Goal: Task Accomplishment & Management: Use online tool/utility

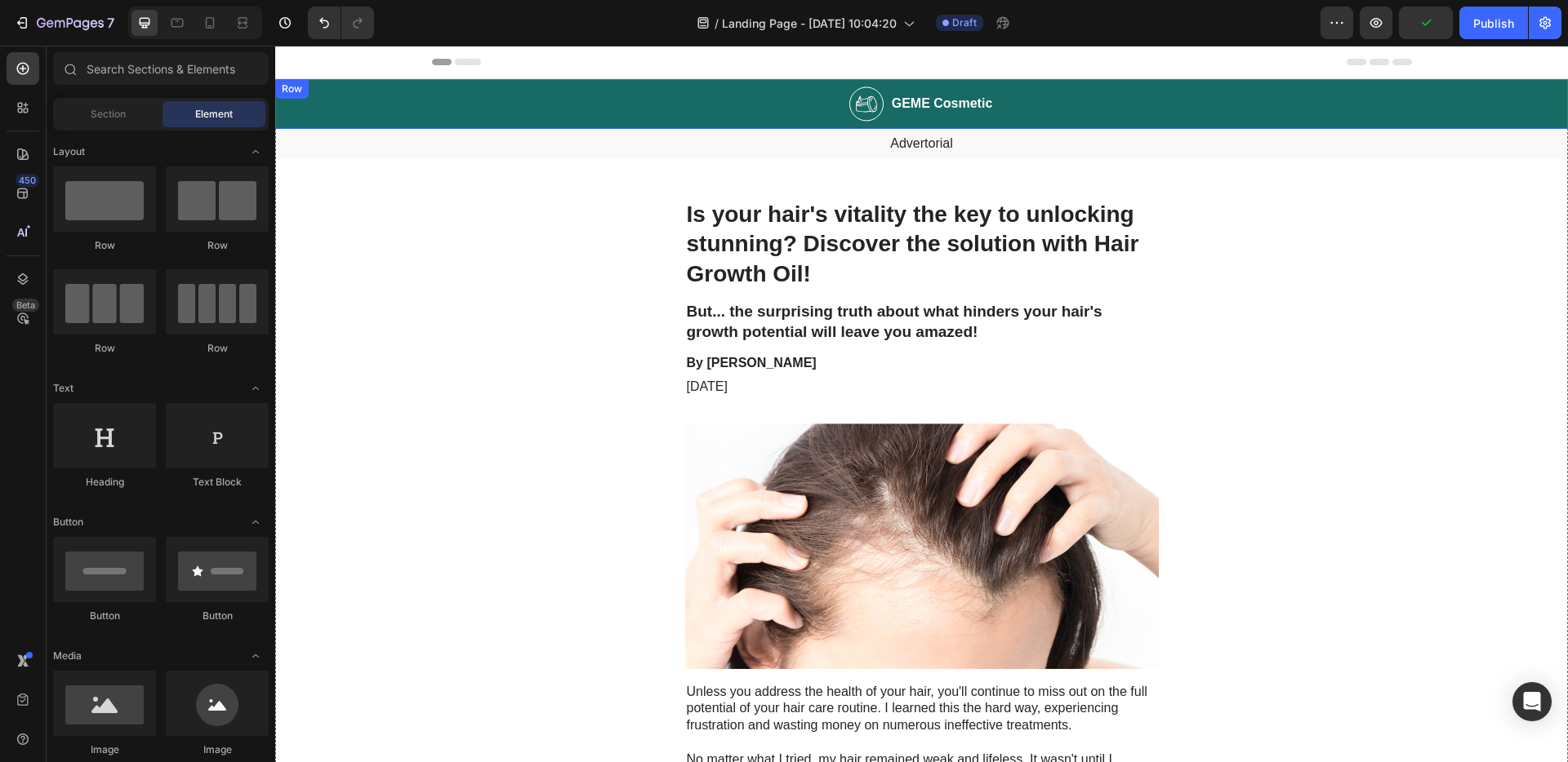
click at [865, 109] on img at bounding box center [866, 104] width 34 height 35
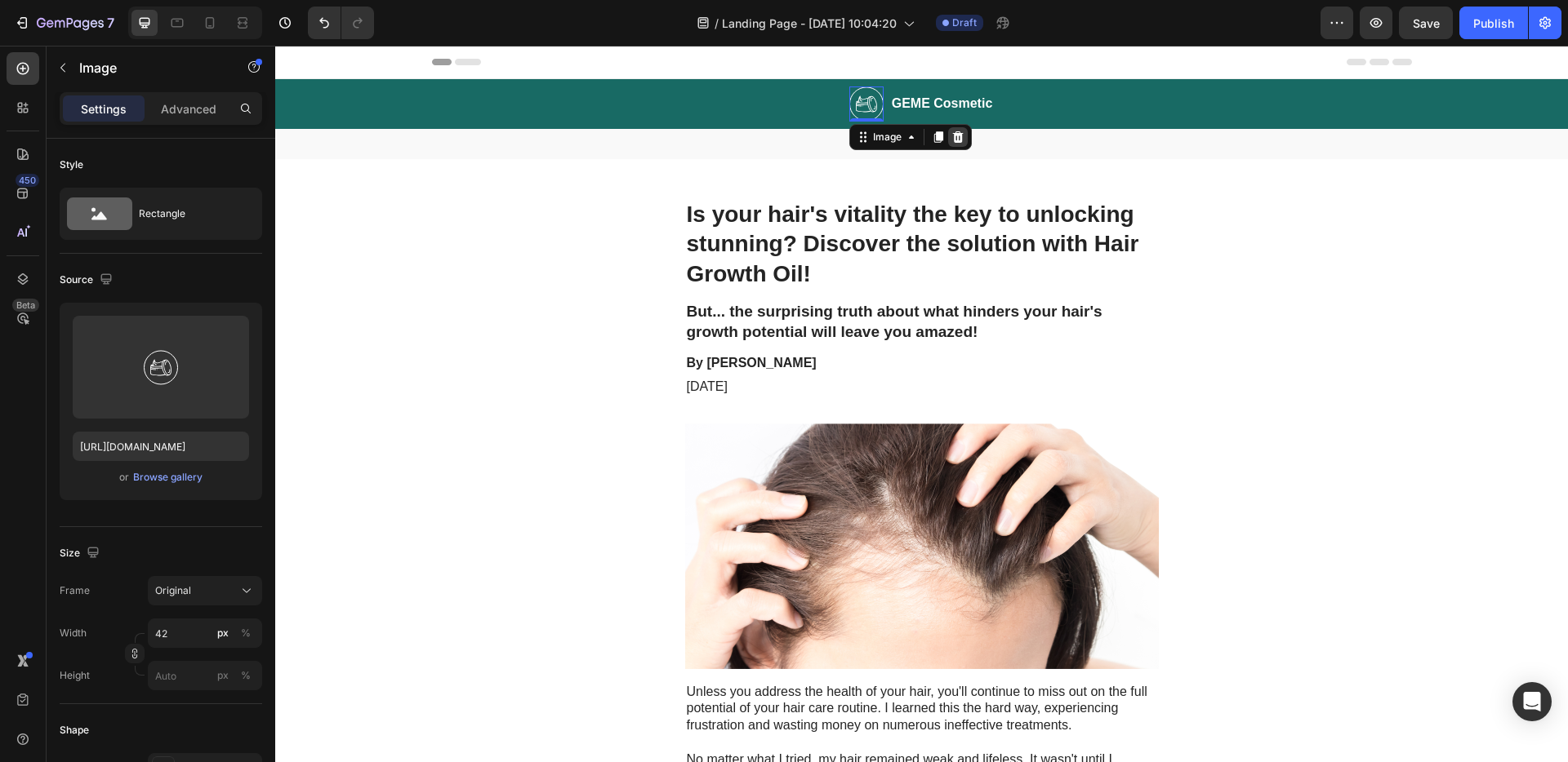
click at [955, 140] on icon at bounding box center [957, 137] width 10 height 11
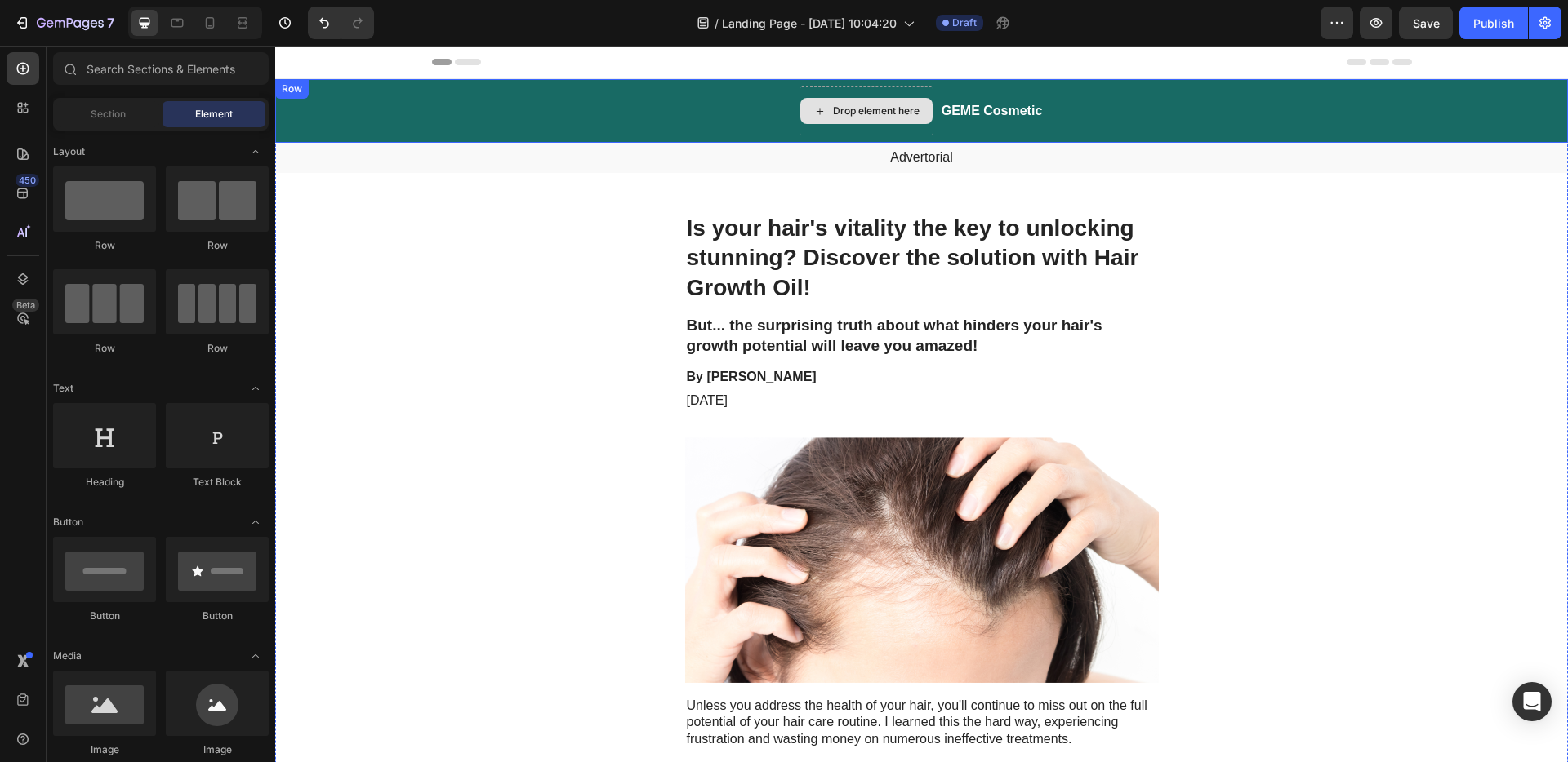
click at [820, 96] on div "Drop element here" at bounding box center [866, 111] width 134 height 49
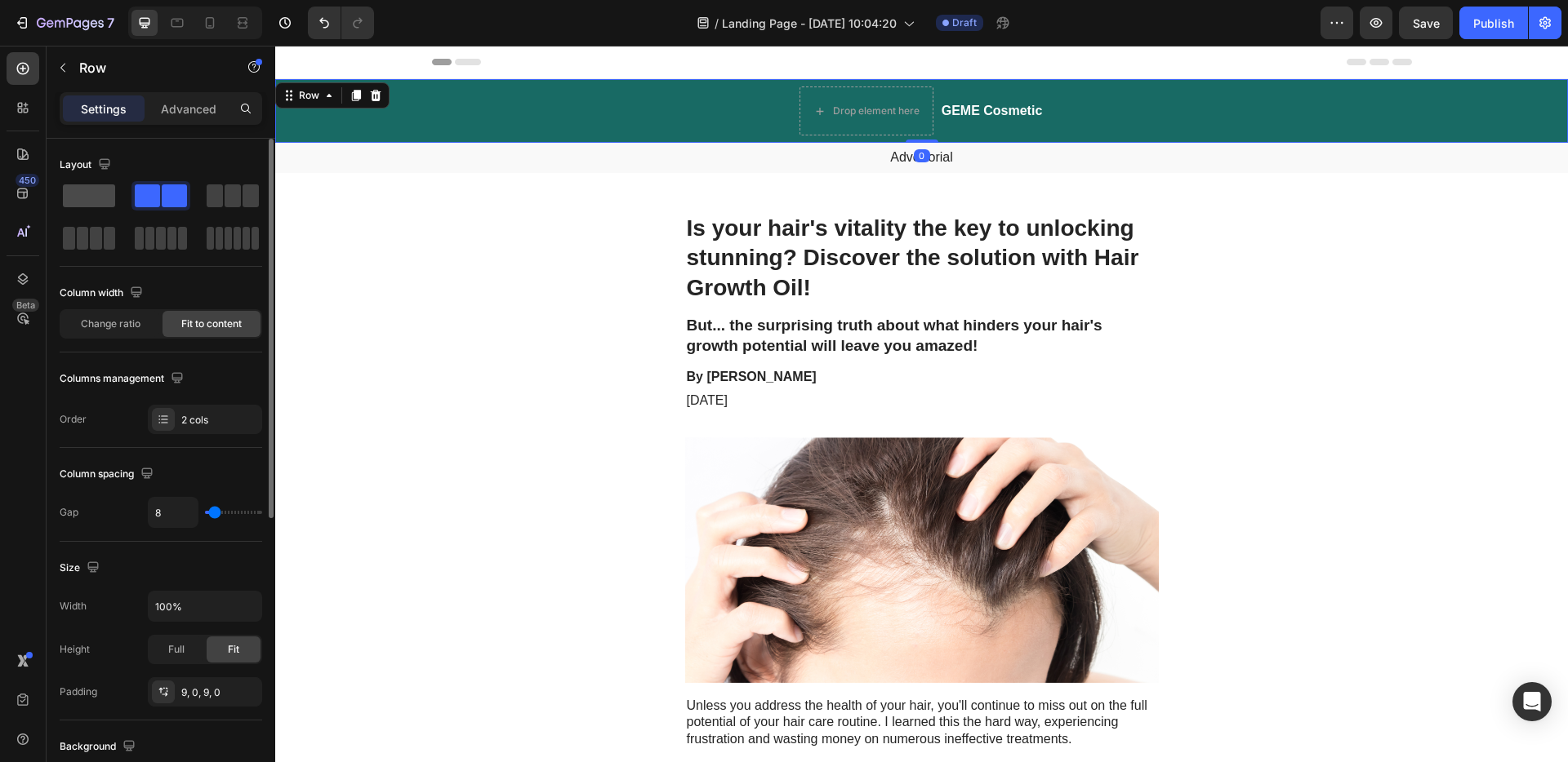
click at [83, 197] on span at bounding box center [89, 196] width 52 height 23
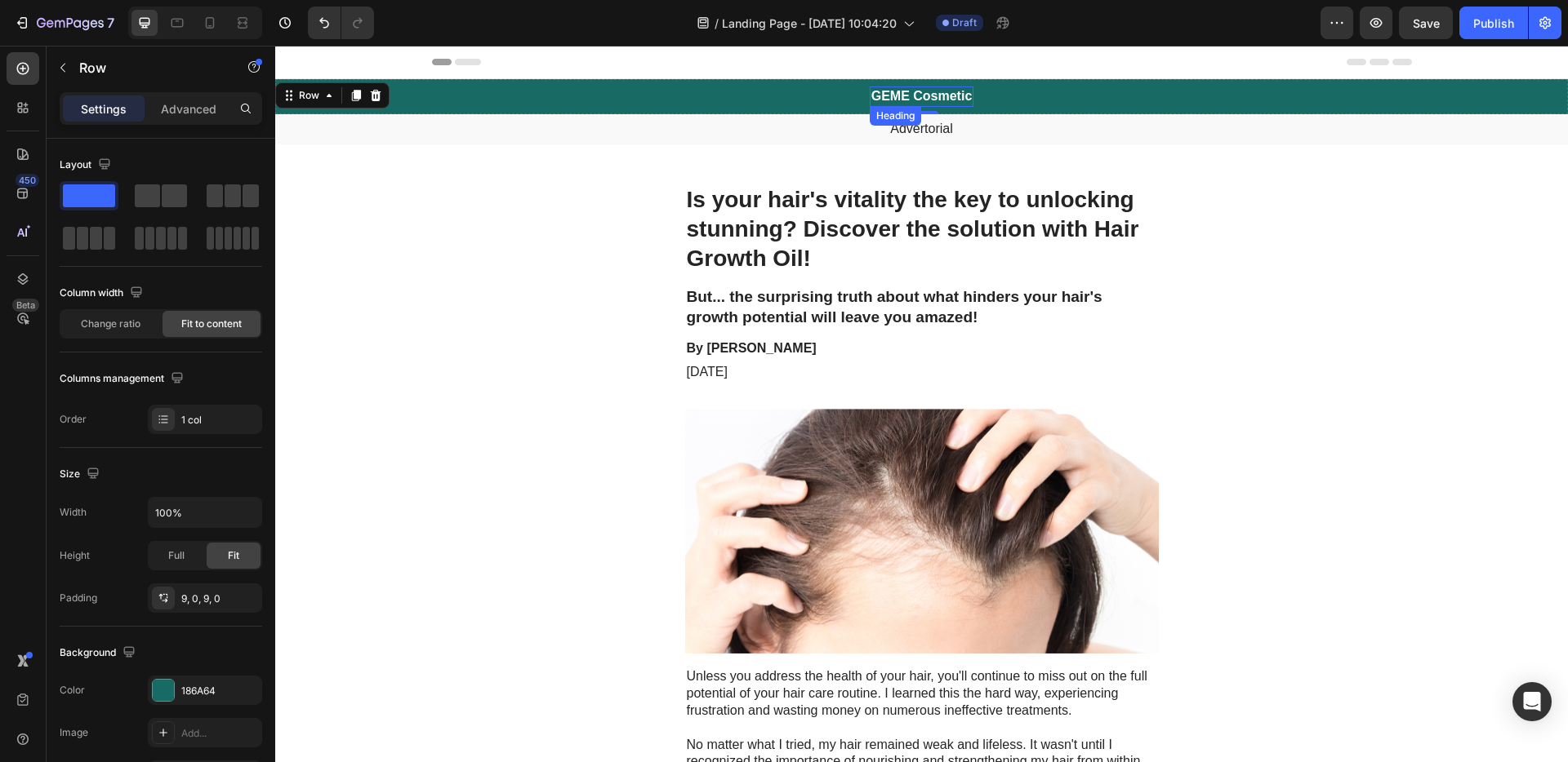
click at [934, 95] on h2 "GEME Cosmetic" at bounding box center [921, 97] width 104 height 20
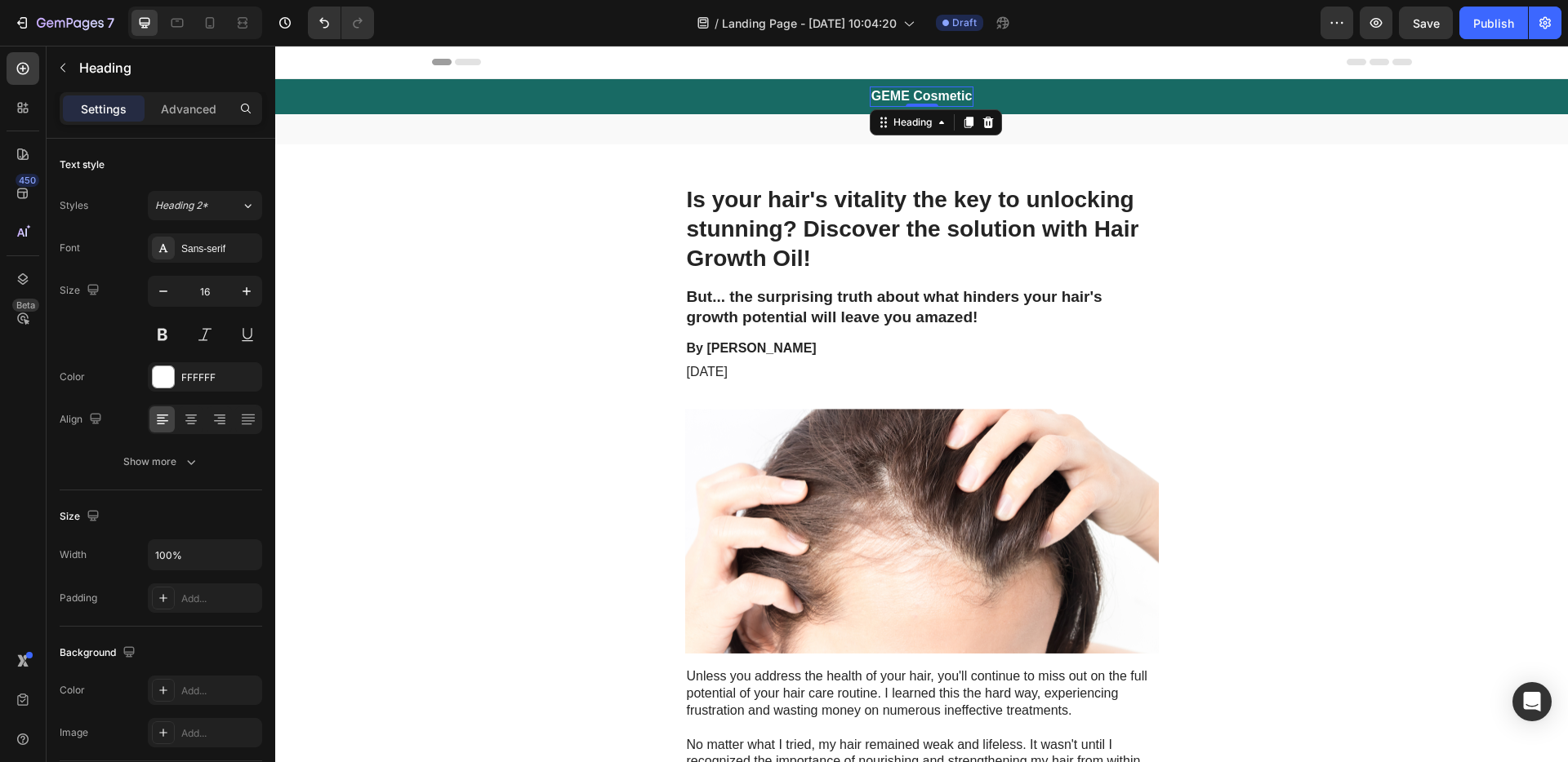
click at [934, 96] on h2 "GEME Cosmetic" at bounding box center [921, 97] width 104 height 20
click at [934, 96] on p "GEME Cosmetic" at bounding box center [921, 97] width 102 height 17
click at [912, 129] on p "Advertorial" at bounding box center [921, 129] width 1289 height 17
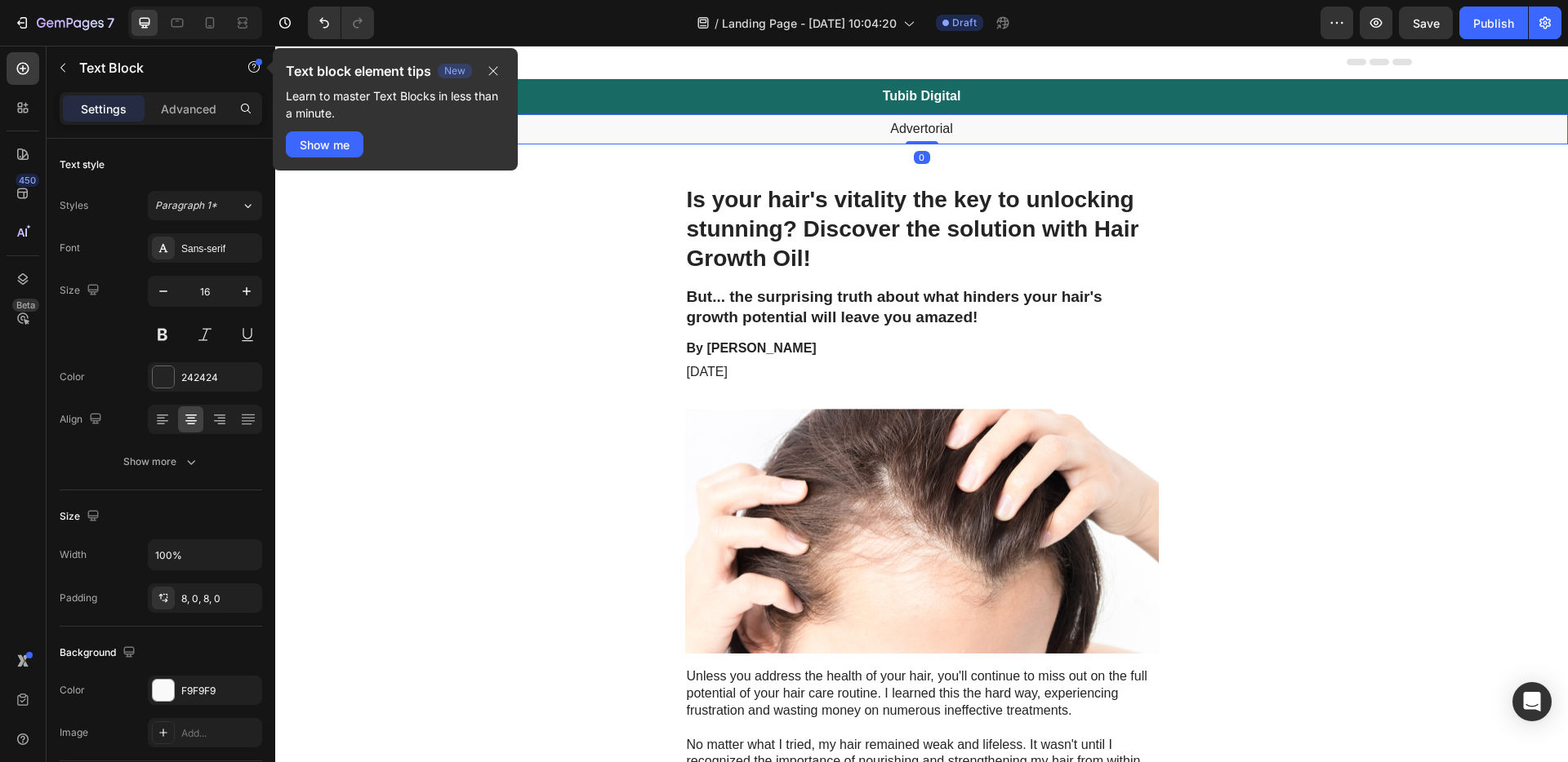
click at [914, 129] on p "Advertorial" at bounding box center [921, 129] width 1289 height 17
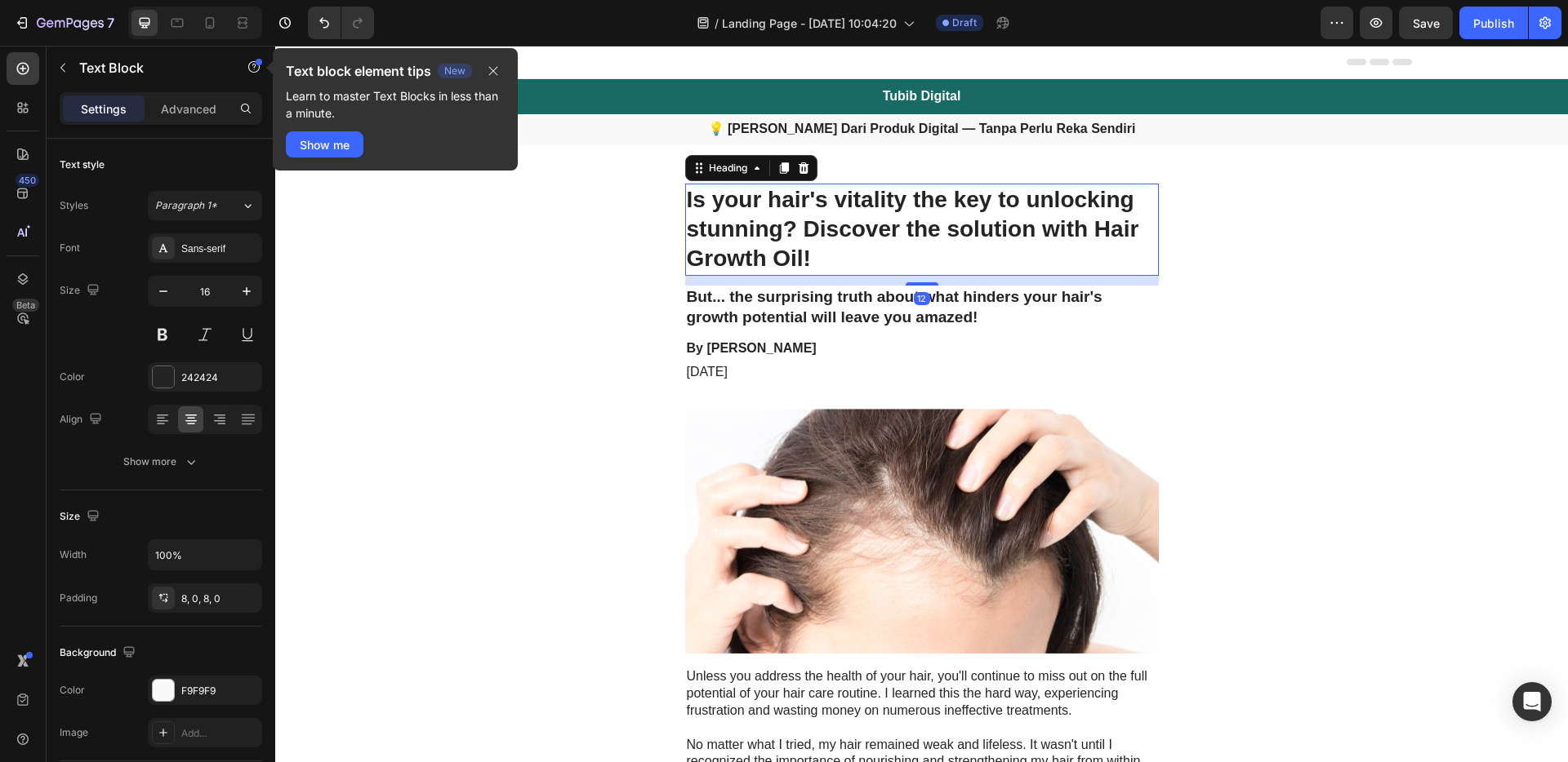
click at [961, 188] on h1 "Is your hair's vitality the key to unlocking stunning? Discover the solution wi…" at bounding box center [921, 229] width 473 height 92
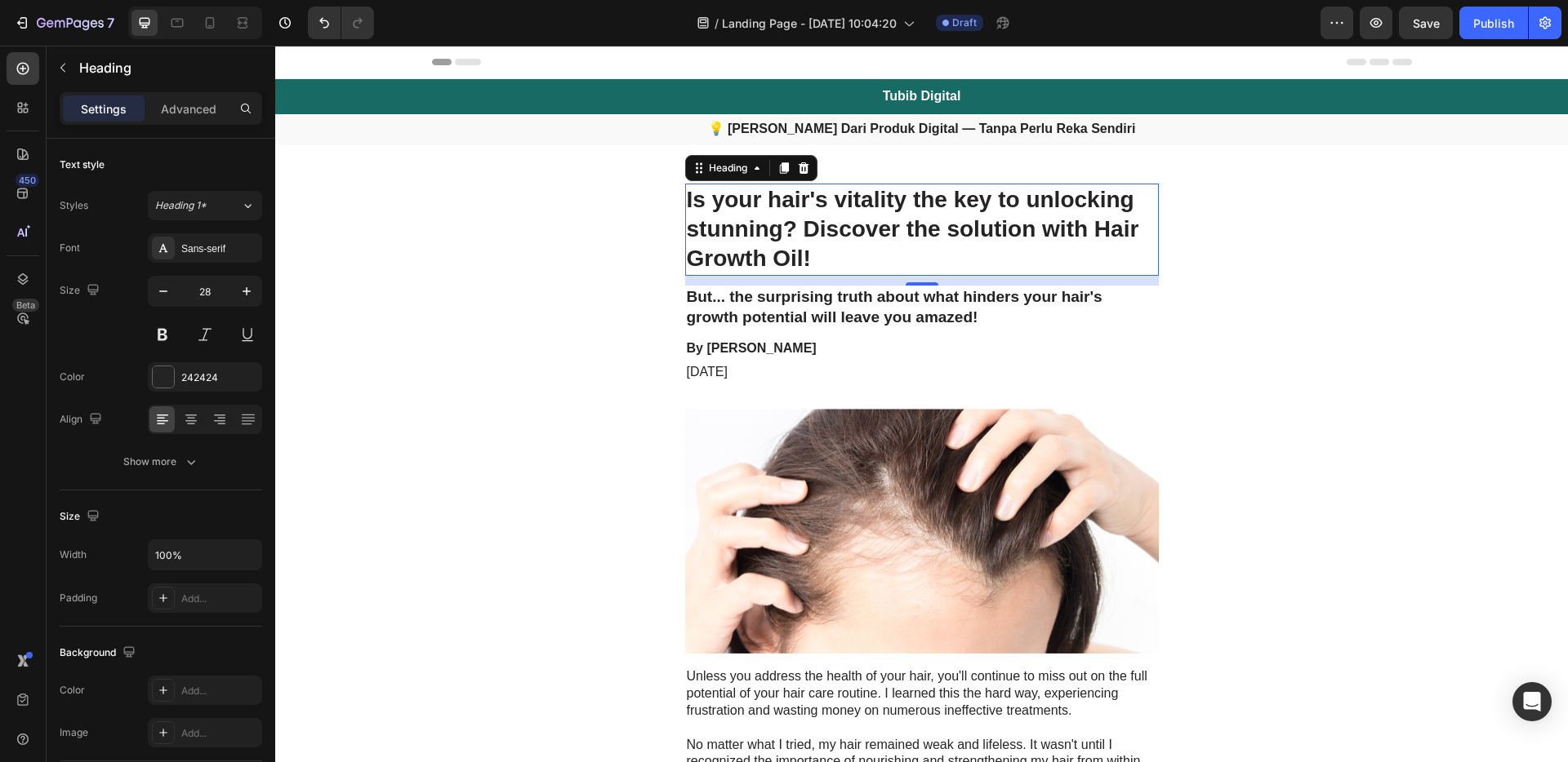
click at [898, 258] on h1 "Is your hair's vitality the key to unlocking stunning? Discover the solution wi…" at bounding box center [921, 229] width 473 height 92
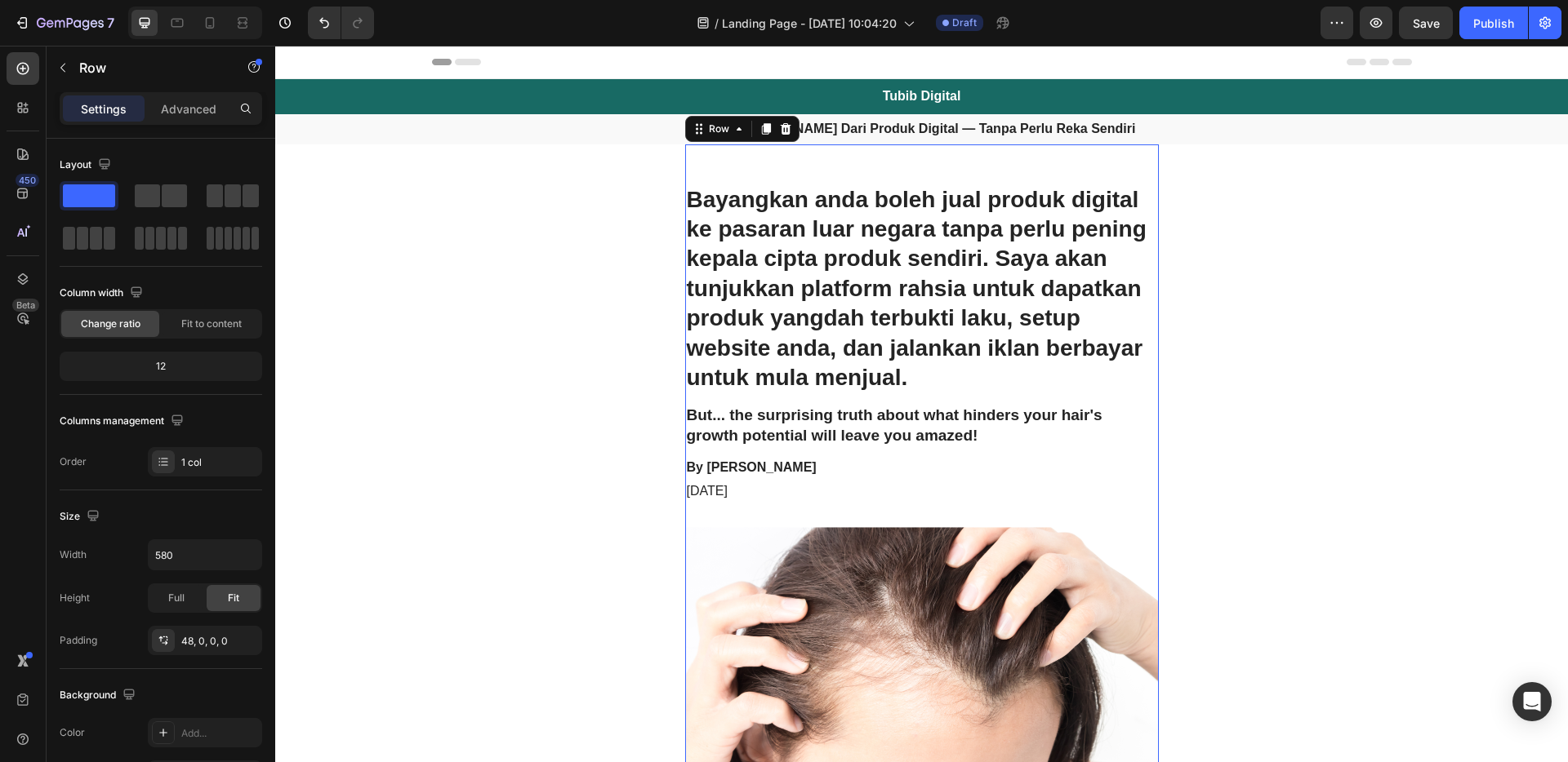
click at [1016, 214] on p "Bayangkan anda boleh jual produk digital ke pasaran luar negara tanpa perlu pen…" at bounding box center [921, 289] width 470 height 208
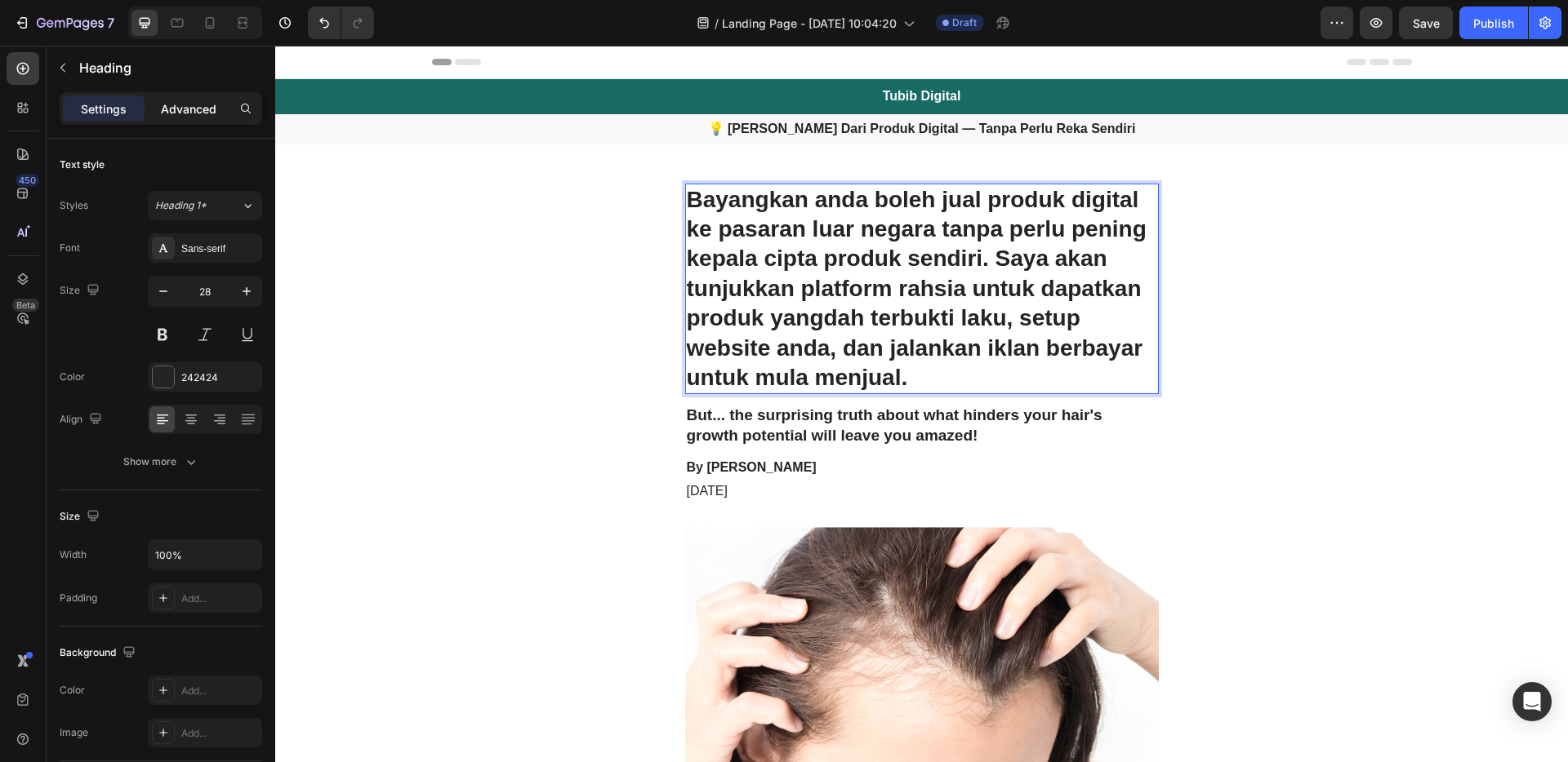
click at [181, 110] on p "Advanced" at bounding box center [189, 109] width 56 height 17
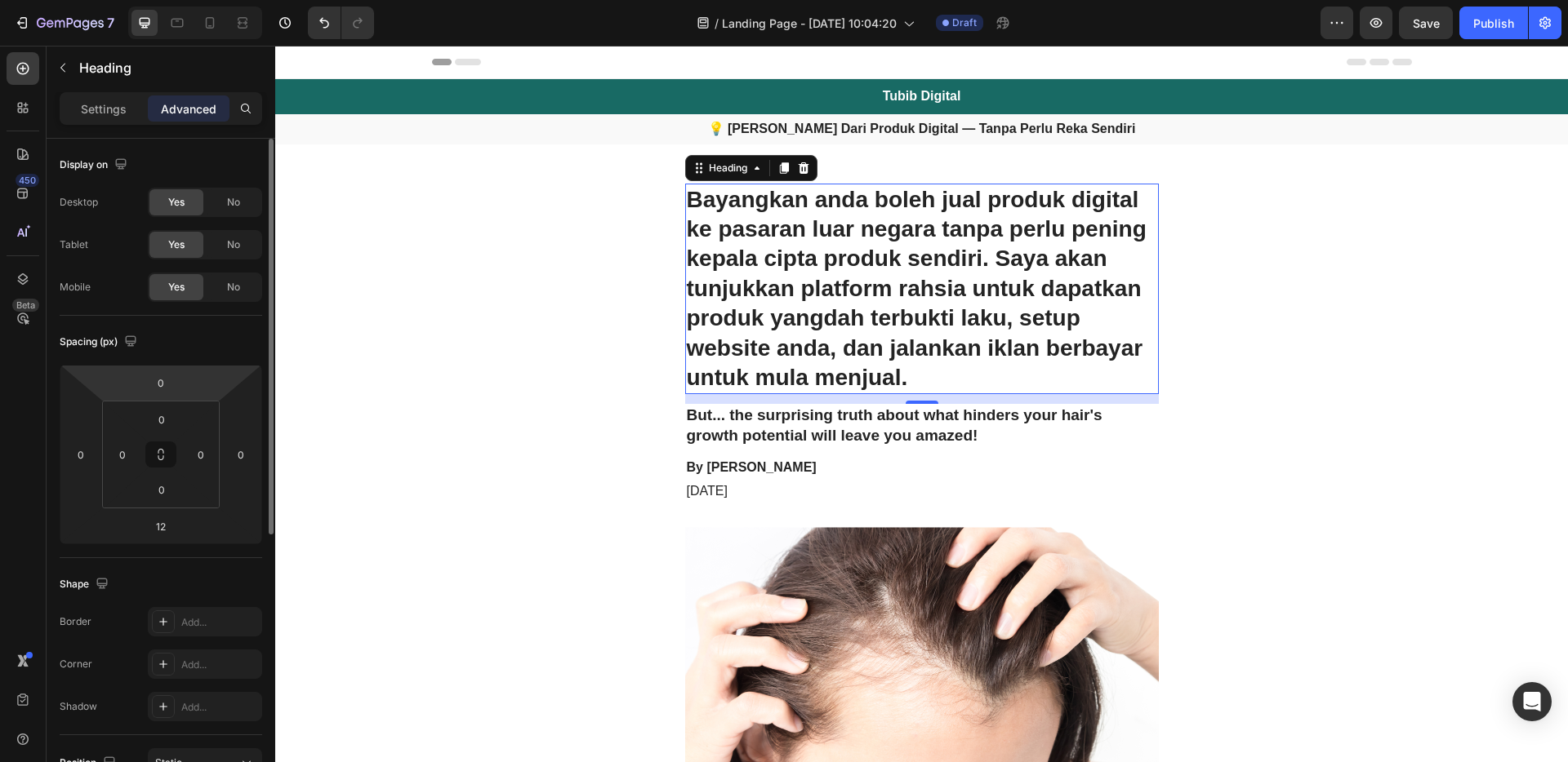
click at [198, 0] on html "7 / Landing Page - [DATE] 10:04:20 Draft Preview Save Publish 450 Beta Sections…" at bounding box center [784, 0] width 1568 height 0
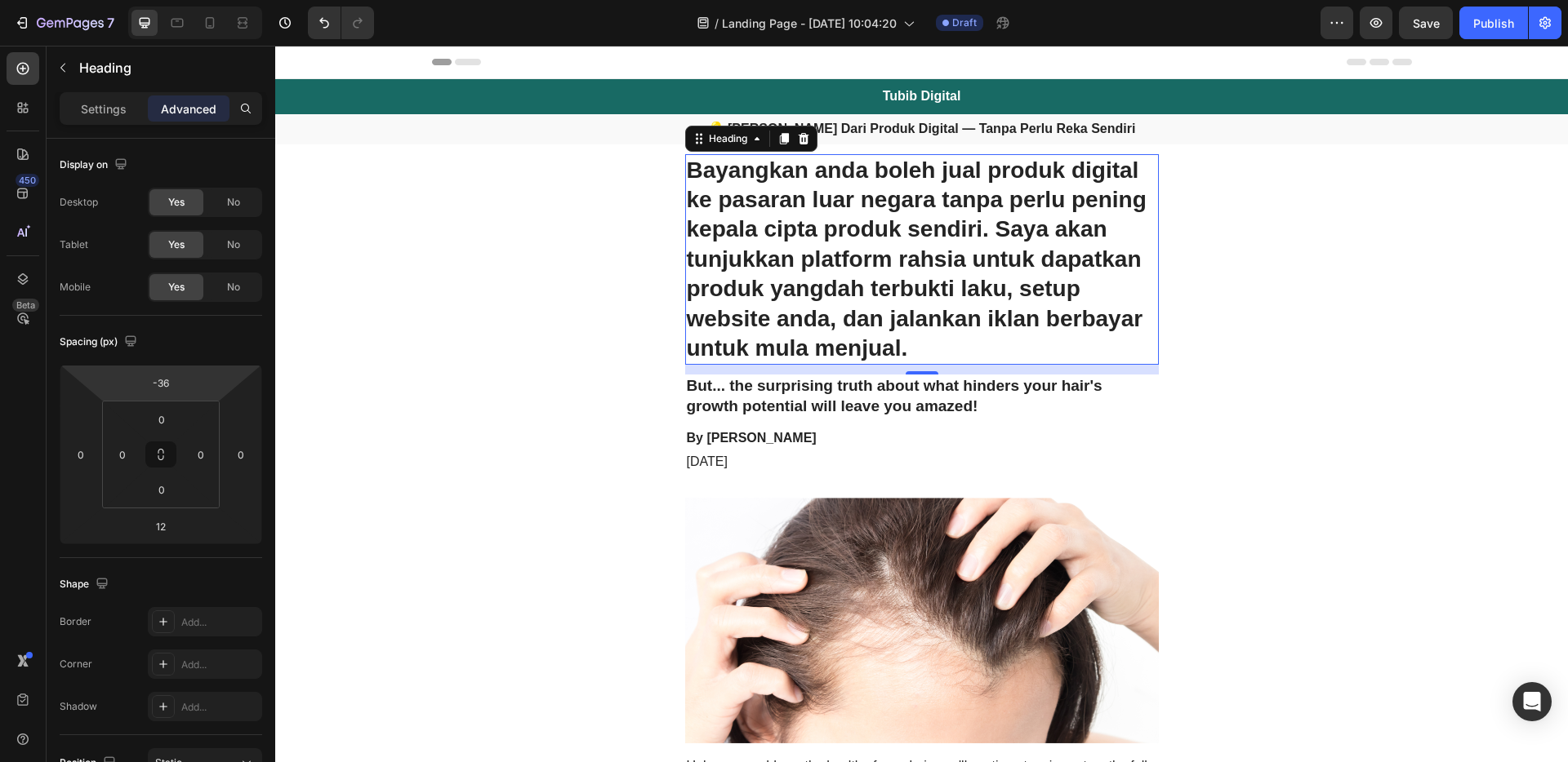
drag, startPoint x: 198, startPoint y: 381, endPoint x: 201, endPoint y: 396, distance: 15.3
click at [201, 0] on html "7 / Landing Page - [DATE] 10:04:20 Draft Preview Save Publish 450 Beta Sections…" at bounding box center [784, 0] width 1568 height 0
click at [170, 386] on input "-36" at bounding box center [160, 383] width 33 height 24
drag, startPoint x: 170, startPoint y: 386, endPoint x: 155, endPoint y: 380, distance: 16.2
click at [155, 380] on input "-36" at bounding box center [160, 383] width 33 height 24
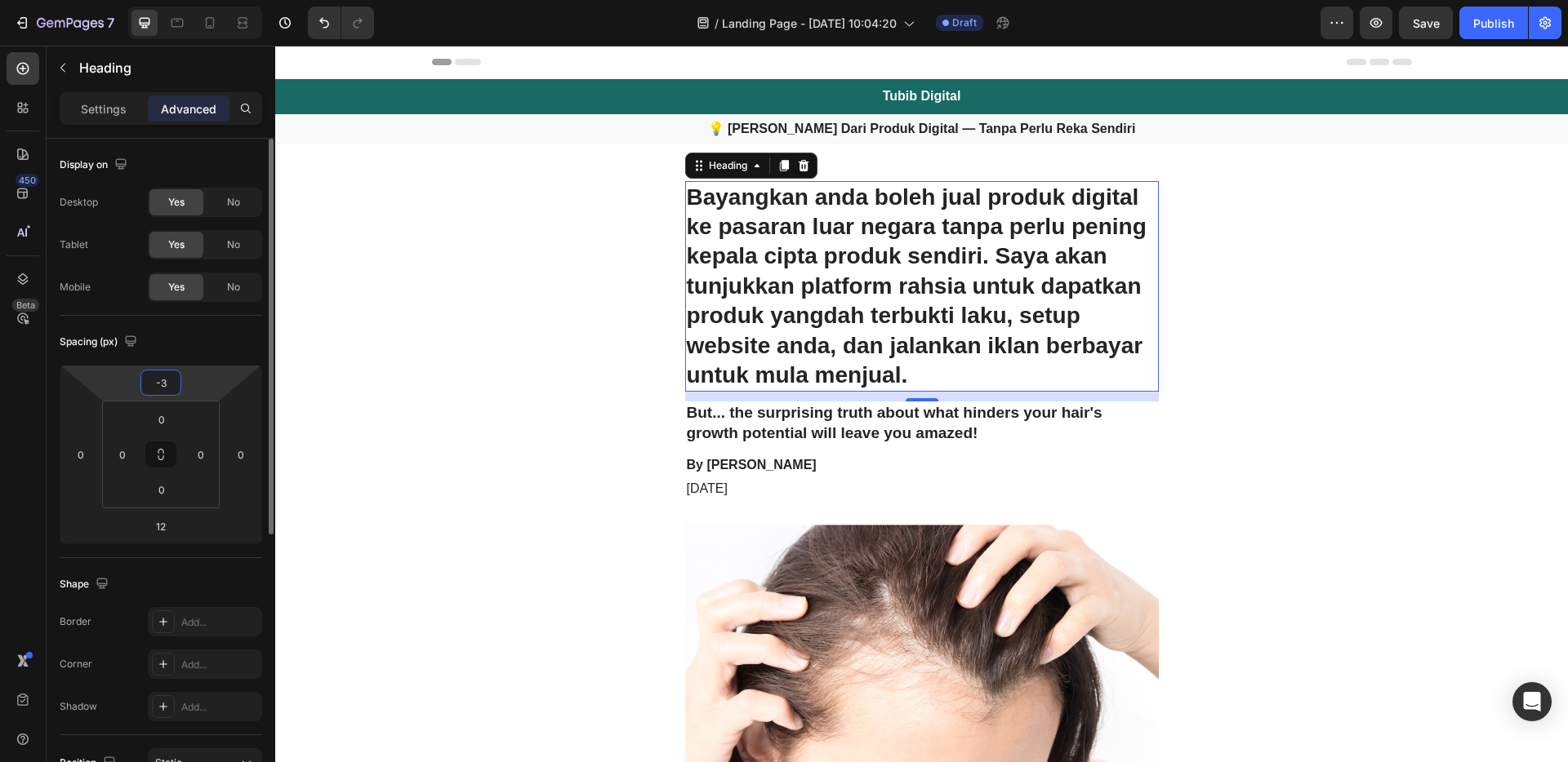
type input "-37"
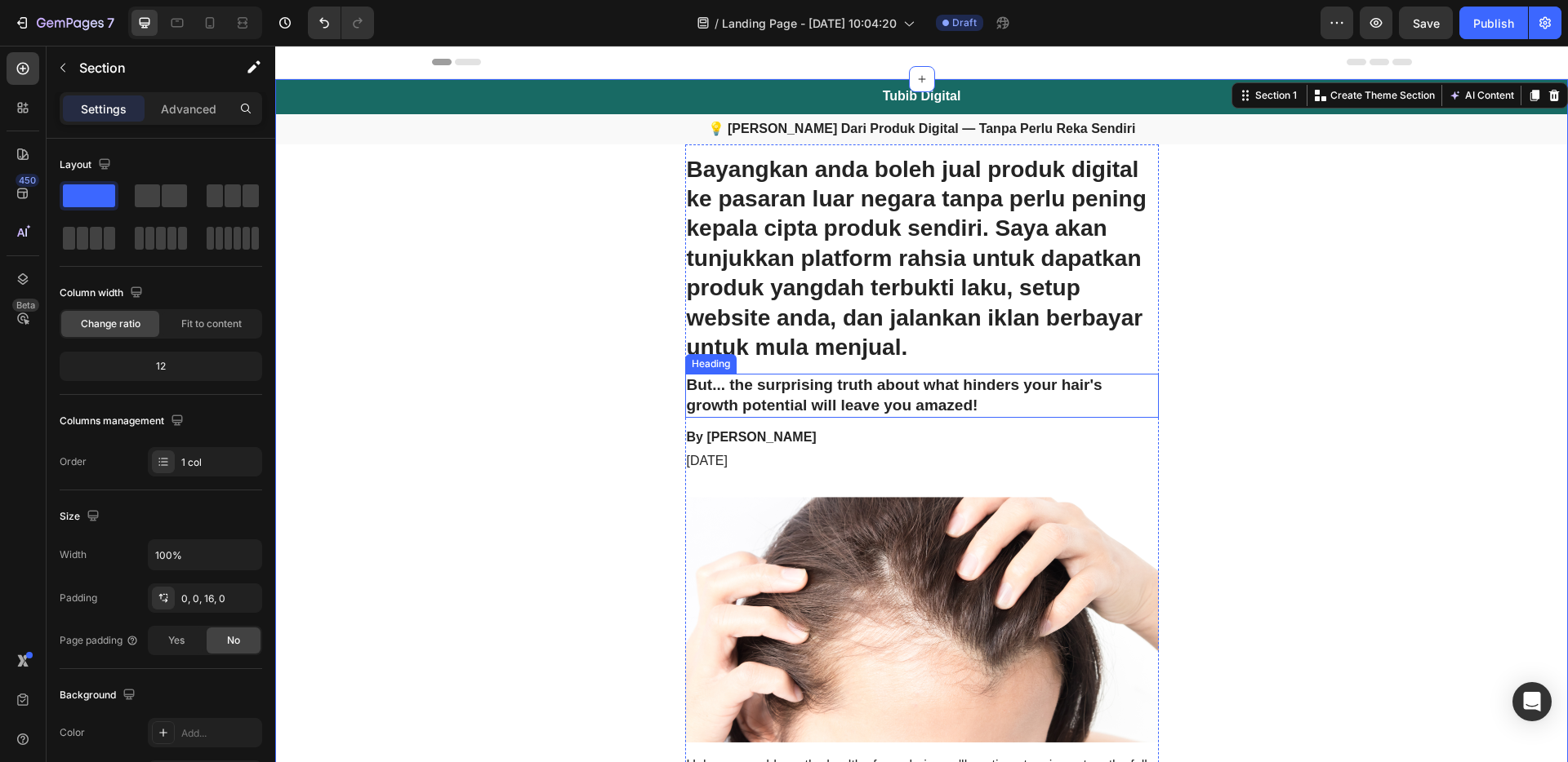
click at [938, 398] on h2 "But... the surprising truth about what hinders your hair's growth potential wil…" at bounding box center [921, 395] width 473 height 43
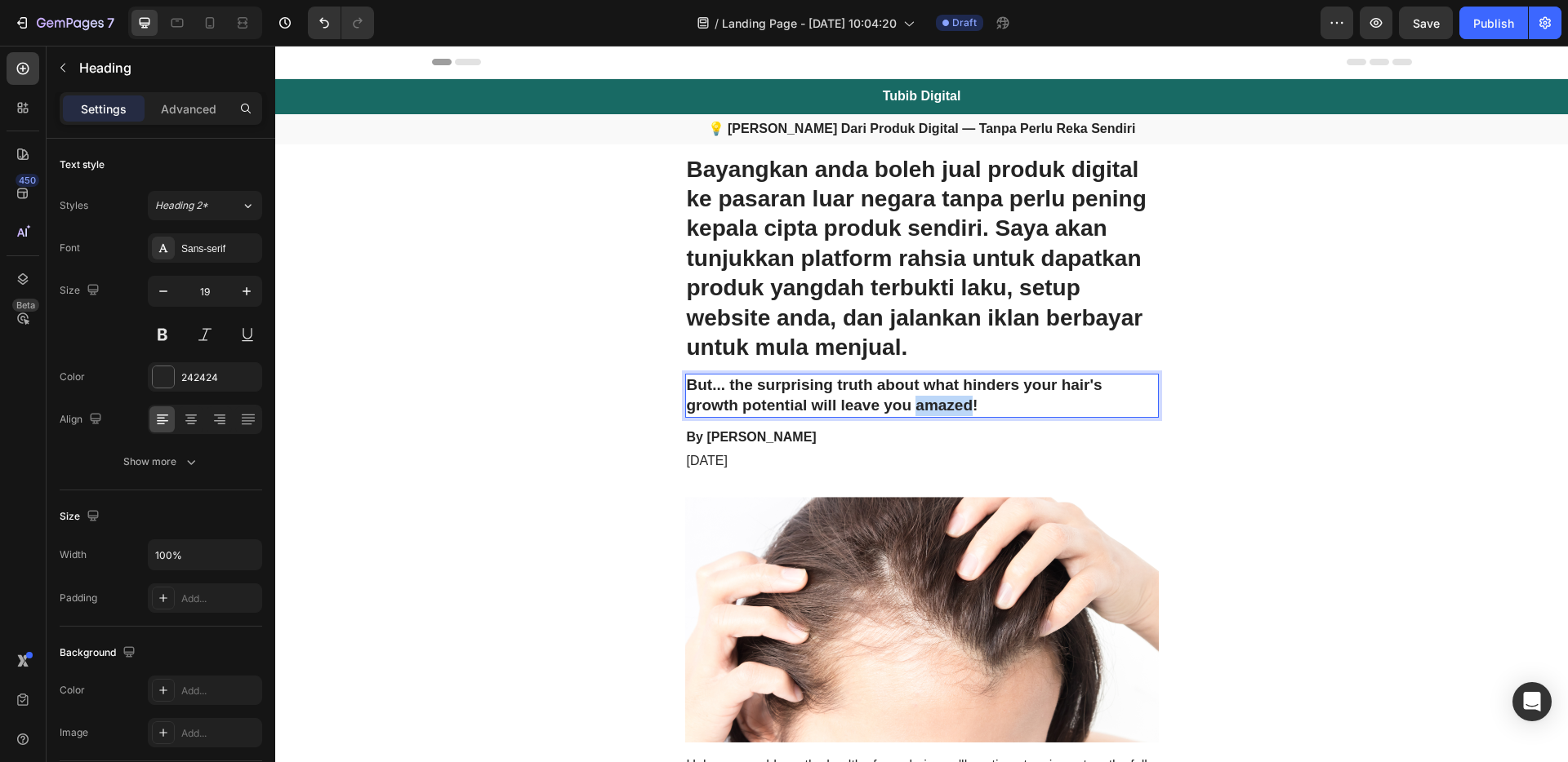
click at [938, 398] on h2 "But... the surprising truth about what hinders your hair's growth potential wil…" at bounding box center [921, 395] width 473 height 43
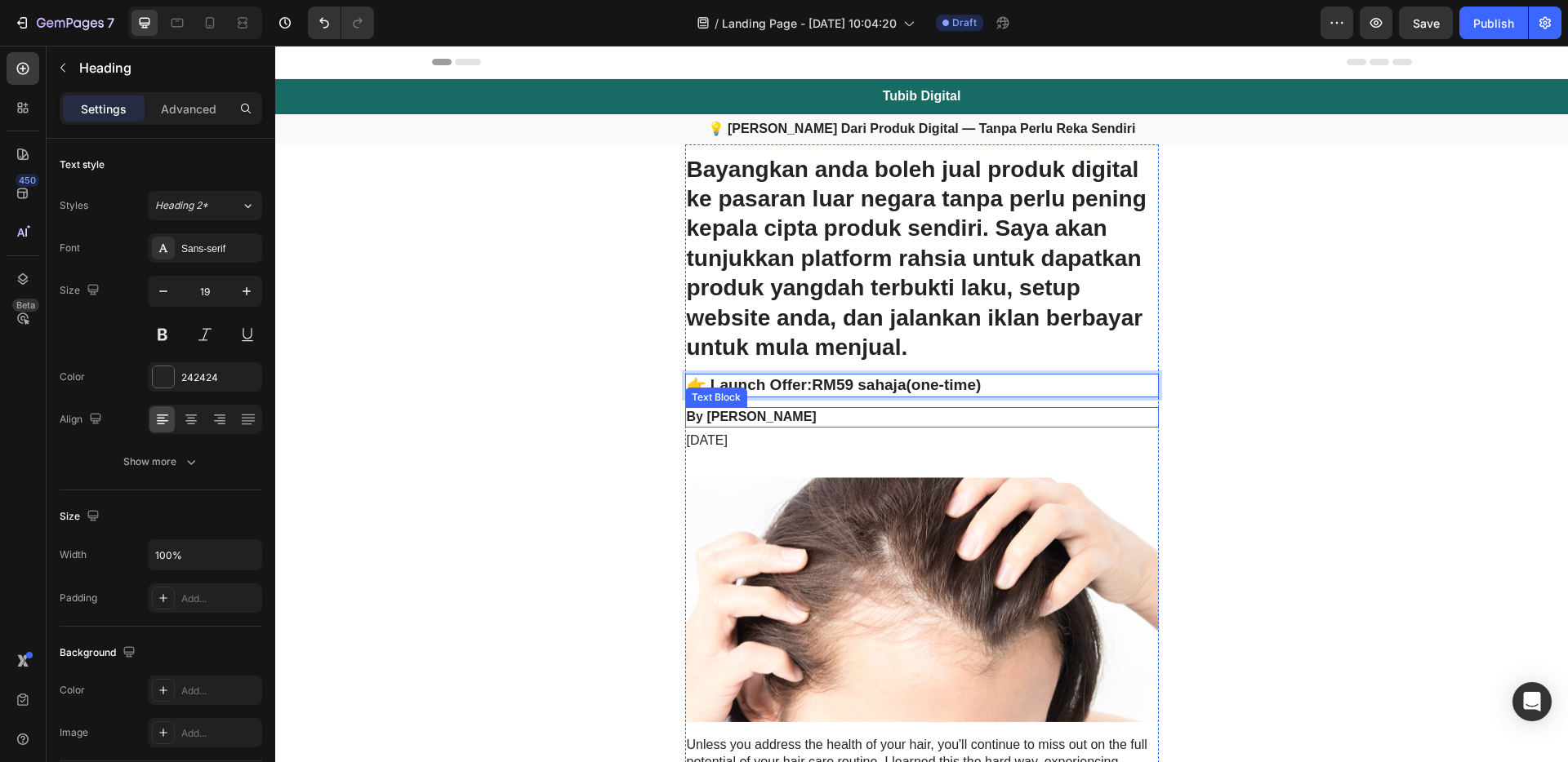
click at [921, 422] on p "By [PERSON_NAME]" at bounding box center [921, 417] width 470 height 17
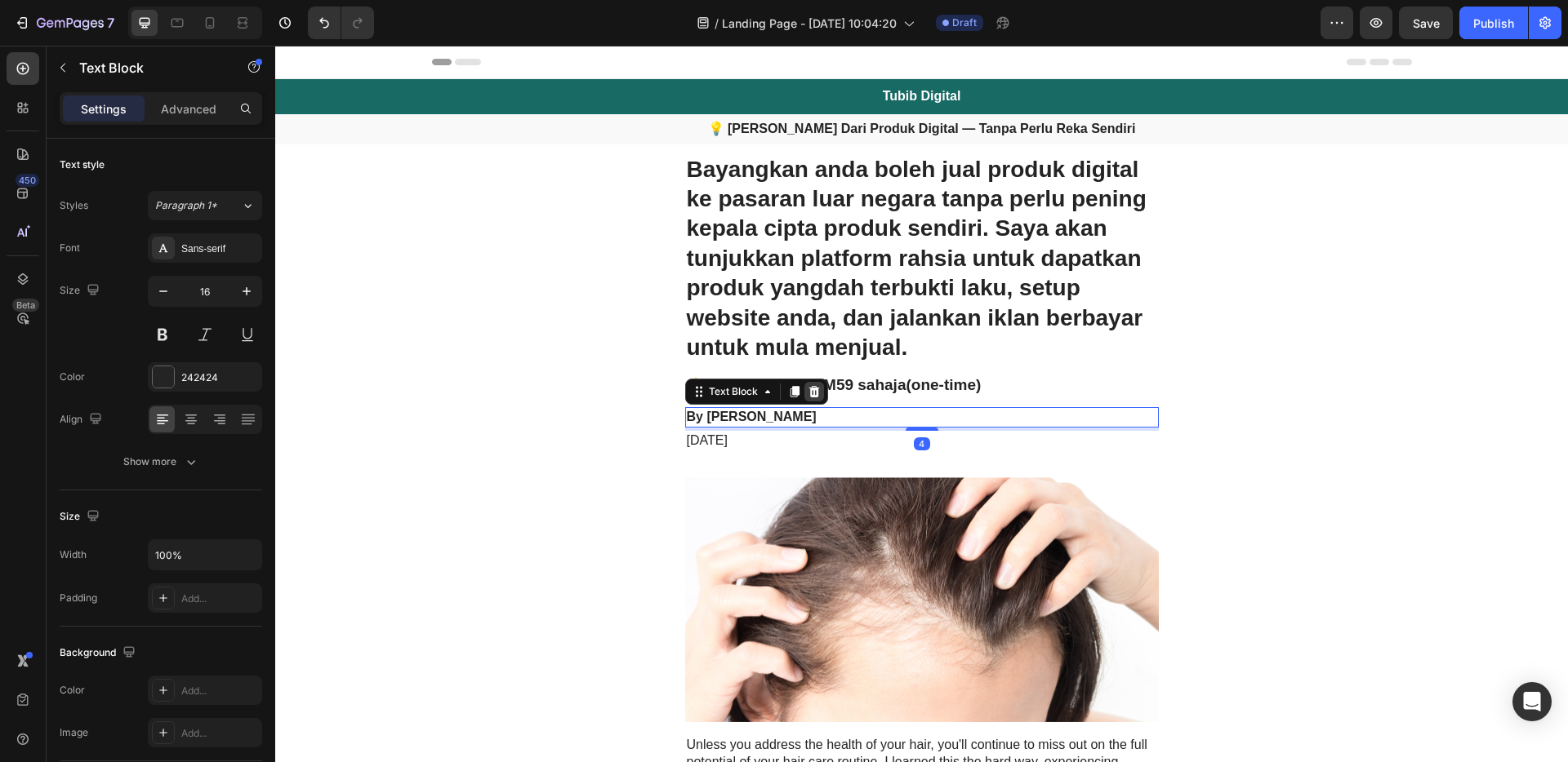
click at [809, 391] on icon at bounding box center [814, 392] width 13 height 13
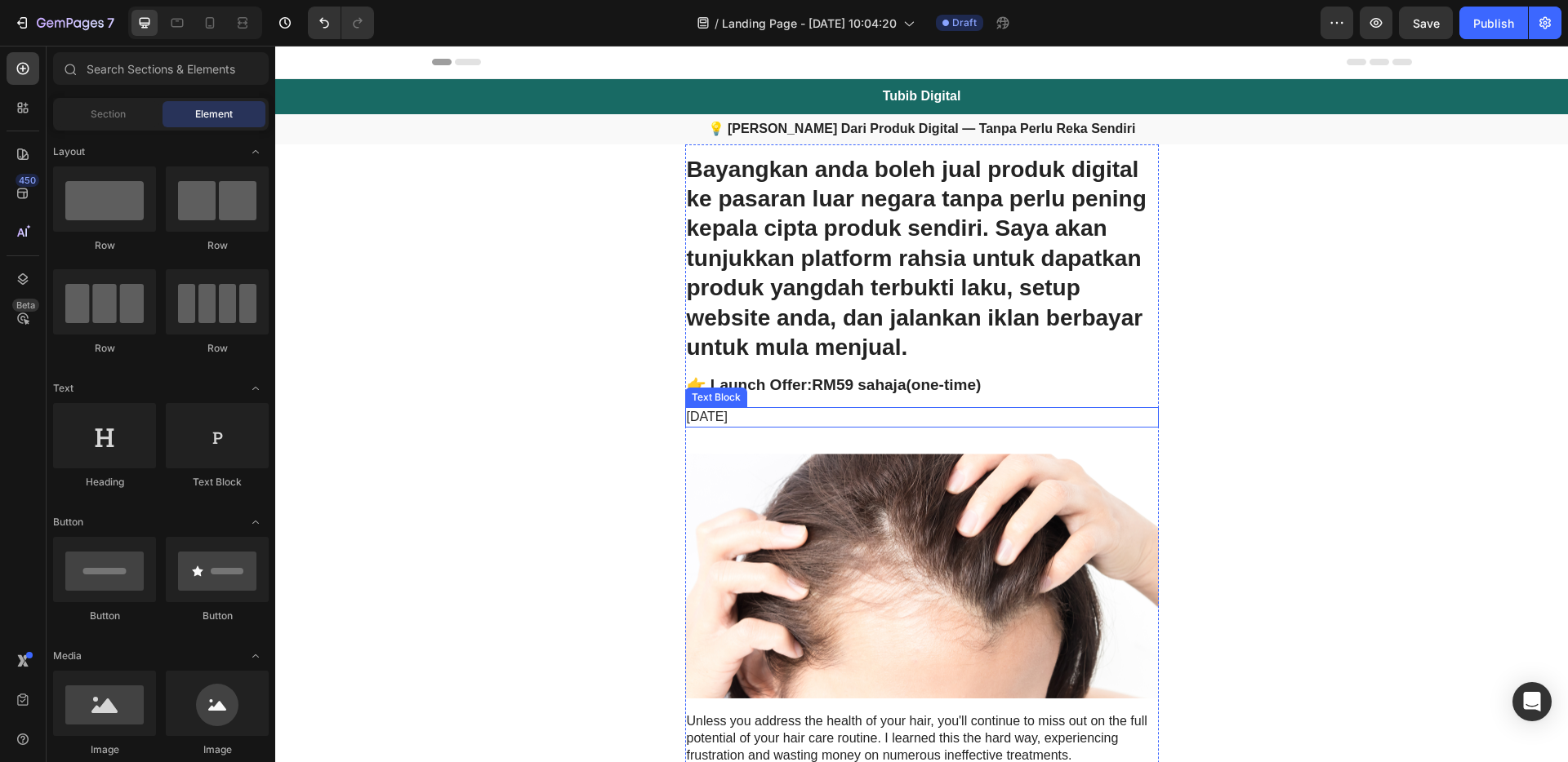
click at [803, 410] on p "[DATE]" at bounding box center [921, 417] width 470 height 17
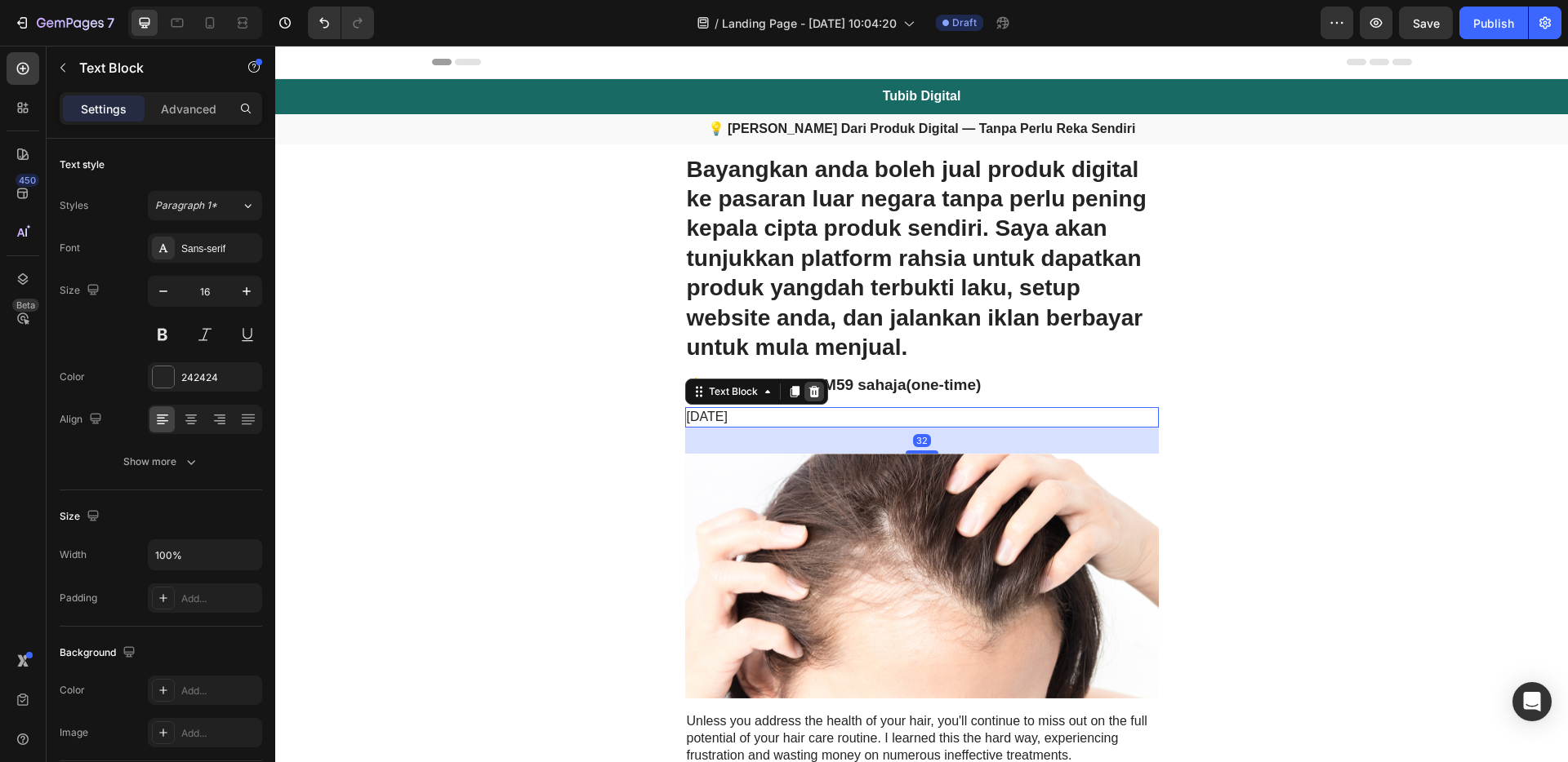
click at [815, 386] on div at bounding box center [813, 391] width 20 height 20
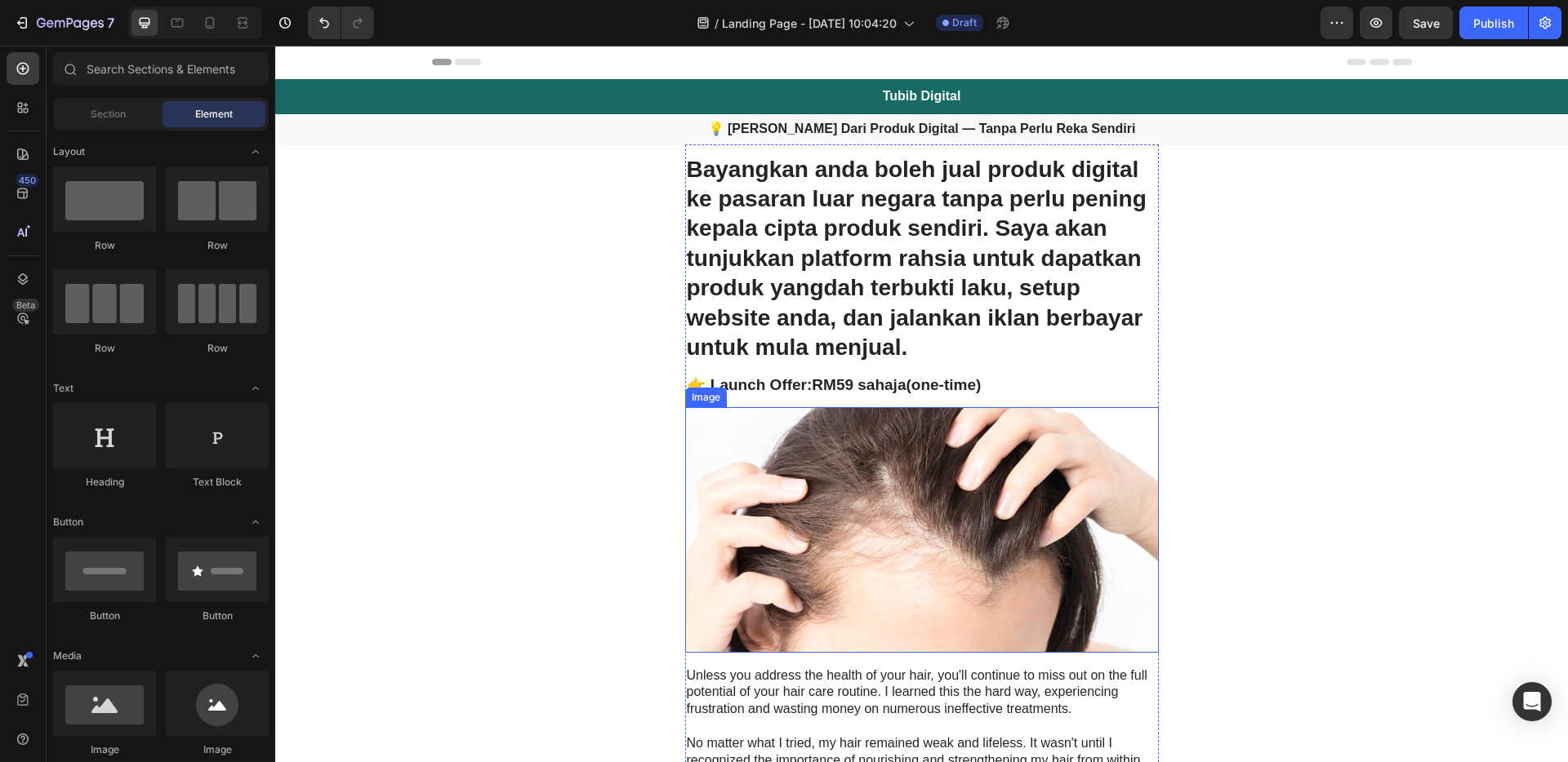
click at [904, 564] on img at bounding box center [921, 530] width 473 height 246
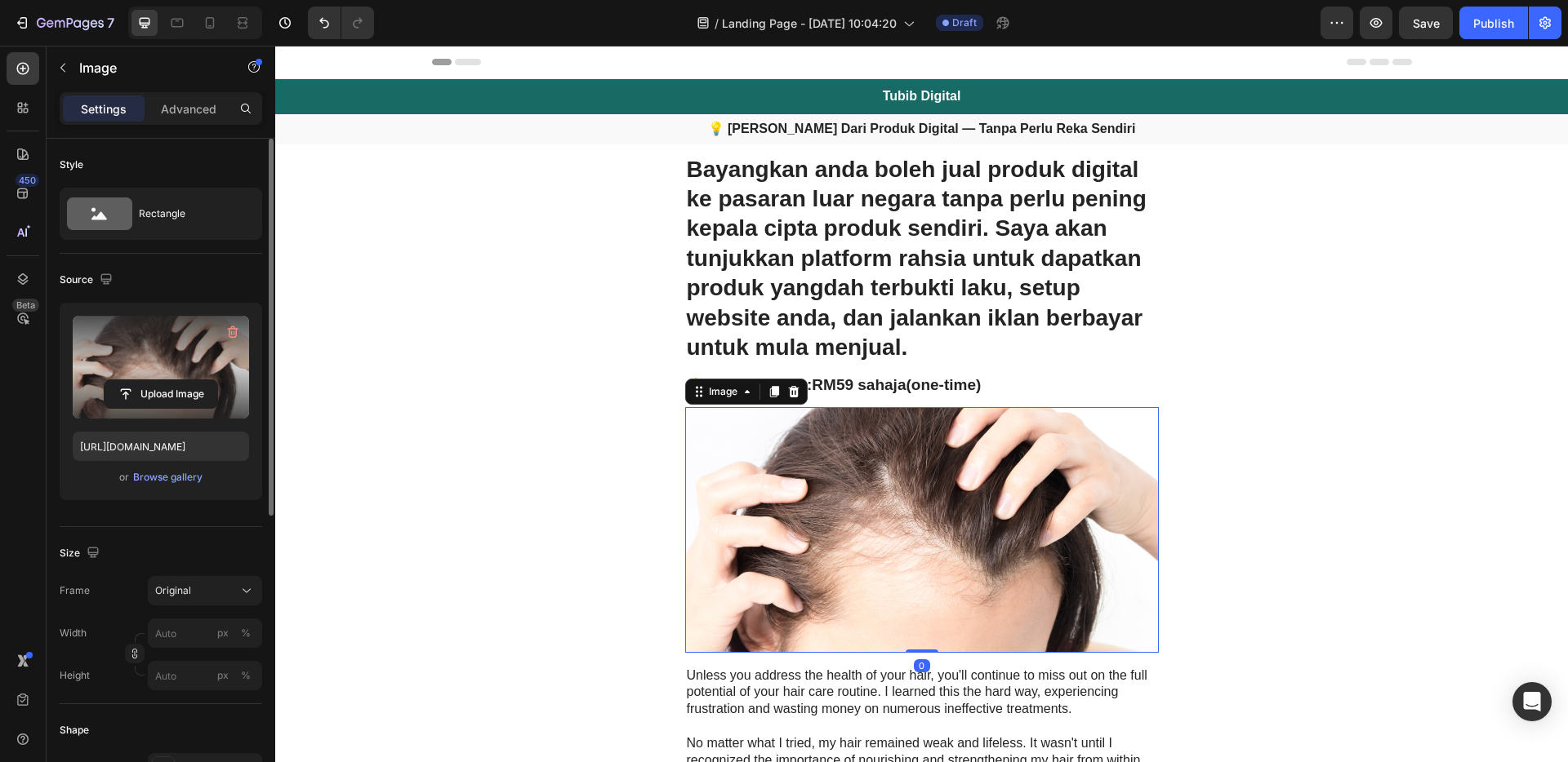
click at [125, 373] on label at bounding box center [160, 367] width 176 height 102
click at [125, 380] on input "file" at bounding box center [160, 394] width 113 height 28
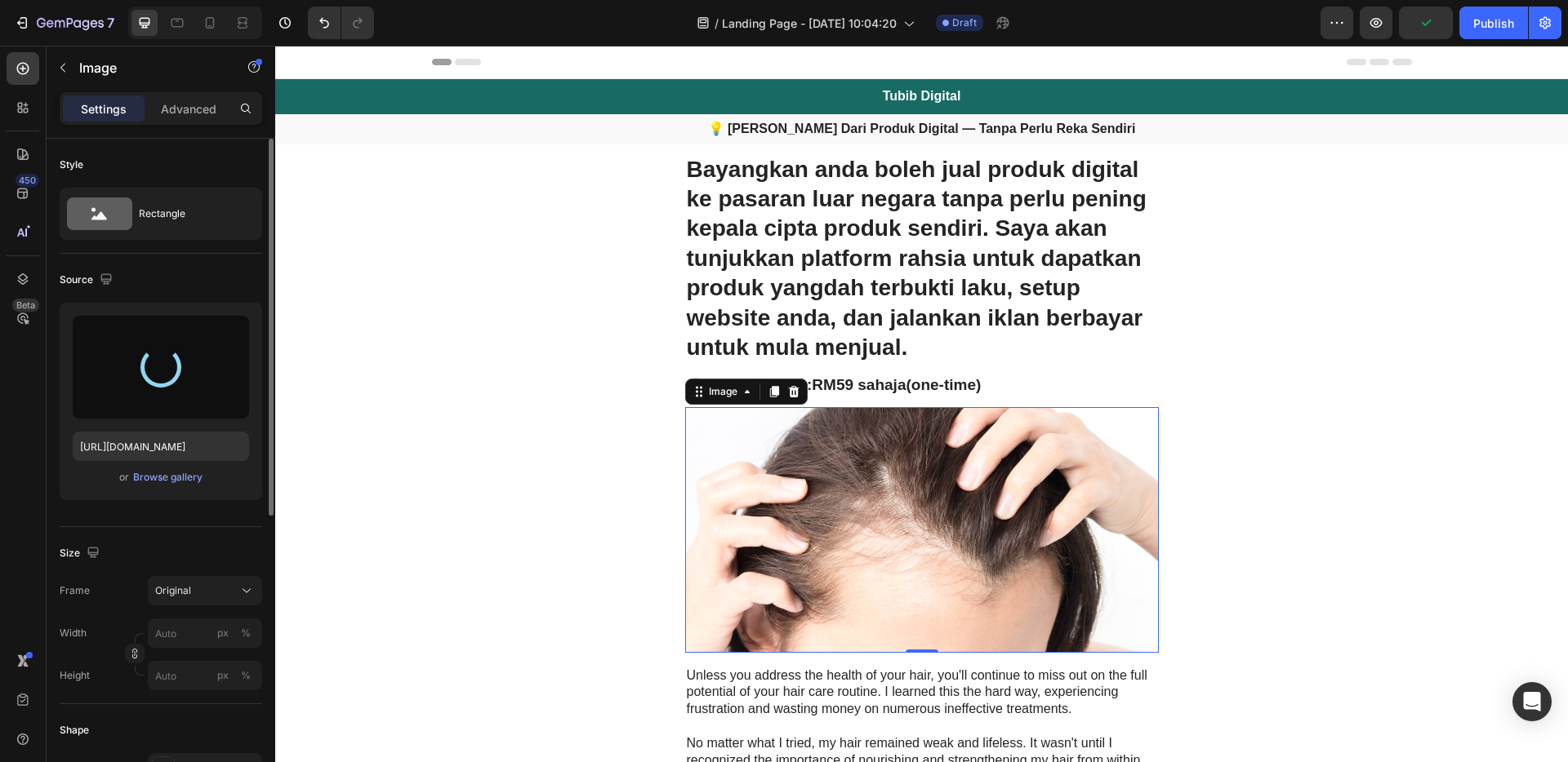
scroll to position [347, 0]
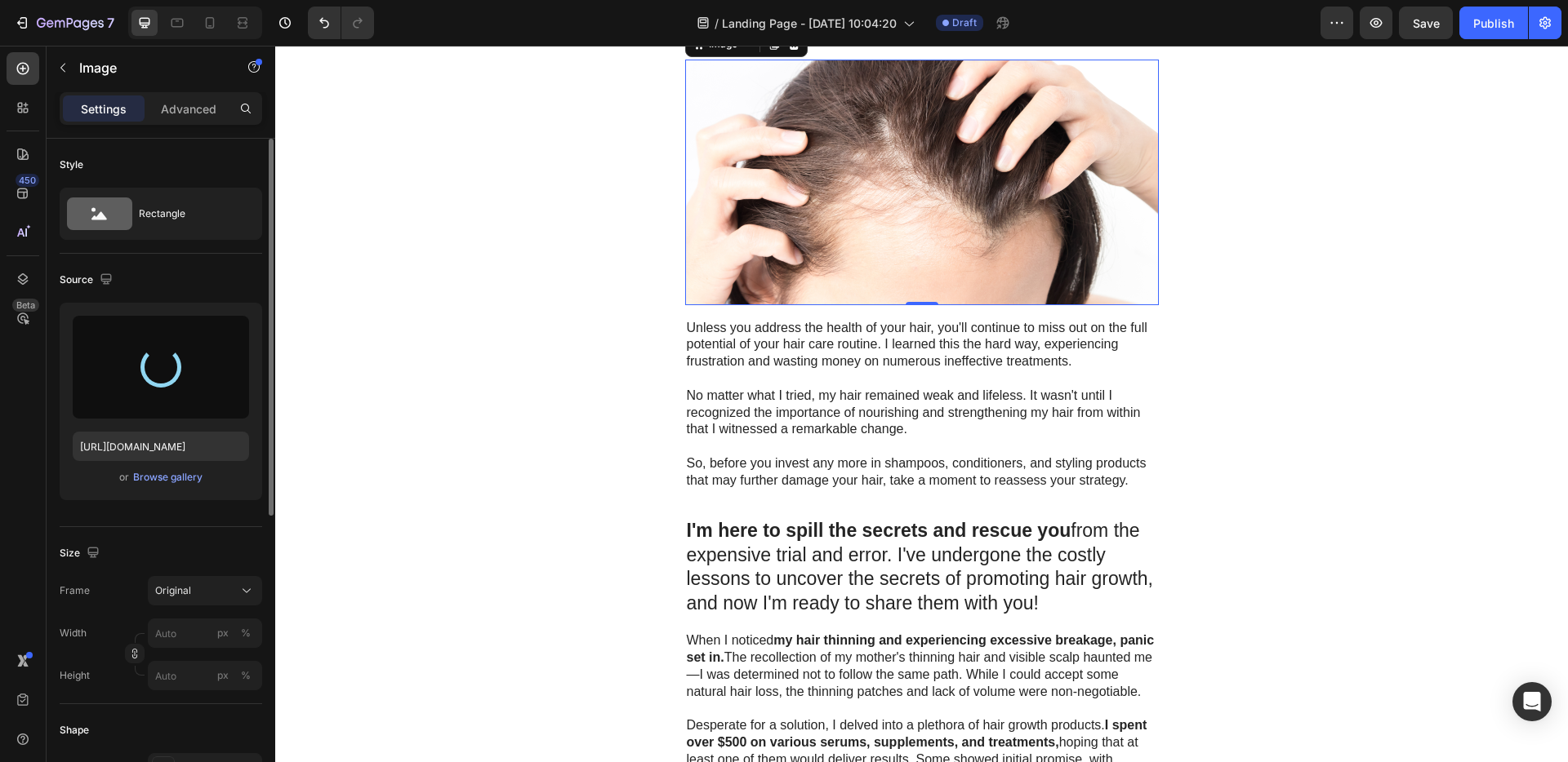
type input "[URL][DOMAIN_NAME]"
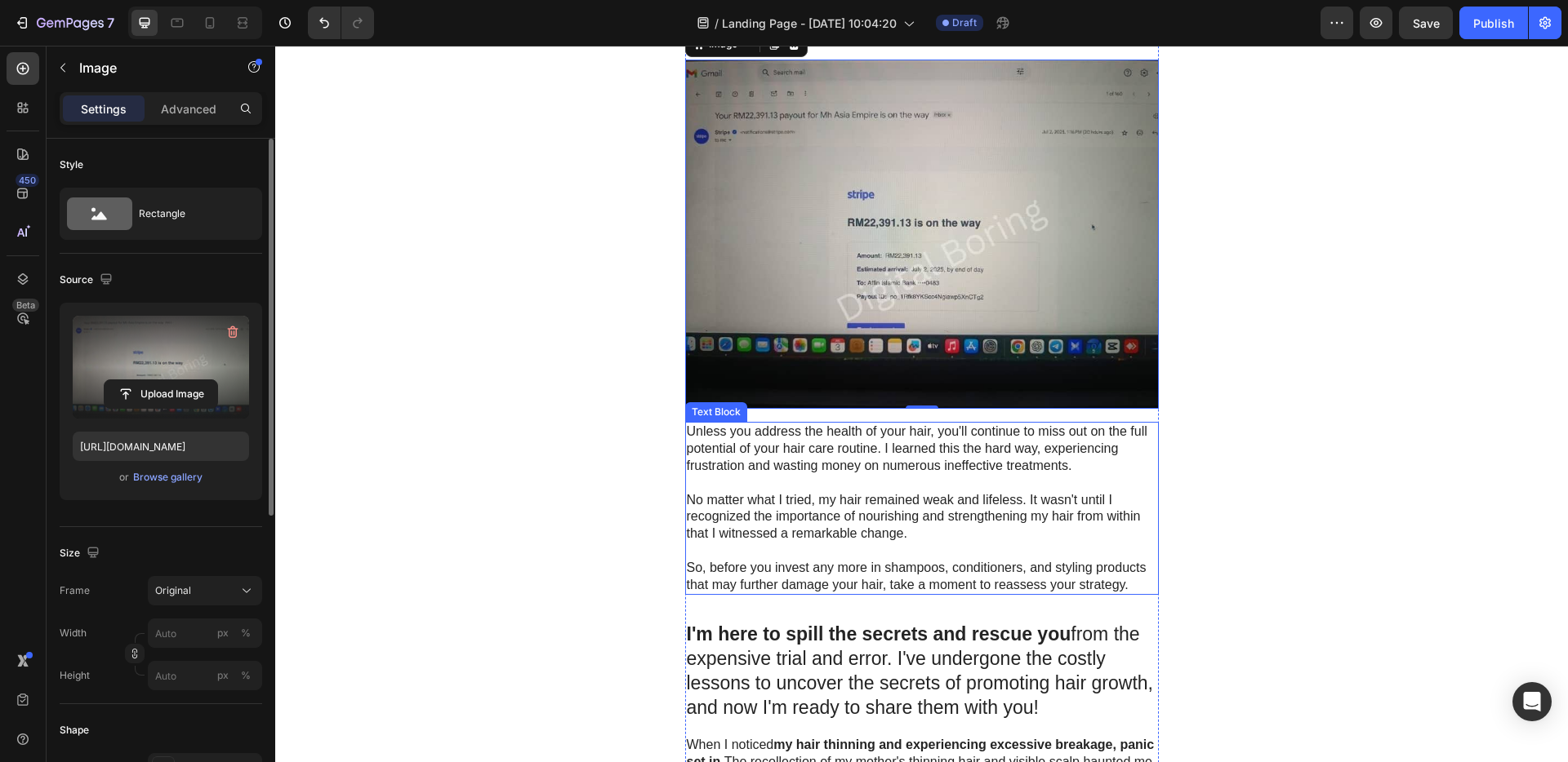
click at [954, 501] on p "No matter what I tried, my hair remained weak and lifeless. It wasn't until I r…" at bounding box center [921, 517] width 470 height 50
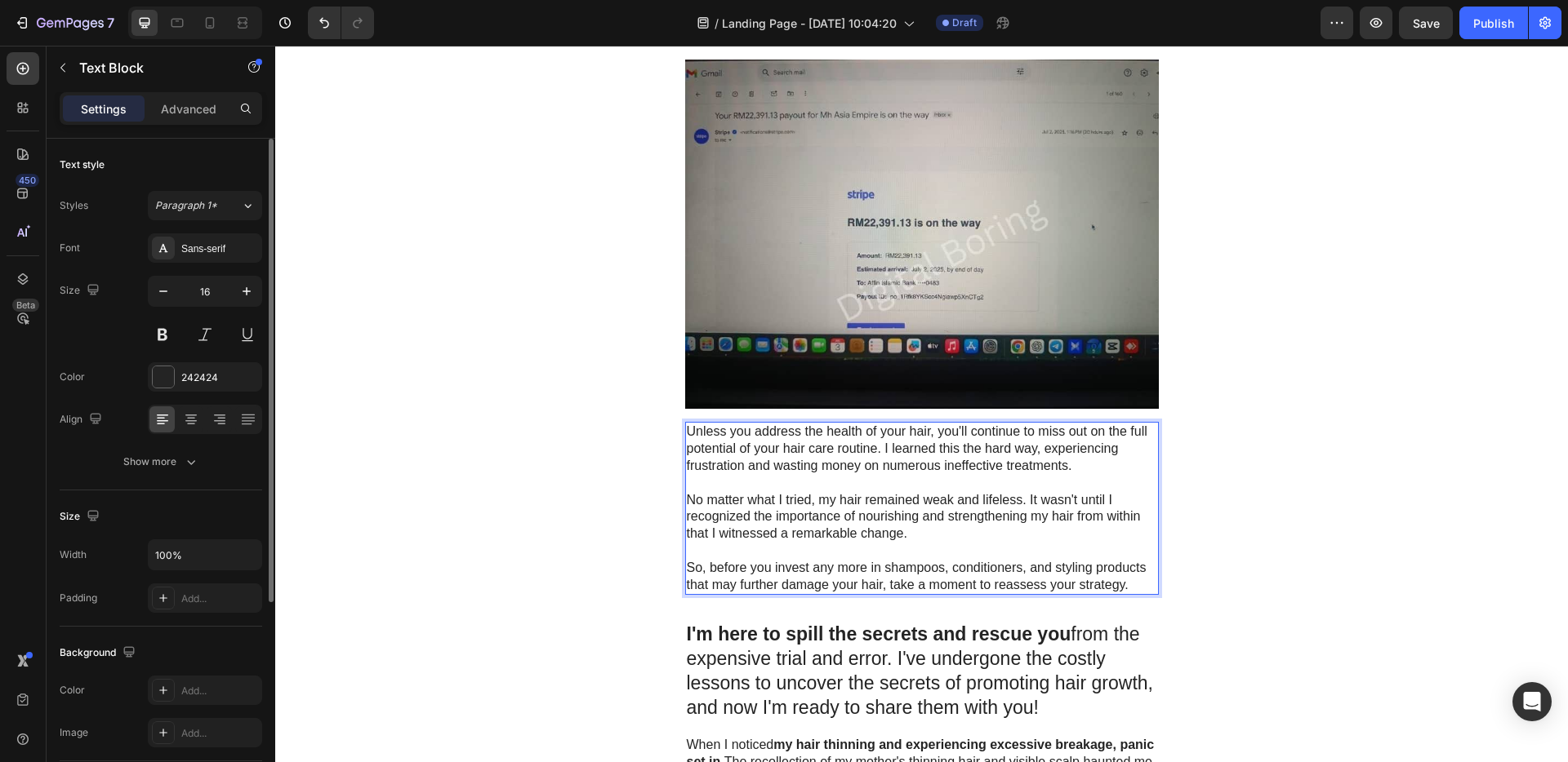
click at [949, 509] on p "No matter what I tried, my hair remained weak and lifeless. It wasn't until I r…" at bounding box center [921, 517] width 470 height 50
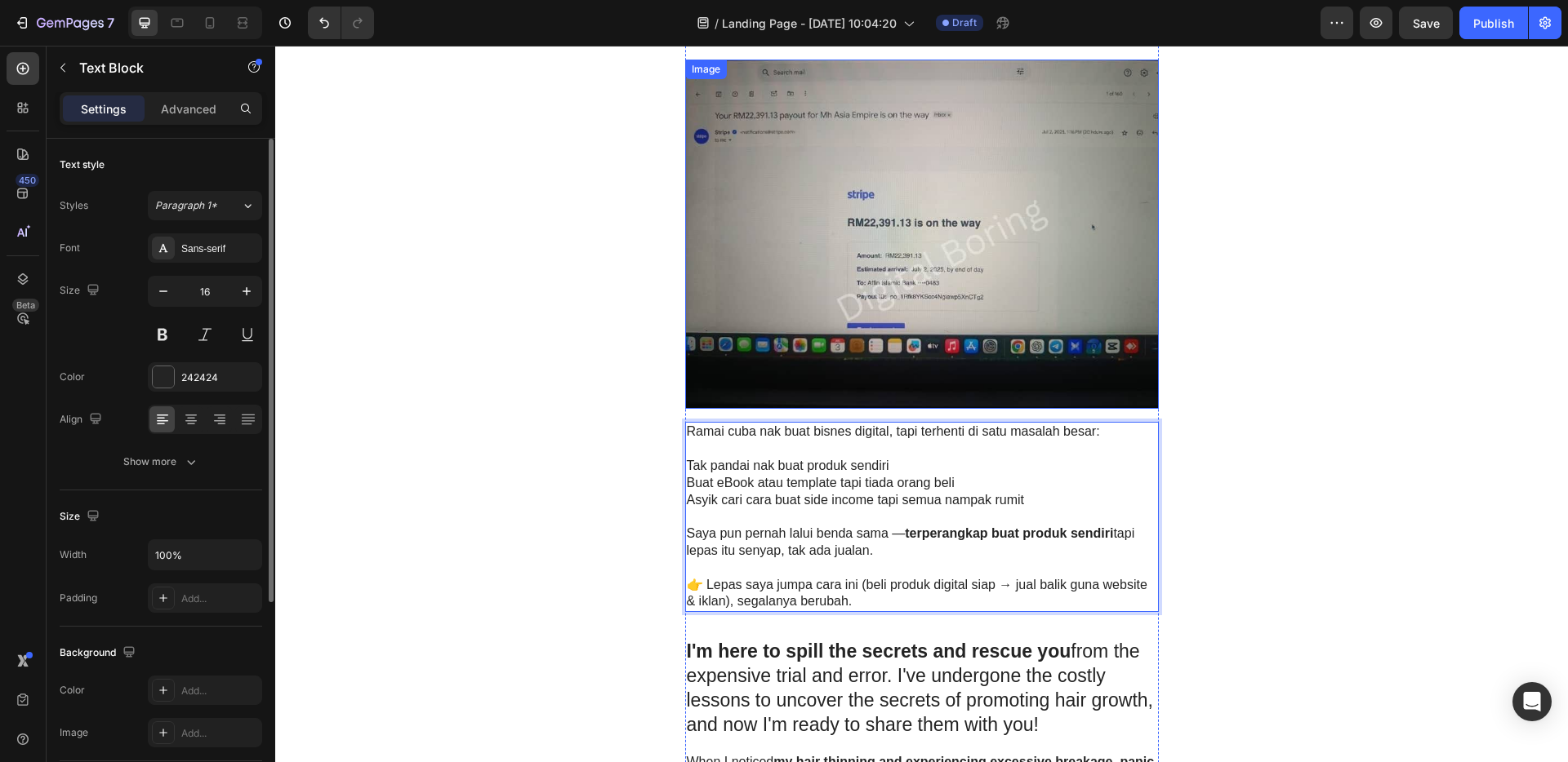
click at [983, 187] on img at bounding box center [921, 234] width 473 height 349
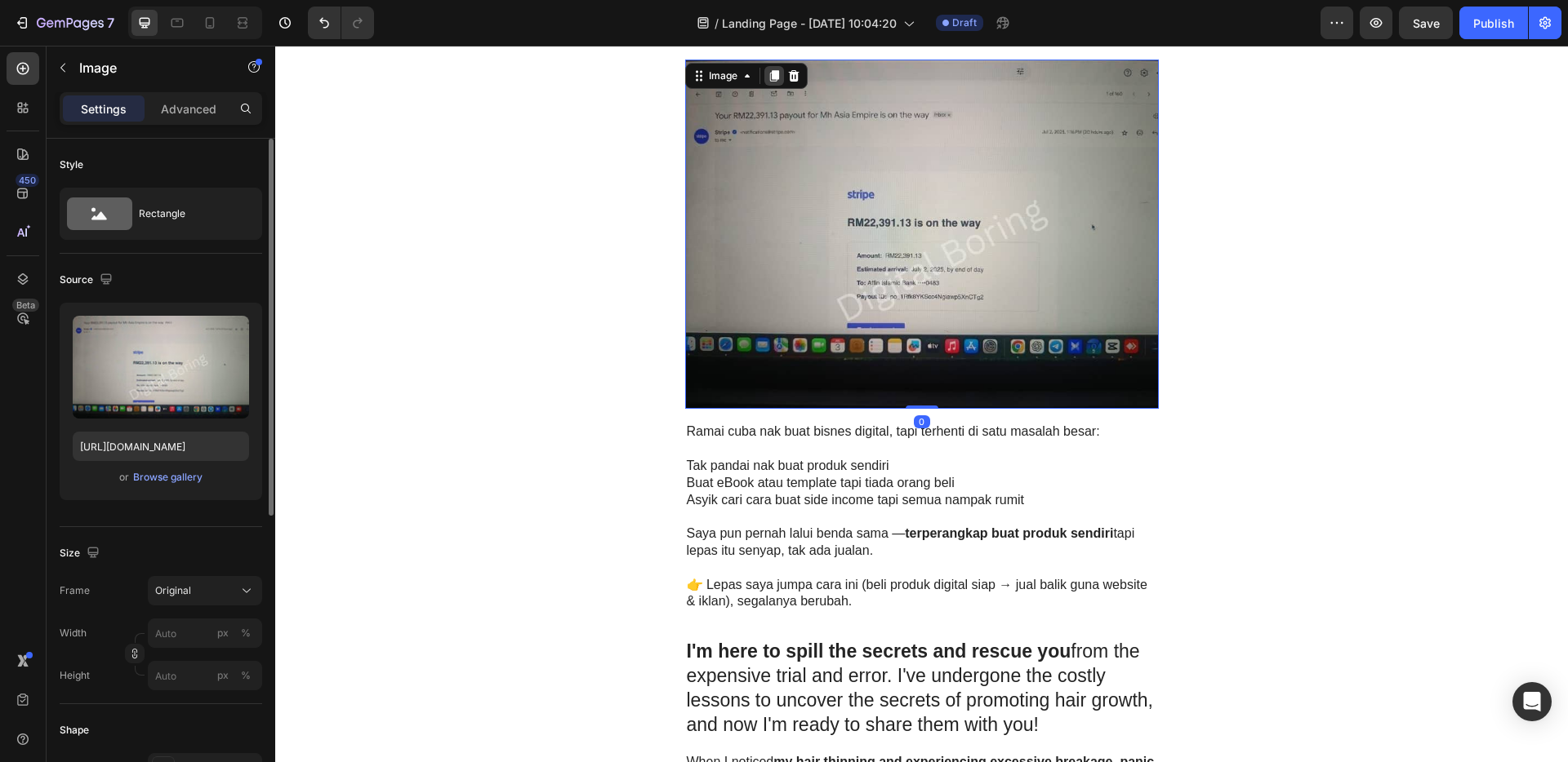
click at [768, 72] on icon at bounding box center [774, 75] width 13 height 13
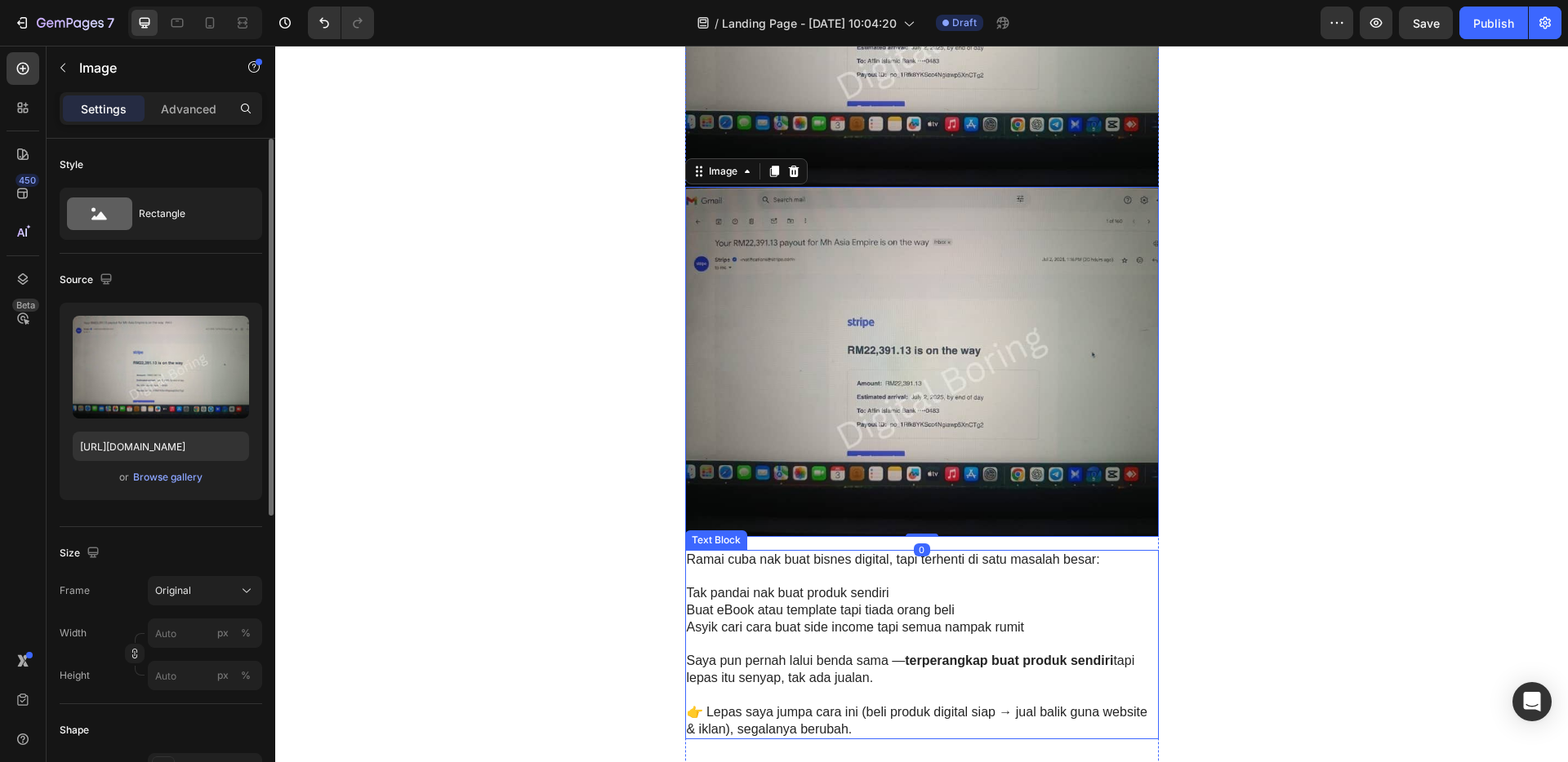
scroll to position [687, 0]
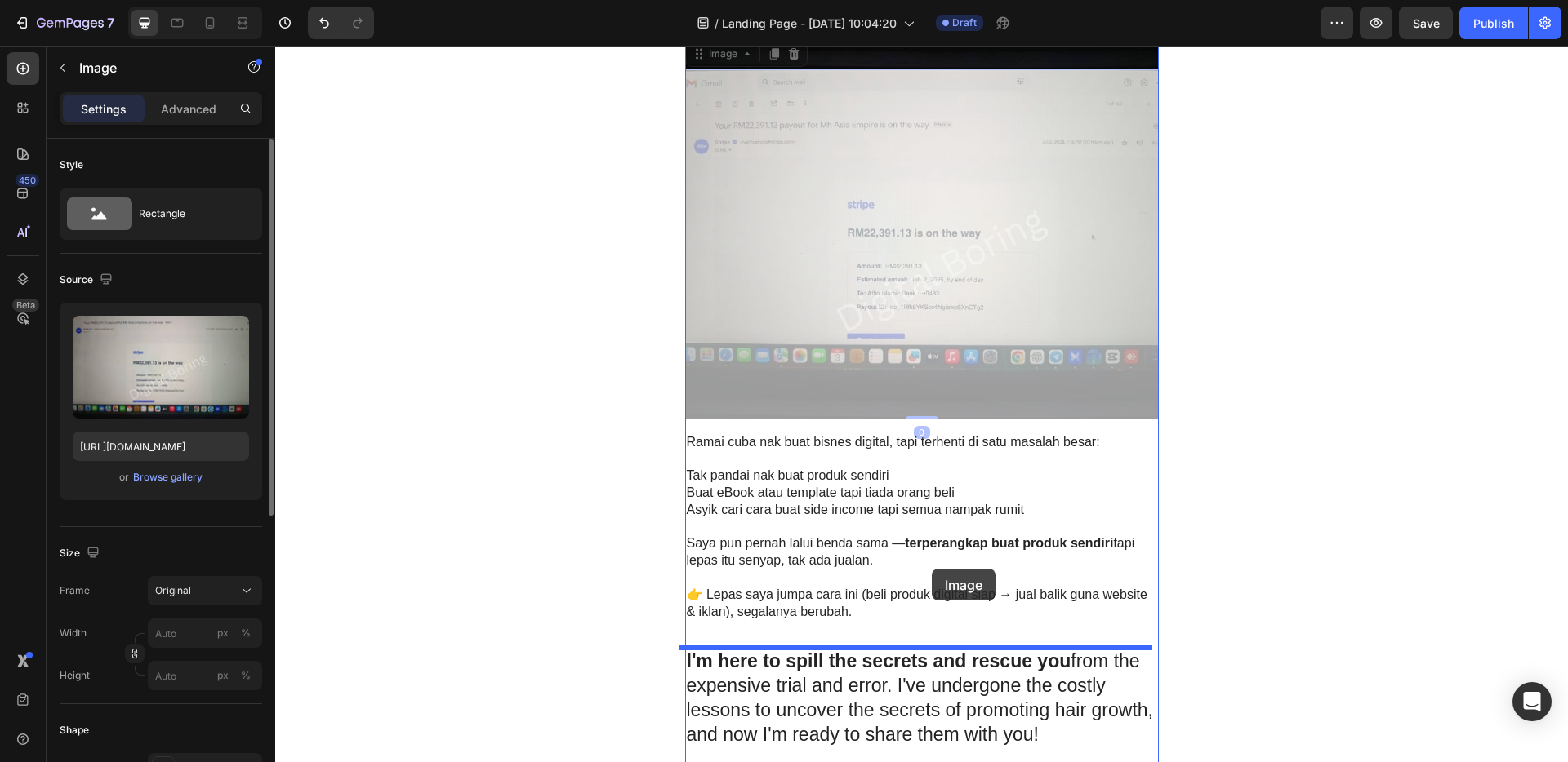
drag, startPoint x: 921, startPoint y: 223, endPoint x: 932, endPoint y: 569, distance: 346.2
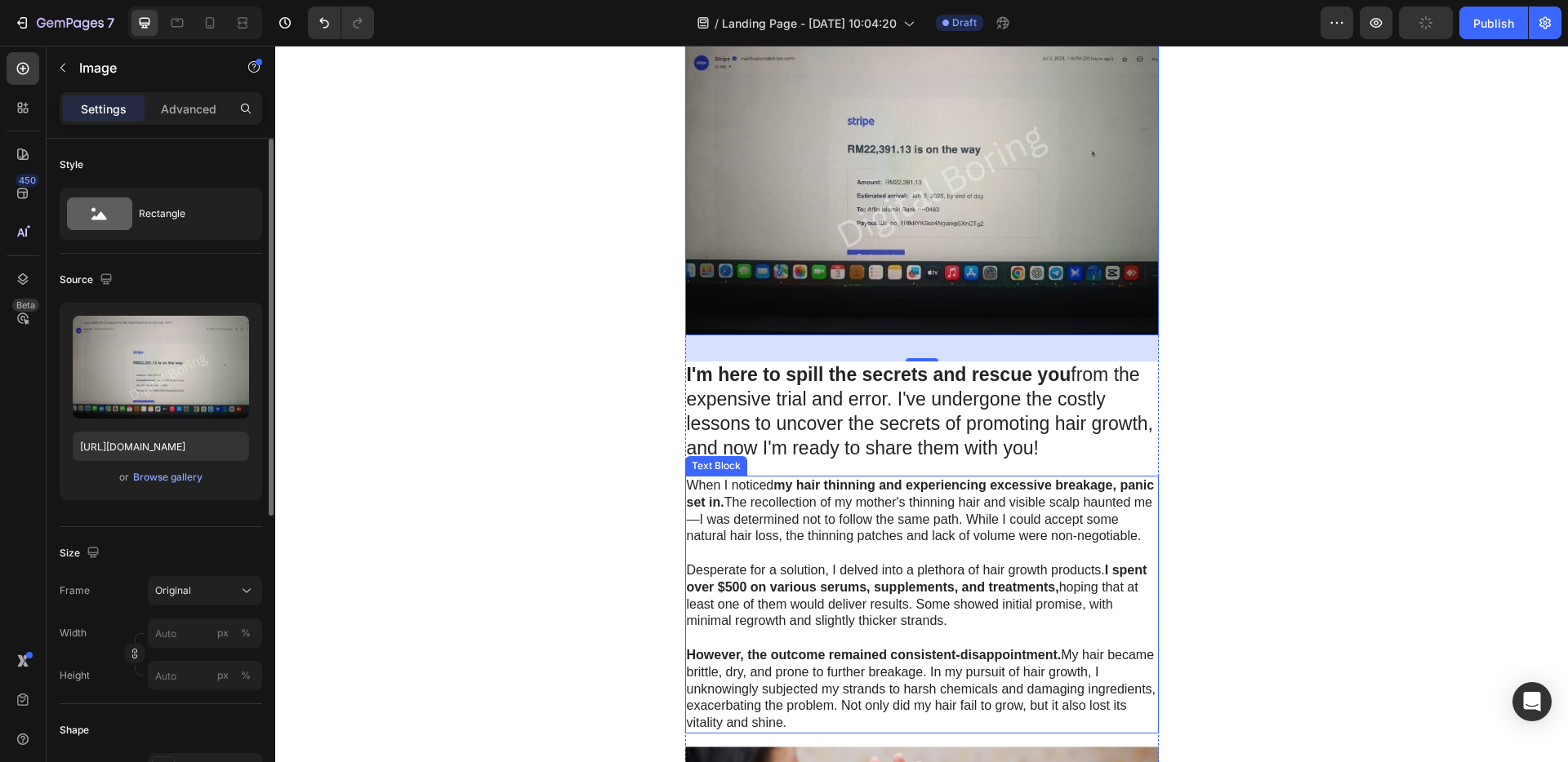
scroll to position [1033, 0]
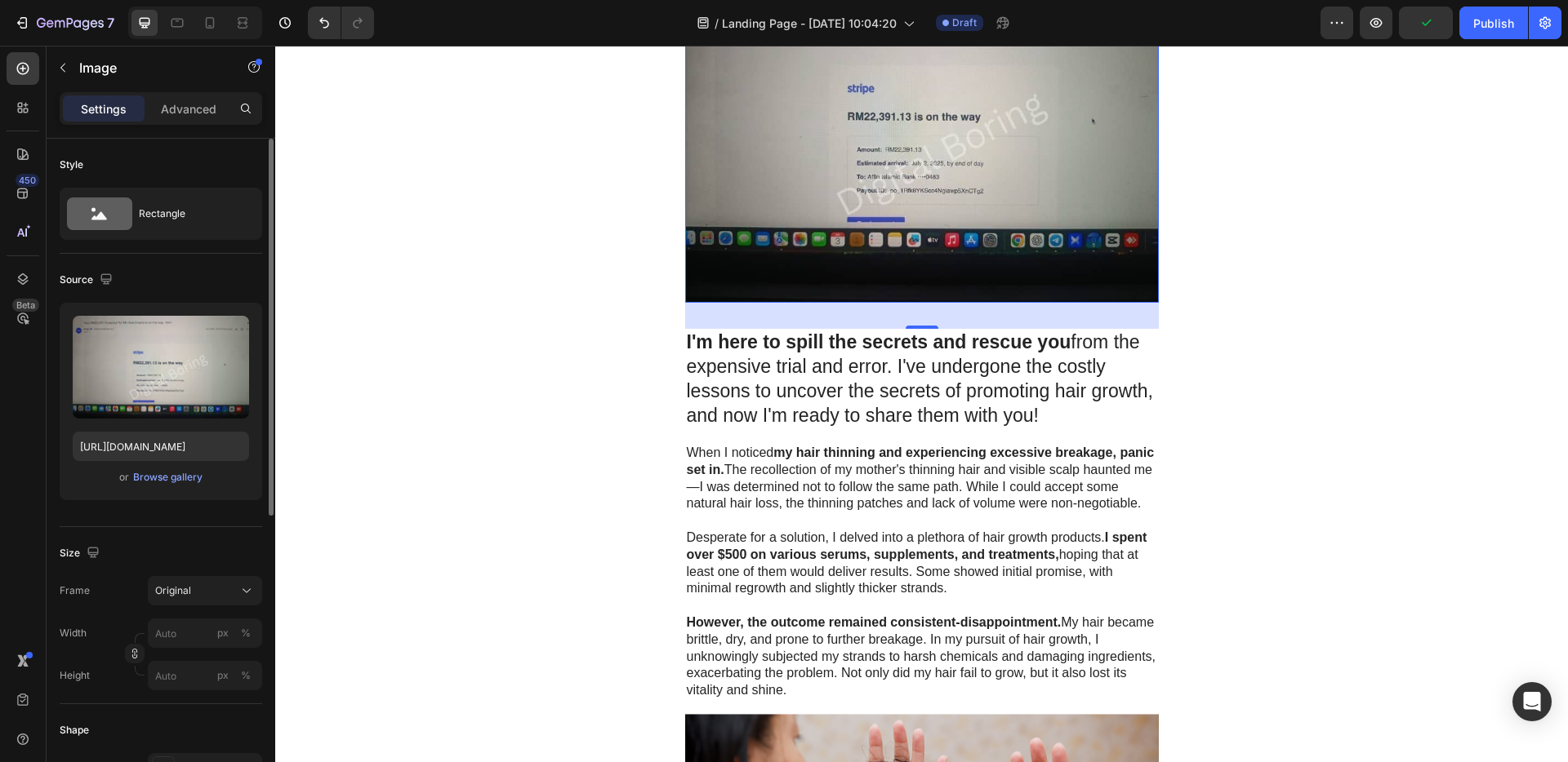
click at [886, 217] on img at bounding box center [921, 128] width 473 height 349
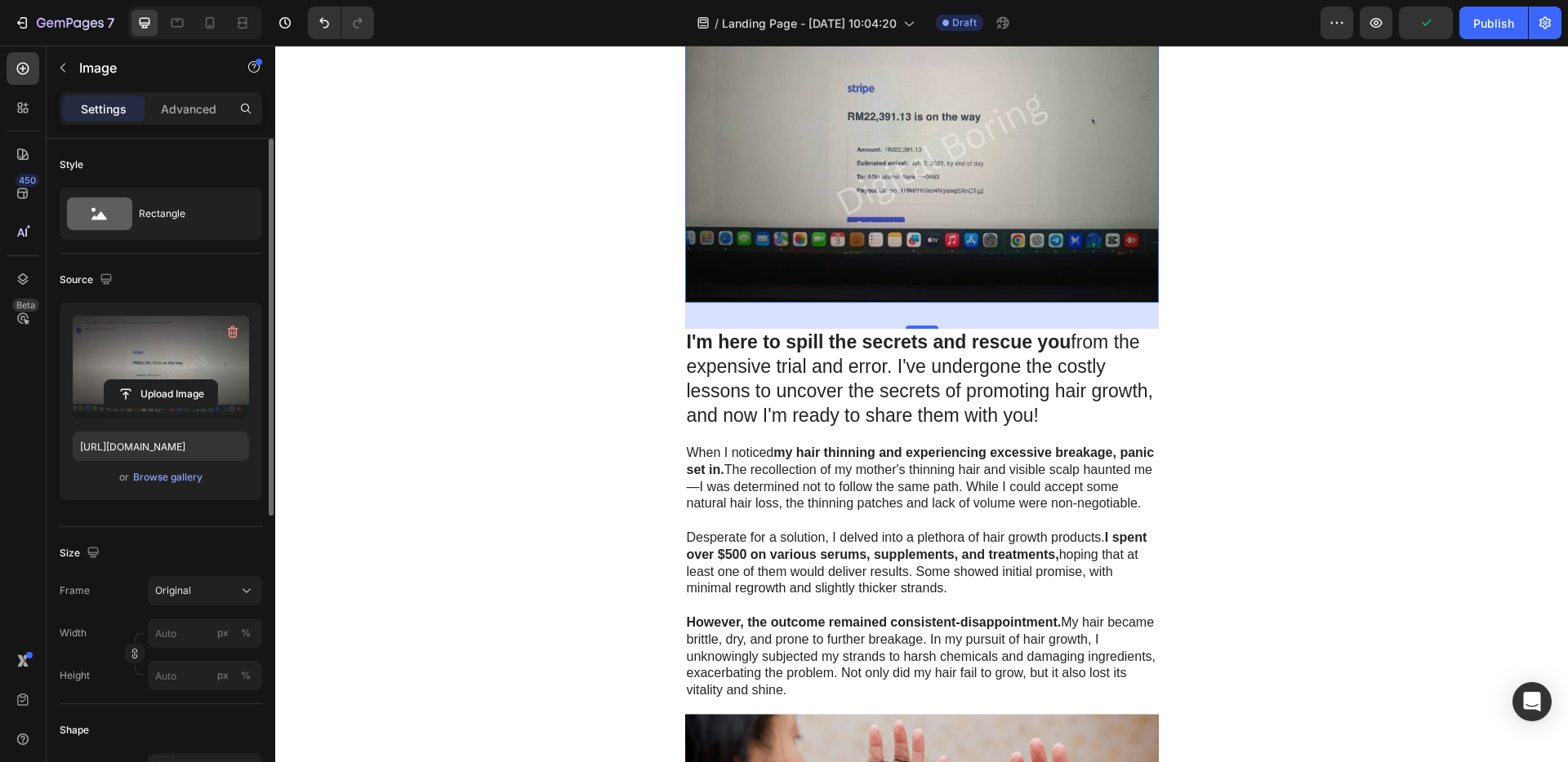
click at [153, 357] on label at bounding box center [160, 367] width 176 height 102
click at [153, 380] on input "file" at bounding box center [160, 394] width 113 height 28
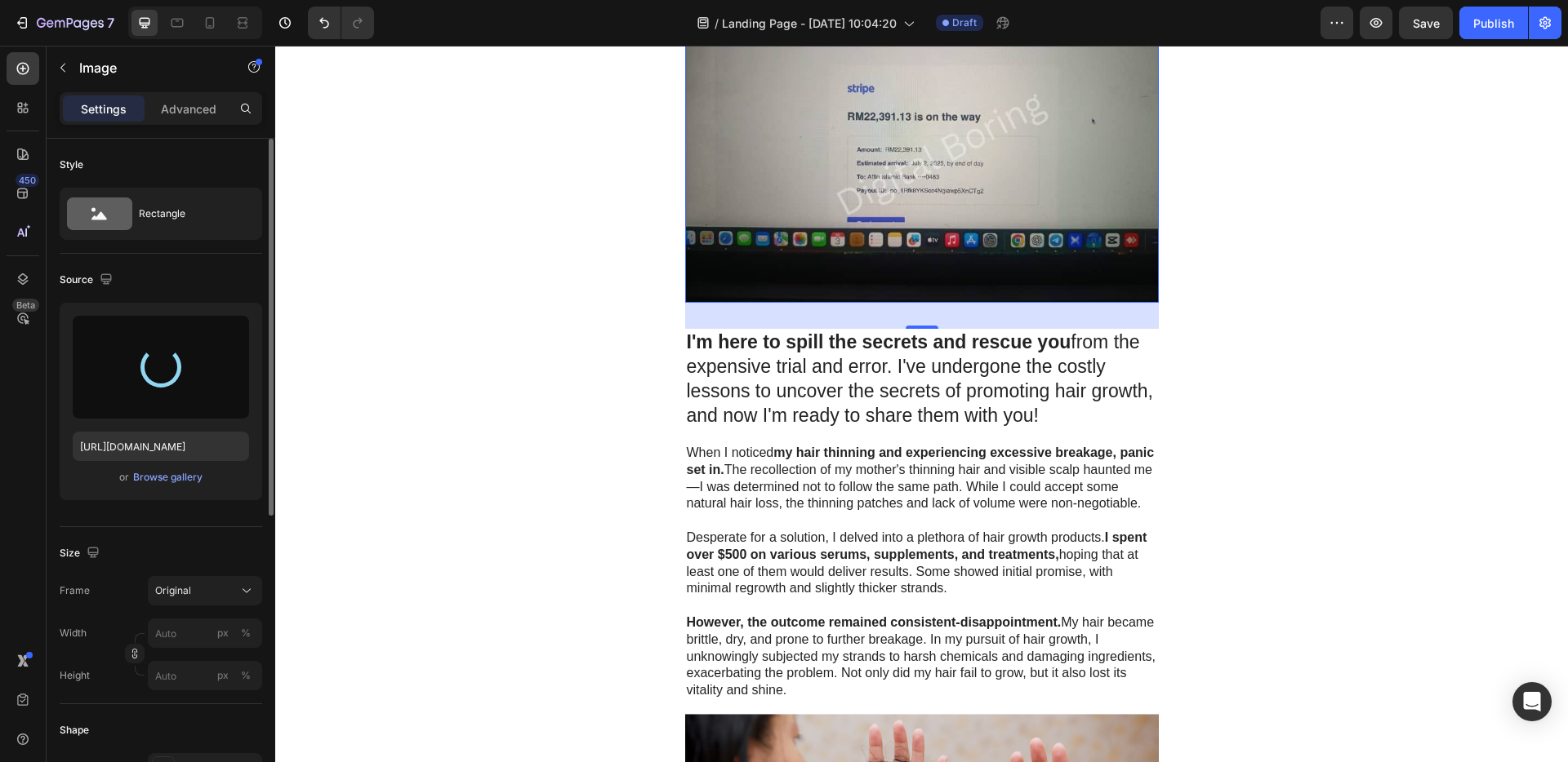
type input "[URL][DOMAIN_NAME]"
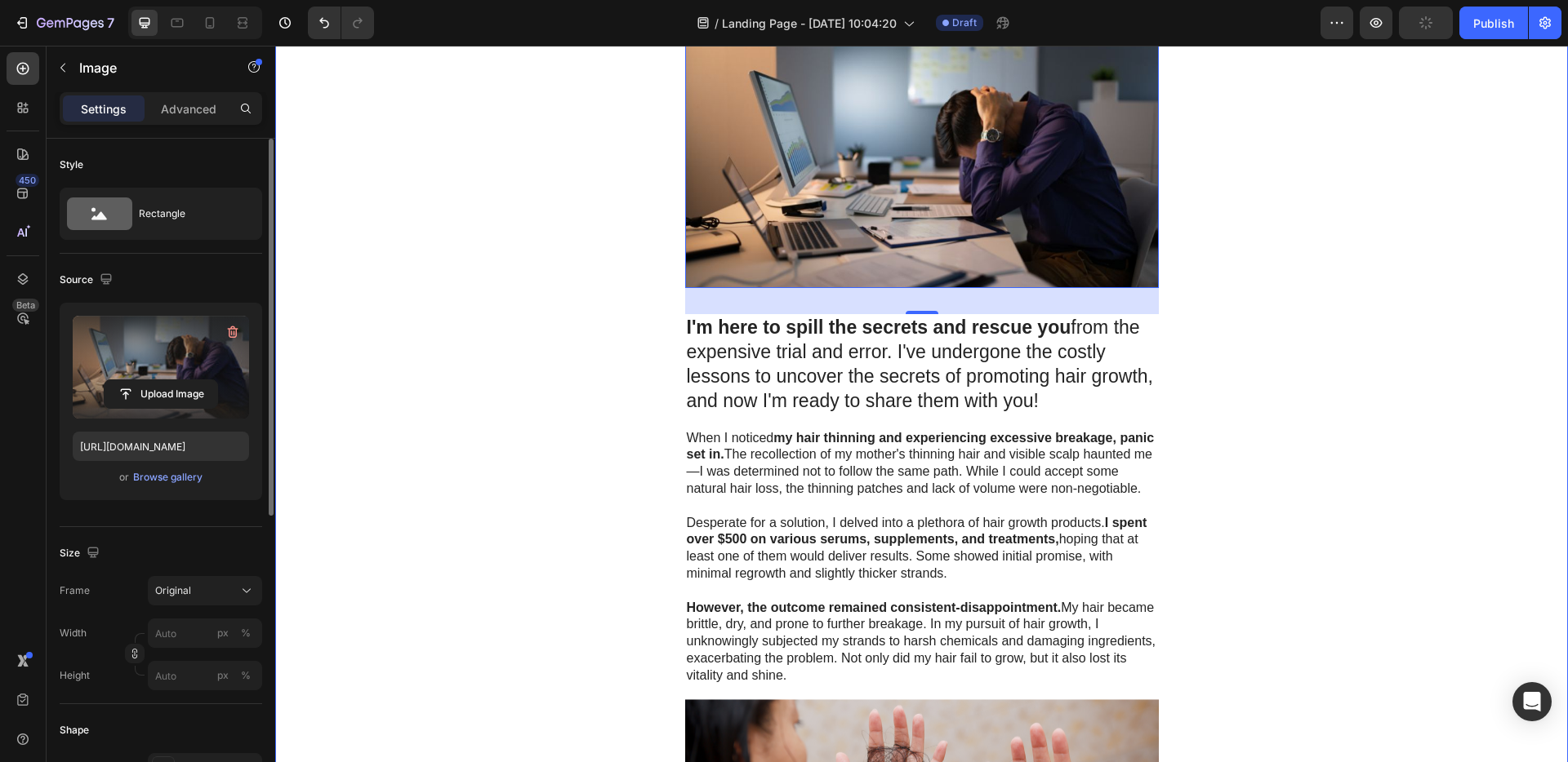
scroll to position [946, 0]
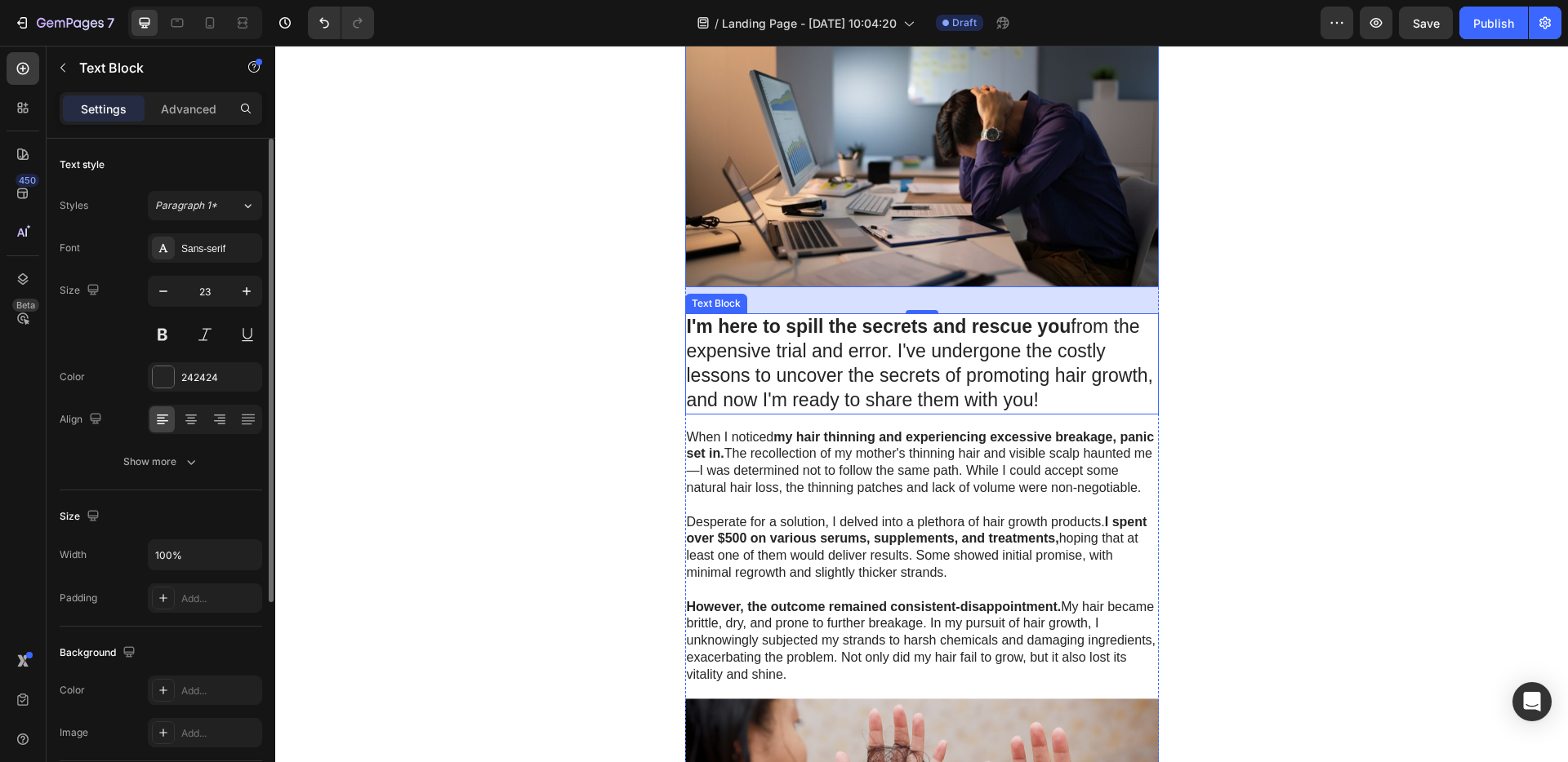
click at [886, 377] on p "I'm here to spill the secrets and rescue you from the expensive trial and error…" at bounding box center [921, 363] width 470 height 98
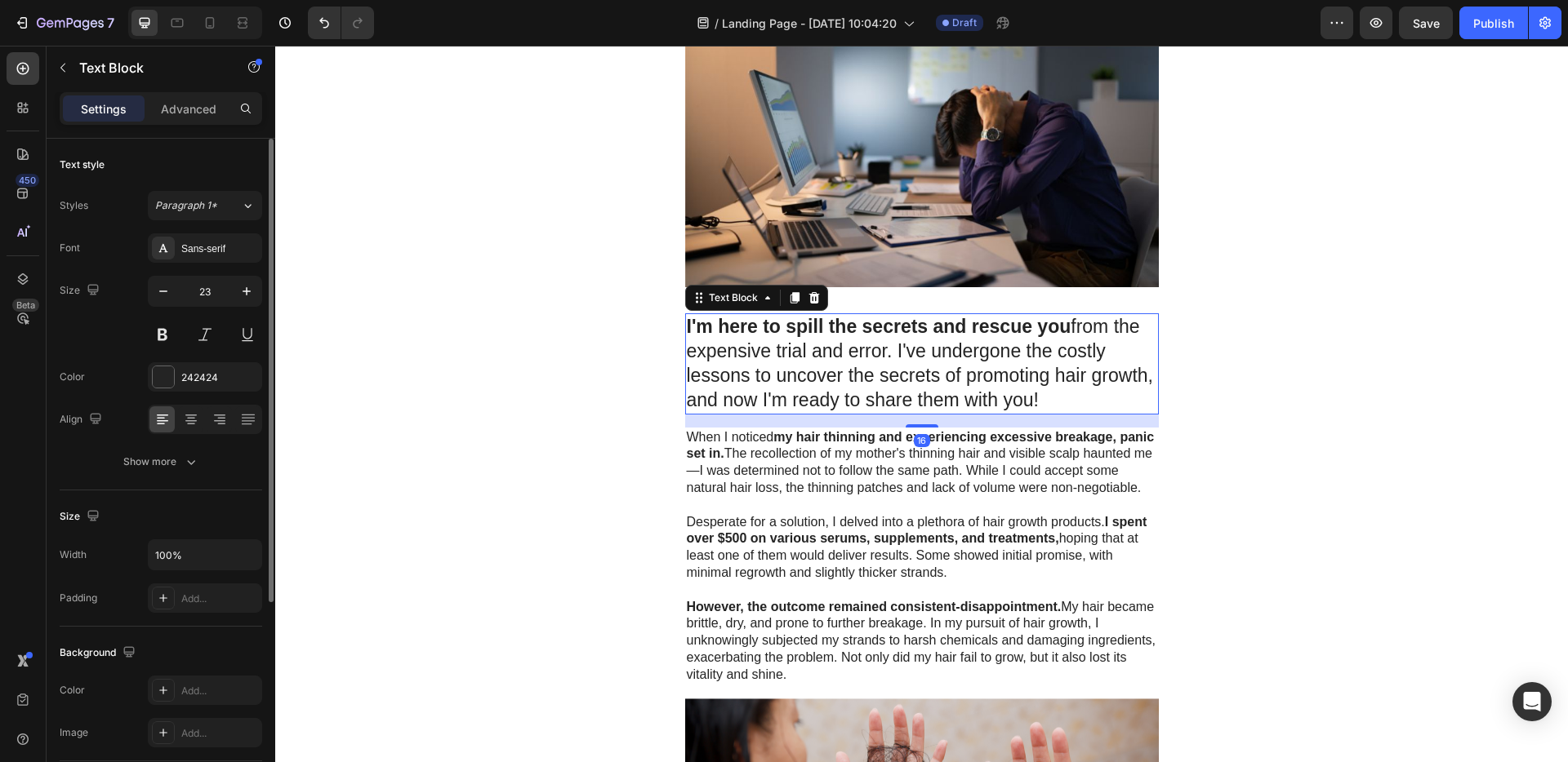
click at [886, 379] on p "I'm here to spill the secrets and rescue you from the expensive trial and error…" at bounding box center [921, 363] width 470 height 98
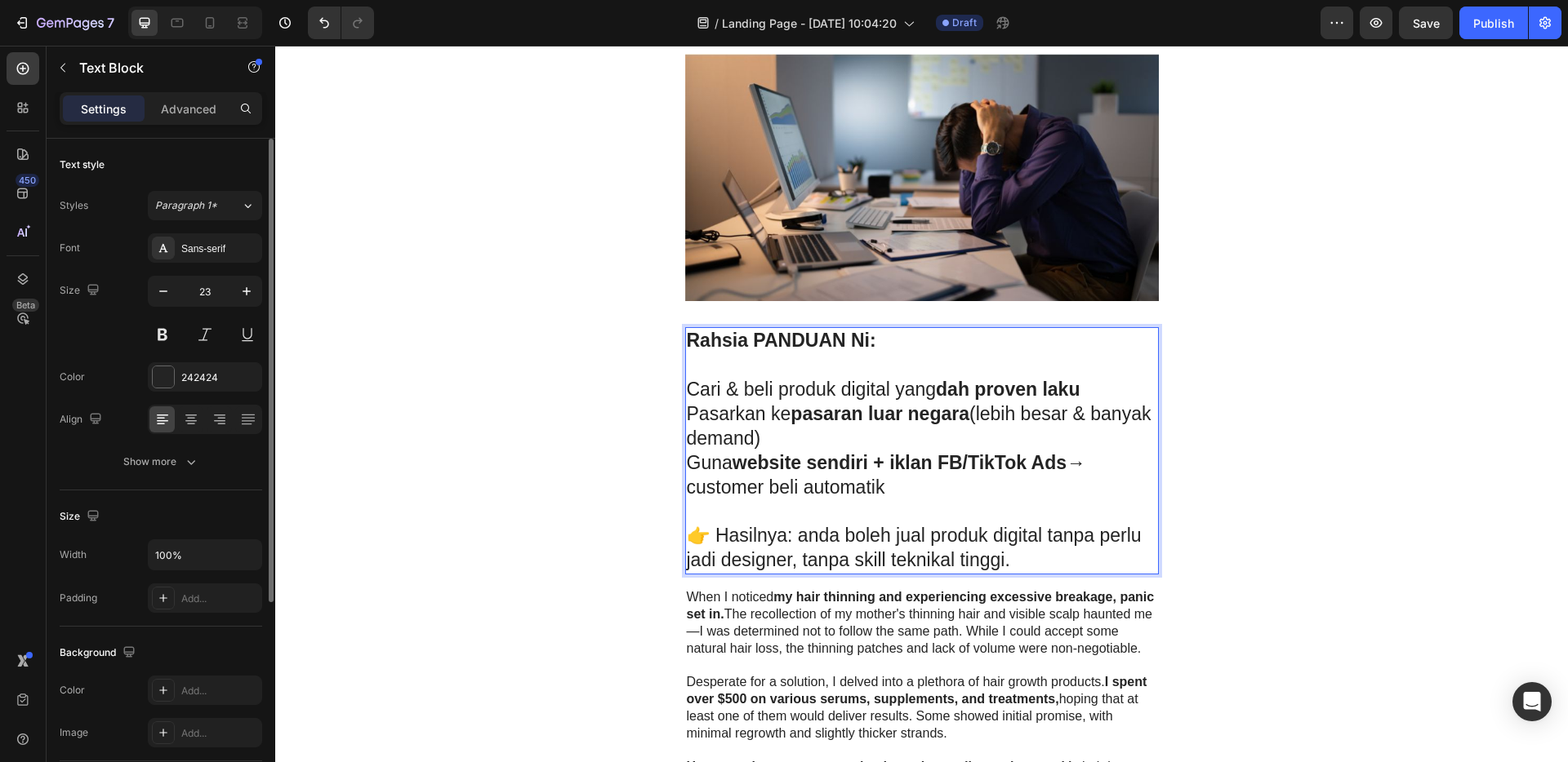
scroll to position [912, 0]
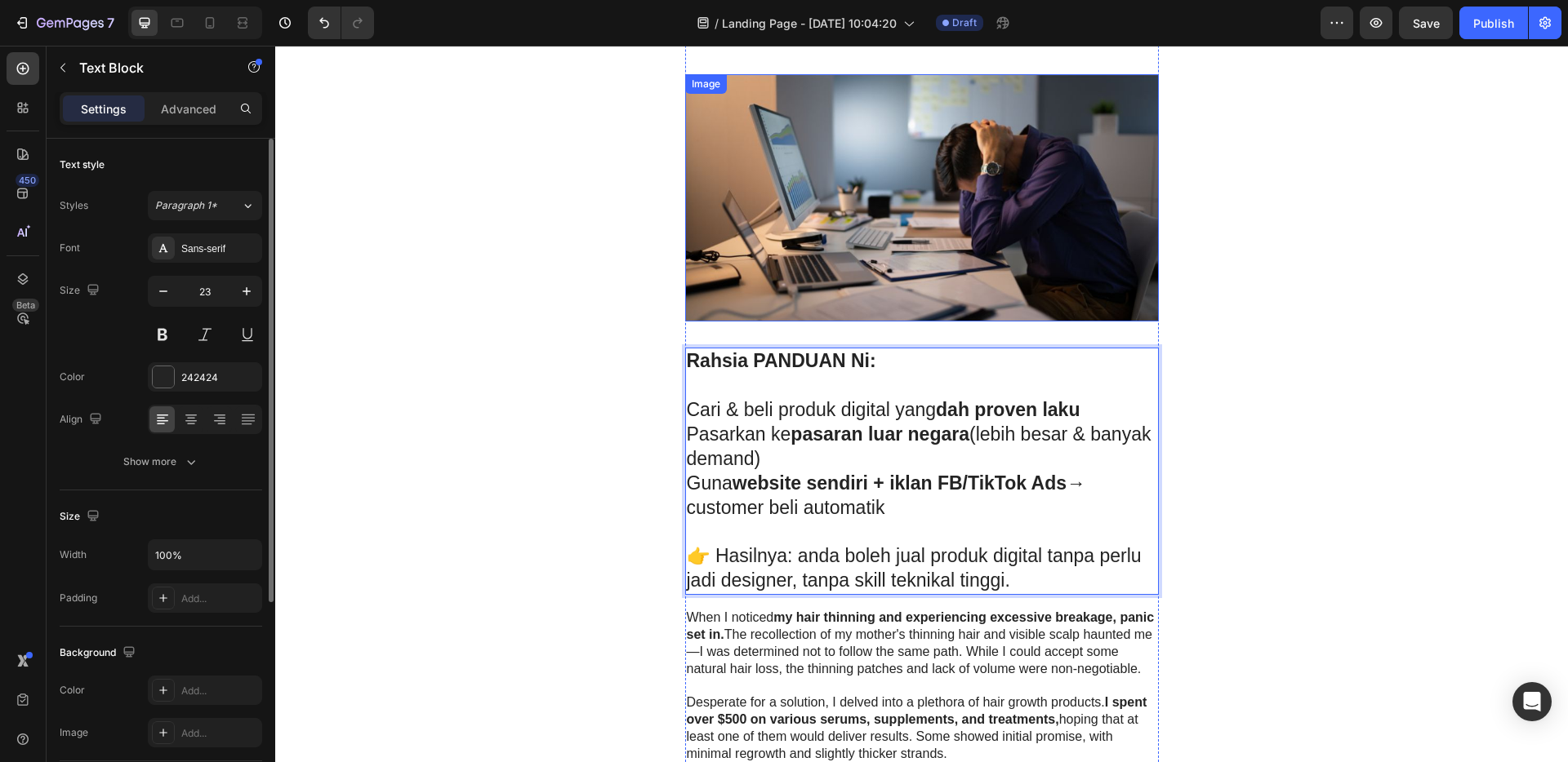
click at [798, 160] on img at bounding box center [921, 198] width 473 height 248
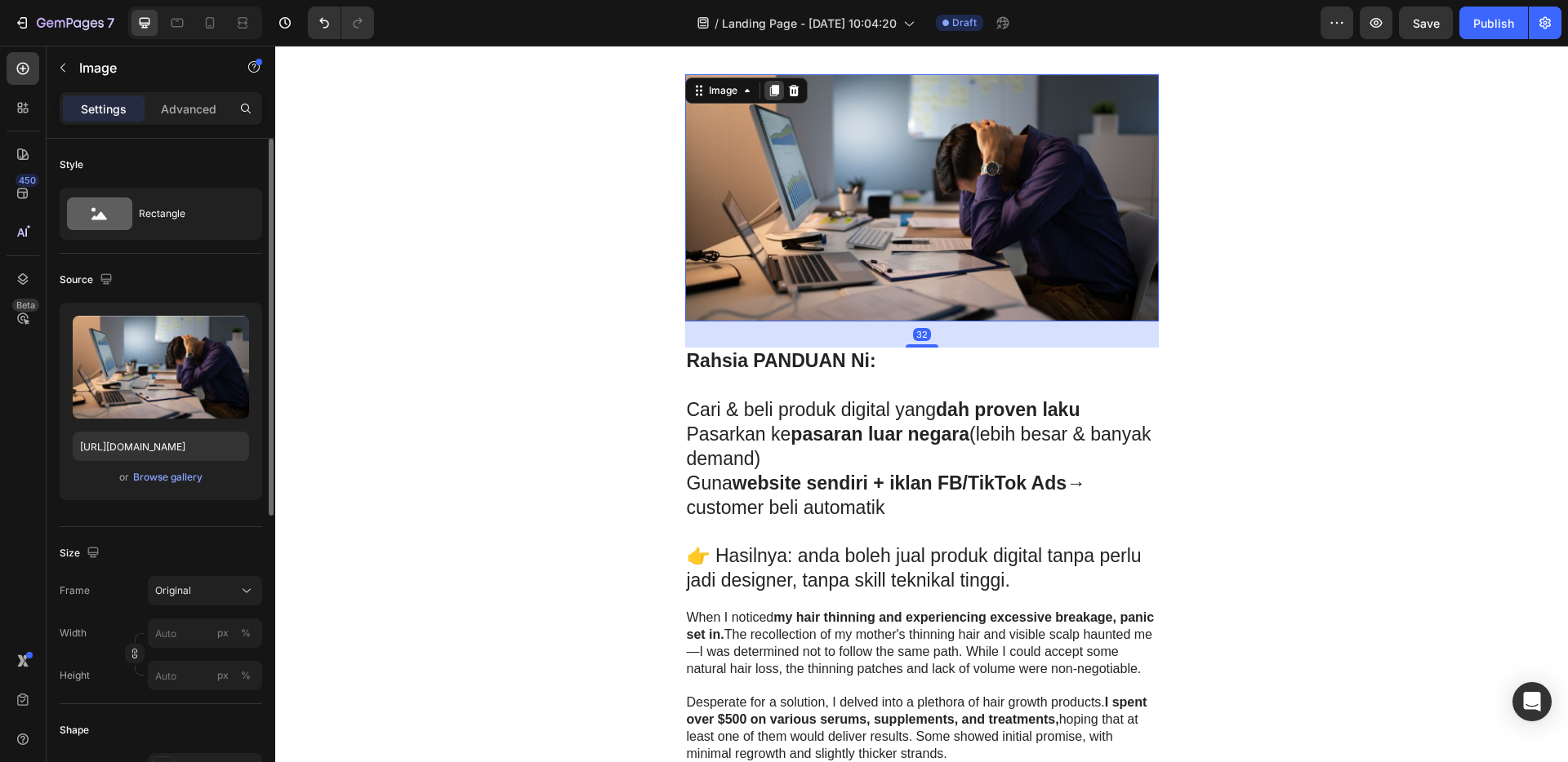
click at [769, 100] on div at bounding box center [773, 90] width 20 height 20
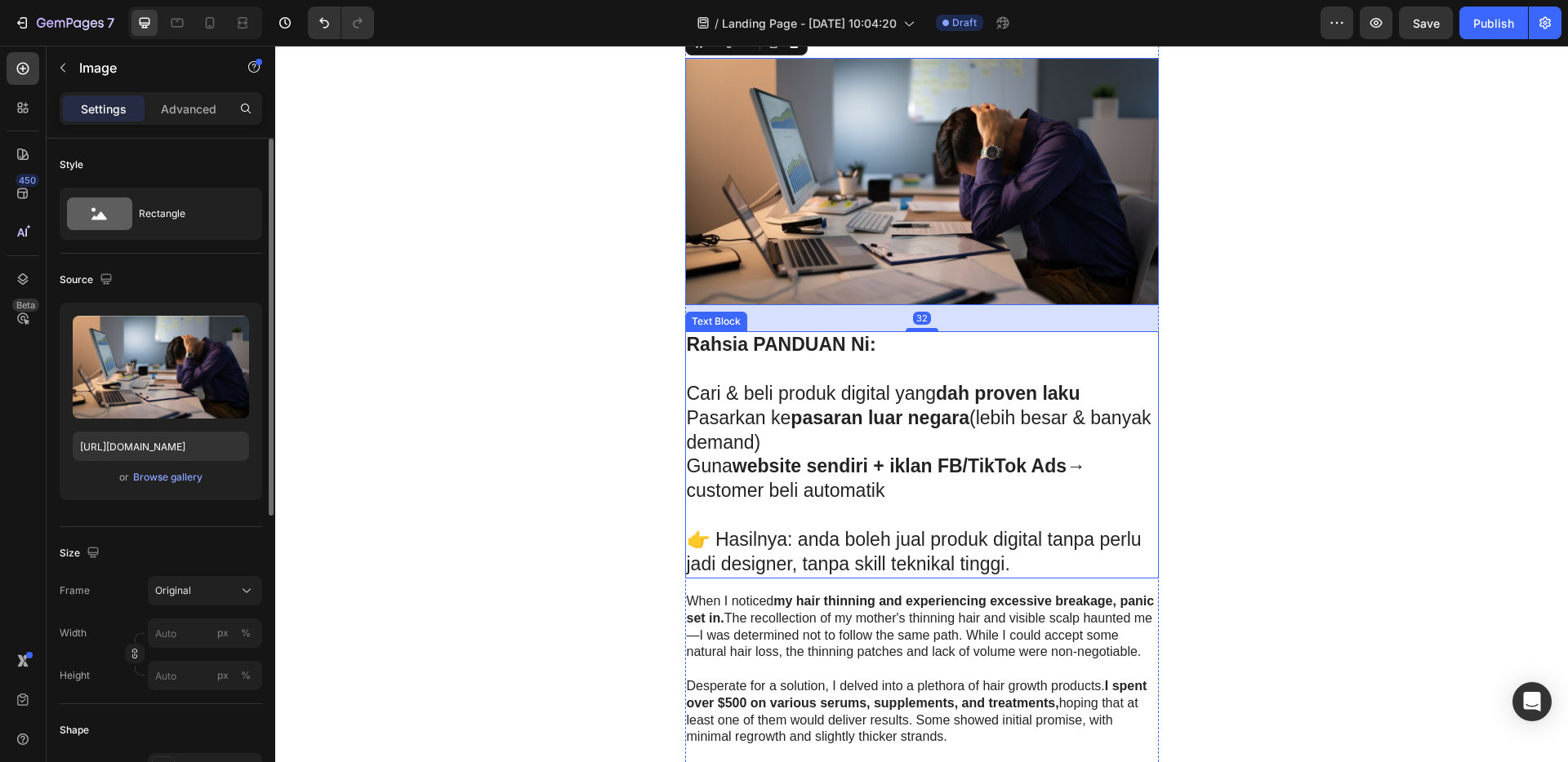
scroll to position [1391, 0]
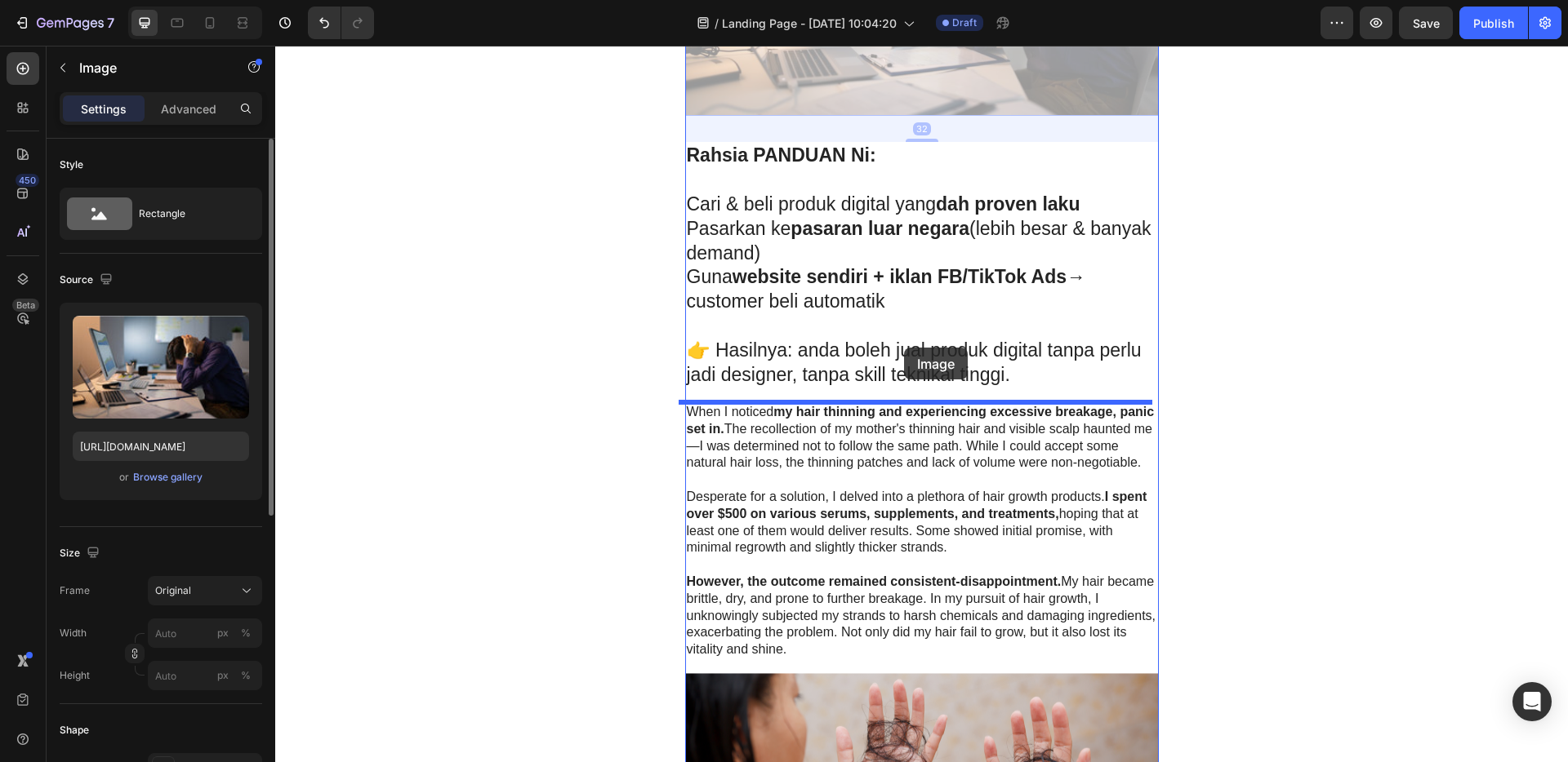
drag, startPoint x: 914, startPoint y: 70, endPoint x: 904, endPoint y: 347, distance: 277.2
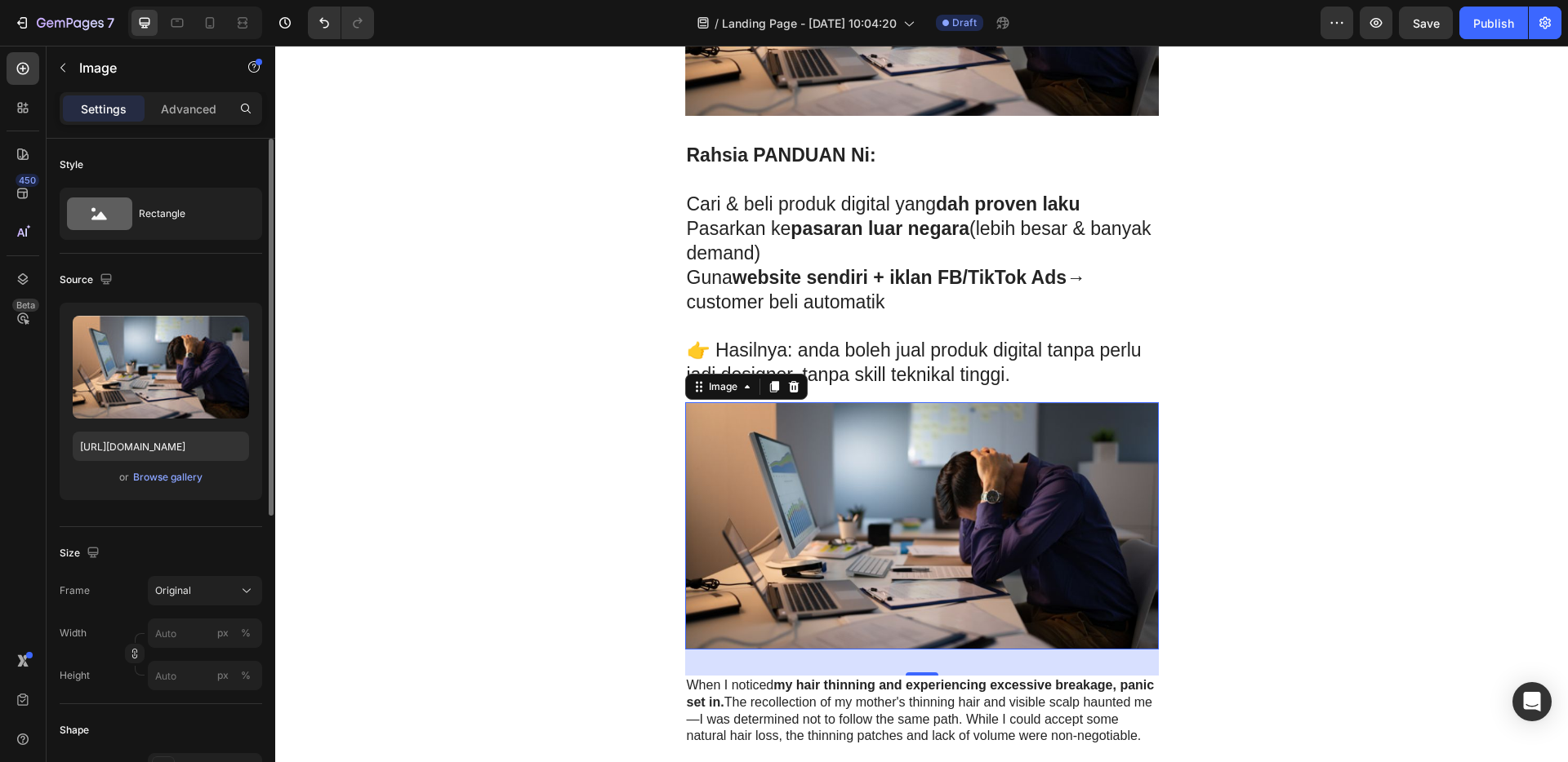
click at [854, 513] on img at bounding box center [921, 526] width 473 height 248
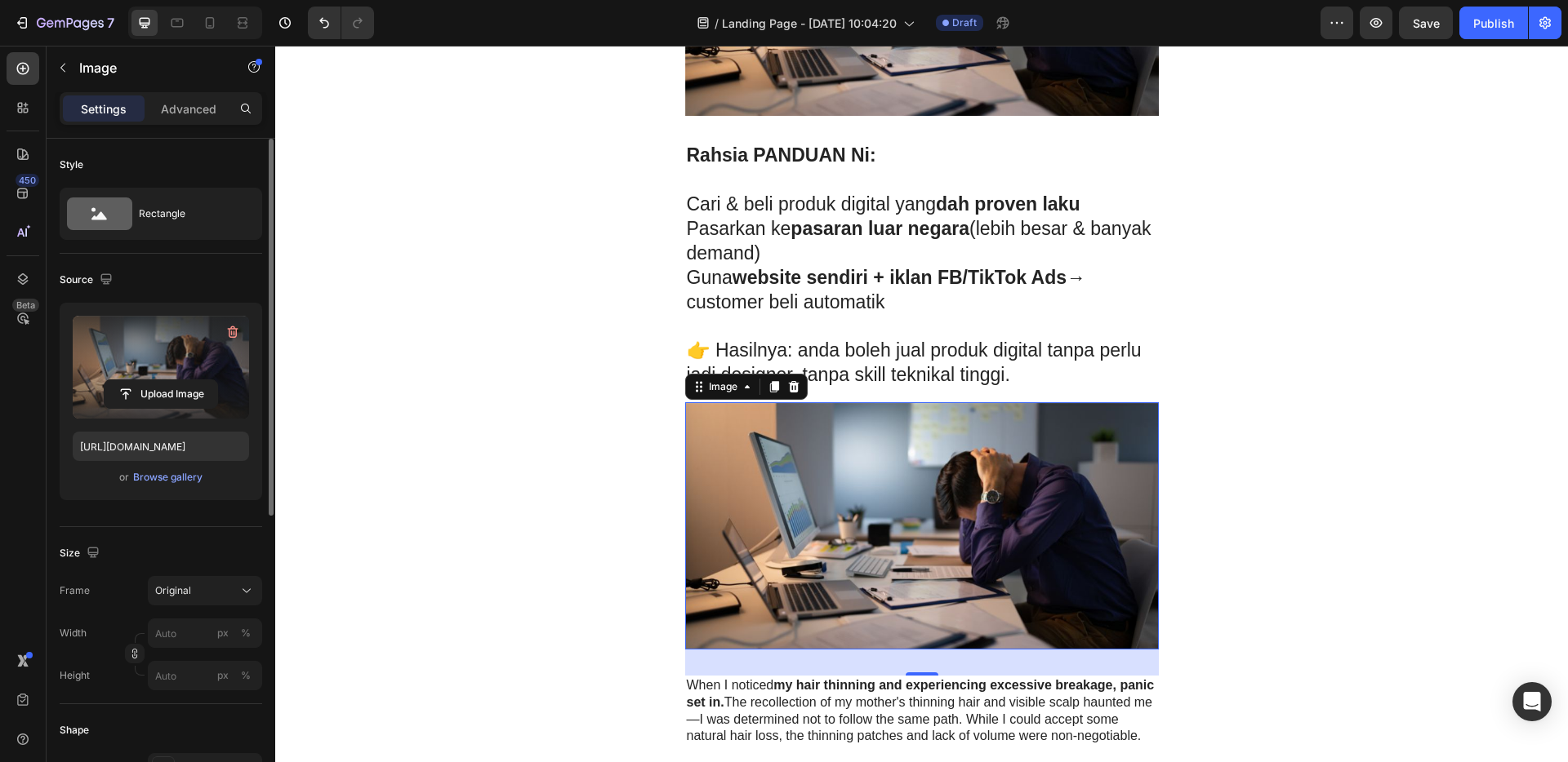
click at [166, 373] on label at bounding box center [160, 367] width 176 height 102
click at [166, 380] on input "file" at bounding box center [160, 394] width 113 height 28
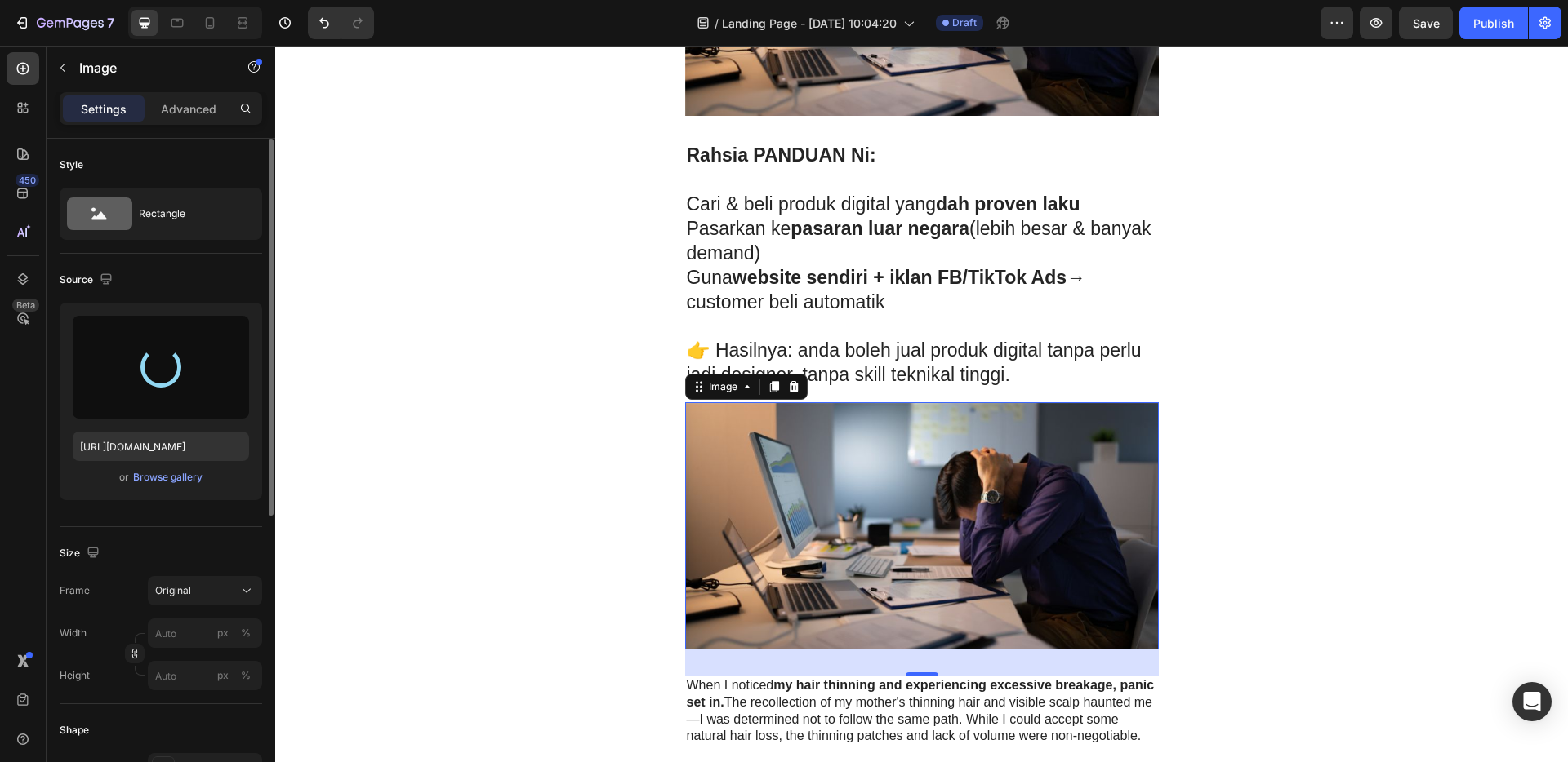
type input "[URL][DOMAIN_NAME]"
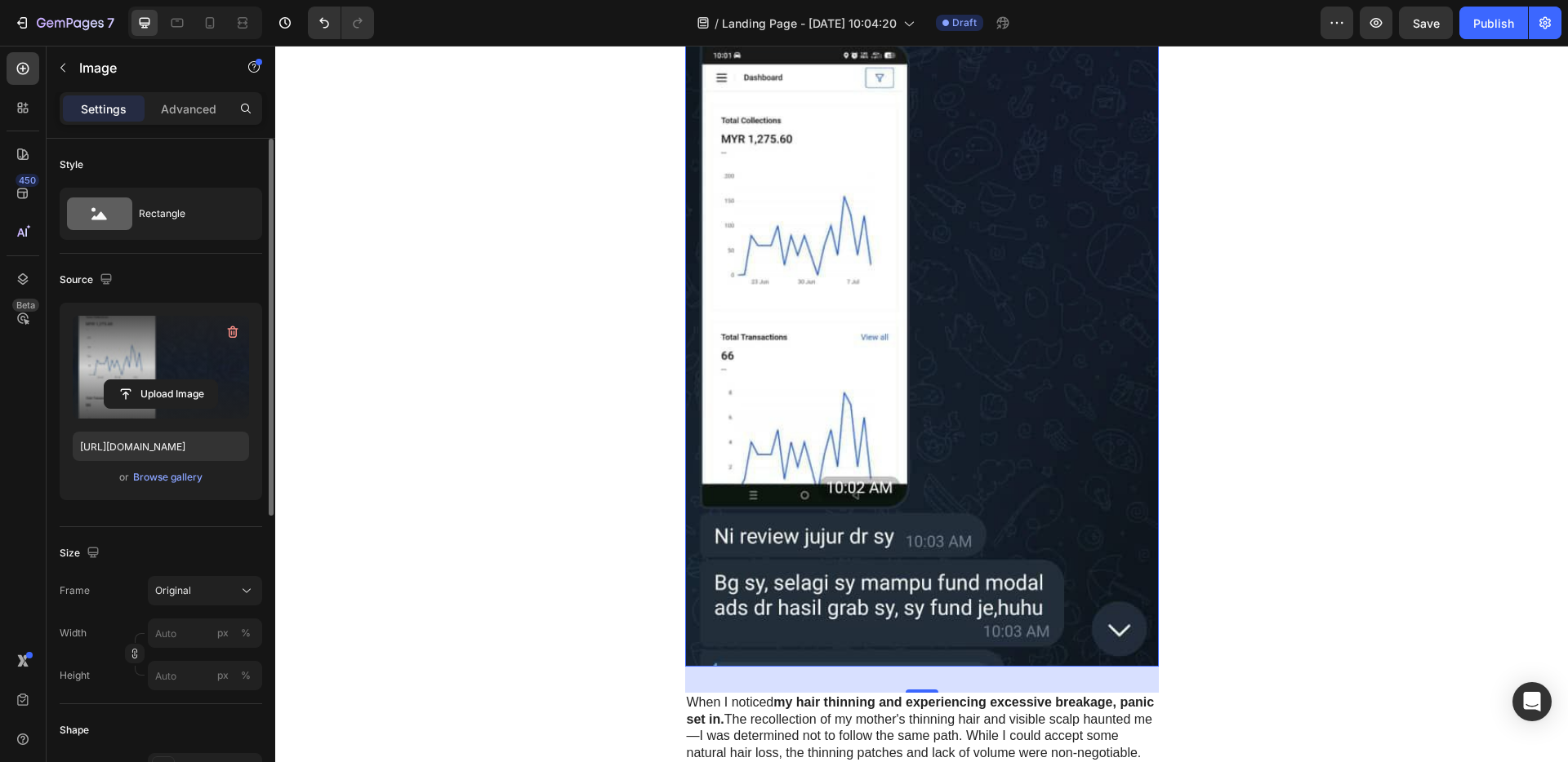
scroll to position [2206, 0]
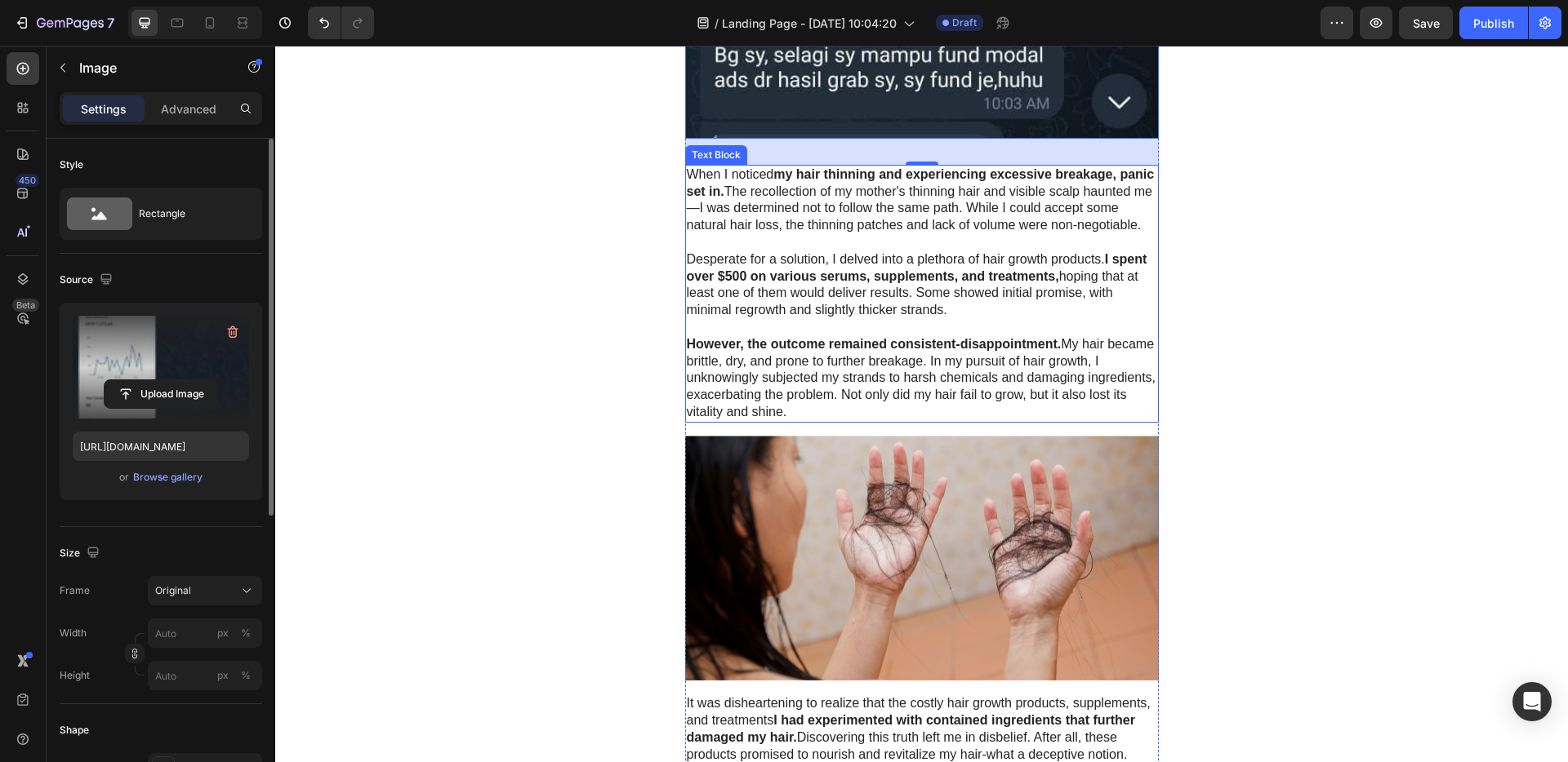
click at [952, 283] on strong "I spent over $500 on various serums, supplements, and treatments," at bounding box center [917, 267] width 460 height 31
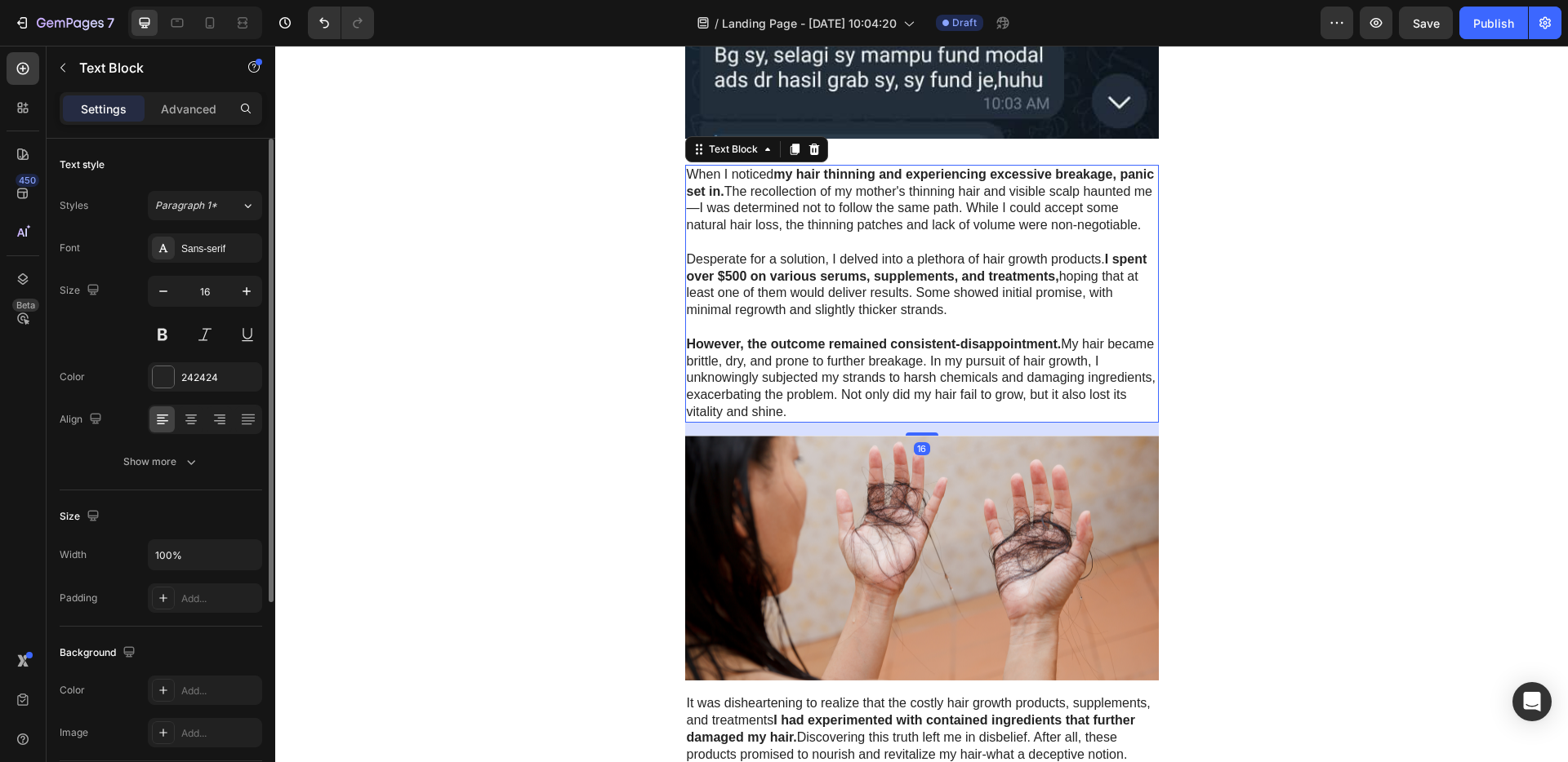
click at [951, 279] on p "Desperate for a solution, I delved into a plethora of hair growth products. I s…" at bounding box center [921, 285] width 470 height 68
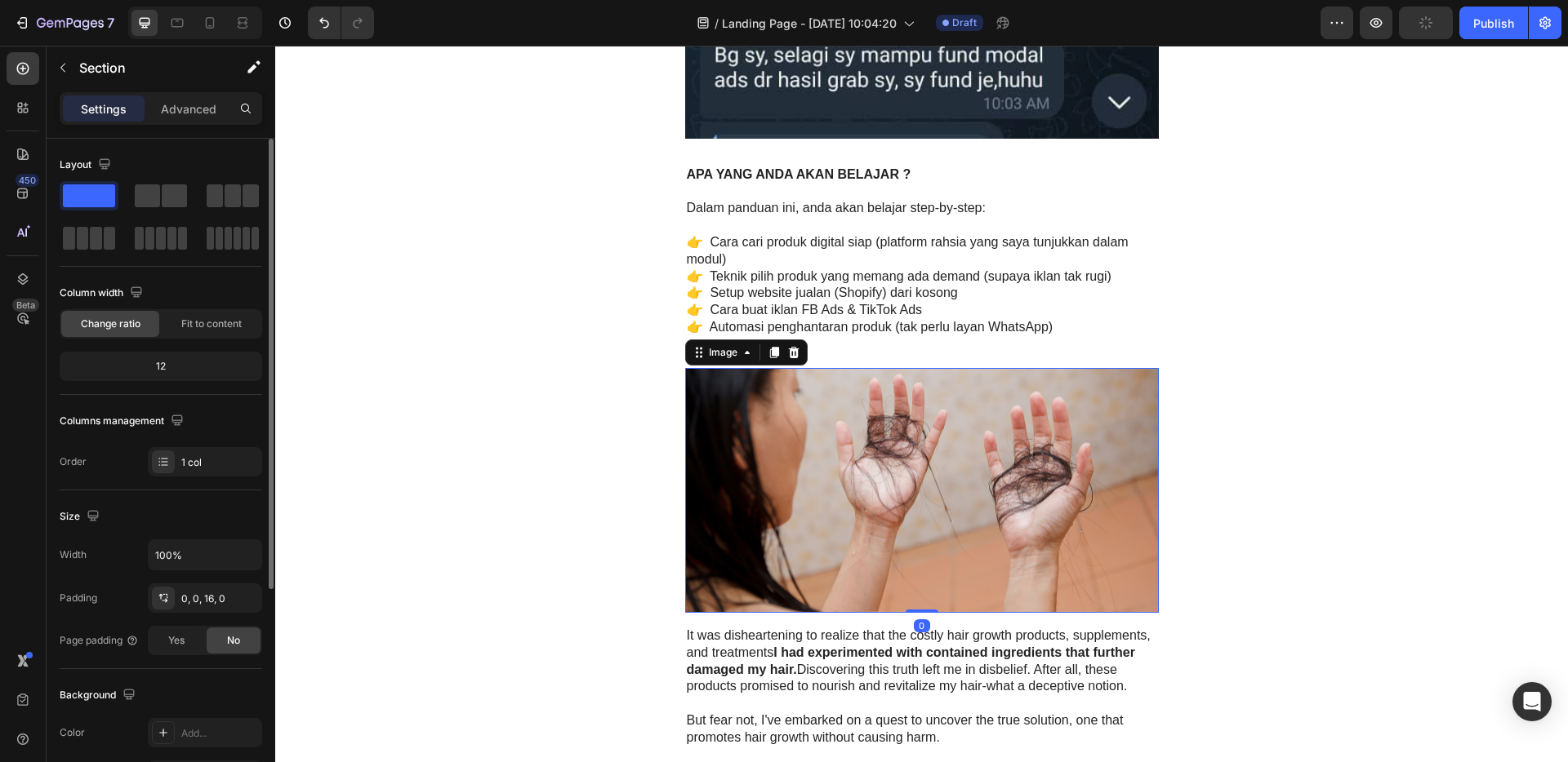
click at [981, 513] on img at bounding box center [921, 491] width 473 height 246
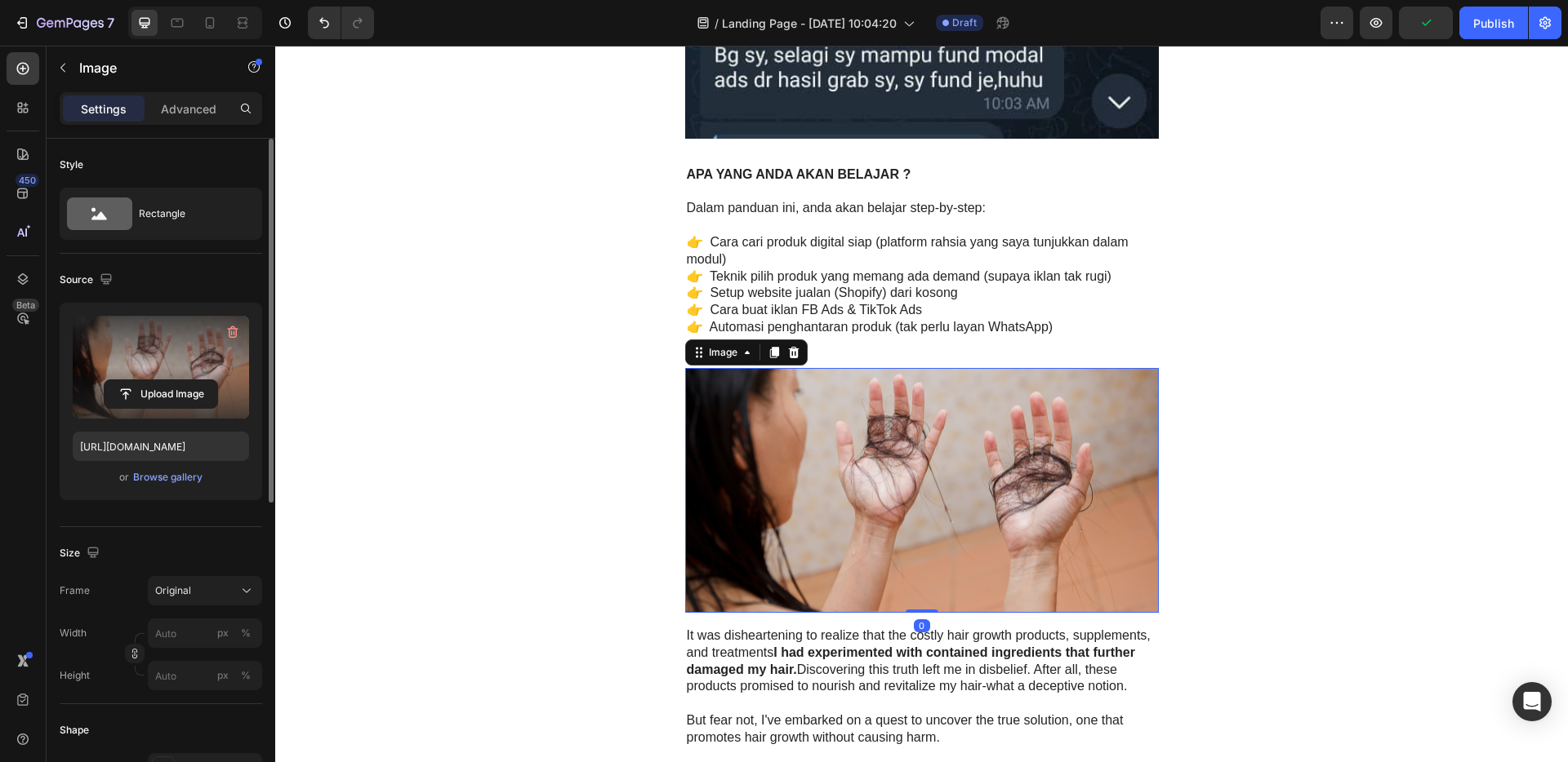
click at [184, 373] on label at bounding box center [160, 367] width 176 height 102
click at [184, 380] on input "file" at bounding box center [160, 394] width 113 height 28
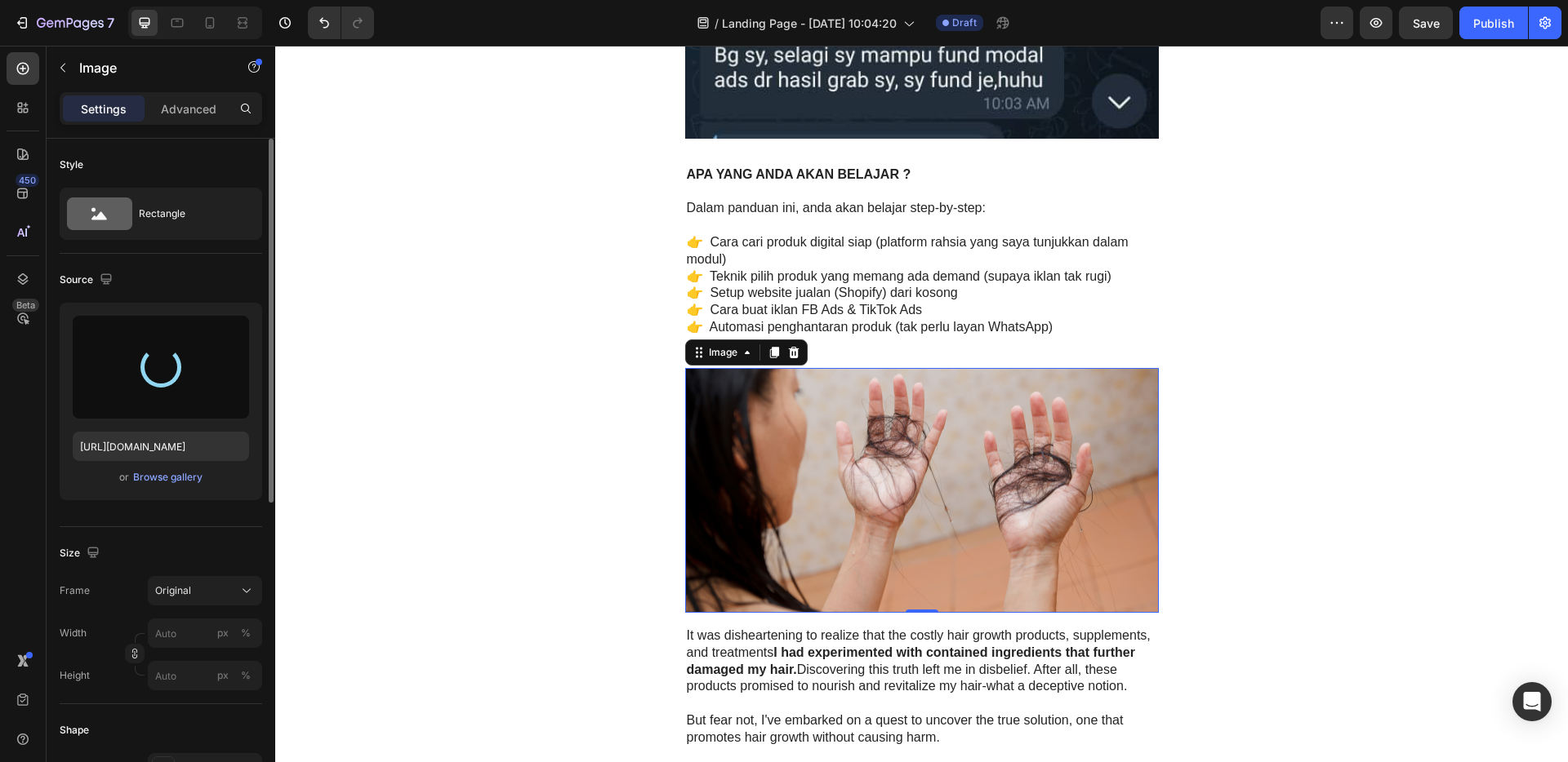
type input "[URL][DOMAIN_NAME]"
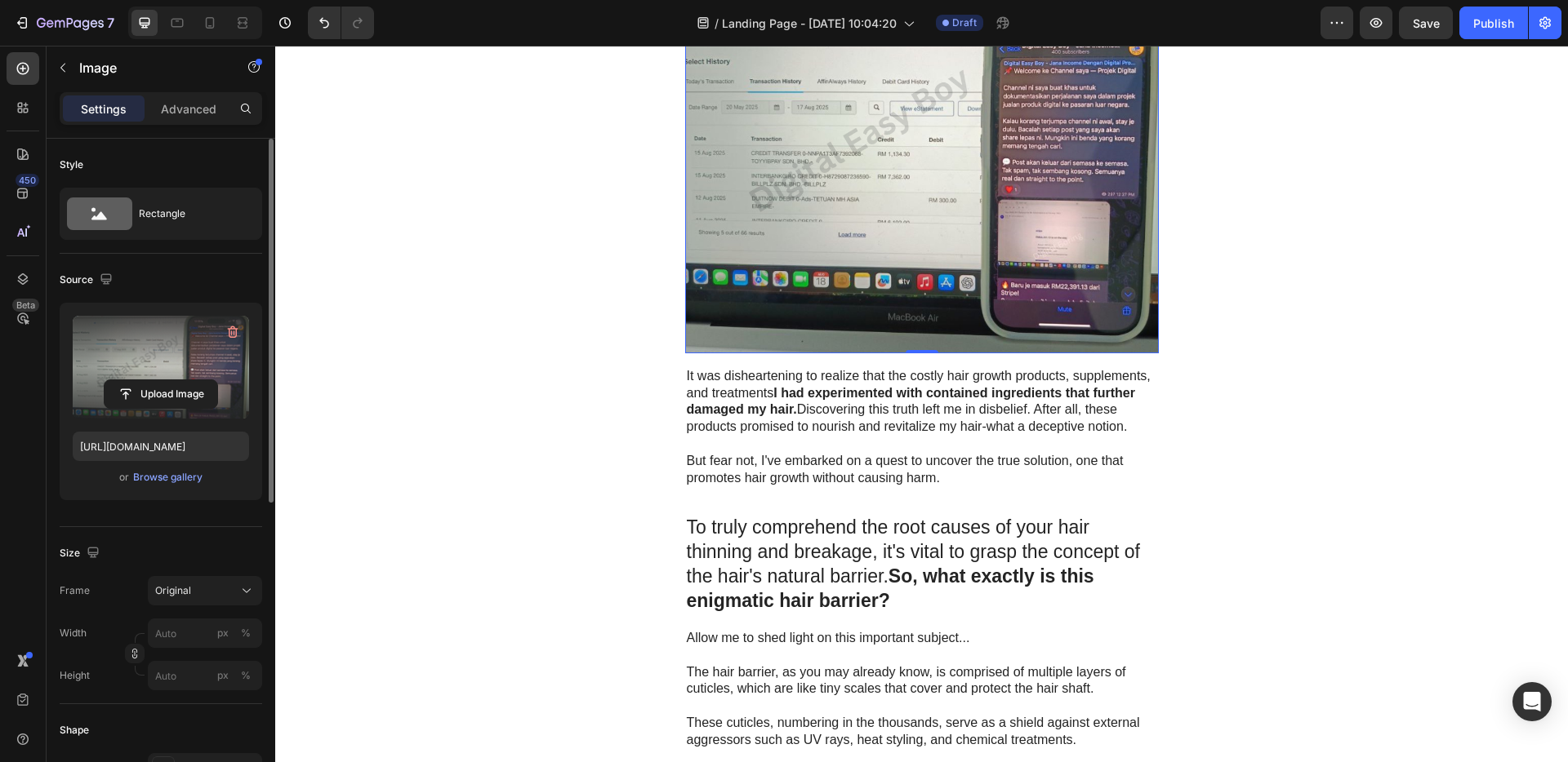
scroll to position [2775, 0]
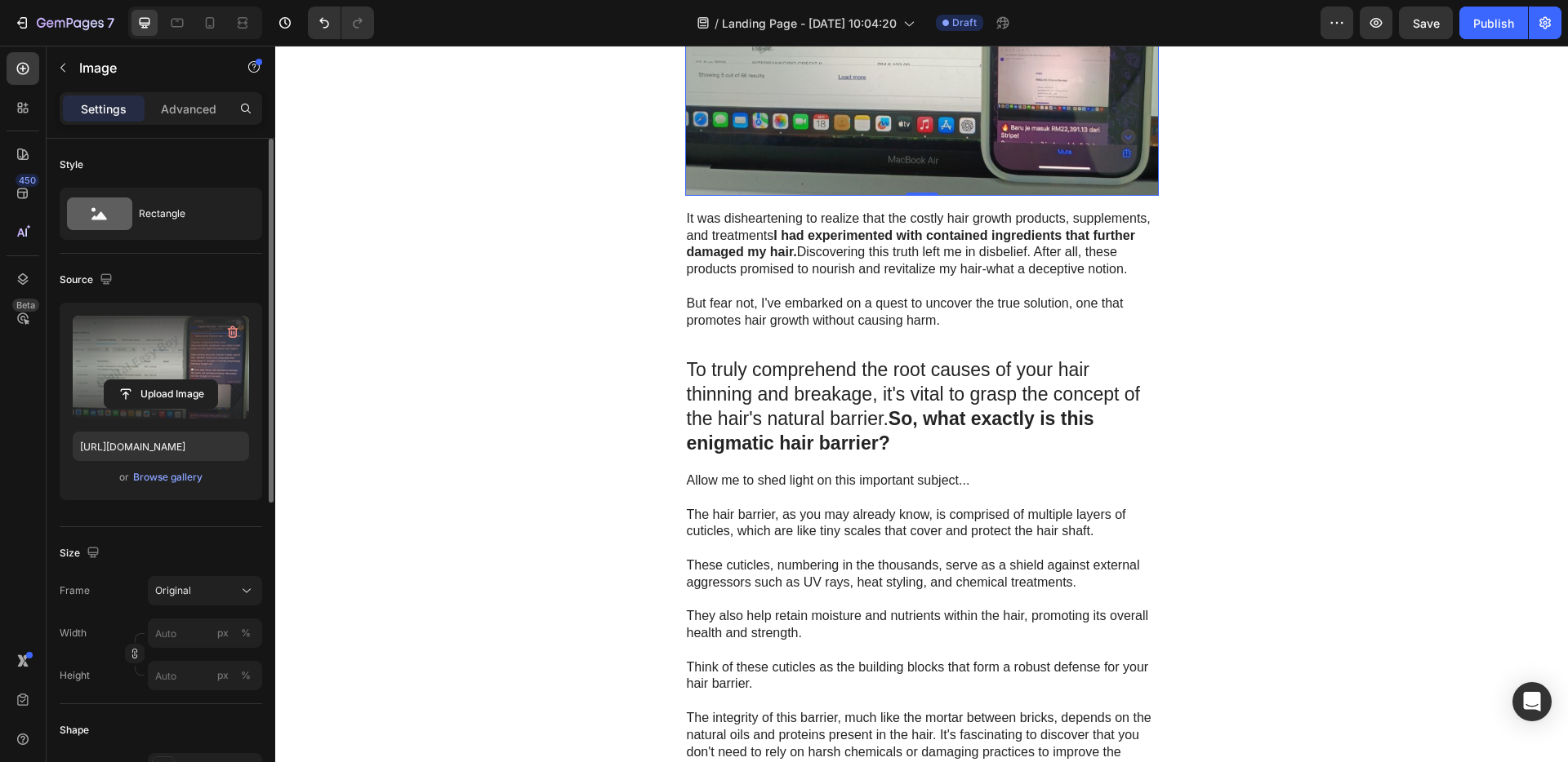
click at [948, 271] on p "It was disheartening to realize that the costly hair growth products, supplemen…" at bounding box center [921, 244] width 470 height 68
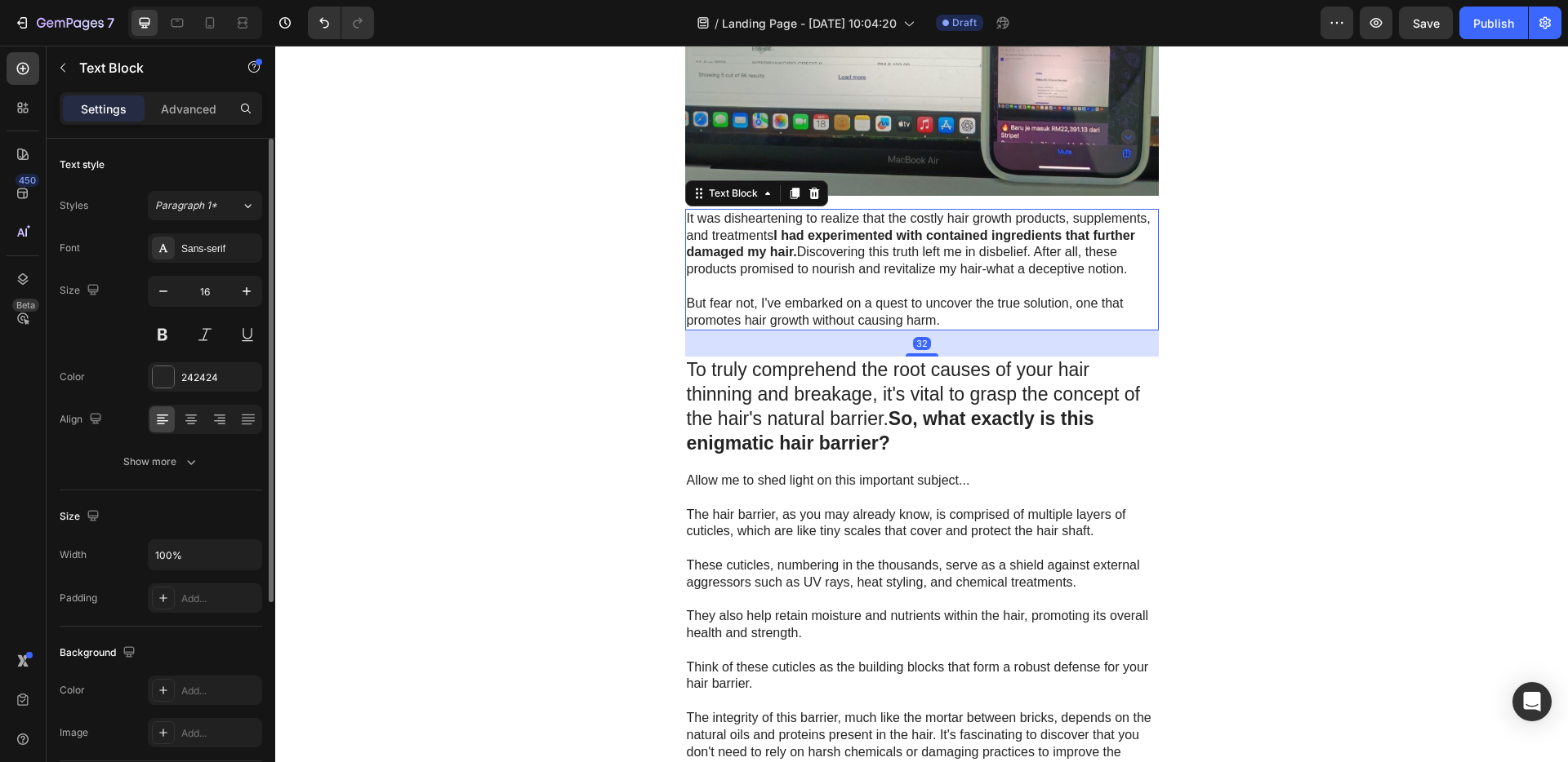
click at [943, 283] on p at bounding box center [921, 287] width 470 height 17
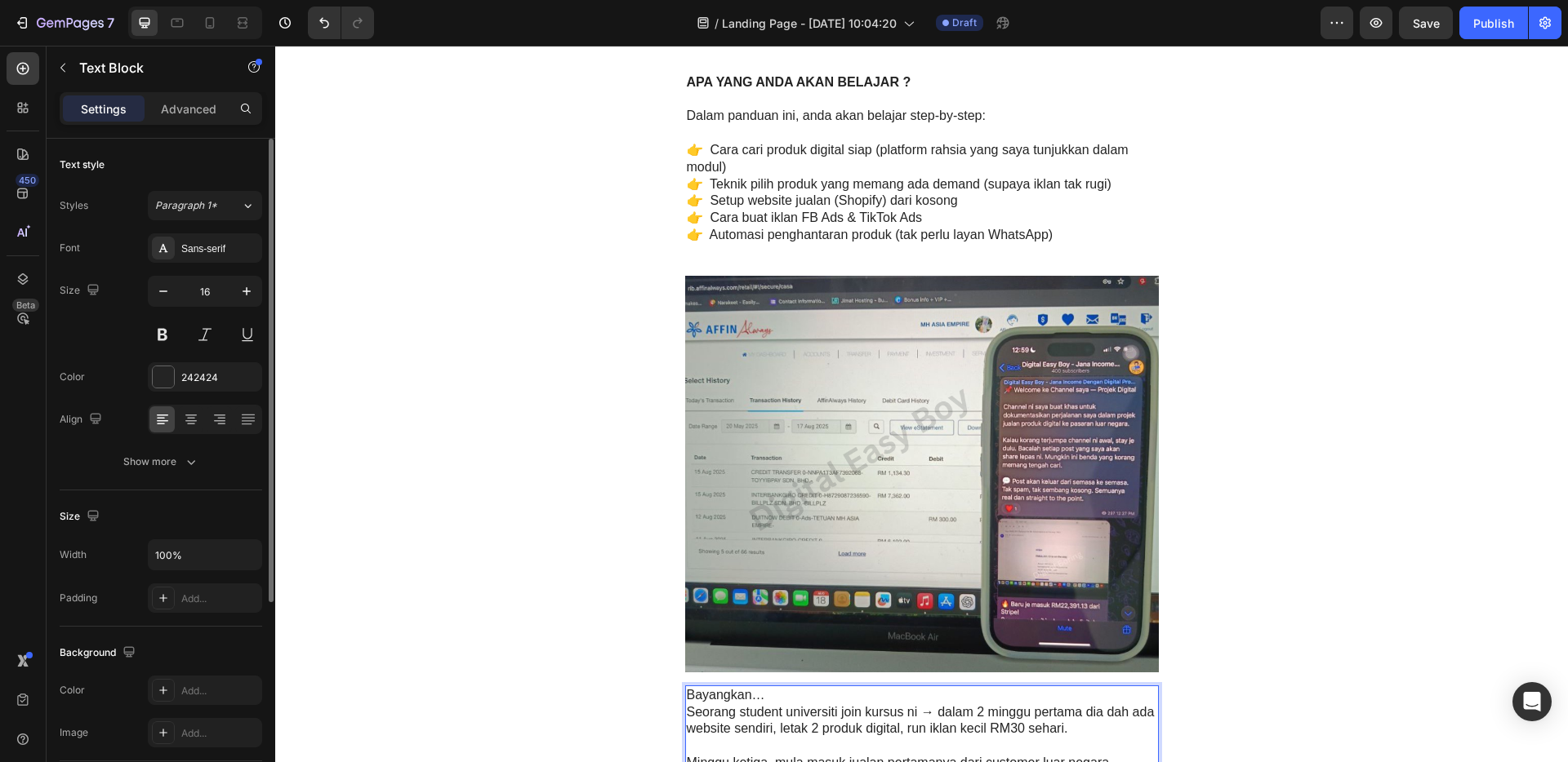
scroll to position [2203, 0]
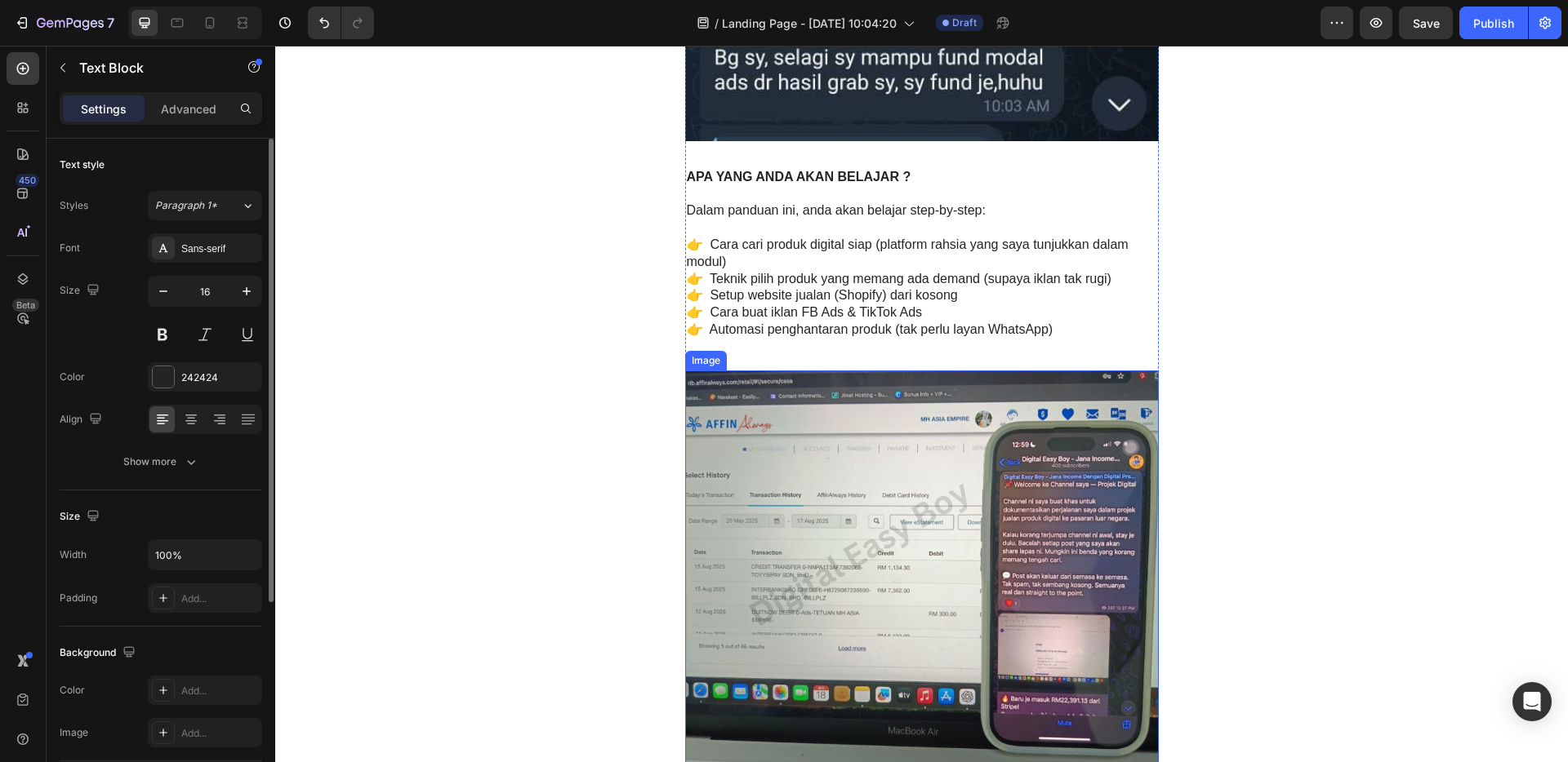
click at [926, 475] on img at bounding box center [921, 569] width 473 height 397
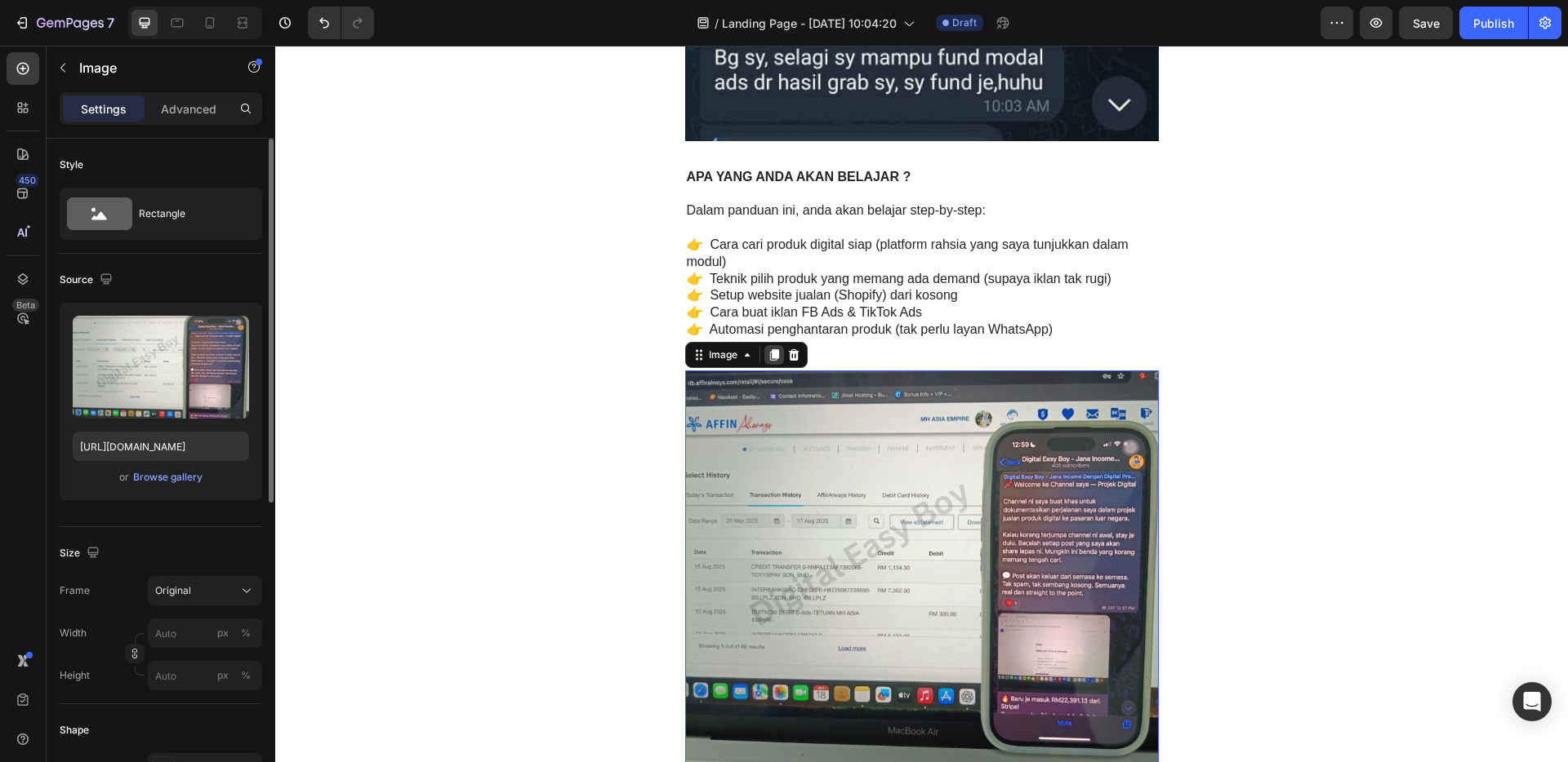
click at [769, 352] on icon at bounding box center [773, 355] width 9 height 11
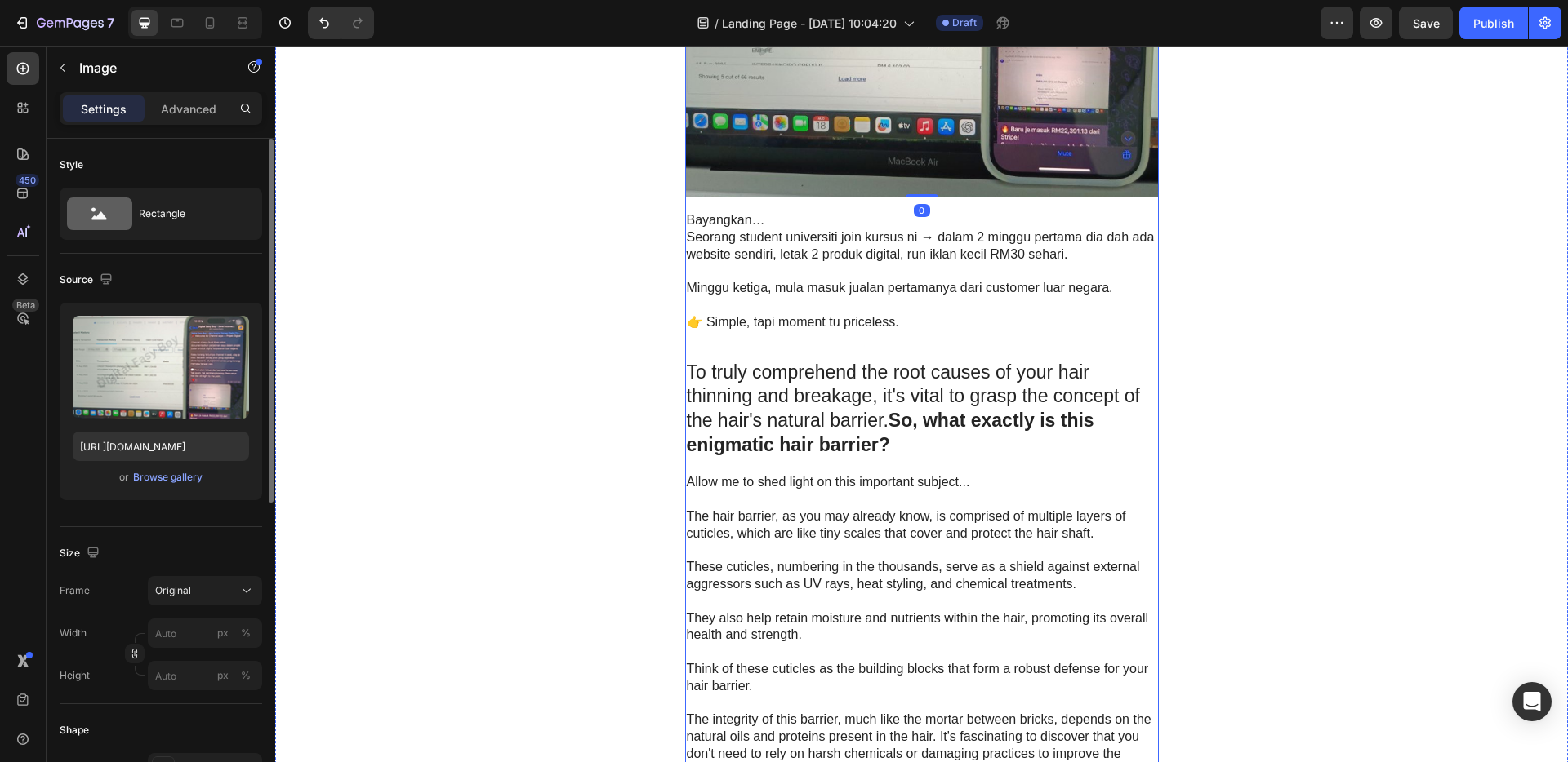
scroll to position [3026, 0]
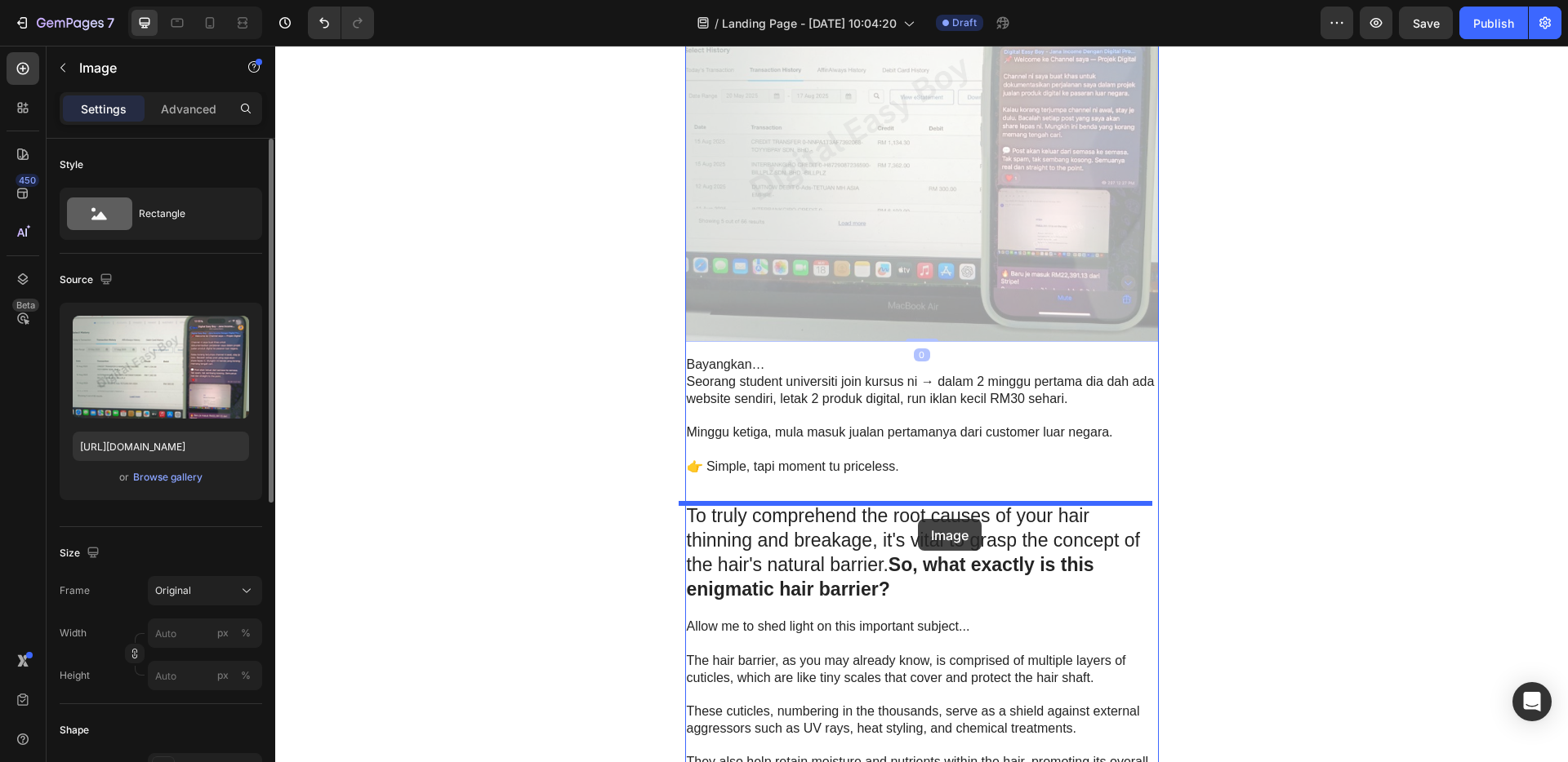
drag, startPoint x: 915, startPoint y: 186, endPoint x: 918, endPoint y: 519, distance: 333.0
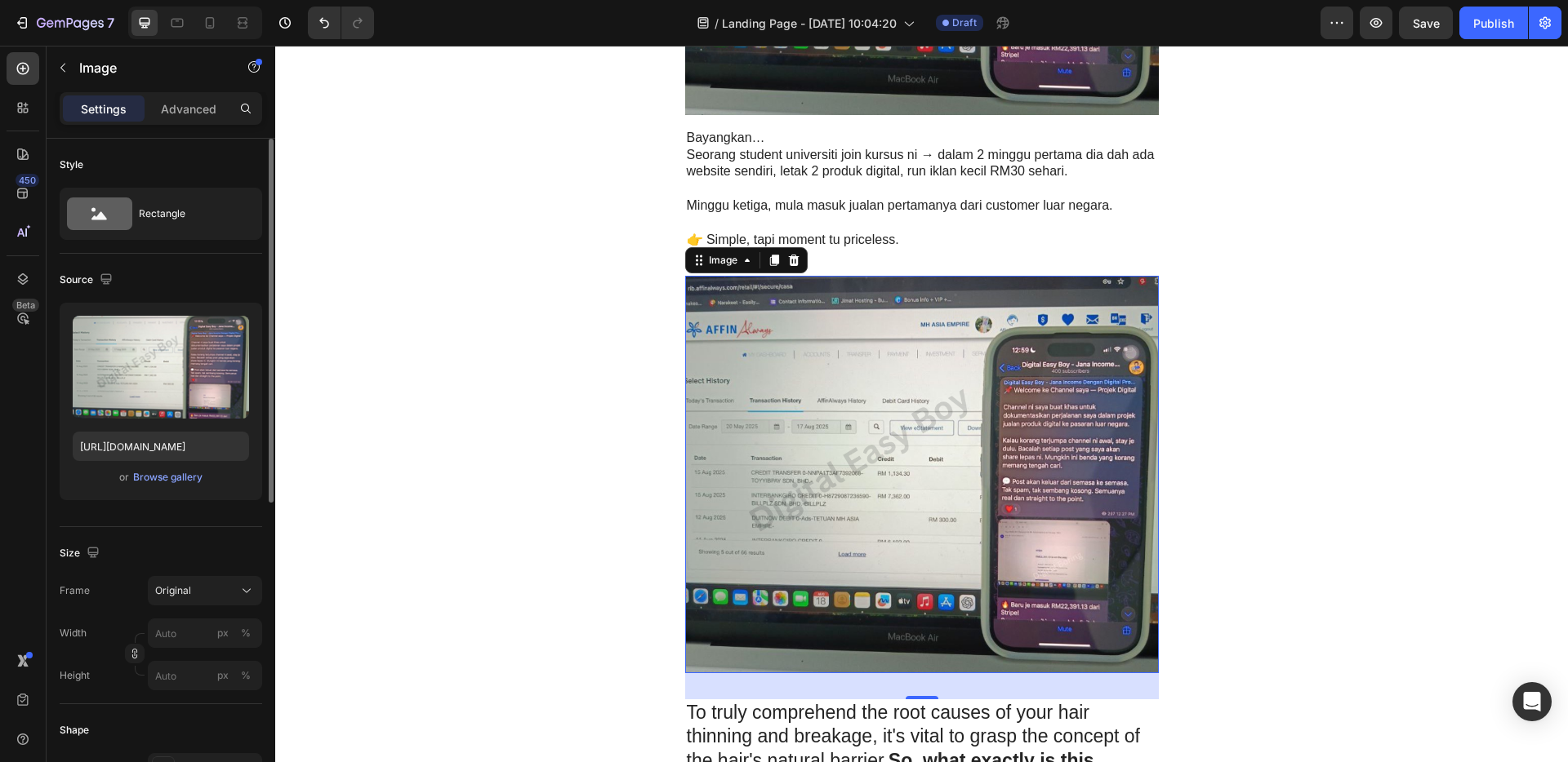
scroll to position [3104, 0]
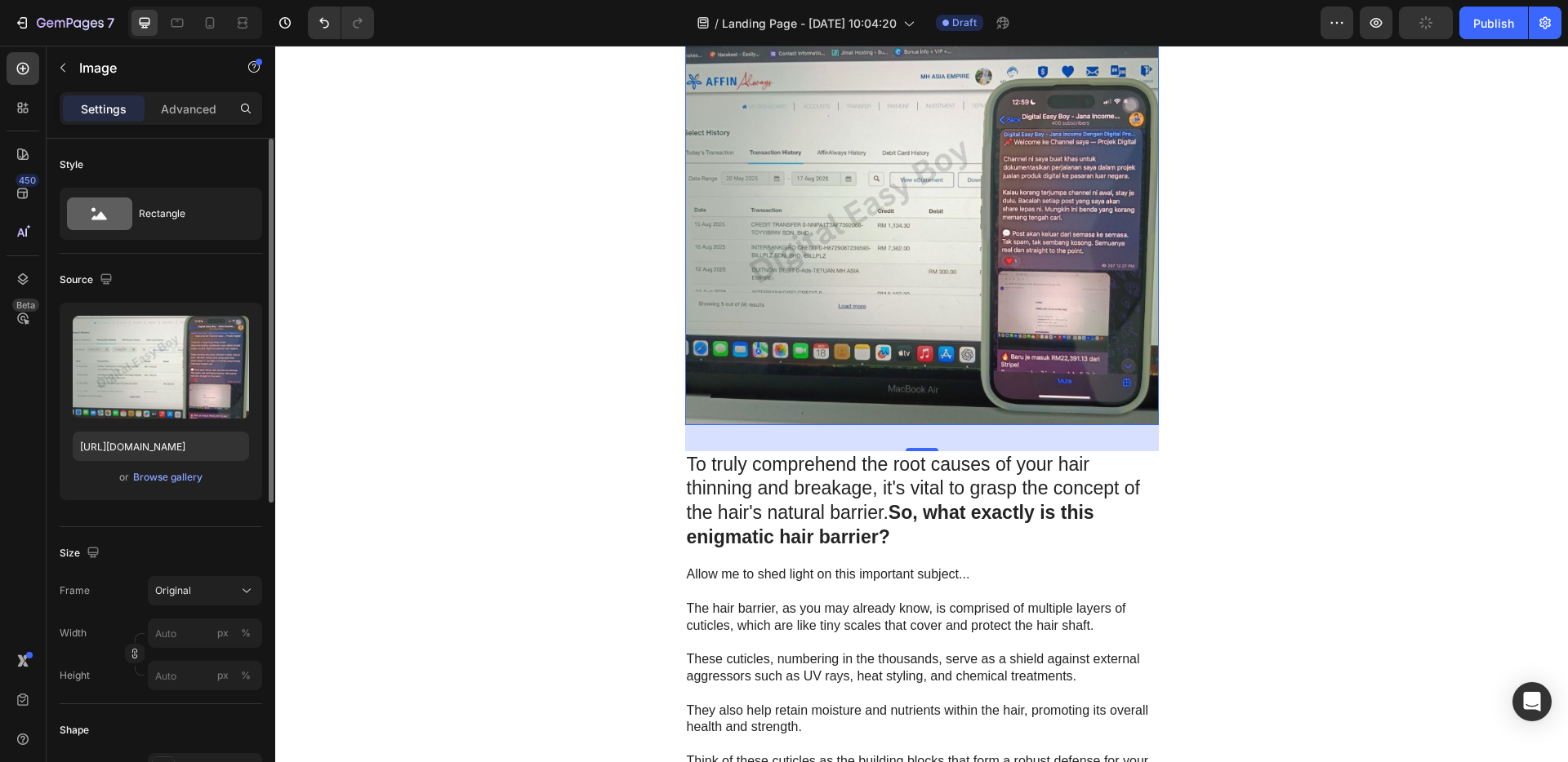
click at [923, 258] on img at bounding box center [921, 226] width 473 height 397
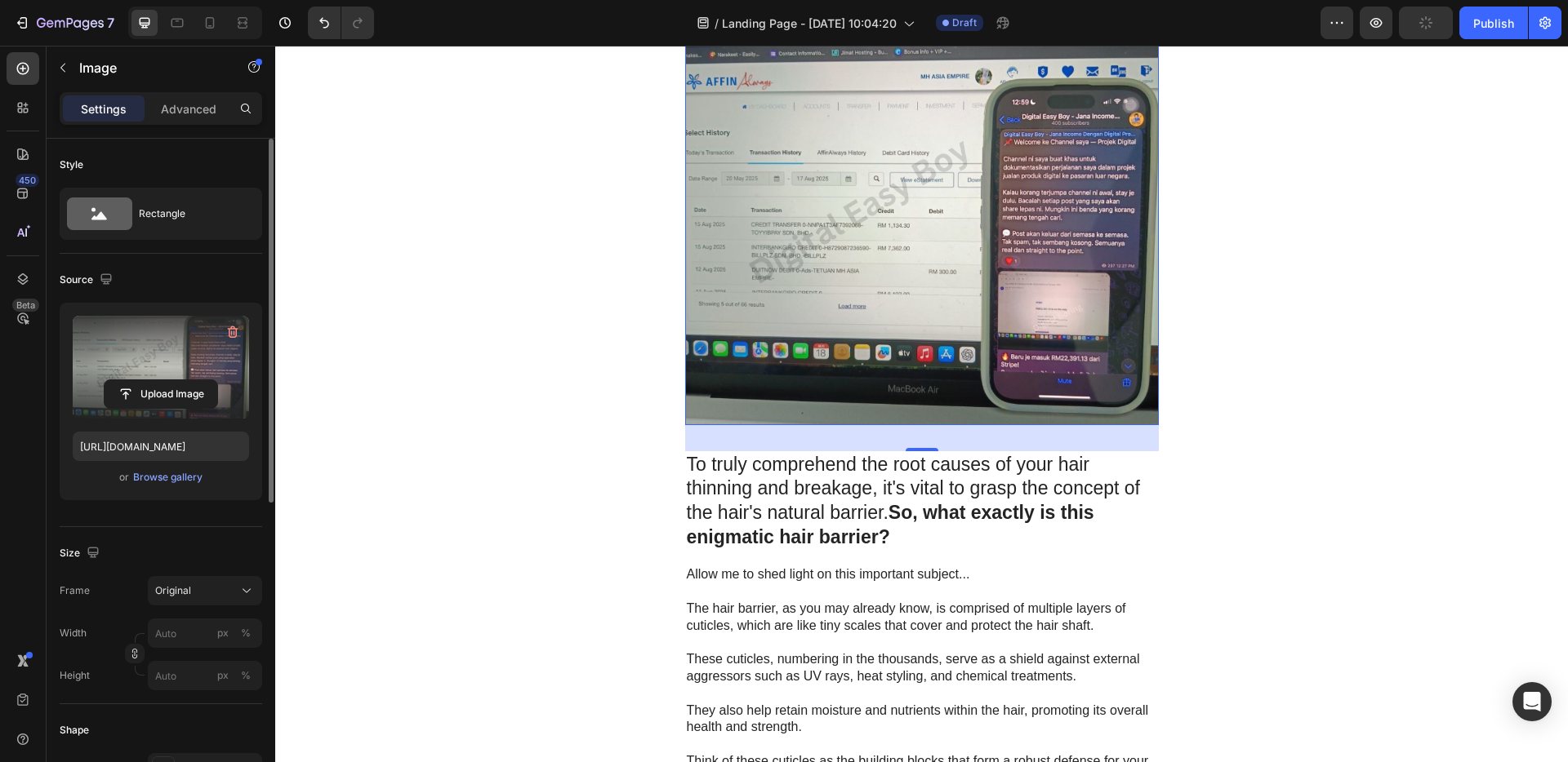
click at [208, 361] on label at bounding box center [160, 367] width 176 height 102
click at [208, 380] on input "file" at bounding box center [160, 394] width 113 height 28
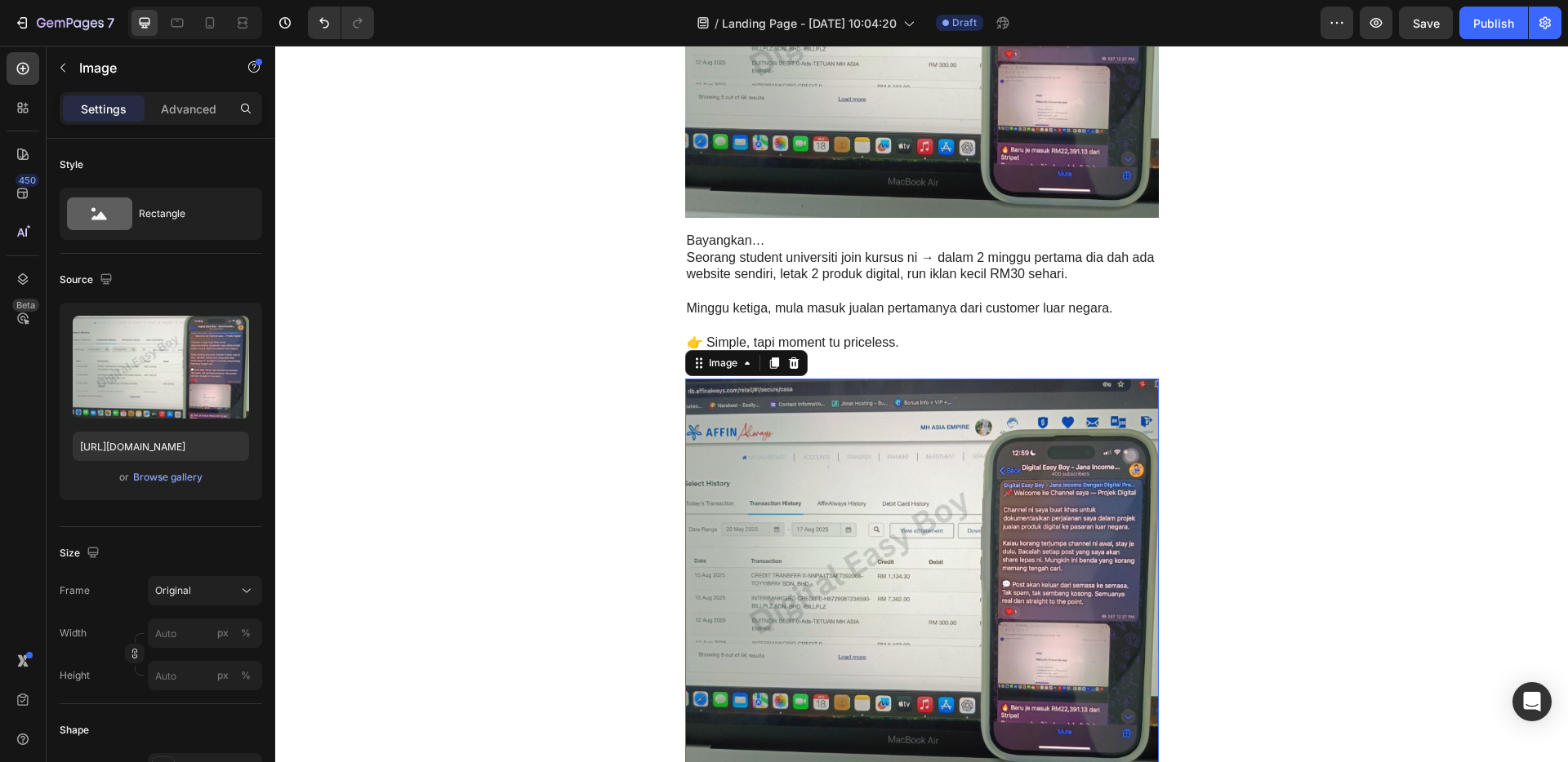
scroll to position [2928, 0]
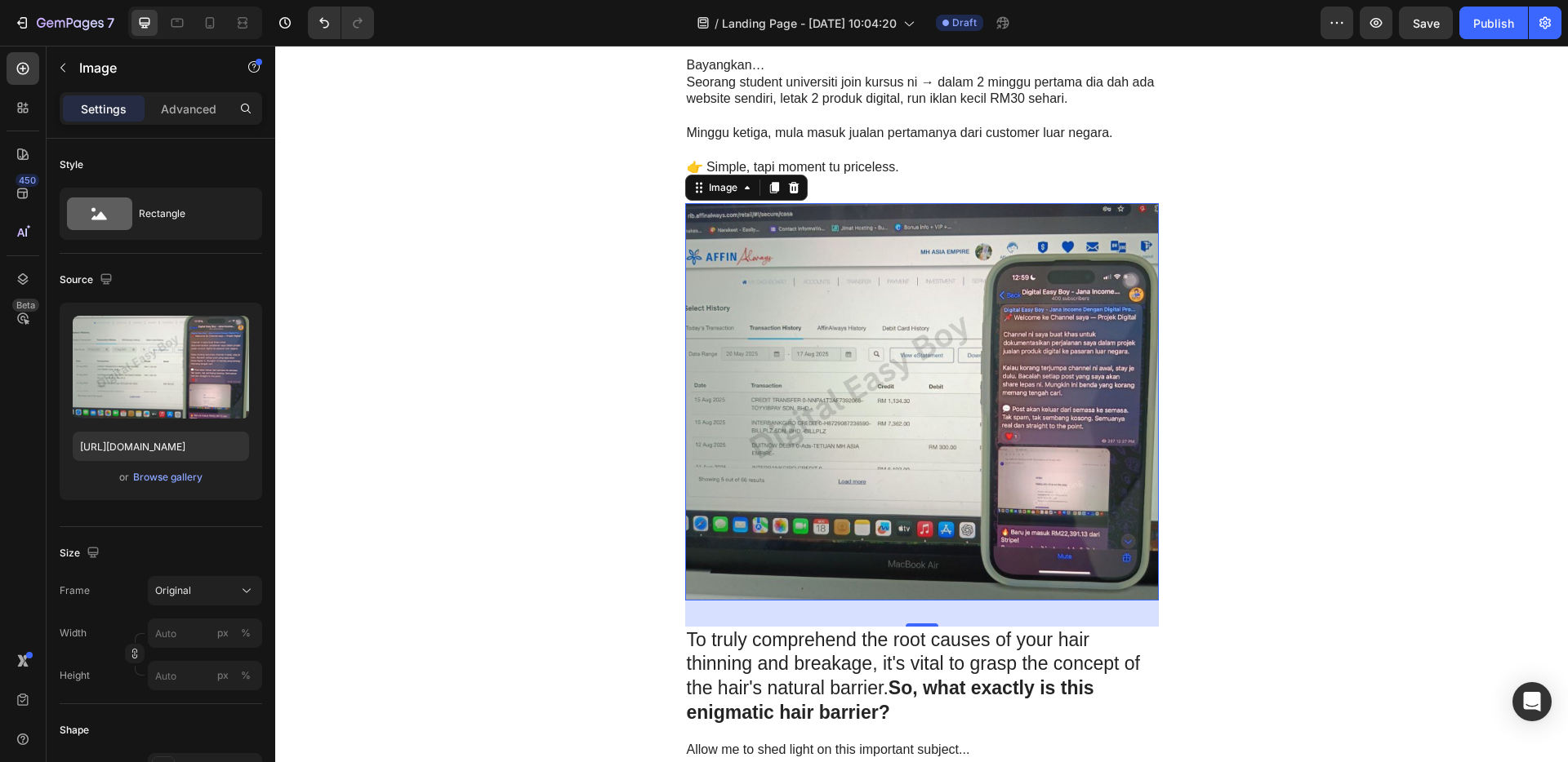
click at [935, 409] on img at bounding box center [921, 401] width 473 height 397
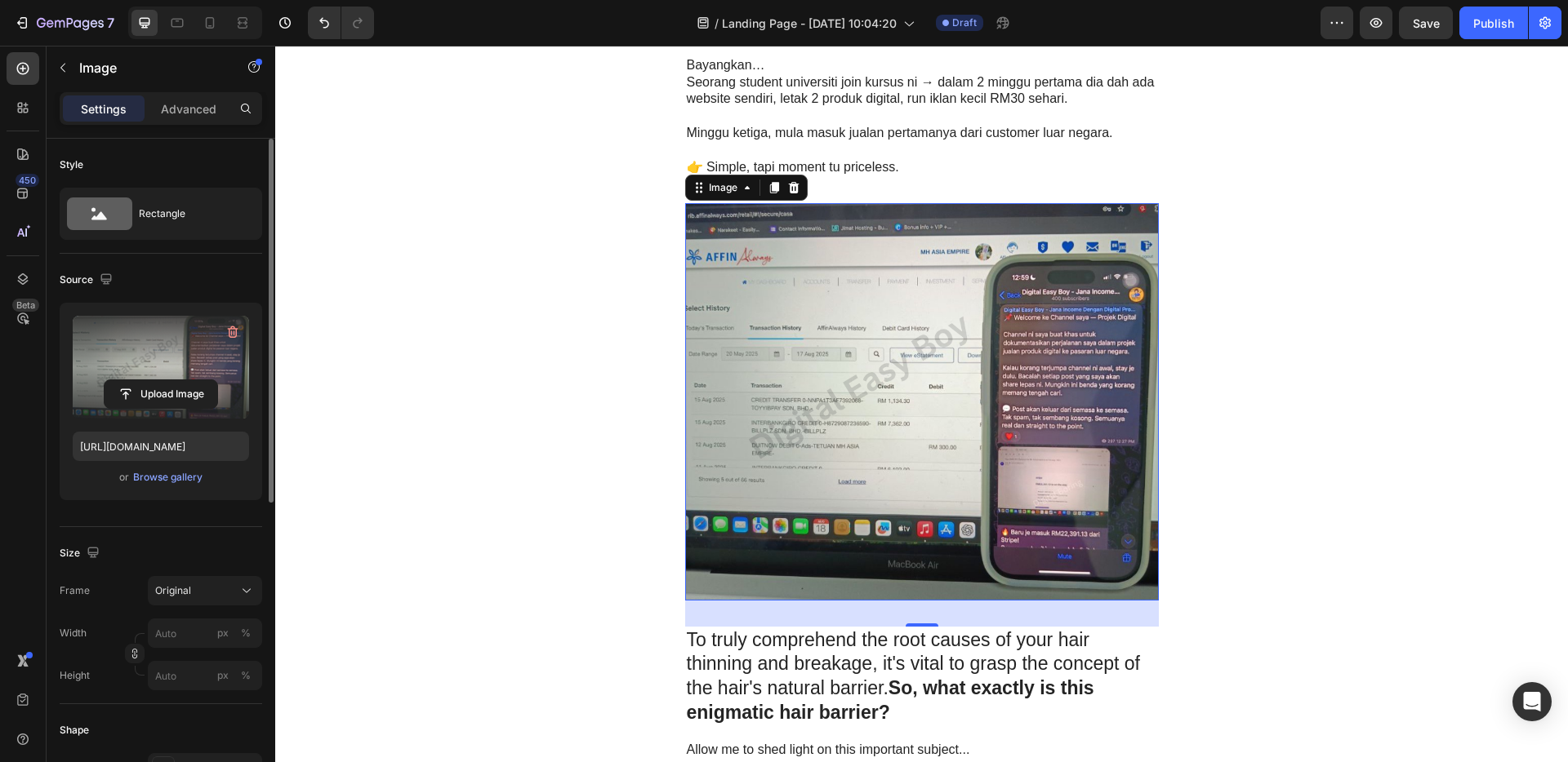
click at [158, 371] on label at bounding box center [160, 367] width 176 height 102
click at [158, 380] on input "file" at bounding box center [160, 394] width 113 height 28
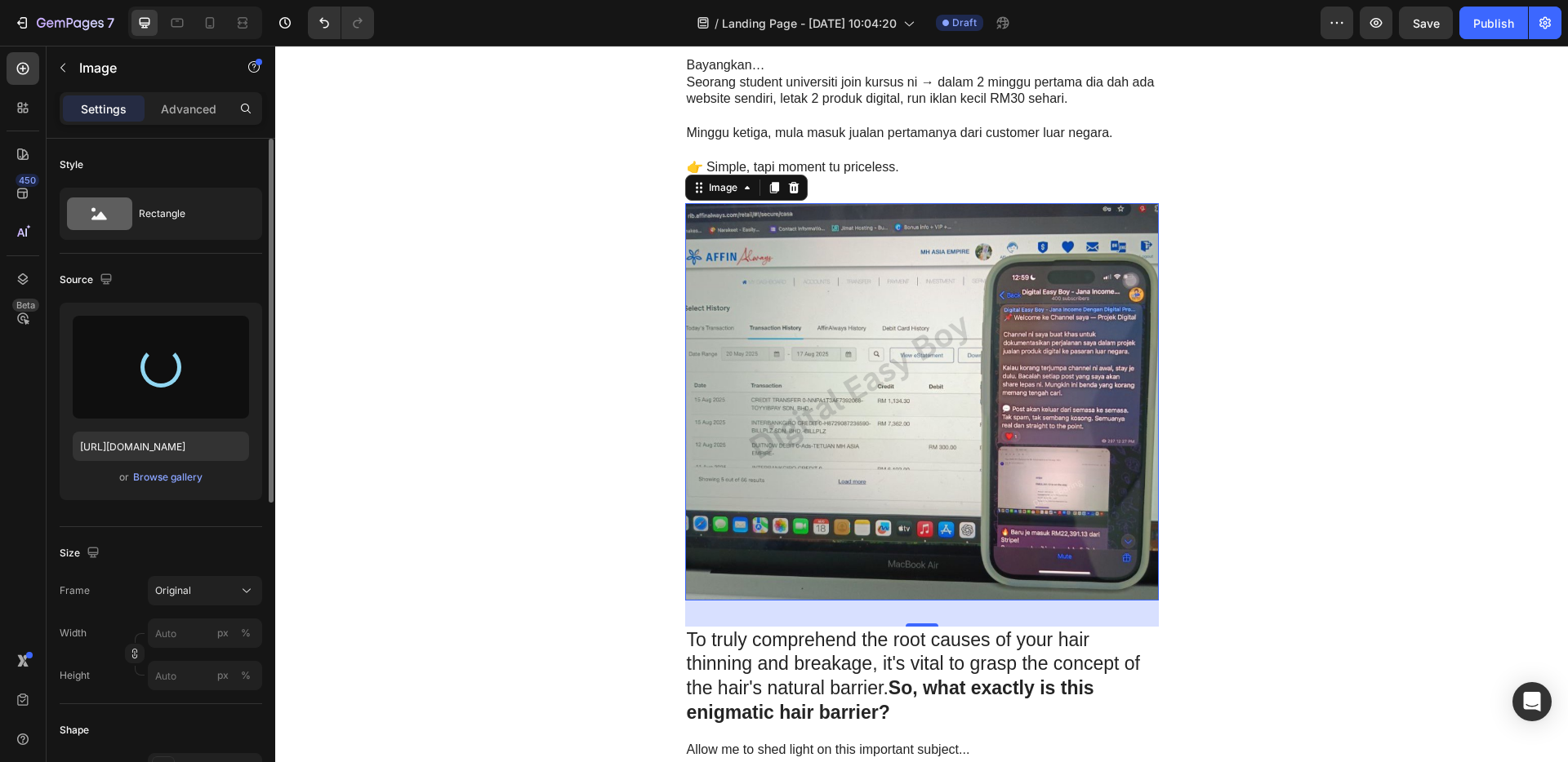
type input "[URL][DOMAIN_NAME]"
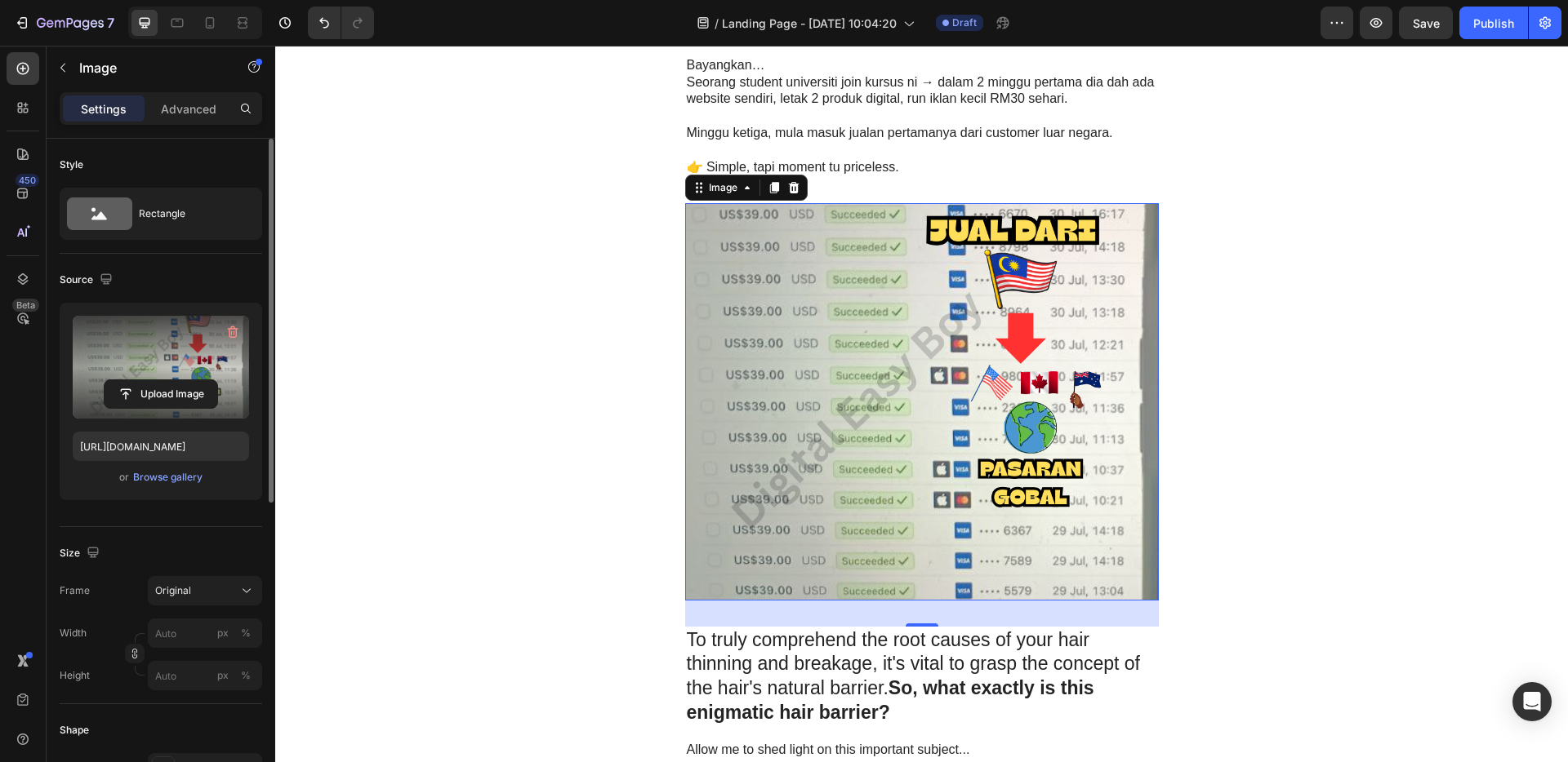
click at [914, 677] on strong "So, what exactly is this enigmatic hair barrier?" at bounding box center [890, 700] width 407 height 46
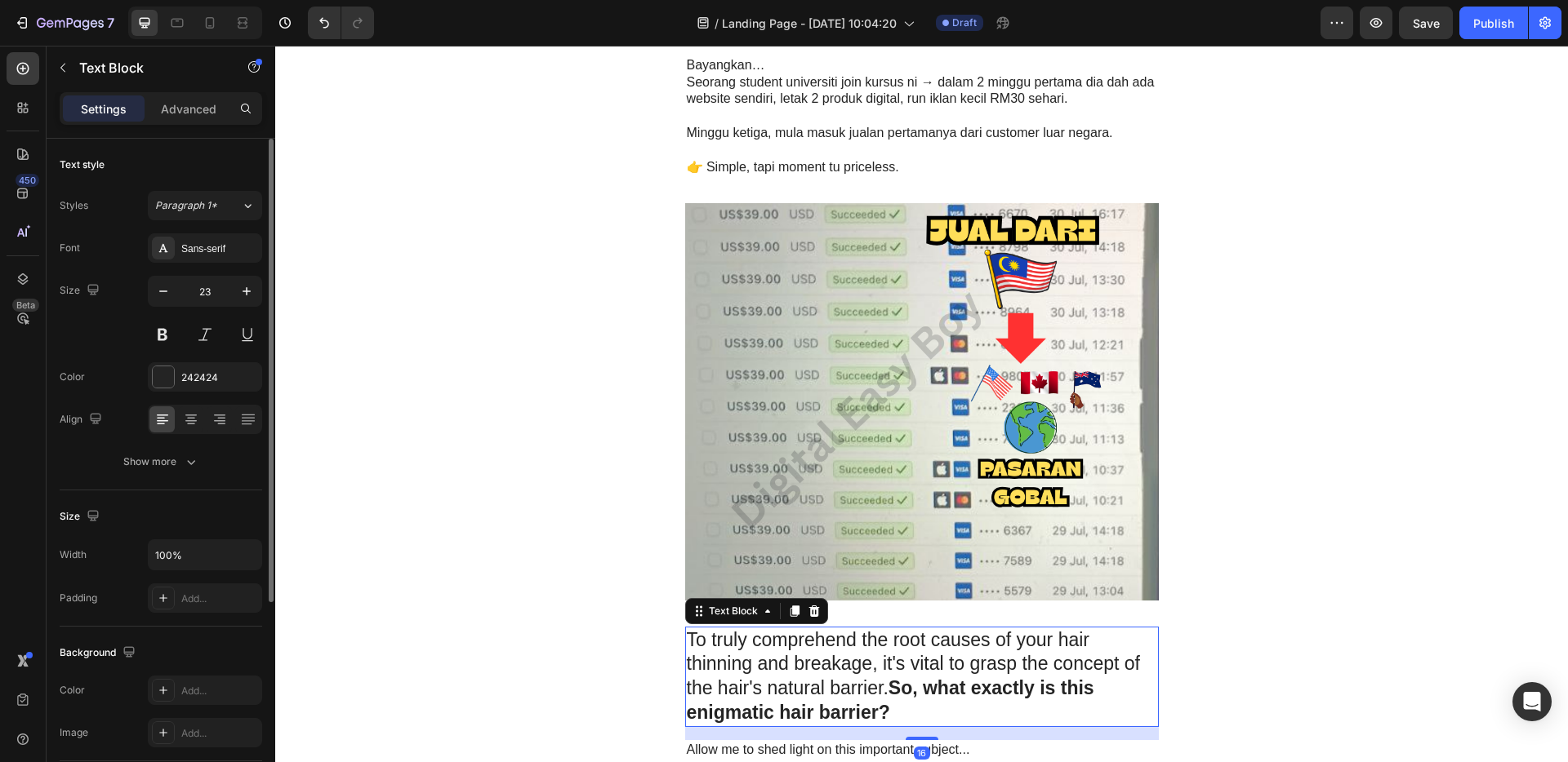
click at [914, 677] on strong "So, what exactly is this enigmatic hair barrier?" at bounding box center [890, 700] width 407 height 46
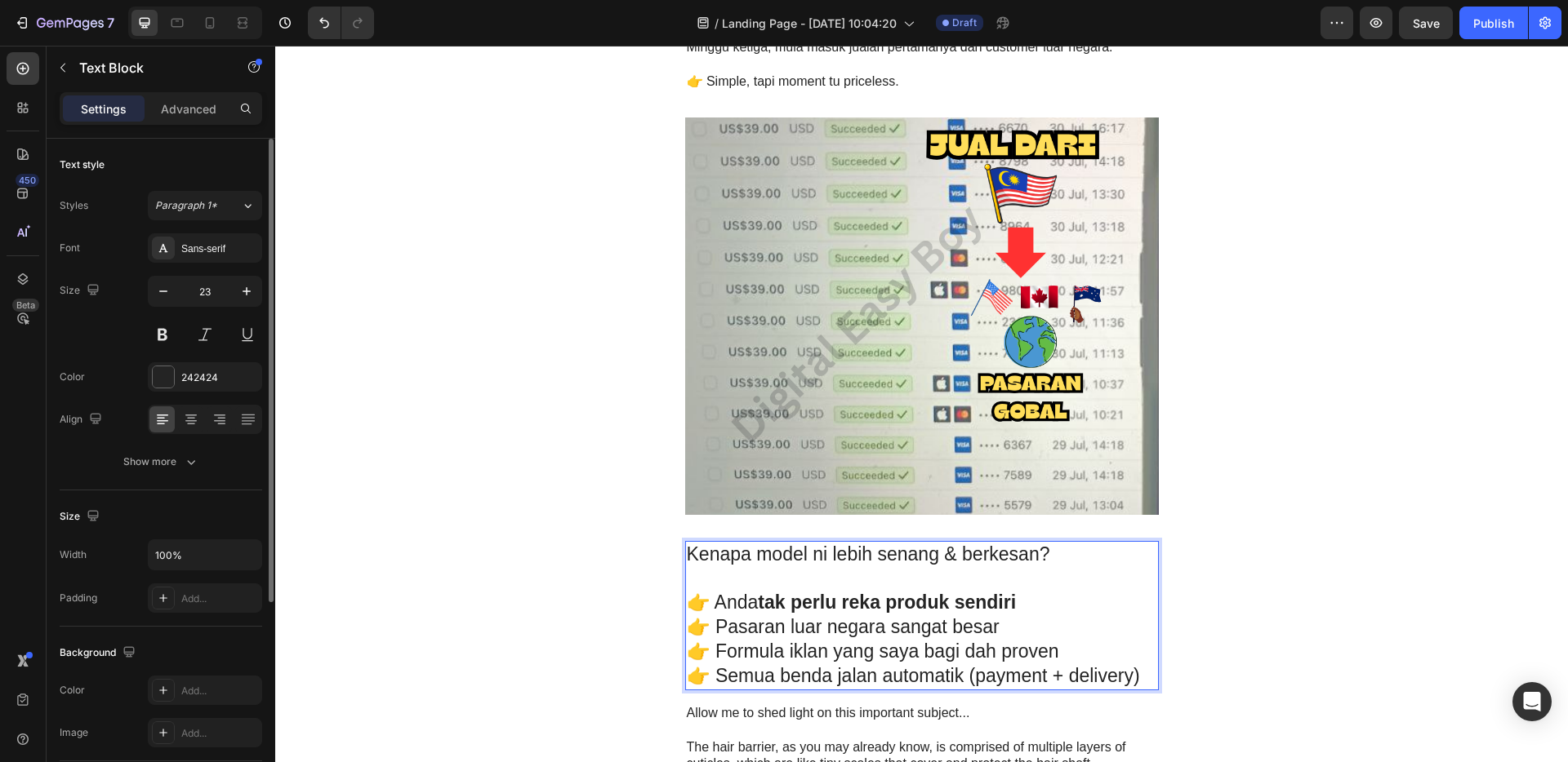
scroll to position [2893, 0]
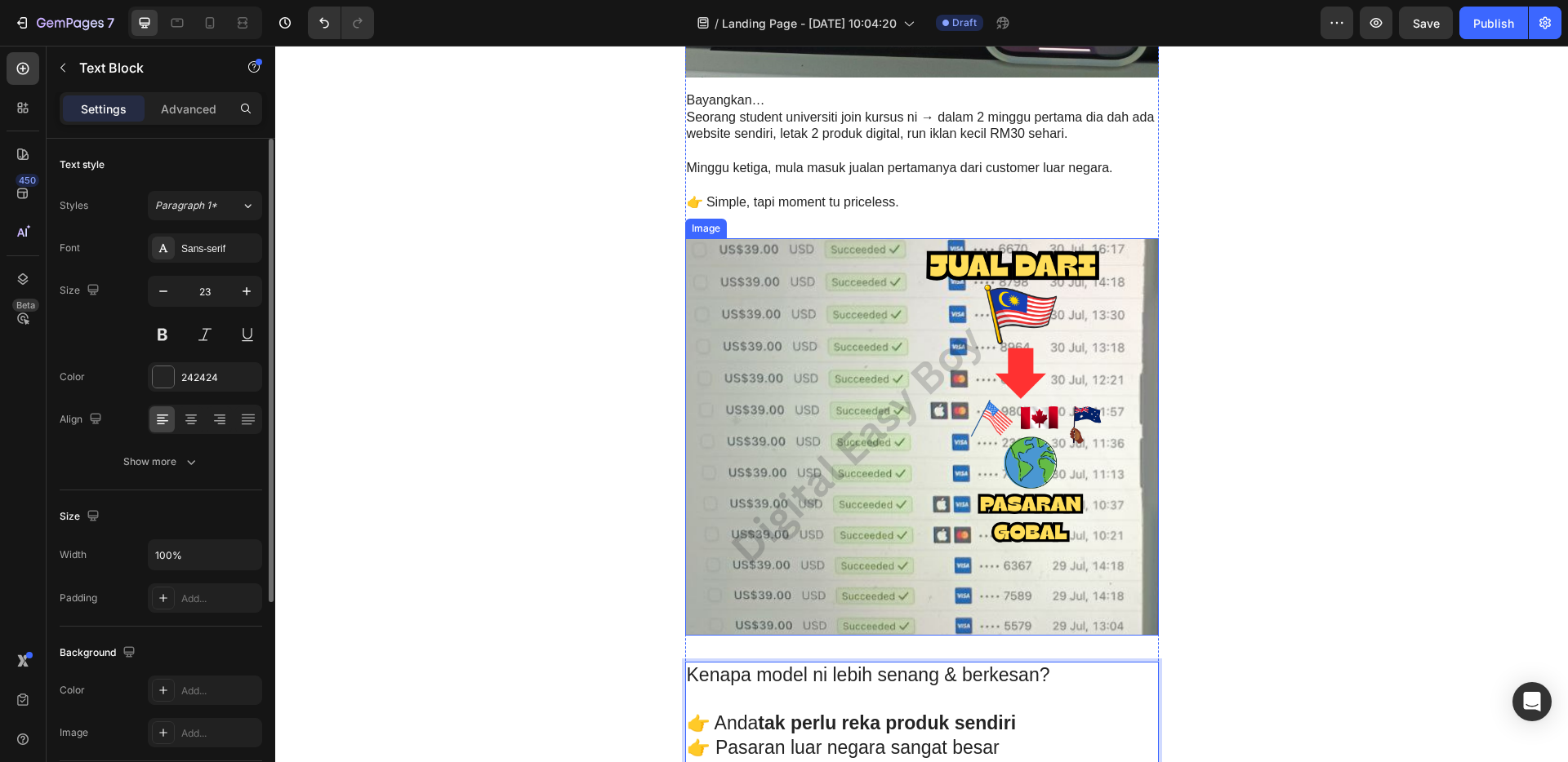
click at [961, 415] on img at bounding box center [921, 437] width 473 height 397
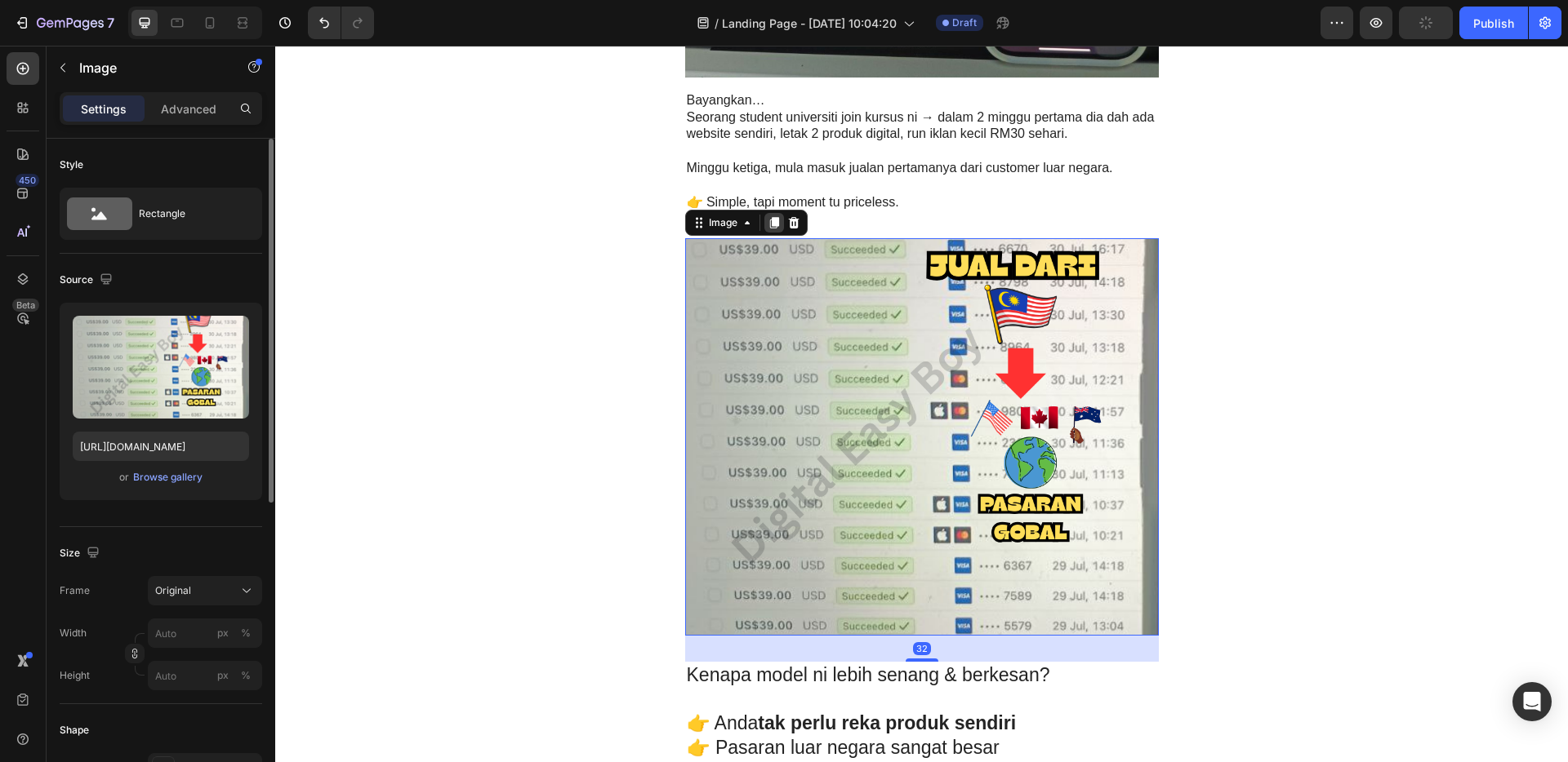
click at [769, 225] on icon at bounding box center [773, 224] width 9 height 11
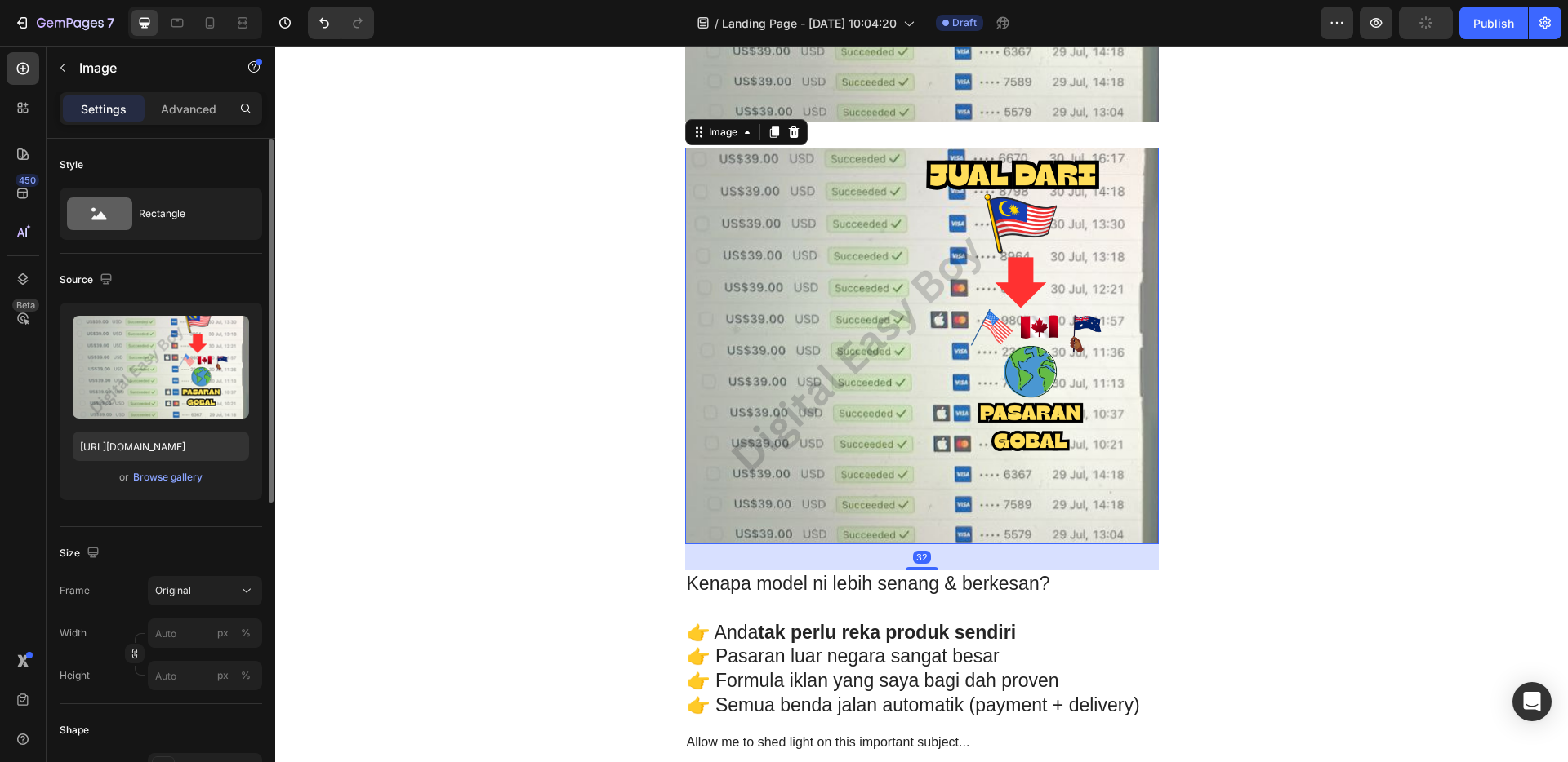
scroll to position [3452, 0]
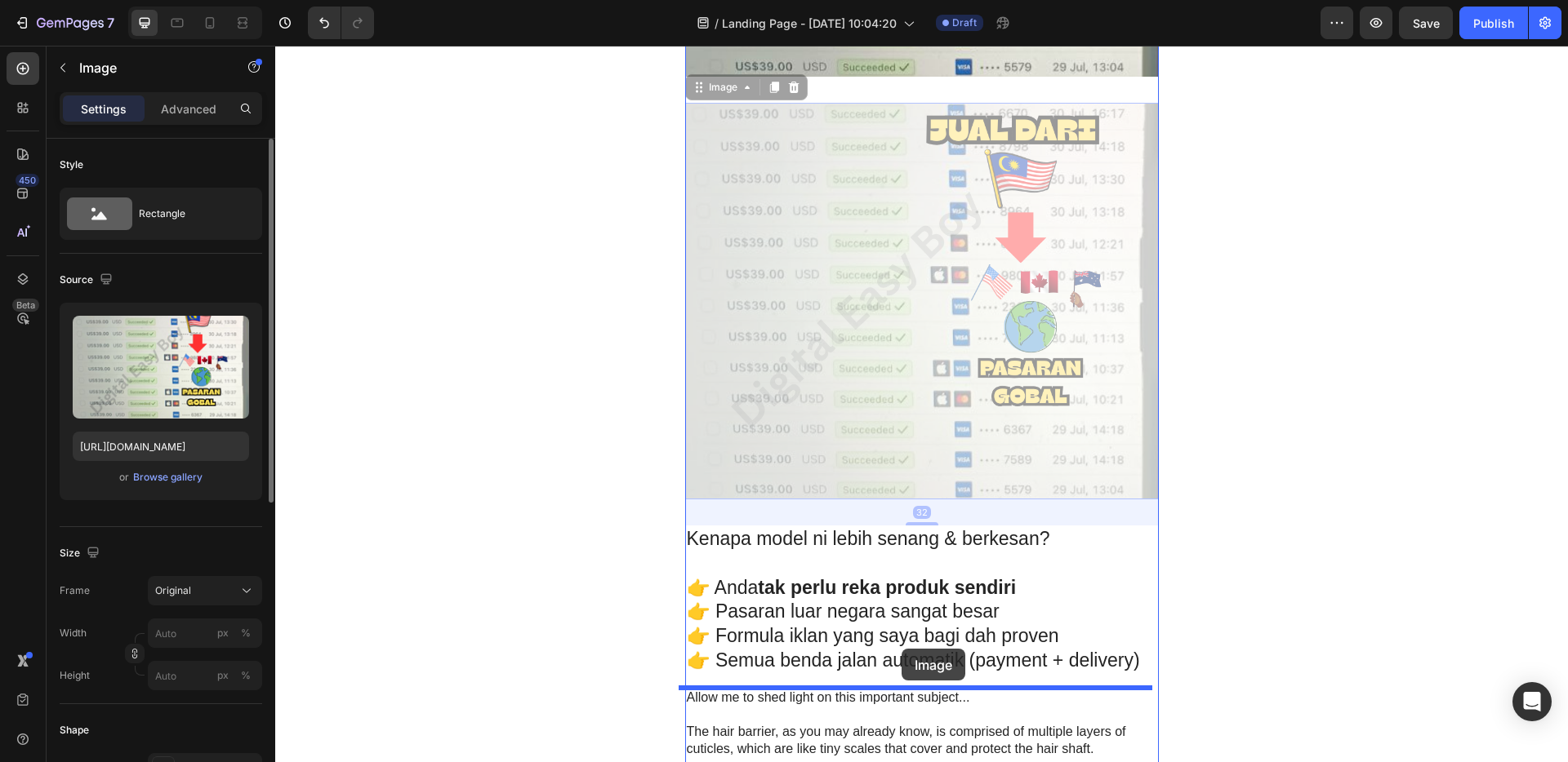
drag, startPoint x: 885, startPoint y: 294, endPoint x: 901, endPoint y: 649, distance: 355.4
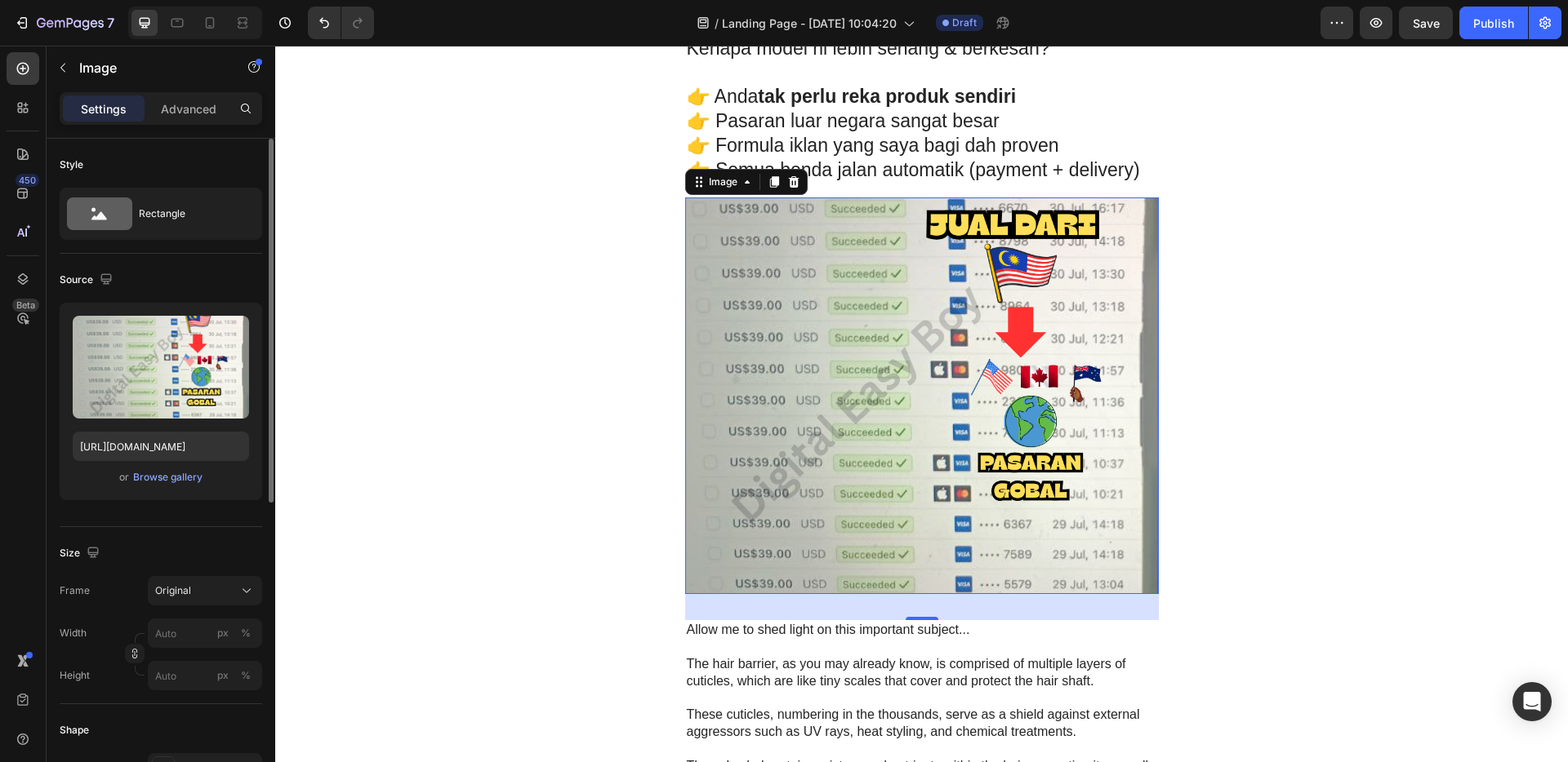
scroll to position [3719, 0]
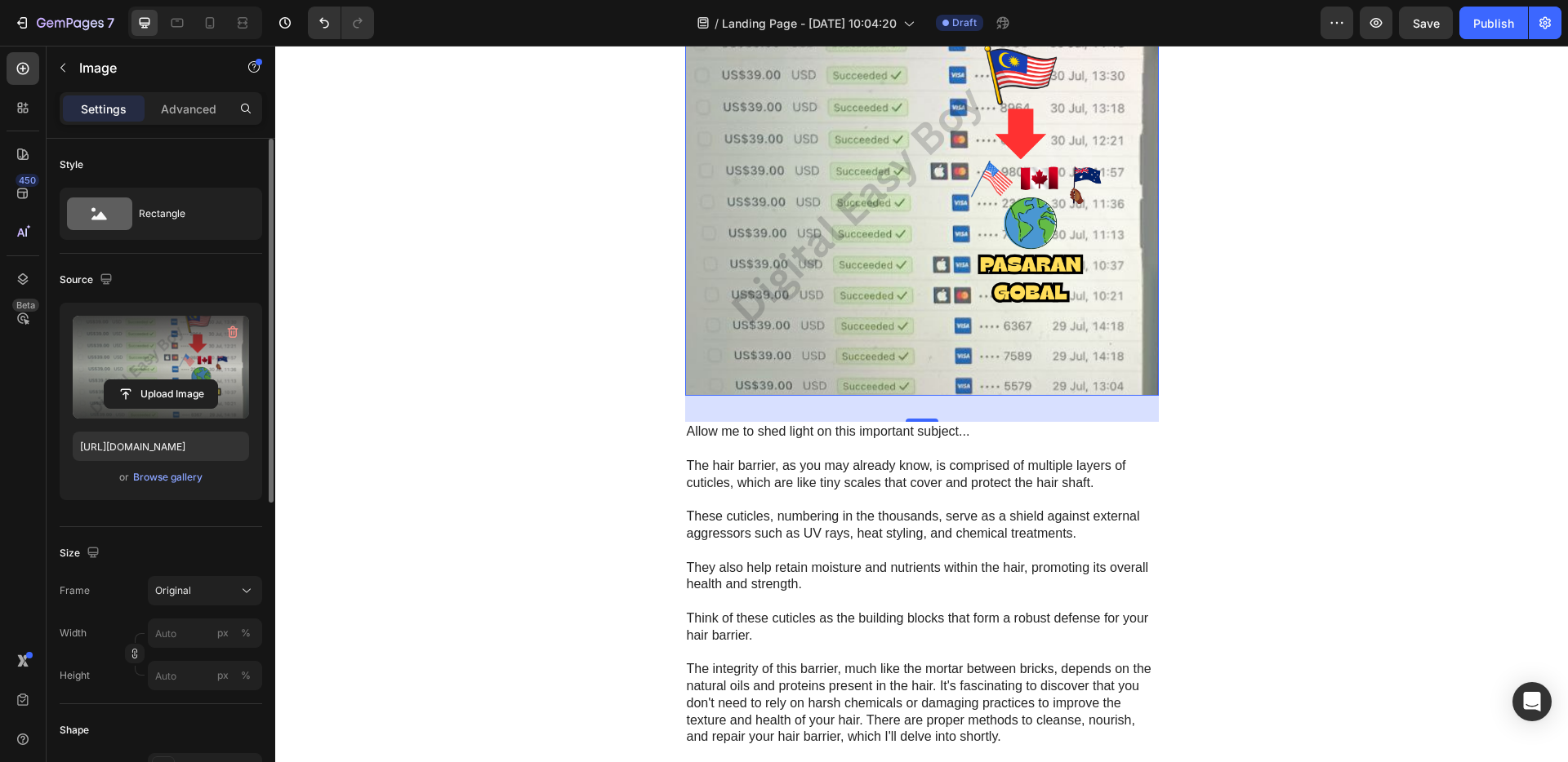
click at [185, 372] on label at bounding box center [160, 367] width 176 height 102
click at [185, 380] on input "file" at bounding box center [160, 394] width 113 height 28
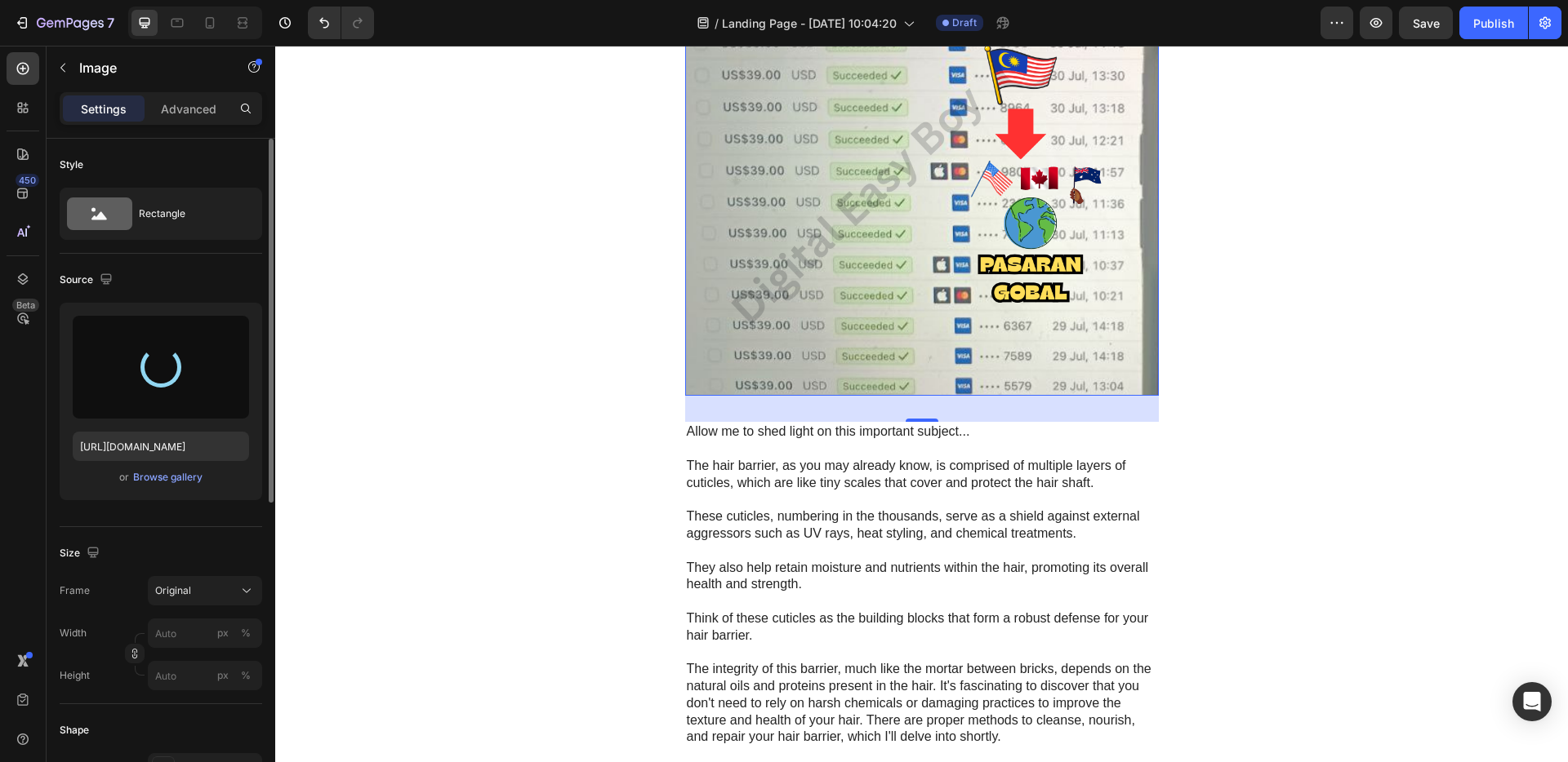
type input "[URL][DOMAIN_NAME]"
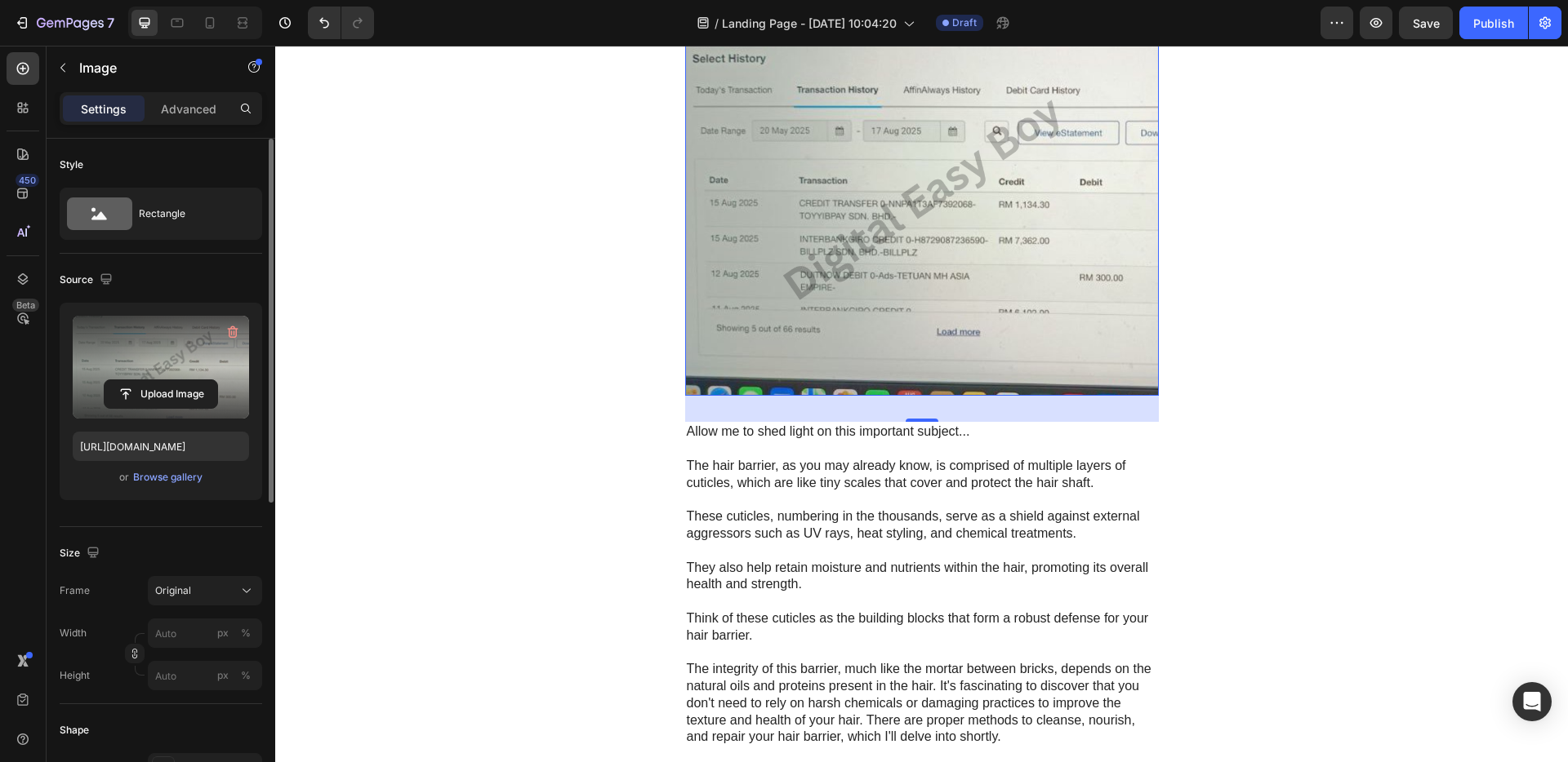
click at [989, 521] on p "These cuticles, numbering in the thousands, serve as a shield against external …" at bounding box center [921, 525] width 470 height 34
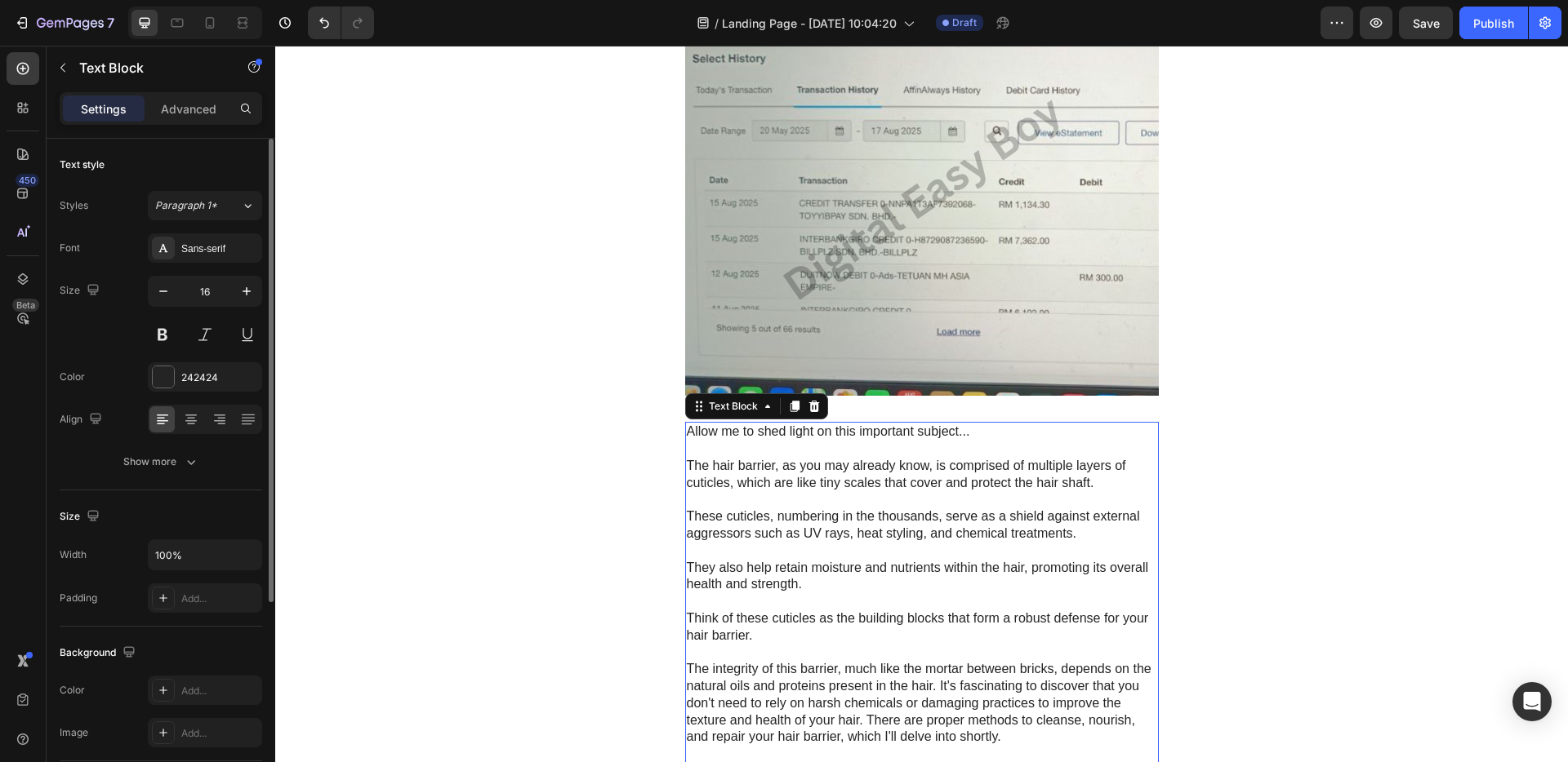
click at [988, 521] on p "These cuticles, numbering in the thousands, serve as a shield against external …" at bounding box center [921, 525] width 470 height 34
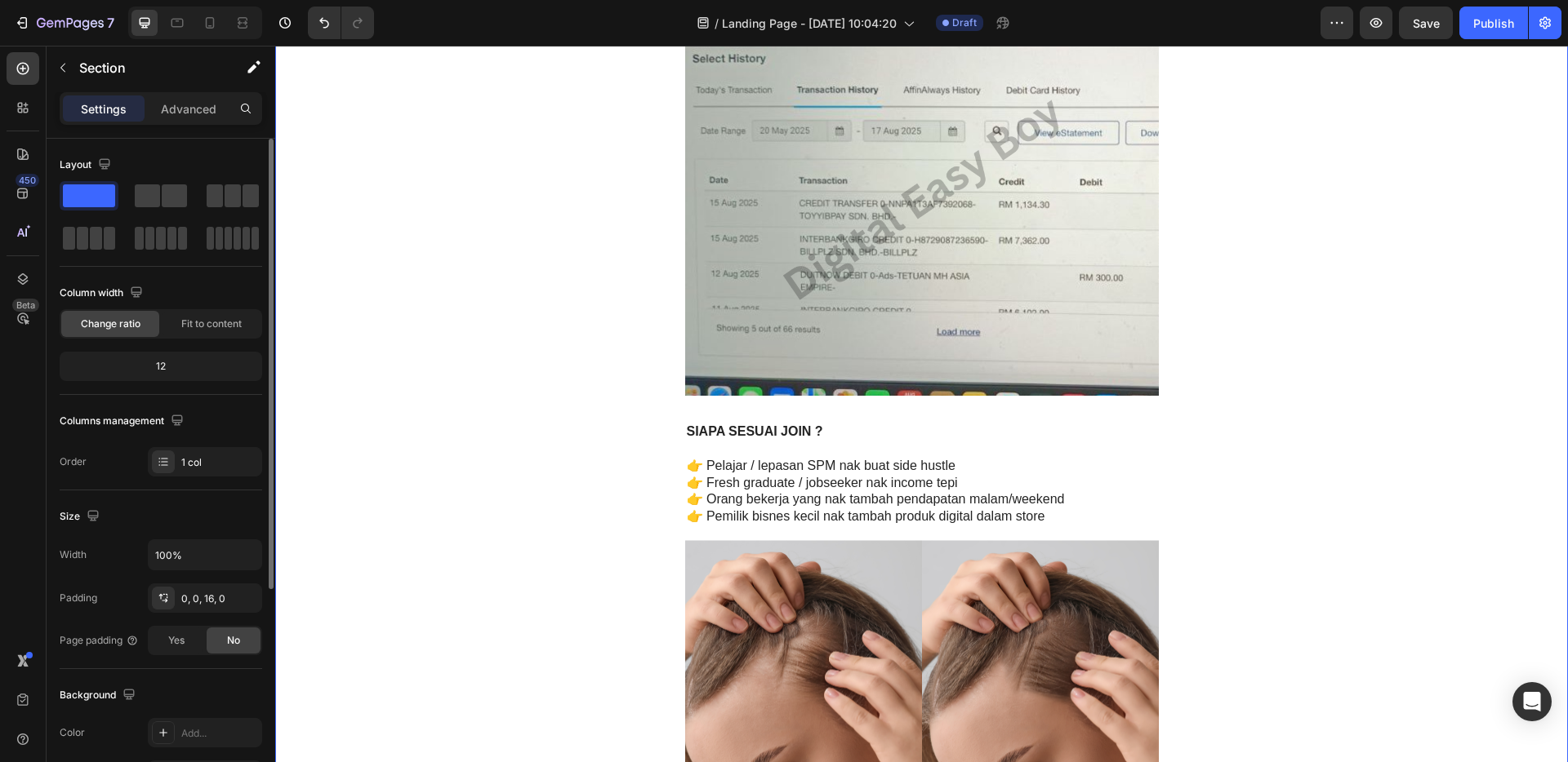
click at [1076, 465] on p "👉 Pelajar / lepasan SPM nak buat side hustle" at bounding box center [921, 467] width 470 height 17
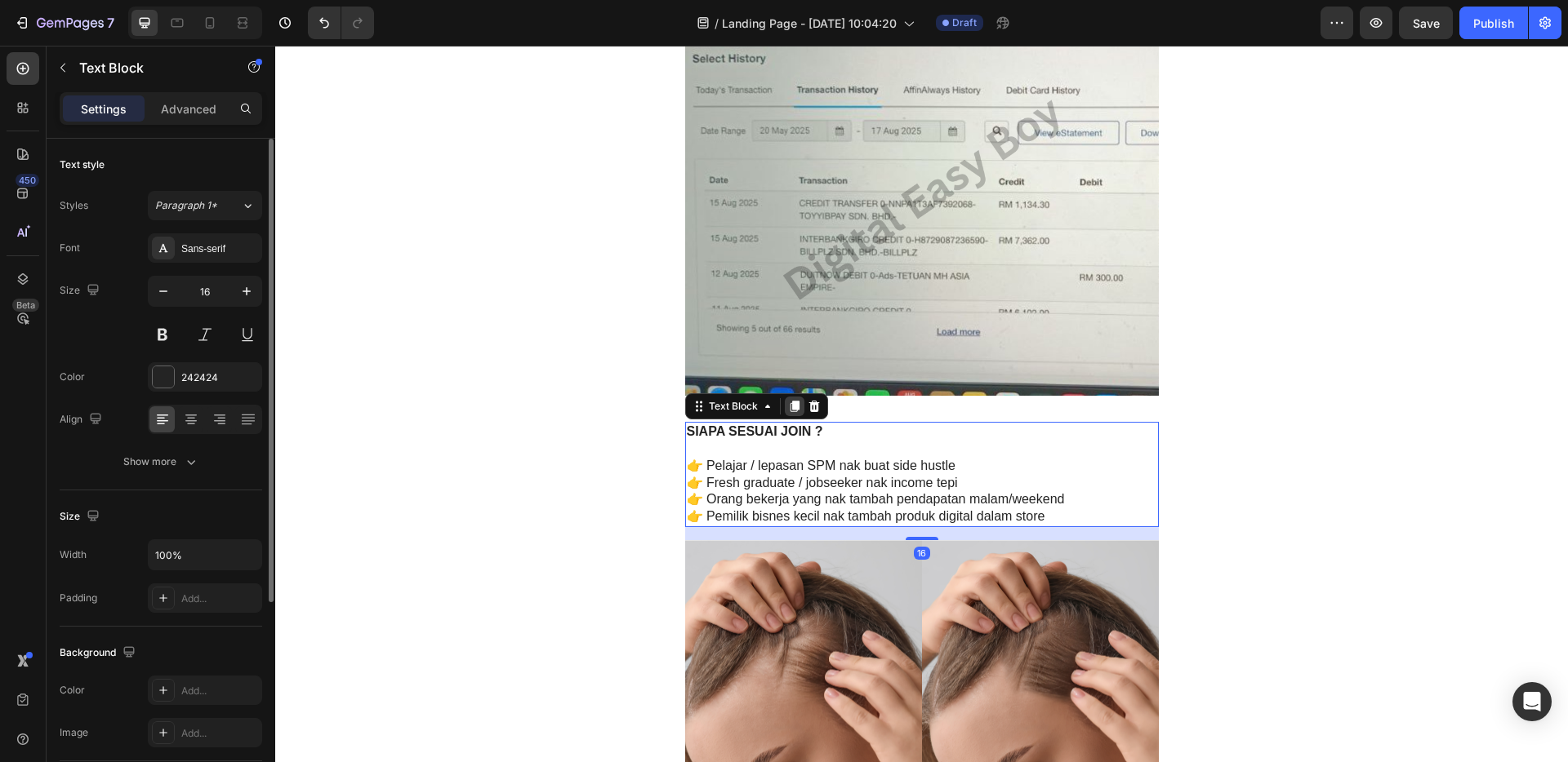
click at [789, 409] on icon at bounding box center [794, 406] width 9 height 11
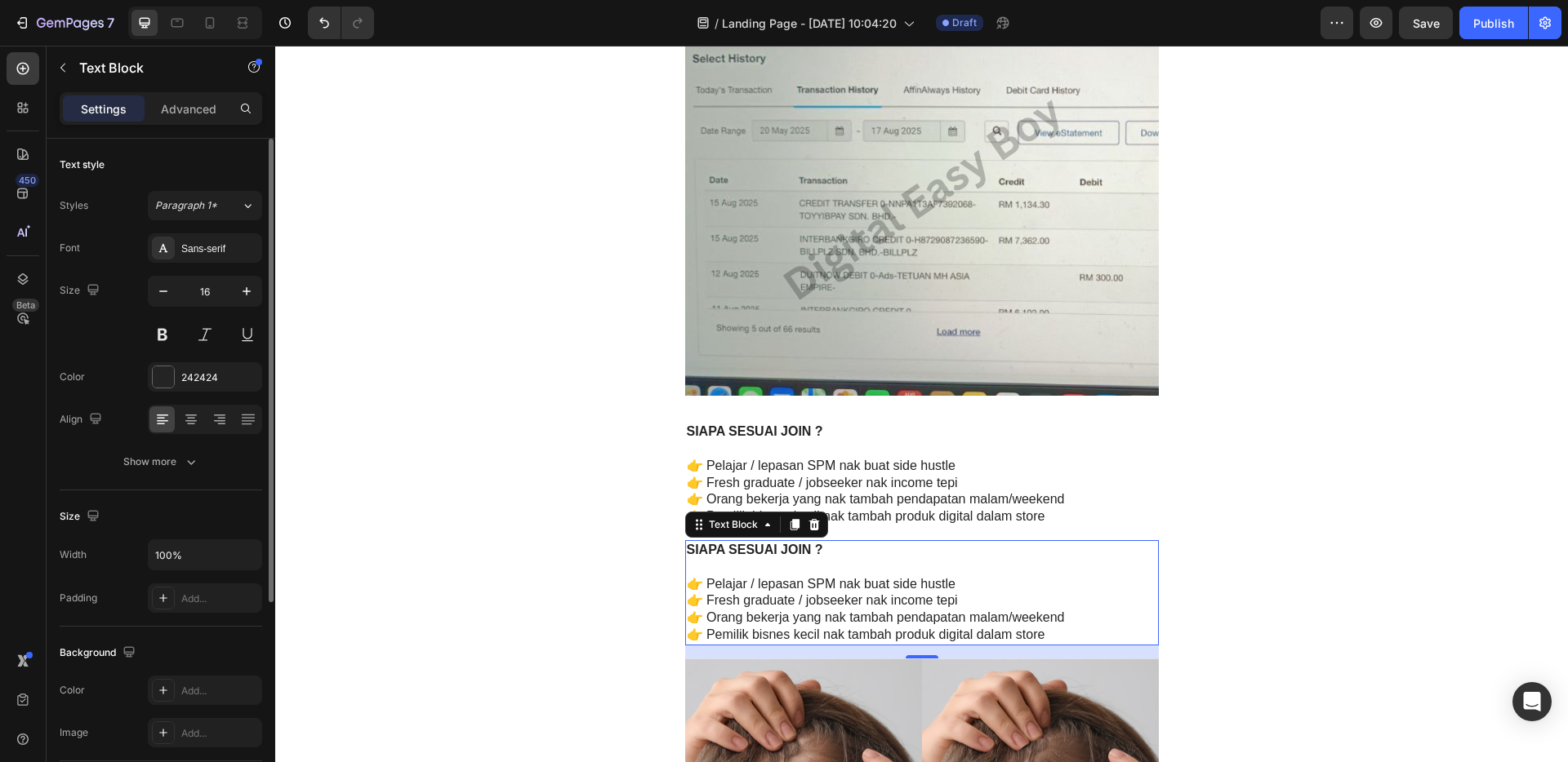
click at [1044, 591] on p "👉 Pelajar / lepasan SPM nak buat side hustle" at bounding box center [921, 585] width 470 height 17
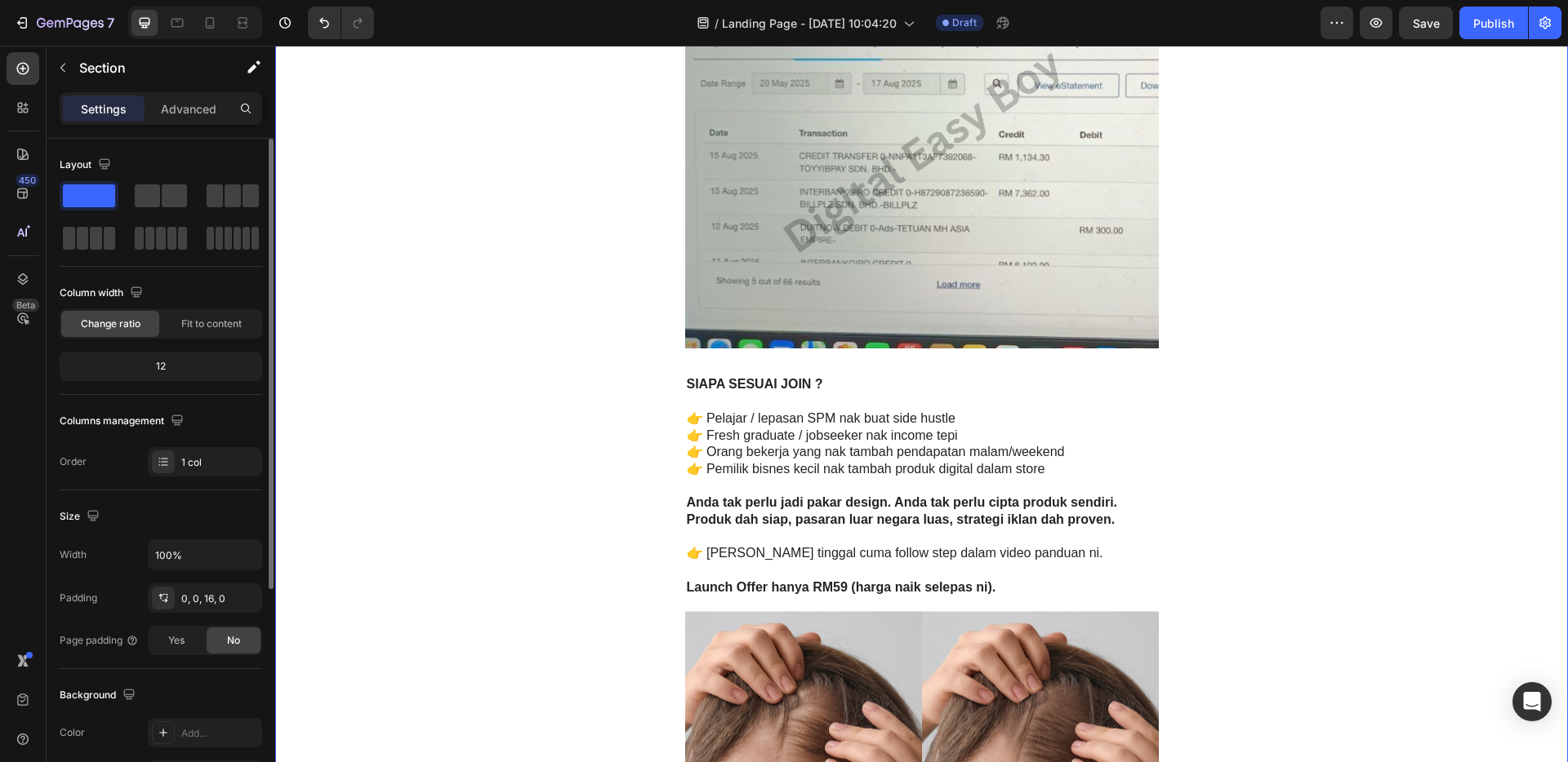
scroll to position [3872, 0]
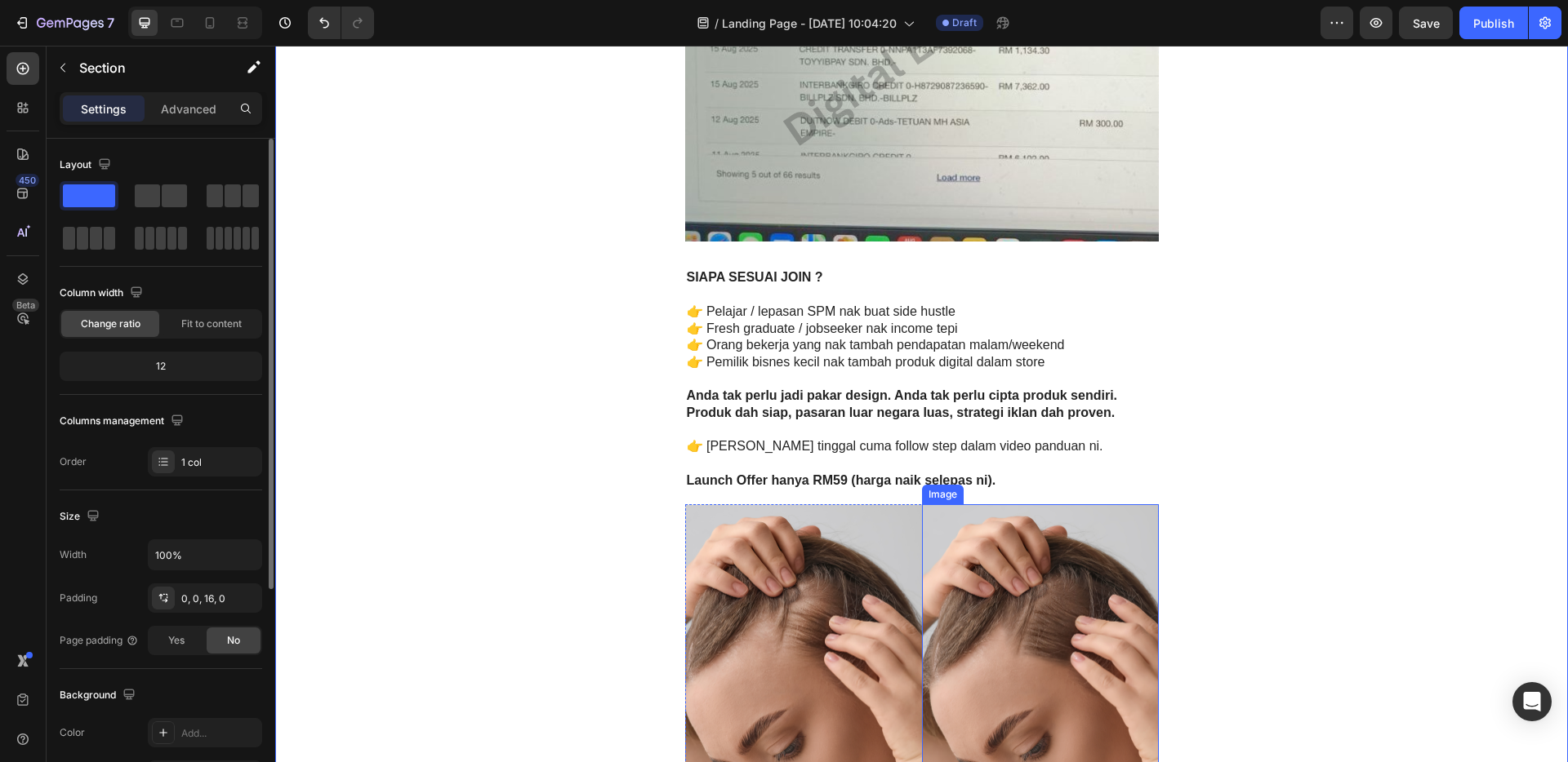
click at [1097, 527] on img at bounding box center [1040, 648] width 237 height 287
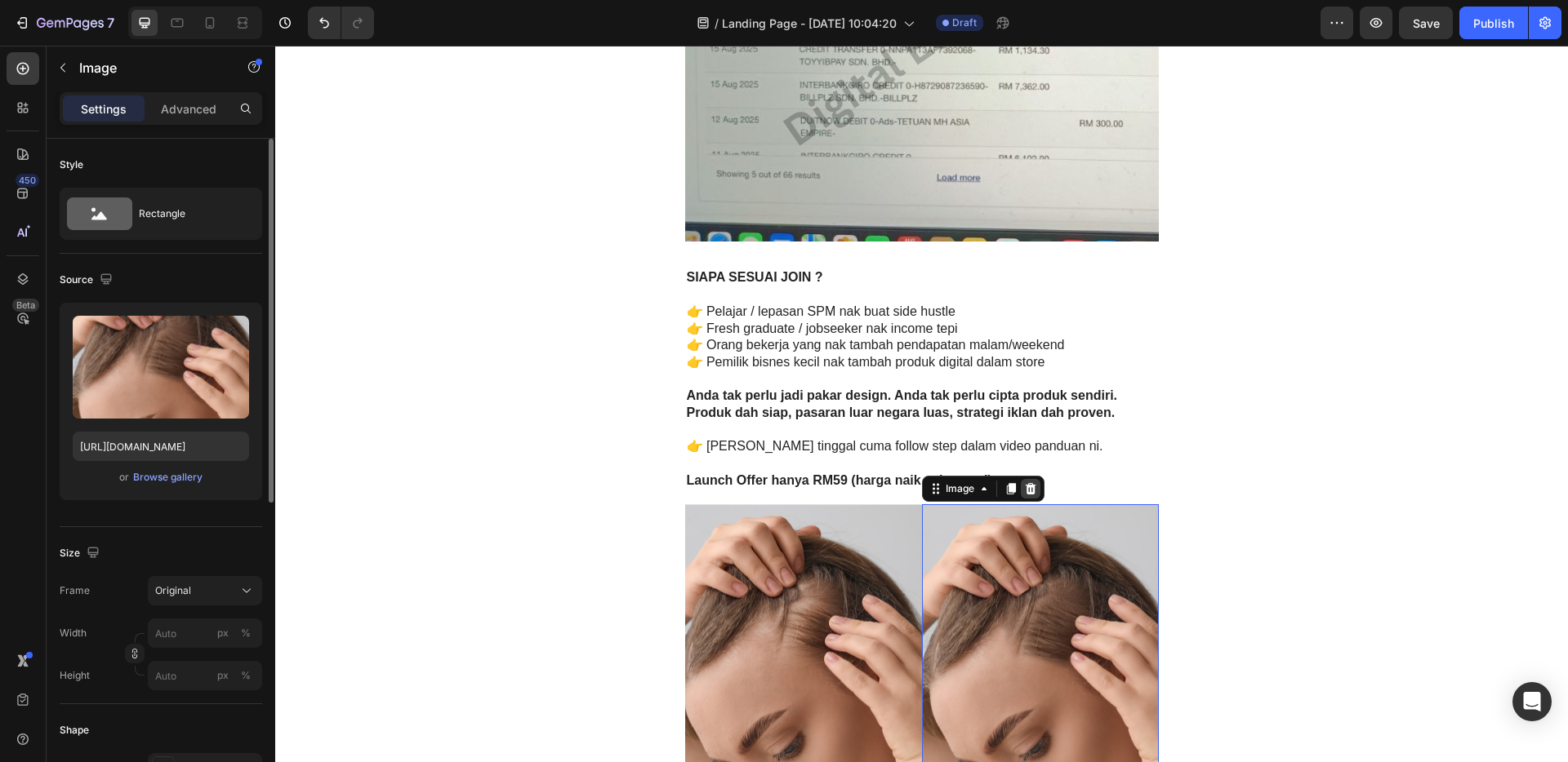
click at [1027, 488] on icon at bounding box center [1029, 489] width 10 height 11
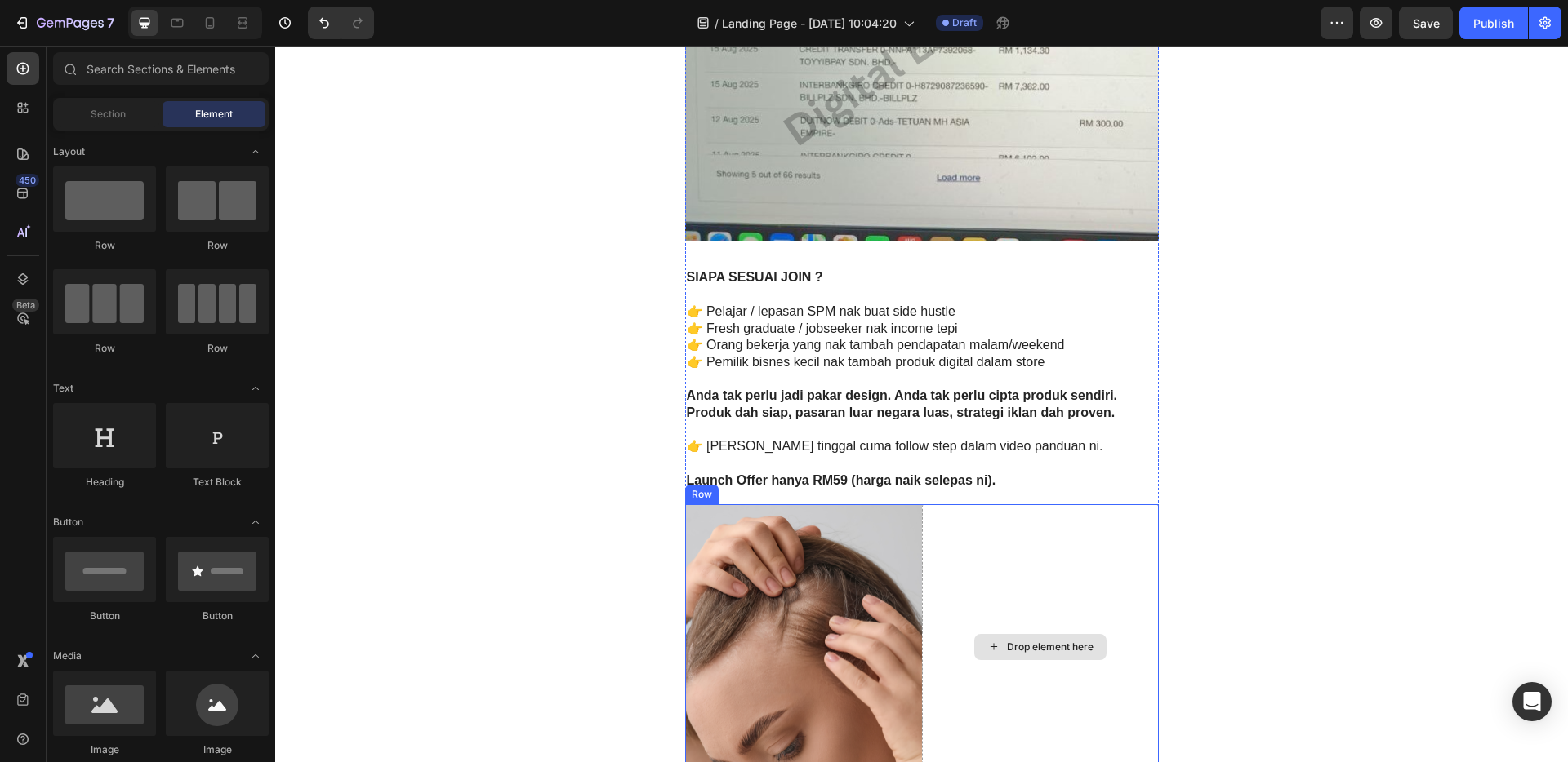
click at [881, 556] on img at bounding box center [803, 648] width 237 height 287
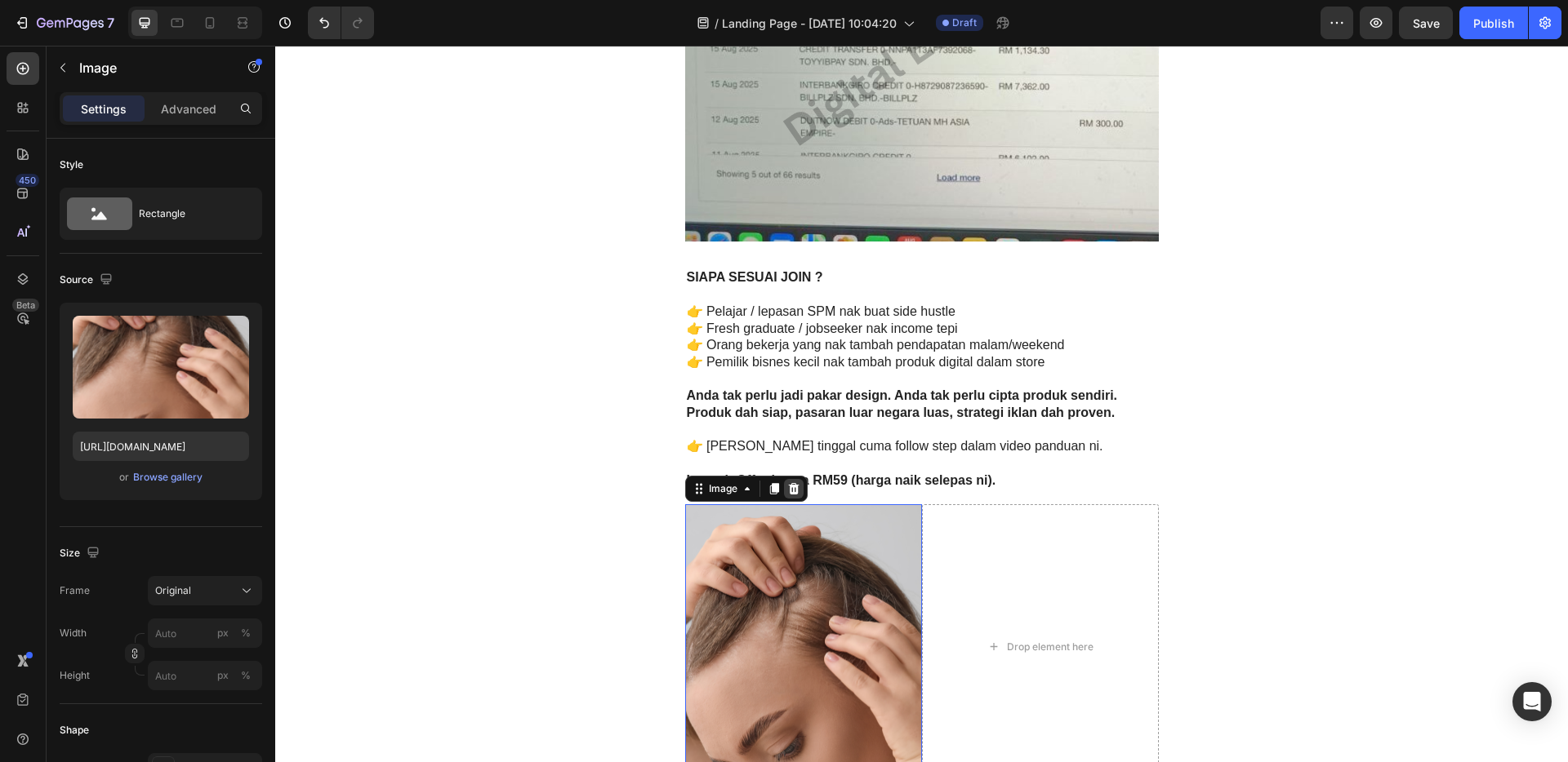
click at [788, 491] on icon at bounding box center [794, 489] width 13 height 13
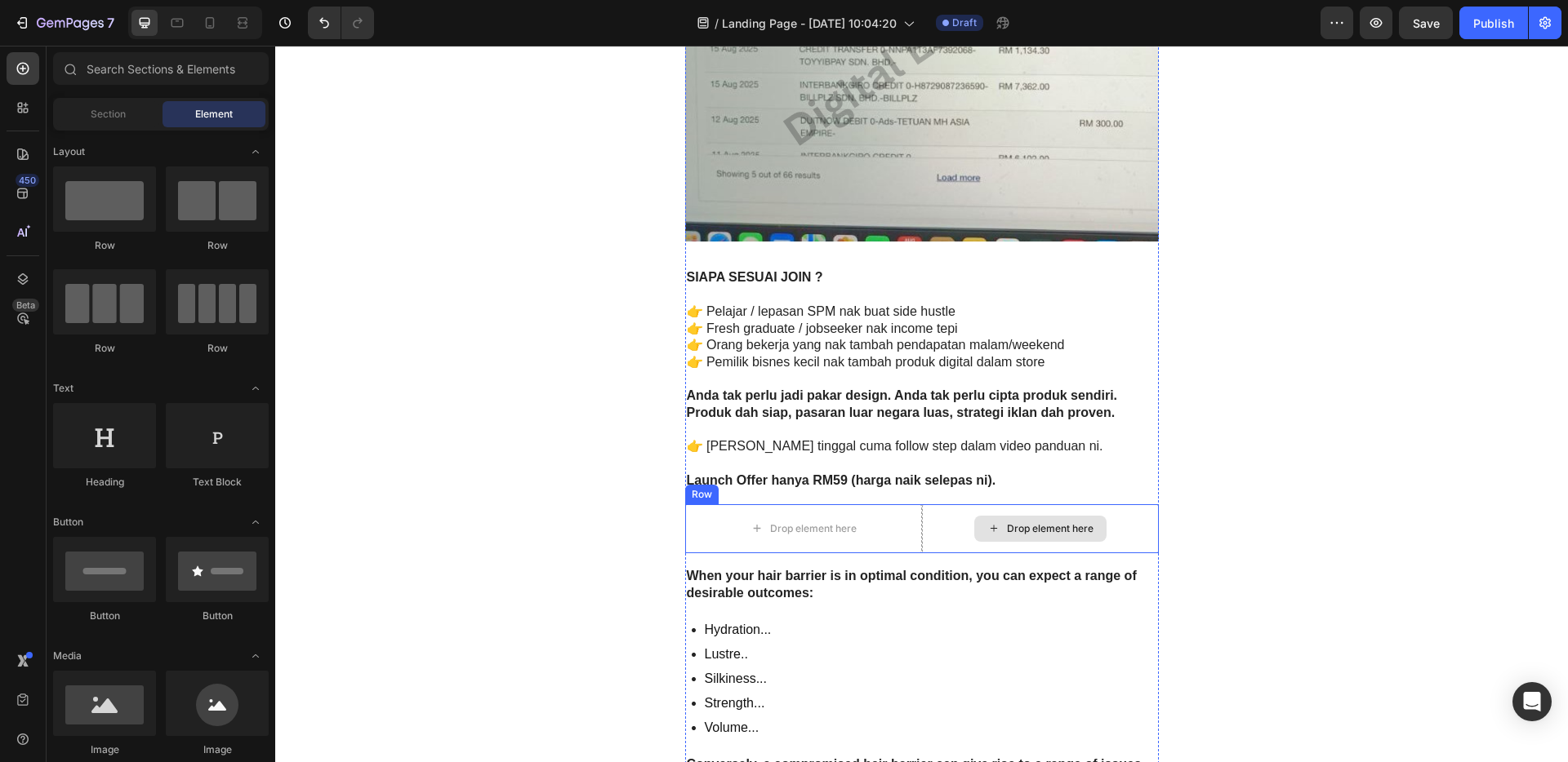
click at [1142, 518] on div "Drop element here" at bounding box center [1040, 529] width 237 height 49
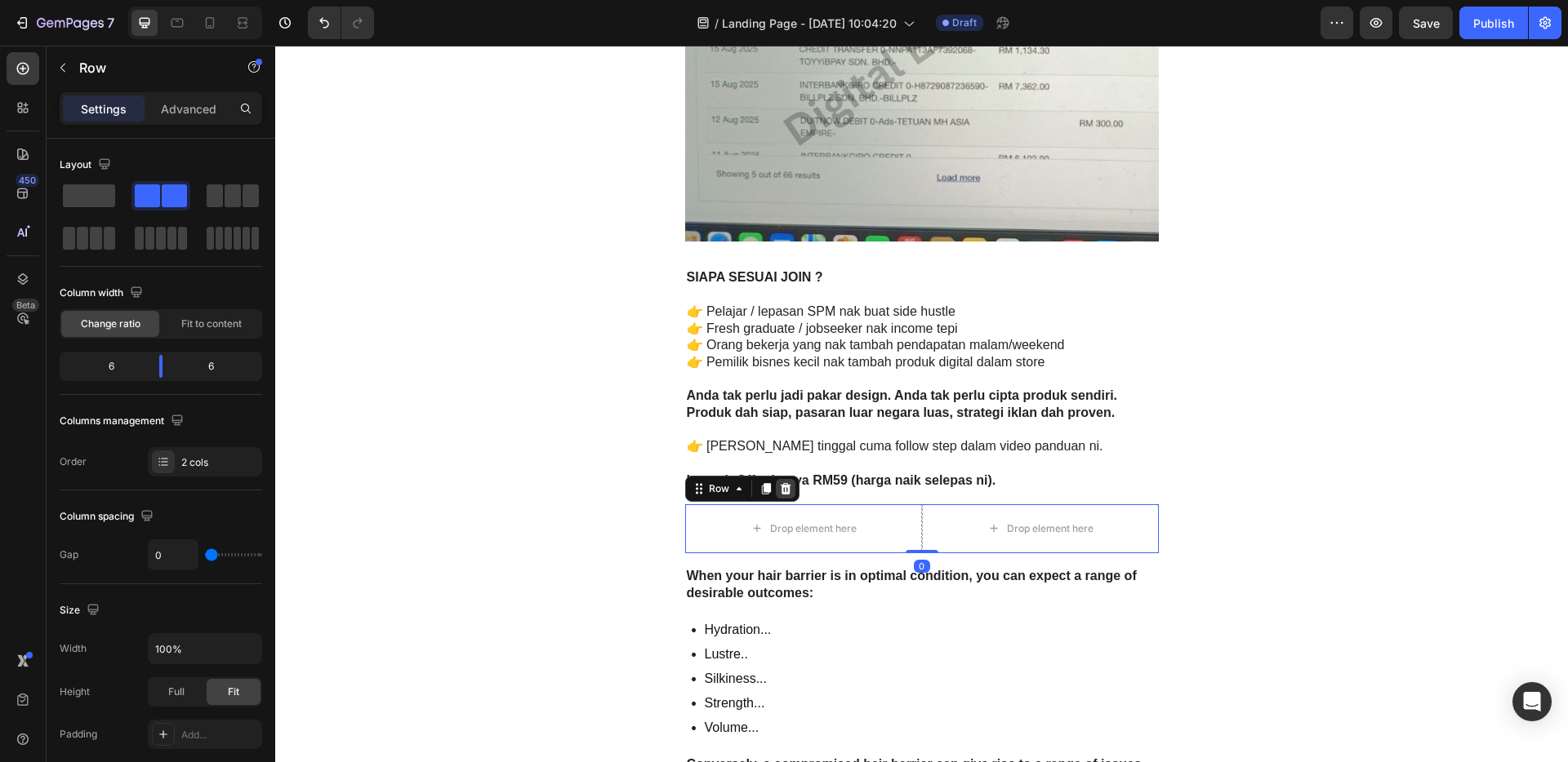
click at [781, 490] on icon at bounding box center [784, 489] width 10 height 11
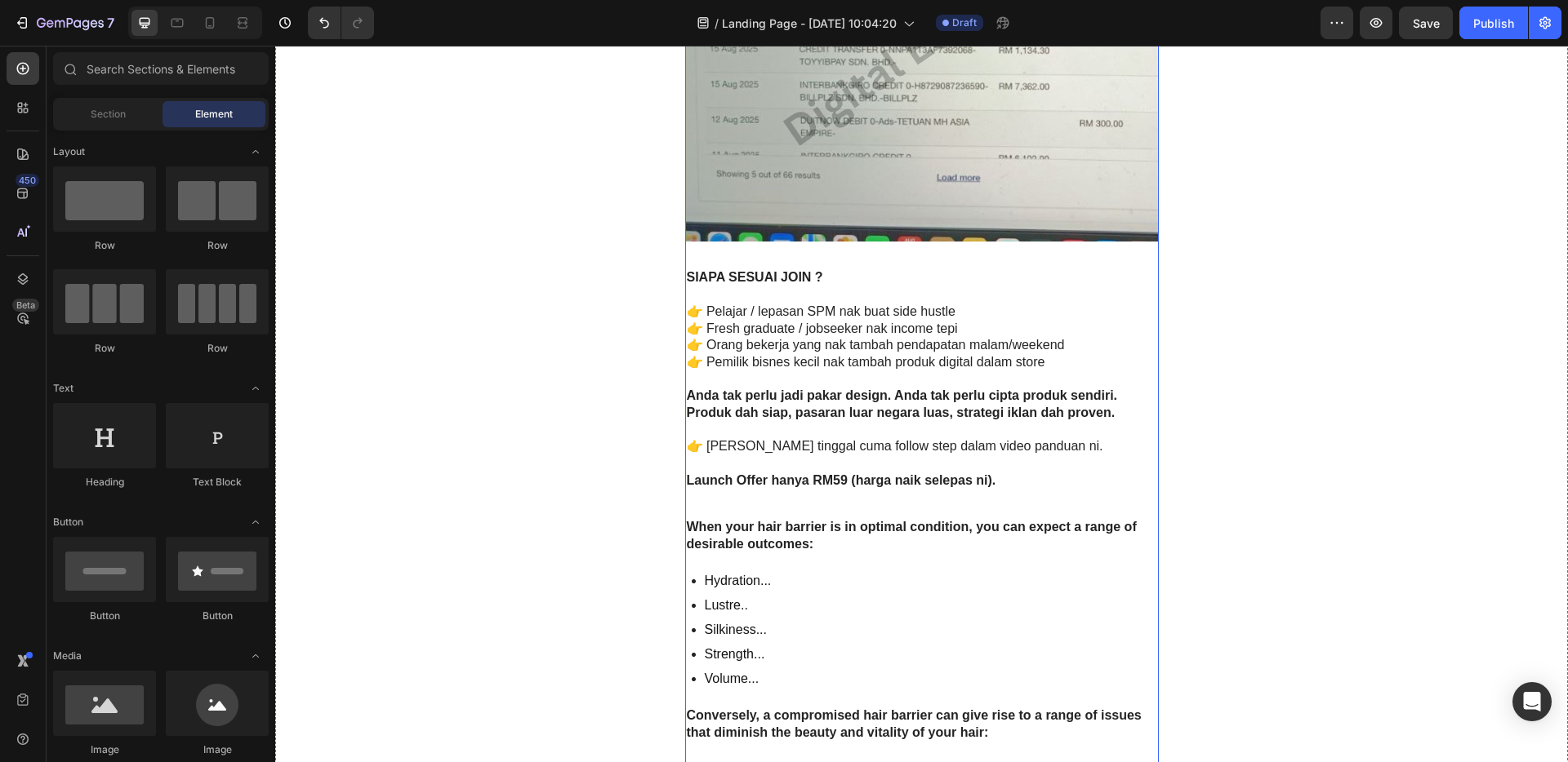
click at [941, 573] on div "Hydration... Lustre.. Silkiness... Strength... Volume..." at bounding box center [921, 630] width 473 height 122
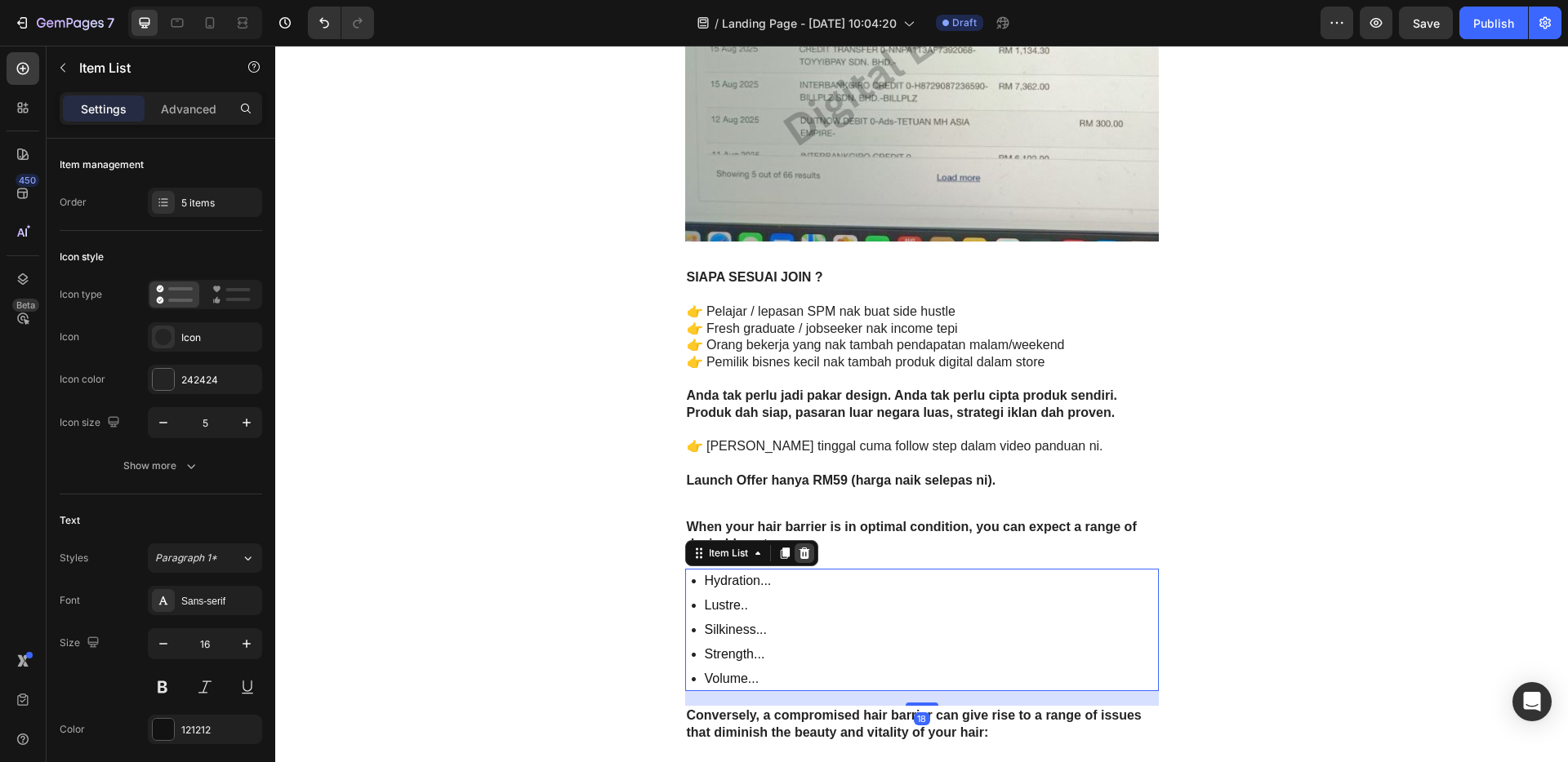
click at [798, 551] on icon at bounding box center [804, 553] width 13 height 13
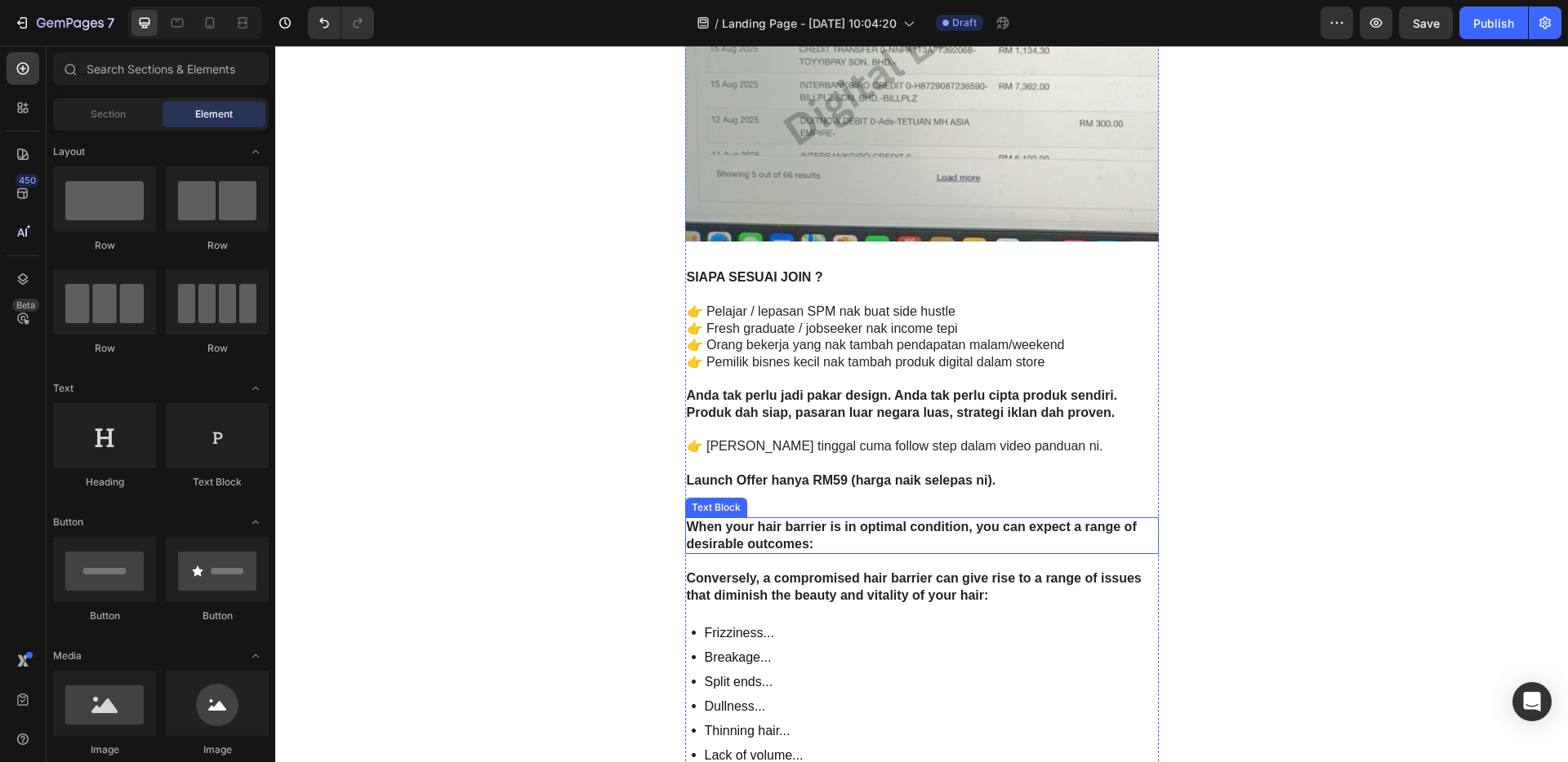
click at [864, 543] on p "When your hair barrier is in optimal condition, you can expect a range of desir…" at bounding box center [921, 536] width 470 height 34
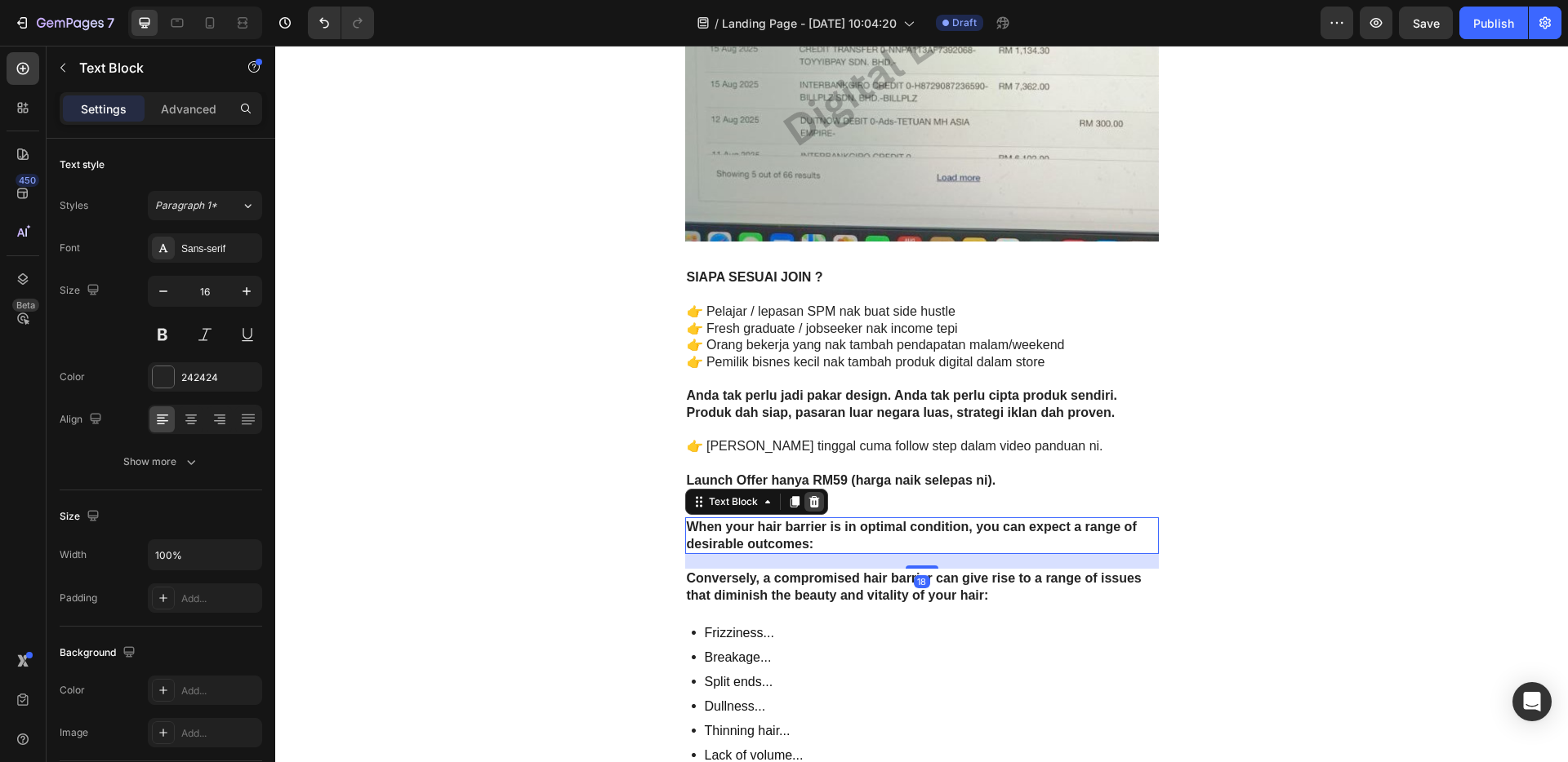
click at [809, 502] on icon at bounding box center [814, 502] width 13 height 13
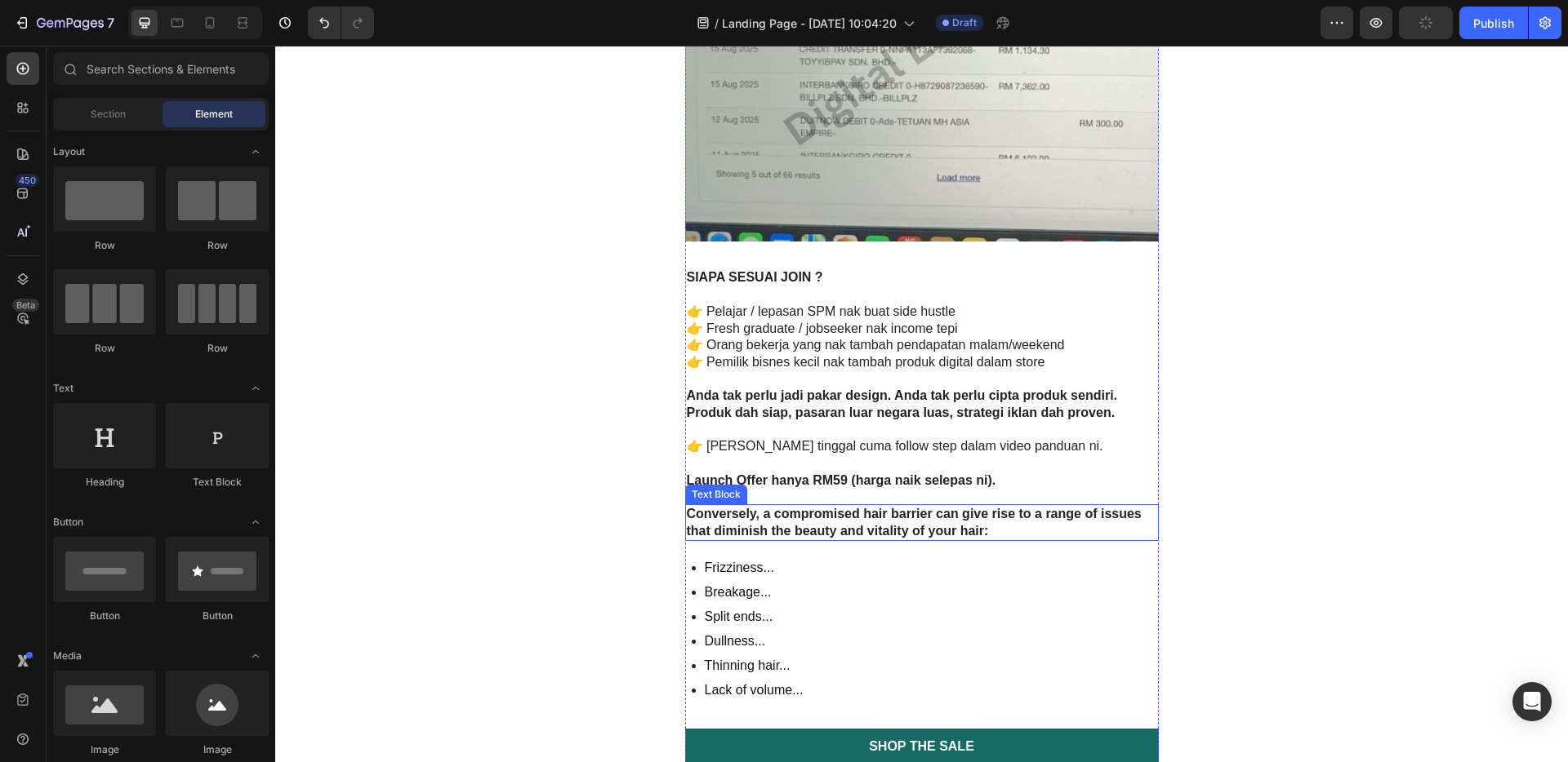
click at [827, 528] on strong "Conversely, a compromised hair barrier can give rise to a range of issues that …" at bounding box center [914, 522] width 455 height 31
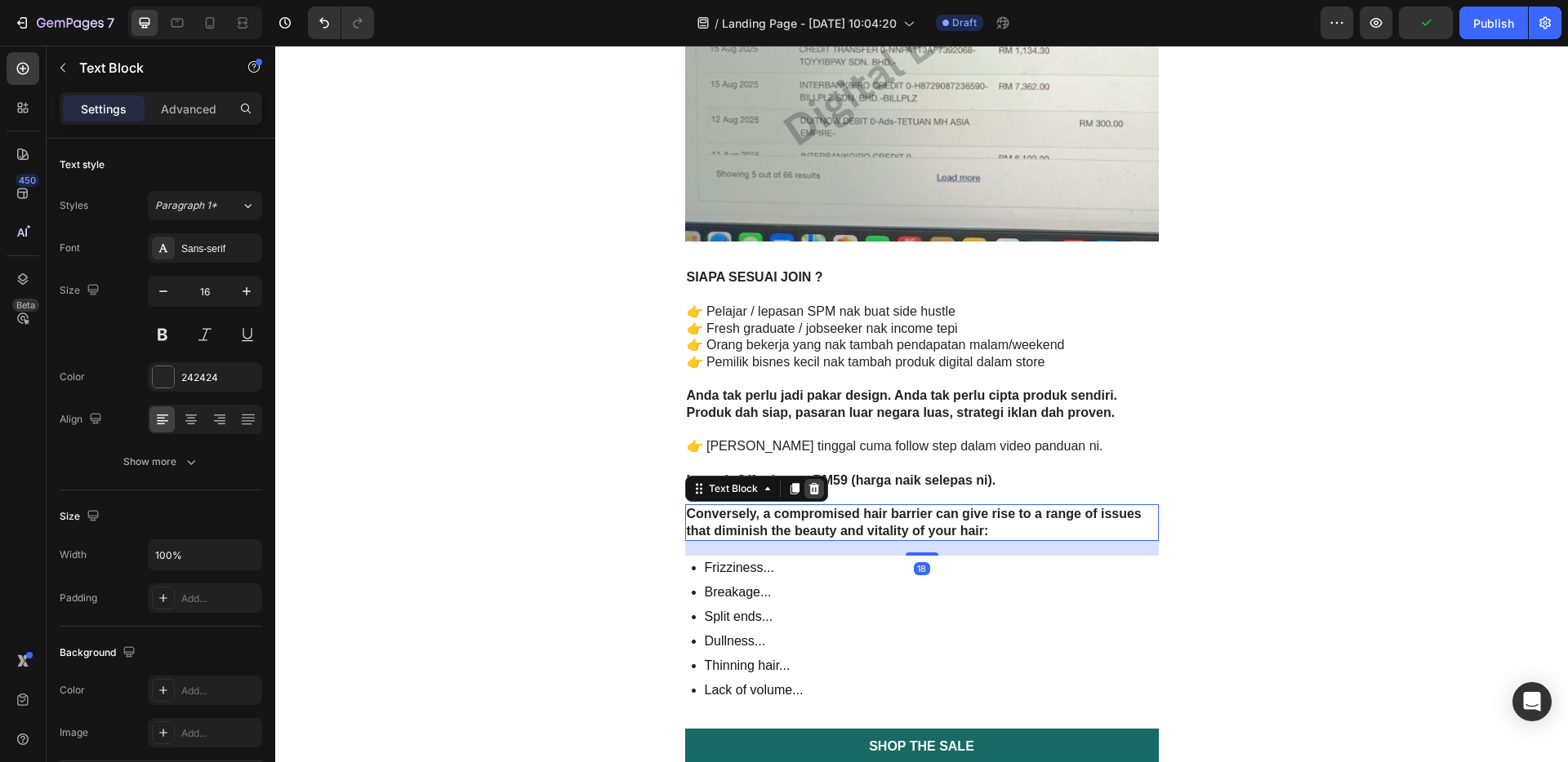
click at [809, 494] on icon at bounding box center [813, 489] width 10 height 11
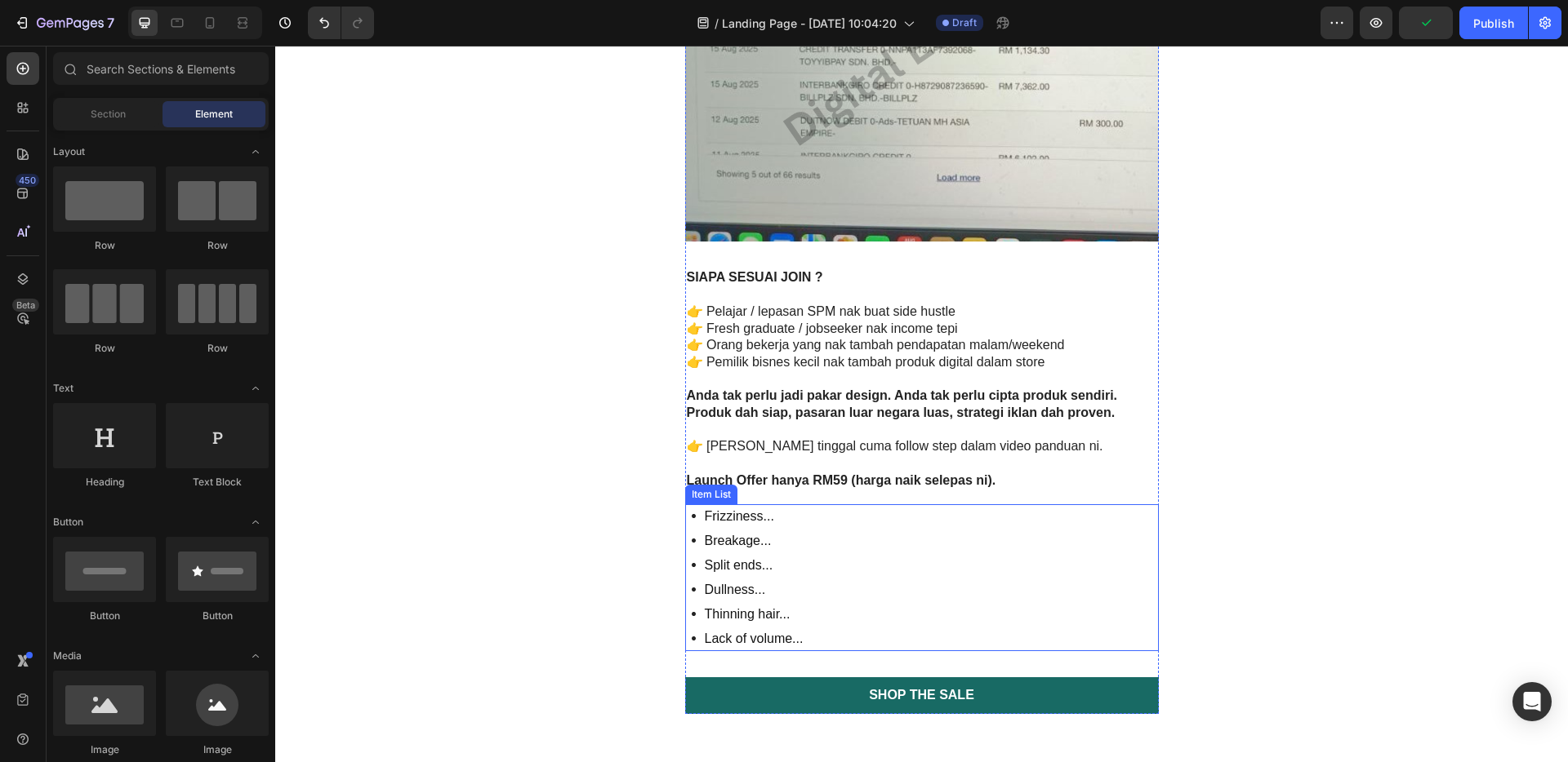
click at [828, 551] on div "Frizziness... Breakage... Split ends... Dullness... Thinning hair... Lack of vo…" at bounding box center [921, 578] width 473 height 147
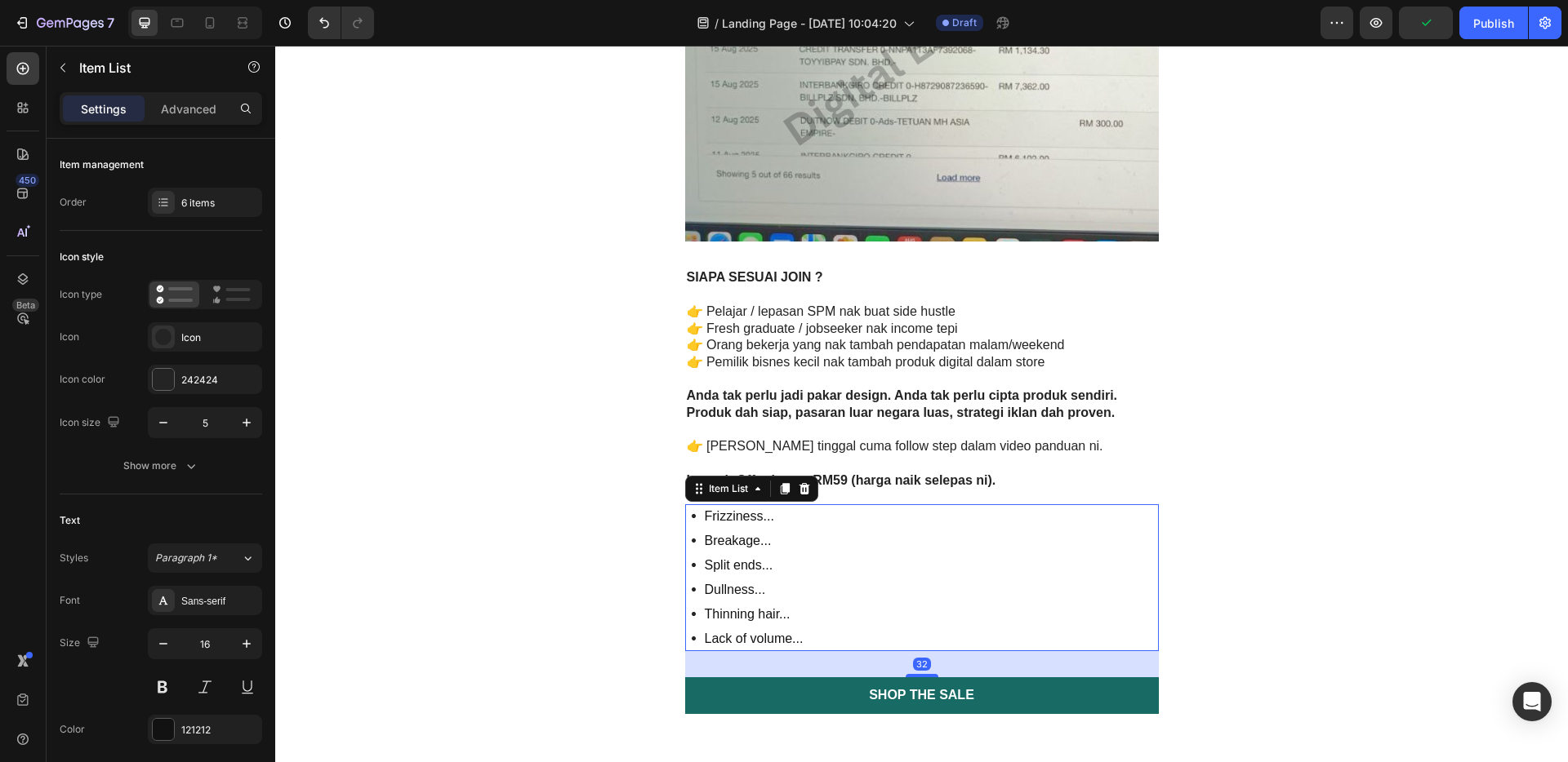
click at [798, 485] on icon at bounding box center [803, 489] width 10 height 11
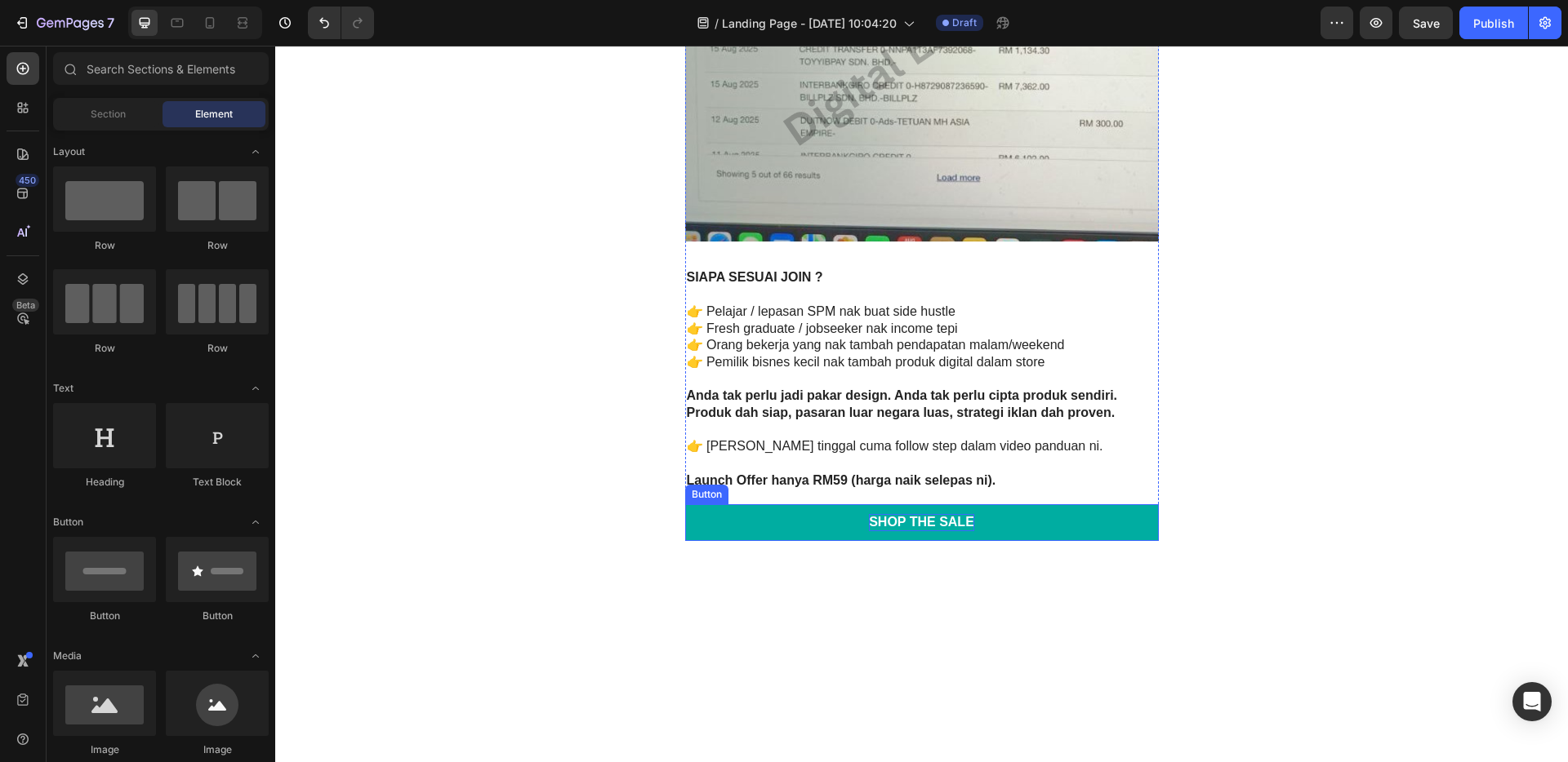
click at [870, 522] on div "Shop the Sale" at bounding box center [920, 523] width 105 height 17
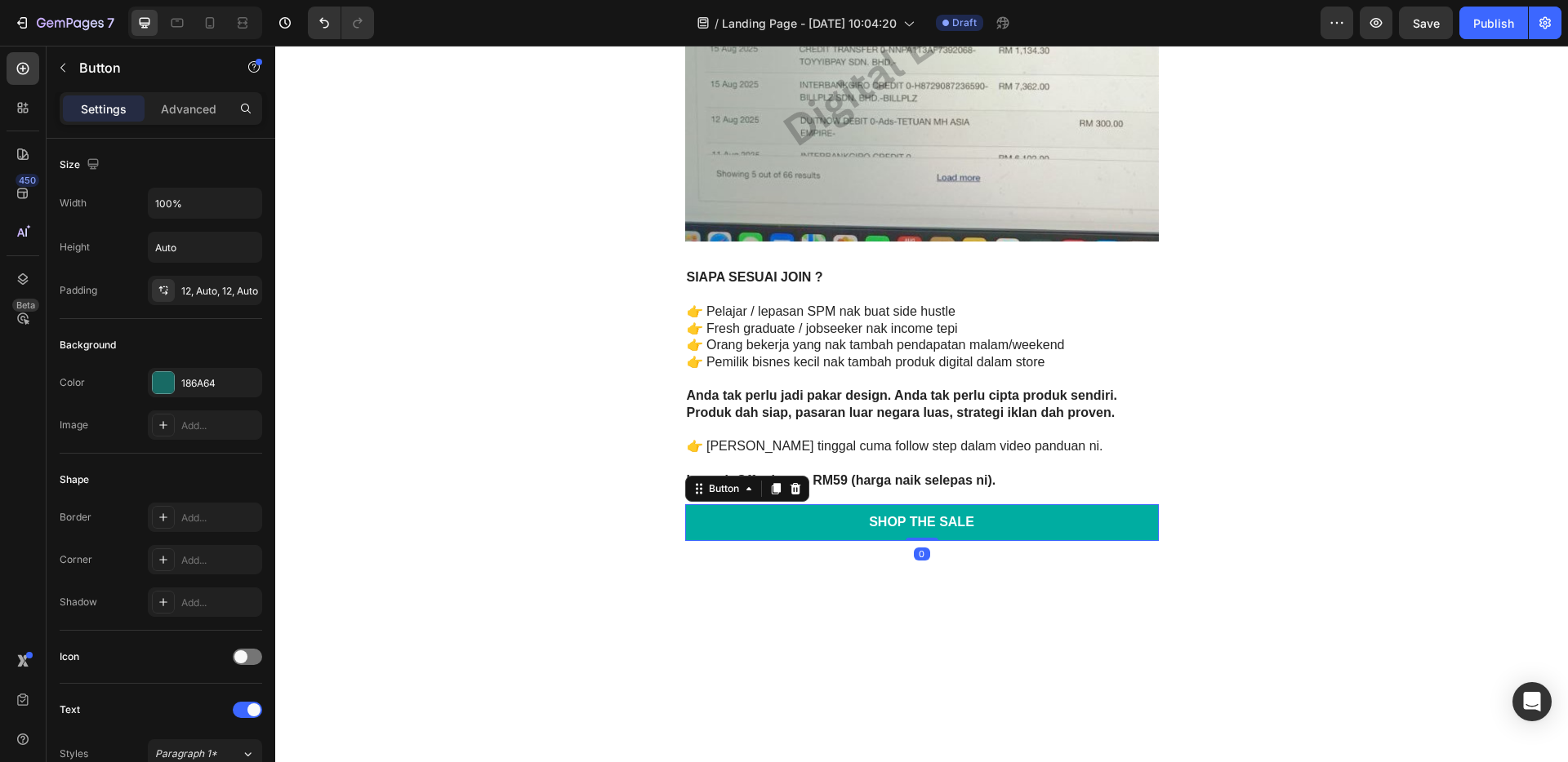
click at [968, 526] on link "Shop the Sale" at bounding box center [921, 523] width 473 height 36
click at [964, 524] on div "Shop the Sale" at bounding box center [920, 523] width 105 height 17
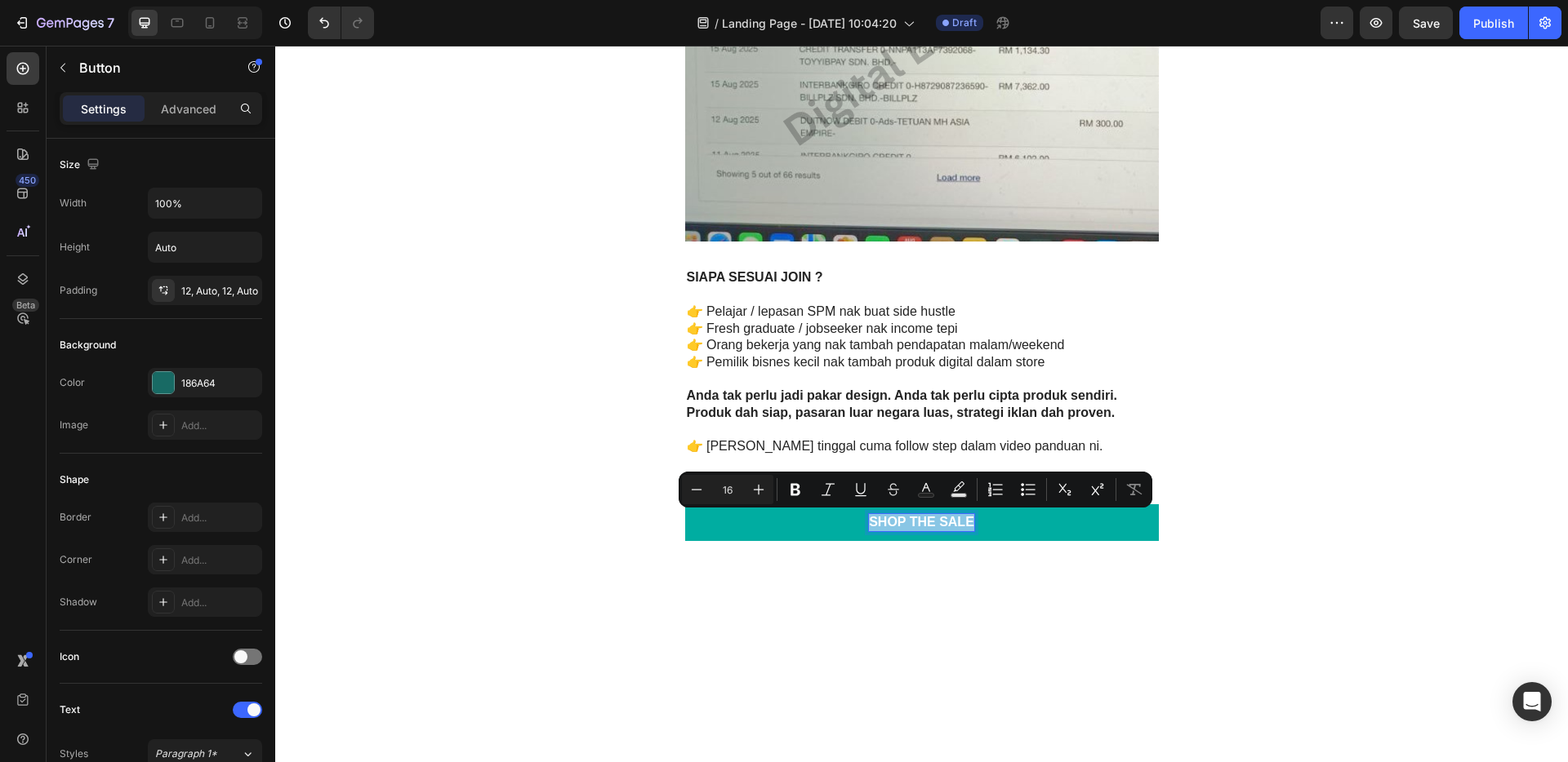
drag, startPoint x: 964, startPoint y: 524, endPoint x: 853, endPoint y: 514, distance: 111.4
click at [853, 514] on link "Shop the Sale" at bounding box center [921, 523] width 473 height 36
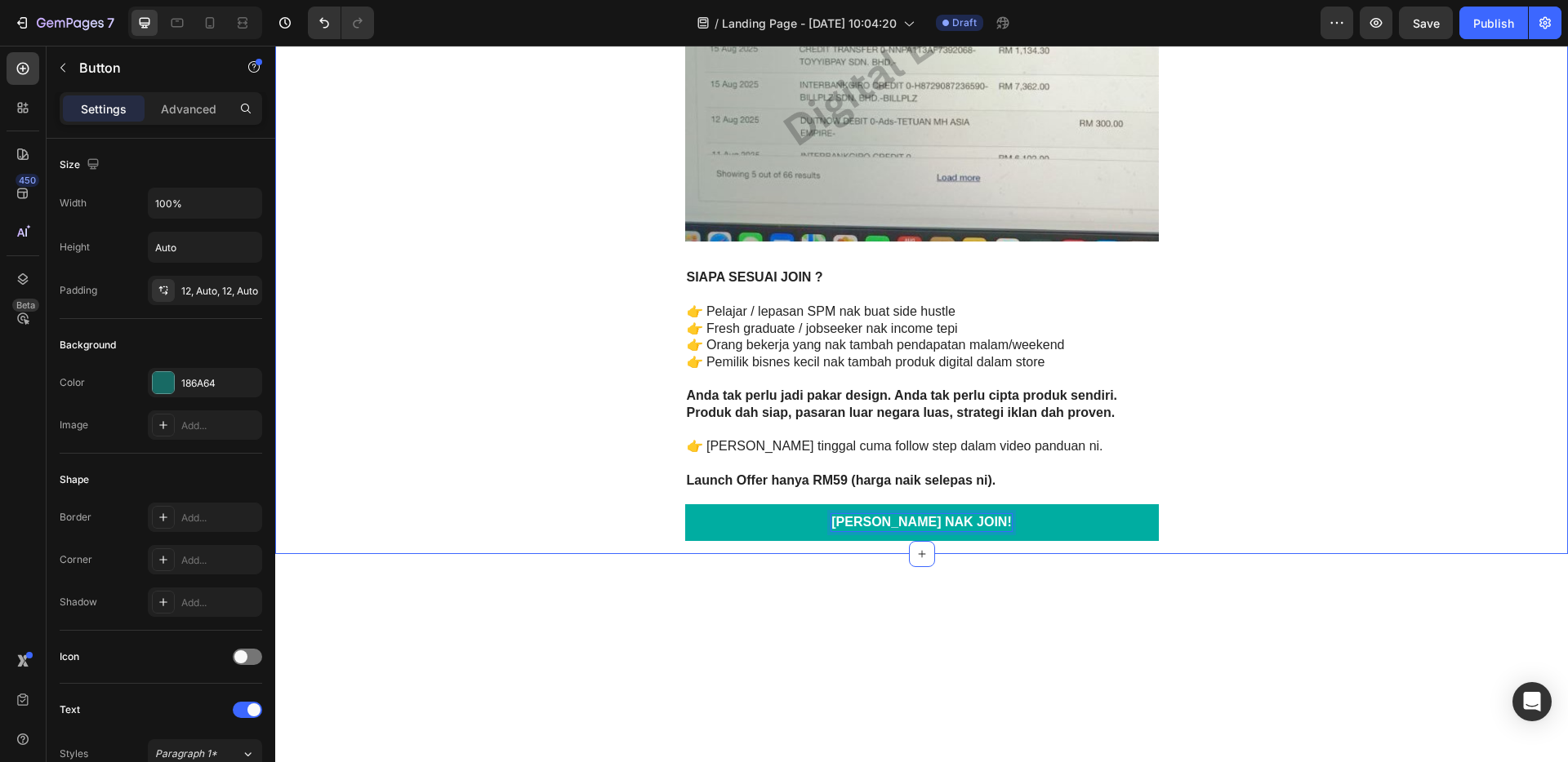
click at [798, 538] on link "[PERSON_NAME] NAK JOIN!" at bounding box center [921, 523] width 473 height 36
click at [802, 522] on link "[PERSON_NAME] NAK JOIN!" at bounding box center [921, 523] width 473 height 36
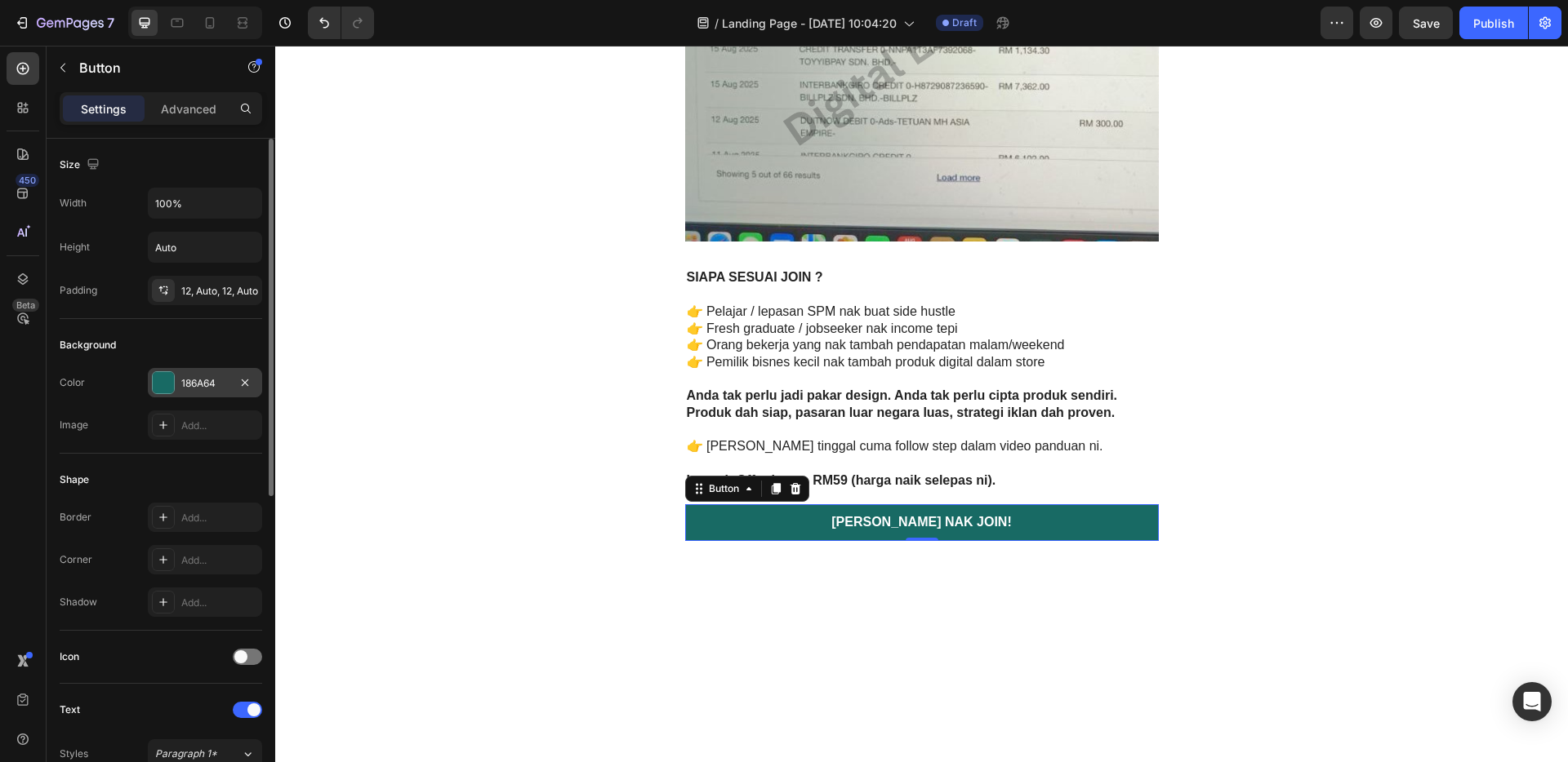
click at [208, 370] on div "186A64" at bounding box center [205, 383] width 115 height 30
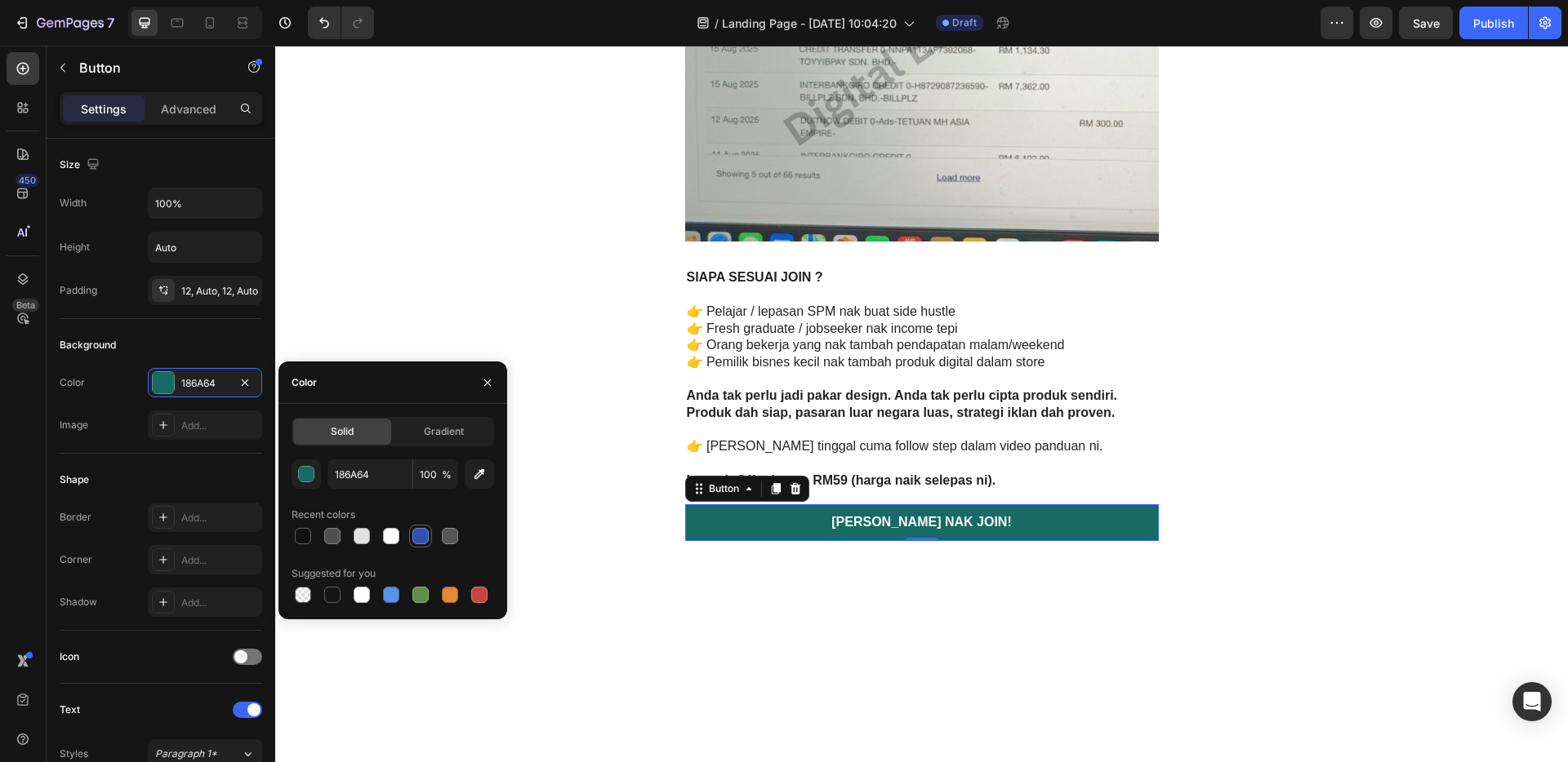
click at [420, 533] on div at bounding box center [421, 537] width 17 height 17
type input "334FB4"
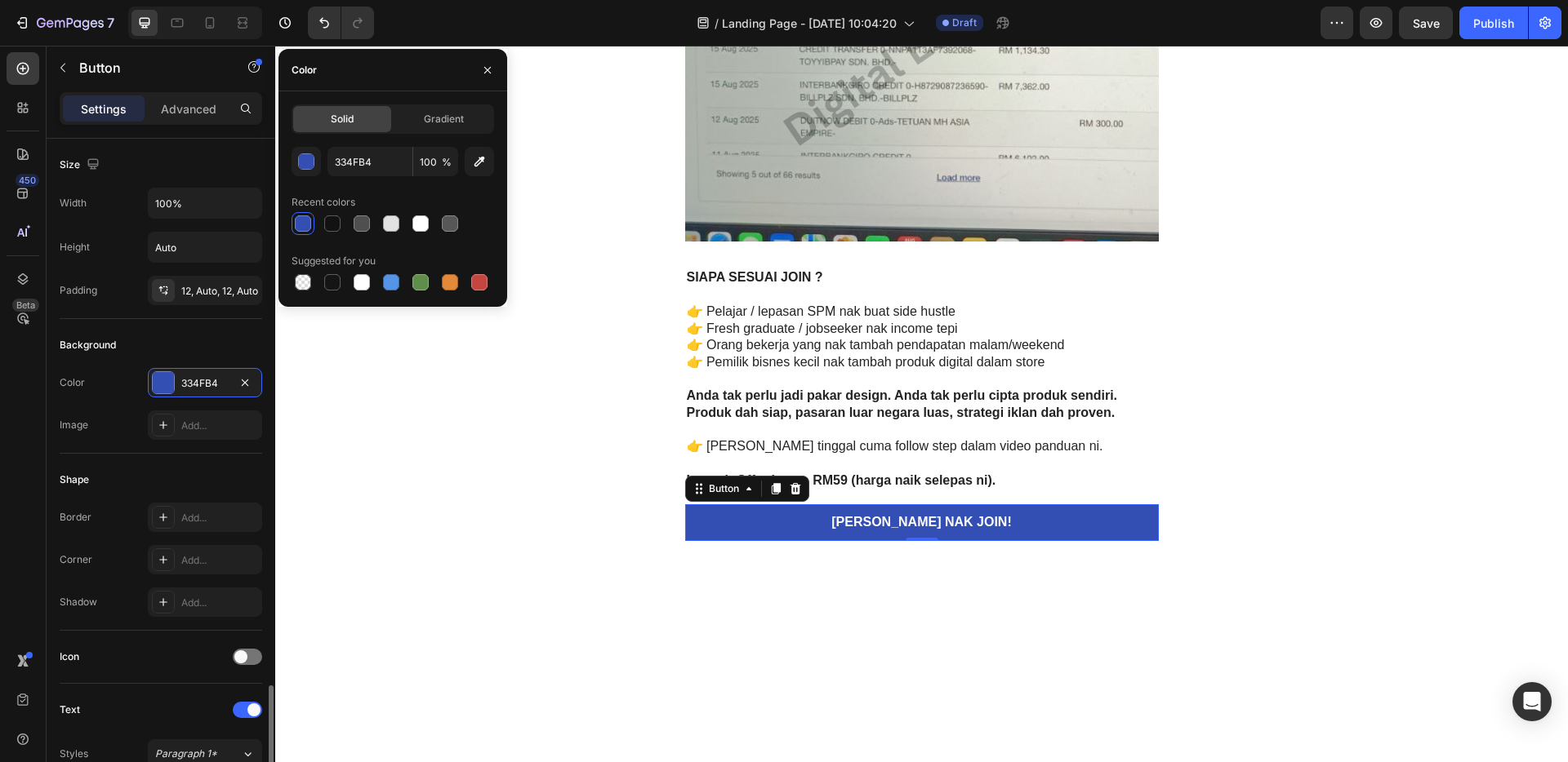
scroll to position [585, 0]
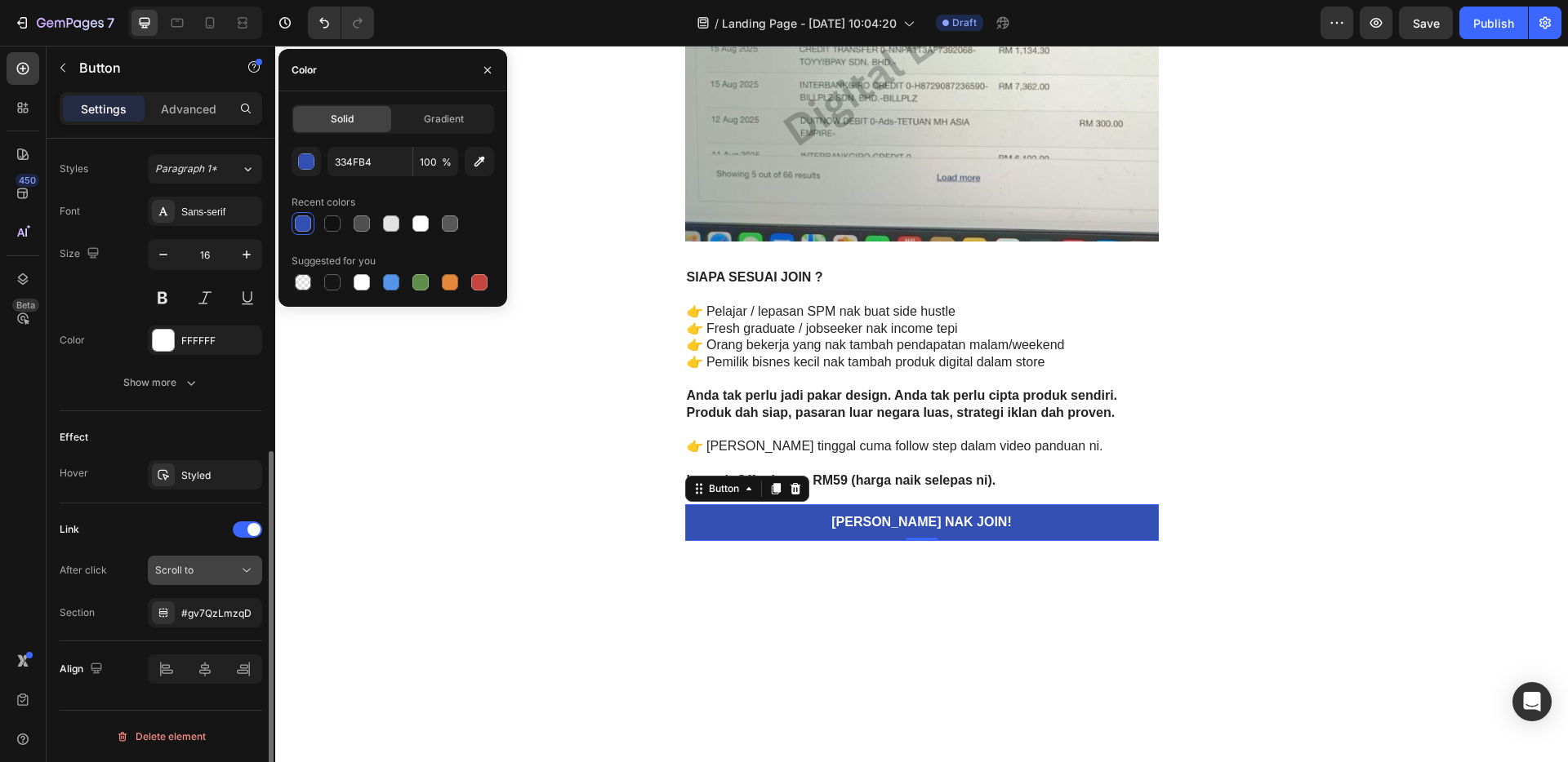
click at [208, 579] on button "Scroll to" at bounding box center [205, 571] width 115 height 30
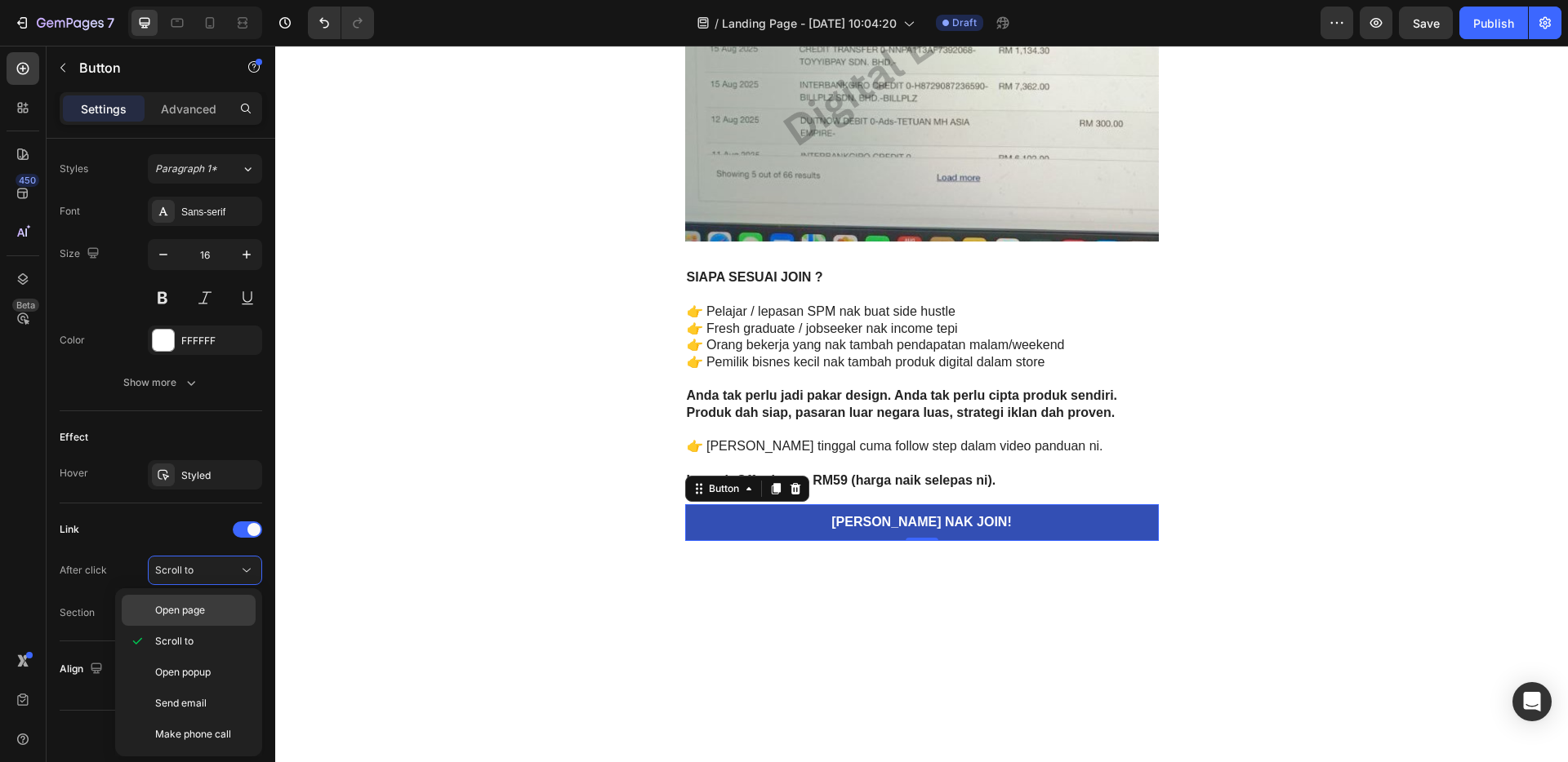
click at [213, 606] on p "Open page" at bounding box center [201, 611] width 93 height 15
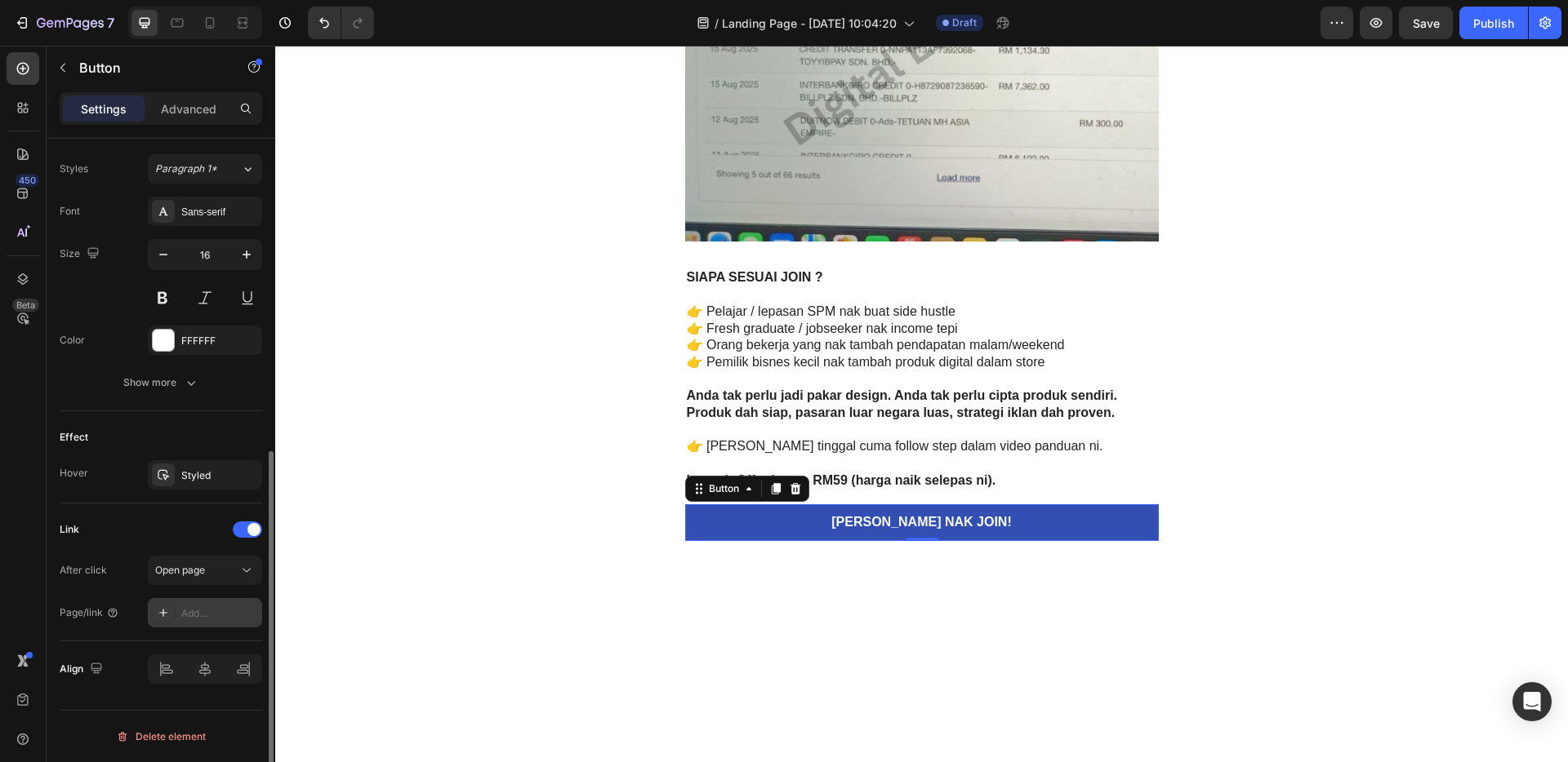
click at [211, 610] on div "Add..." at bounding box center [220, 614] width 76 height 15
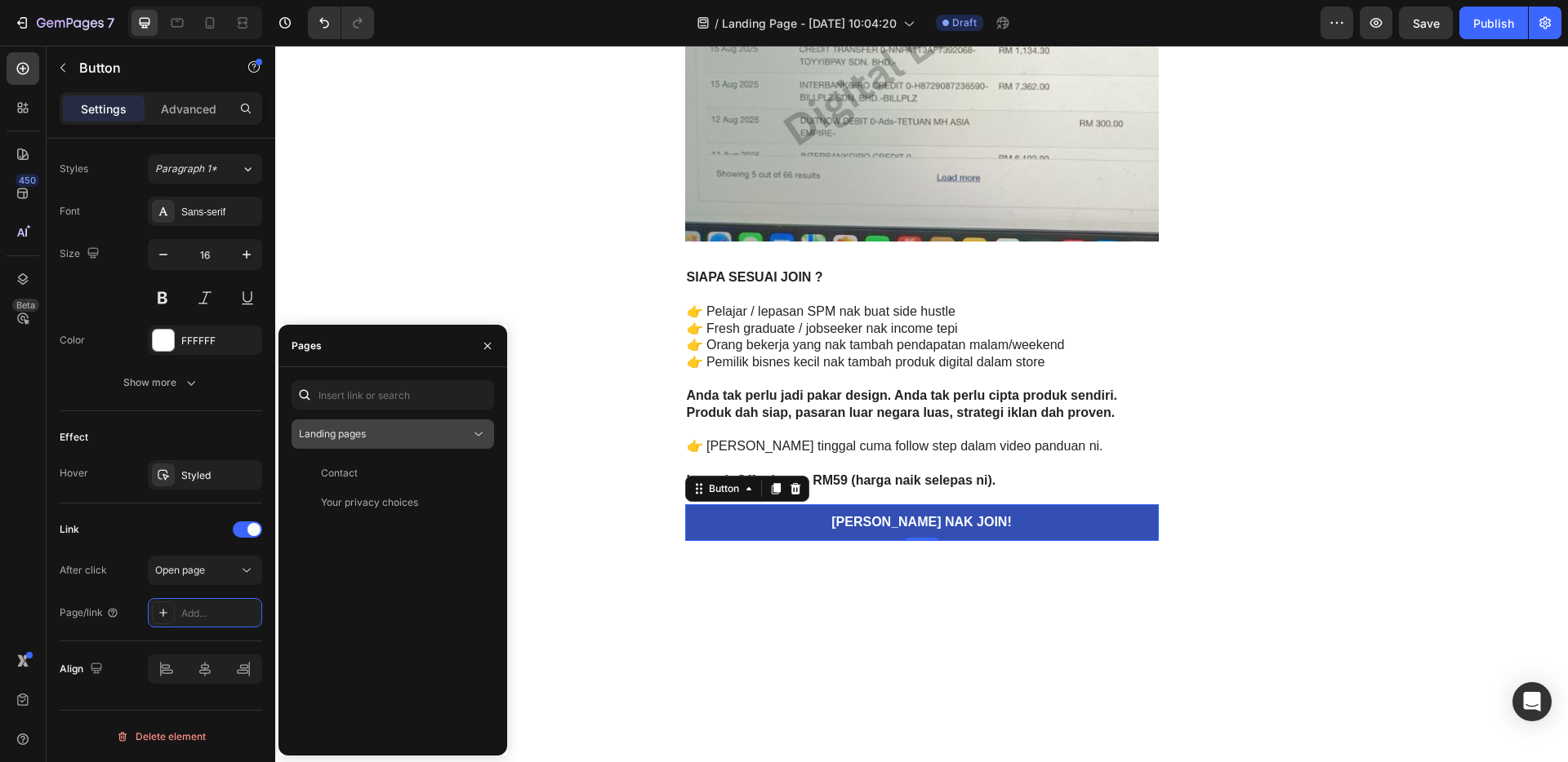
click at [361, 445] on button "Landing pages" at bounding box center [392, 434] width 202 height 30
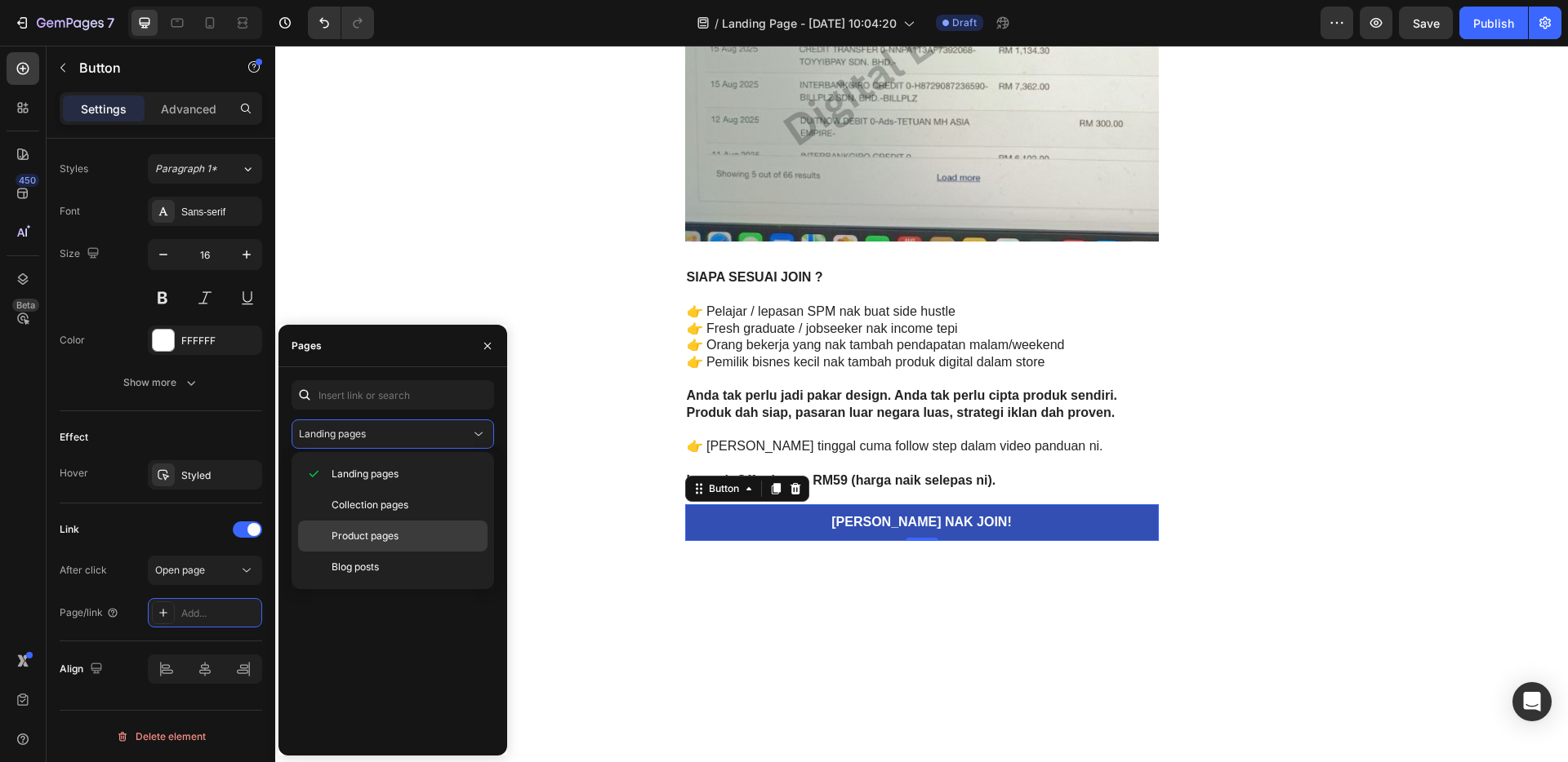
click at [379, 530] on span "Product pages" at bounding box center [365, 537] width 67 height 15
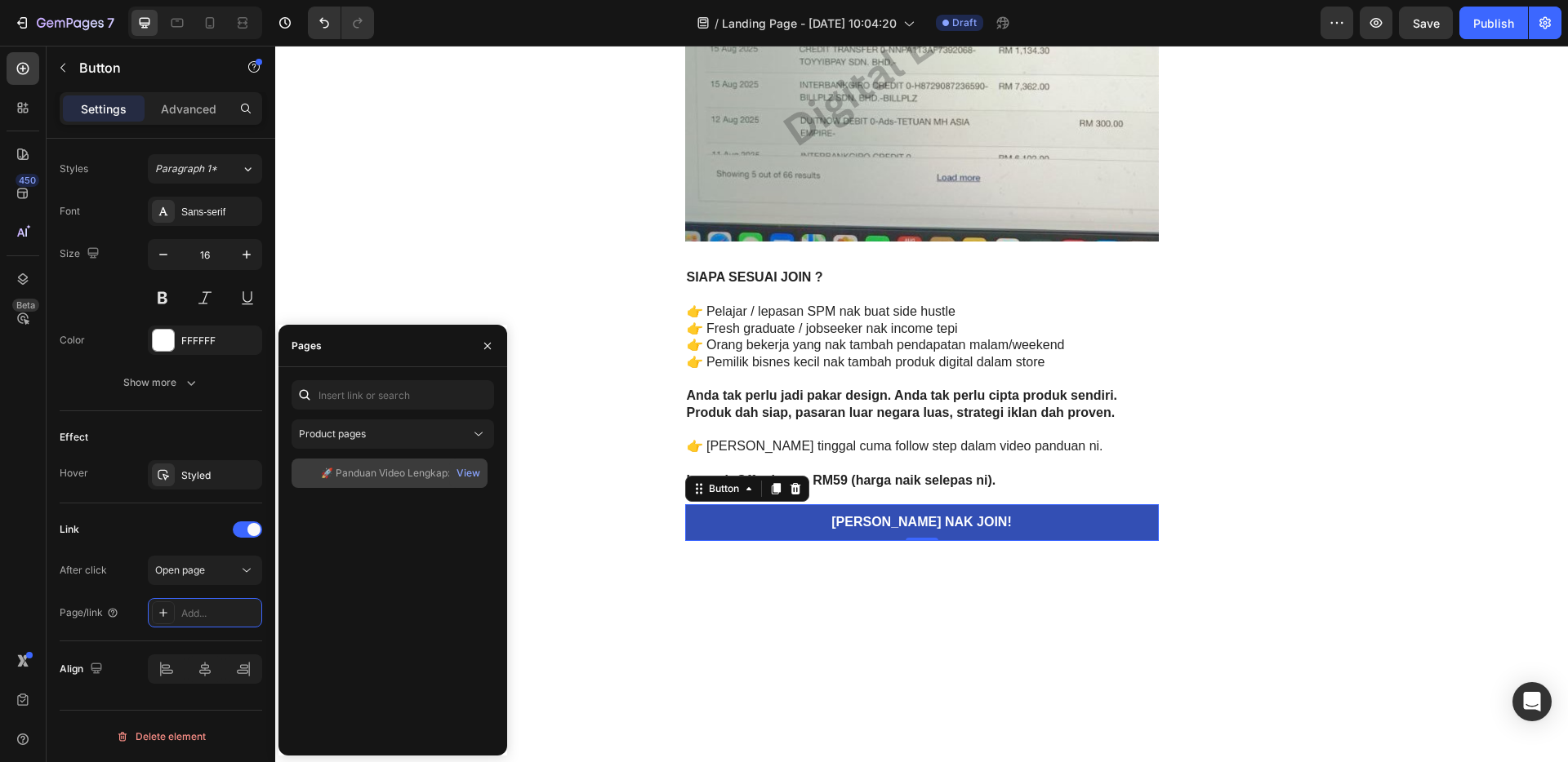
click at [393, 463] on div "🚀 Panduan Video Lengkap: Jual Template Canva Ke Pasaran Luar Negara View" at bounding box center [389, 473] width 196 height 30
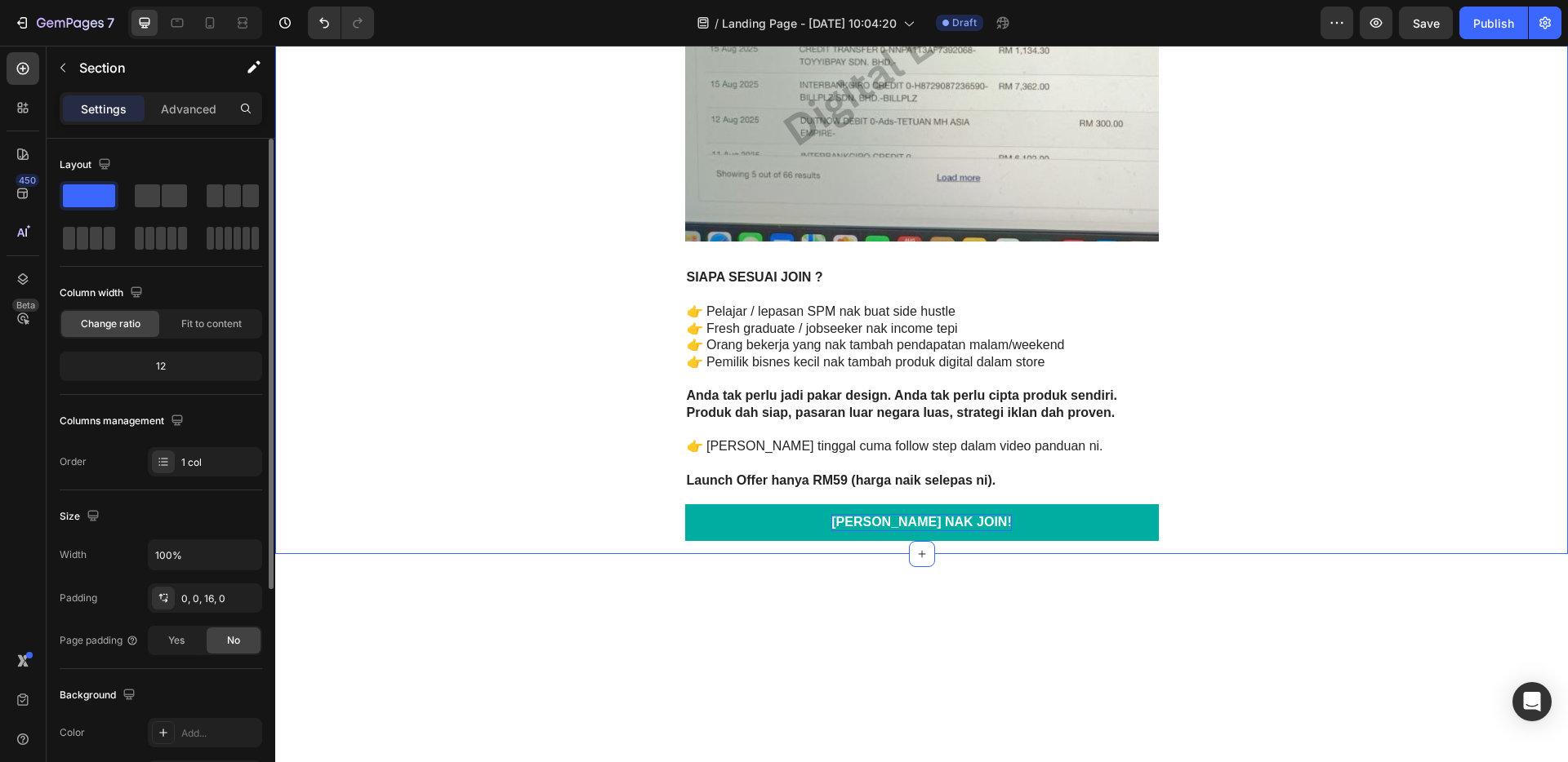
click at [890, 516] on p "[PERSON_NAME] NAK JOIN!" at bounding box center [920, 523] width 180 height 17
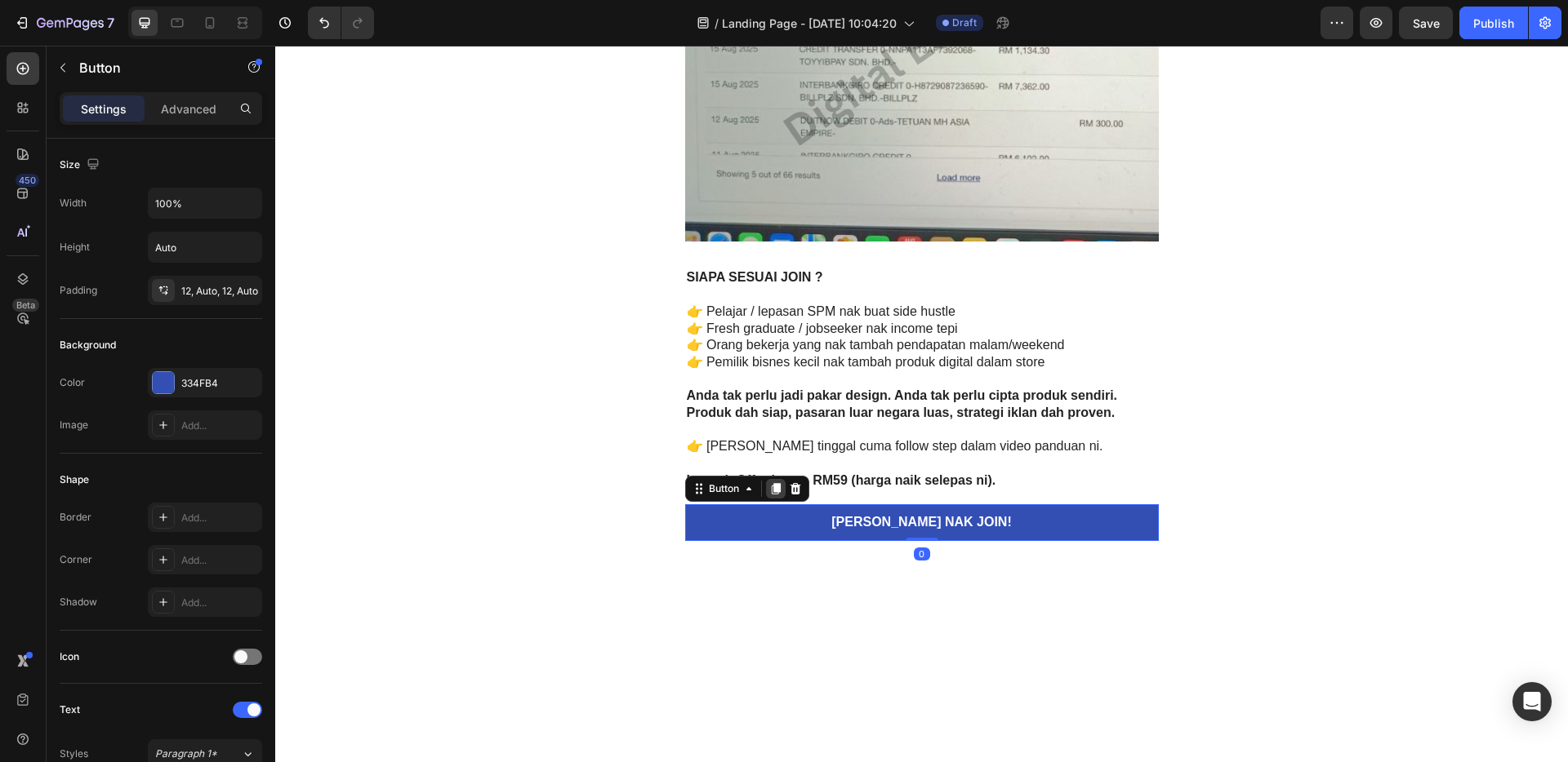
click at [768, 497] on div at bounding box center [775, 488] width 20 height 20
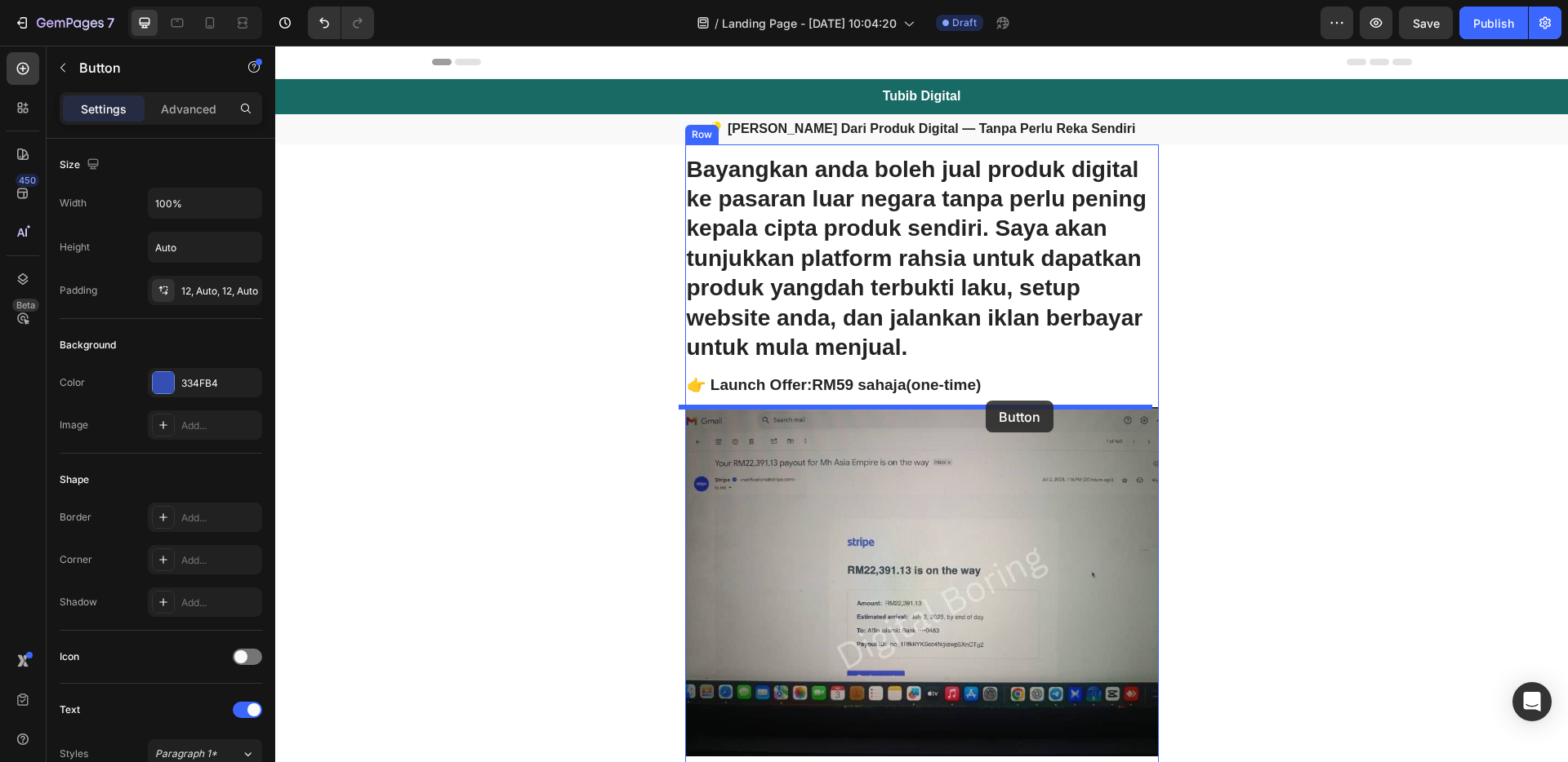
drag, startPoint x: 1059, startPoint y: 522, endPoint x: 986, endPoint y: 401, distance: 141.3
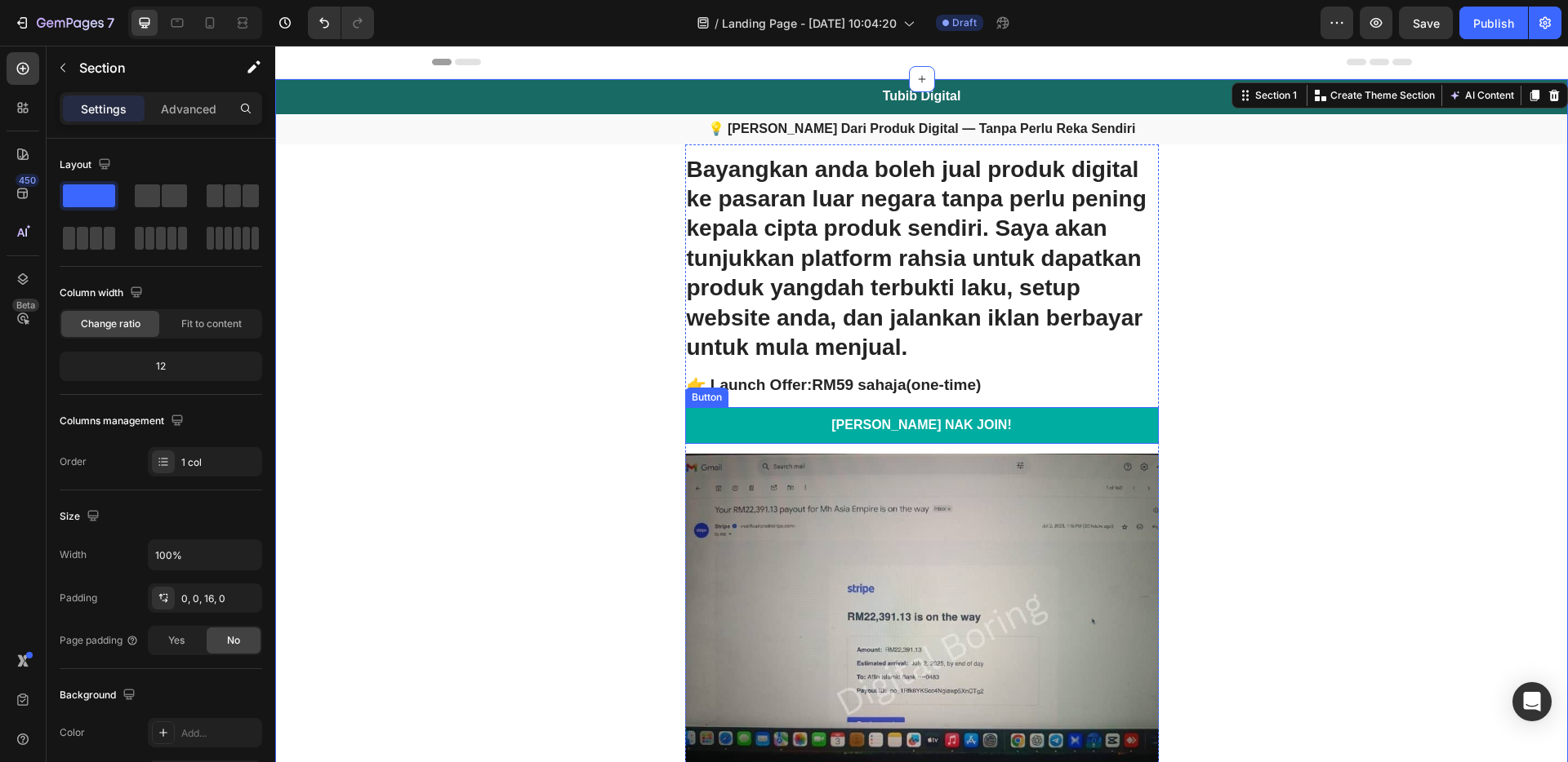
click at [1035, 423] on link "[PERSON_NAME] NAK JOIN!" at bounding box center [921, 425] width 473 height 36
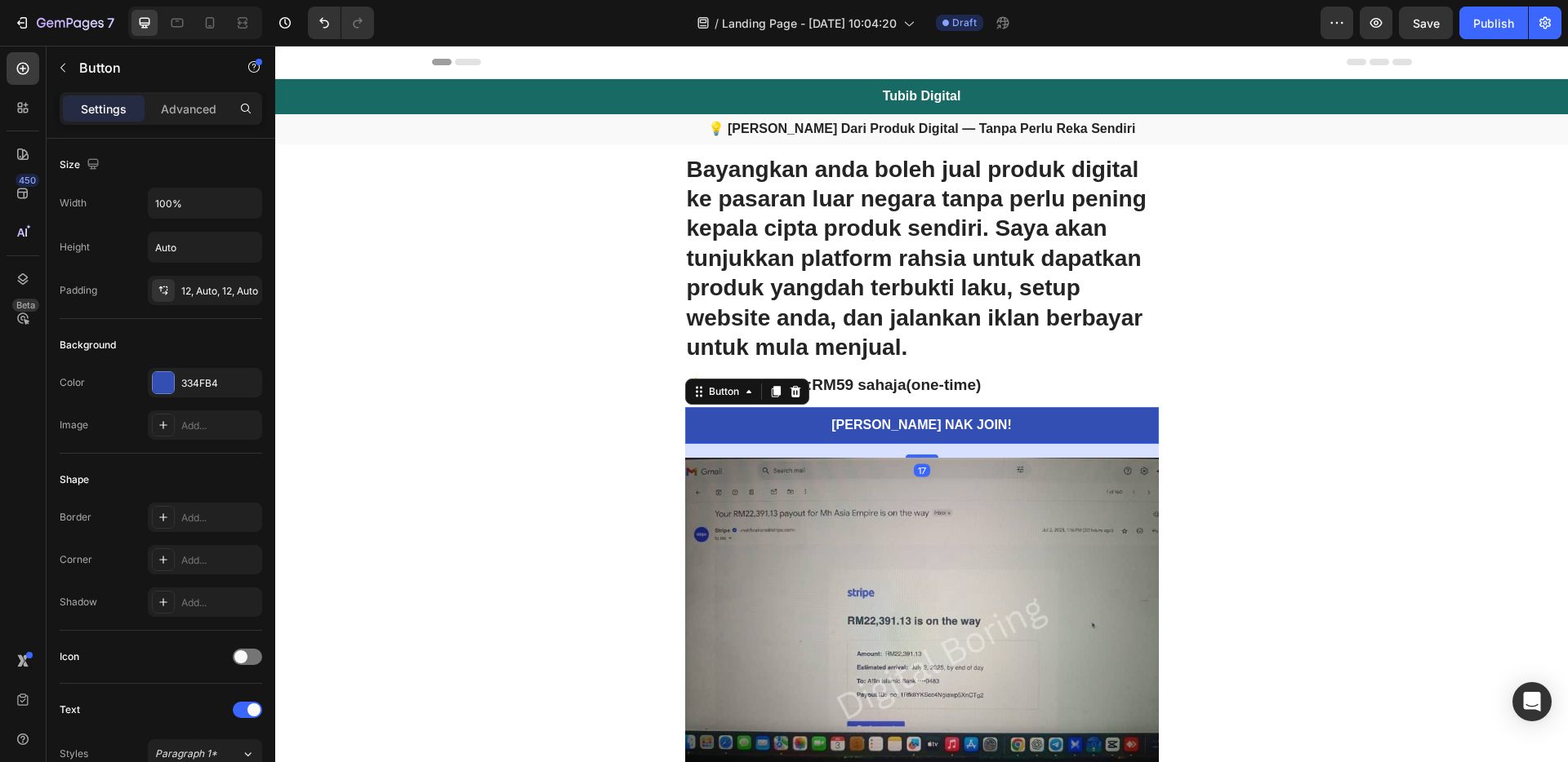
drag, startPoint x: 925, startPoint y: 451, endPoint x: 941, endPoint y: 456, distance: 16.8
click at [925, 455] on div at bounding box center [921, 456] width 33 height 4
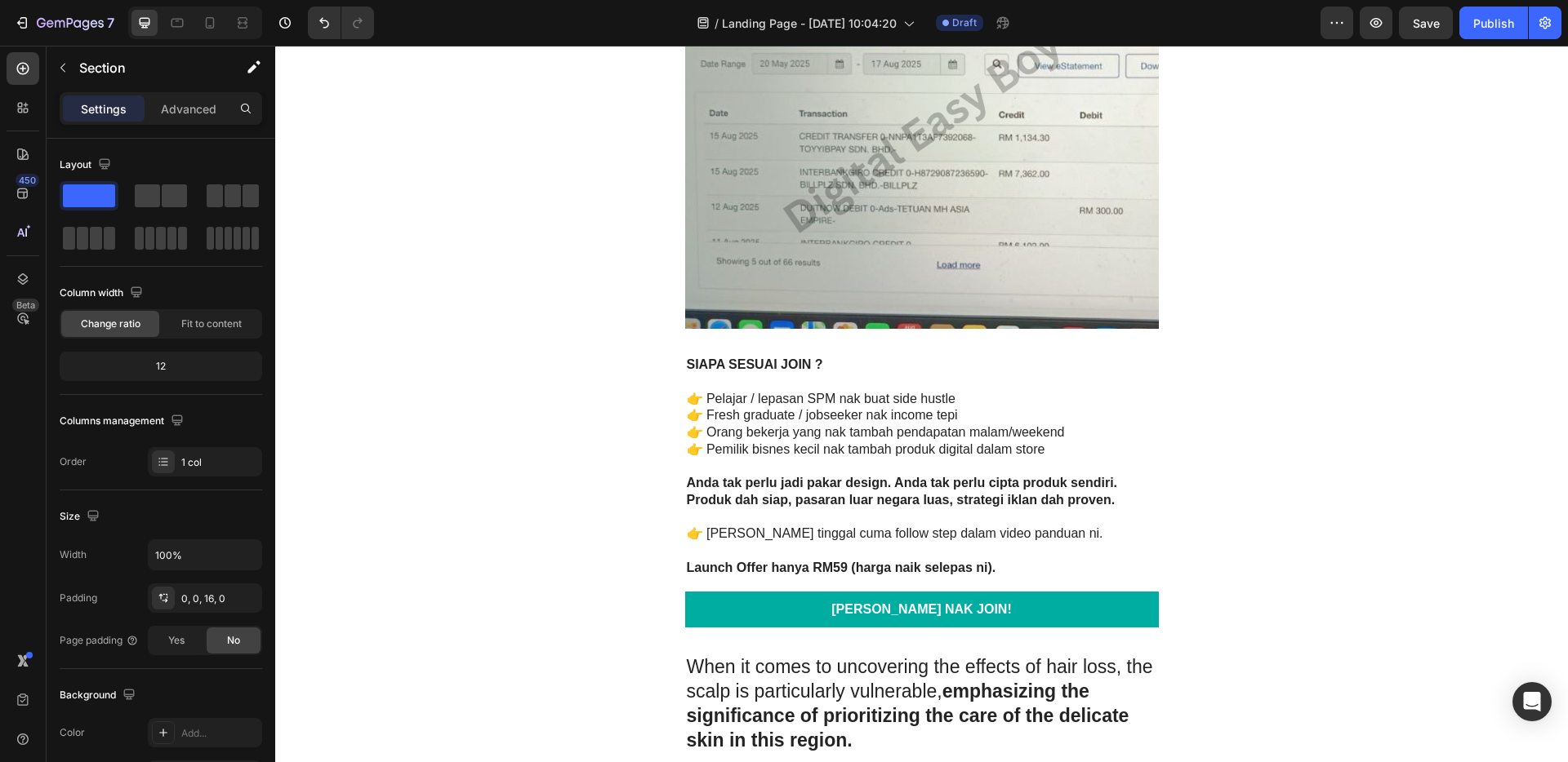
scroll to position [3855, 0]
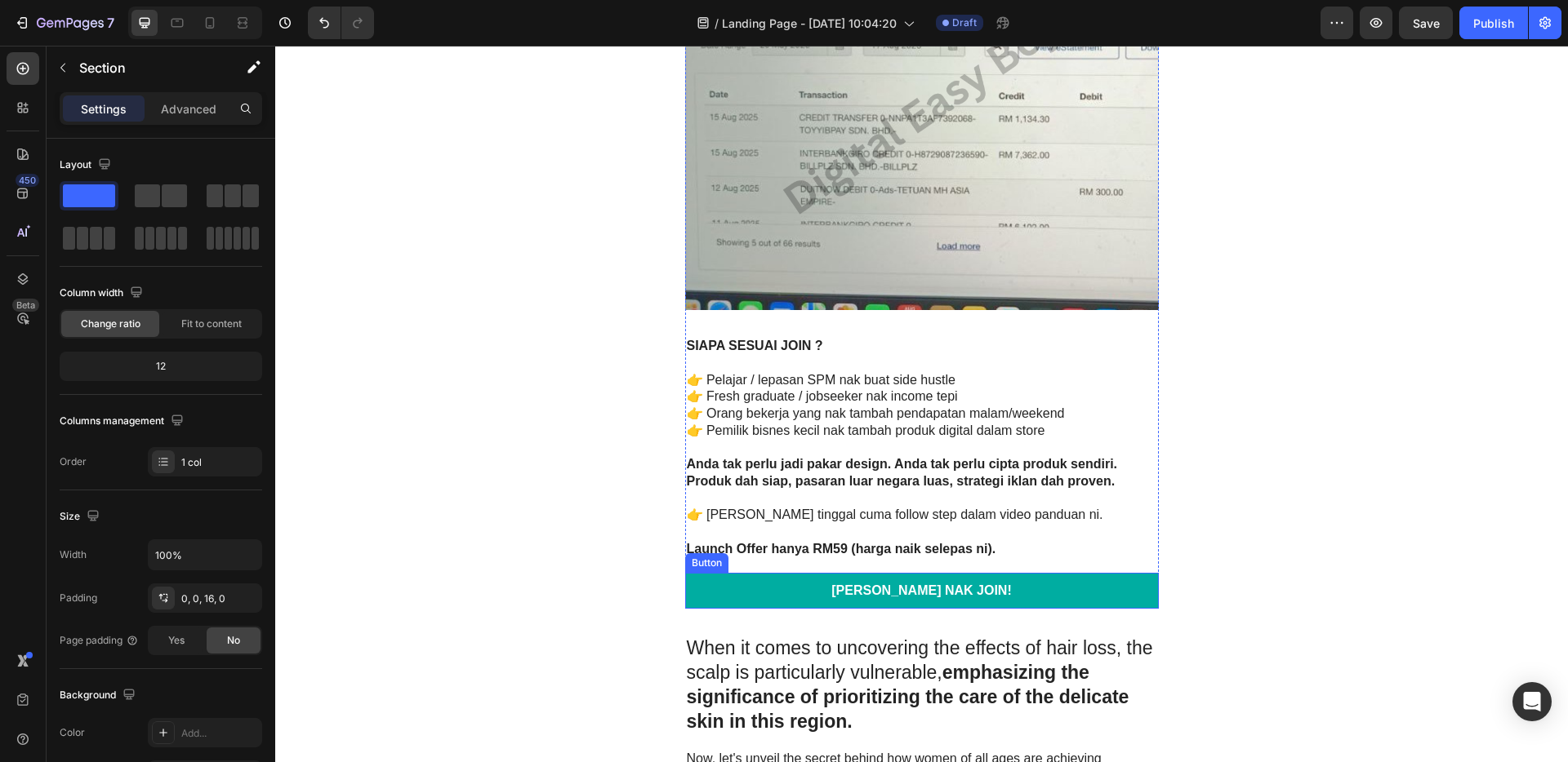
click at [1089, 591] on link "[PERSON_NAME] NAK JOIN!" at bounding box center [921, 591] width 473 height 36
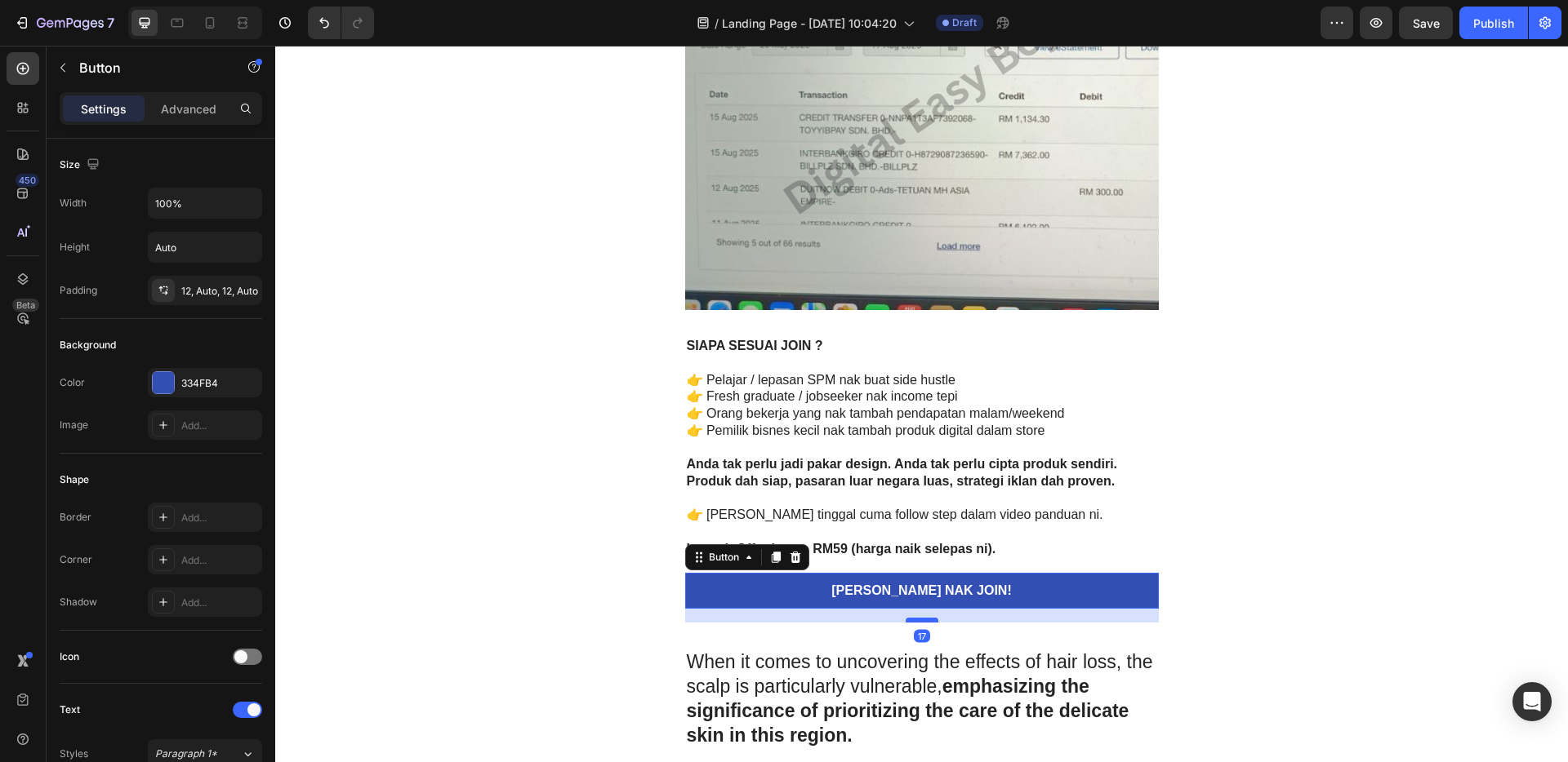
drag, startPoint x: 920, startPoint y: 608, endPoint x: 920, endPoint y: 622, distance: 14.0
click at [920, 622] on div at bounding box center [921, 619] width 33 height 5
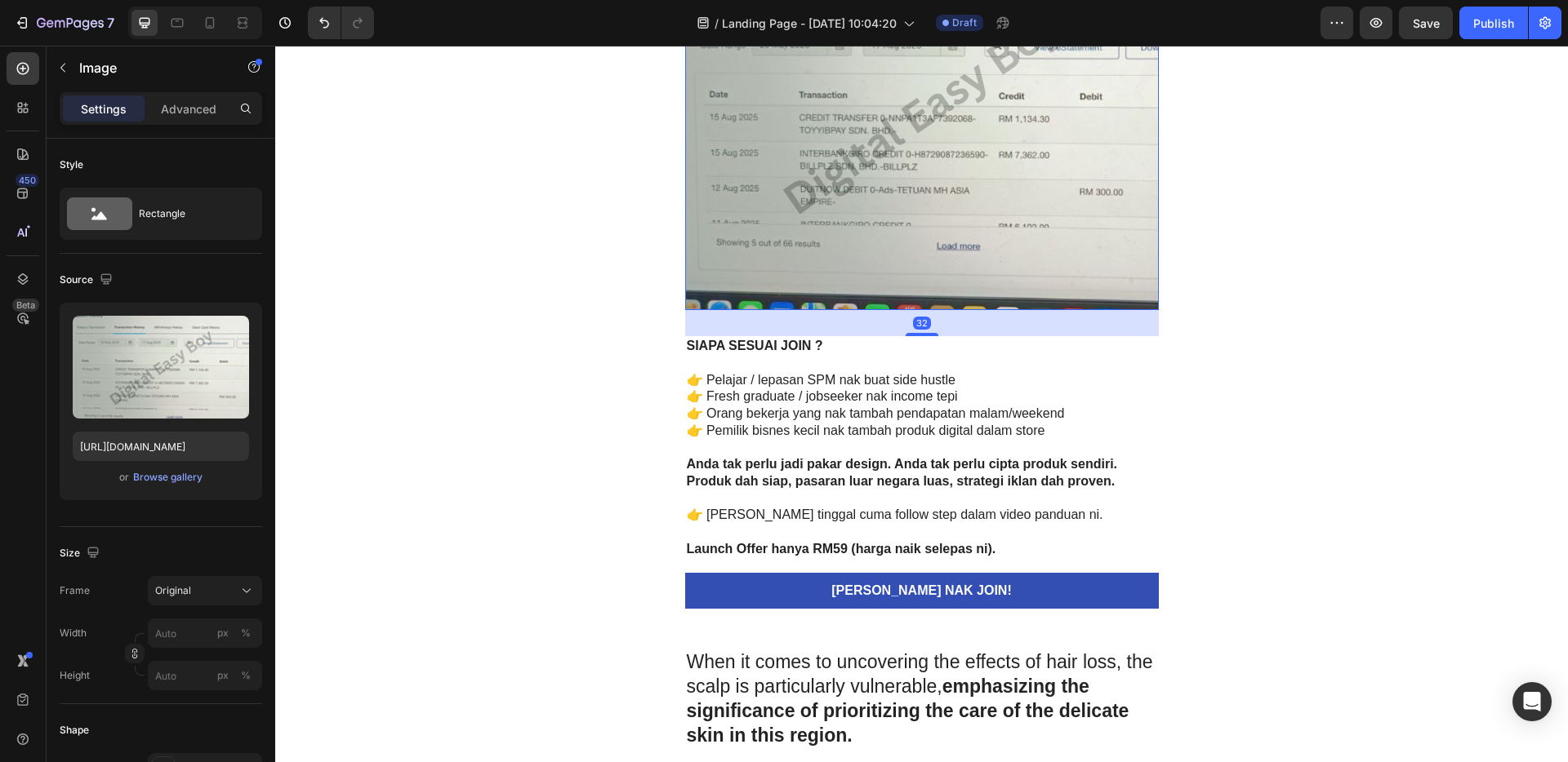
click at [1041, 188] on img at bounding box center [921, 112] width 473 height 397
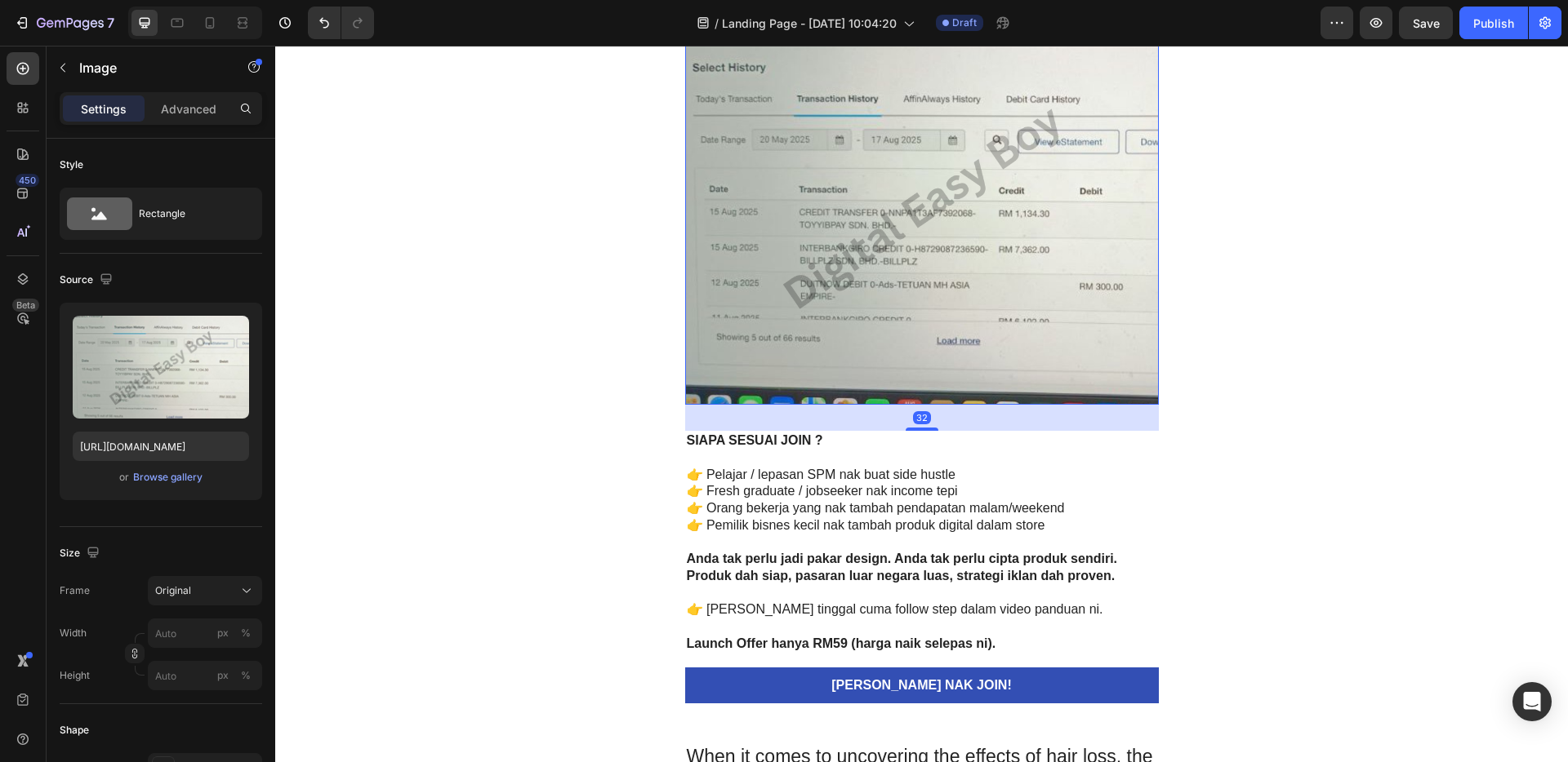
scroll to position [3680, 0]
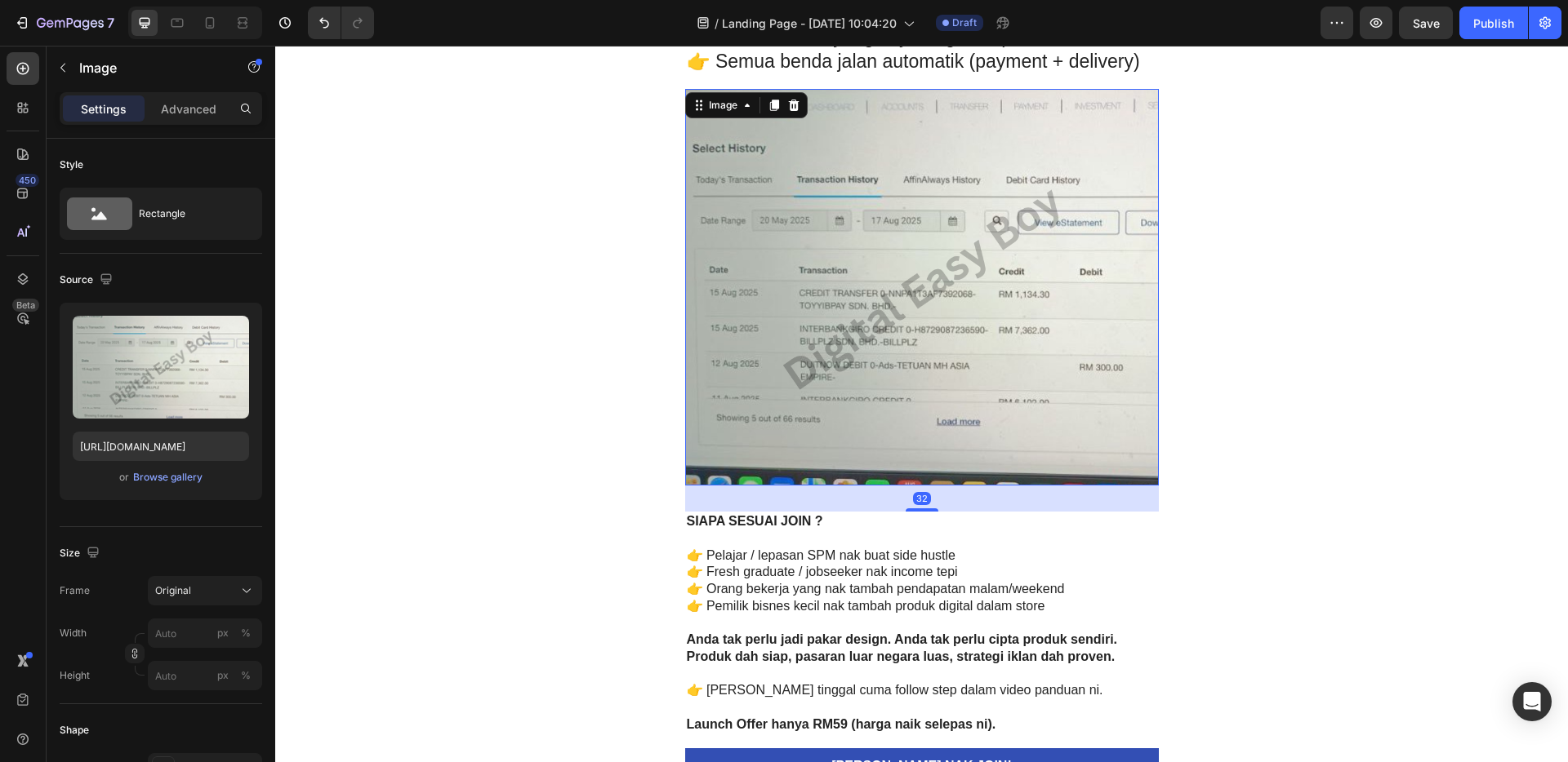
click at [769, 107] on icon at bounding box center [773, 105] width 9 height 11
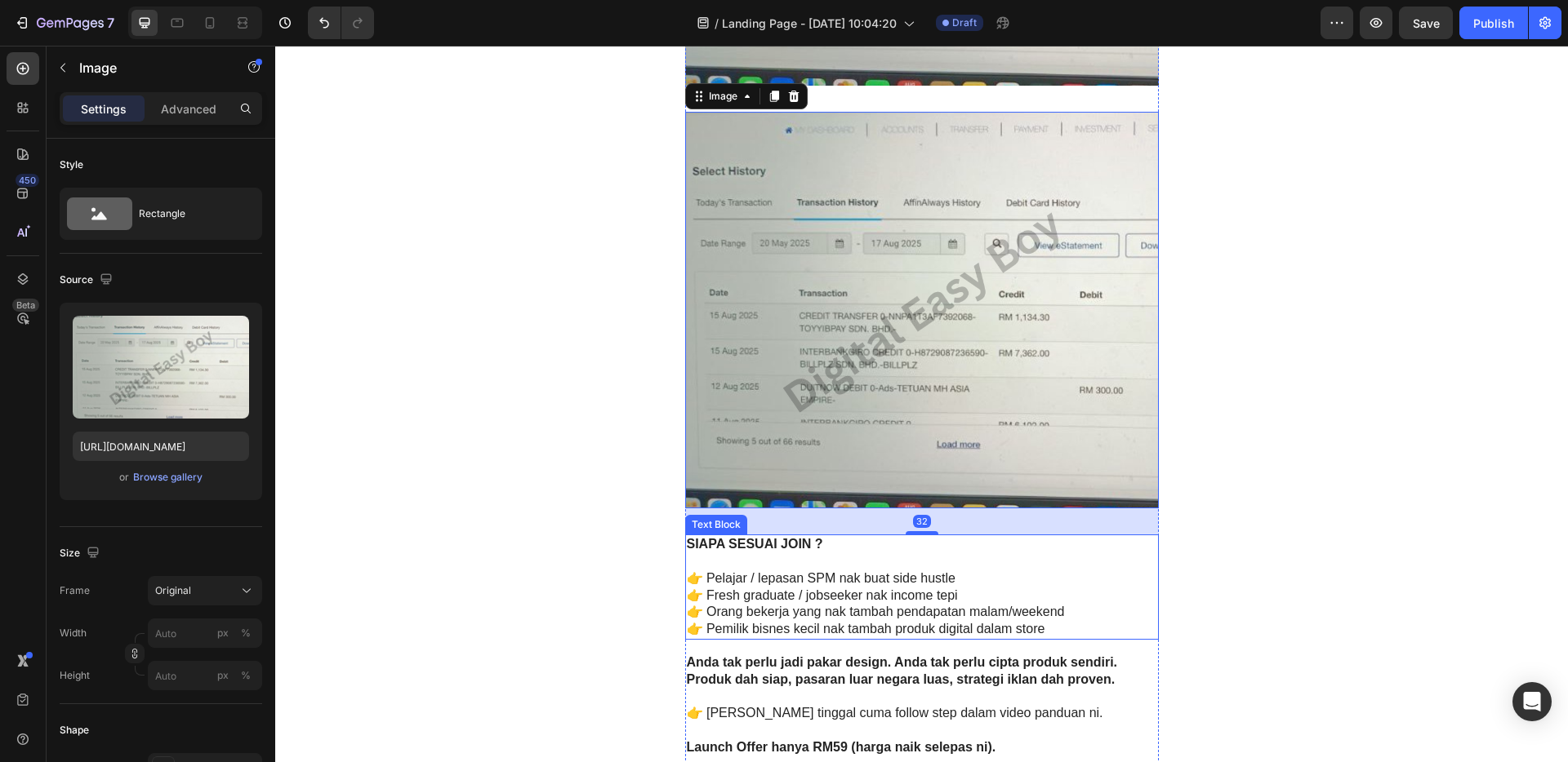
scroll to position [4214, 0]
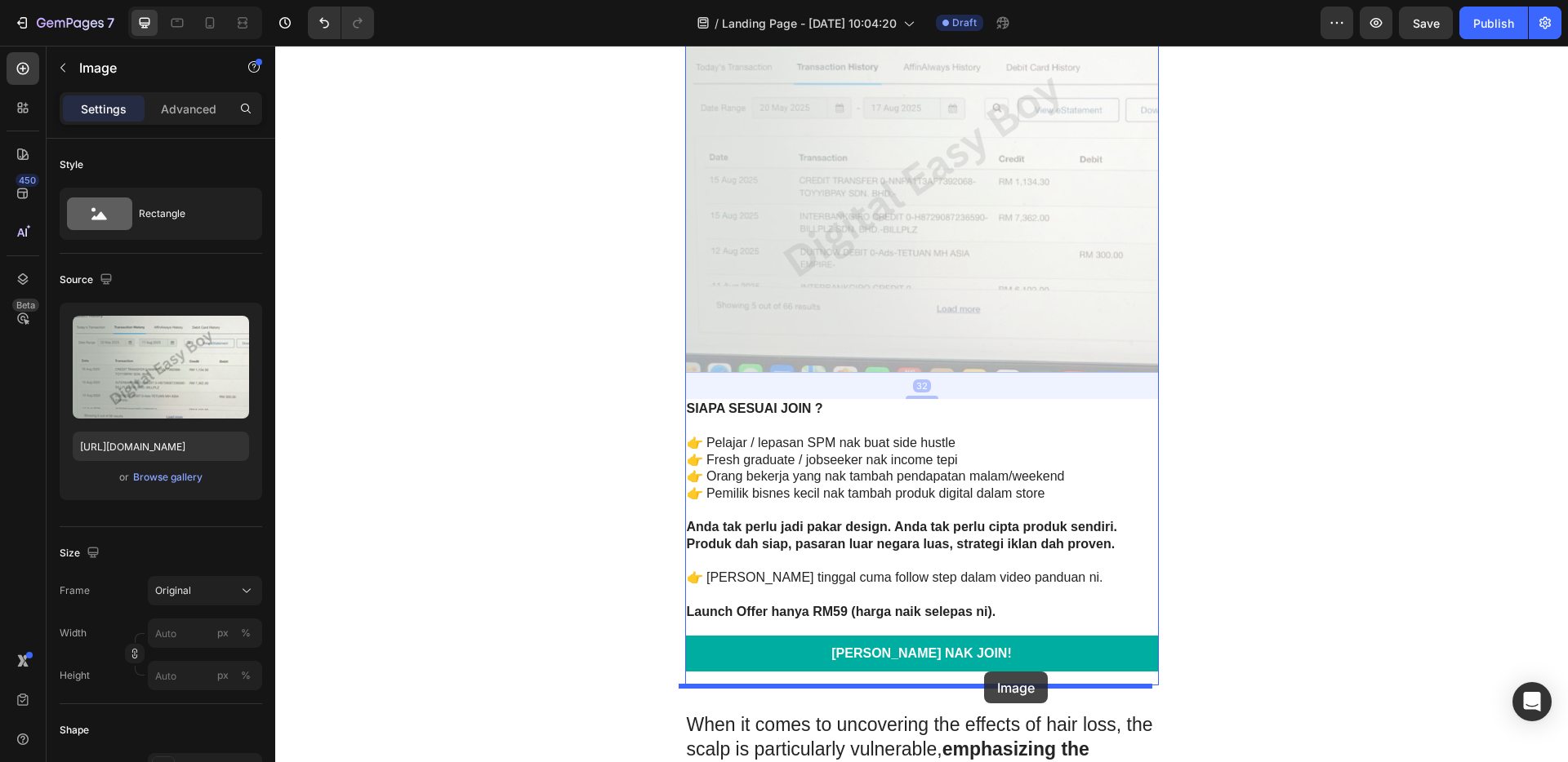
drag, startPoint x: 975, startPoint y: 236, endPoint x: 985, endPoint y: 667, distance: 431.1
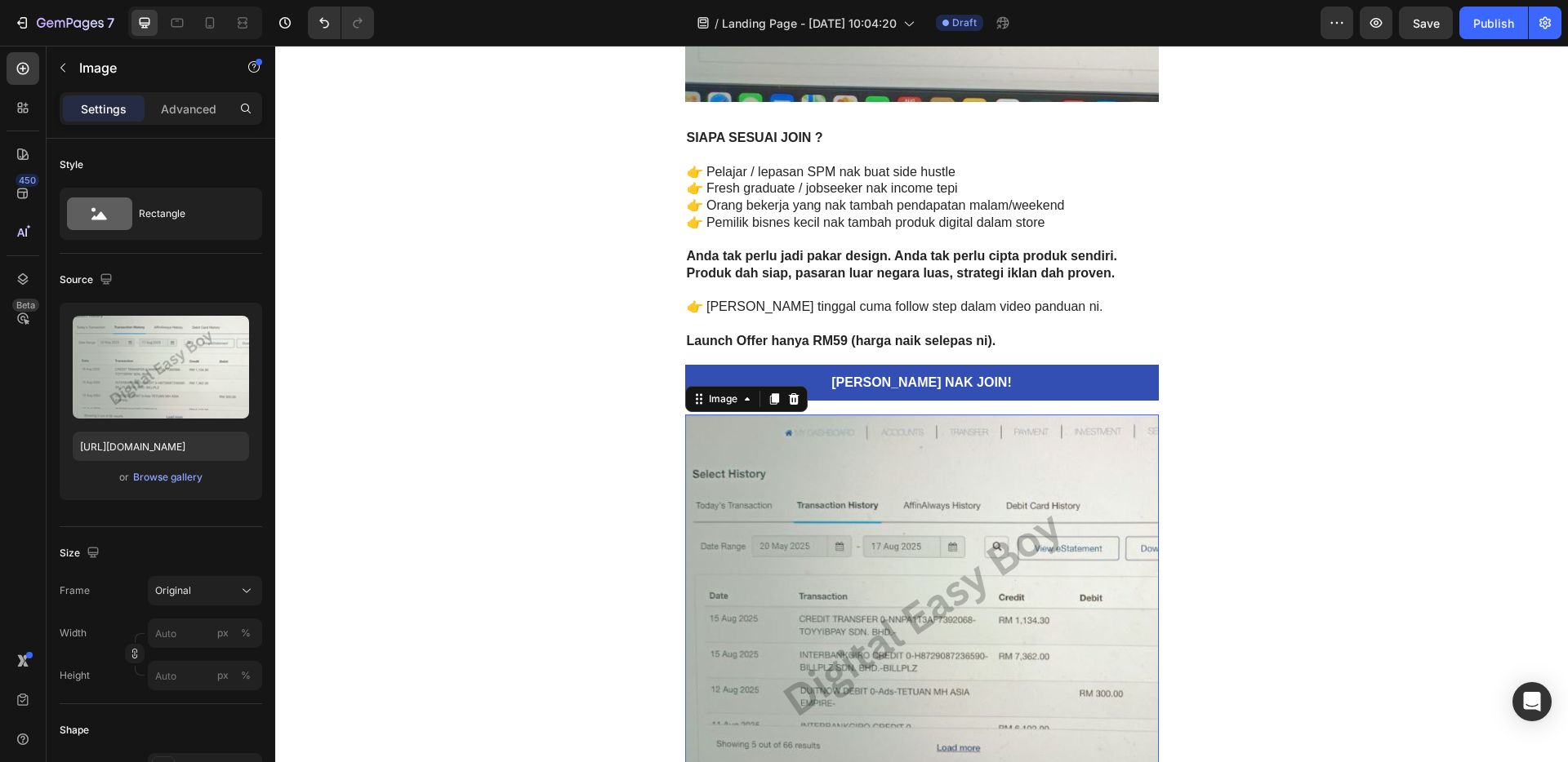
scroll to position [4064, 0]
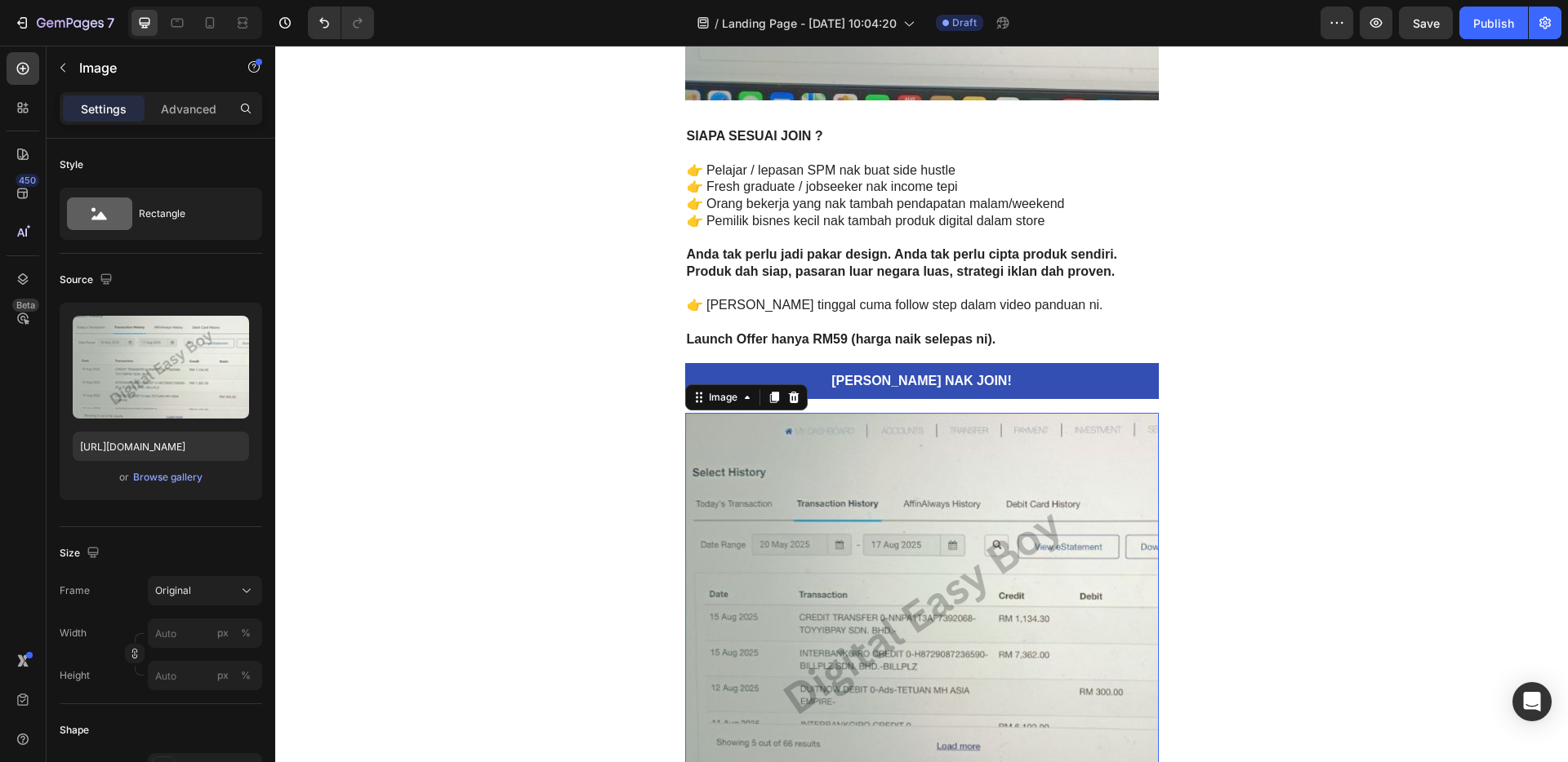
click at [908, 554] on img at bounding box center [921, 611] width 473 height 397
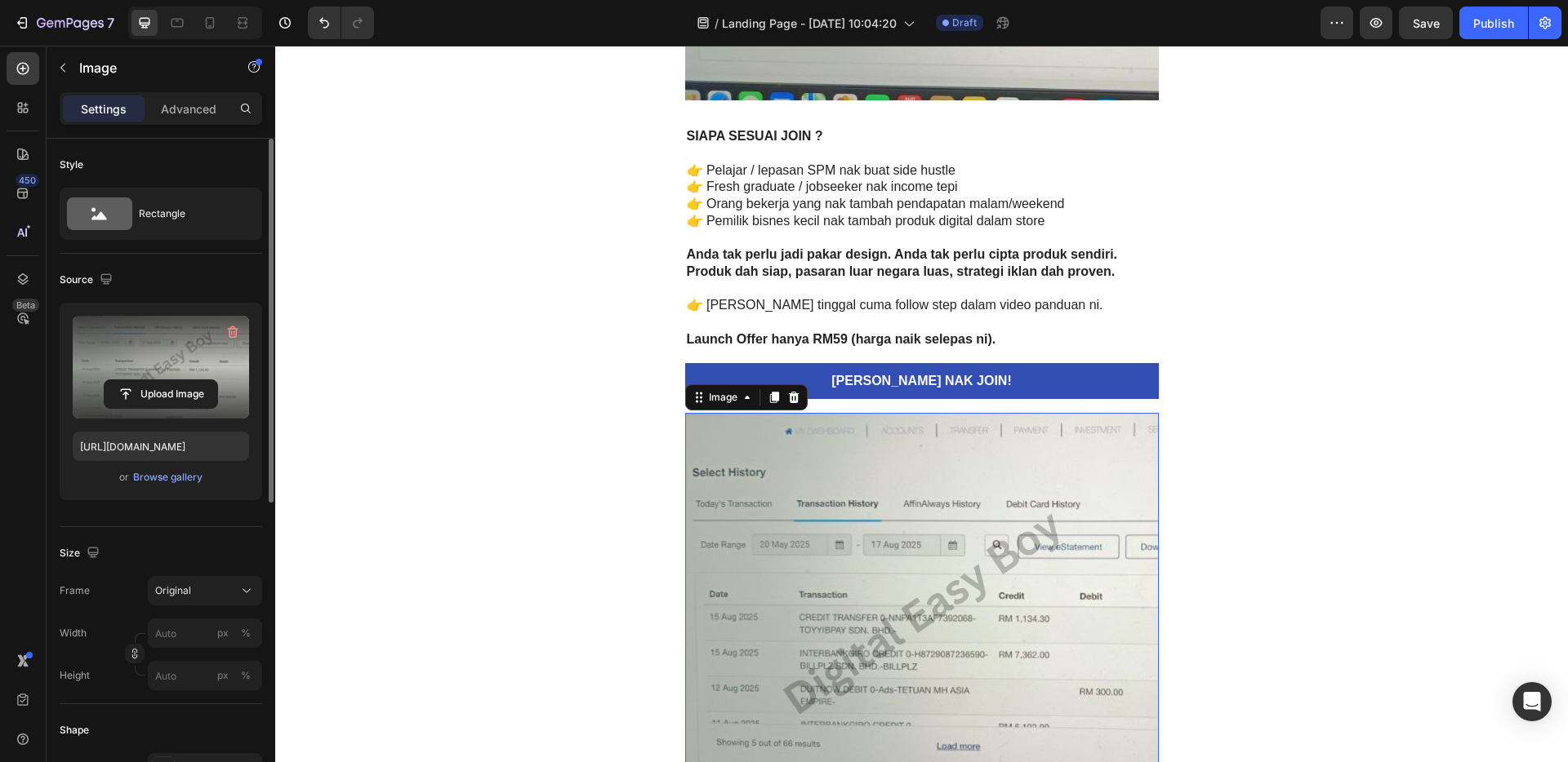
click at [169, 378] on label at bounding box center [160, 367] width 176 height 102
click at [169, 380] on input "file" at bounding box center [160, 394] width 113 height 28
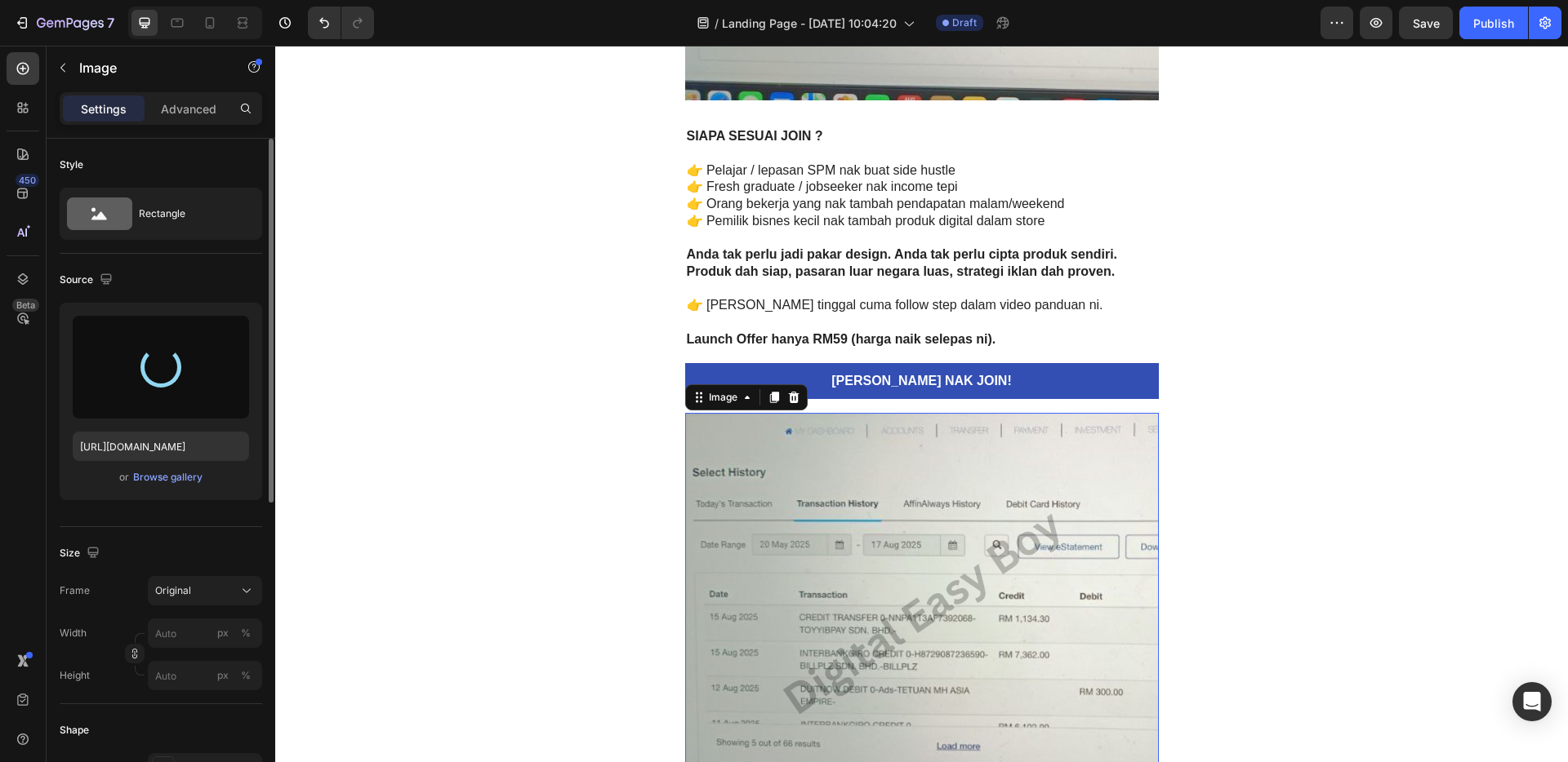
type input "[URL][DOMAIN_NAME]"
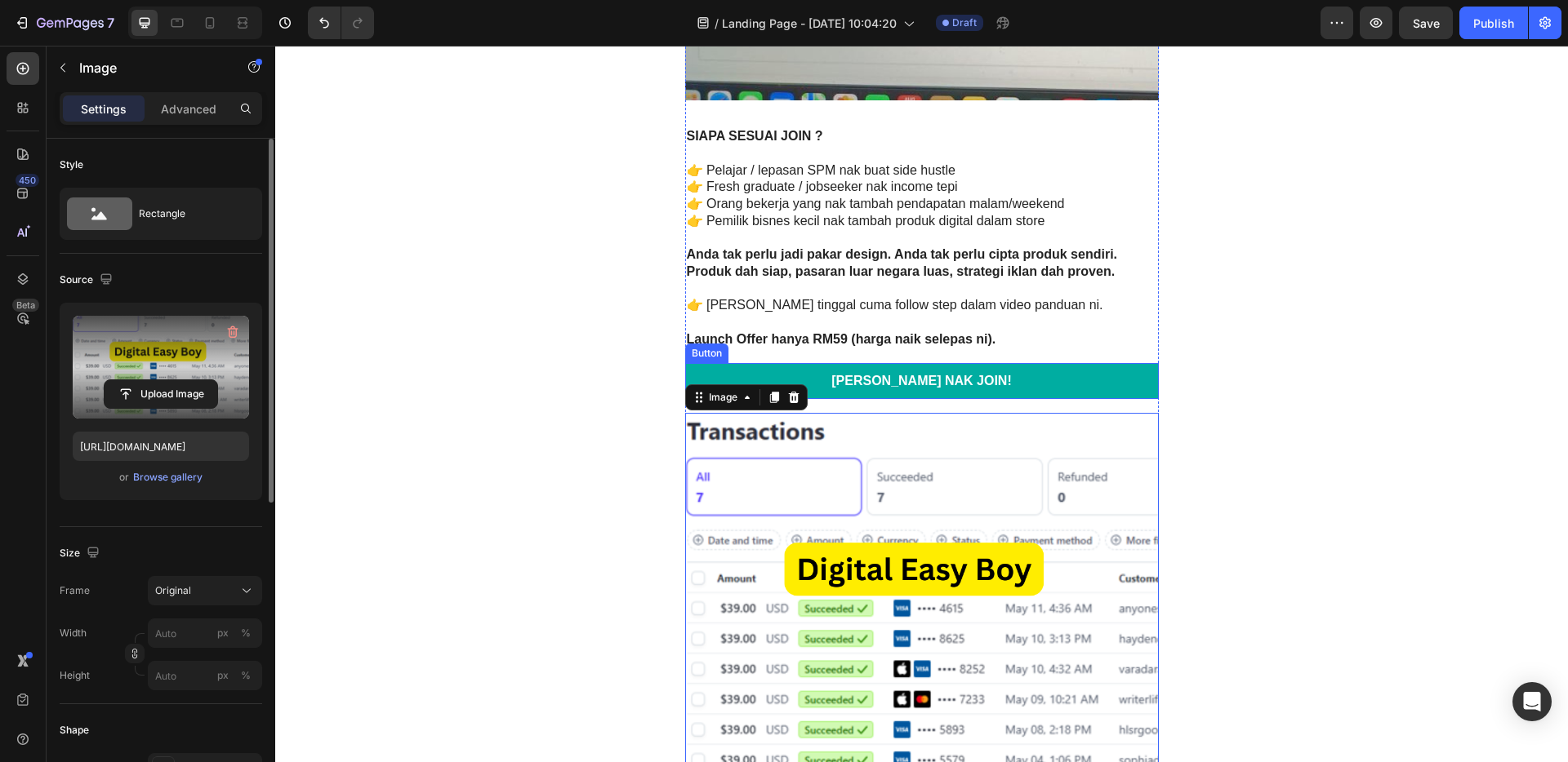
click at [1040, 392] on link "[PERSON_NAME] NAK JOIN!" at bounding box center [921, 381] width 473 height 36
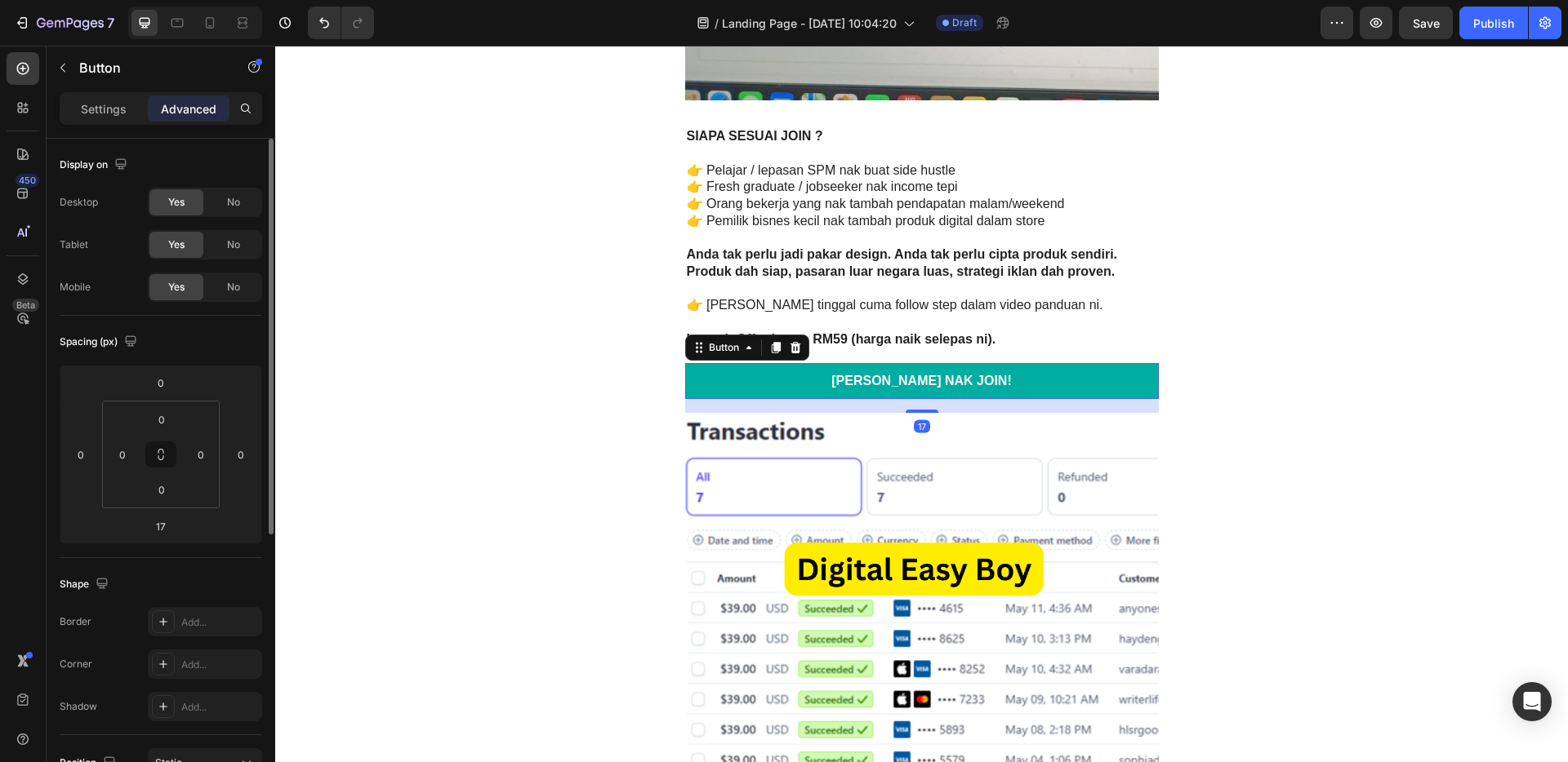
click at [770, 347] on icon at bounding box center [775, 347] width 9 height 11
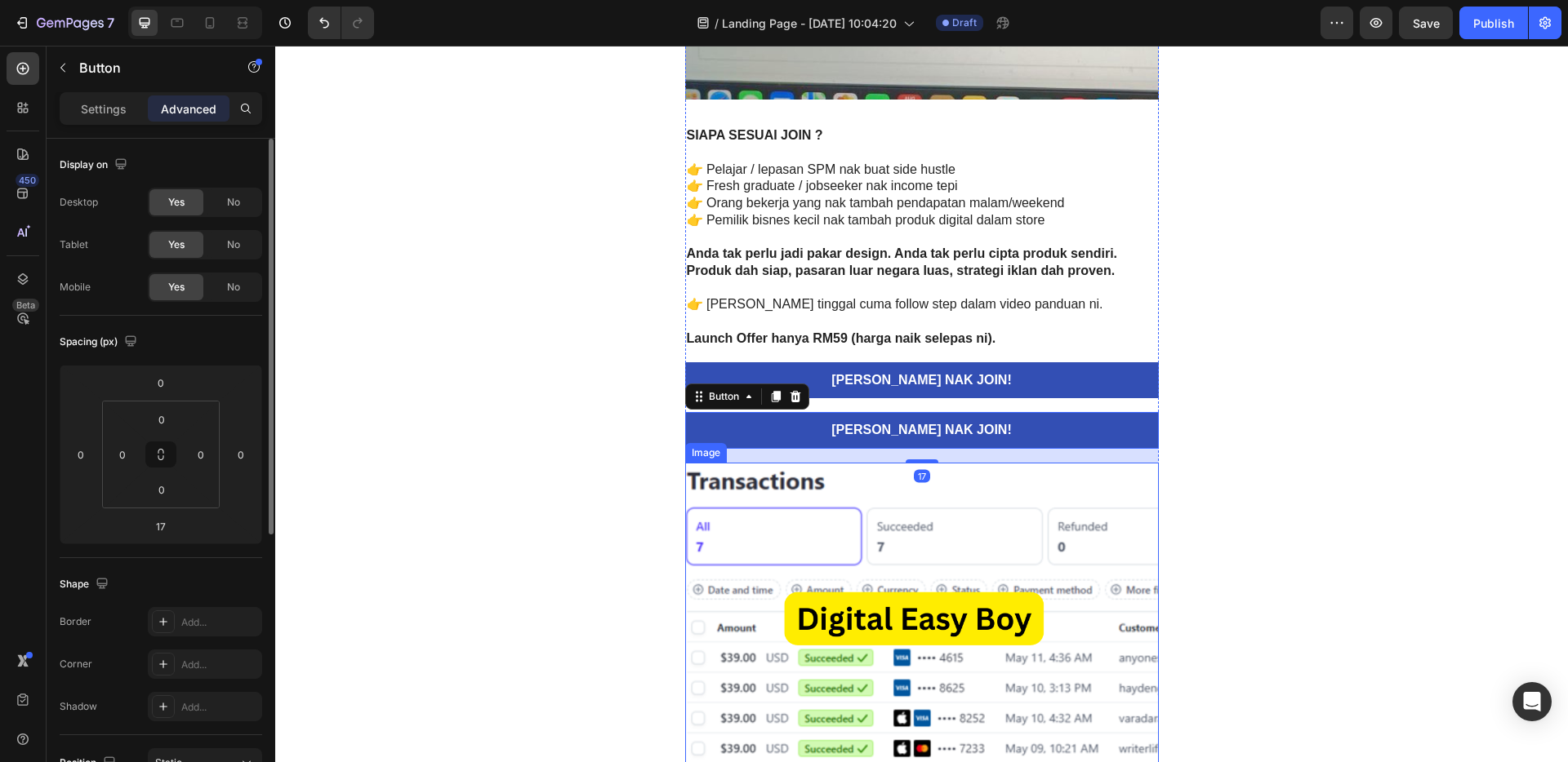
scroll to position [4406, 0]
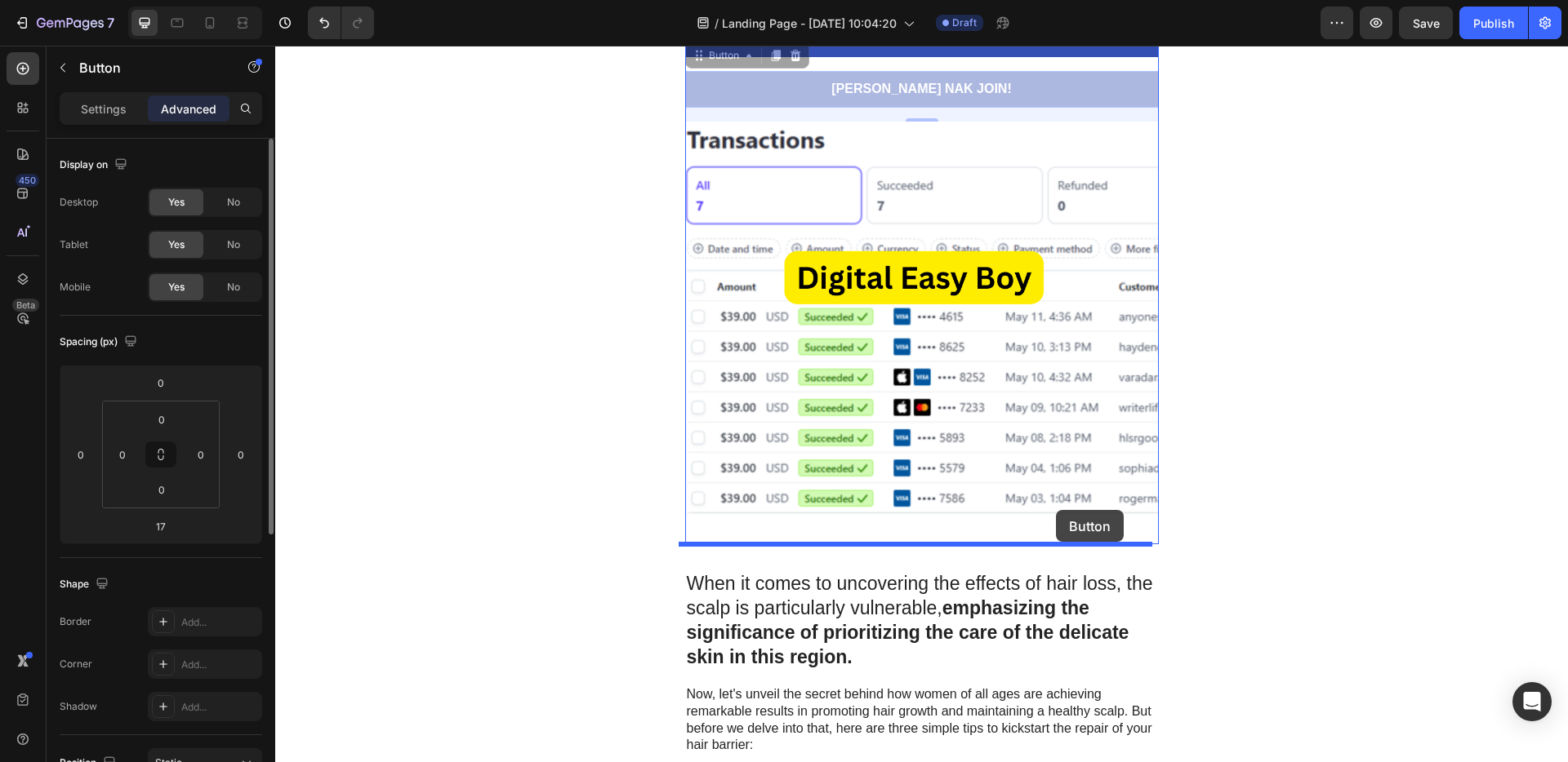
drag, startPoint x: 1057, startPoint y: 109, endPoint x: 1056, endPoint y: 510, distance: 401.0
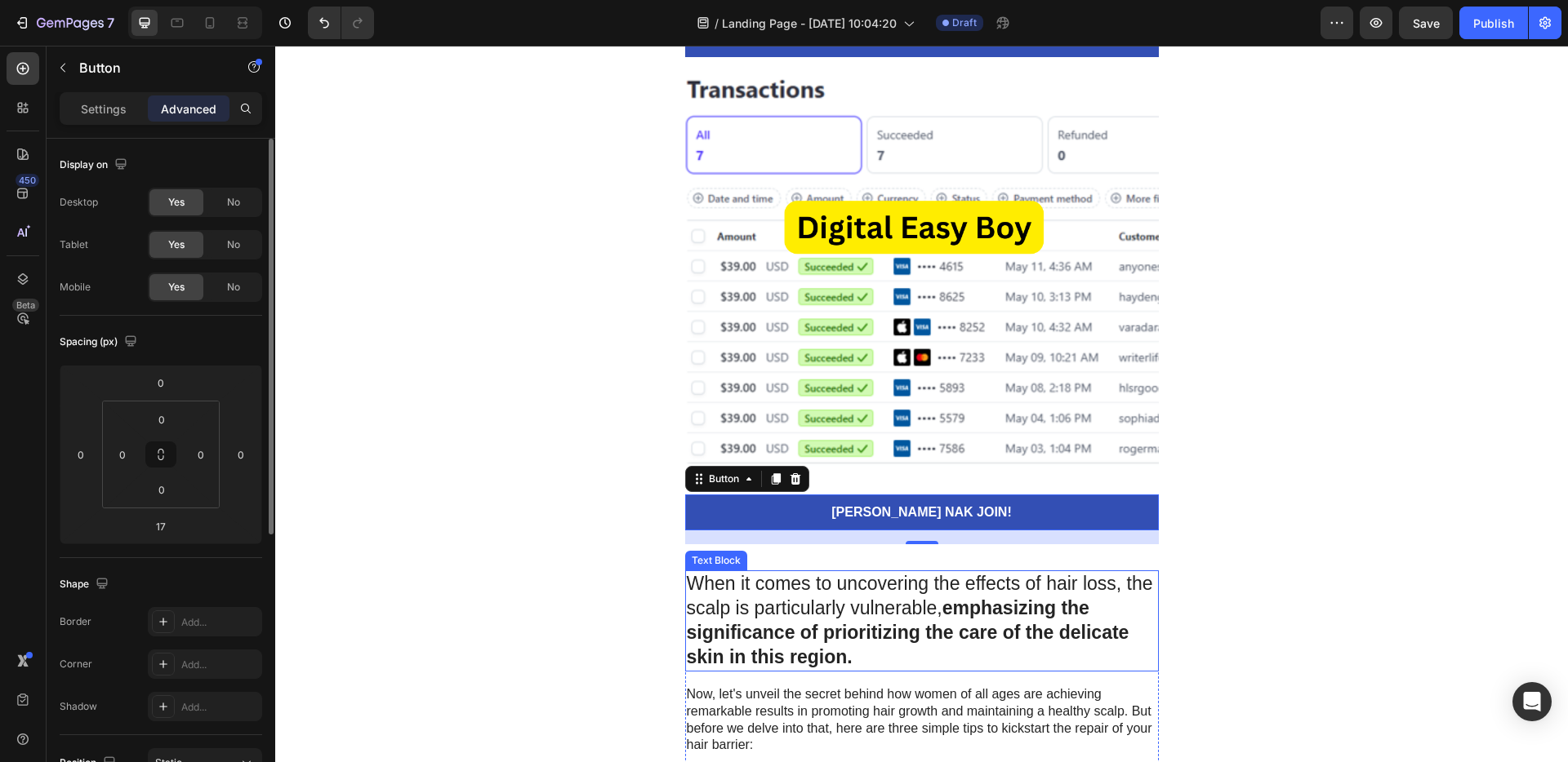
click at [958, 624] on strong "emphasizing the significance of prioritizing the care of the delicate skin in t…" at bounding box center [907, 632] width 443 height 70
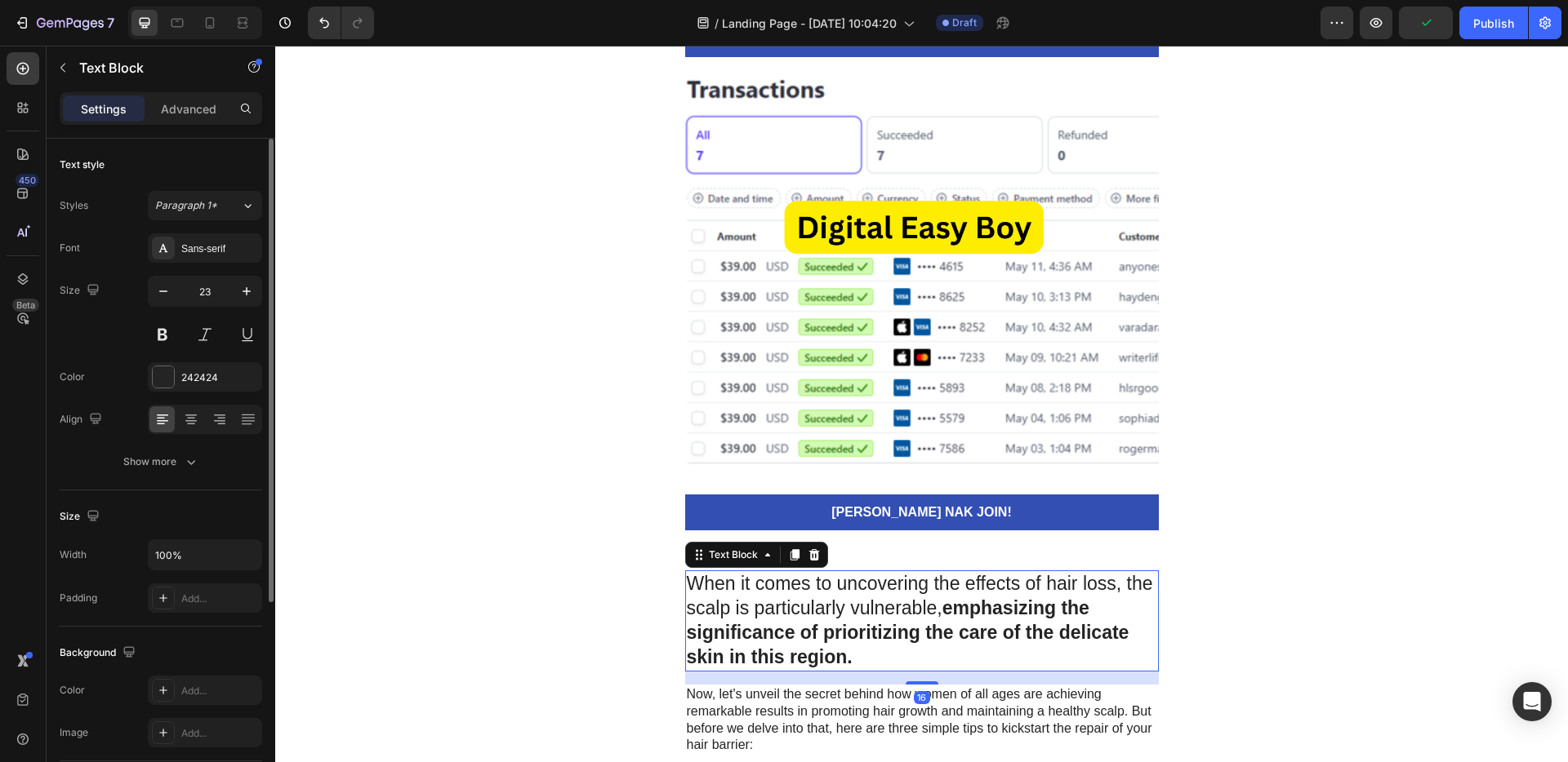
click at [950, 637] on strong "emphasizing the significance of prioritizing the care of the delicate skin in t…" at bounding box center [907, 632] width 443 height 70
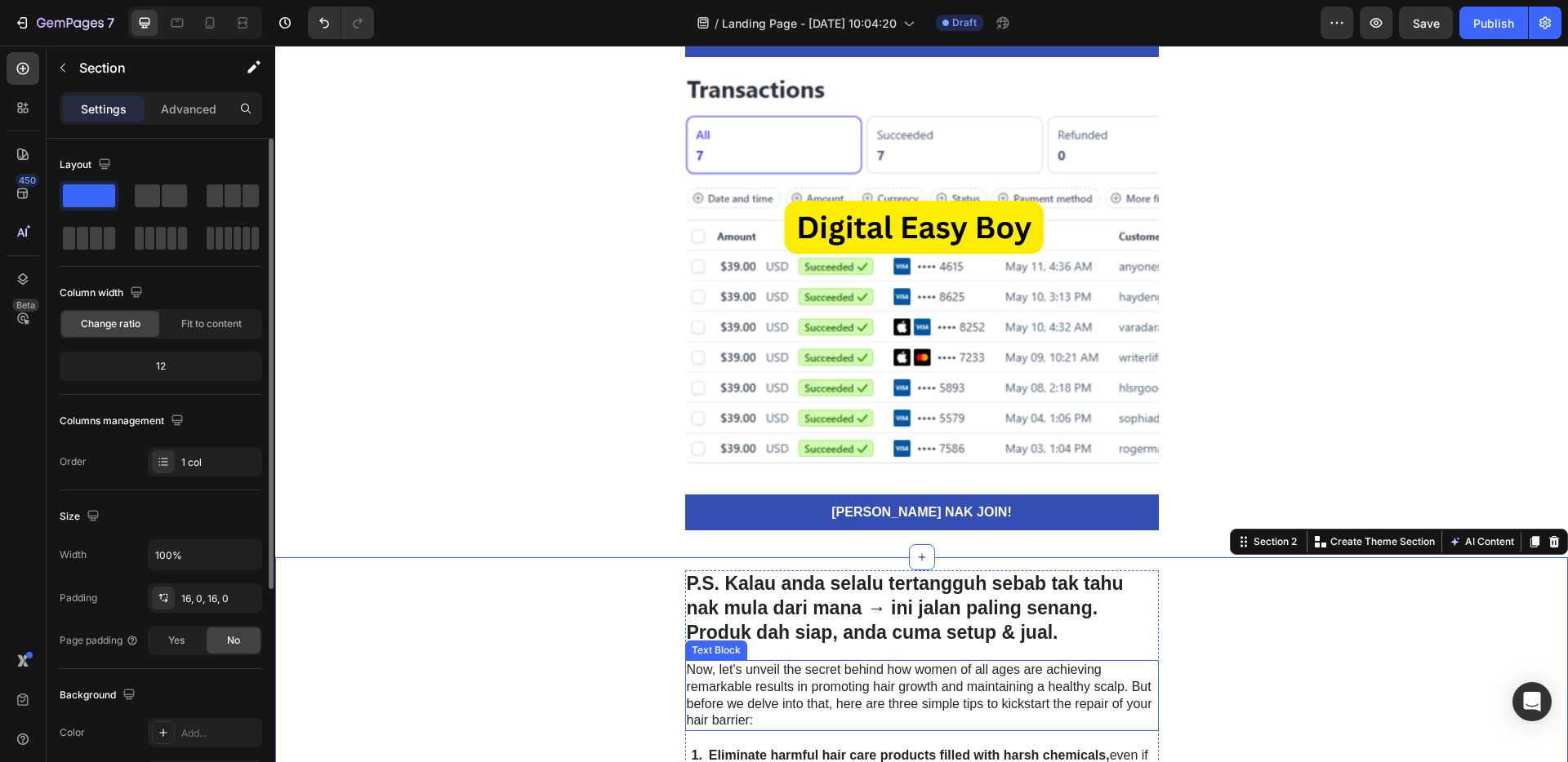
click at [1048, 694] on p "Now, let's unveil the secret behind how women of all ages are achieving remarka…" at bounding box center [921, 696] width 470 height 68
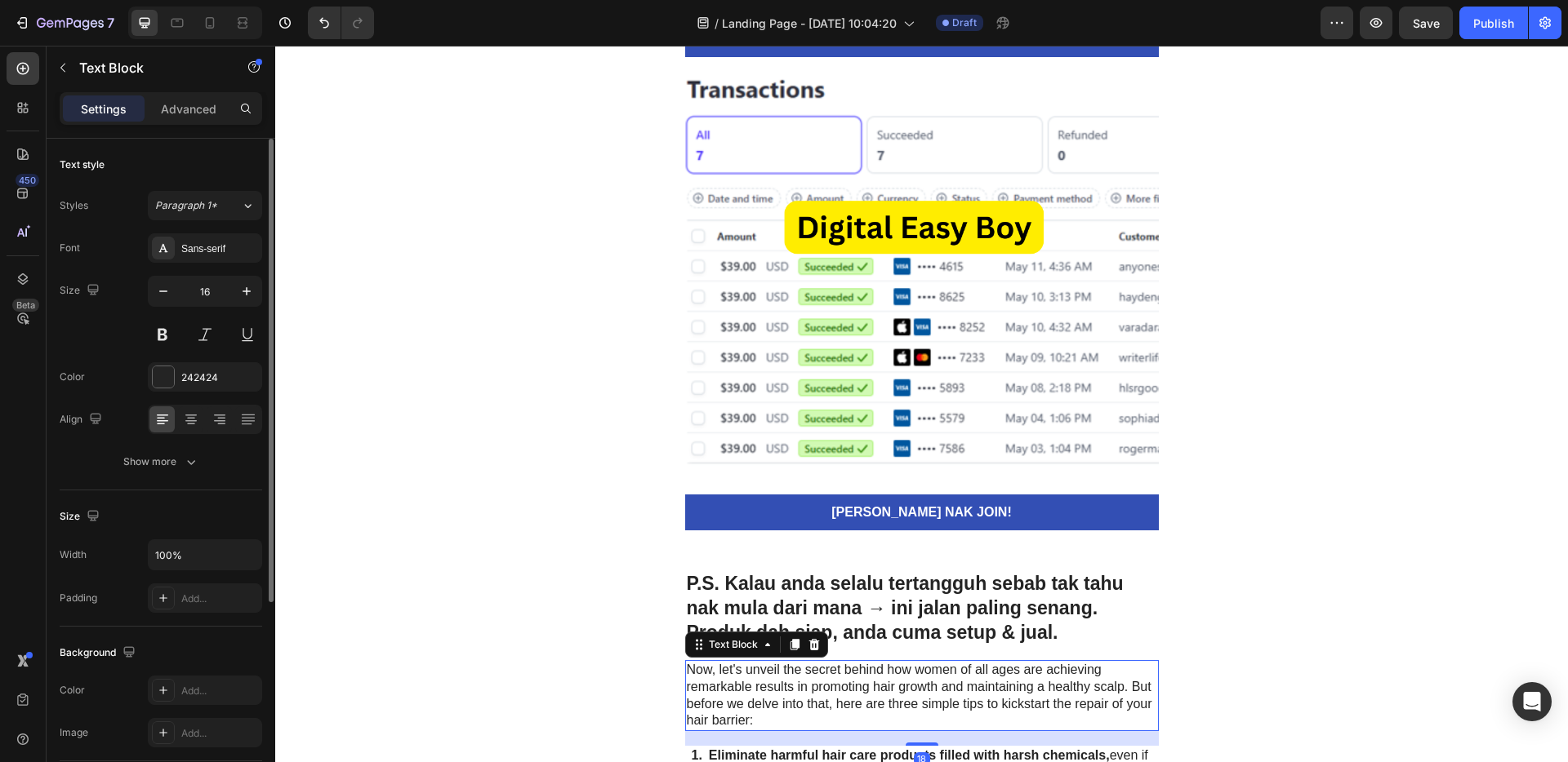
scroll to position [4974, 0]
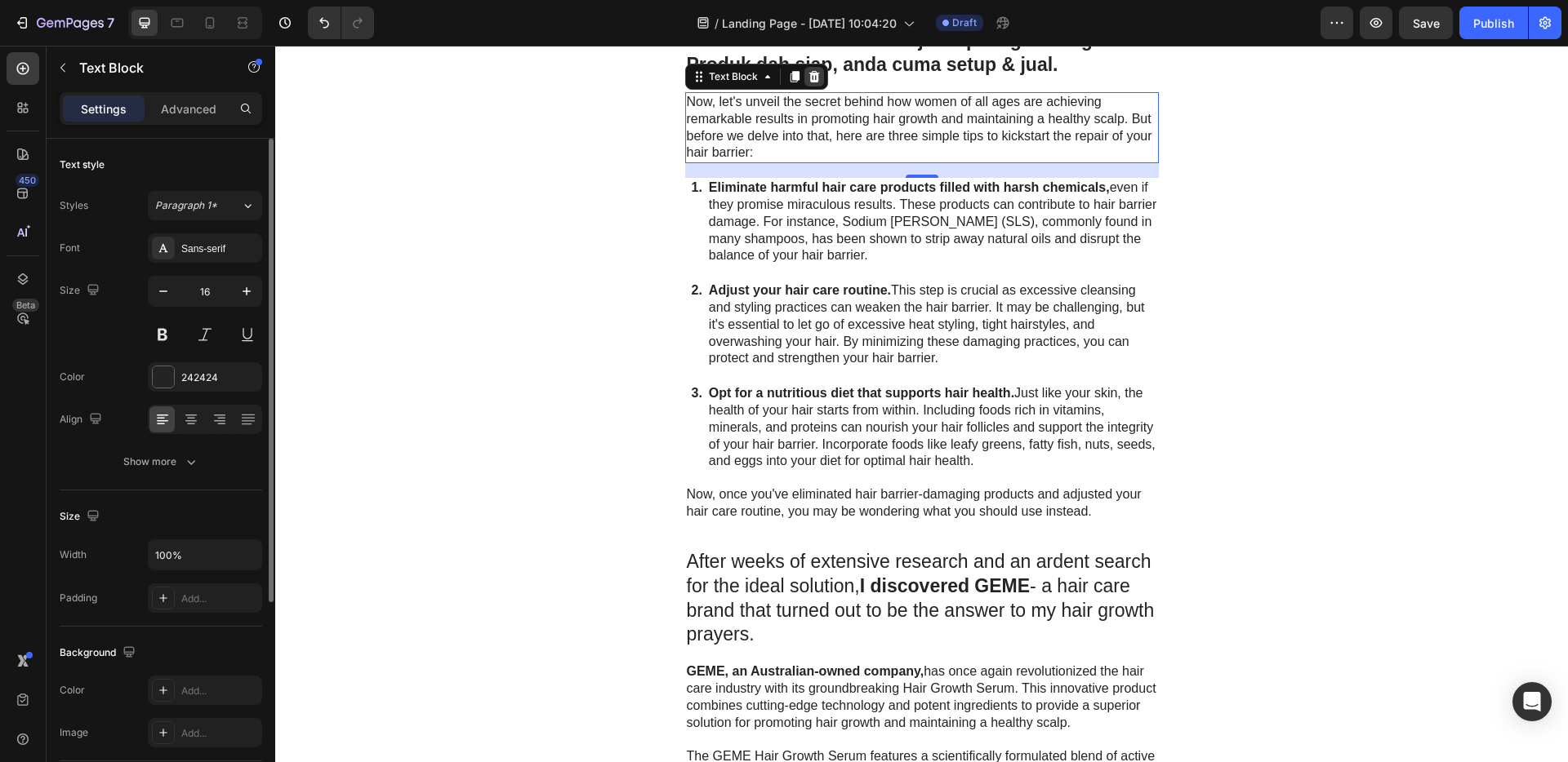
click at [808, 75] on icon at bounding box center [814, 76] width 13 height 13
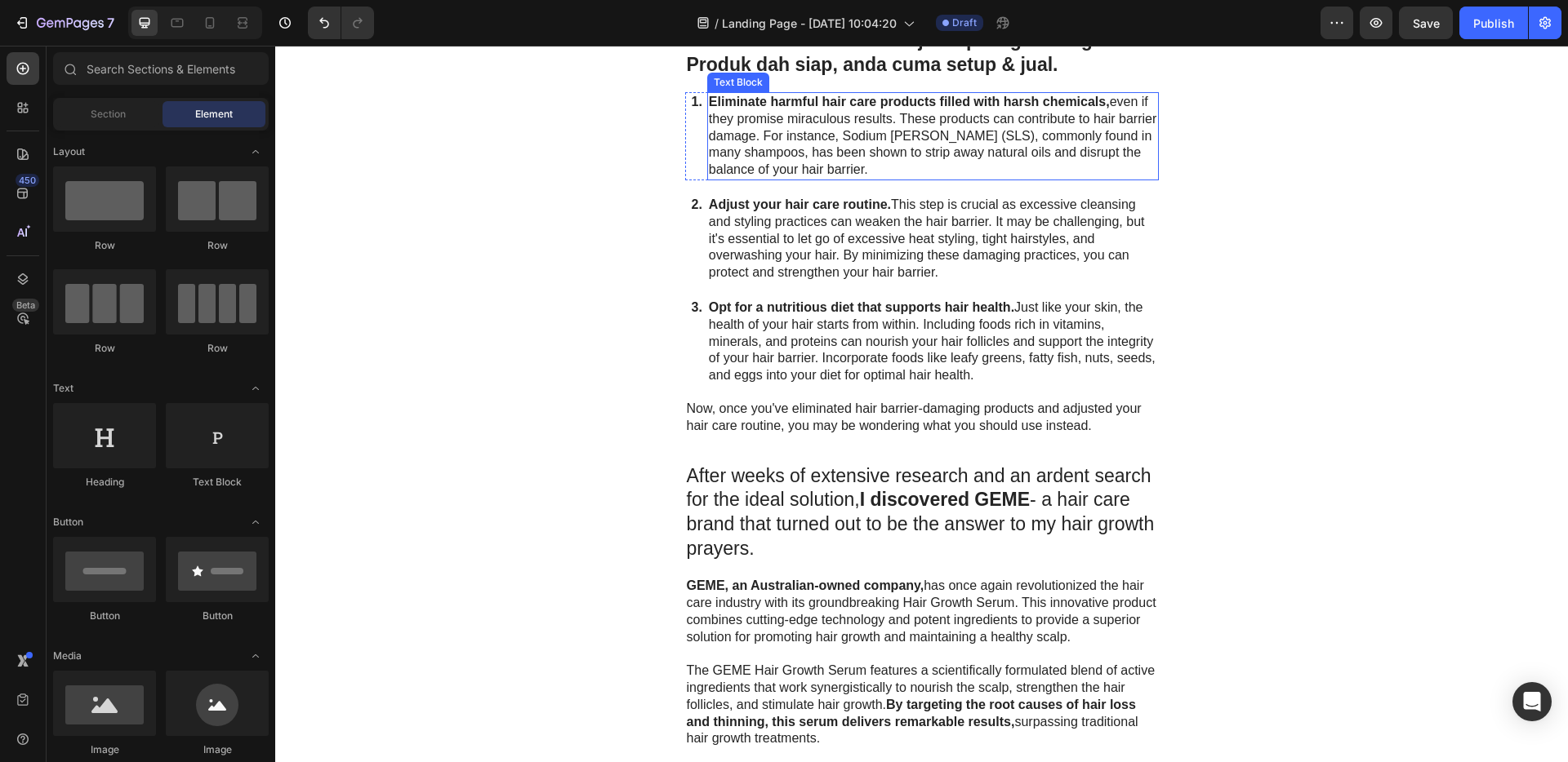
click at [850, 227] on p "Adjust your hair care routine. This step is crucial as excessive cleansing and …" at bounding box center [933, 238] width 448 height 85
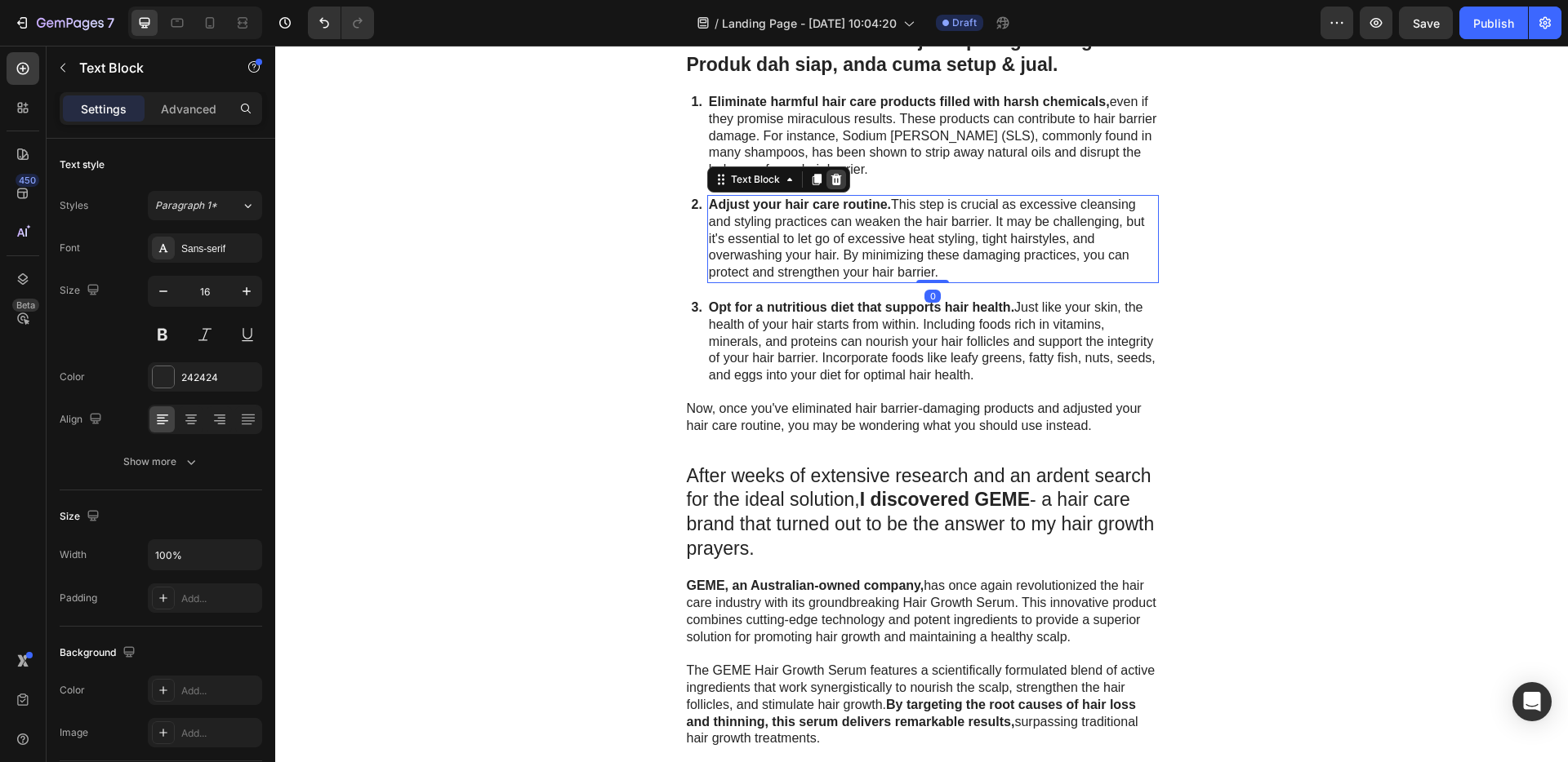
click at [833, 175] on icon at bounding box center [836, 180] width 13 height 13
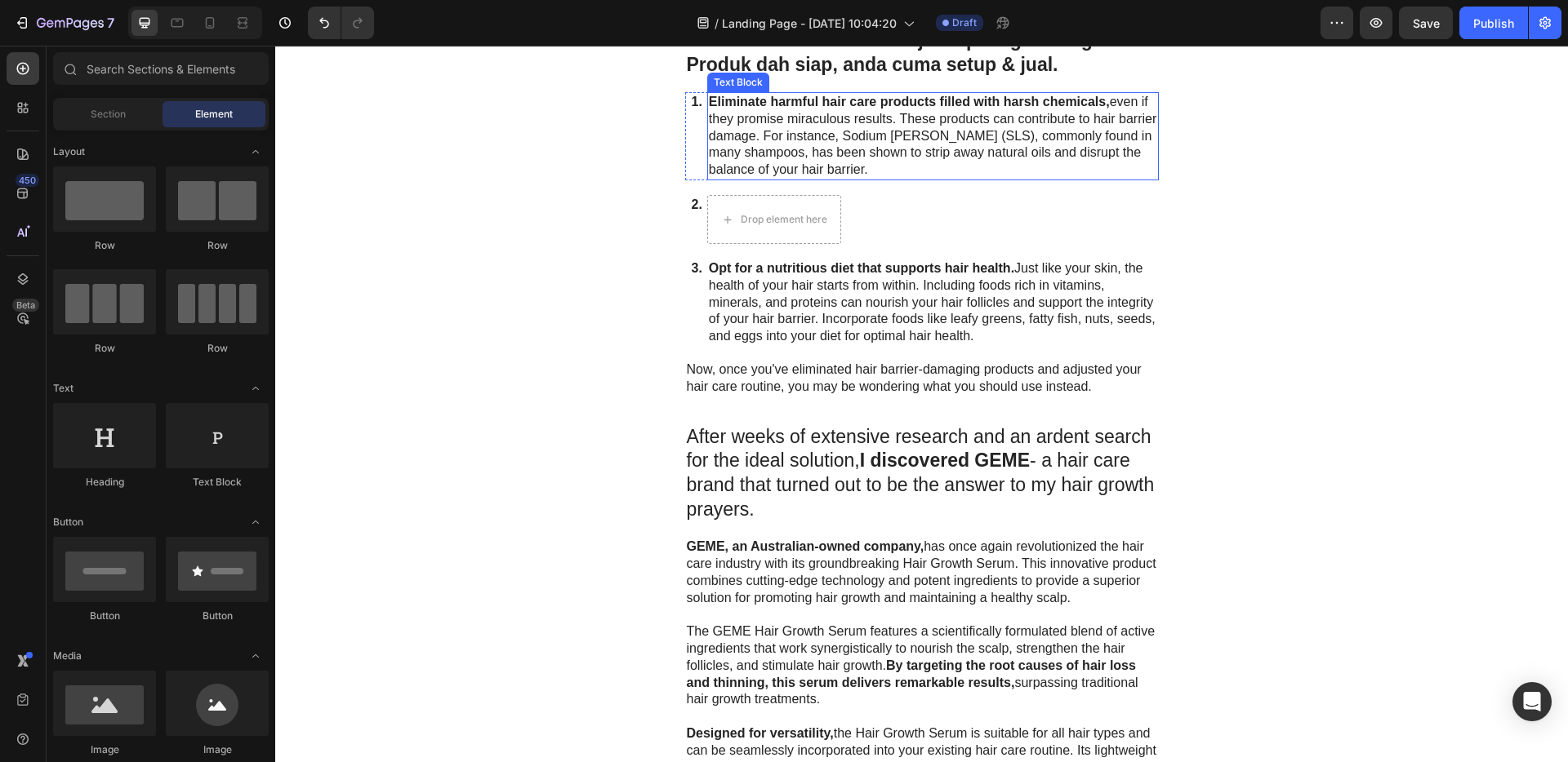
click at [841, 126] on p "Eliminate harmful hair care products filled with harsh chemicals, even if they …" at bounding box center [933, 136] width 448 height 85
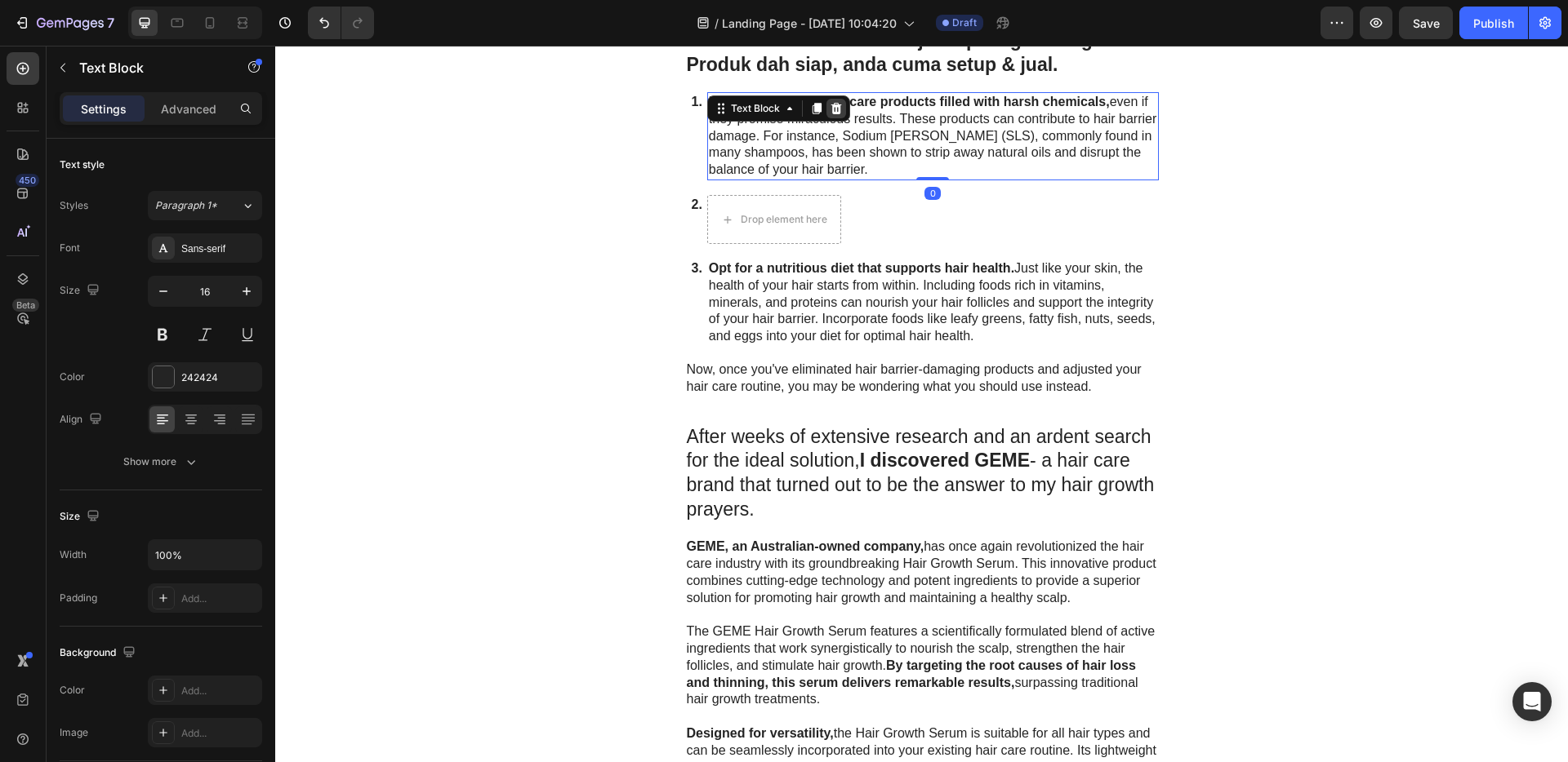
click at [833, 109] on icon at bounding box center [835, 108] width 10 height 11
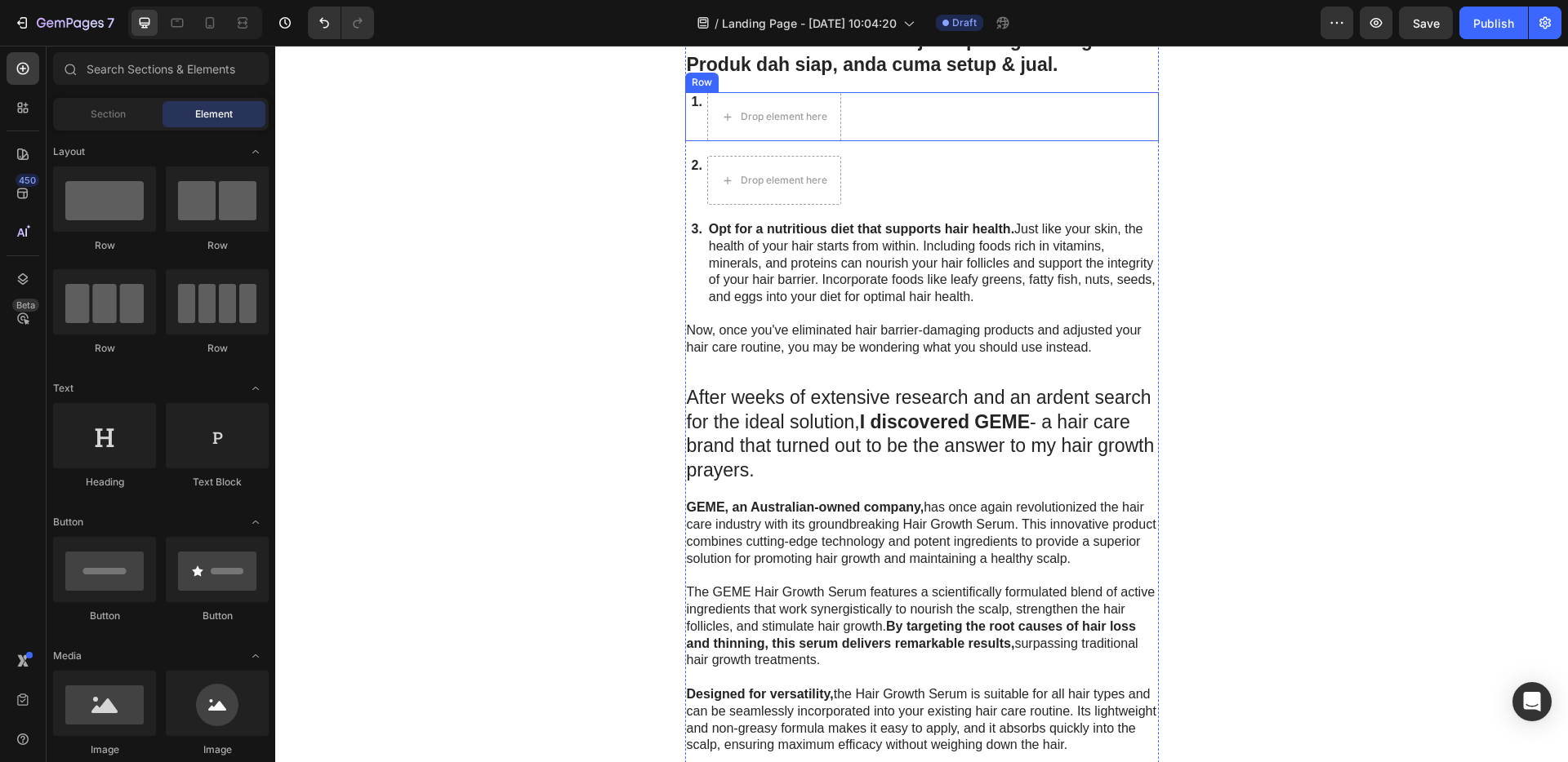
click at [869, 117] on div "1. Text Block Drop element here Row" at bounding box center [921, 116] width 473 height 49
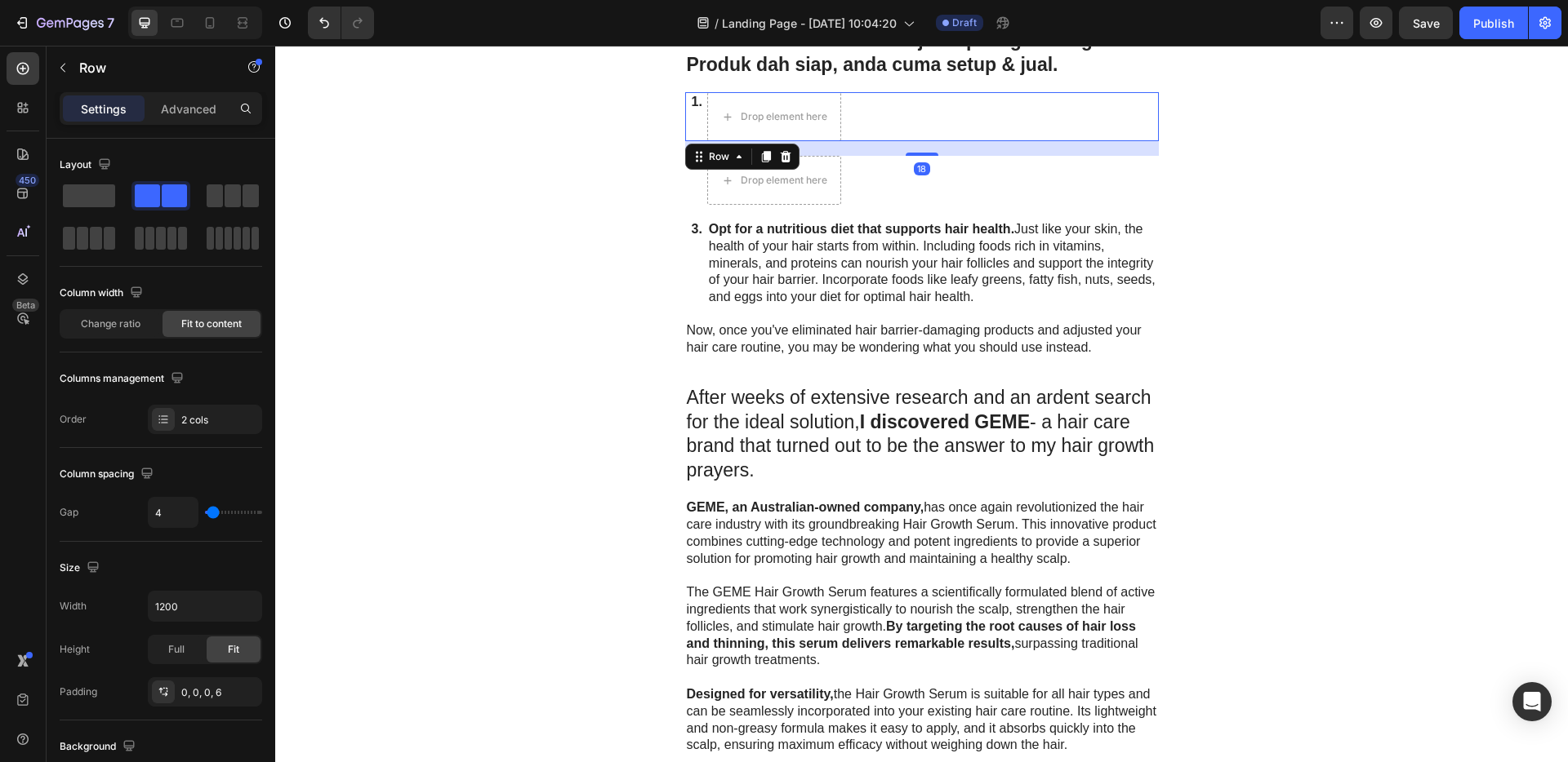
drag, startPoint x: 777, startPoint y: 156, endPoint x: 797, endPoint y: 159, distance: 20.2
click at [780, 156] on icon at bounding box center [784, 156] width 10 height 11
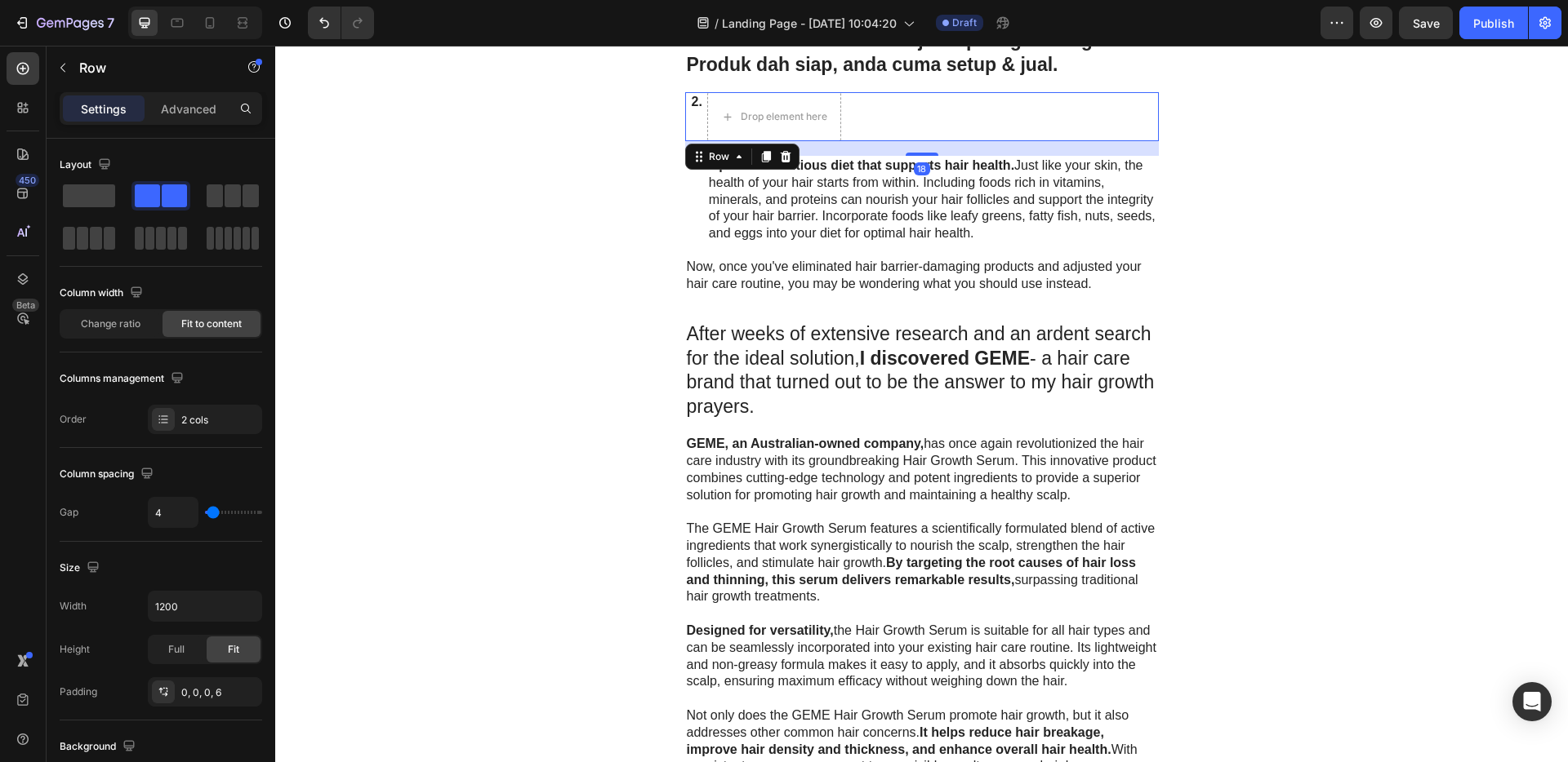
click at [924, 137] on div "2. Text Block Drop element here Row 18" at bounding box center [921, 116] width 473 height 49
click at [779, 157] on icon at bounding box center [785, 156] width 13 height 13
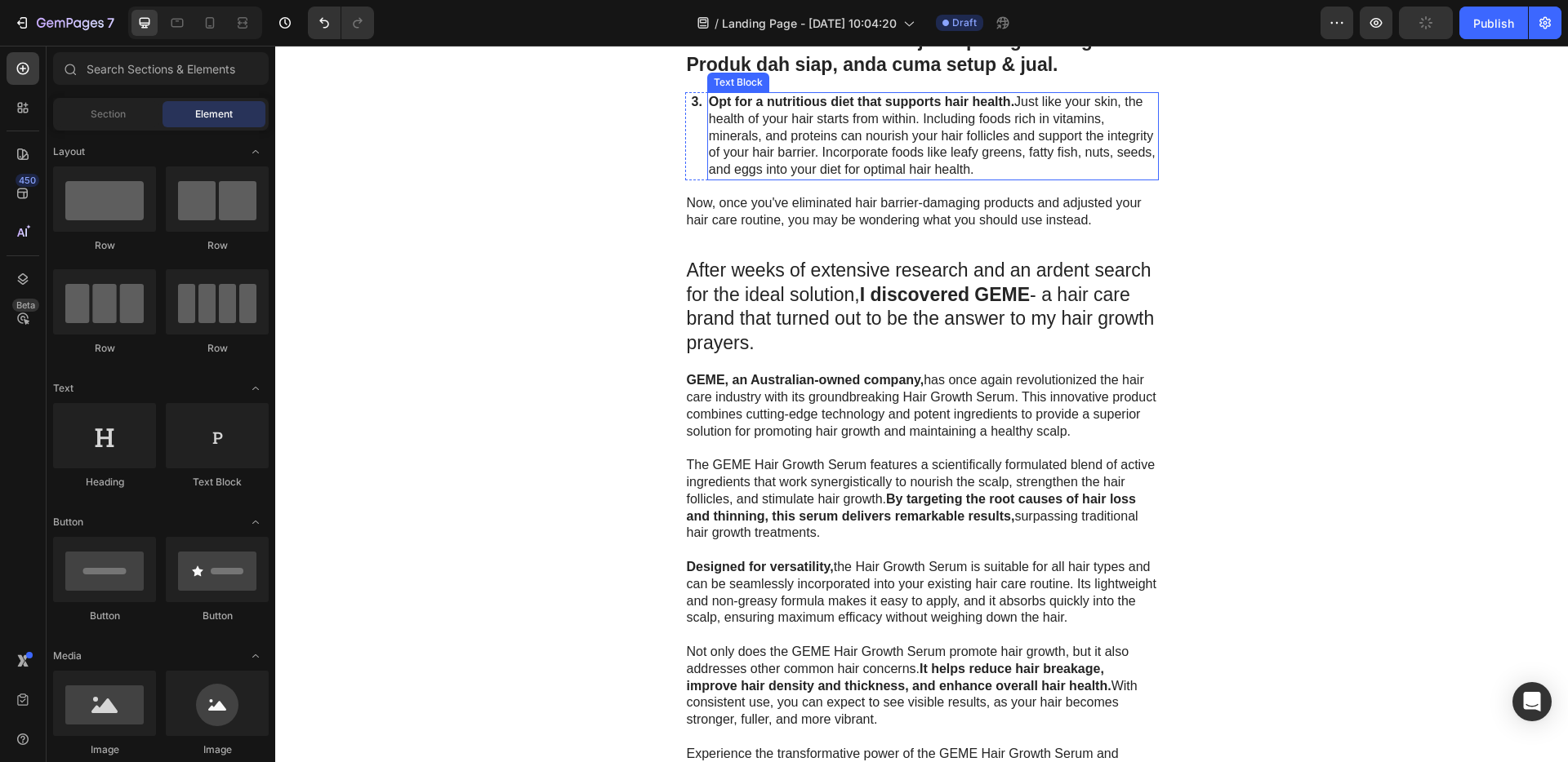
click at [1002, 146] on p "Opt for a nutritious diet that supports hair health. Just like your skin, the h…" at bounding box center [933, 136] width 448 height 85
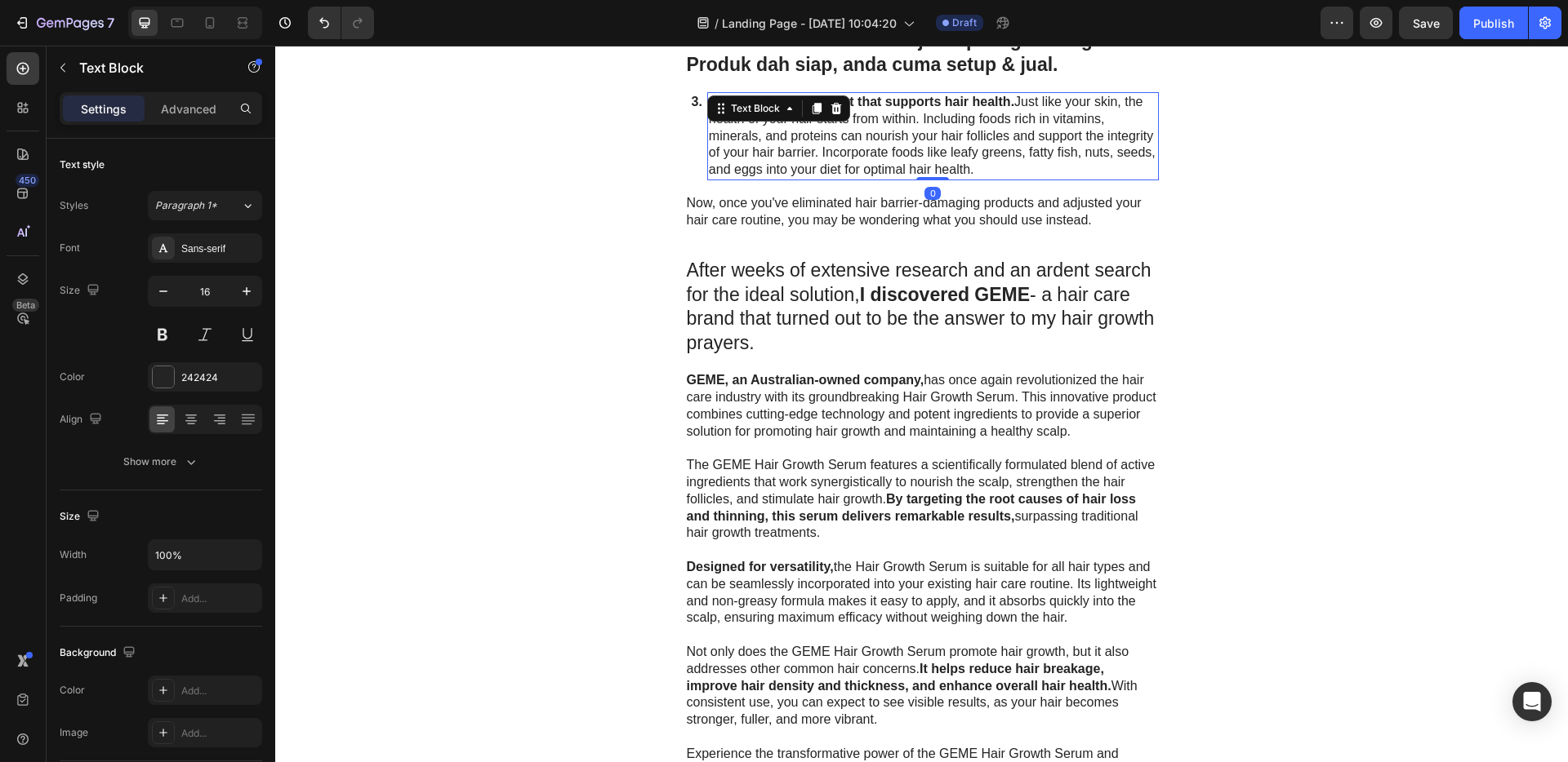
click at [830, 106] on icon at bounding box center [835, 108] width 10 height 11
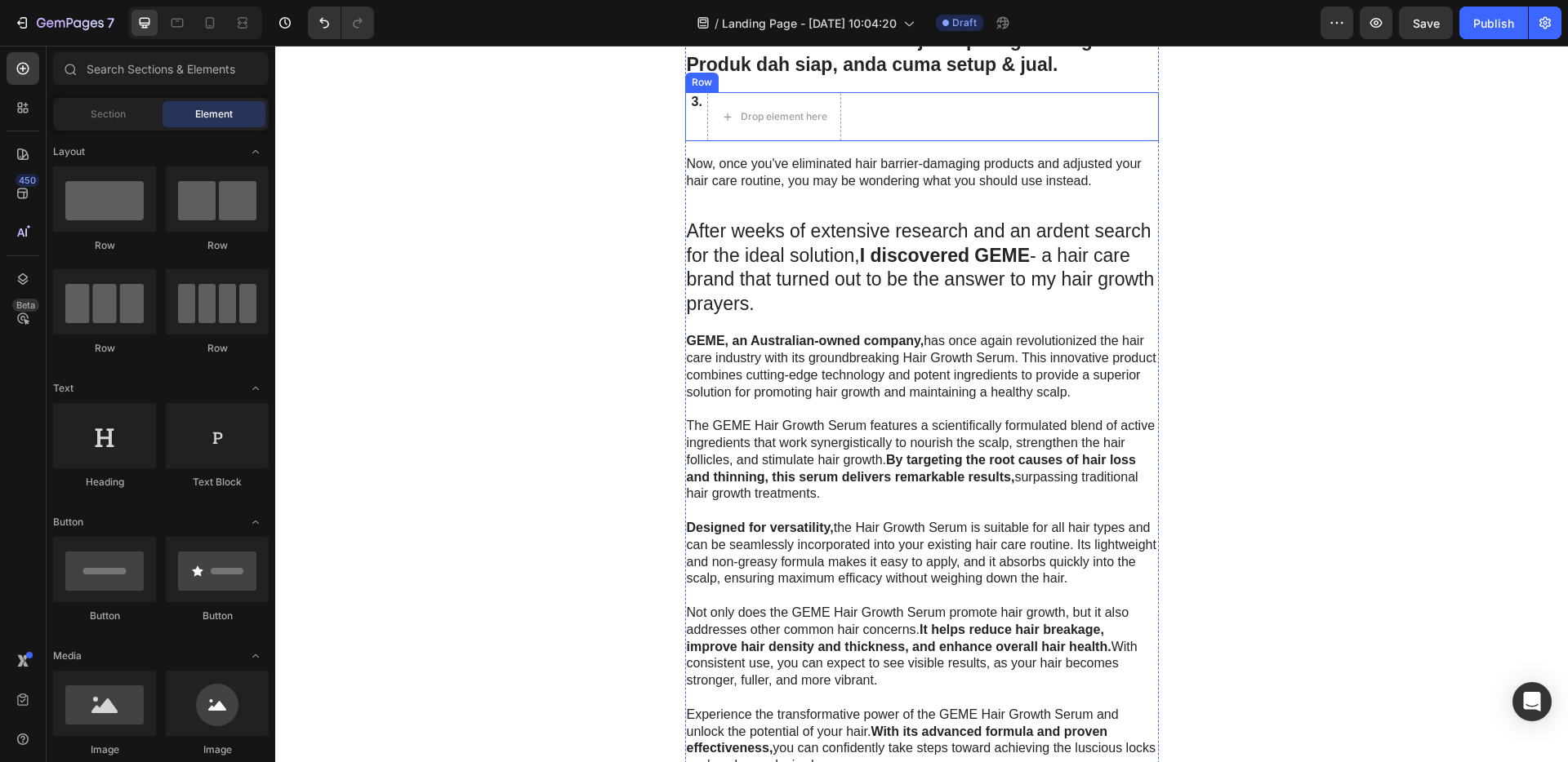
click at [941, 170] on p "Now, once you've eliminated hair barrier-damaging products and adjusted your ha…" at bounding box center [921, 172] width 470 height 34
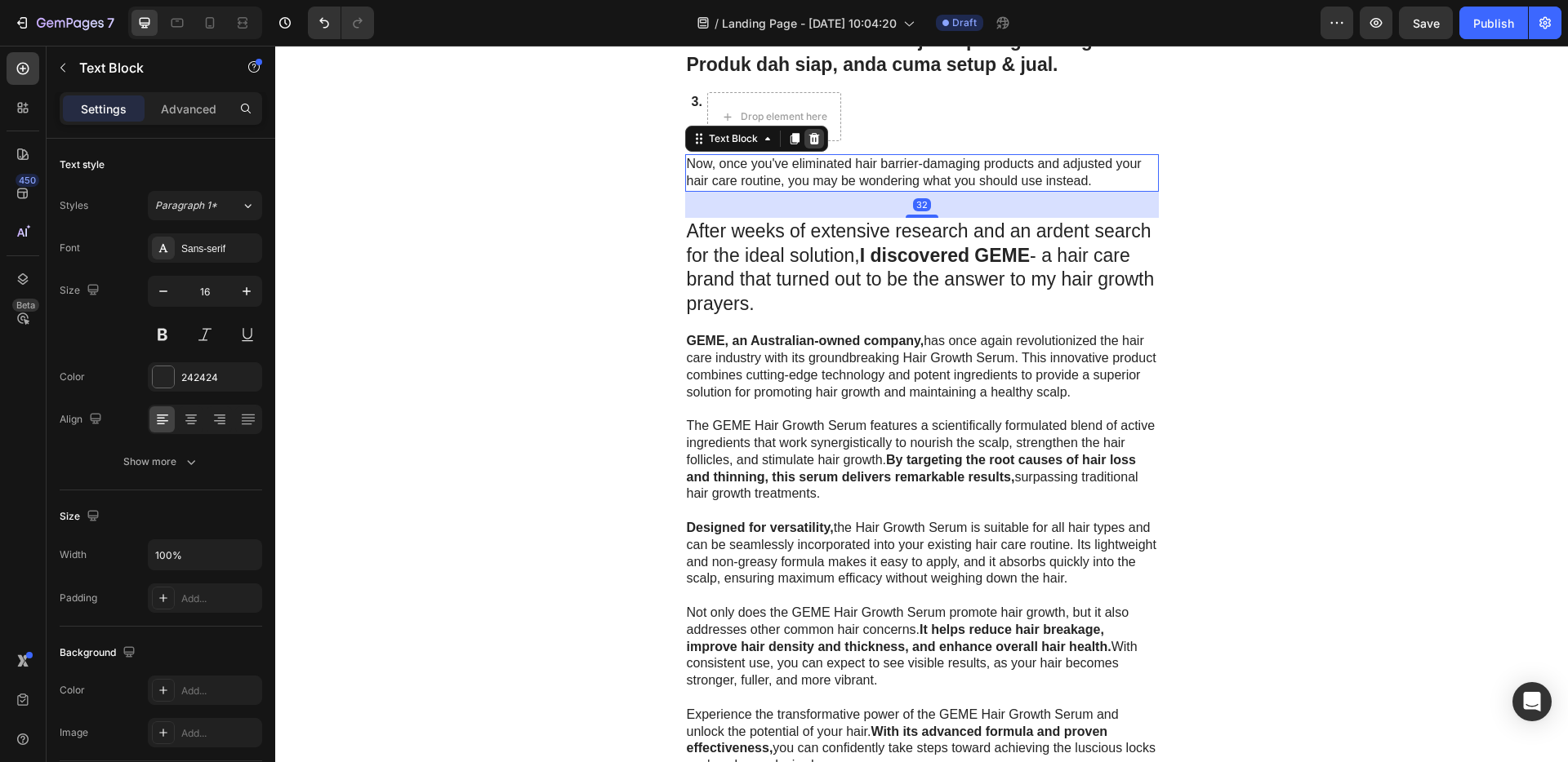
click at [810, 144] on icon at bounding box center [814, 139] width 13 height 13
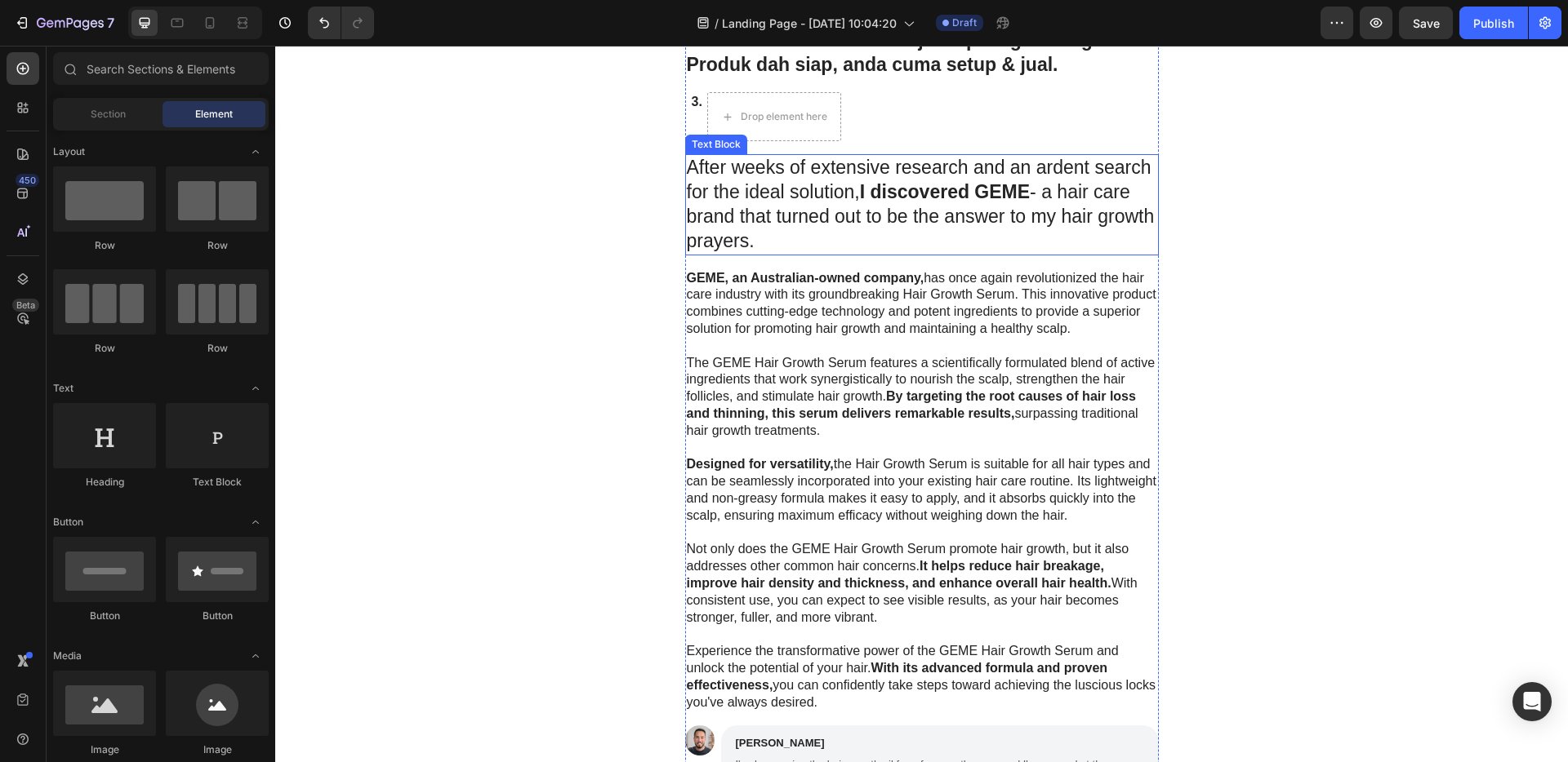
click at [934, 233] on p "After weeks of extensive research and an ardent search for the ideal solution, …" at bounding box center [921, 204] width 470 height 98
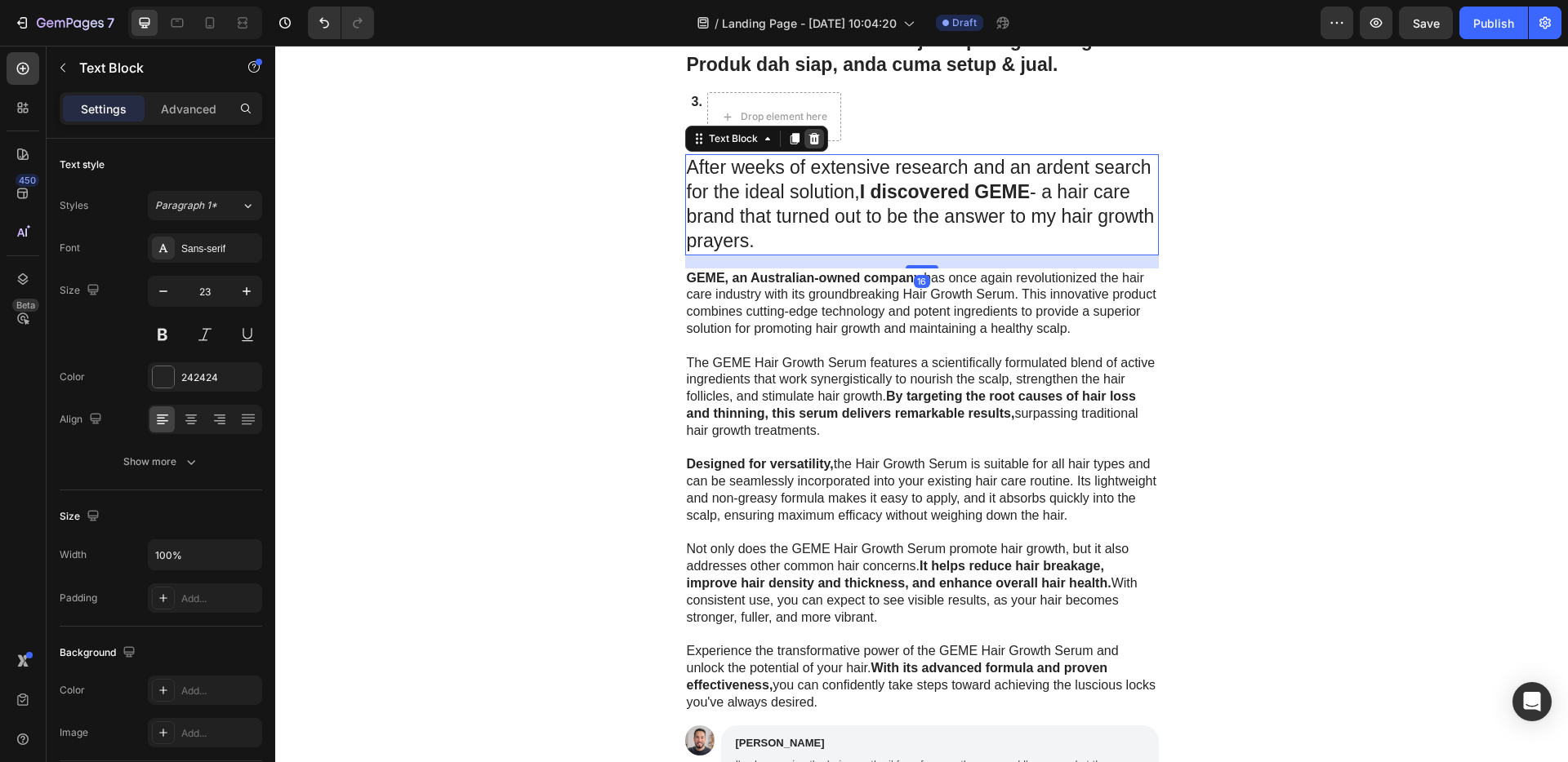
click at [814, 143] on div at bounding box center [813, 138] width 20 height 20
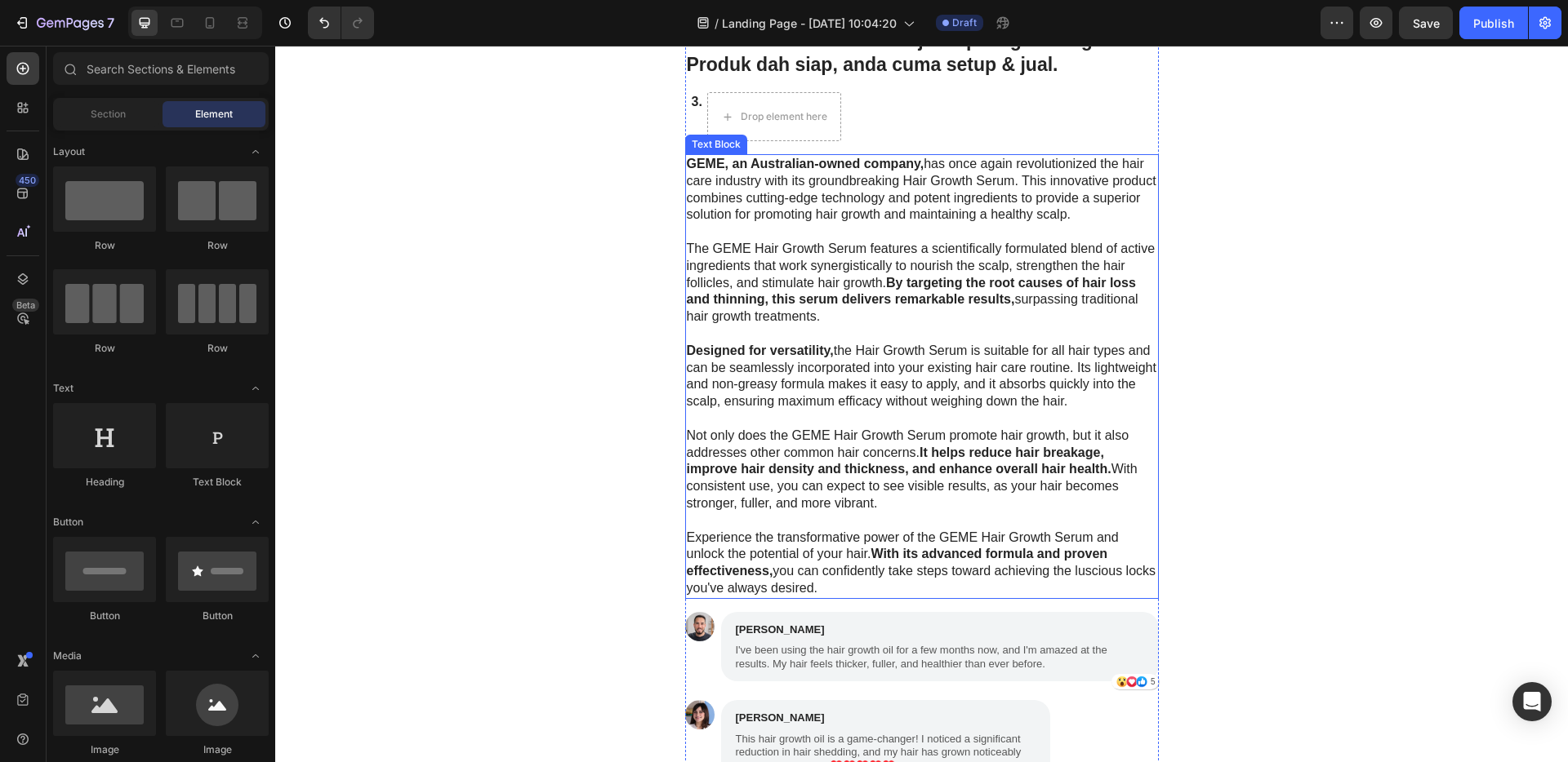
click at [917, 248] on p "The GEME Hair Growth Serum features a scientifically formulated blend of active…" at bounding box center [921, 283] width 470 height 85
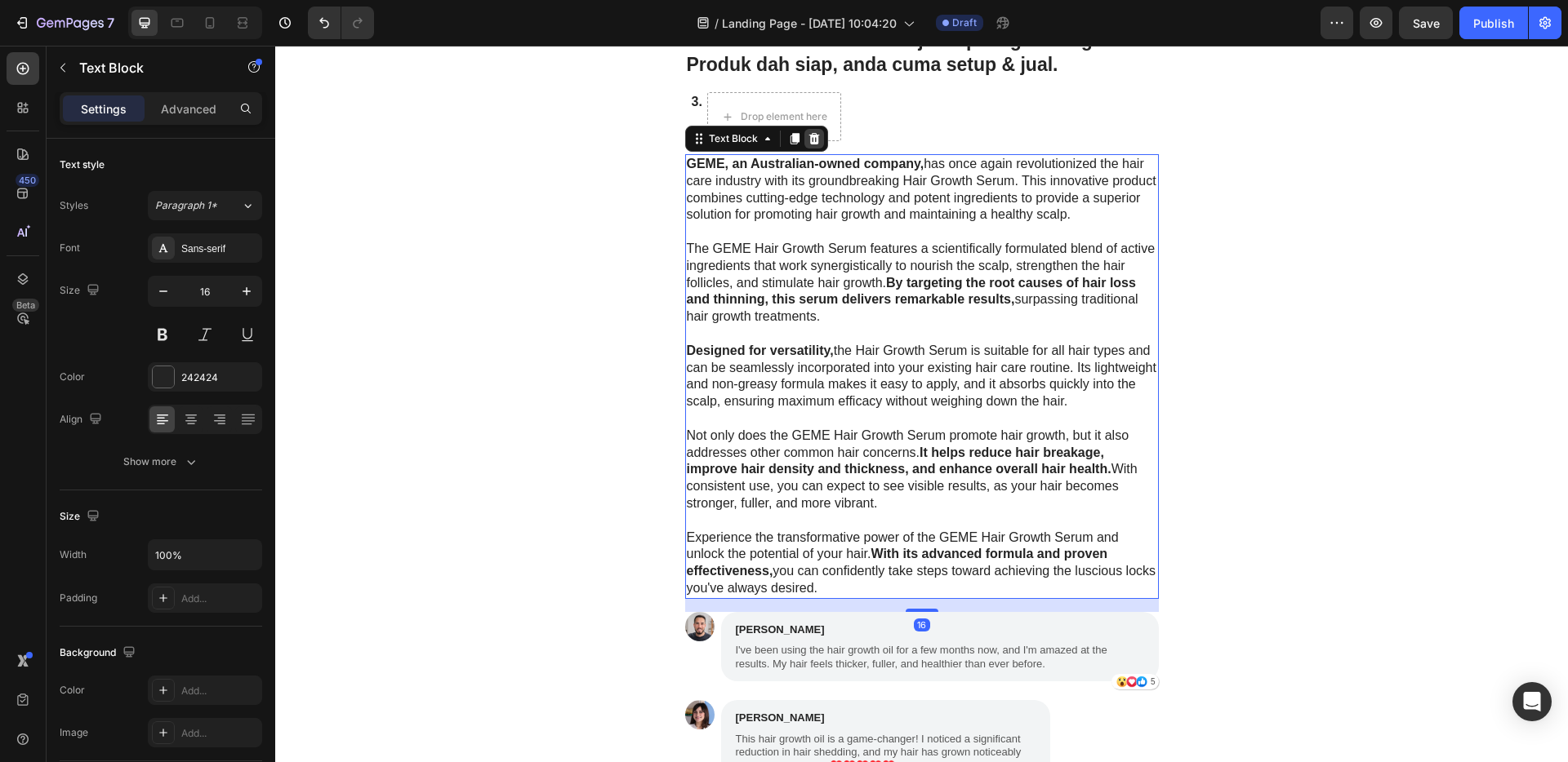
click at [811, 140] on icon at bounding box center [814, 139] width 13 height 13
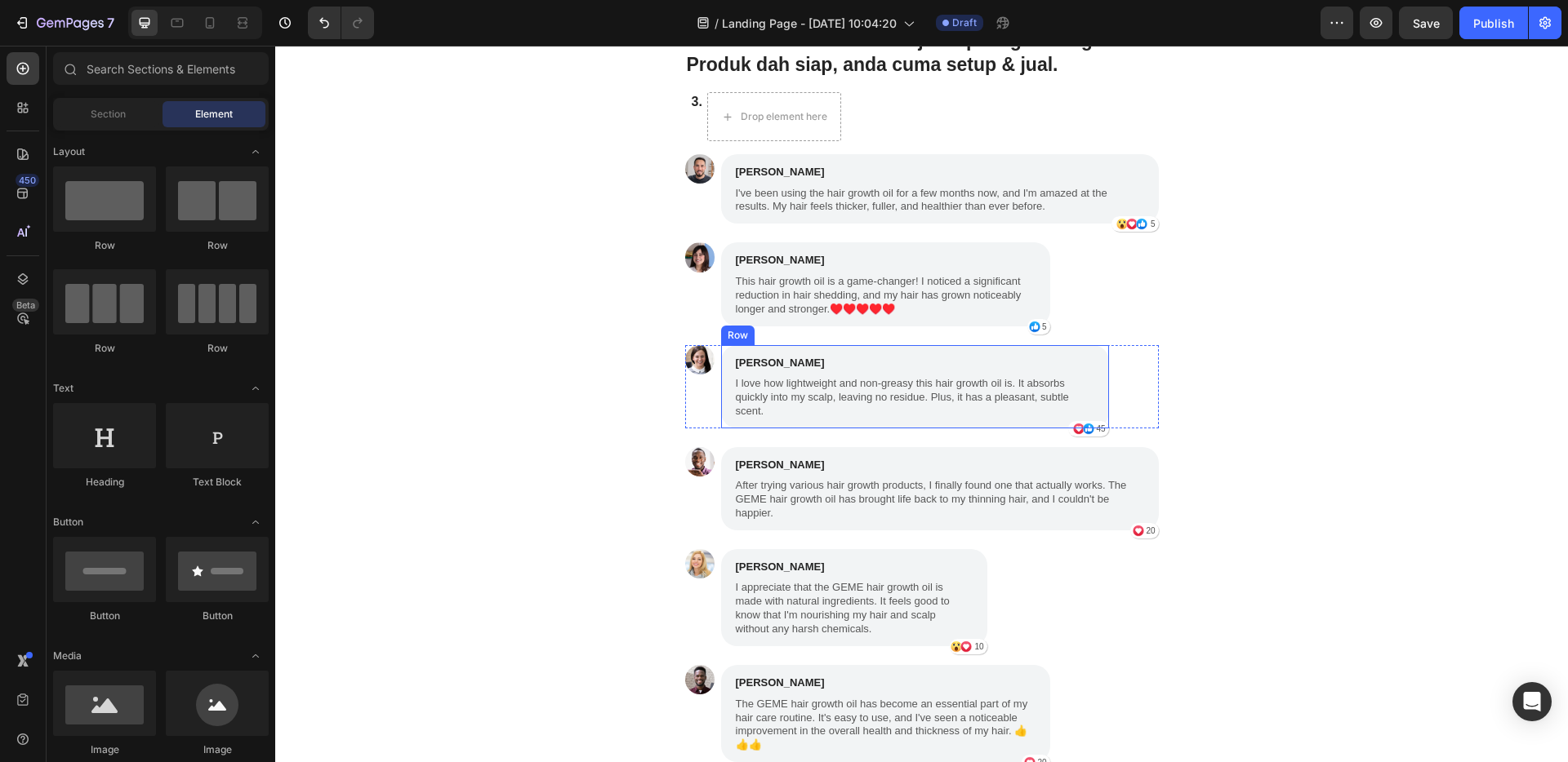
click at [978, 346] on div "[PERSON_NAME] Text Block I love how lightweight and non-greasy this hair growth…" at bounding box center [915, 387] width 388 height 83
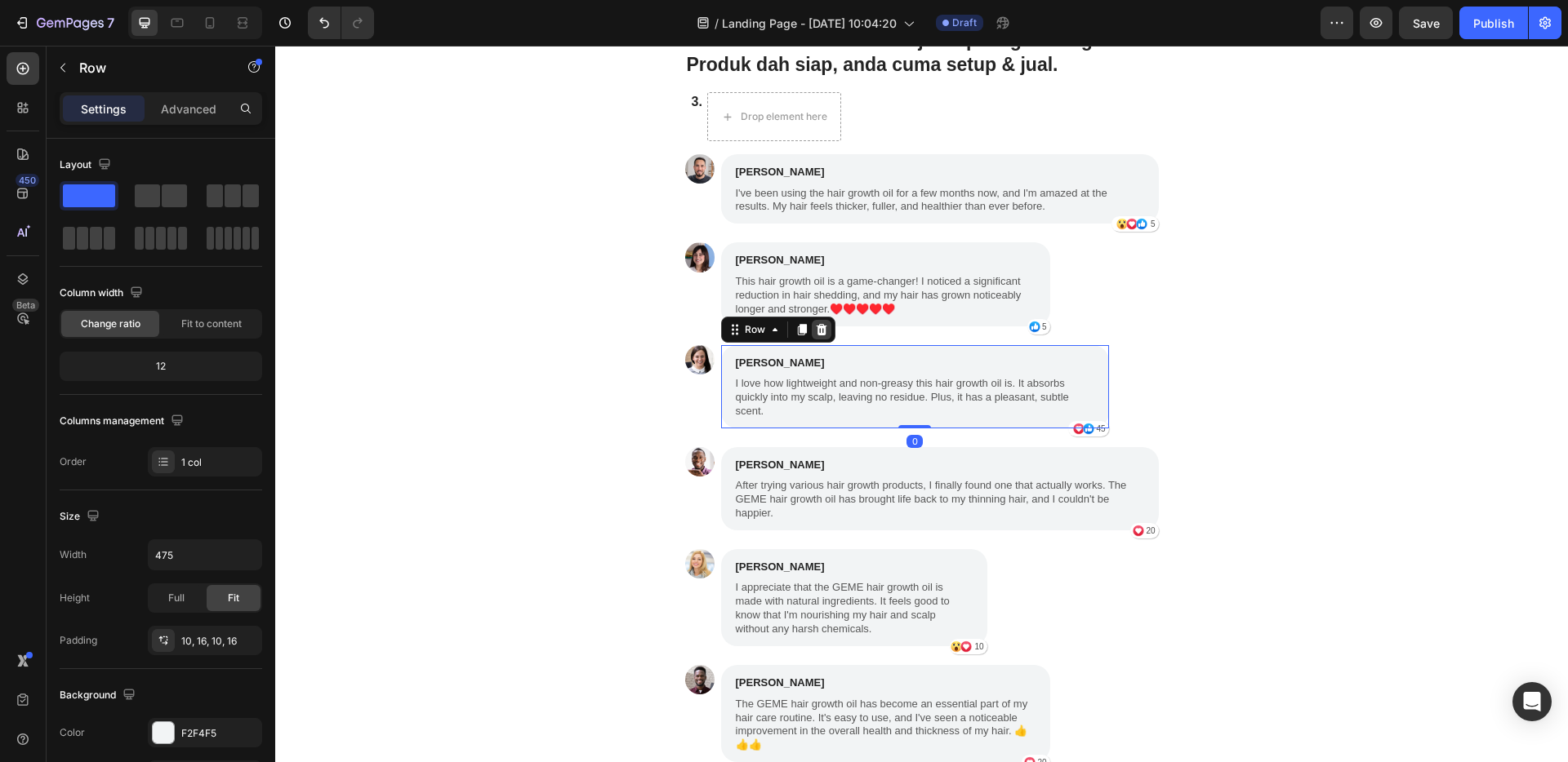
click at [823, 337] on div "Row" at bounding box center [778, 330] width 115 height 26
click at [815, 331] on icon at bounding box center [822, 330] width 13 height 13
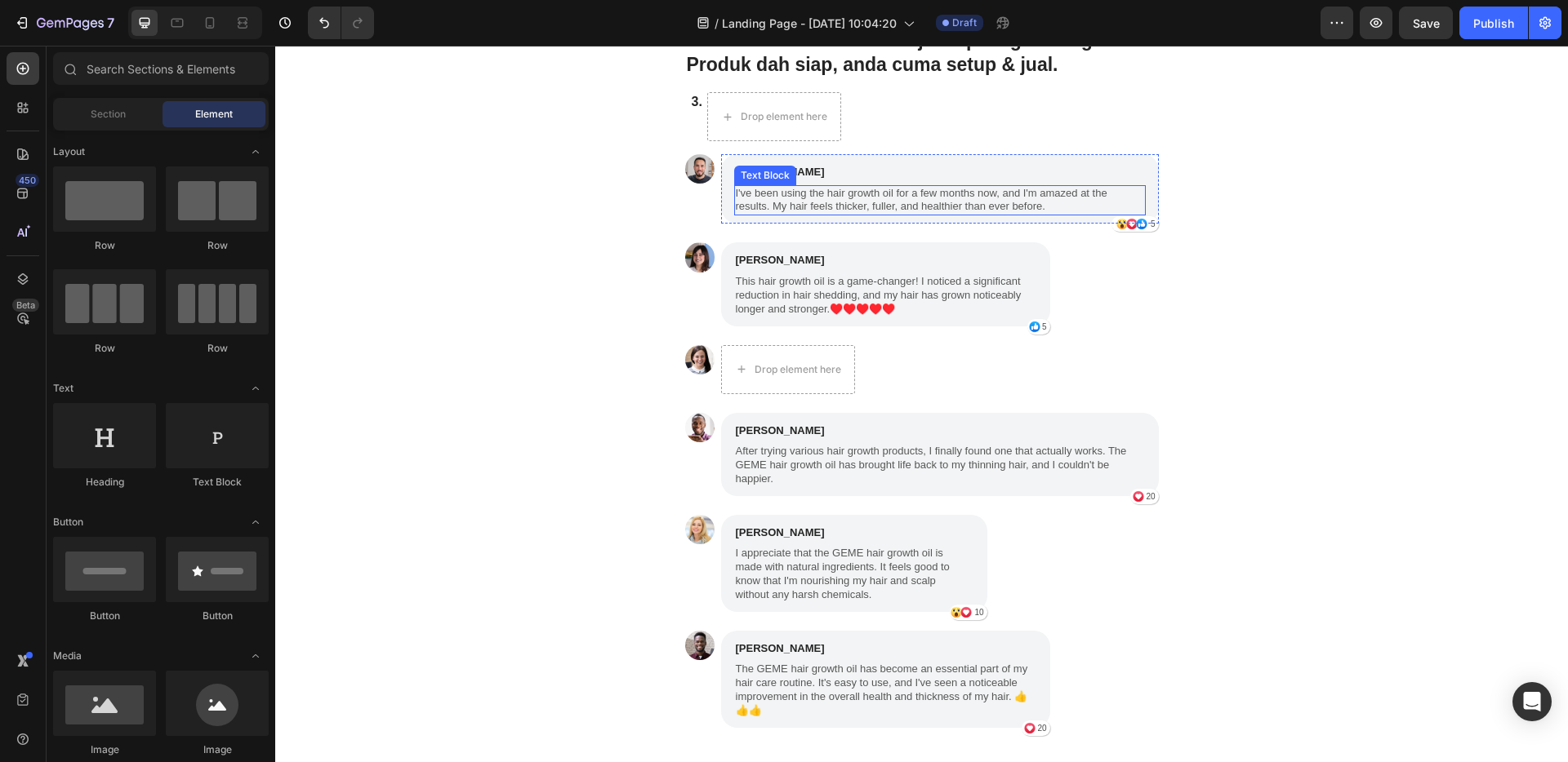
click at [874, 96] on div "3. Text Block Drop element here Row" at bounding box center [921, 116] width 473 height 49
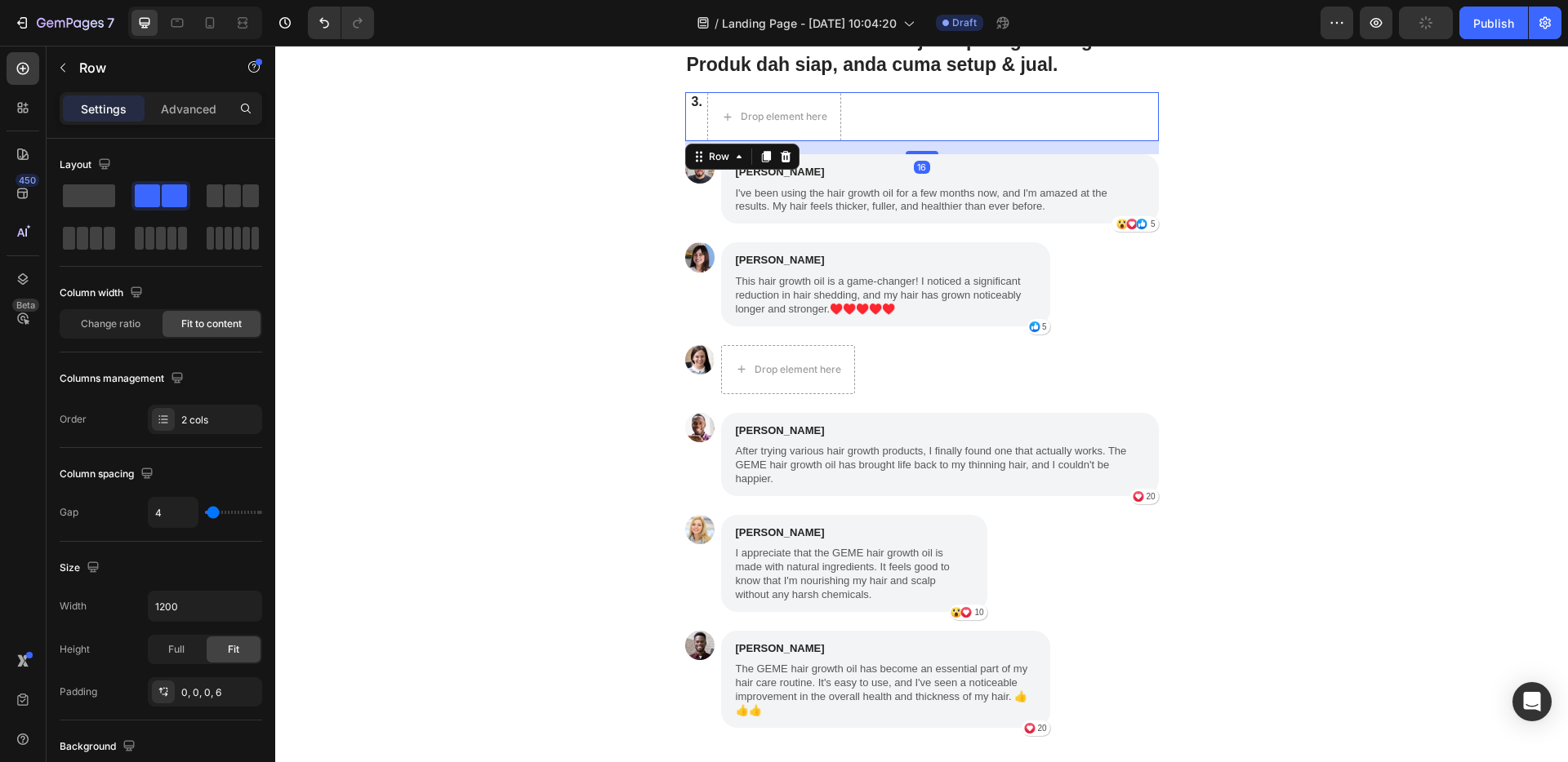
click at [780, 157] on icon at bounding box center [784, 156] width 10 height 11
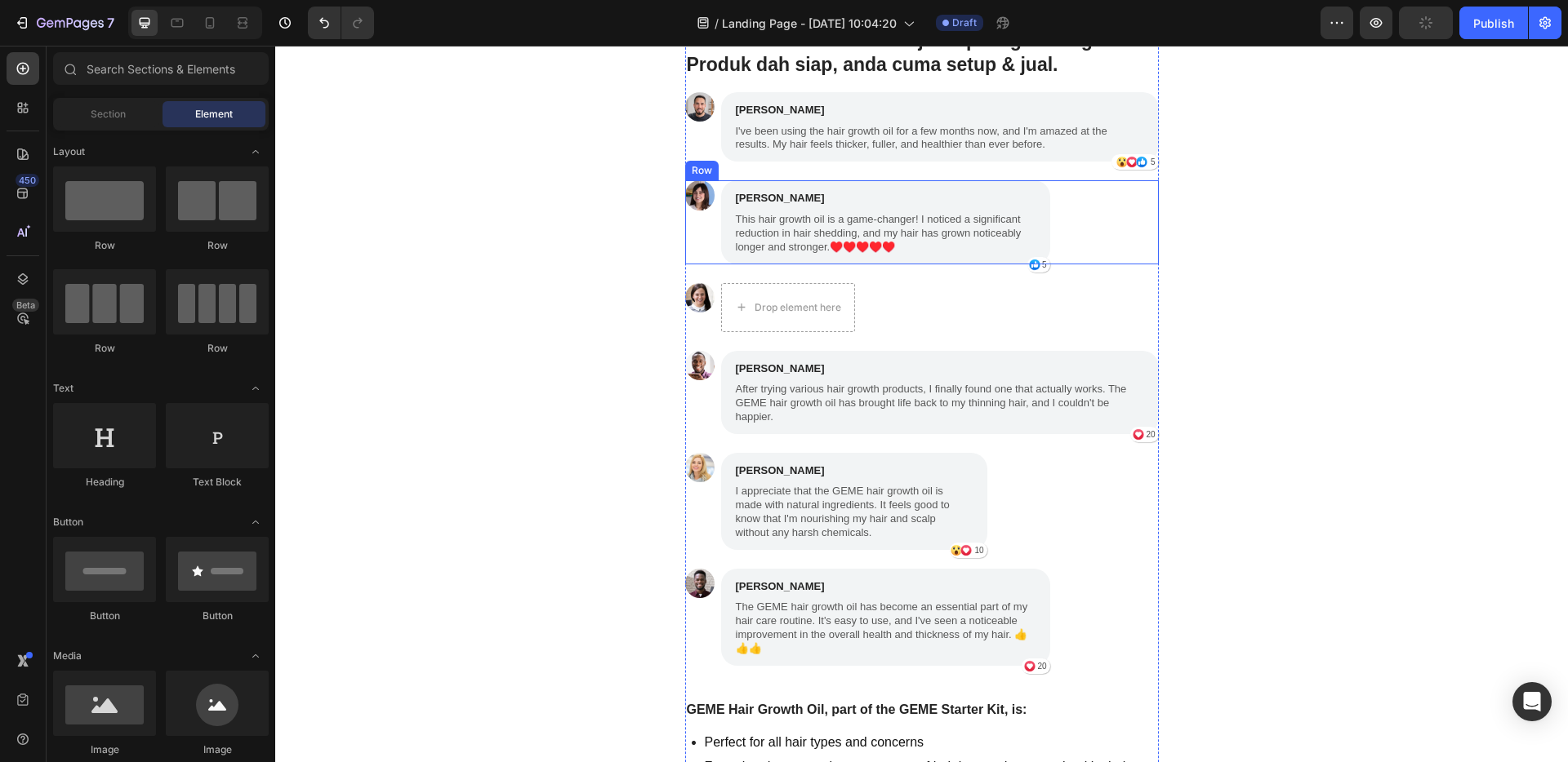
click at [1084, 217] on div "Image [PERSON_NAME] Text Block This hair growth oil is a game-changer! I notice…" at bounding box center [921, 222] width 473 height 83
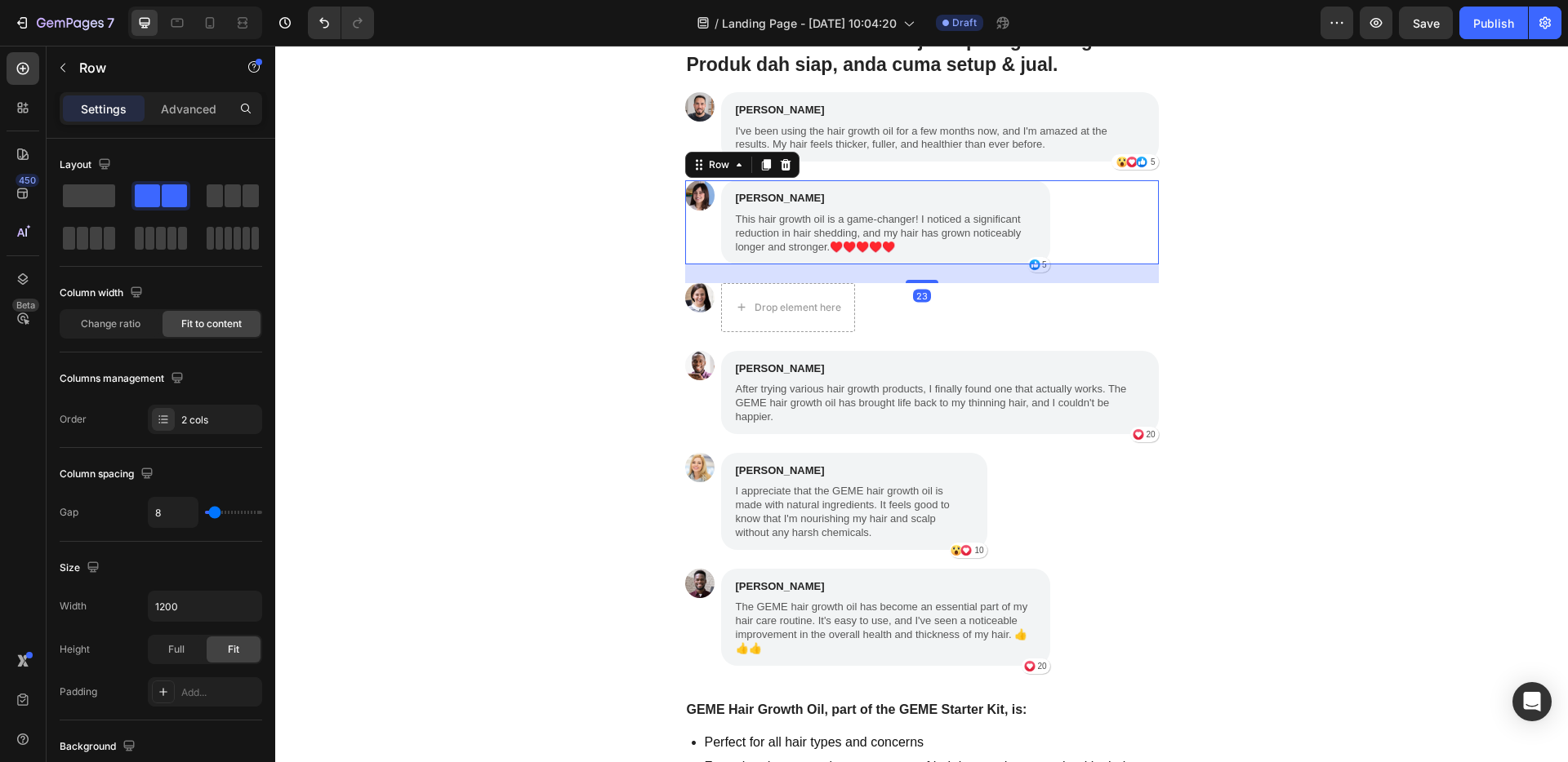
click at [783, 163] on icon at bounding box center [784, 165] width 10 height 11
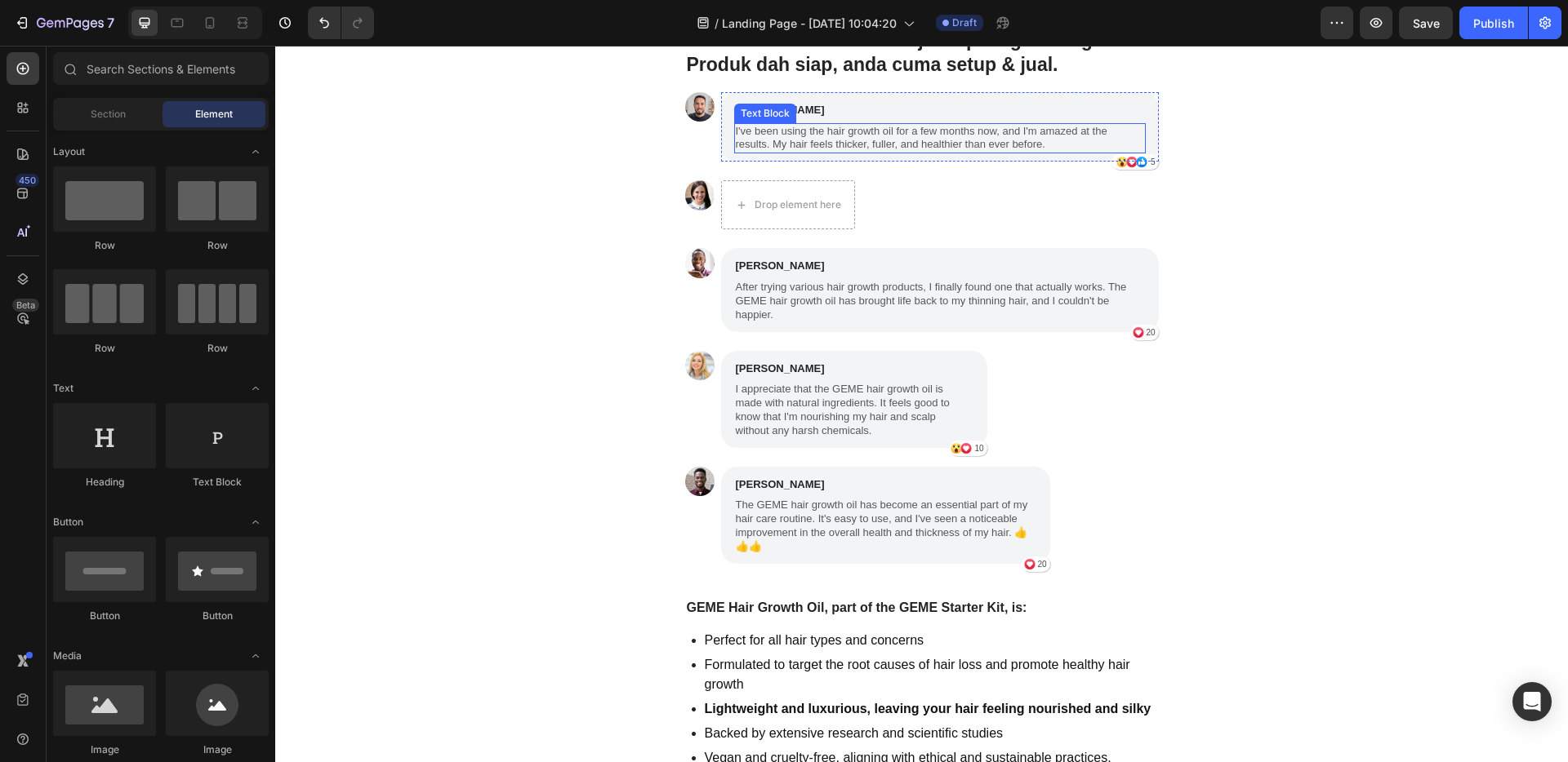
click at [1068, 119] on div "[PERSON_NAME]" at bounding box center [940, 110] width 412 height 20
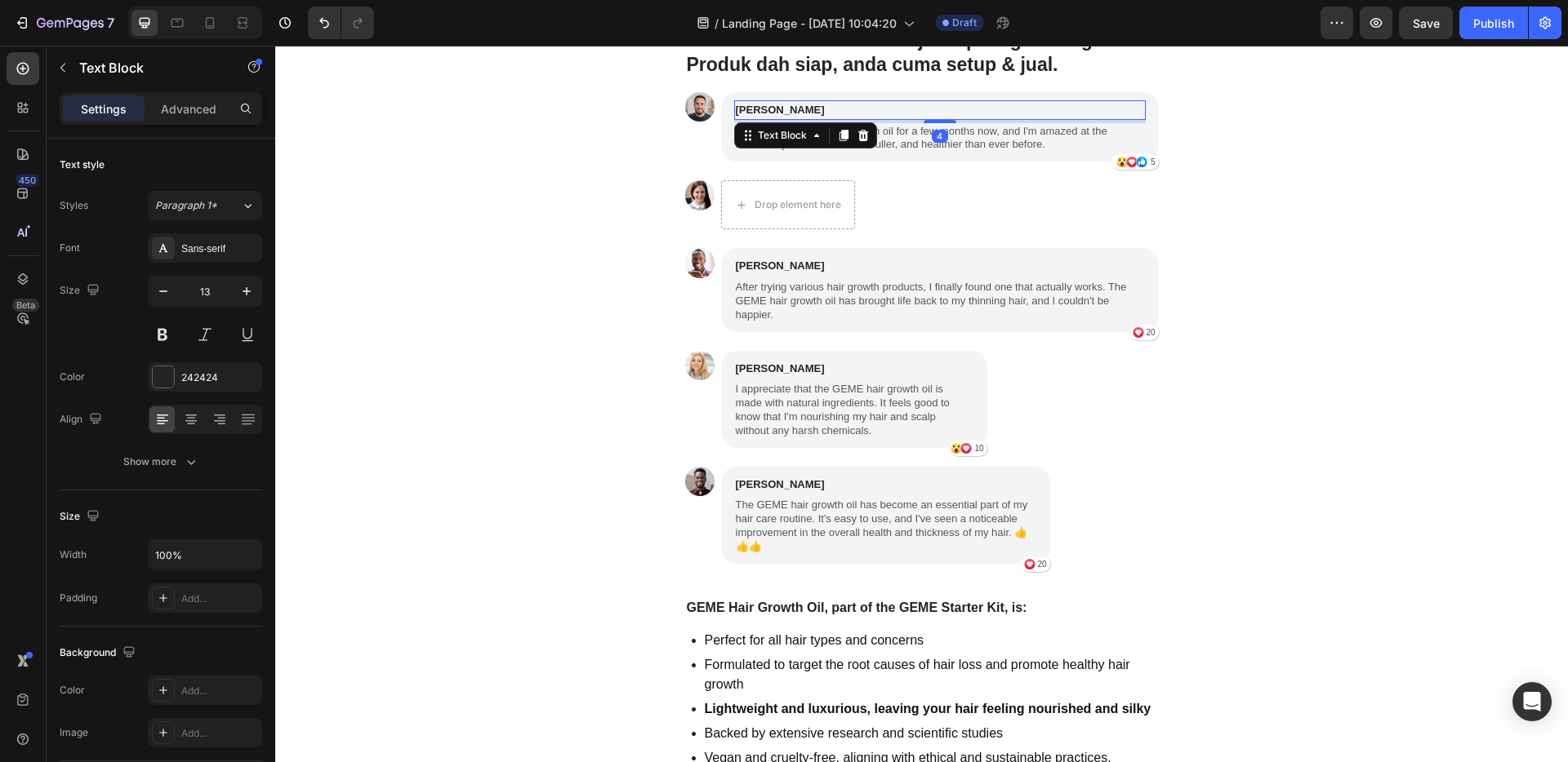
click at [861, 137] on icon at bounding box center [863, 135] width 13 height 13
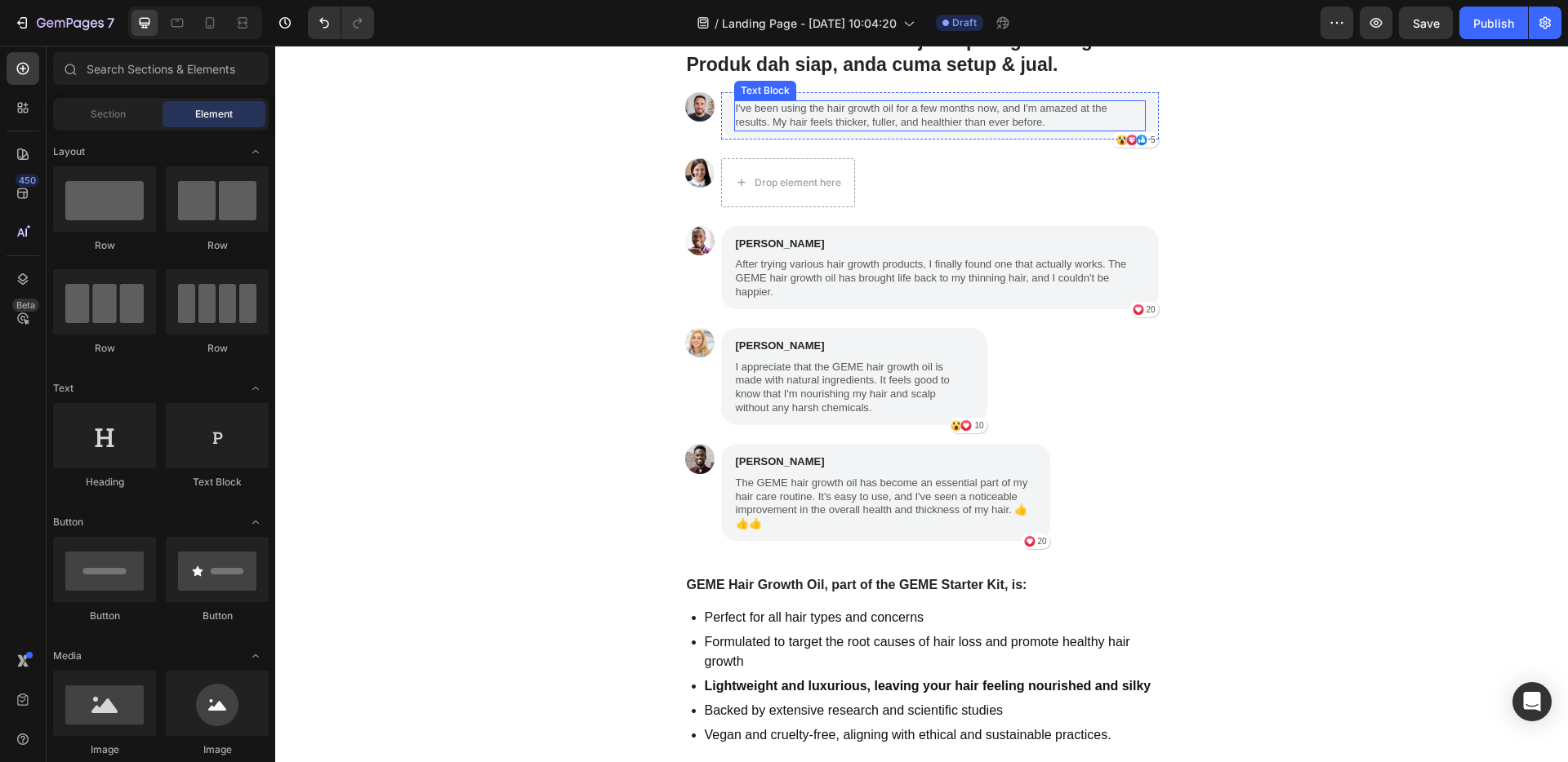
click at [853, 102] on p "I've been using the hair growth oil for a few months now, and I'm amazed at the…" at bounding box center [940, 116] width 408 height 28
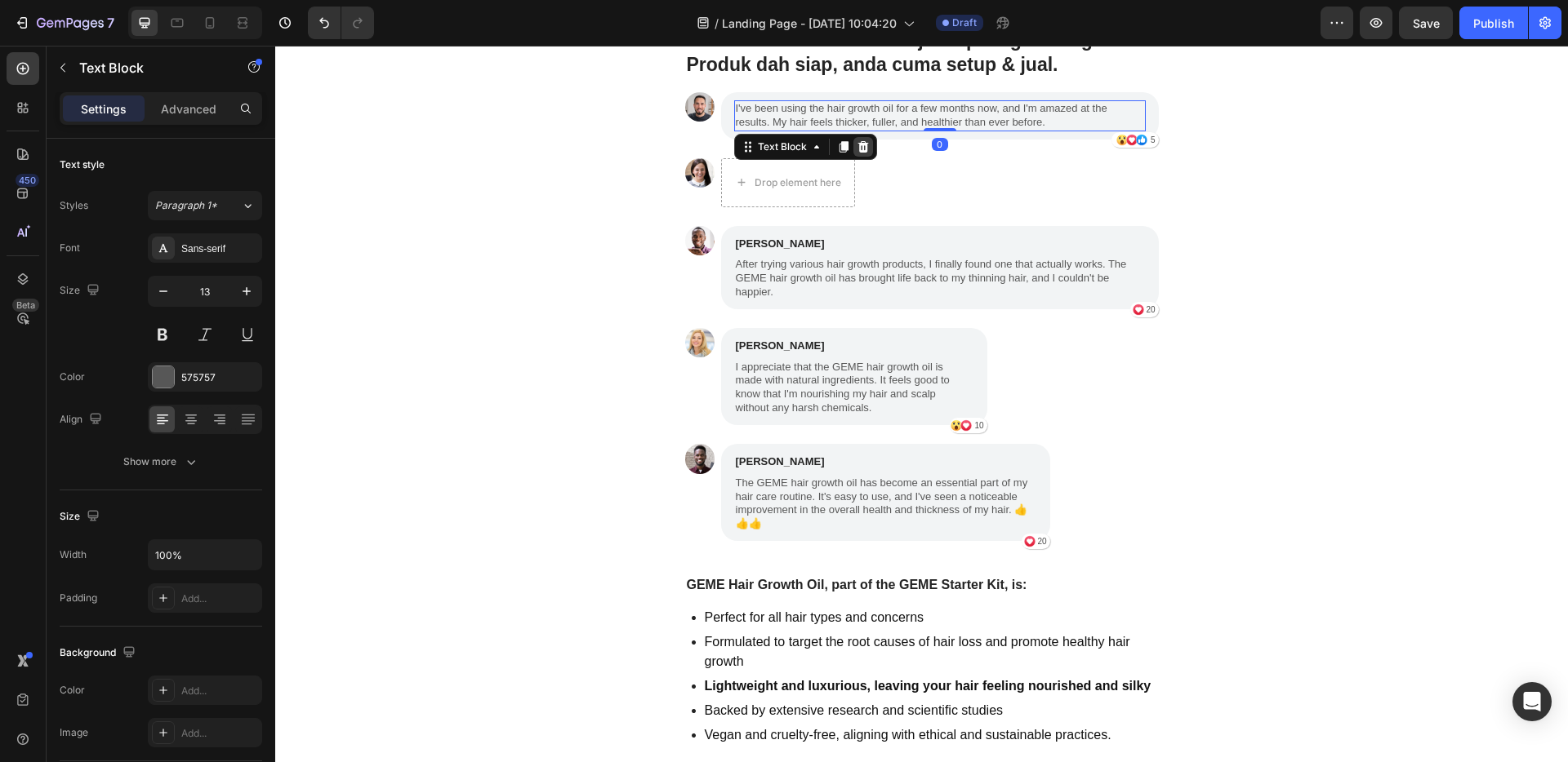
click at [861, 142] on icon at bounding box center [863, 147] width 13 height 13
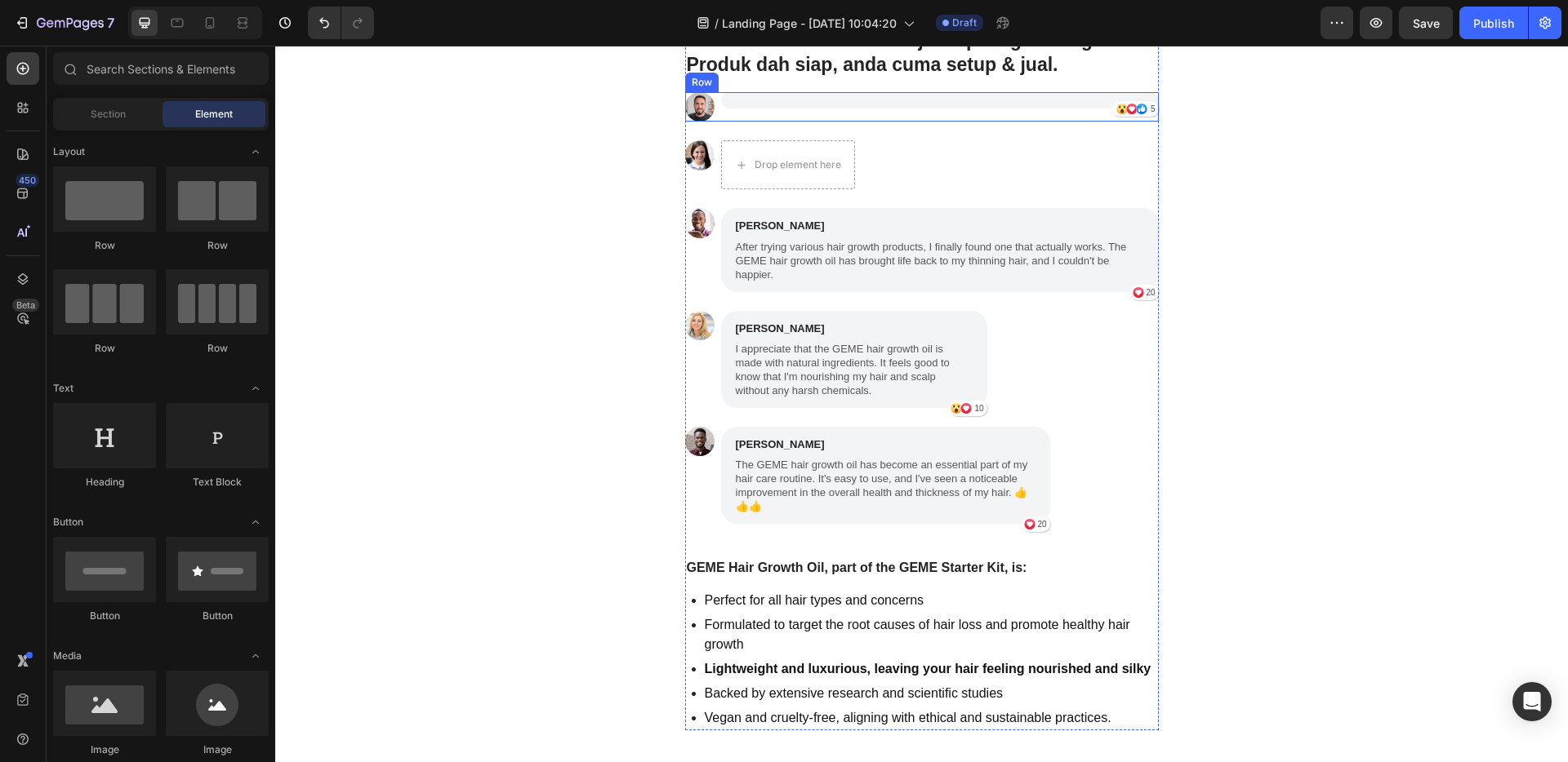
click at [865, 109] on div "Icon Icon Icon 5 Text Block Row Row" at bounding box center [940, 107] width 438 height 30
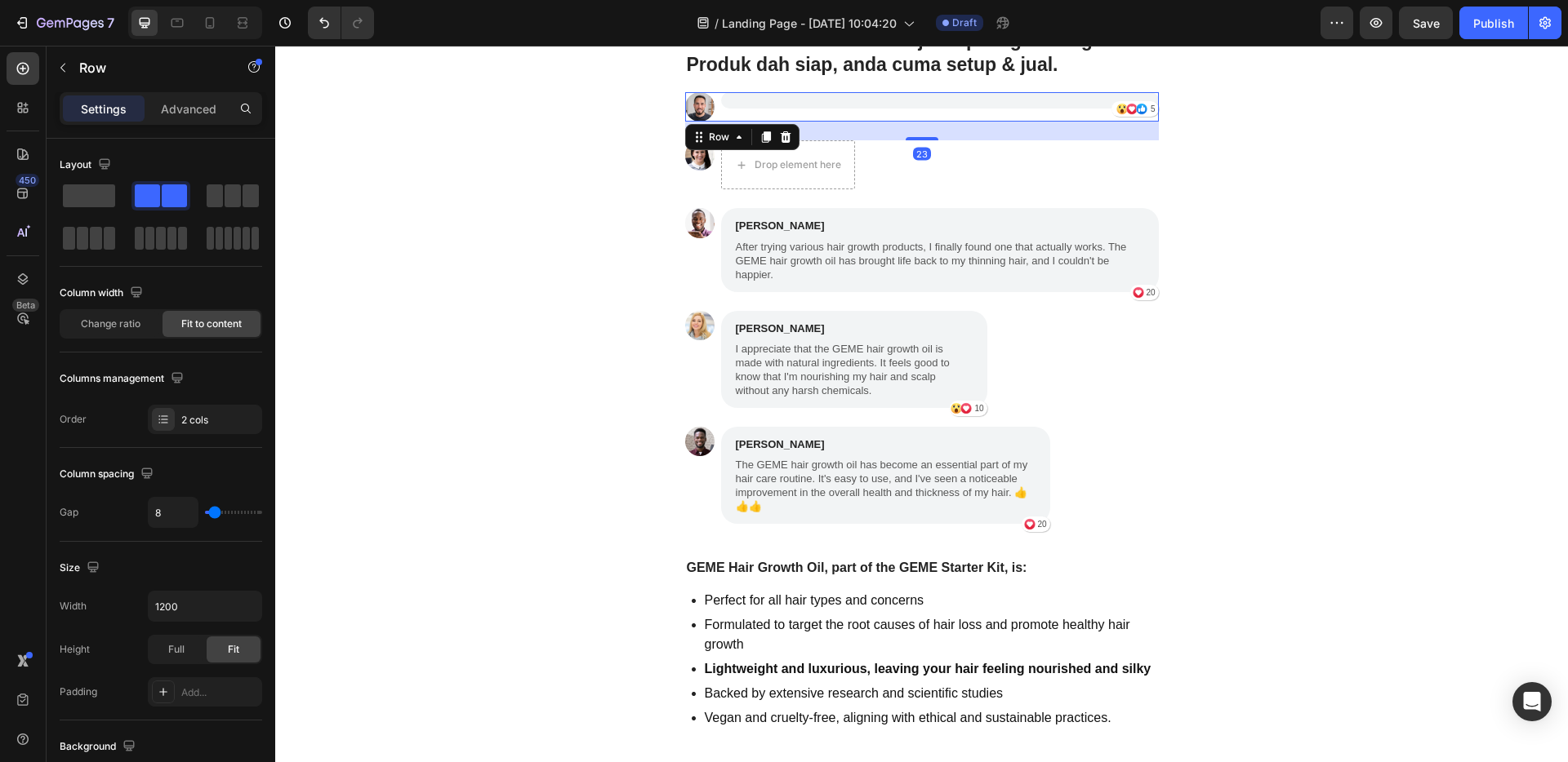
drag, startPoint x: 776, startPoint y: 135, endPoint x: 798, endPoint y: 136, distance: 22.0
click at [780, 135] on icon at bounding box center [784, 137] width 10 height 11
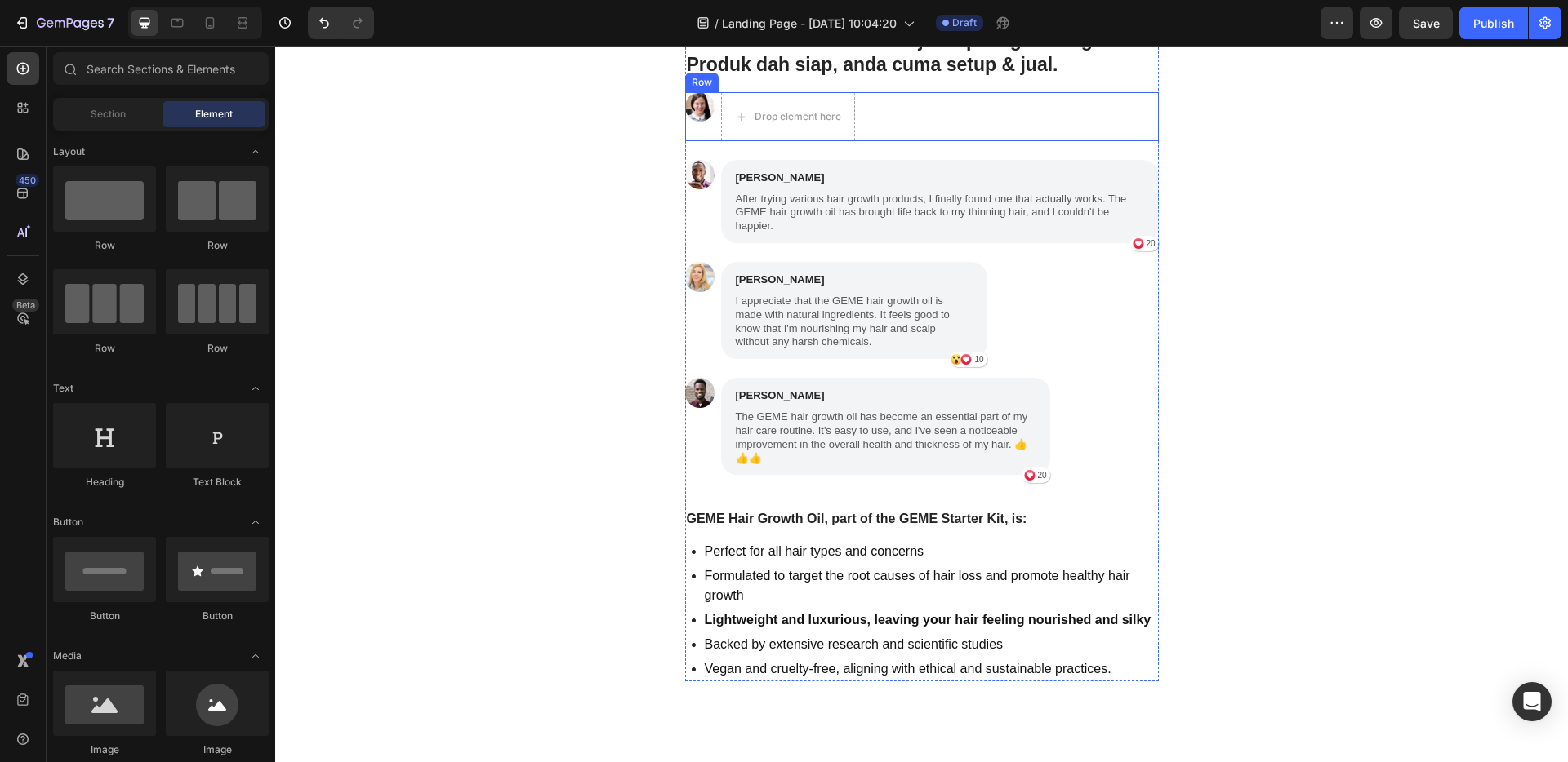
click at [998, 131] on div "Image Drop element here Row" at bounding box center [921, 116] width 473 height 49
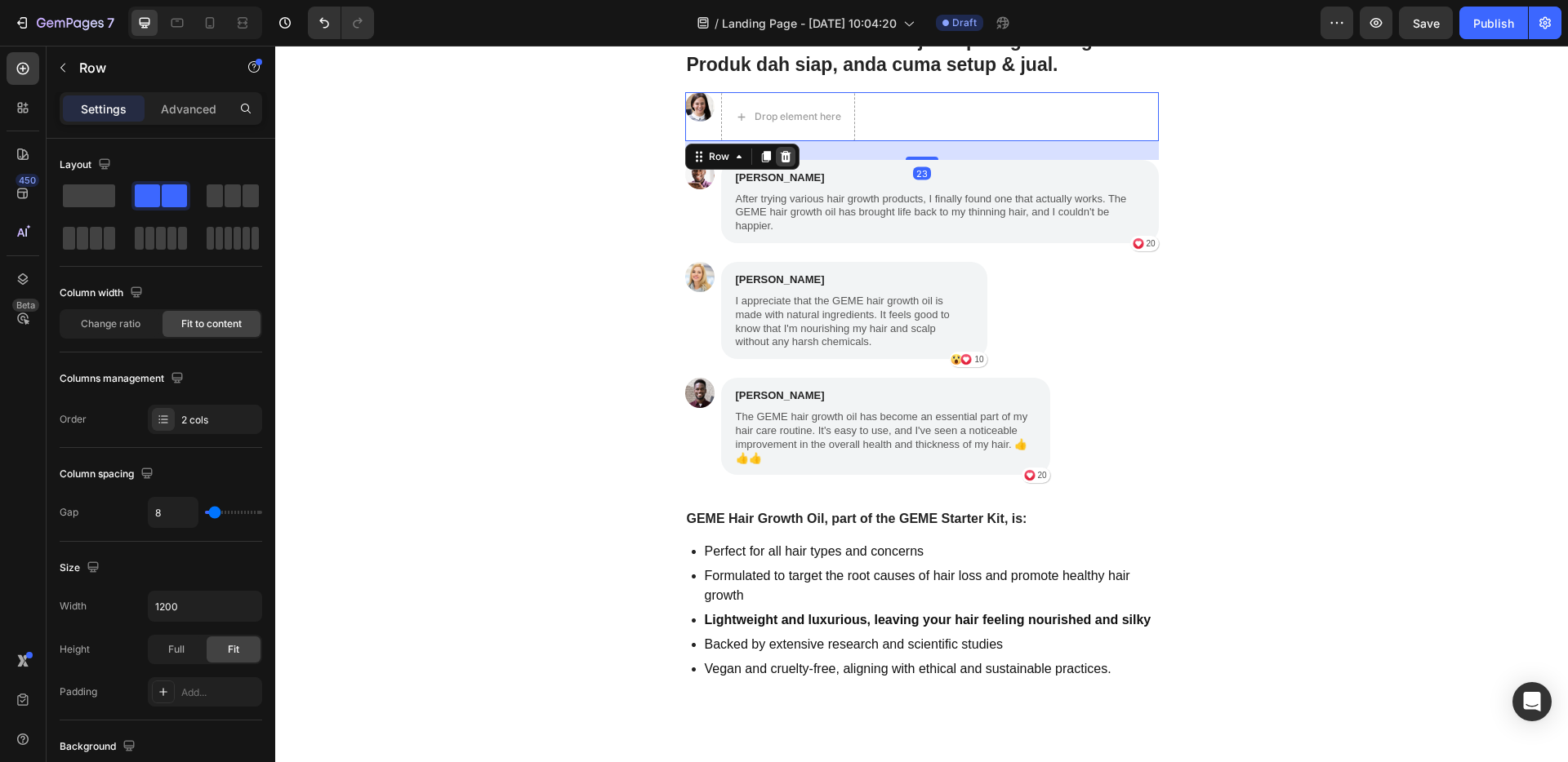
click at [783, 162] on icon at bounding box center [785, 156] width 13 height 13
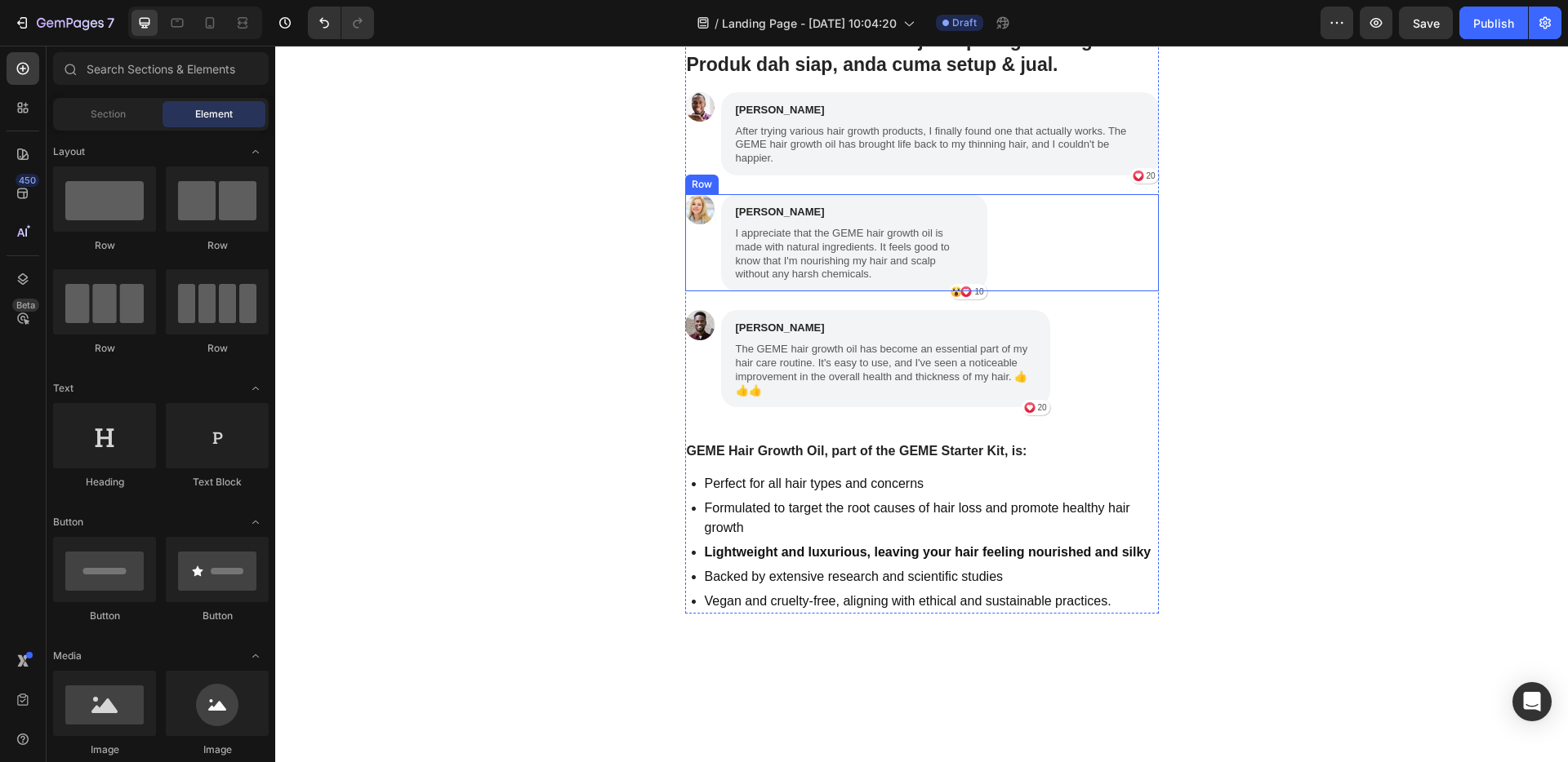
click at [1034, 208] on div "Image [PERSON_NAME] Text Block I appreciate that the GEME hair growth oil is ma…" at bounding box center [921, 243] width 473 height 97
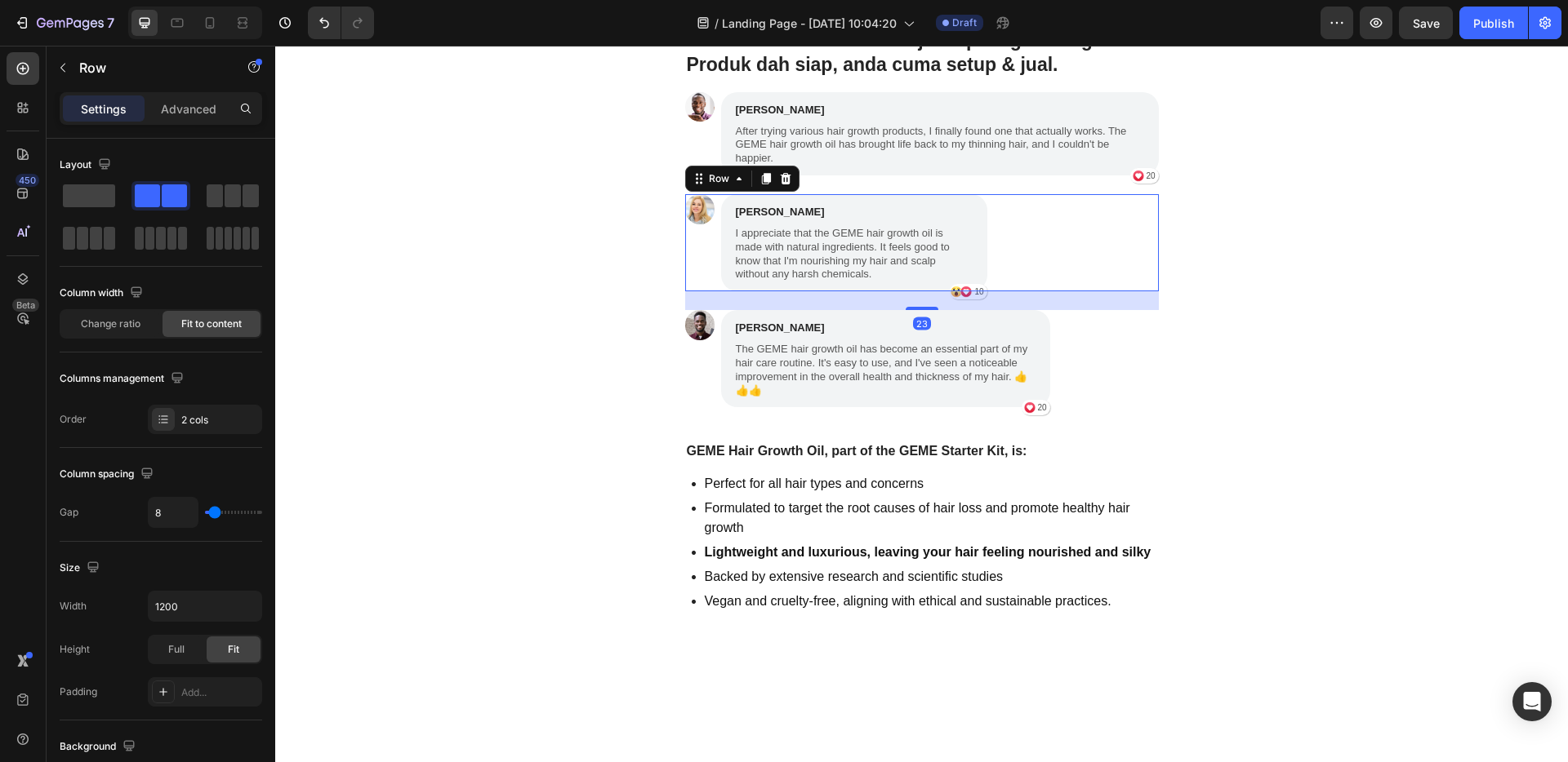
drag, startPoint x: 776, startPoint y: 180, endPoint x: 812, endPoint y: 168, distance: 37.9
click at [779, 180] on icon at bounding box center [785, 179] width 13 height 13
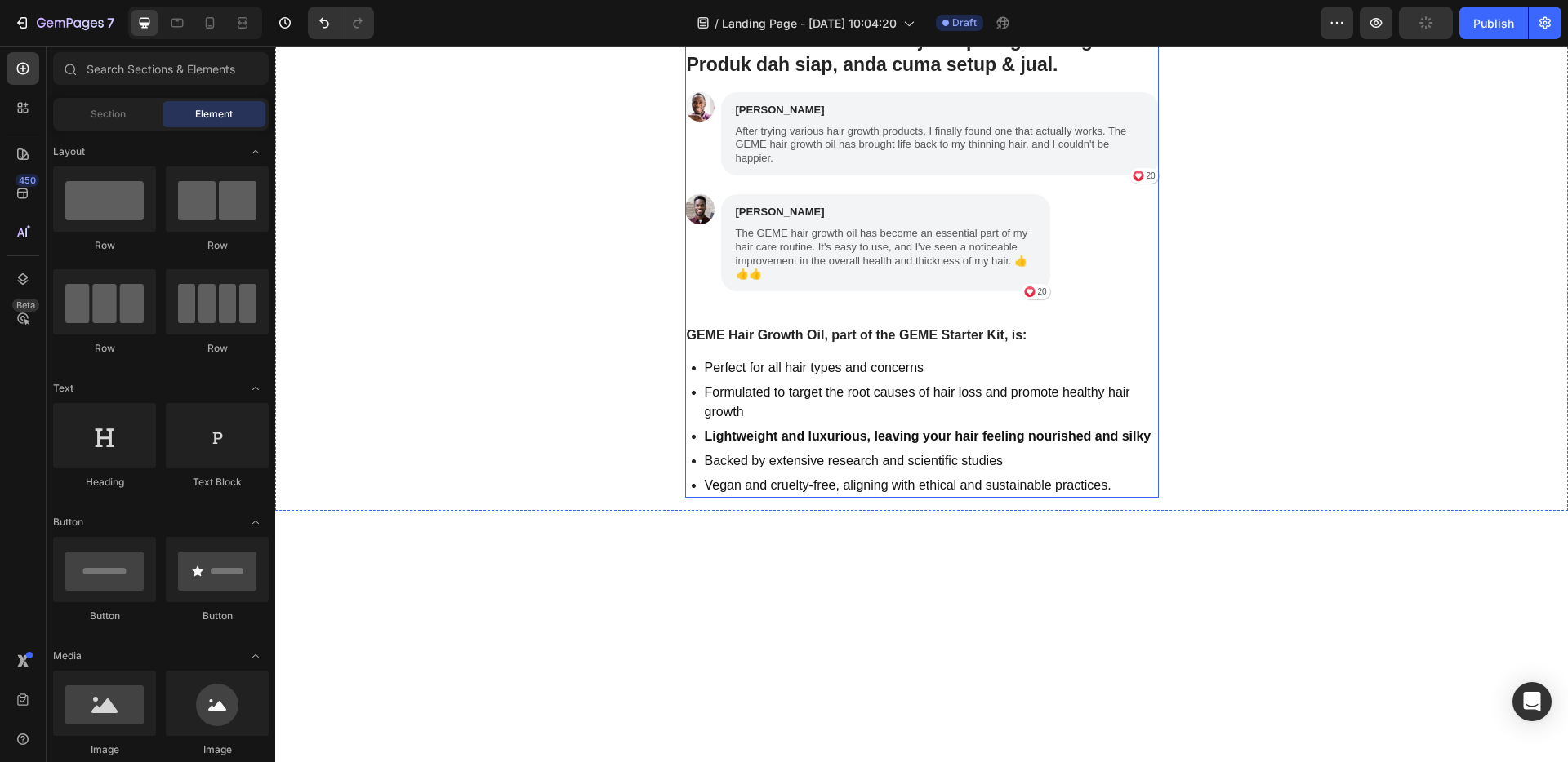
click at [1061, 90] on div "P.S. Kalau anda selalu tertangguh sebab tak tahu nak mula dari mana → ini jalan…" at bounding box center [921, 251] width 473 height 496
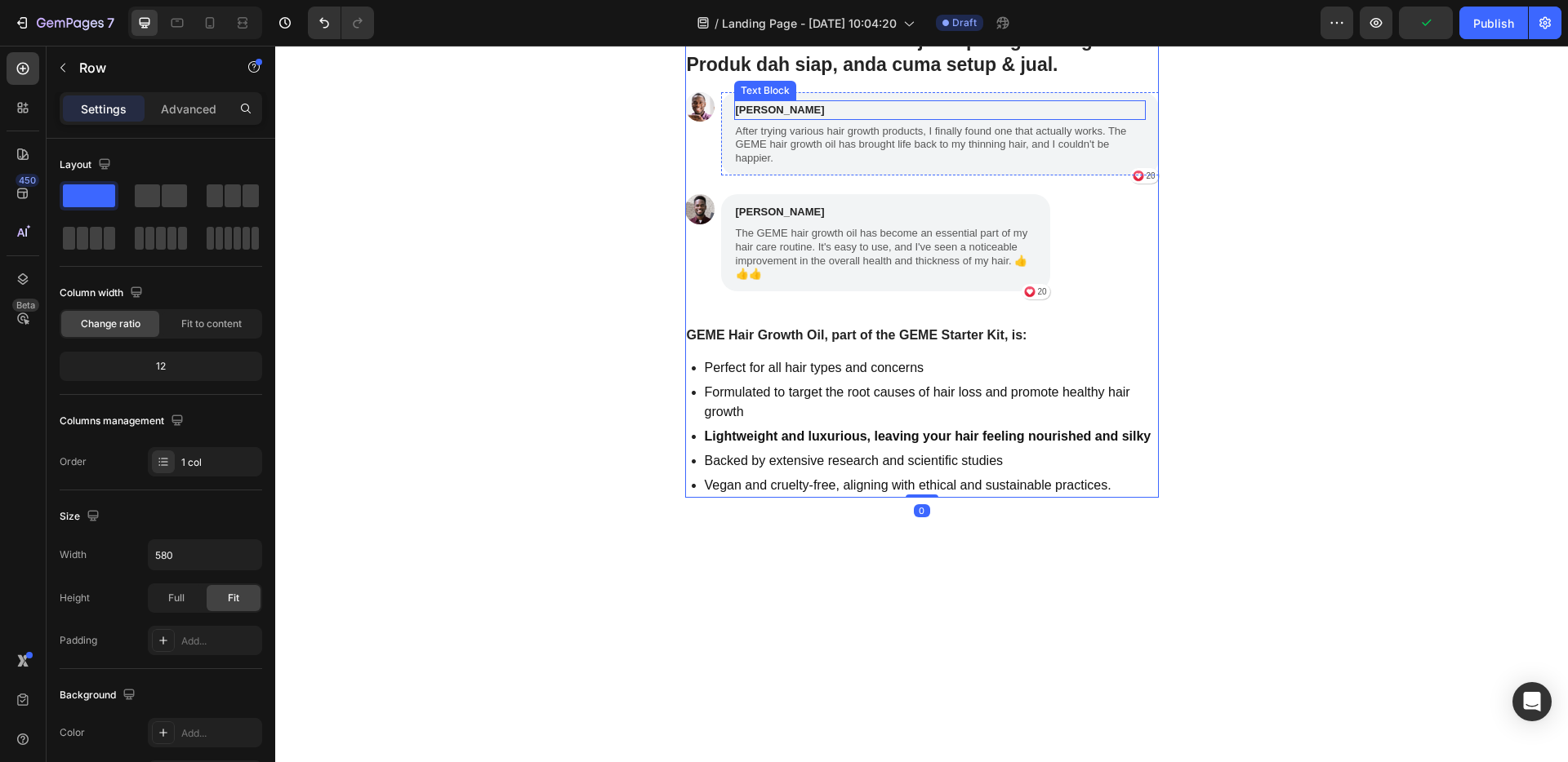
click at [1056, 119] on div "[PERSON_NAME] Text Block After trying various hair growth products, I finally f…" at bounding box center [940, 134] width 412 height 67
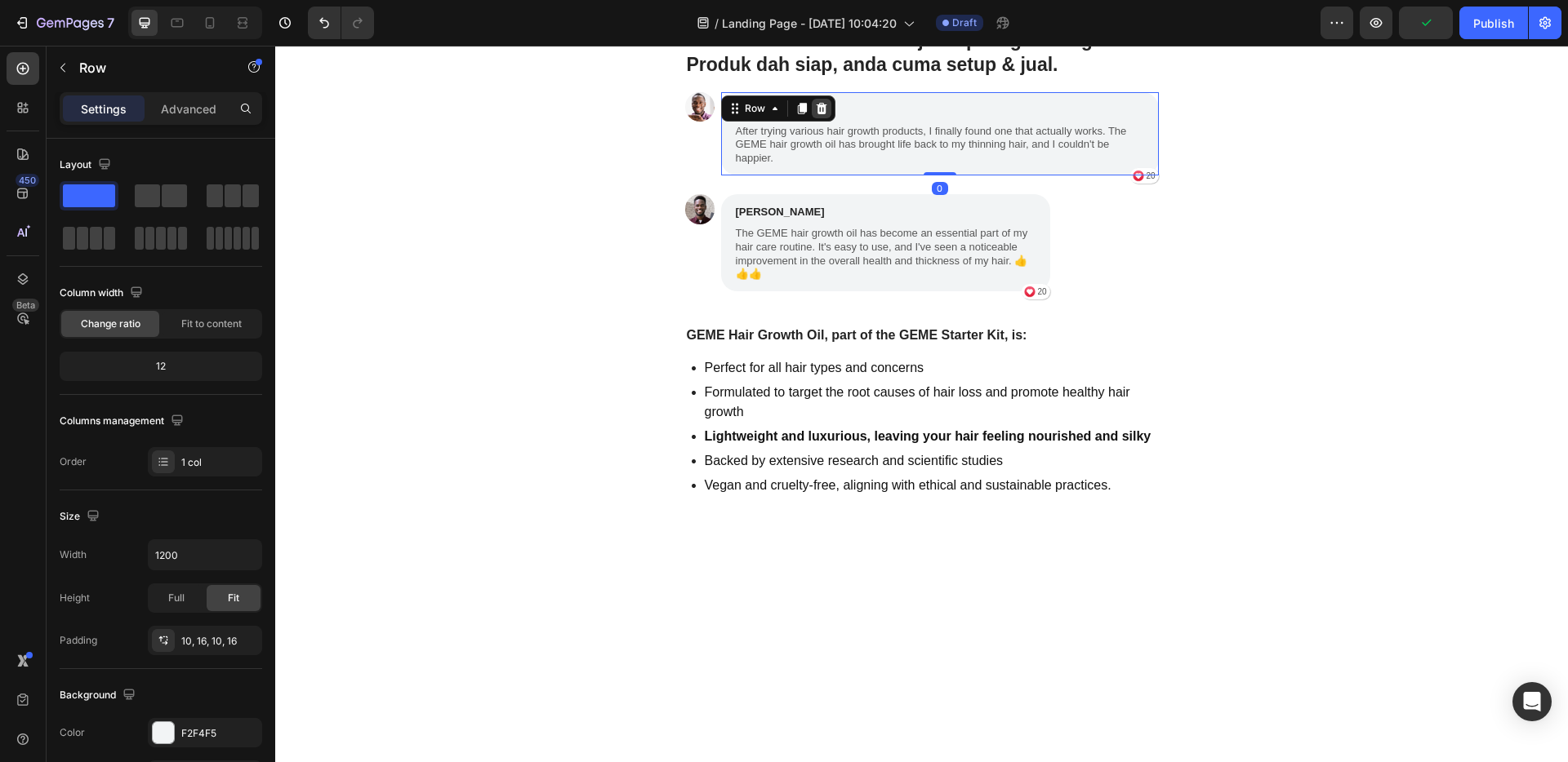
click at [815, 109] on icon at bounding box center [820, 108] width 10 height 11
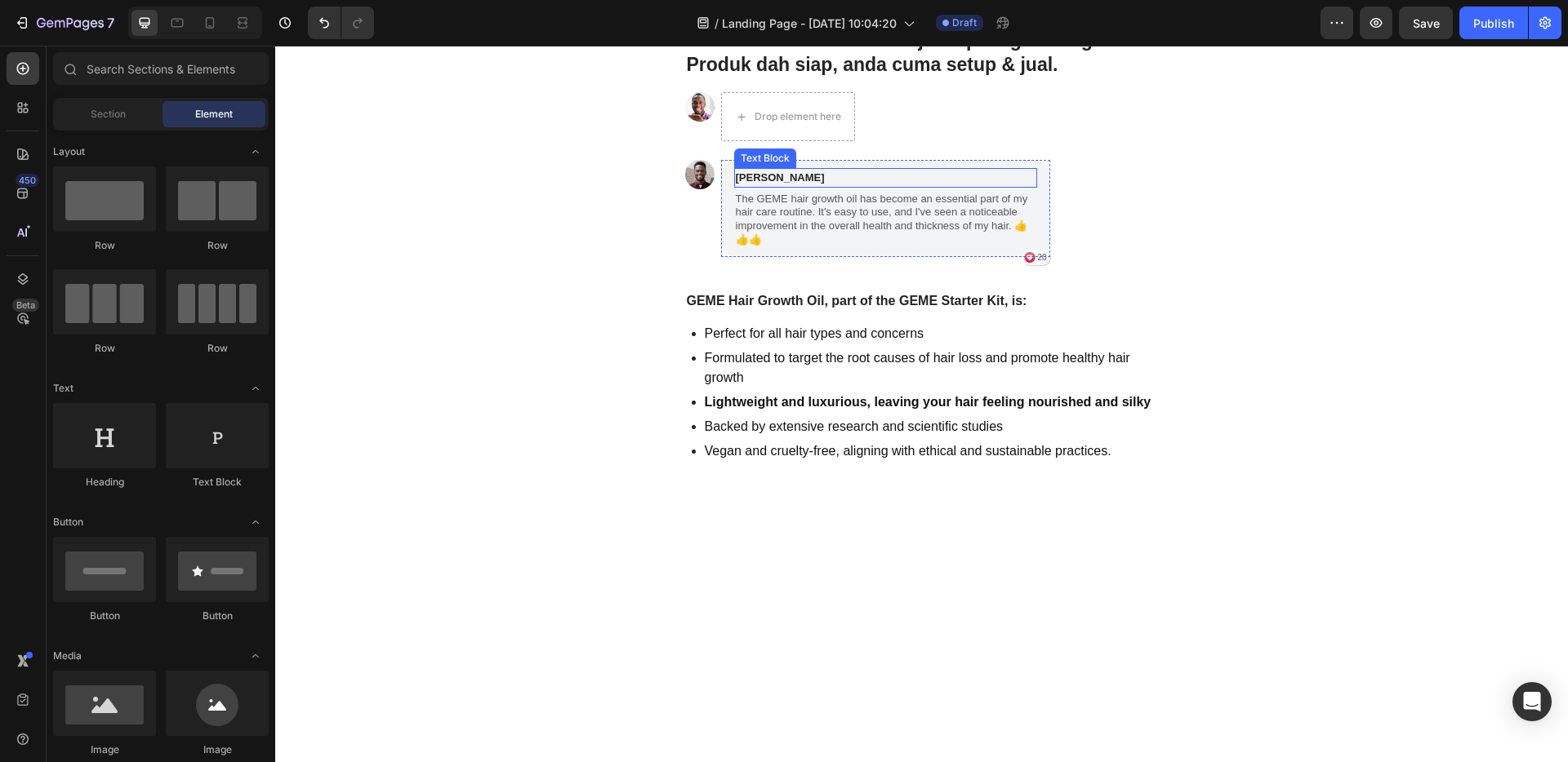
click at [1029, 184] on div "[PERSON_NAME]" at bounding box center [885, 178] width 303 height 20
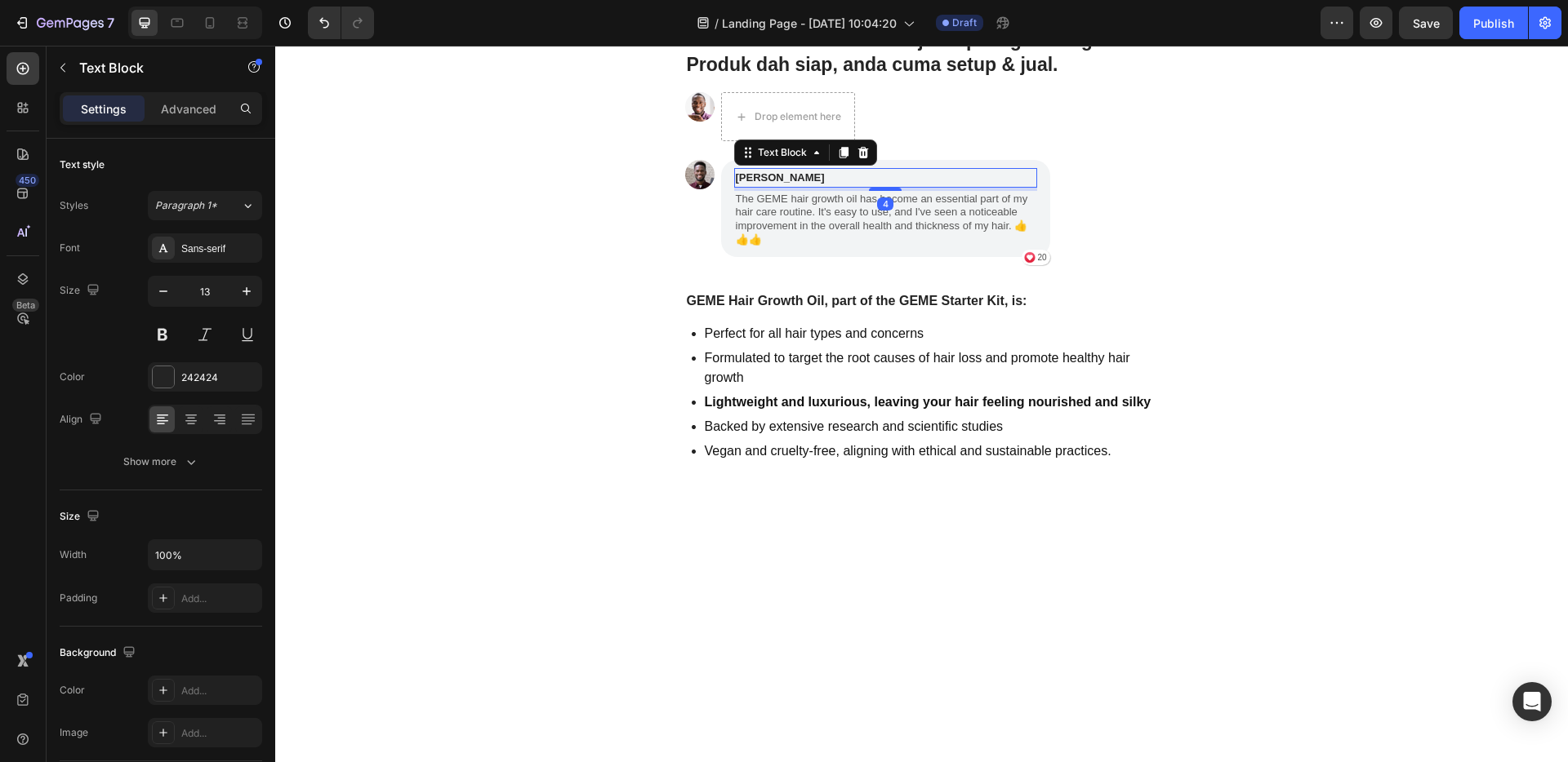
click at [862, 153] on icon at bounding box center [863, 153] width 13 height 13
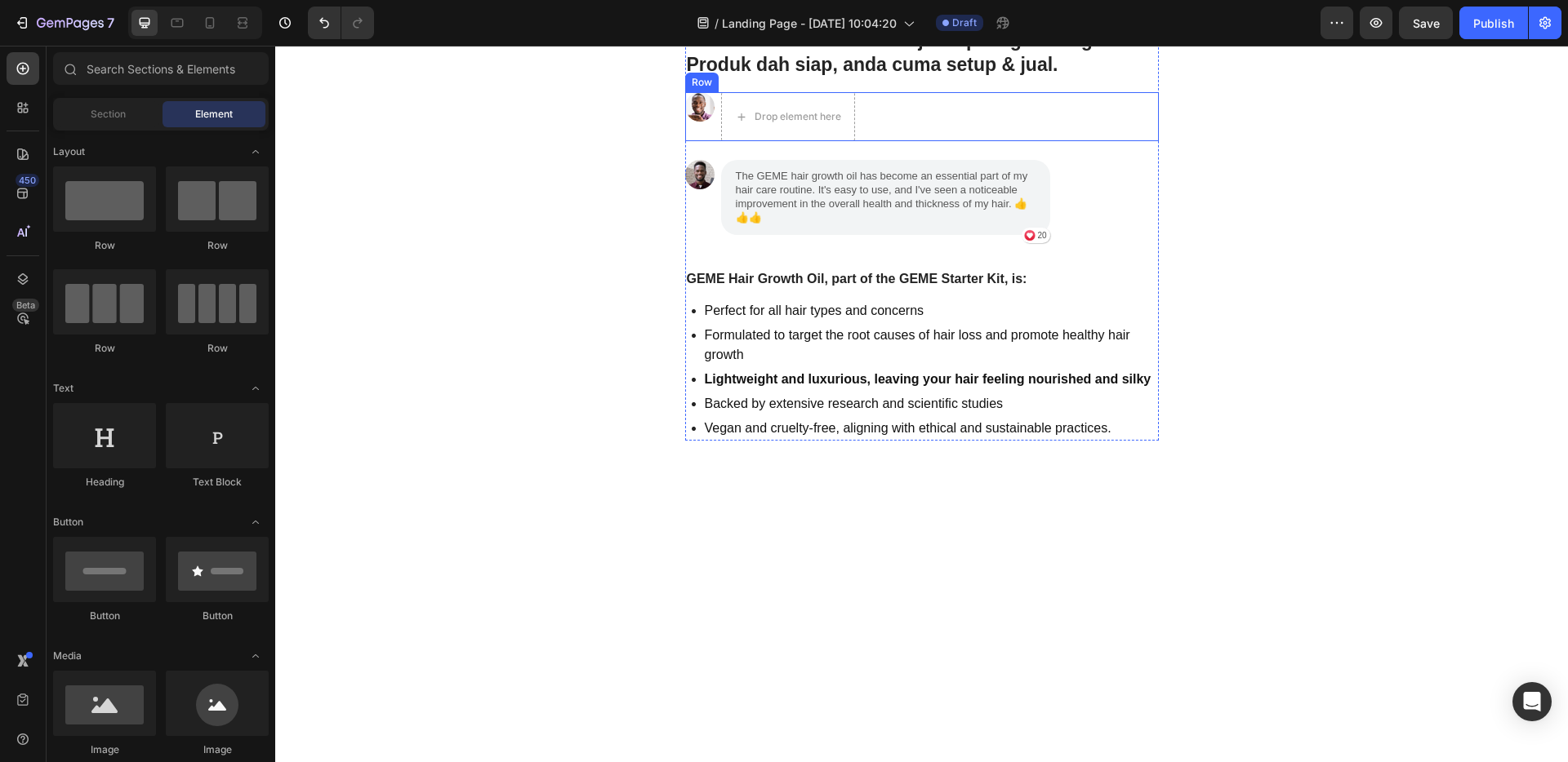
click at [895, 109] on div "Image Drop element here Row" at bounding box center [921, 116] width 473 height 49
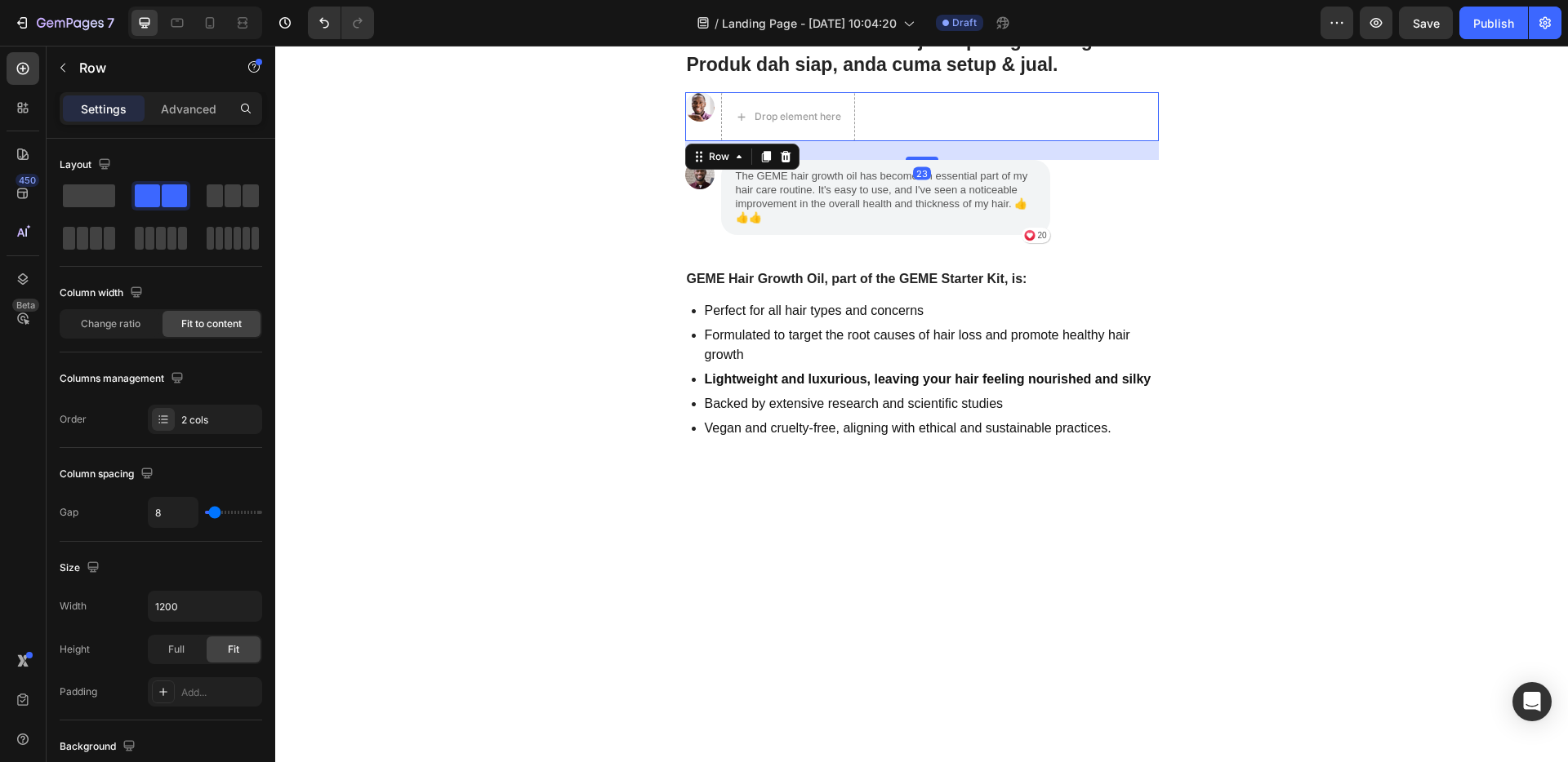
click at [781, 160] on icon at bounding box center [784, 156] width 10 height 11
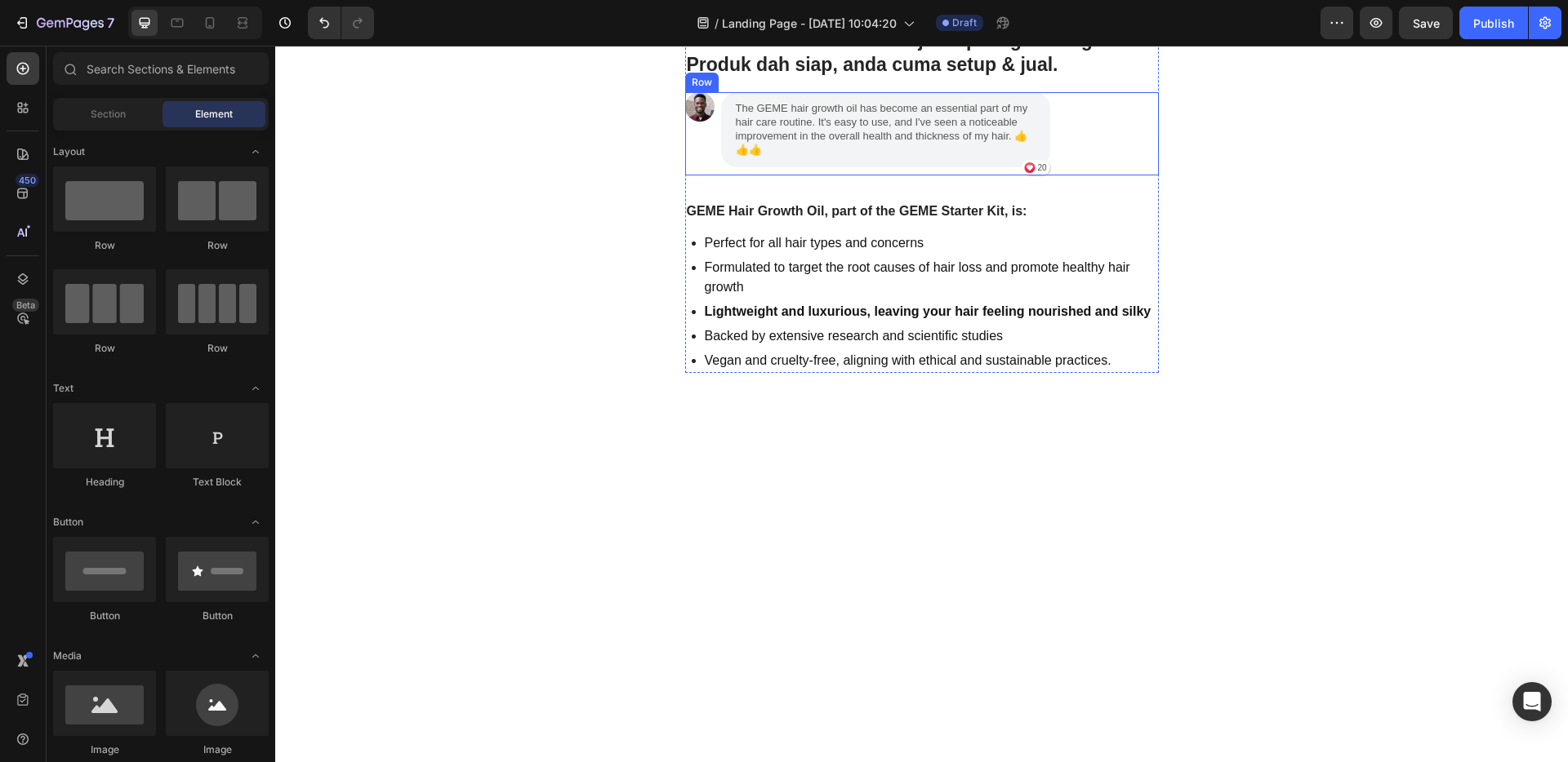
click at [1077, 143] on div "Image The GEME hair growth oil has become an essential part of my hair care rou…" at bounding box center [921, 133] width 473 height 83
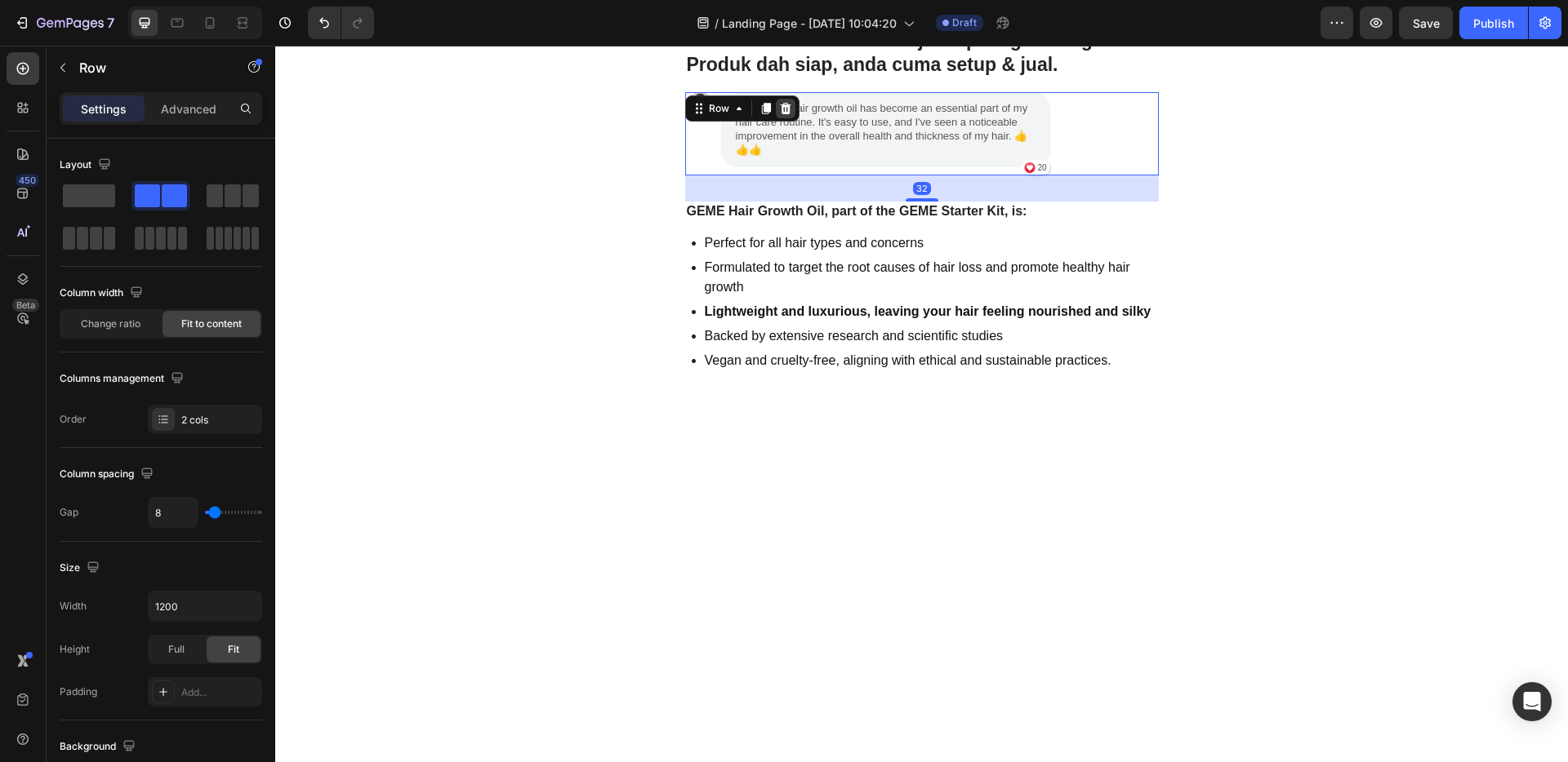
click at [781, 110] on icon at bounding box center [784, 108] width 10 height 11
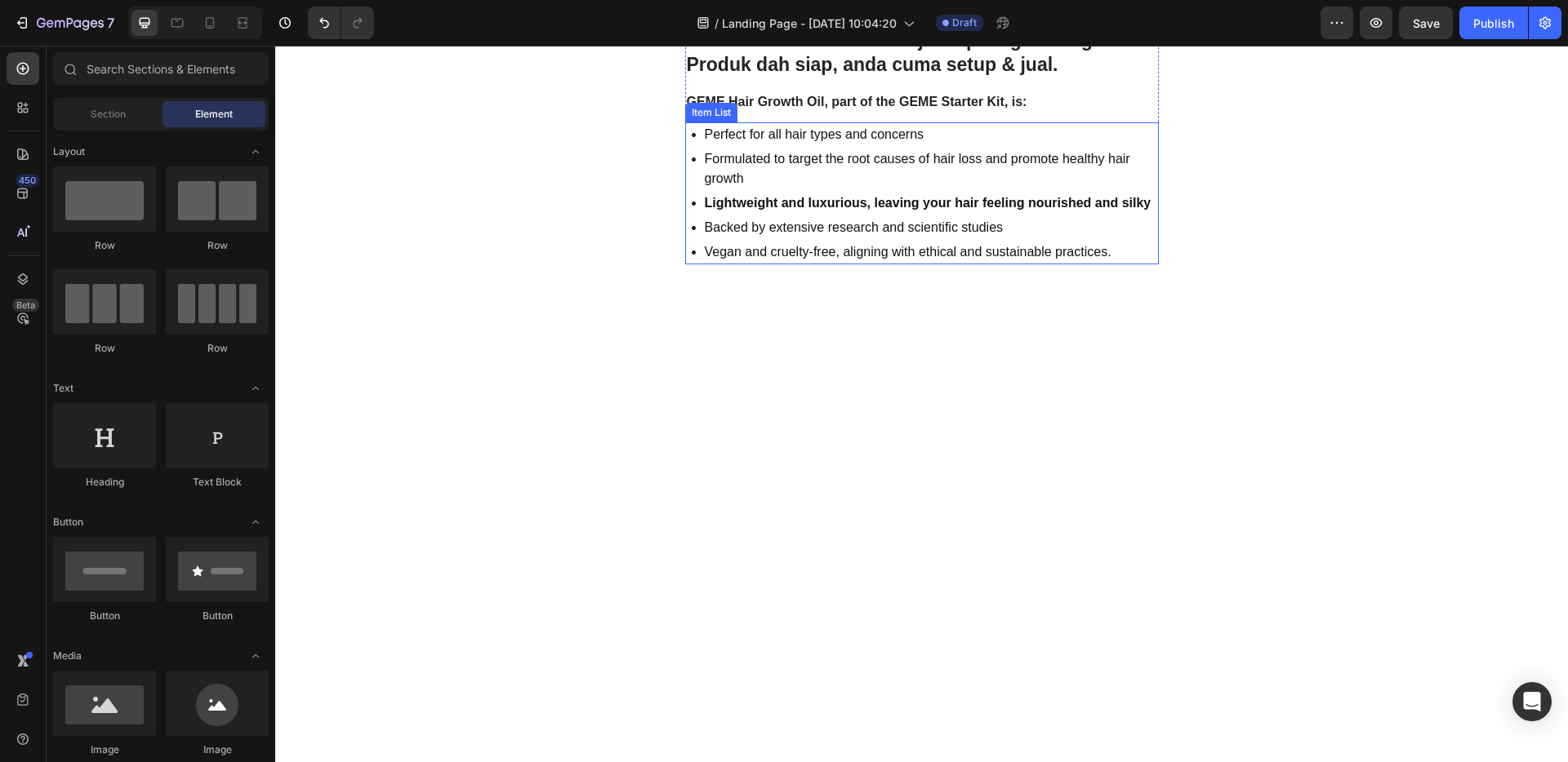
click at [1012, 164] on p "Formulated to target the root causes of hair loss and promote healthy hair grow…" at bounding box center [930, 169] width 452 height 39
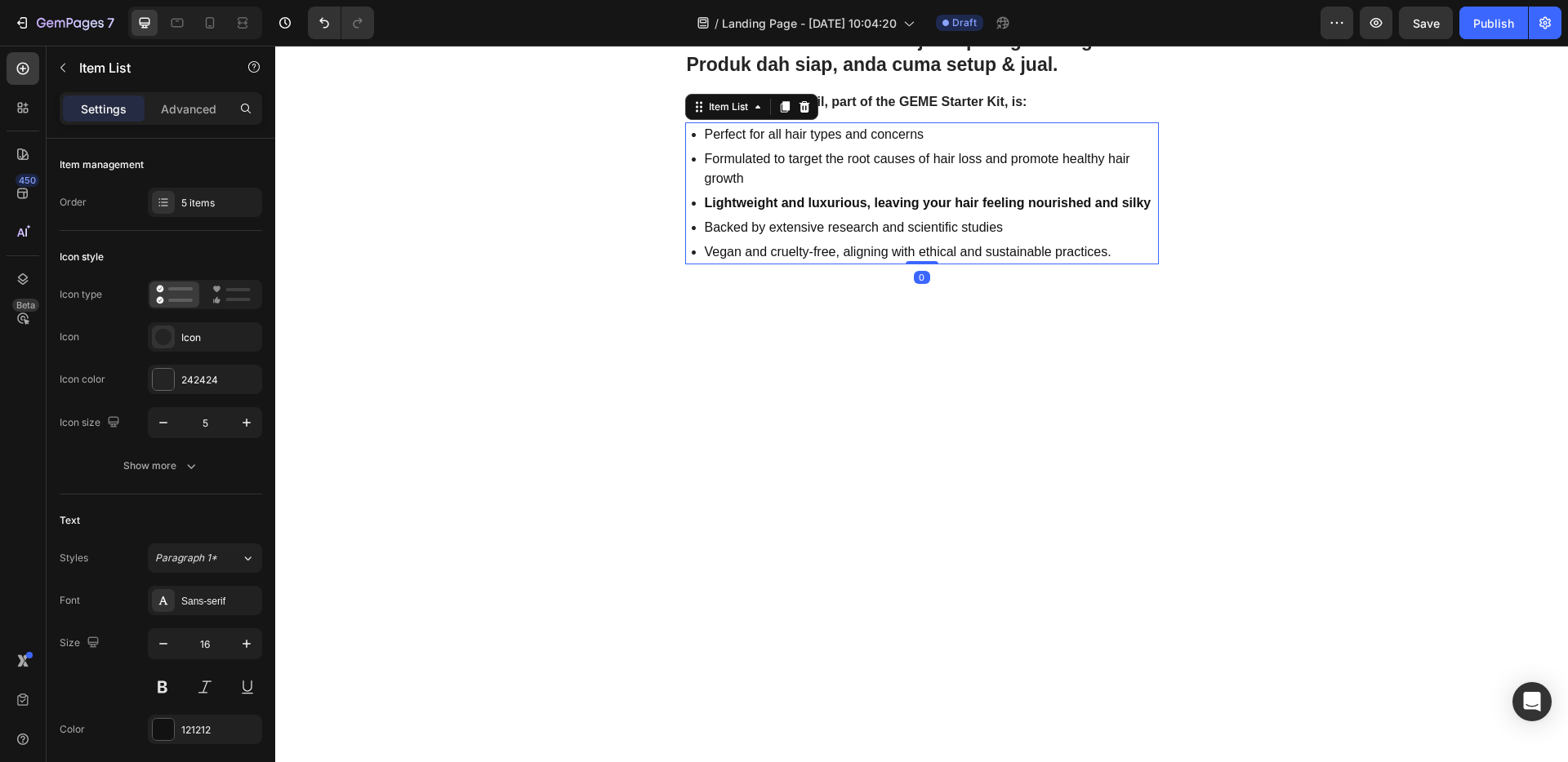
click at [804, 103] on icon at bounding box center [804, 107] width 13 height 13
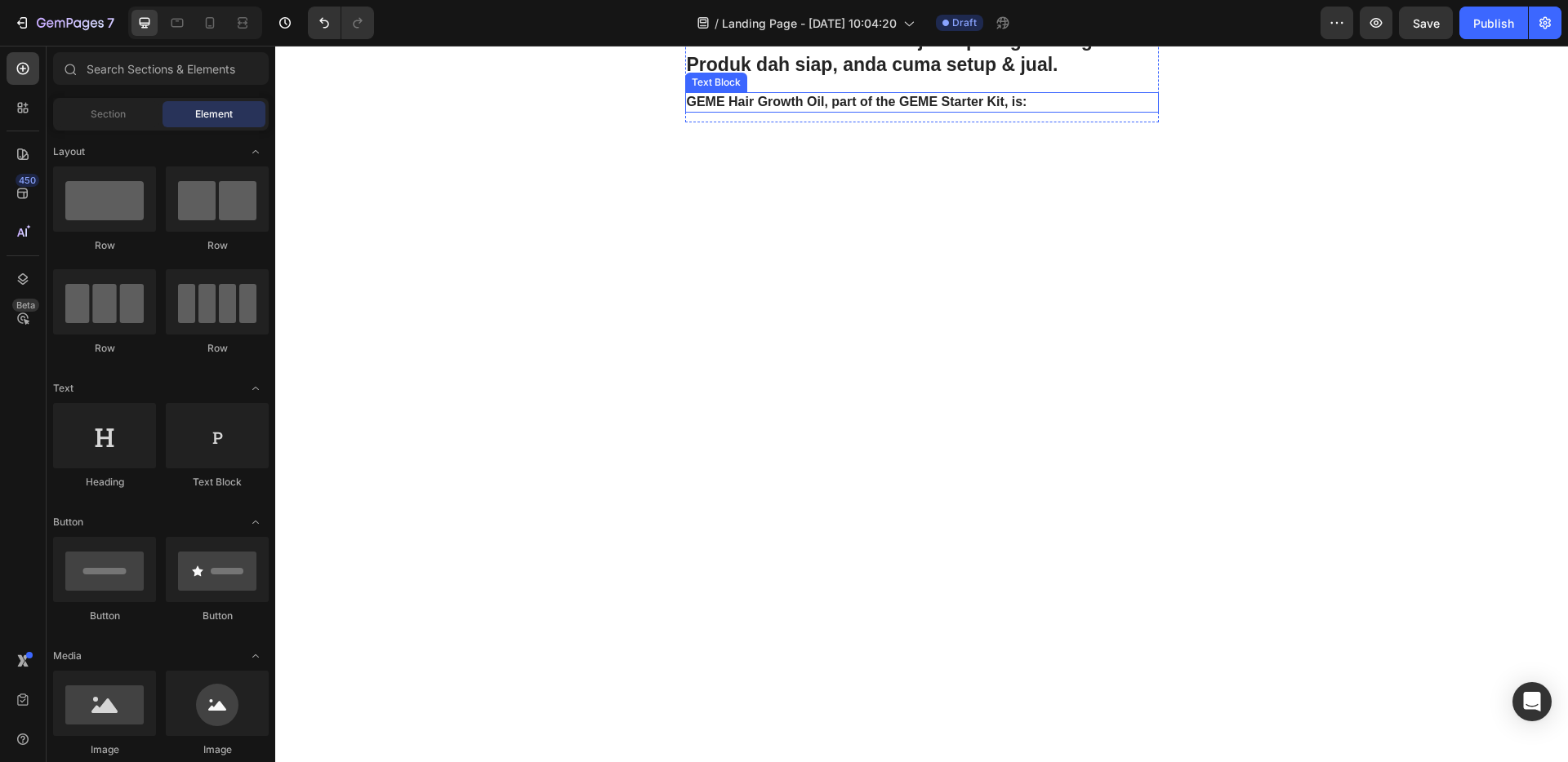
click at [1053, 97] on p "GEME Hair Growth Oil, part of the GEME Starter Kit, is:" at bounding box center [921, 102] width 470 height 17
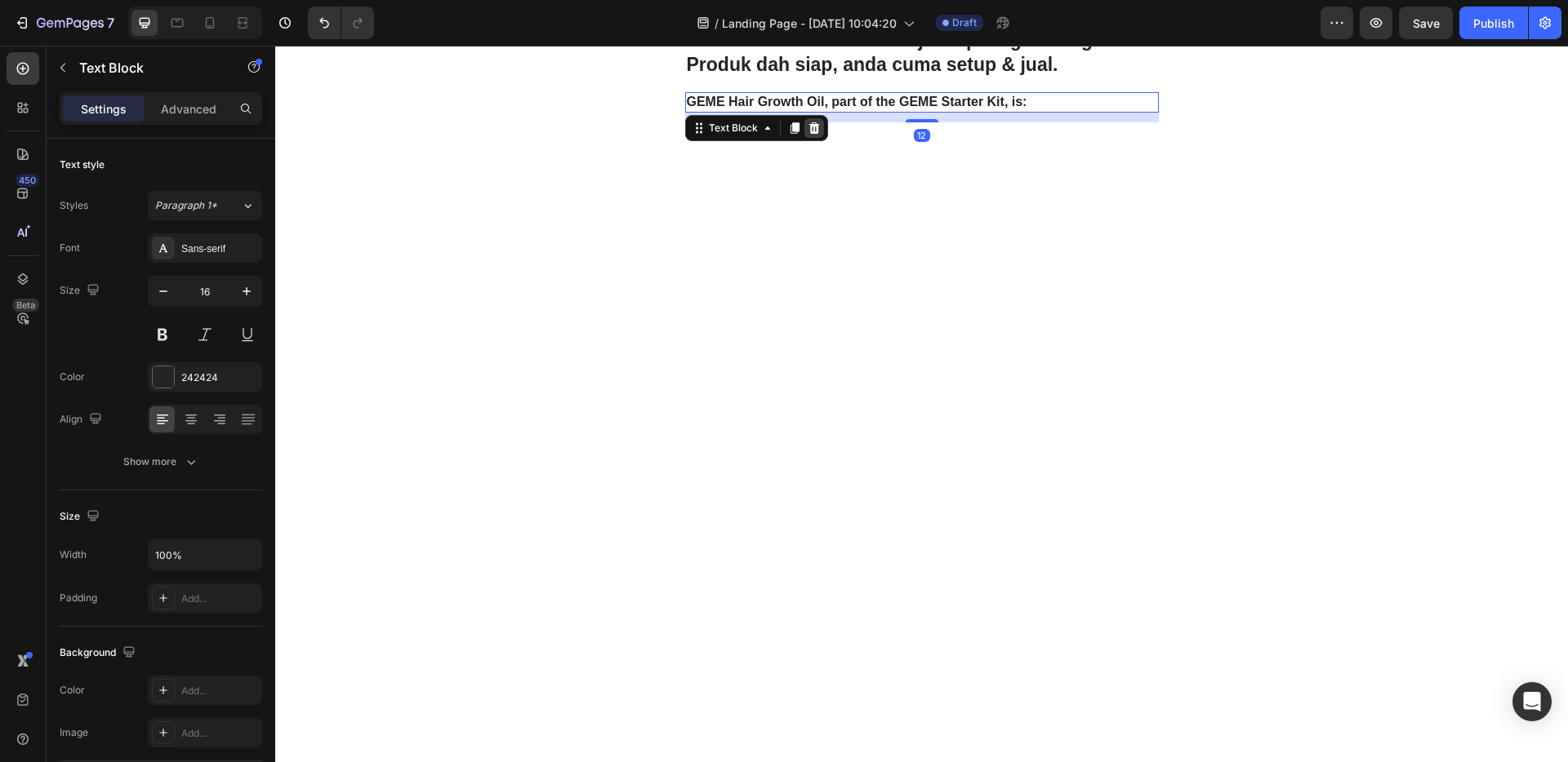
click at [810, 129] on icon at bounding box center [813, 128] width 10 height 11
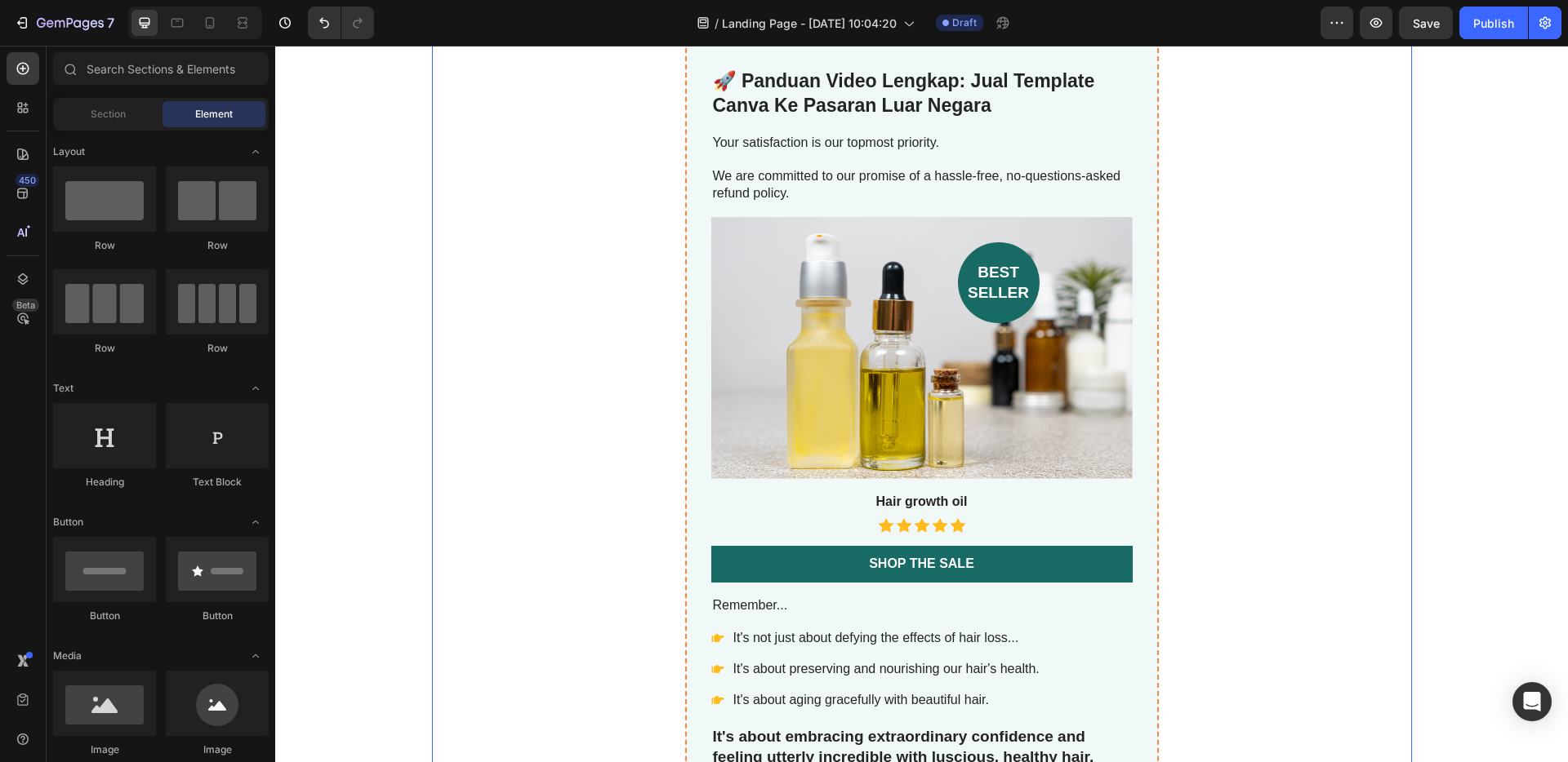
scroll to position [4904, 0]
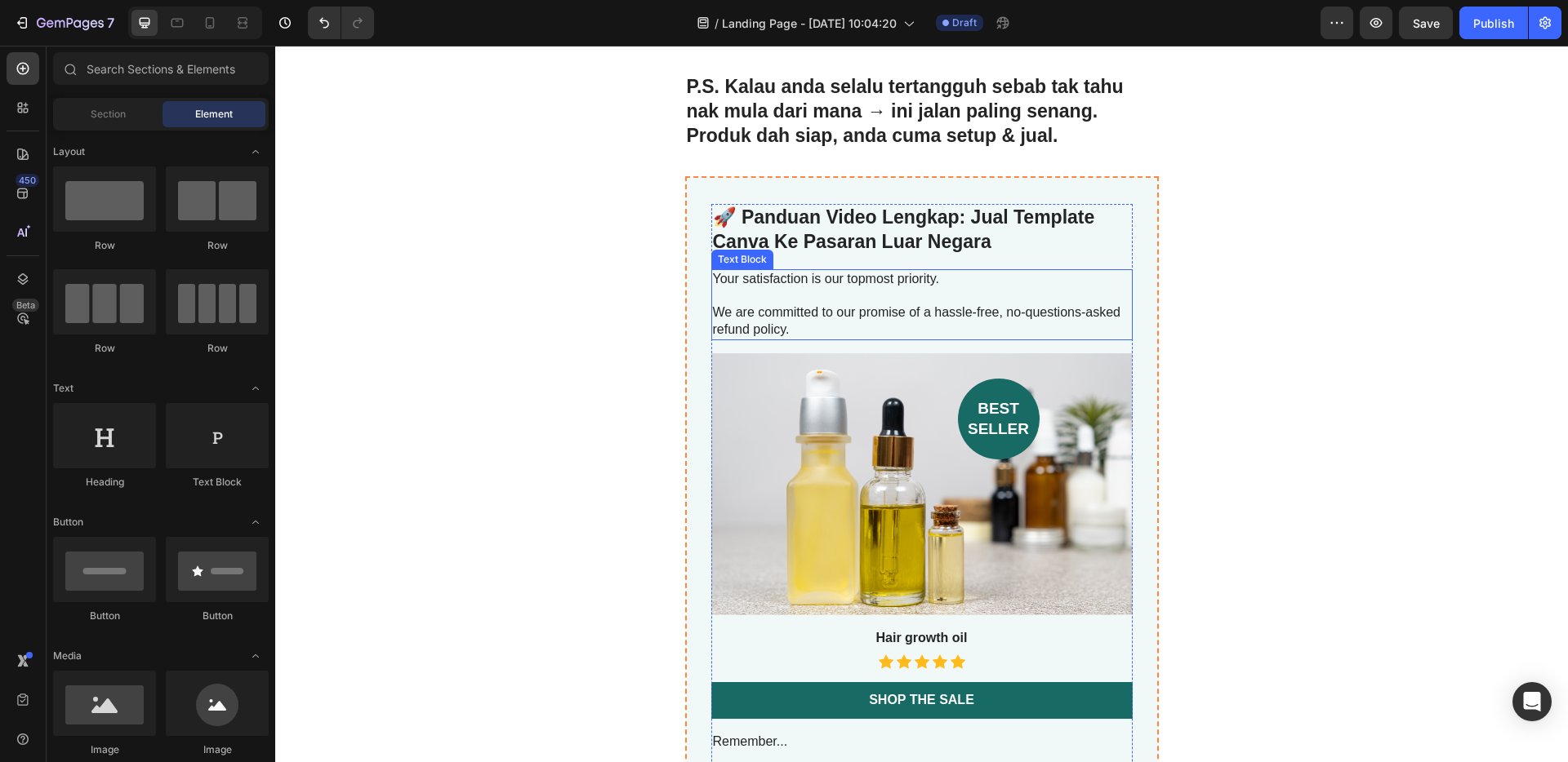
click at [920, 310] on p "We are committed to our promise of a hassle-free, no-questions-asked refund pol…" at bounding box center [921, 321] width 418 height 34
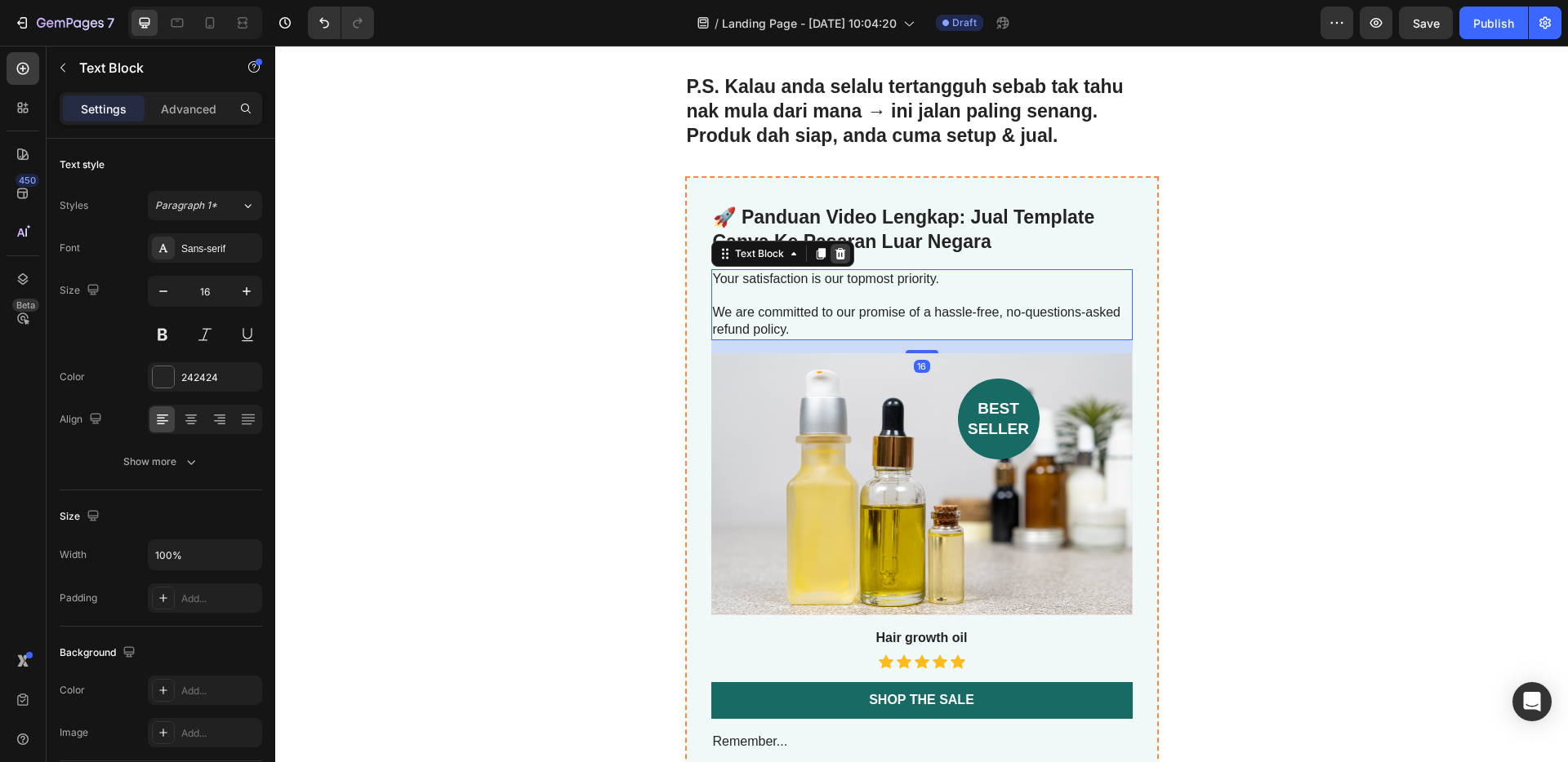
click at [837, 254] on icon at bounding box center [839, 253] width 10 height 11
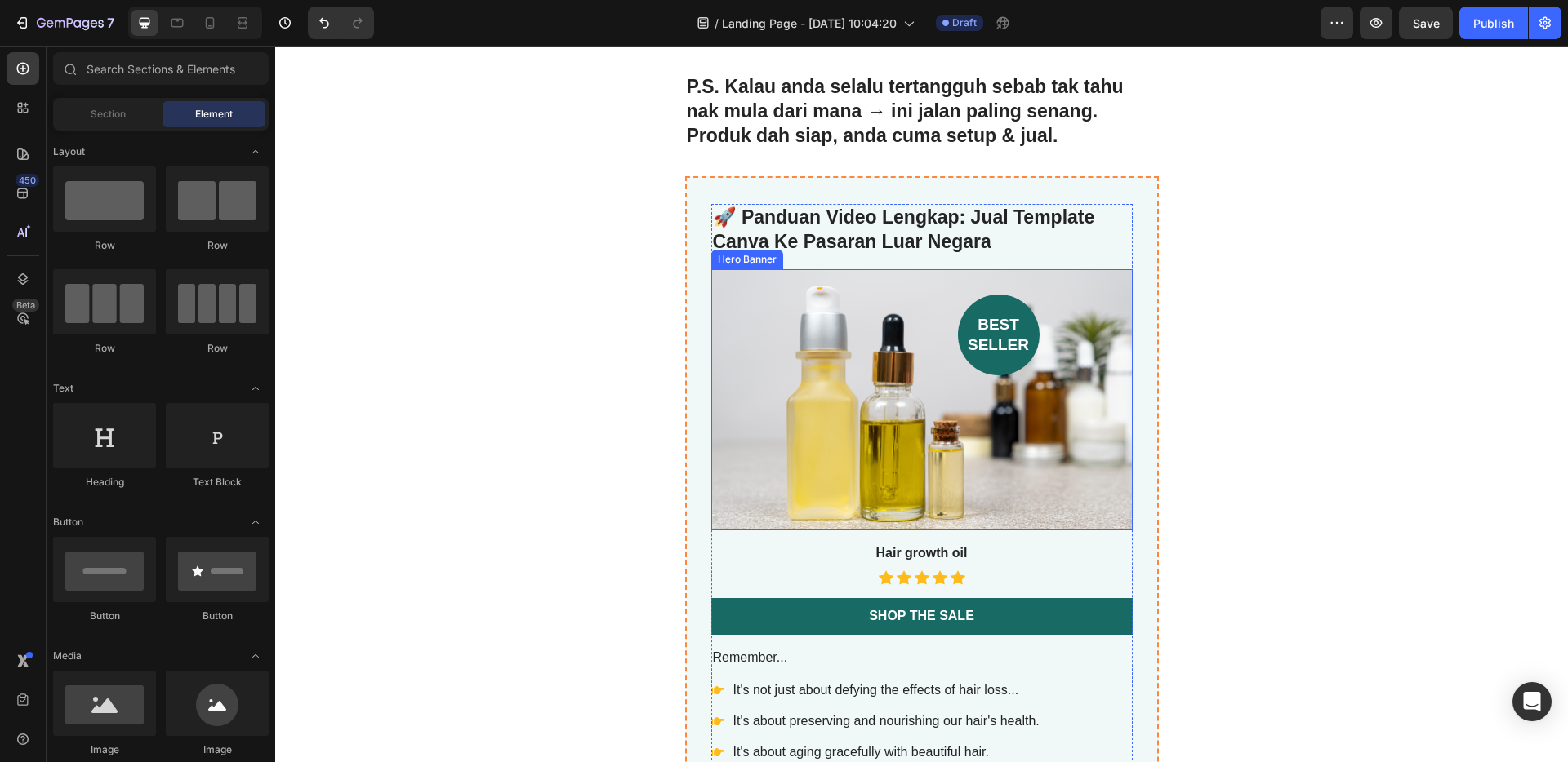
click at [868, 393] on div "Background Image" at bounding box center [921, 400] width 421 height 262
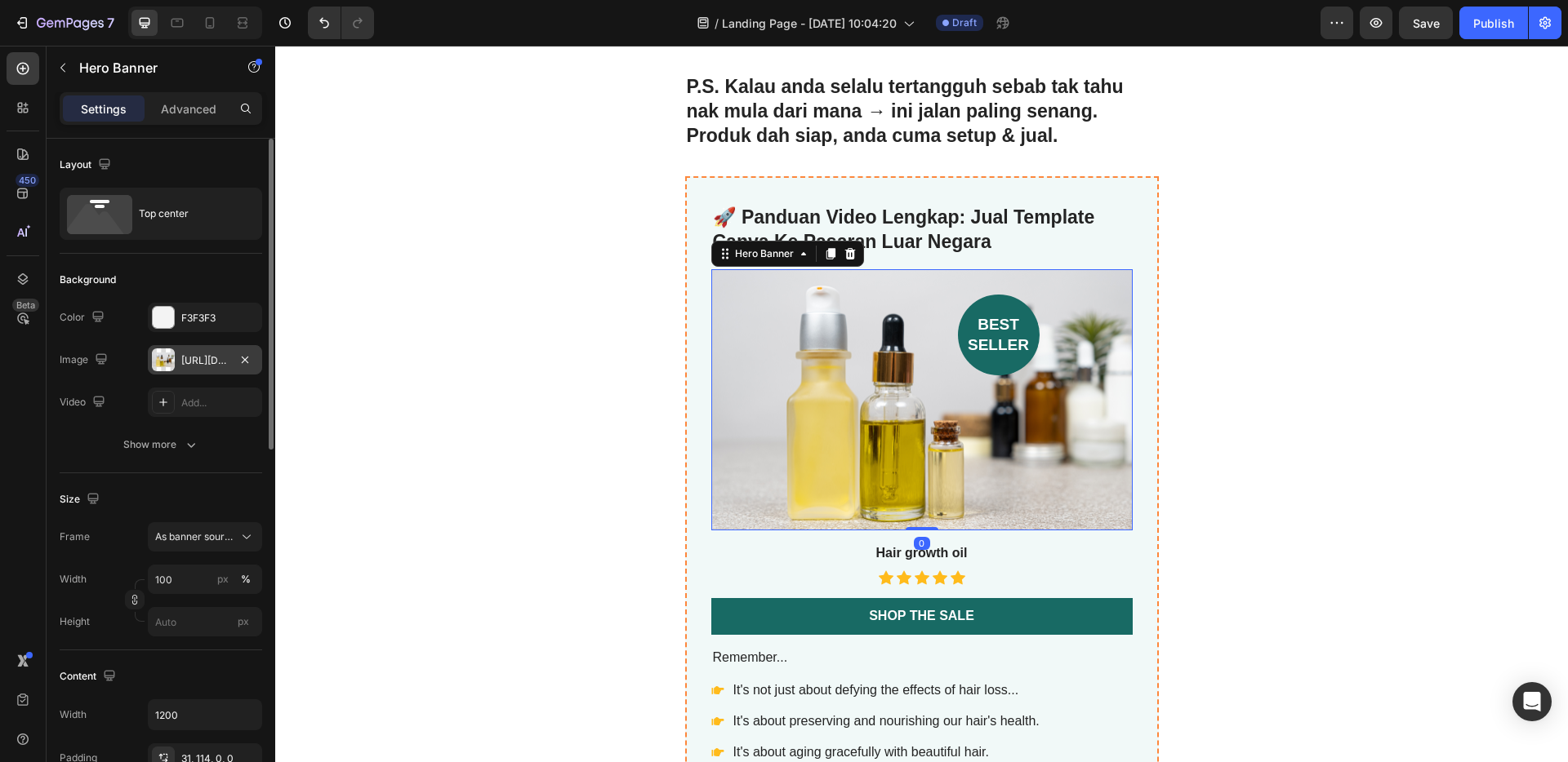
click at [203, 360] on div "[URL][DOMAIN_NAME]" at bounding box center [205, 361] width 48 height 15
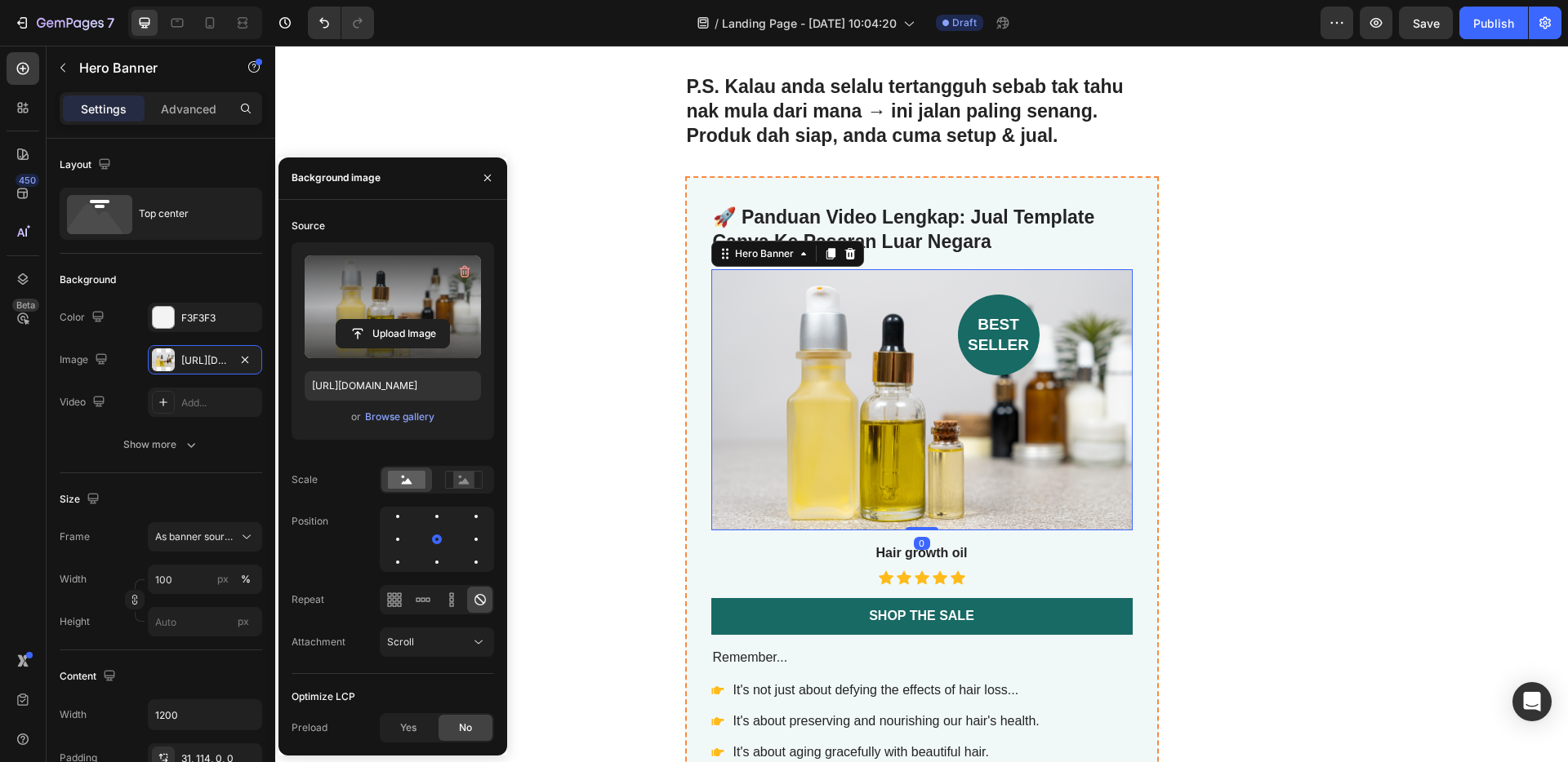
click at [398, 302] on label at bounding box center [392, 306] width 176 height 102
click at [398, 320] on input "file" at bounding box center [392, 334] width 113 height 28
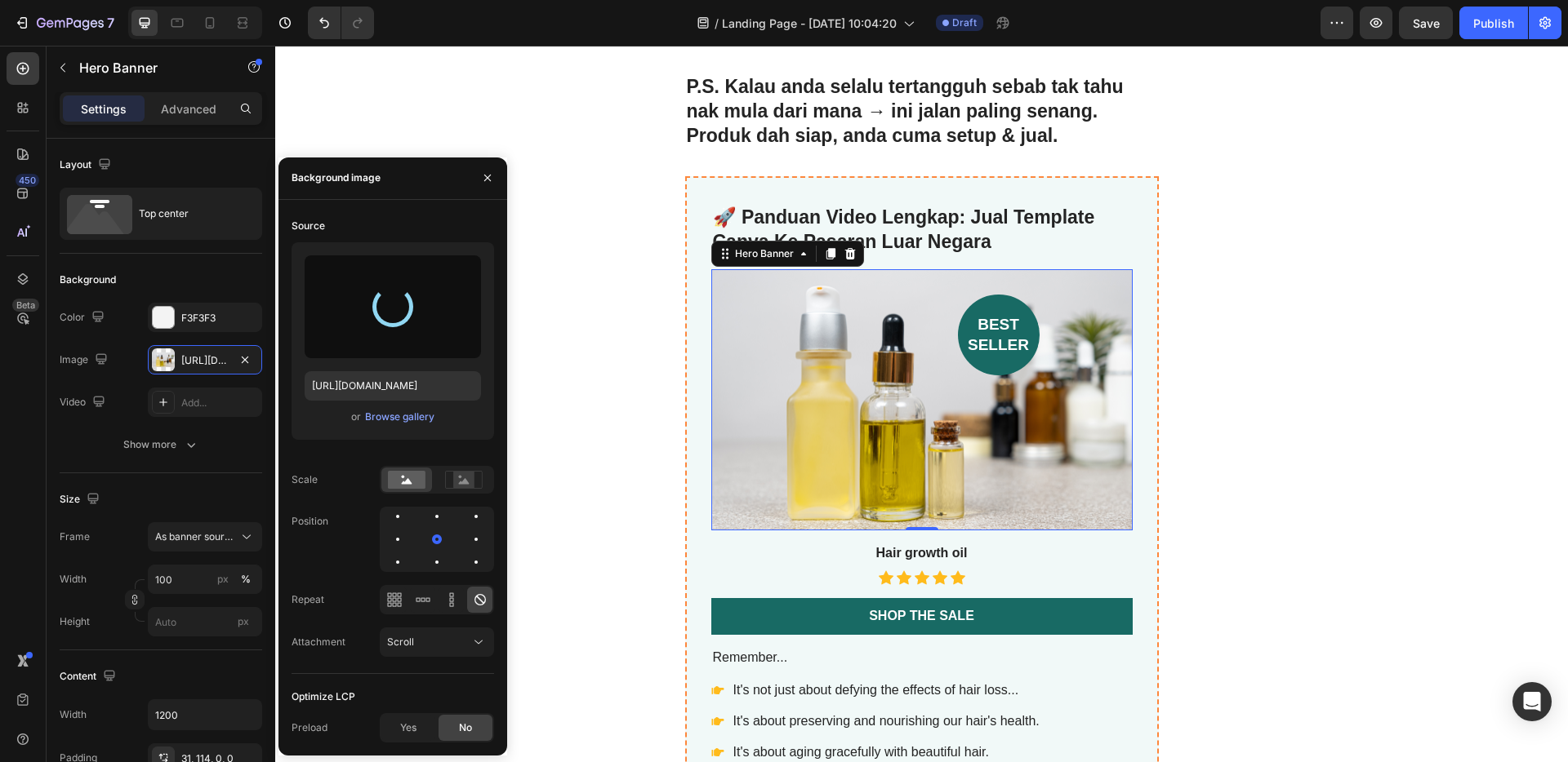
type input "[URL][DOMAIN_NAME]"
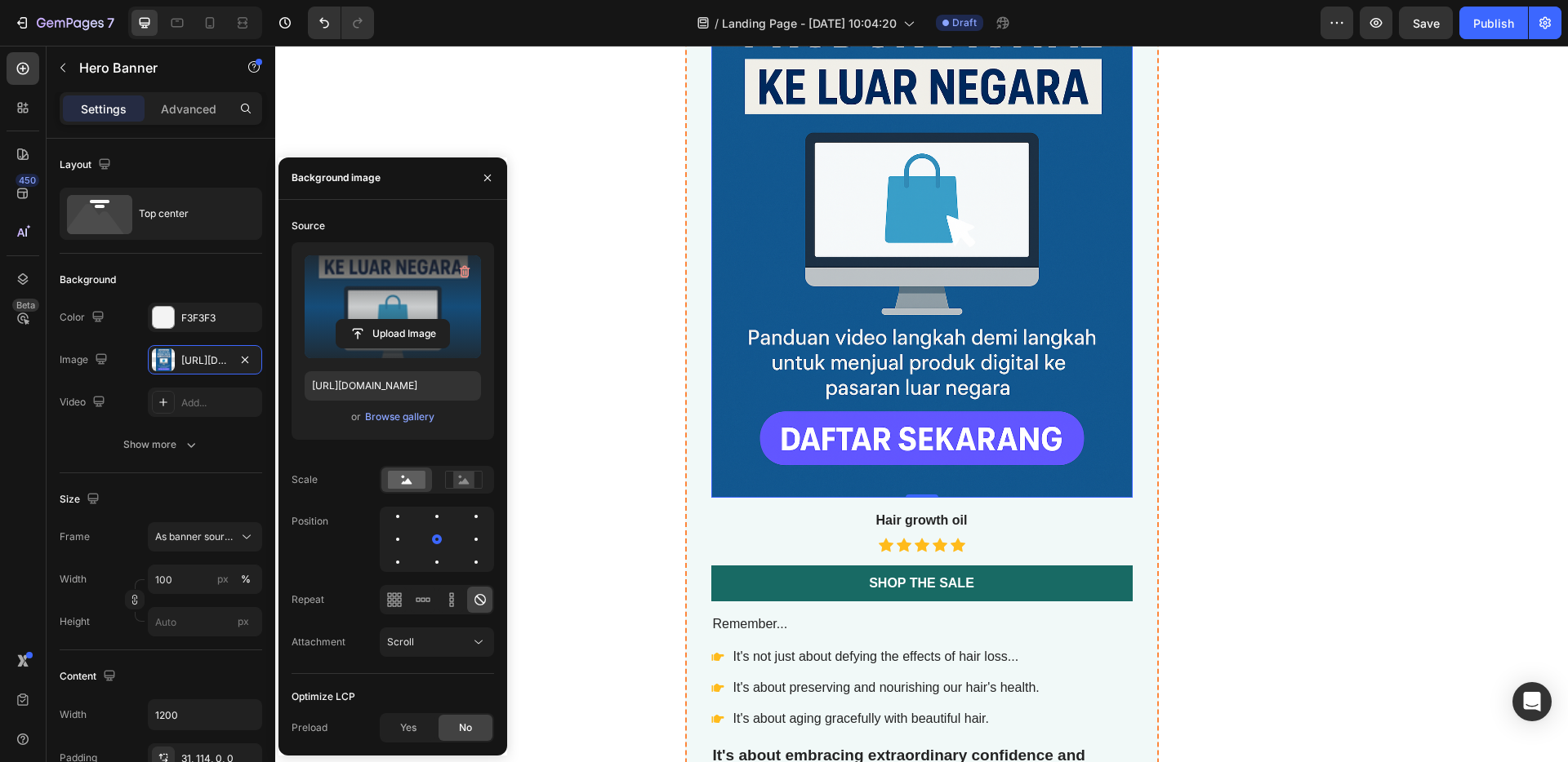
scroll to position [5480, 0]
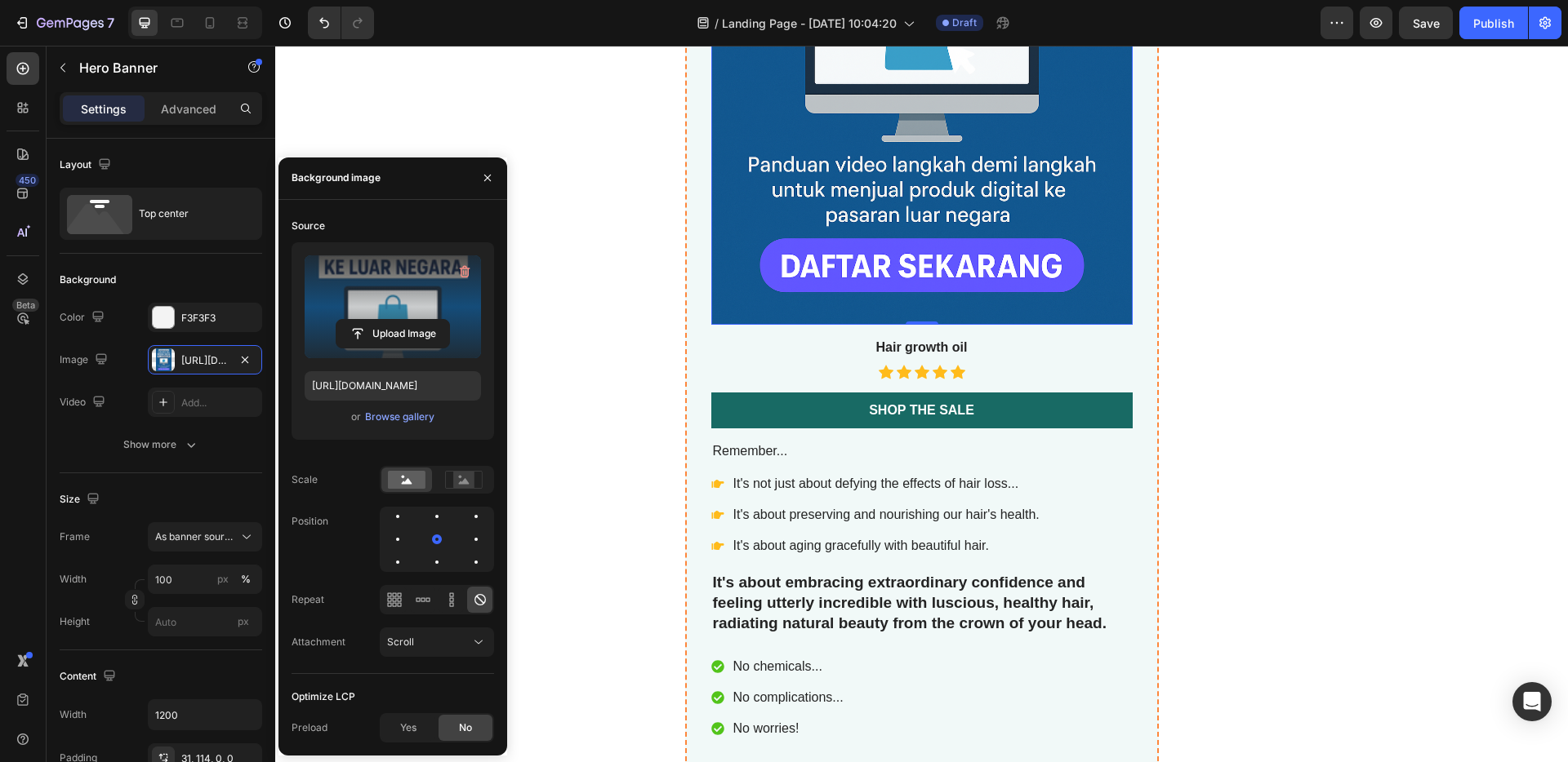
click at [946, 347] on h3 "Hair growth oil" at bounding box center [921, 348] width 421 height 20
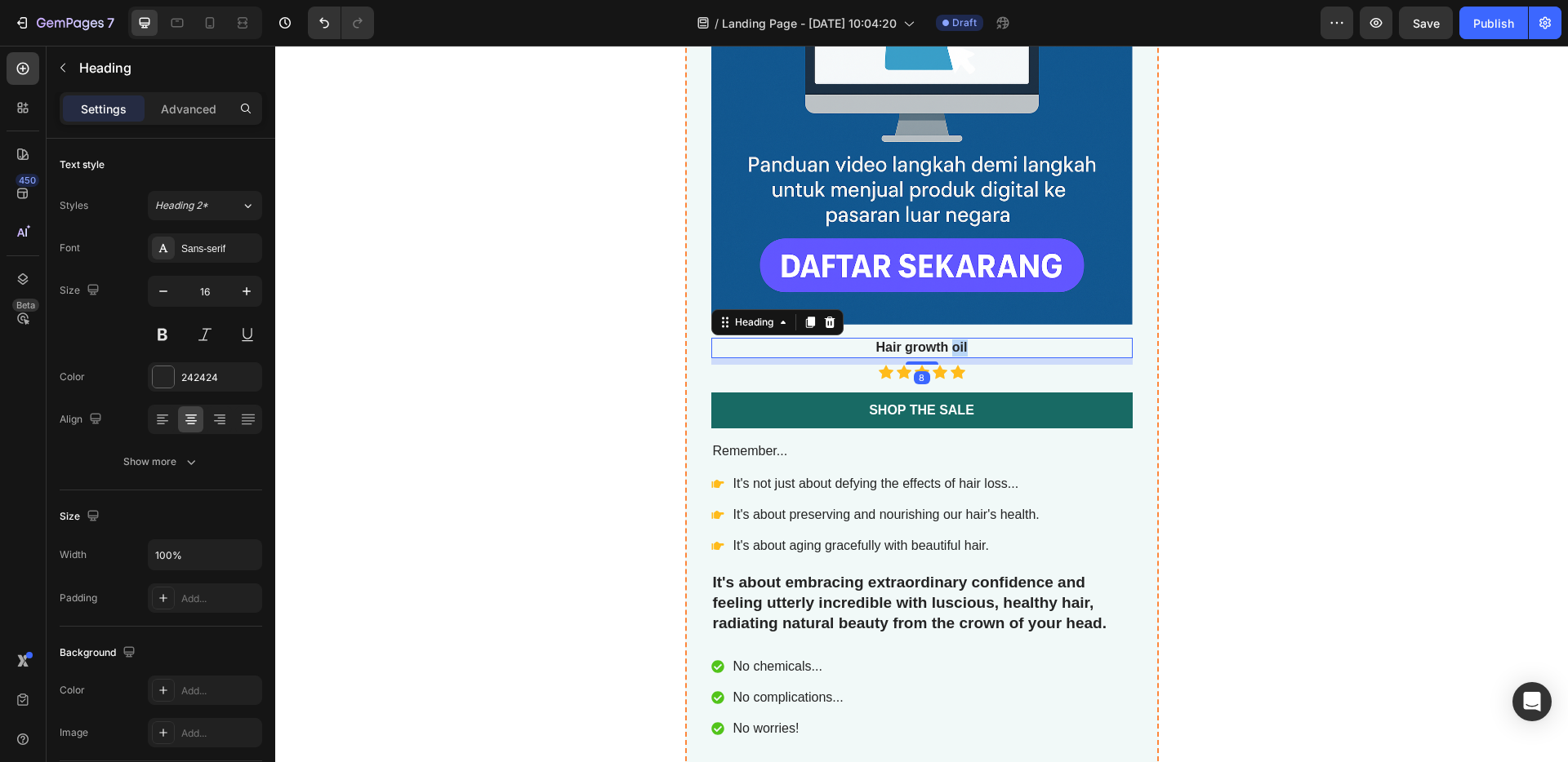
click at [945, 347] on p "Hair growth oil" at bounding box center [921, 348] width 418 height 17
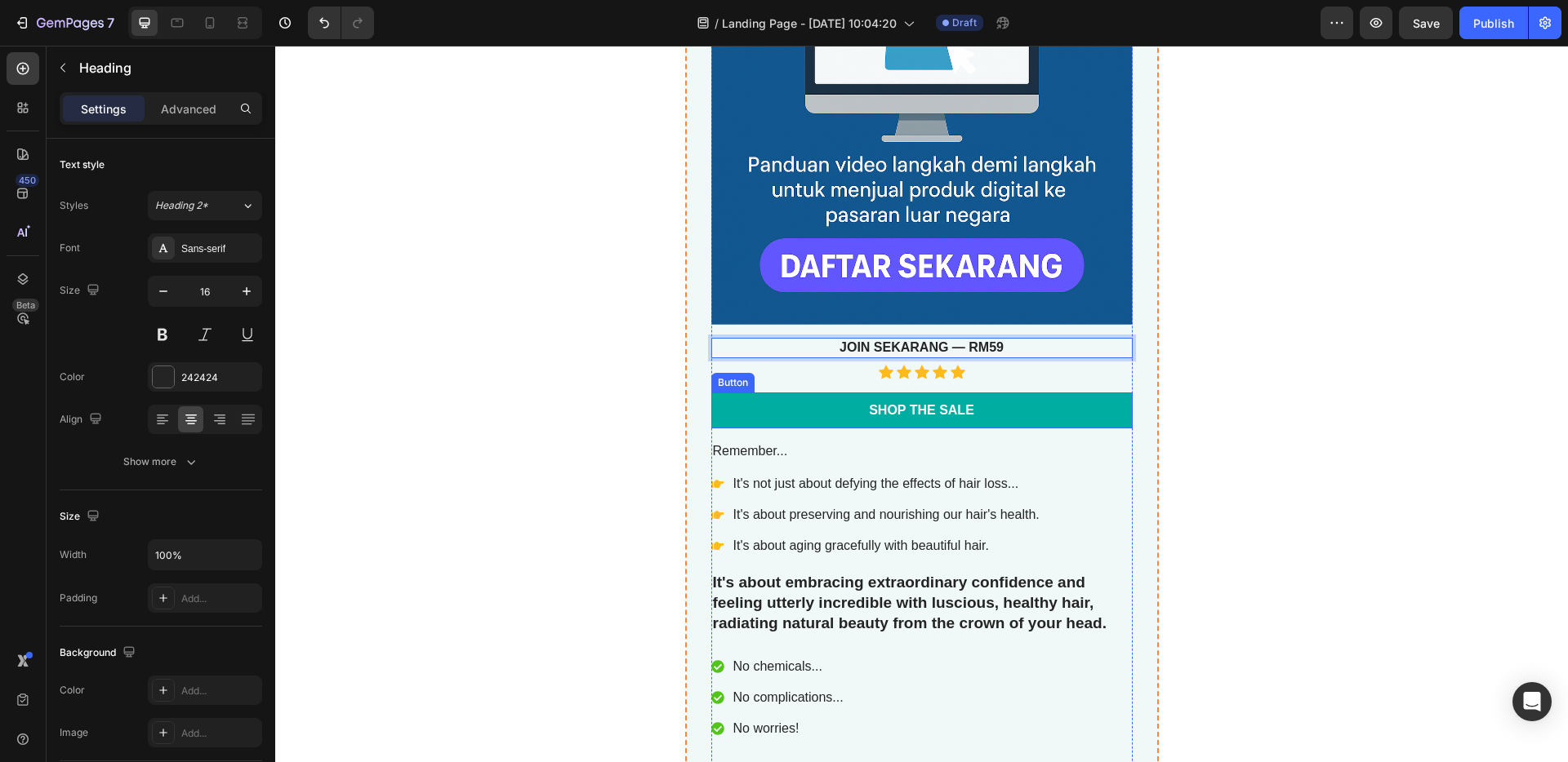
click at [977, 411] on link "Shop the Sale" at bounding box center [921, 411] width 421 height 36
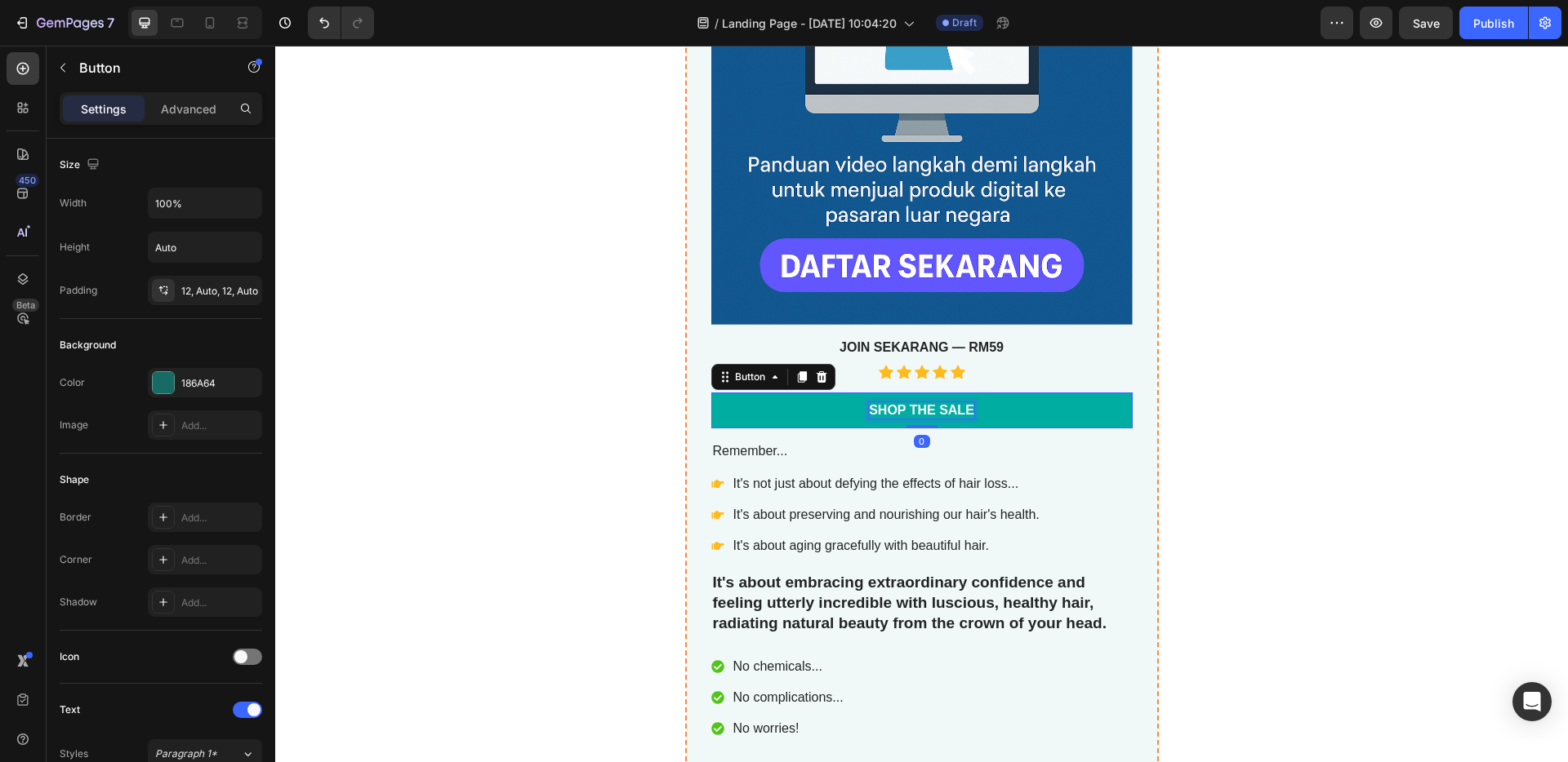
click at [955, 409] on div "Shop the Sale" at bounding box center [920, 411] width 105 height 17
click at [965, 409] on p "Shop the Sale" at bounding box center [920, 411] width 105 height 17
drag, startPoint x: 967, startPoint y: 411, endPoint x: 813, endPoint y: 400, distance: 154.4
click at [813, 400] on link "Shop the Sale" at bounding box center [921, 411] width 421 height 36
click at [817, 407] on link "[PERSON_NAME] NAK JOIN!" at bounding box center [921, 411] width 421 height 36
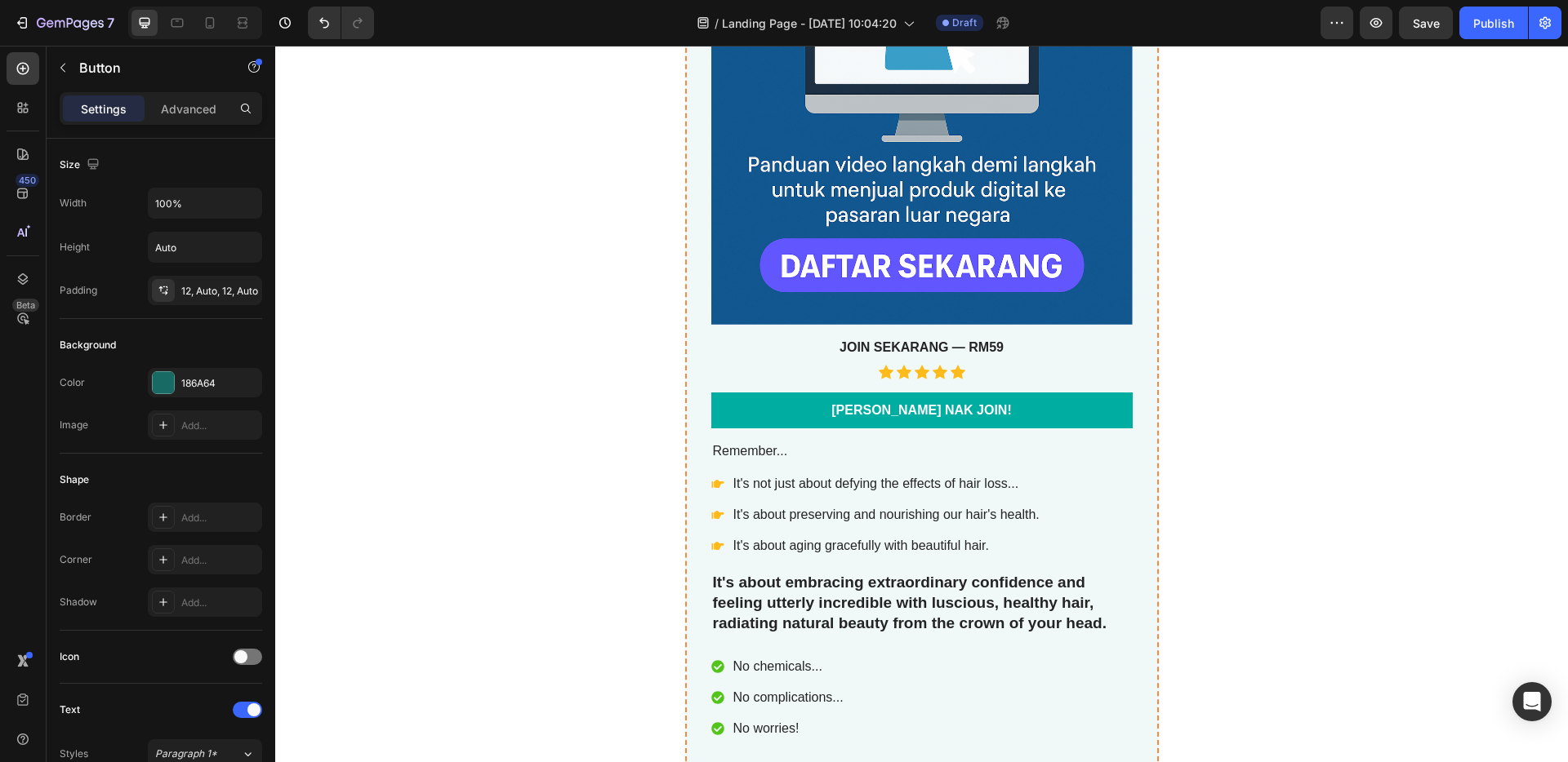
click at [806, 405] on link "[PERSON_NAME] NAK JOIN!" at bounding box center [921, 411] width 421 height 36
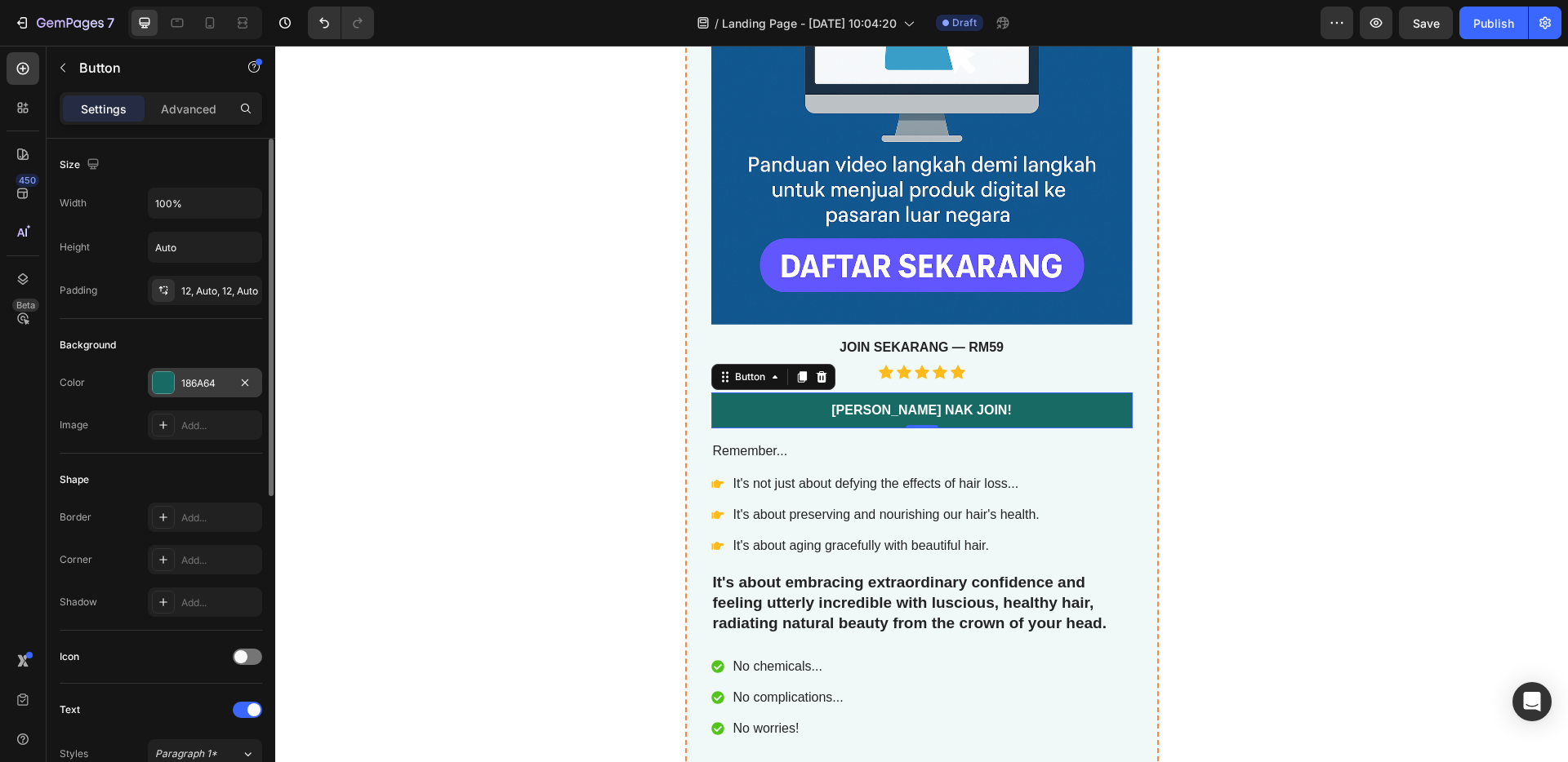
click at [167, 388] on div at bounding box center [163, 383] width 21 height 21
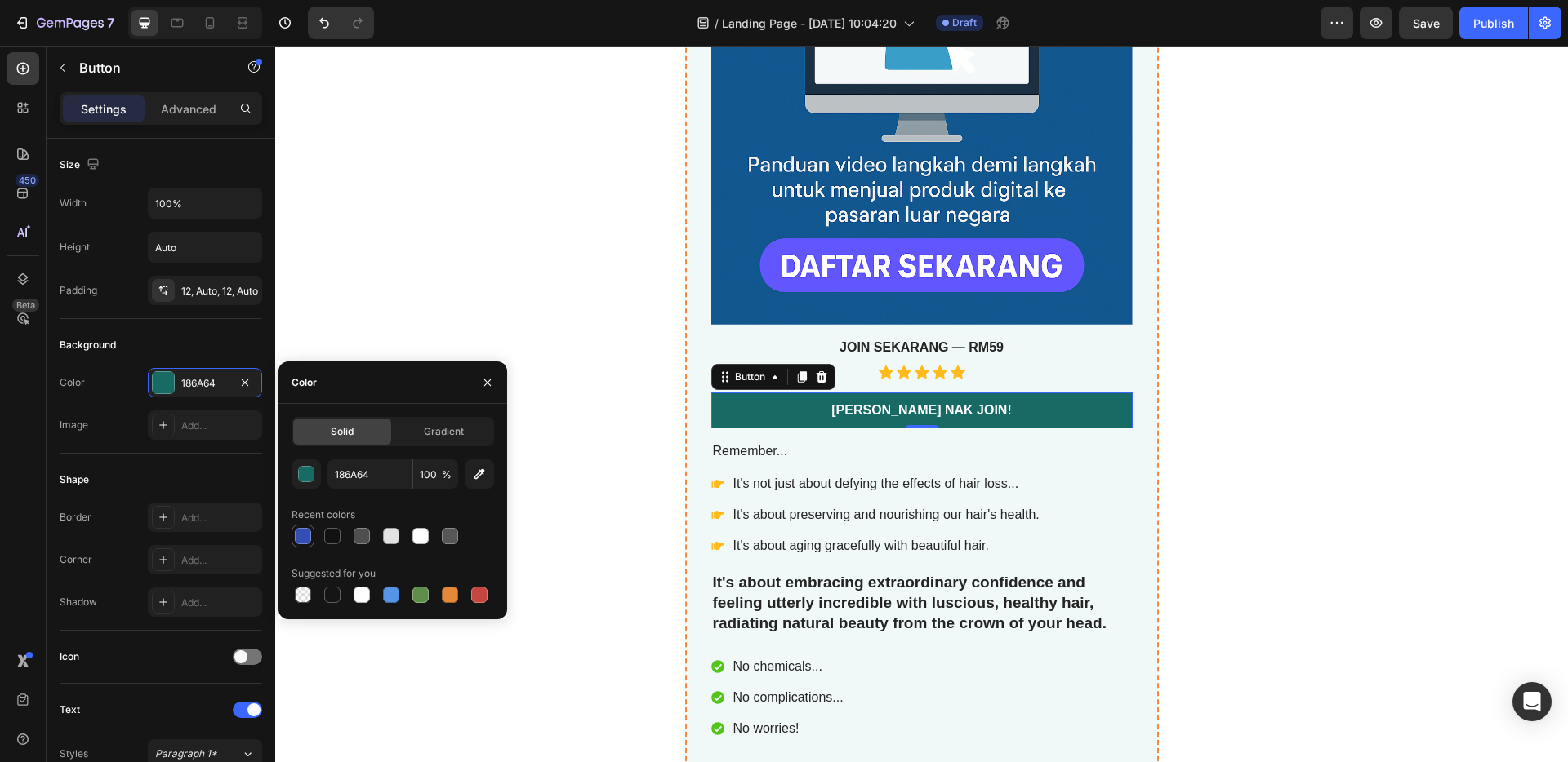
click at [304, 534] on div at bounding box center [303, 537] width 17 height 17
type input "334FB4"
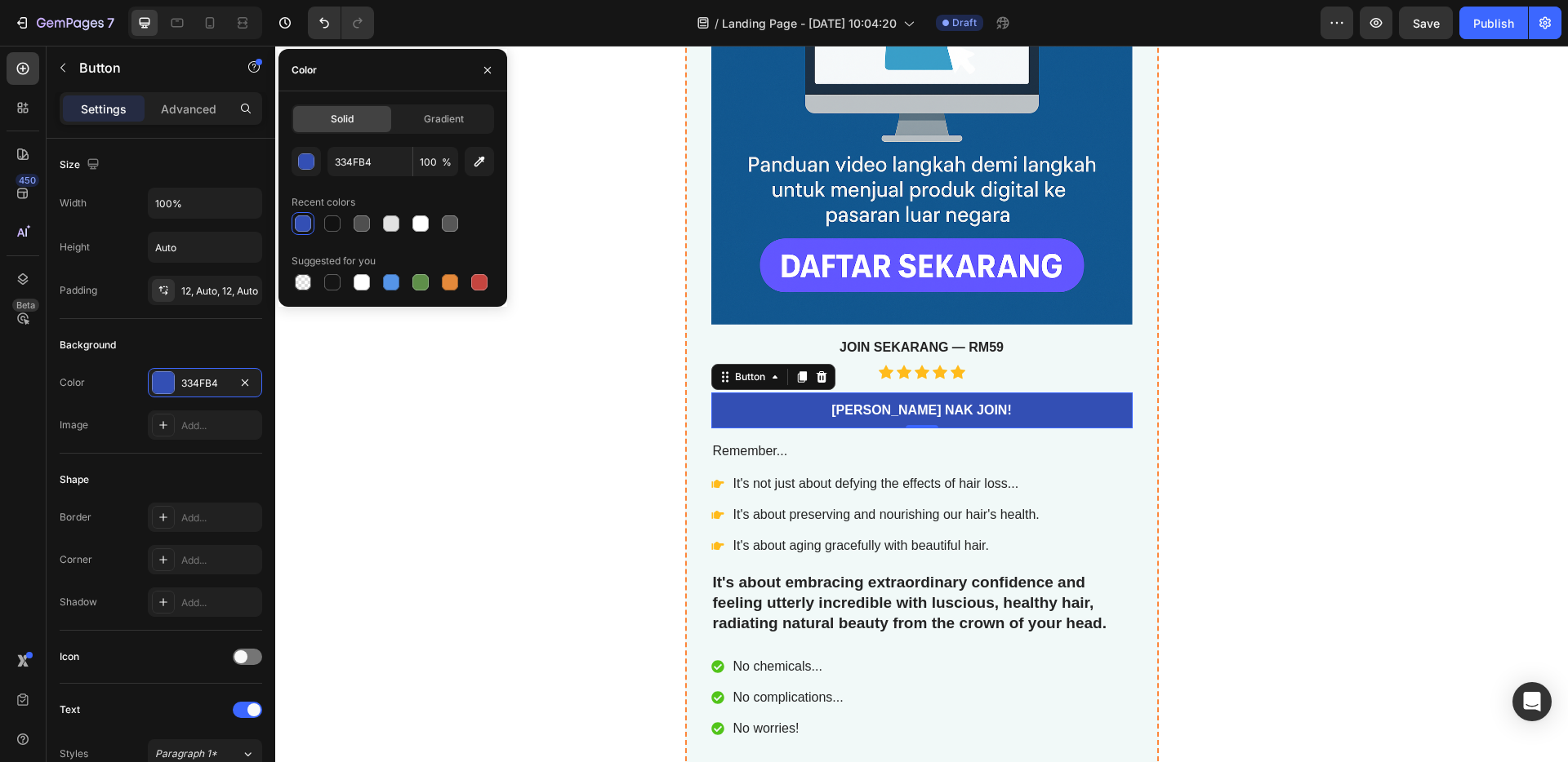
scroll to position [585, 0]
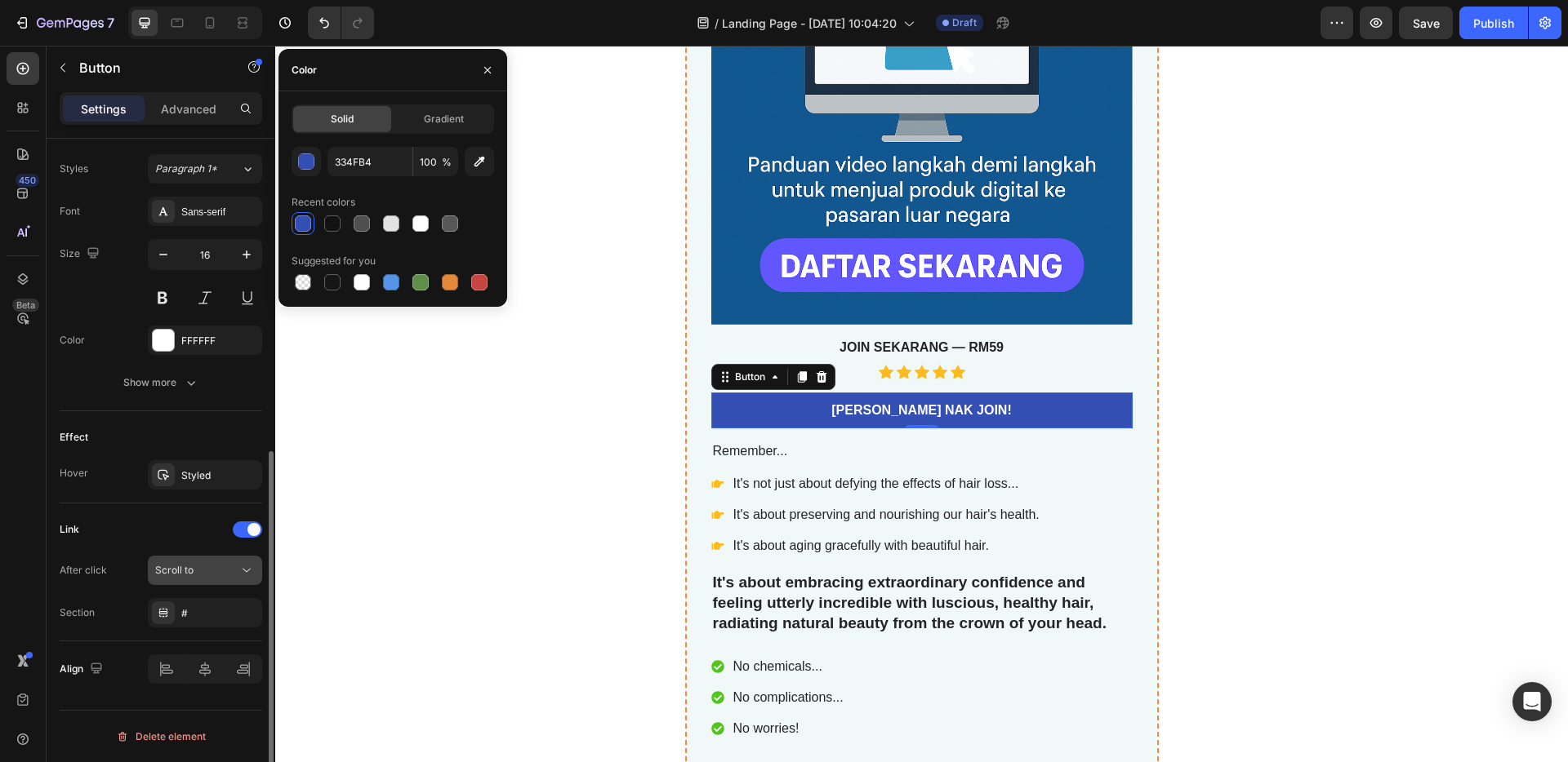
click at [215, 572] on div "Scroll to" at bounding box center [196, 571] width 83 height 15
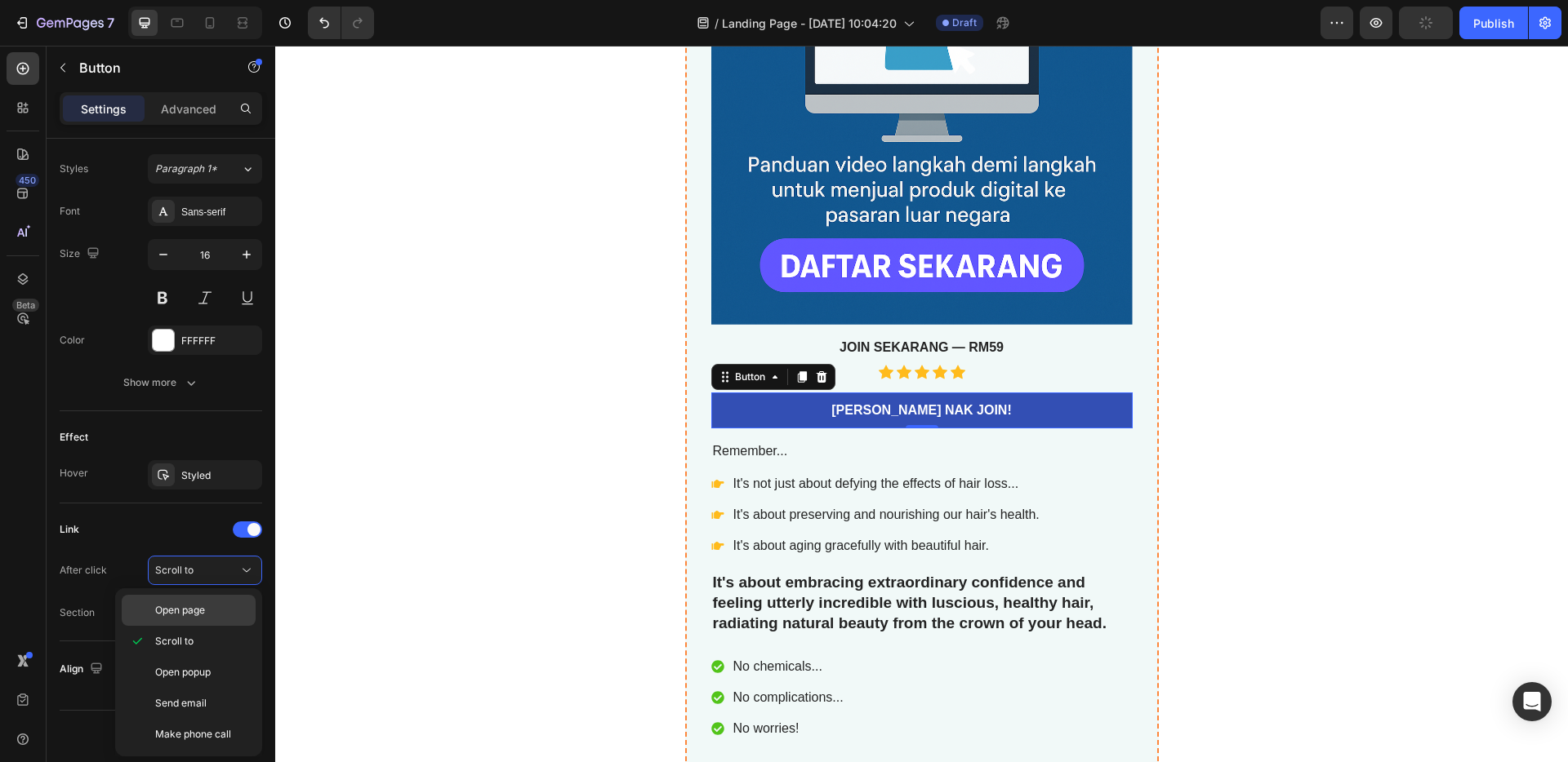
click at [206, 608] on p "Open page" at bounding box center [201, 611] width 93 height 15
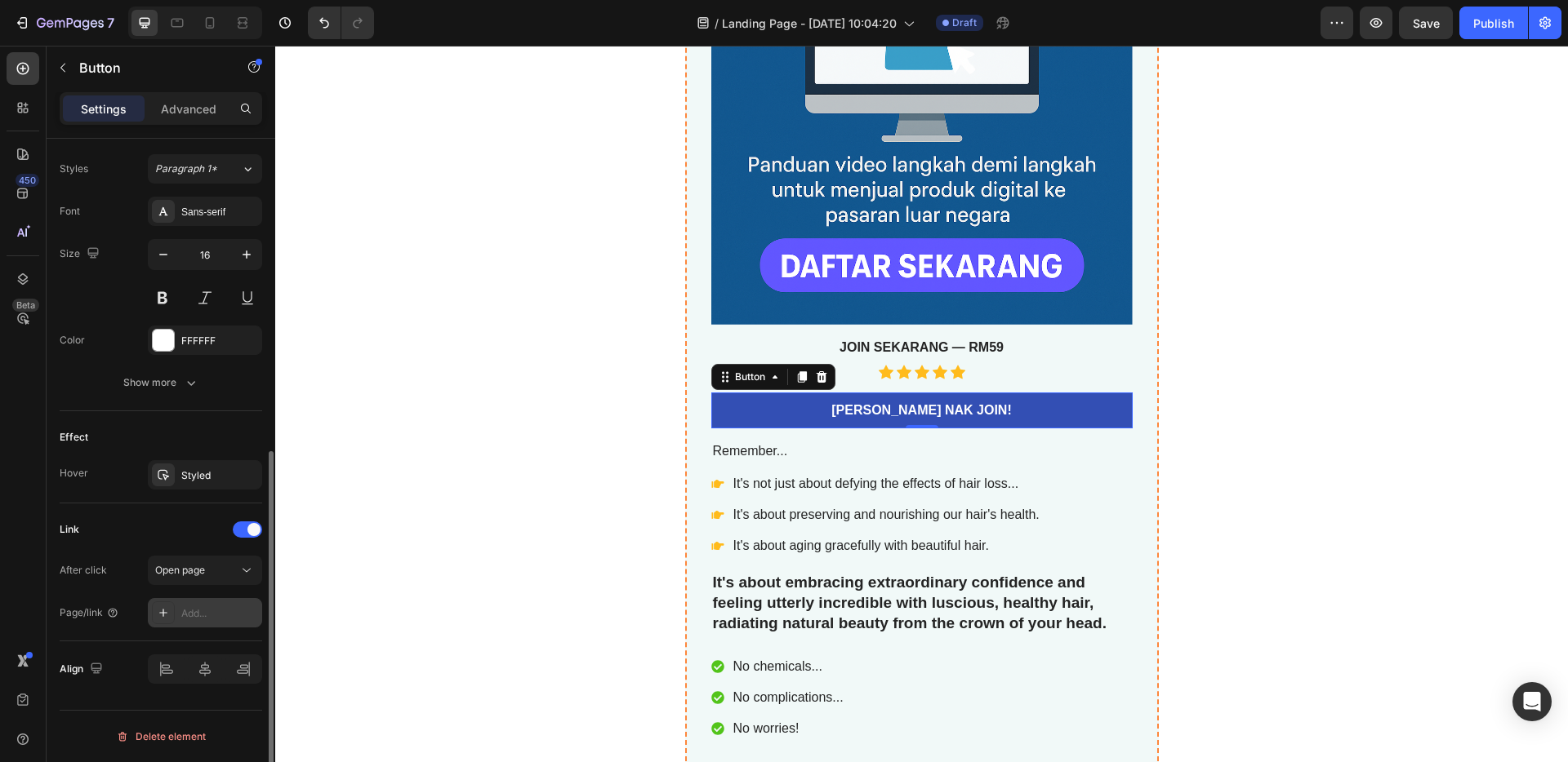
click at [208, 626] on div "Add..." at bounding box center [205, 613] width 115 height 30
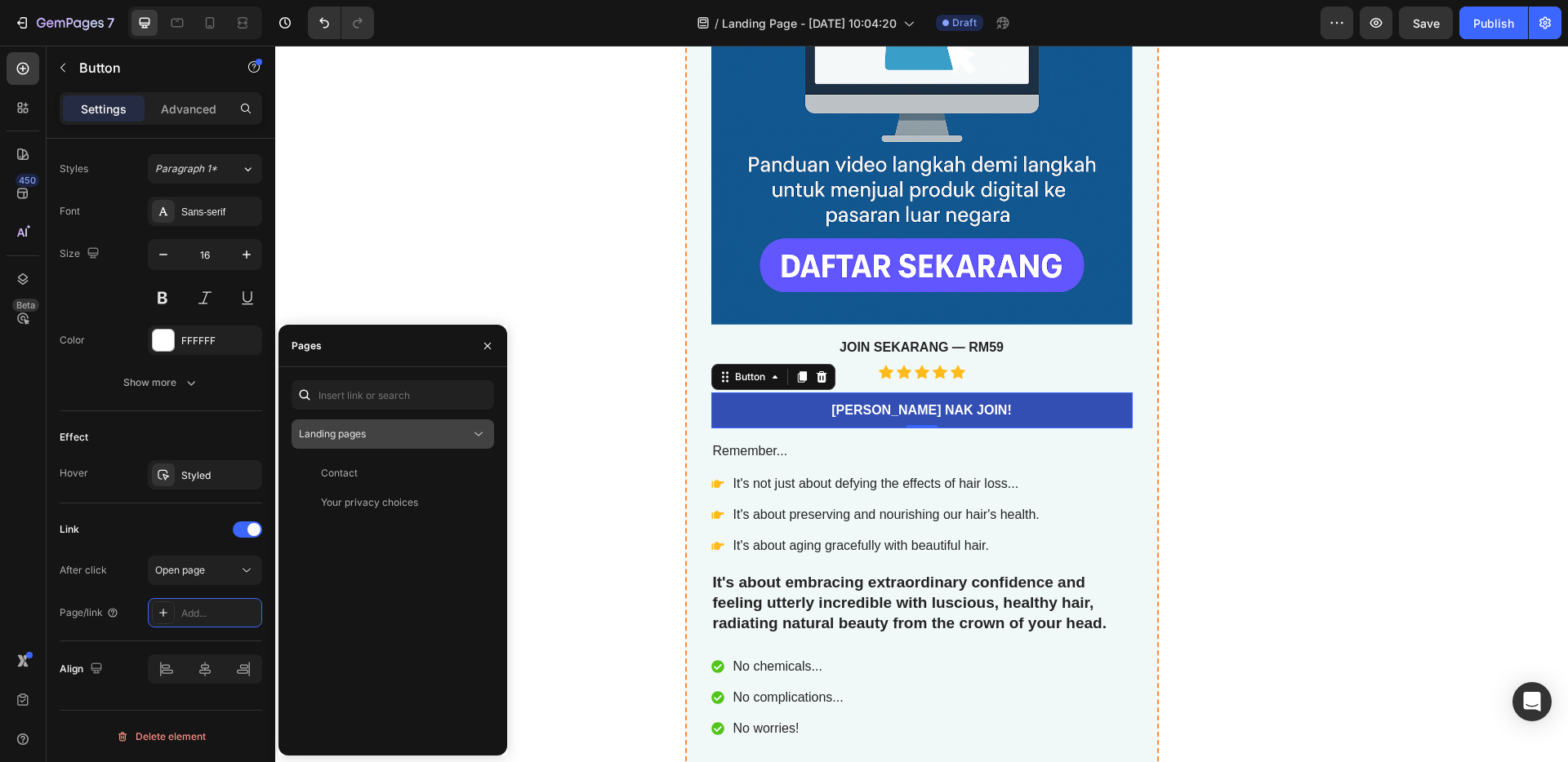
click at [375, 445] on button "Landing pages" at bounding box center [392, 434] width 202 height 30
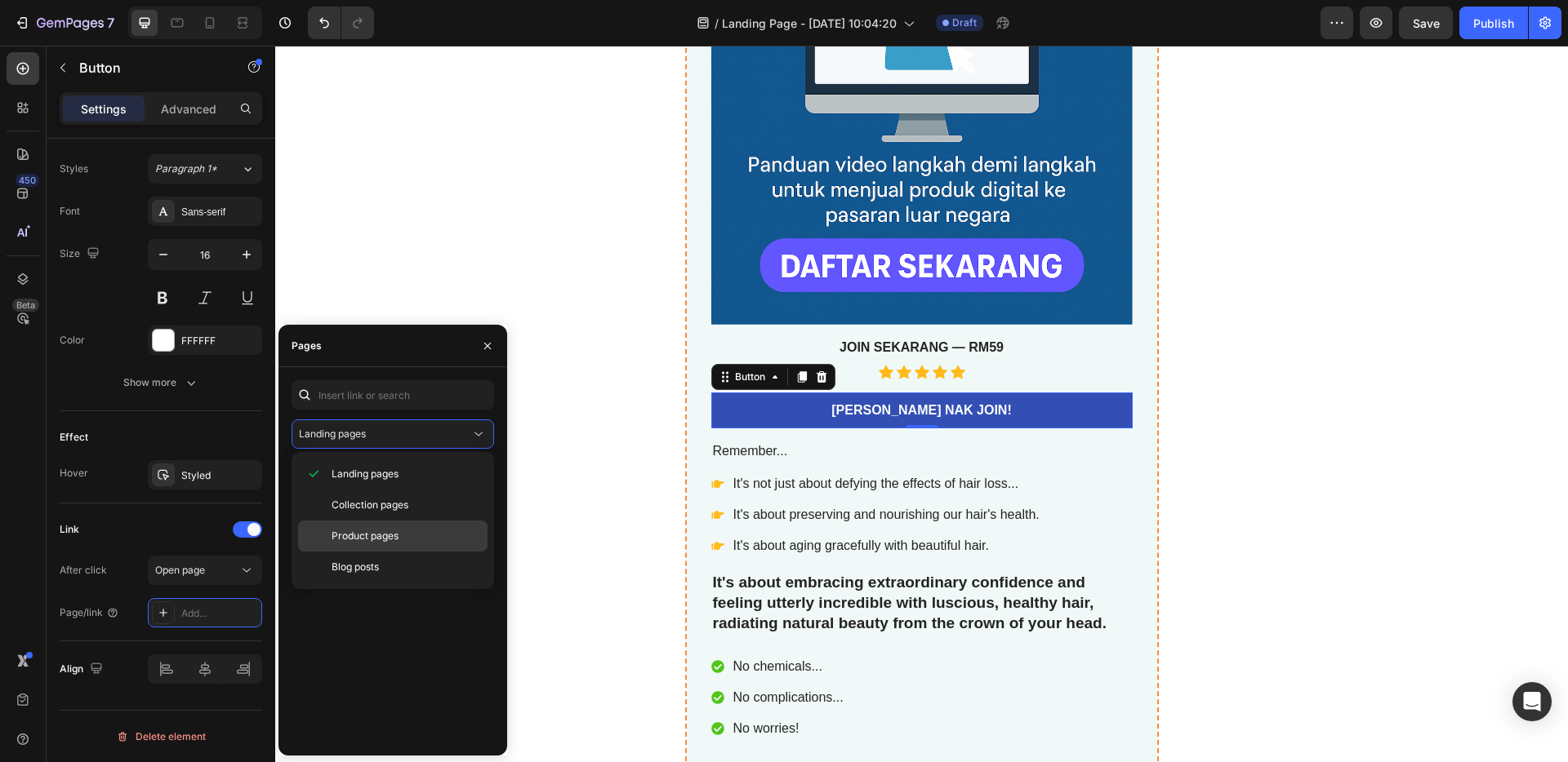
click at [377, 532] on span "Product pages" at bounding box center [365, 537] width 67 height 15
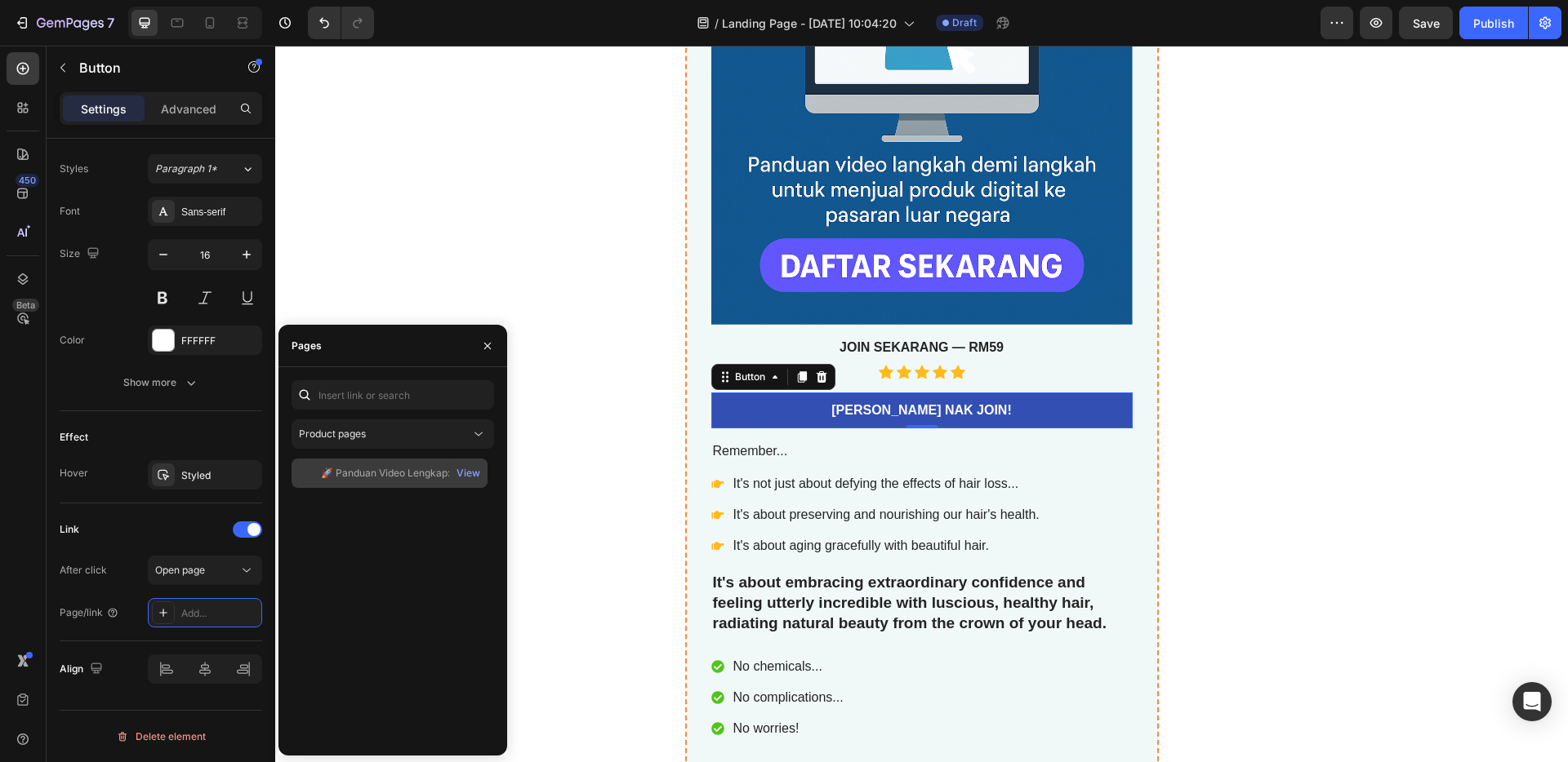
click at [394, 466] on div "🚀 Panduan Video Lengkap: Jual Template Canva Ke Pasaran Luar Negara" at bounding box center [399, 473] width 157 height 15
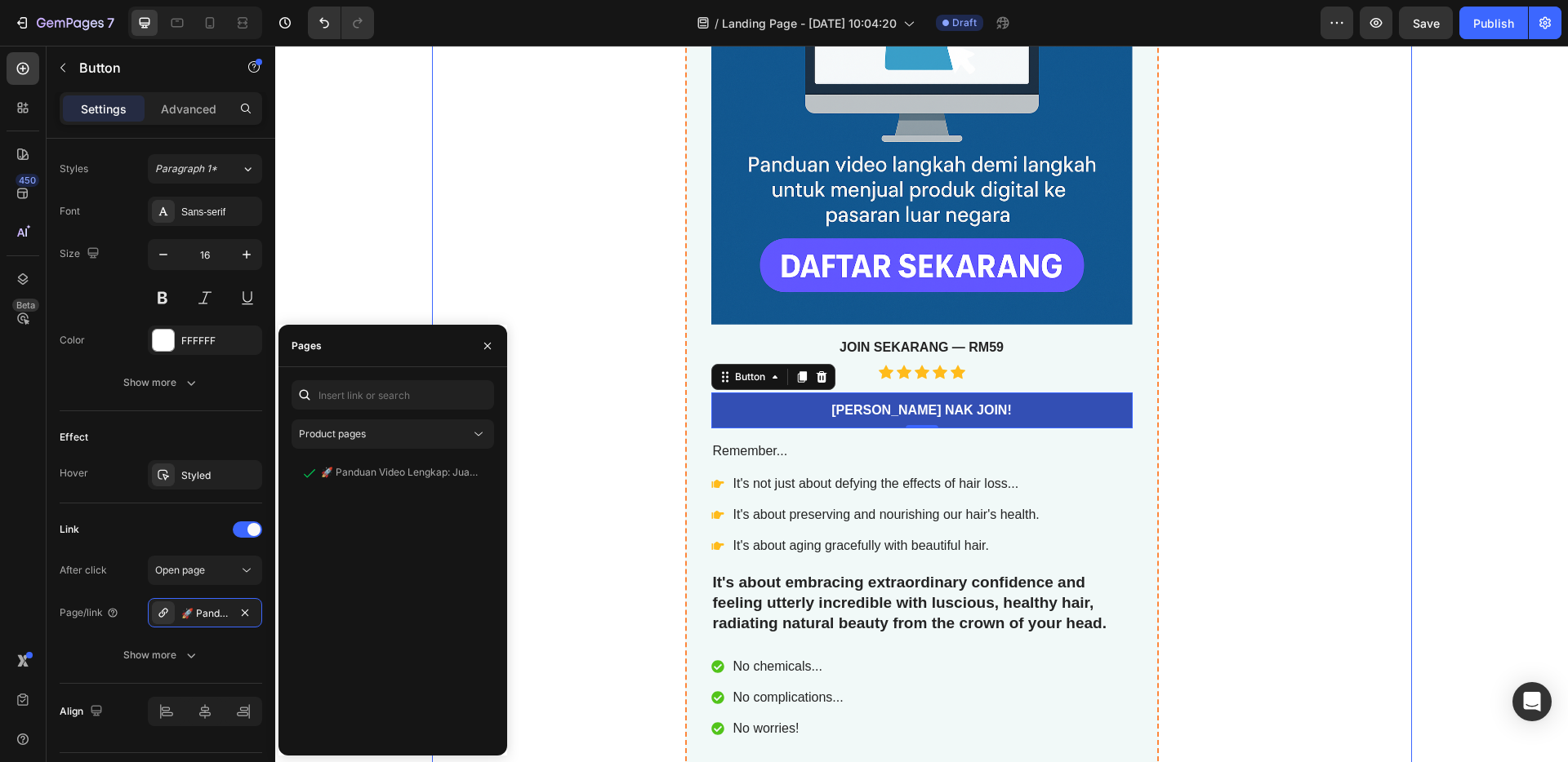
click at [613, 399] on div "🚀 Panduan Video Lengkap: Jual Template Canva Ke Pasaran Luar Negara Product Tit…" at bounding box center [922, 373] width 980 height 1544
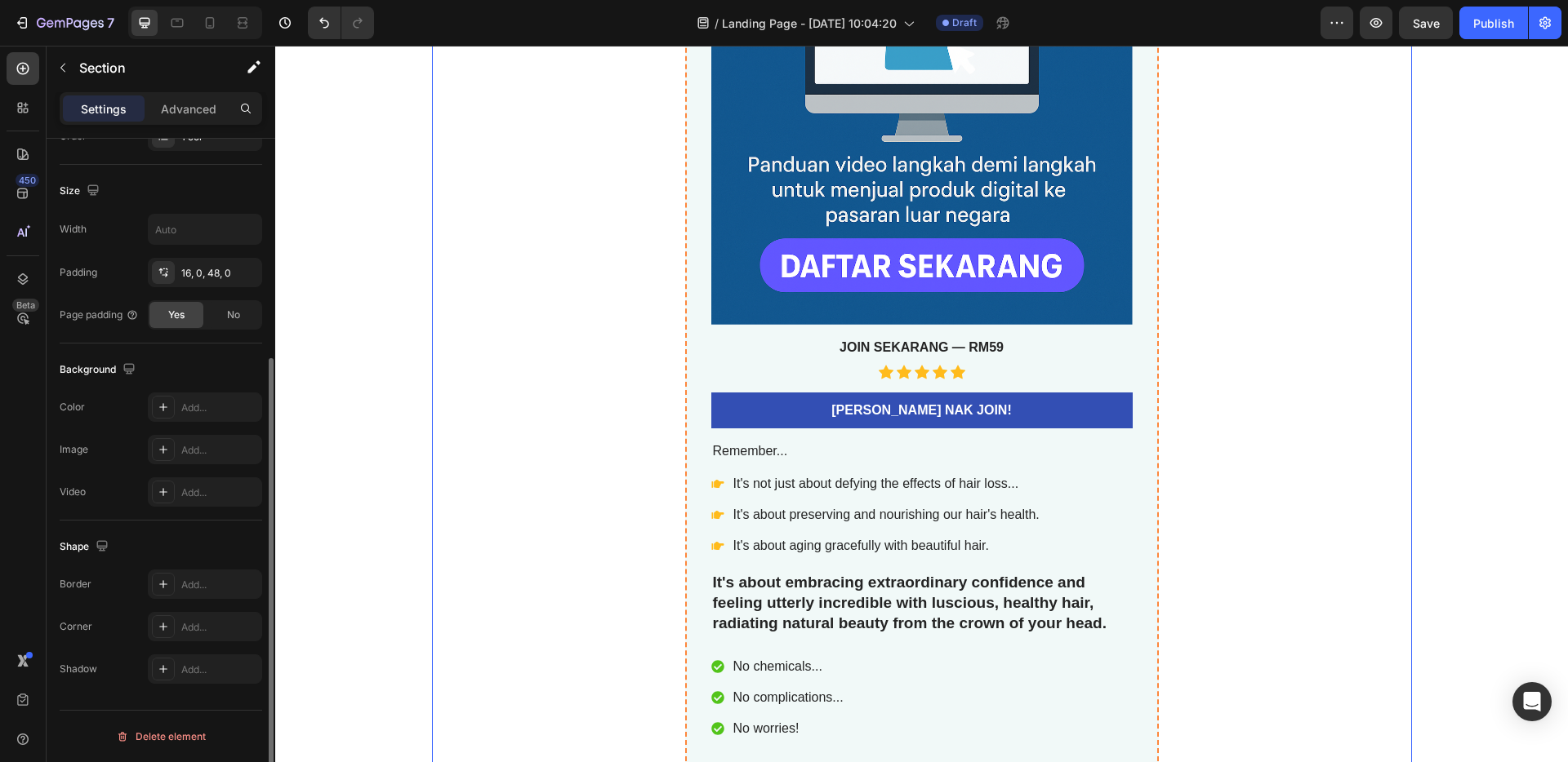
scroll to position [0, 0]
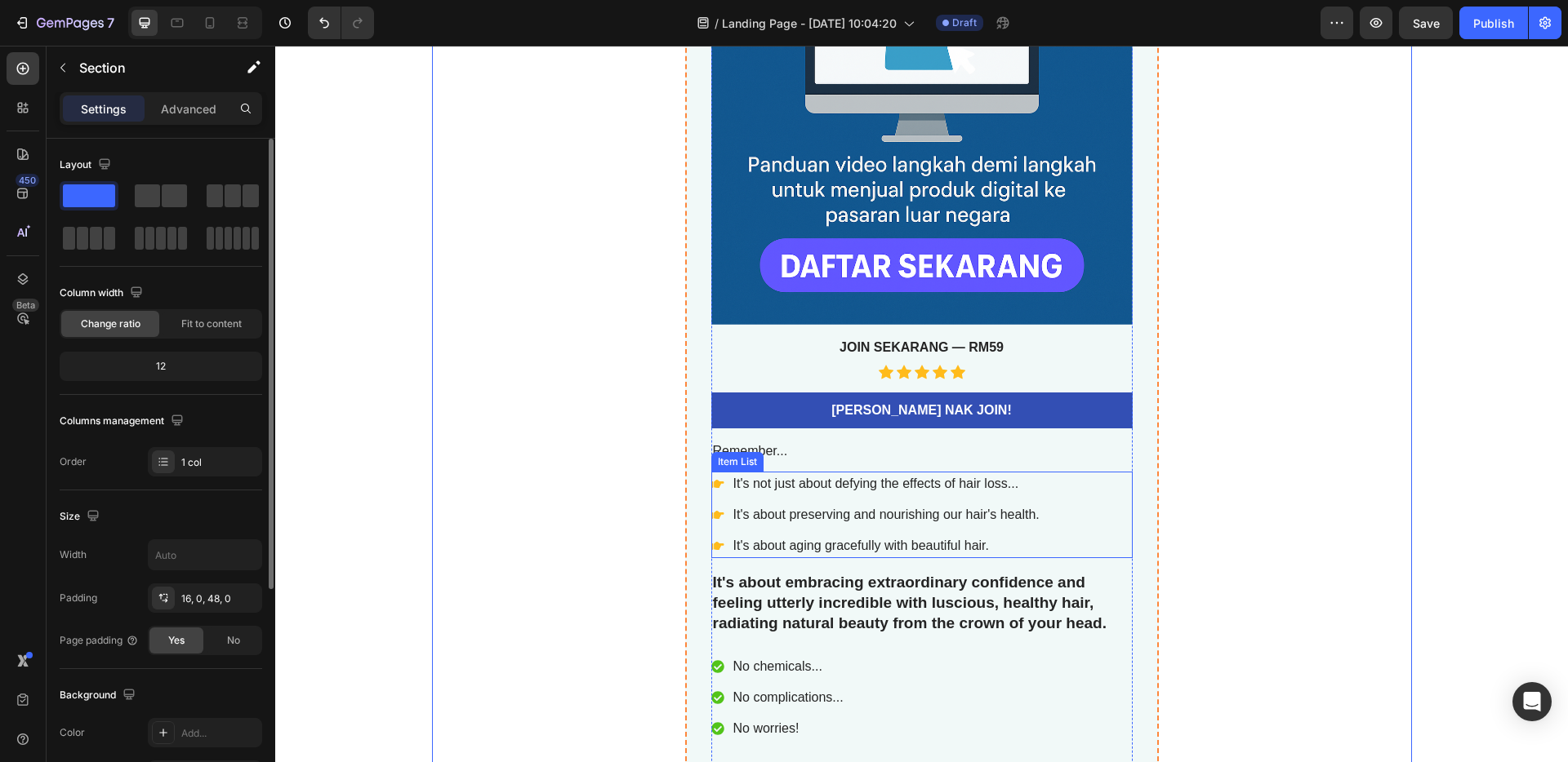
click at [890, 481] on p "It's not just about defying the effects of hair loss..." at bounding box center [886, 483] width 307 height 20
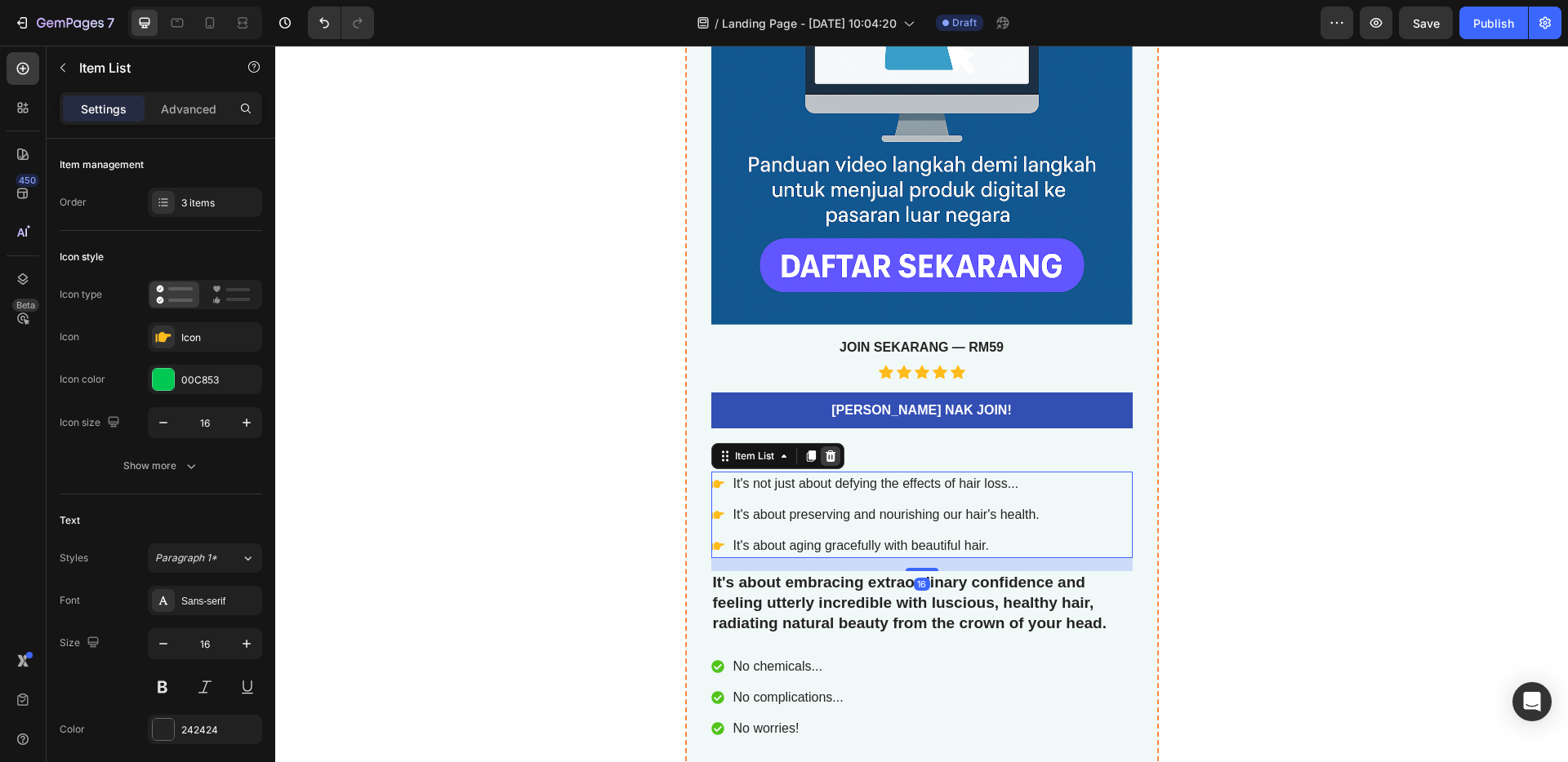
click at [824, 455] on icon at bounding box center [830, 456] width 13 height 13
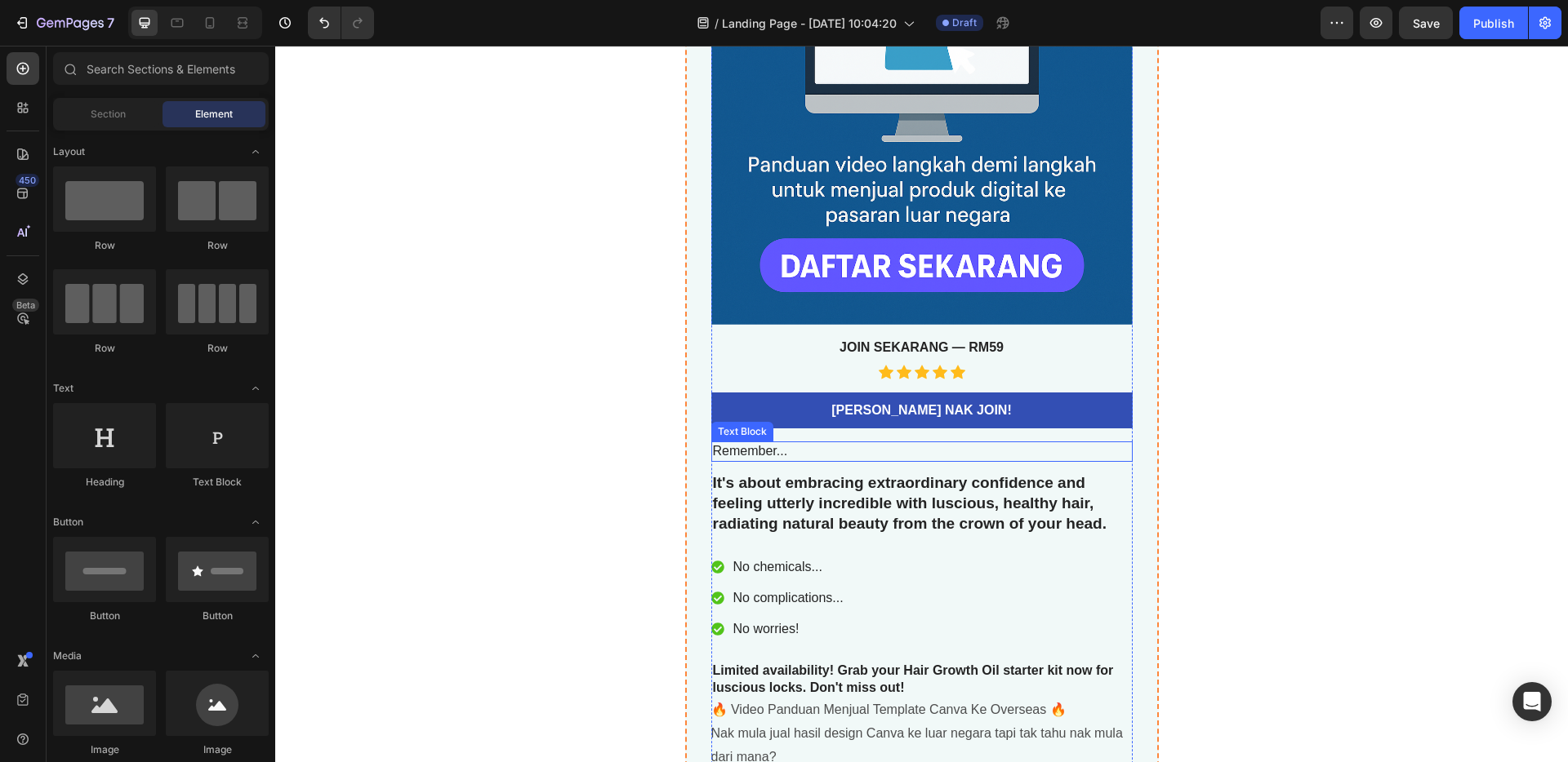
click at [844, 444] on p "Remember..." at bounding box center [921, 452] width 418 height 17
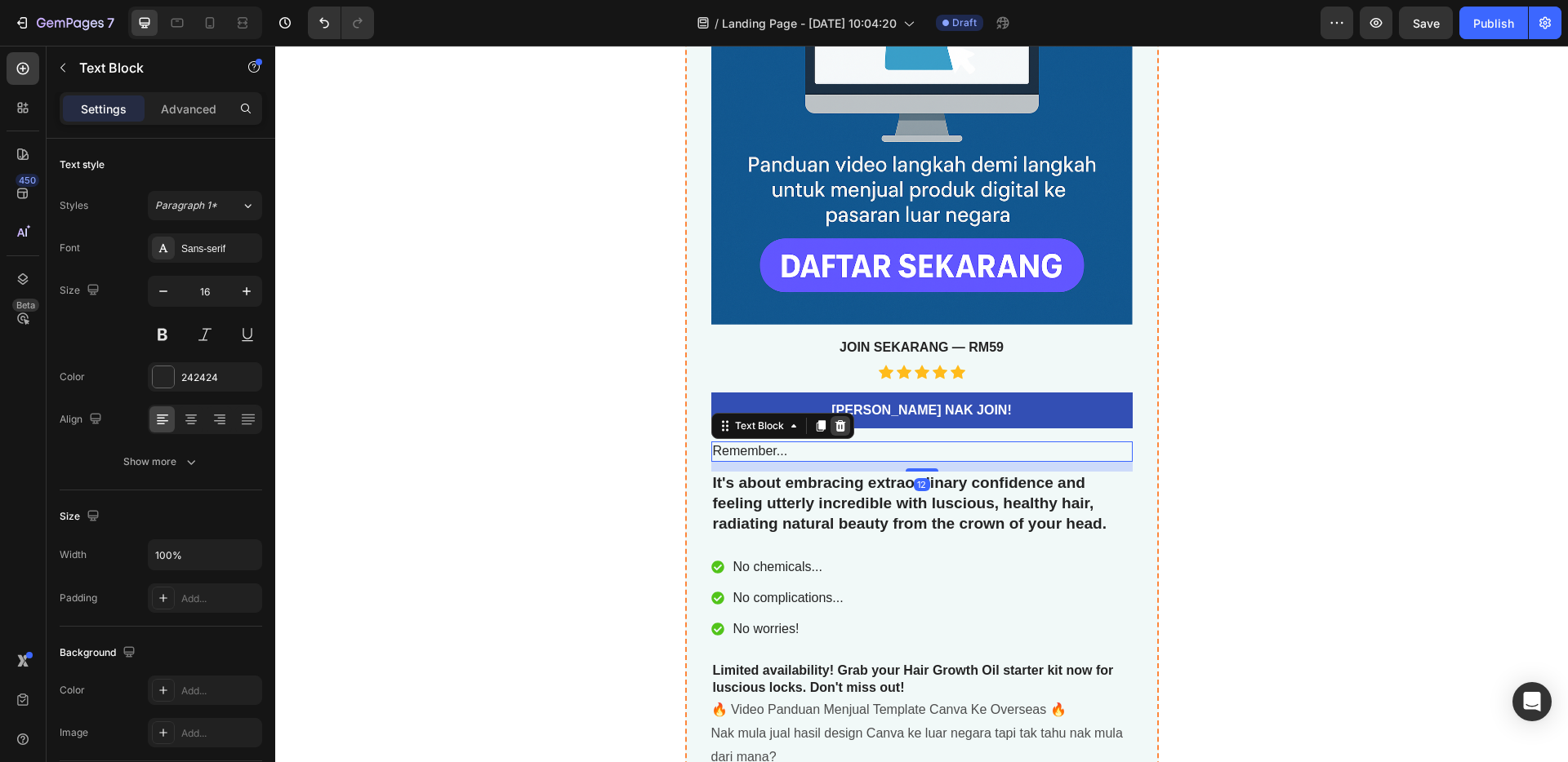
click at [835, 430] on icon at bounding box center [839, 426] width 10 height 11
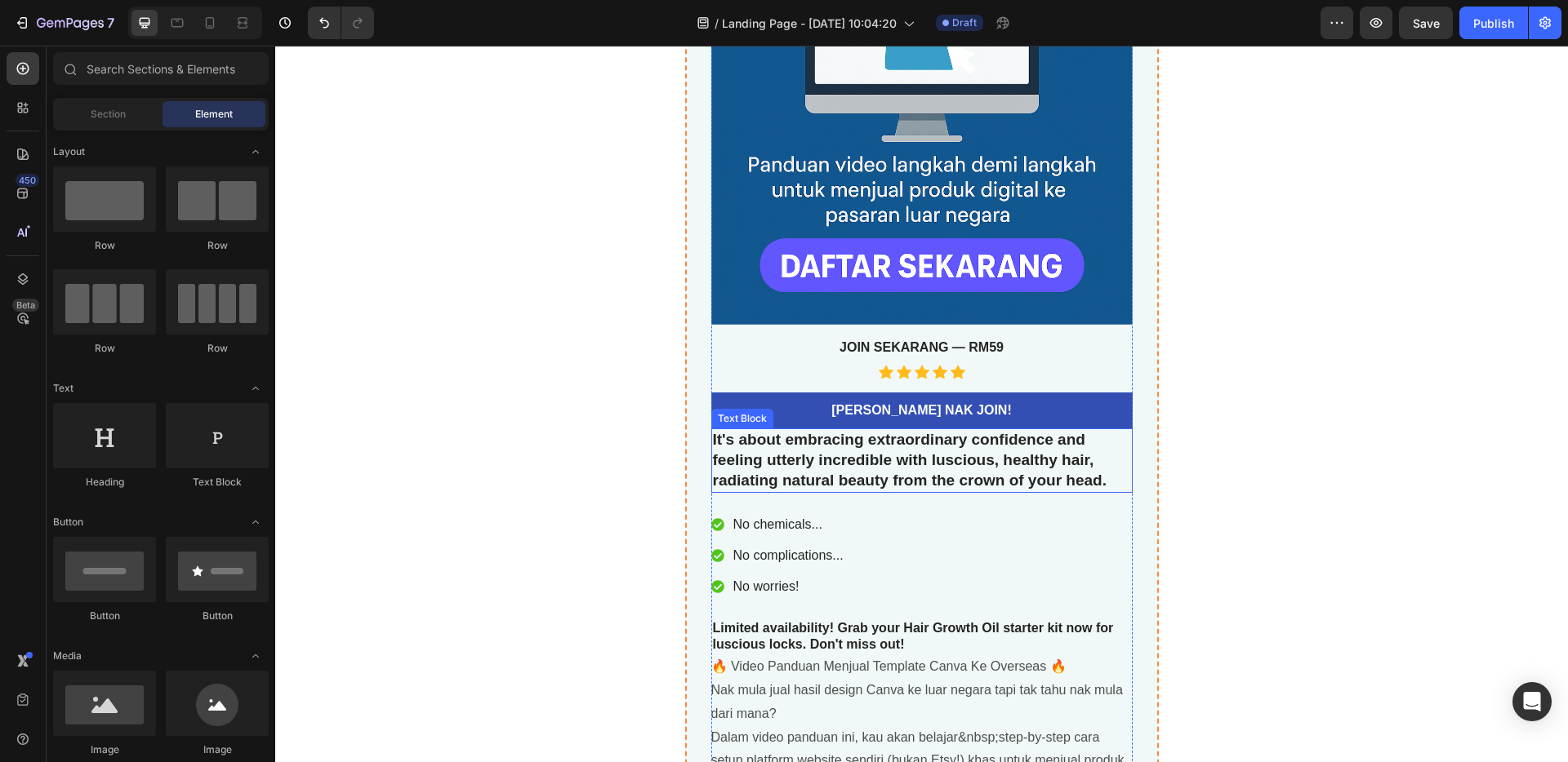
click at [845, 456] on p "It's about embracing extraordinary confidence and feeling utterly incredible wi…" at bounding box center [921, 460] width 418 height 61
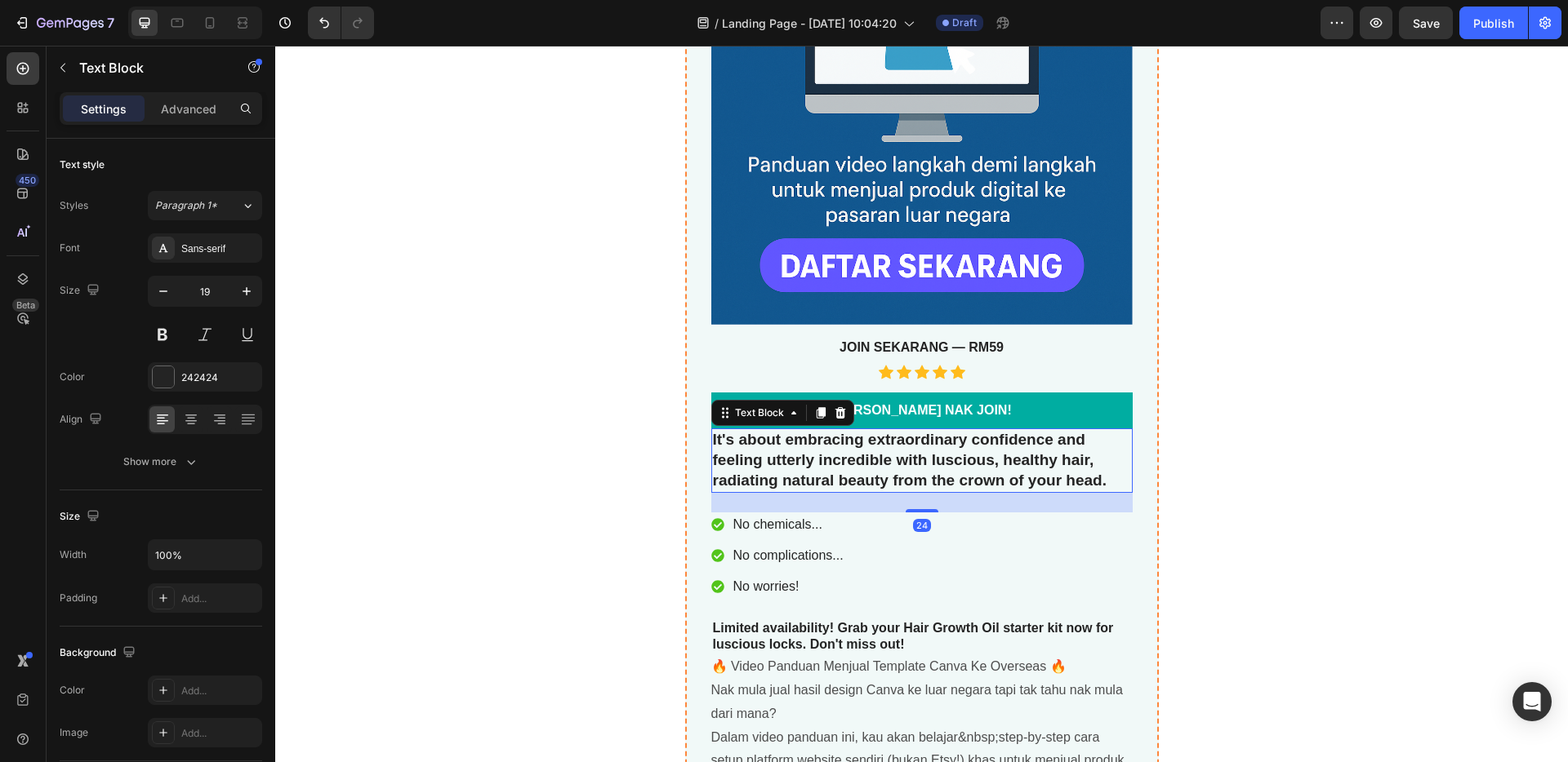
click at [835, 411] on icon at bounding box center [839, 413] width 10 height 11
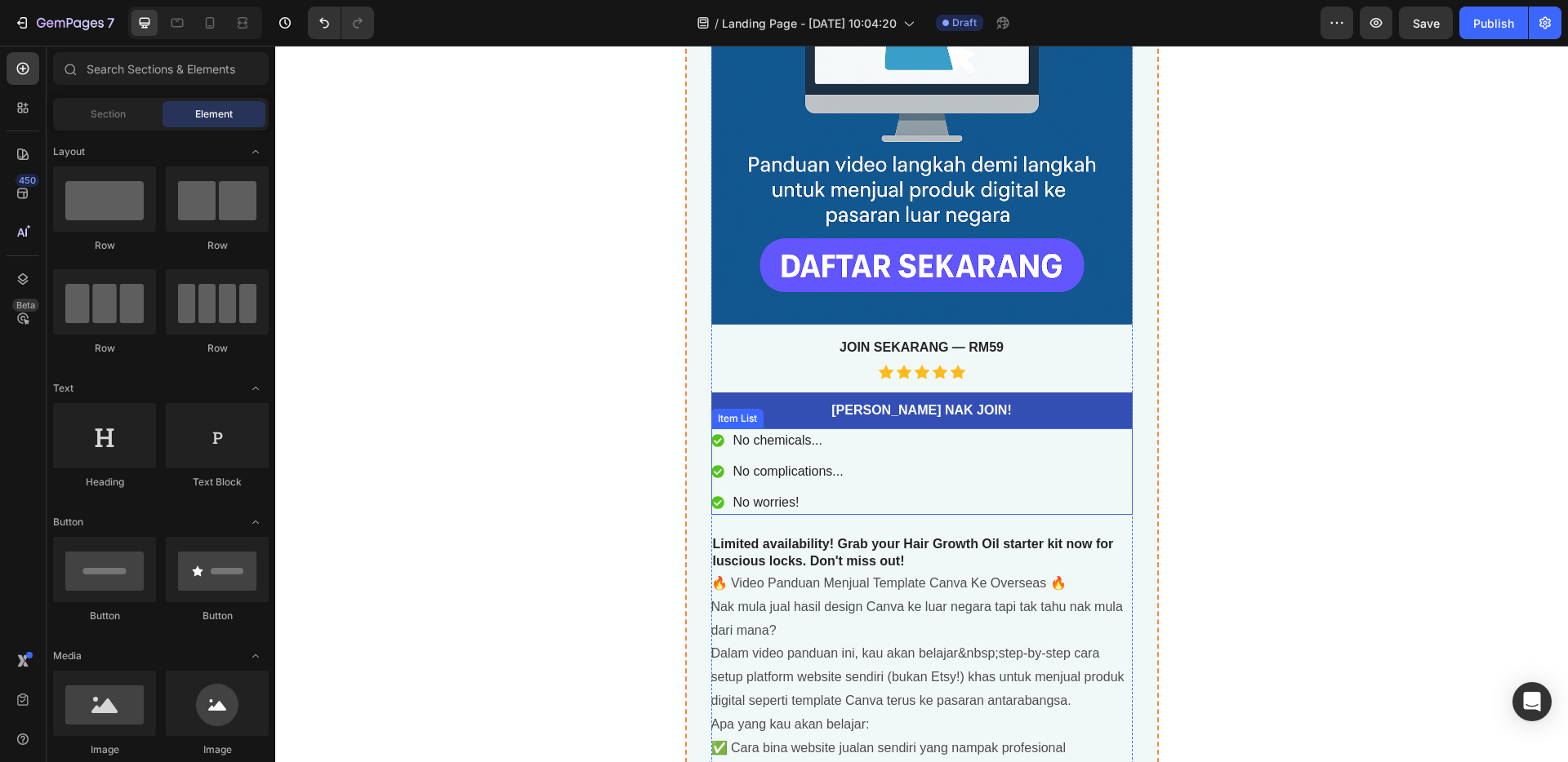
click at [893, 479] on div "No chemicals... No complications... No worries!" at bounding box center [921, 471] width 421 height 87
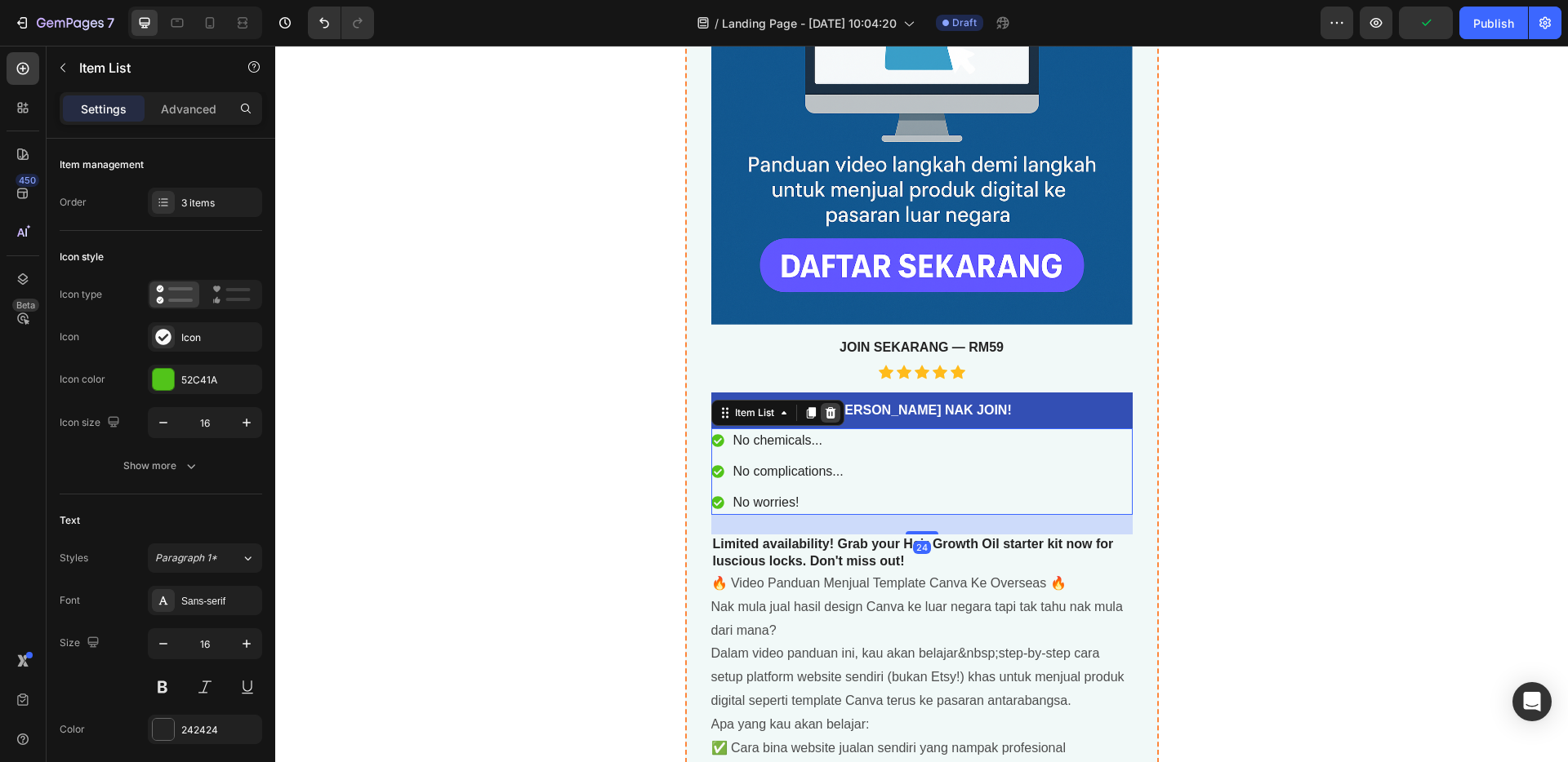
click at [825, 418] on icon at bounding box center [829, 413] width 10 height 11
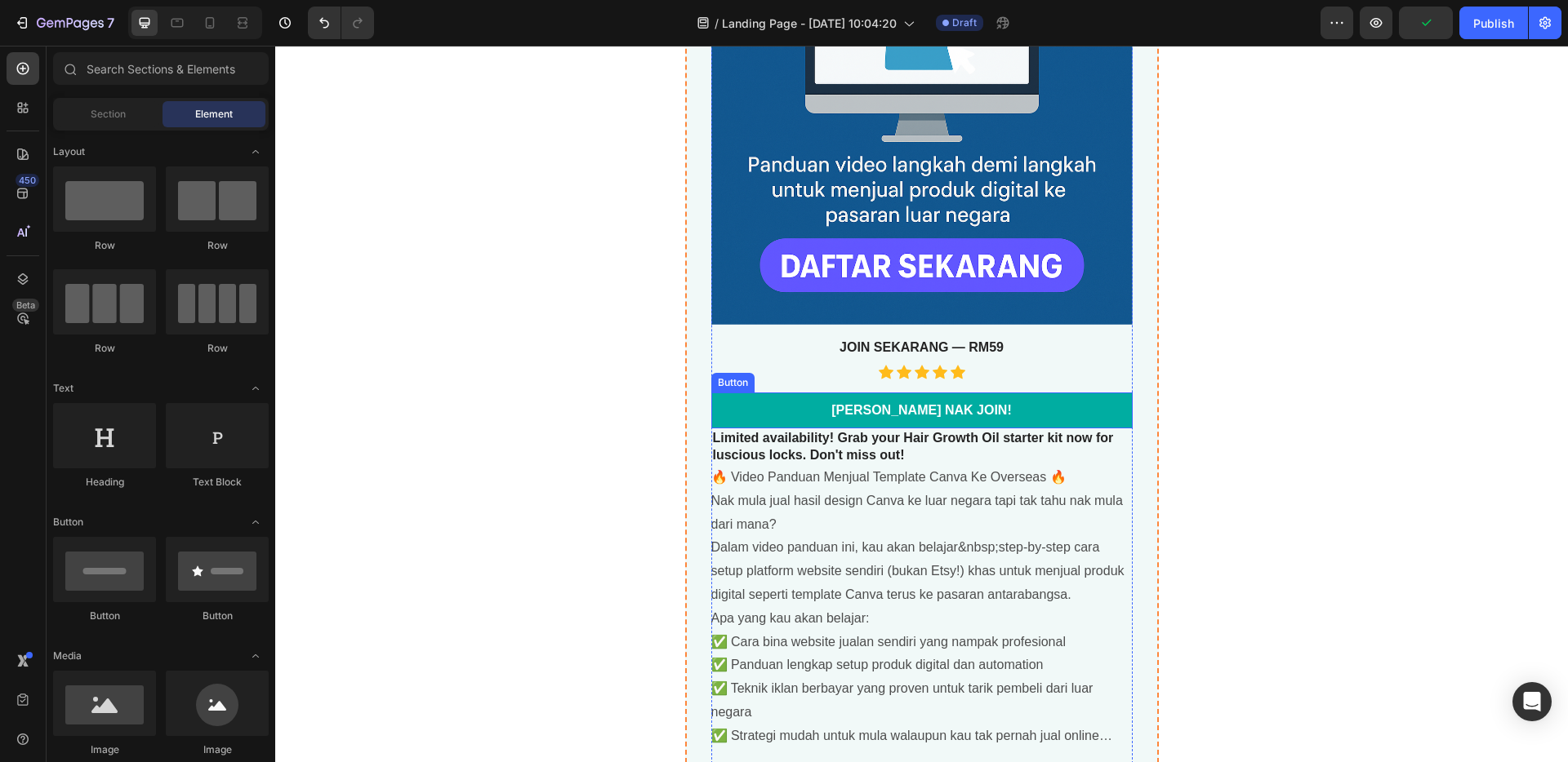
click at [1004, 419] on link "[PERSON_NAME] NAK JOIN!" at bounding box center [921, 411] width 421 height 36
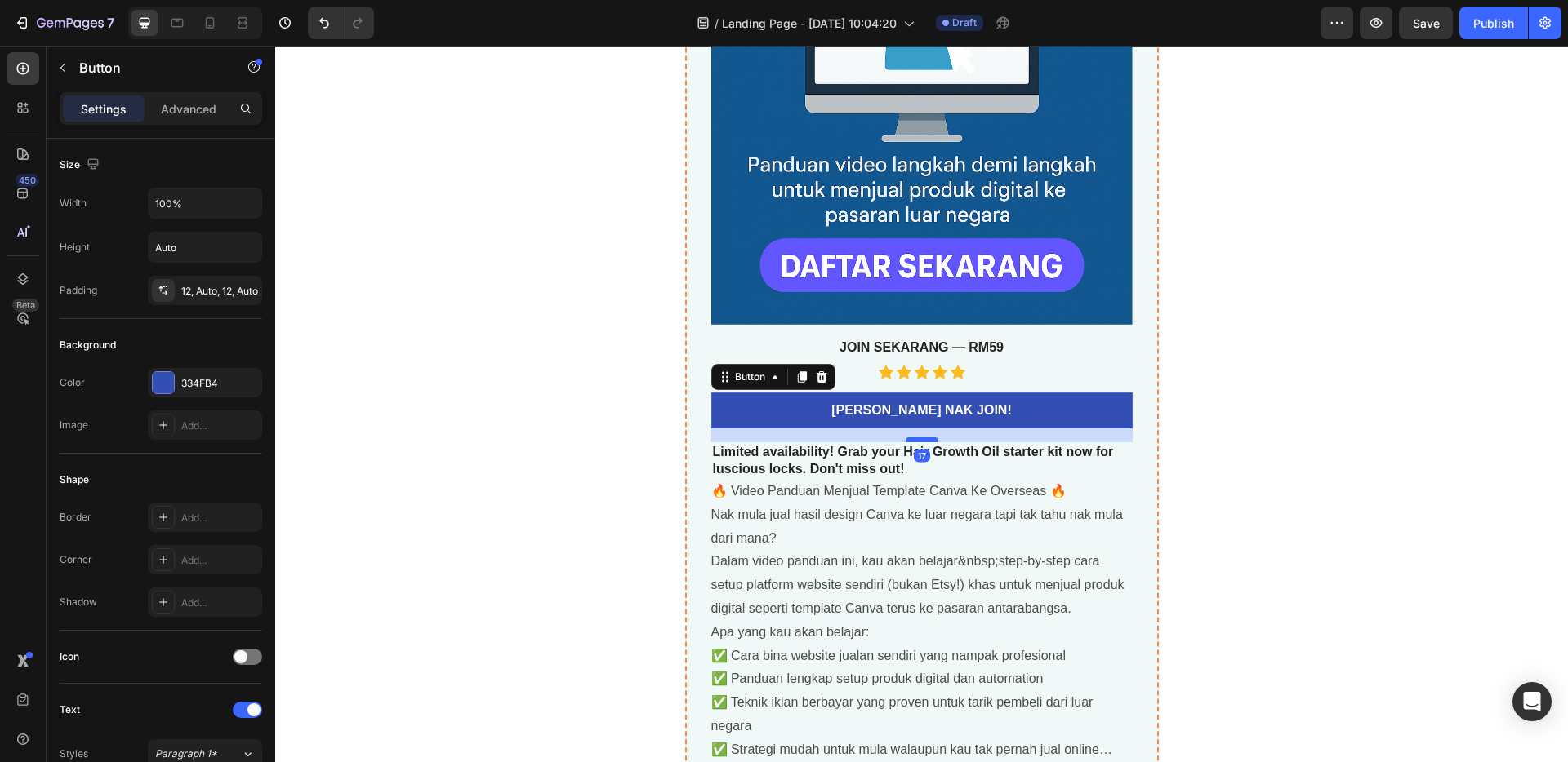
drag, startPoint x: 917, startPoint y: 426, endPoint x: 917, endPoint y: 439, distance: 13.0
click at [917, 439] on div at bounding box center [921, 440] width 33 height 5
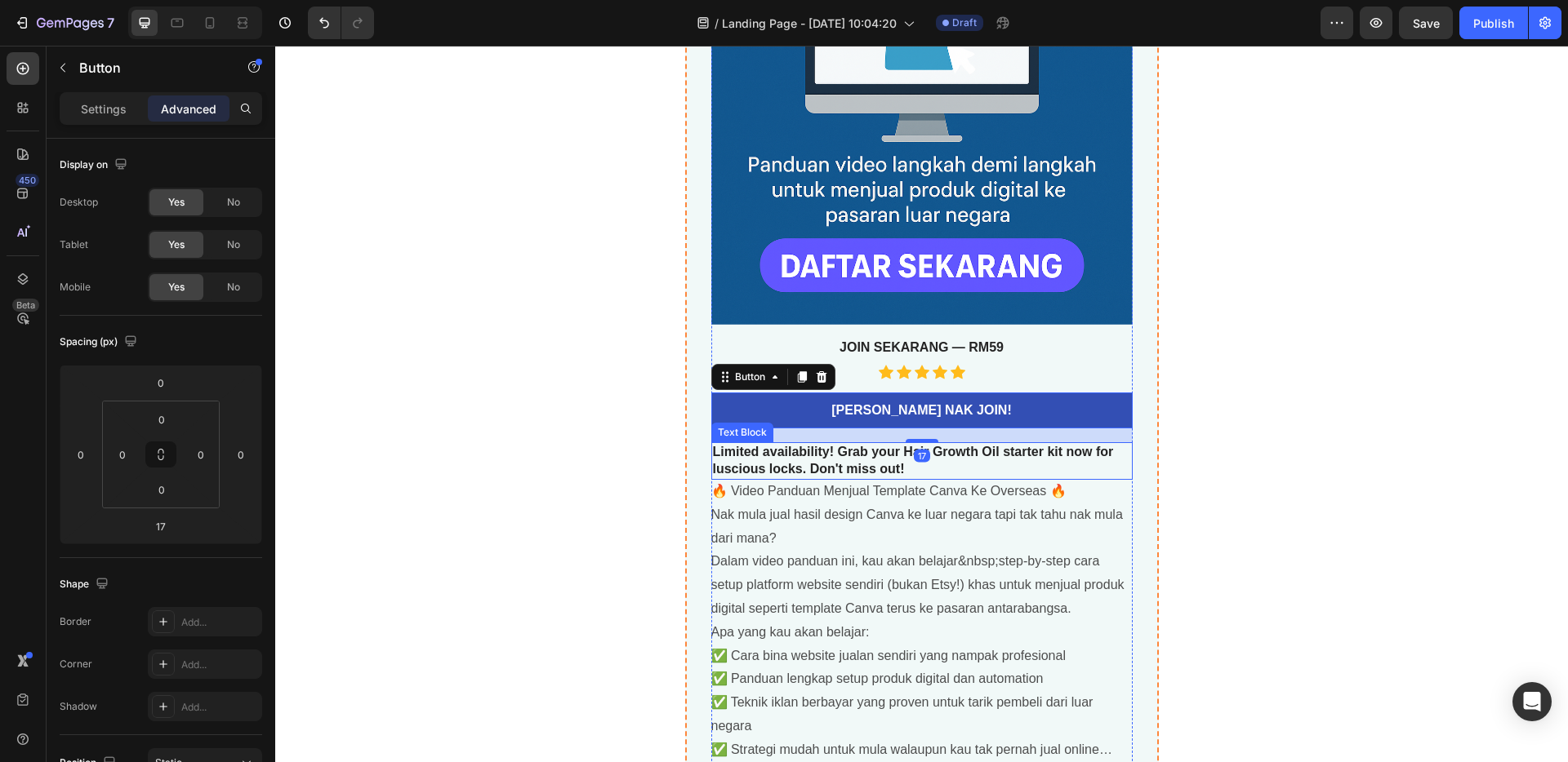
click at [964, 459] on p "Limited availability! Grab your Hair Growth Oil starter kit now for luscious lo…" at bounding box center [921, 461] width 418 height 34
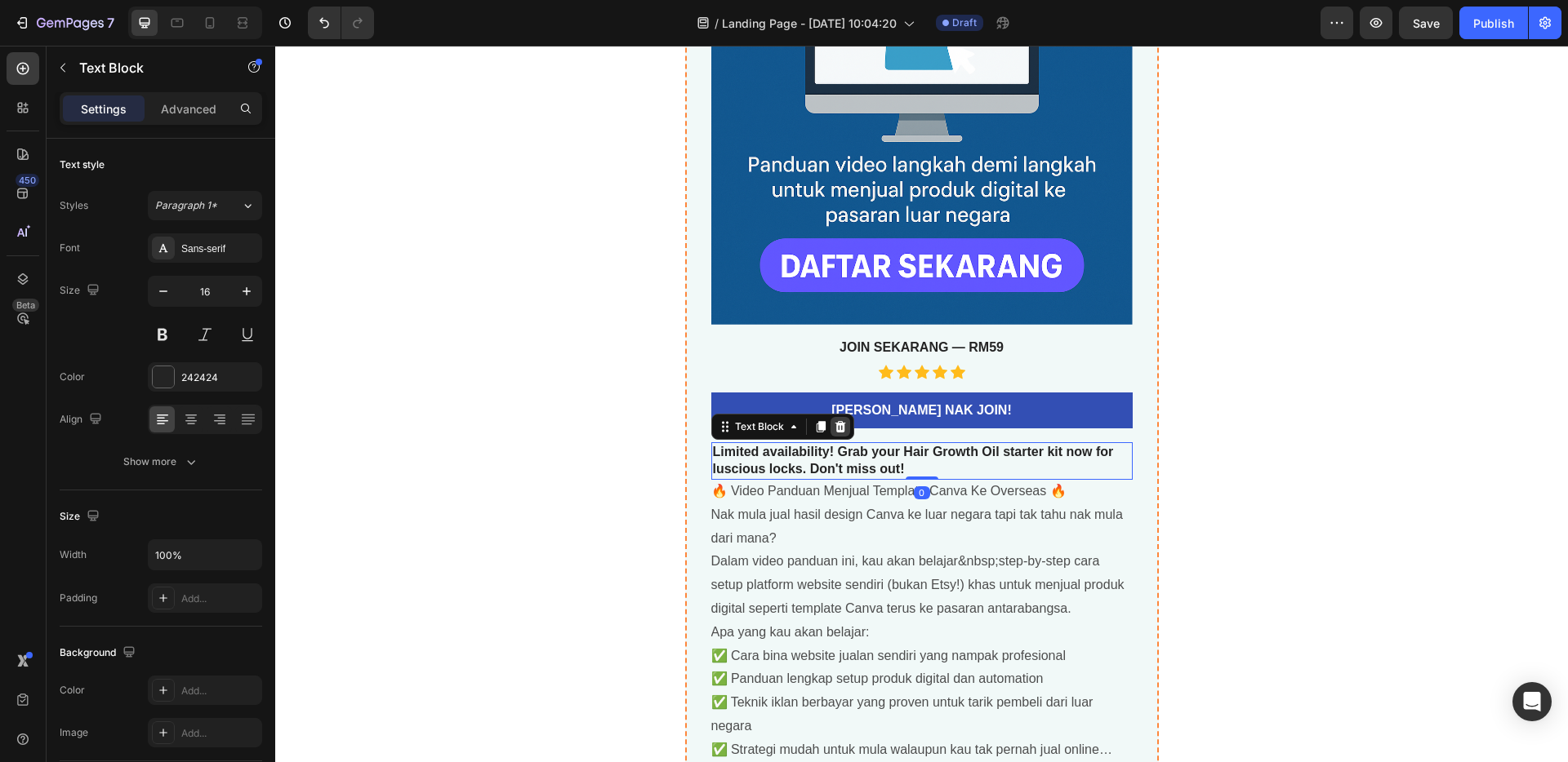
click at [835, 427] on icon at bounding box center [839, 427] width 10 height 11
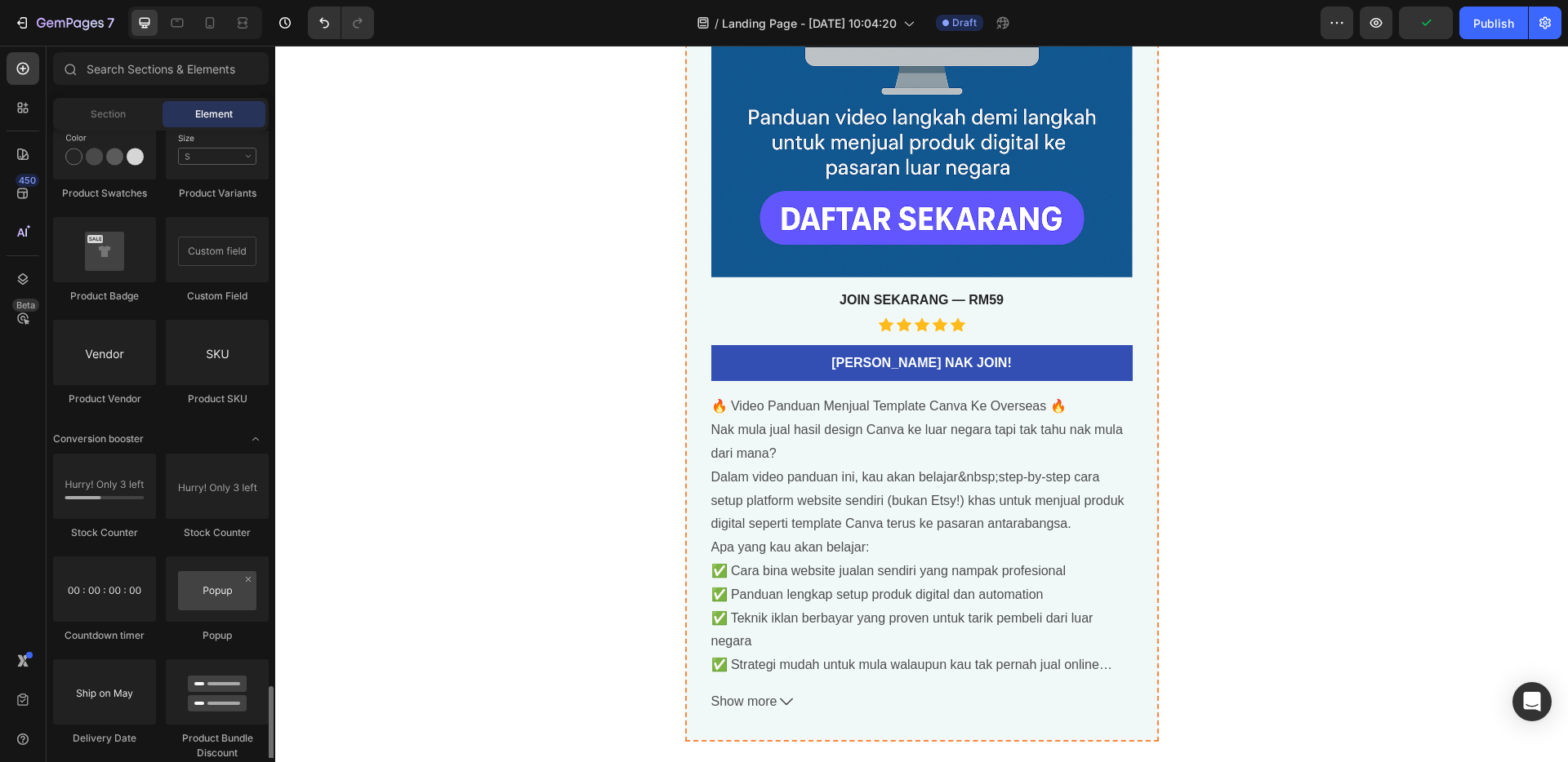
scroll to position [3106, 0]
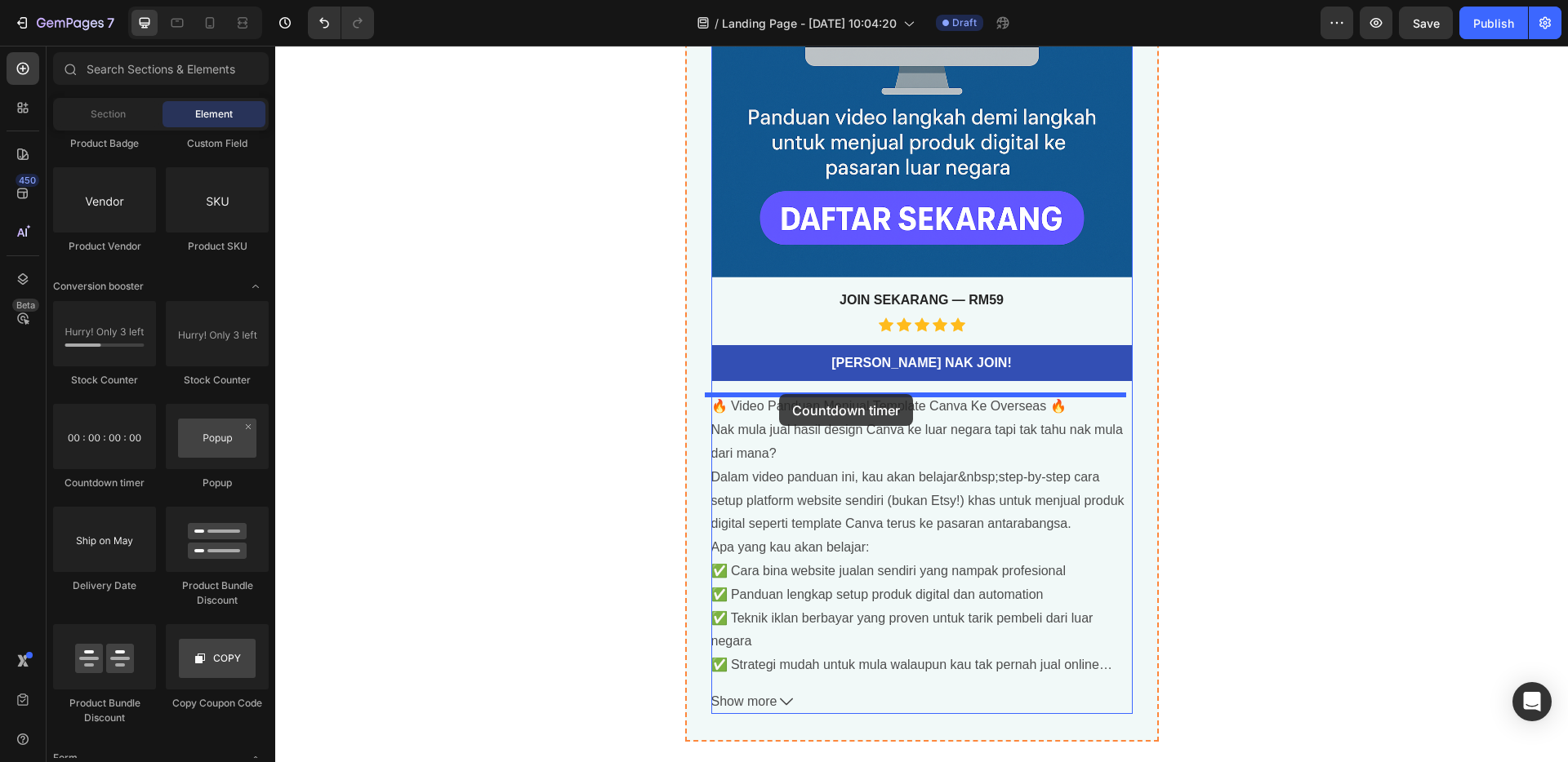
drag, startPoint x: 373, startPoint y: 487, endPoint x: 780, endPoint y: 394, distance: 417.5
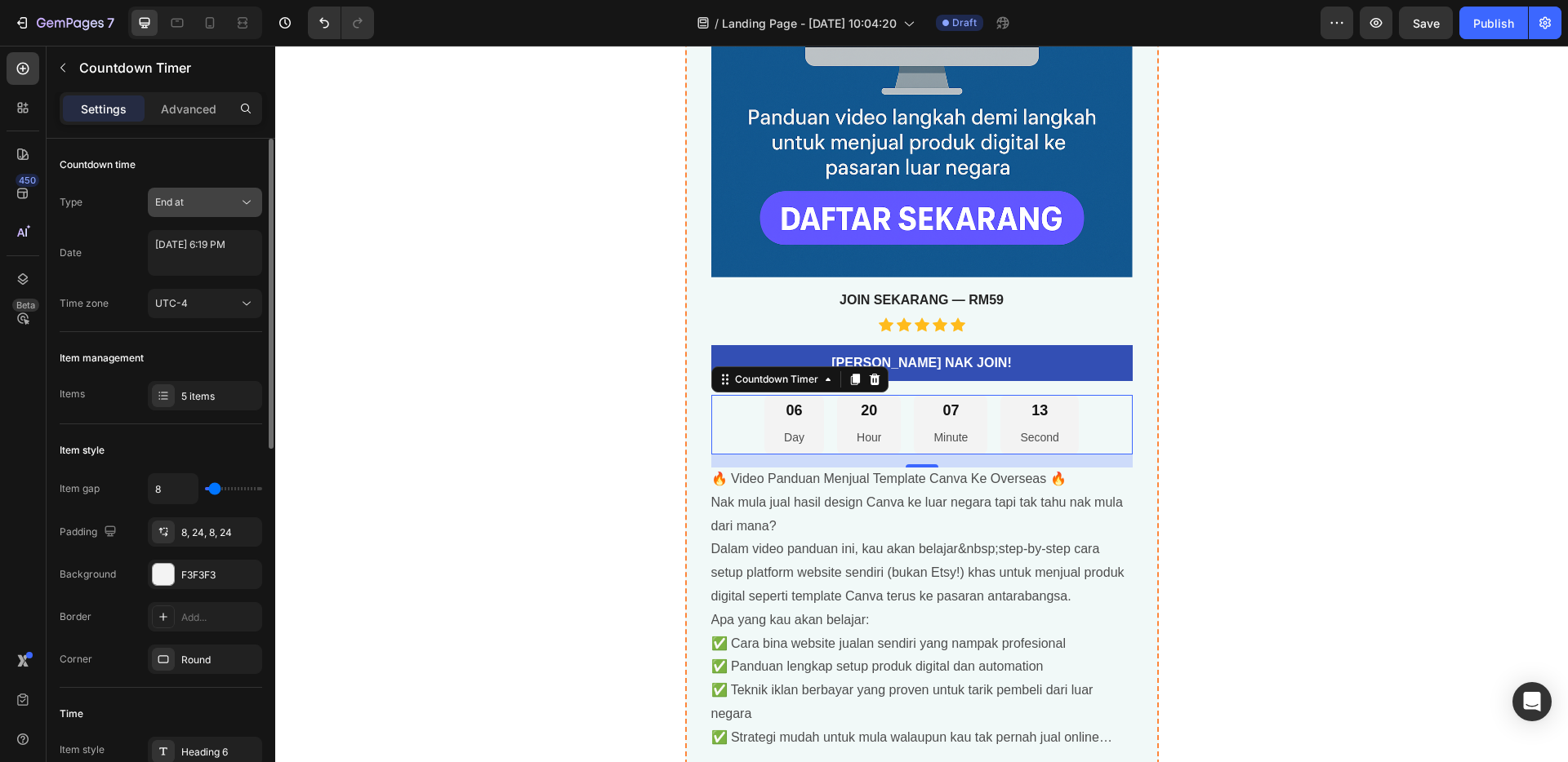
click at [221, 214] on button "End at" at bounding box center [205, 203] width 115 height 30
click at [212, 266] on p "Auto-renew" at bounding box center [201, 274] width 93 height 15
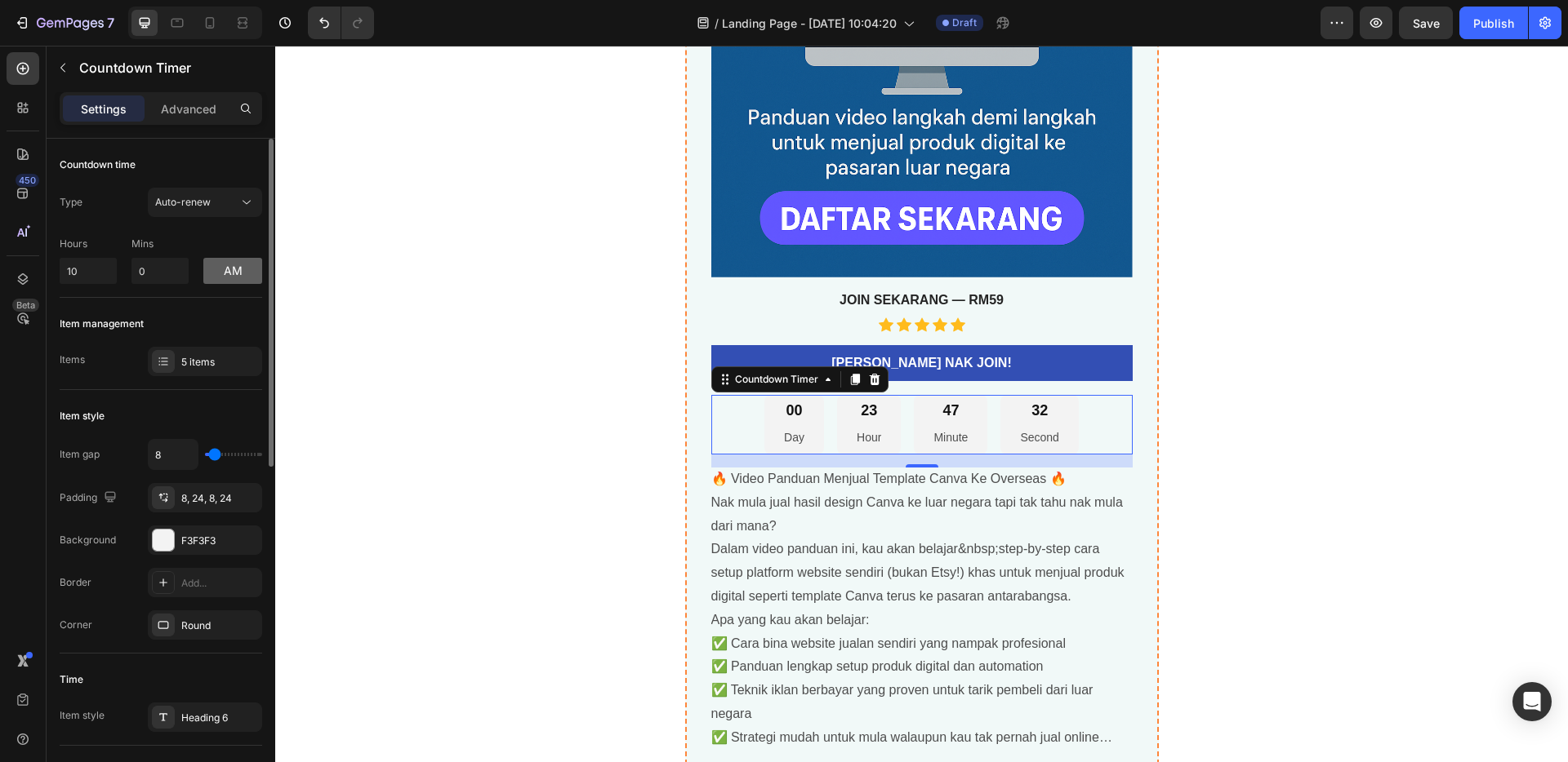
click at [236, 277] on button "am" at bounding box center [232, 271] width 59 height 26
drag, startPoint x: 89, startPoint y: 272, endPoint x: 58, endPoint y: 266, distance: 31.6
type input "3"
click at [201, 233] on div "Hours 3 Mins 0 pm" at bounding box center [160, 257] width 202 height 54
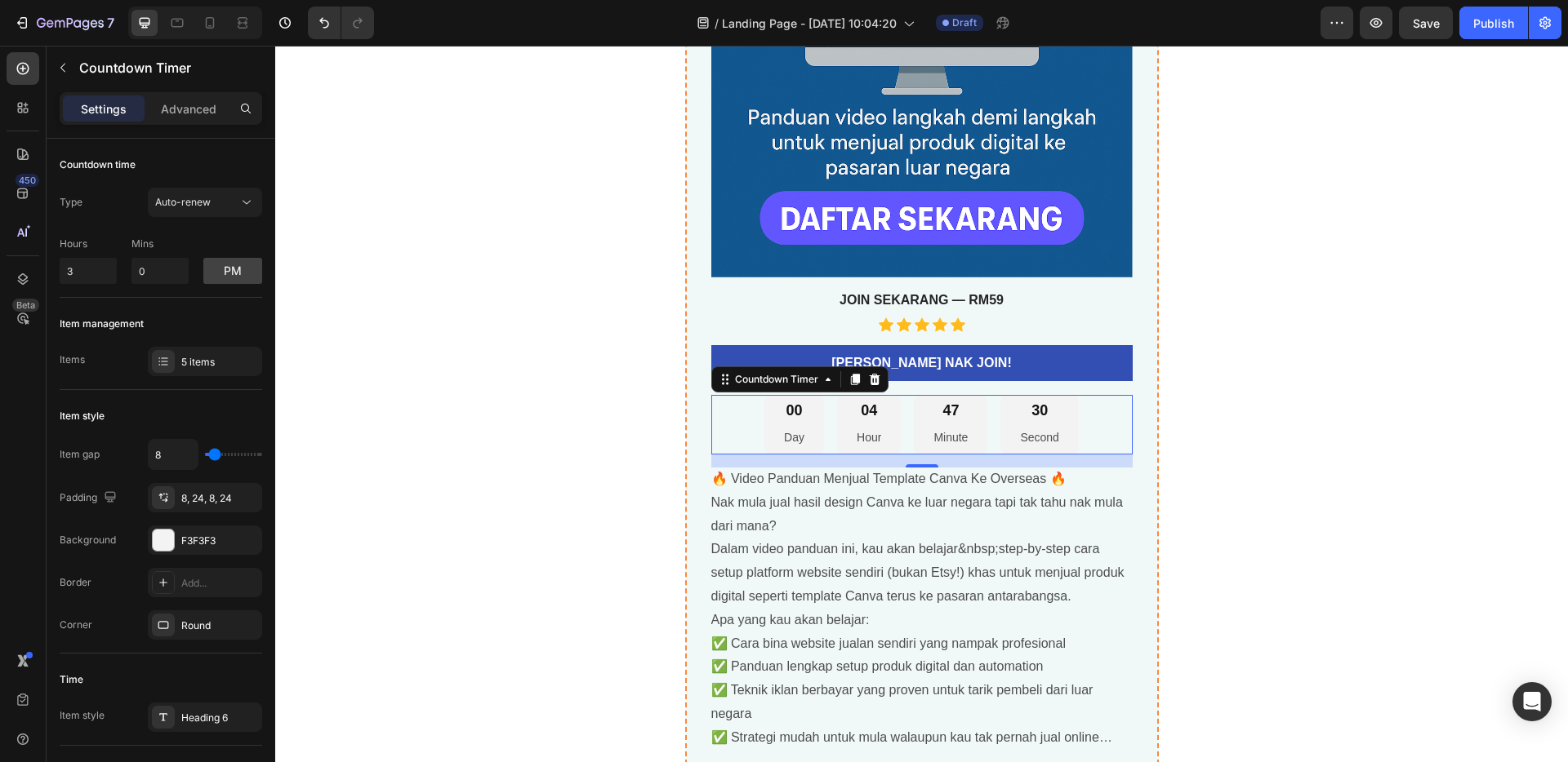
click at [563, 261] on div "🚀 Panduan Video Lengkap: Jual Template Canva Ke Pasaran Luar Negara Product Tit…" at bounding box center [922, 184] width 980 height 1261
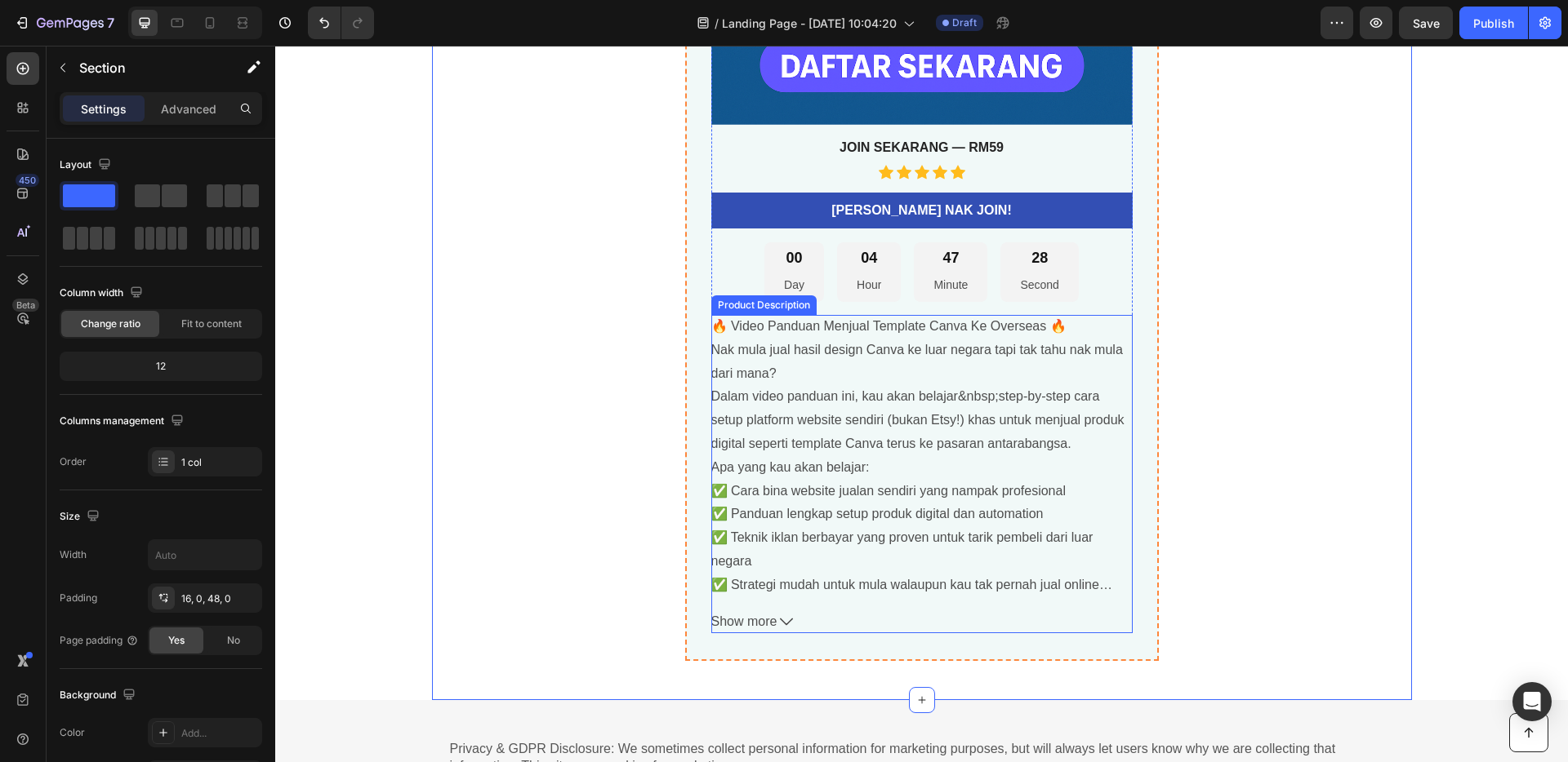
scroll to position [5958, 0]
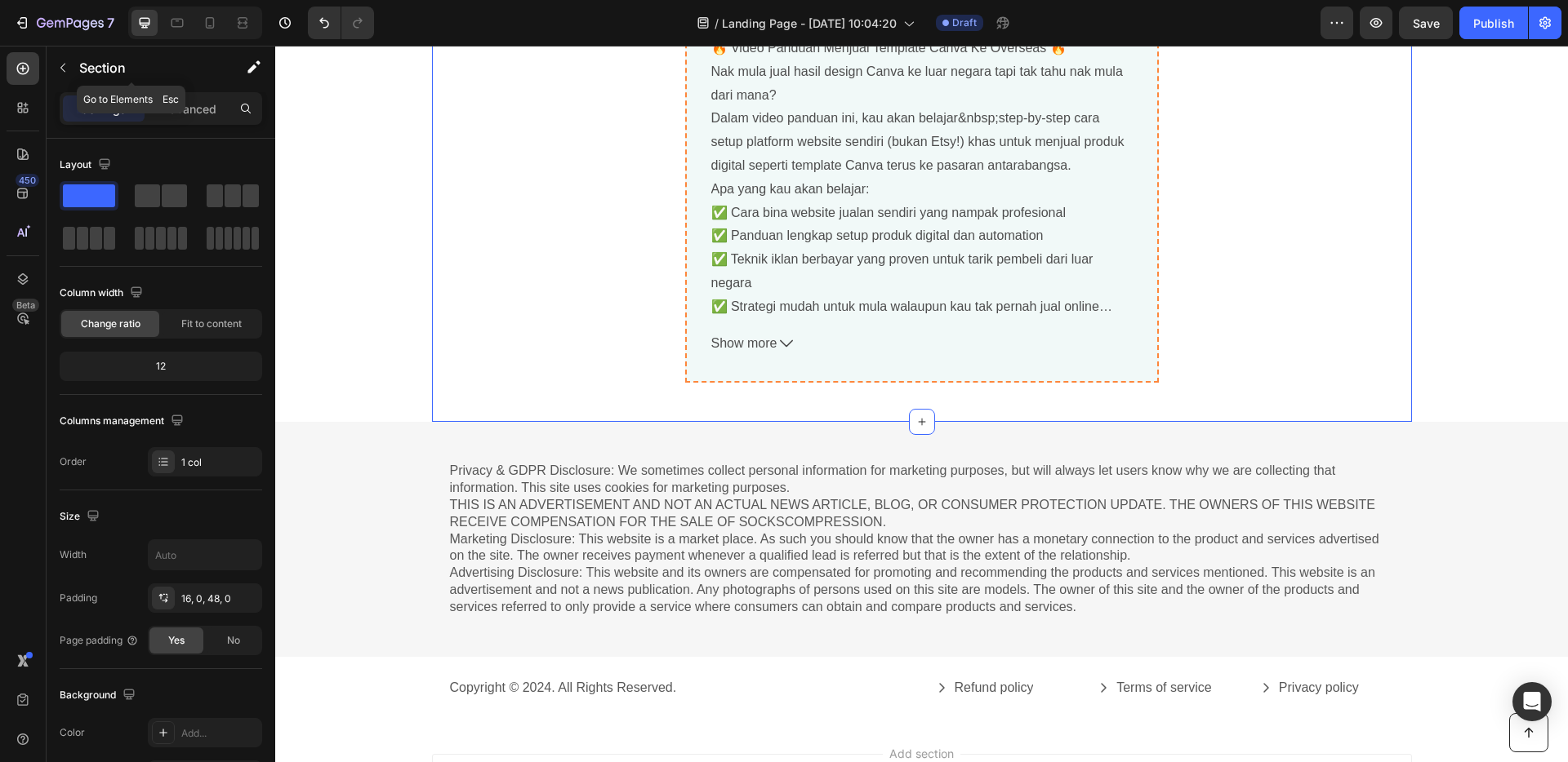
click at [69, 61] on button "button" at bounding box center [62, 68] width 26 height 26
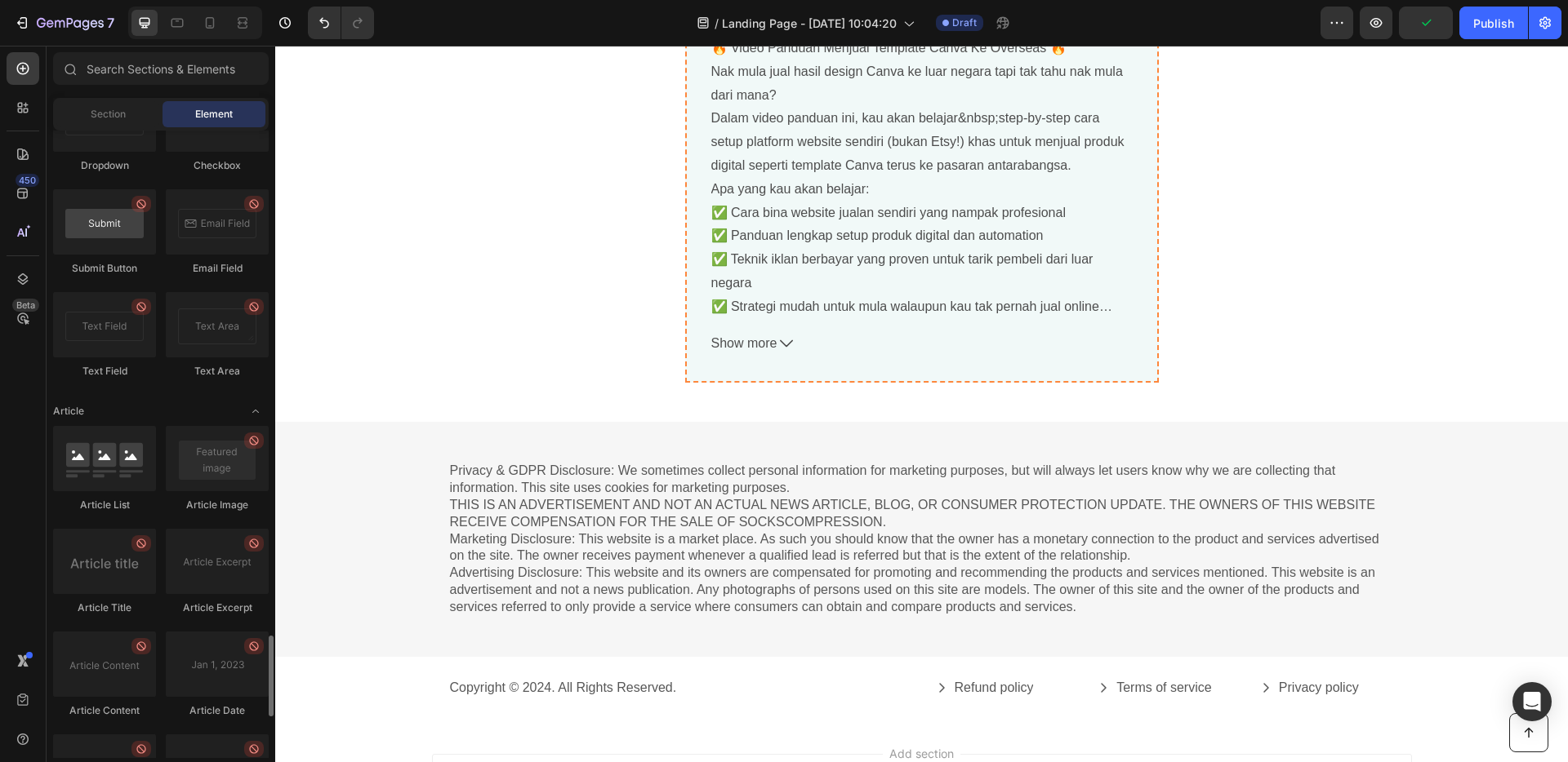
scroll to position [3927, 0]
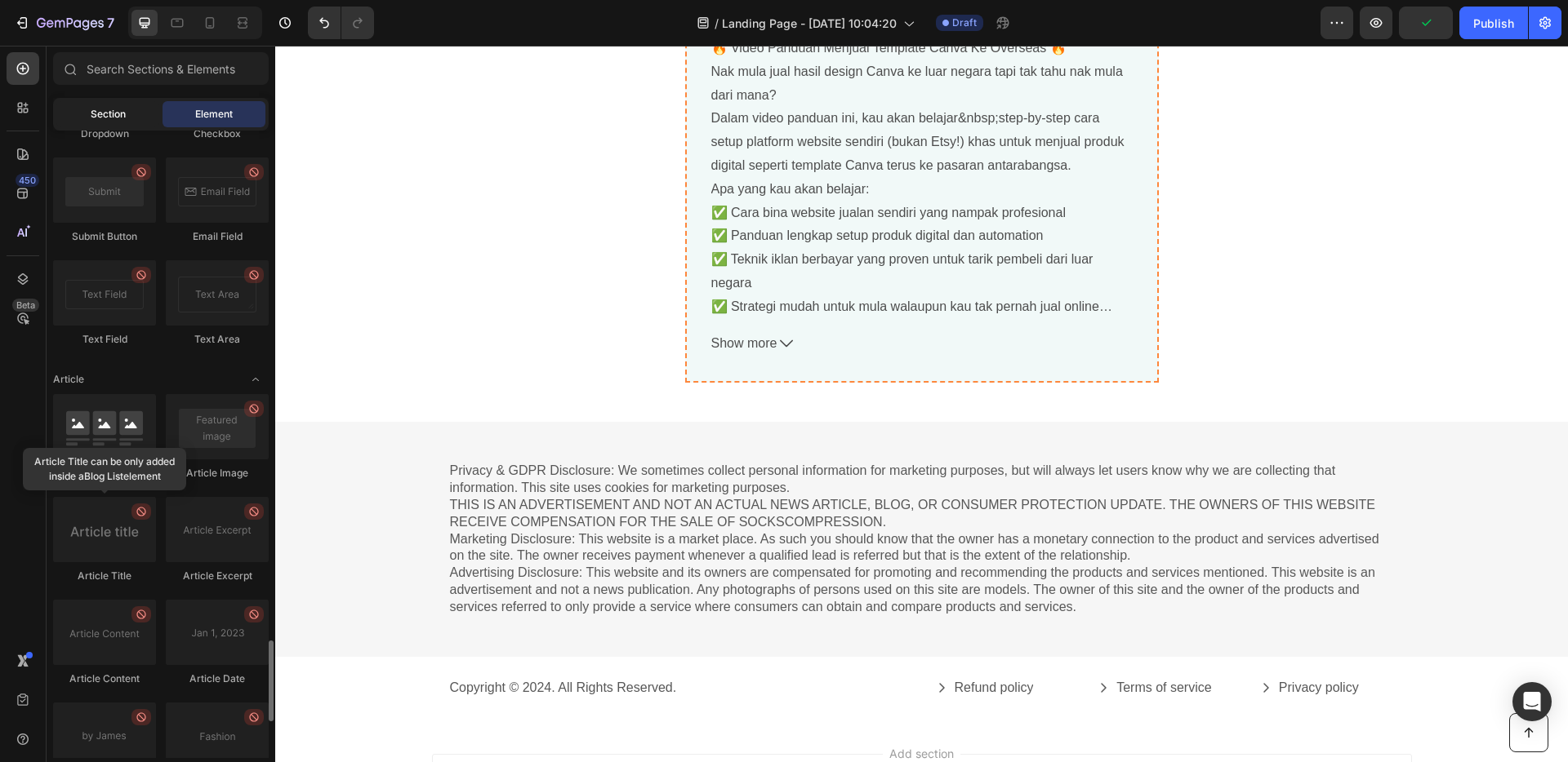
click at [94, 115] on span "Section" at bounding box center [108, 115] width 35 height 15
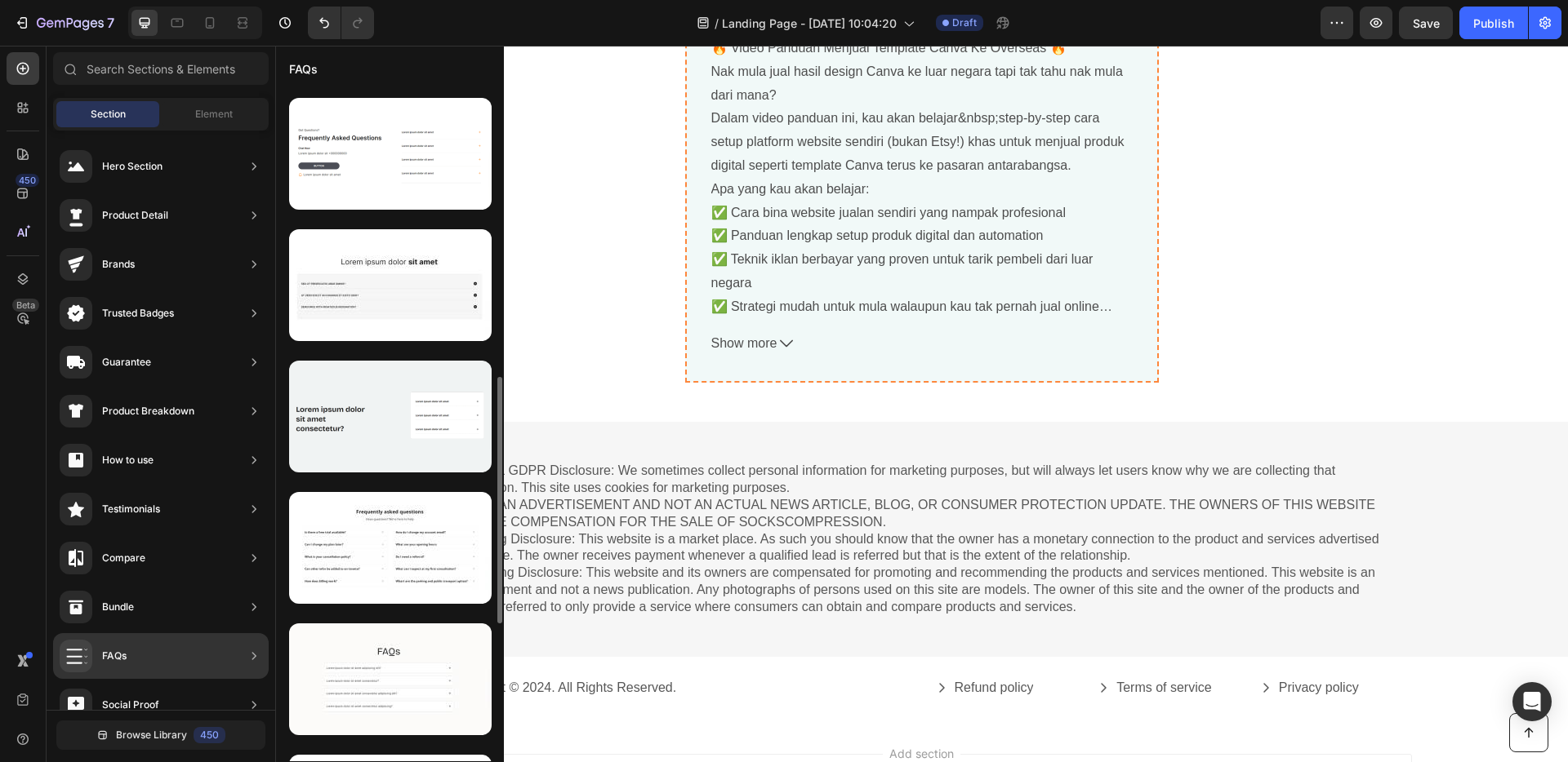
scroll to position [944, 0]
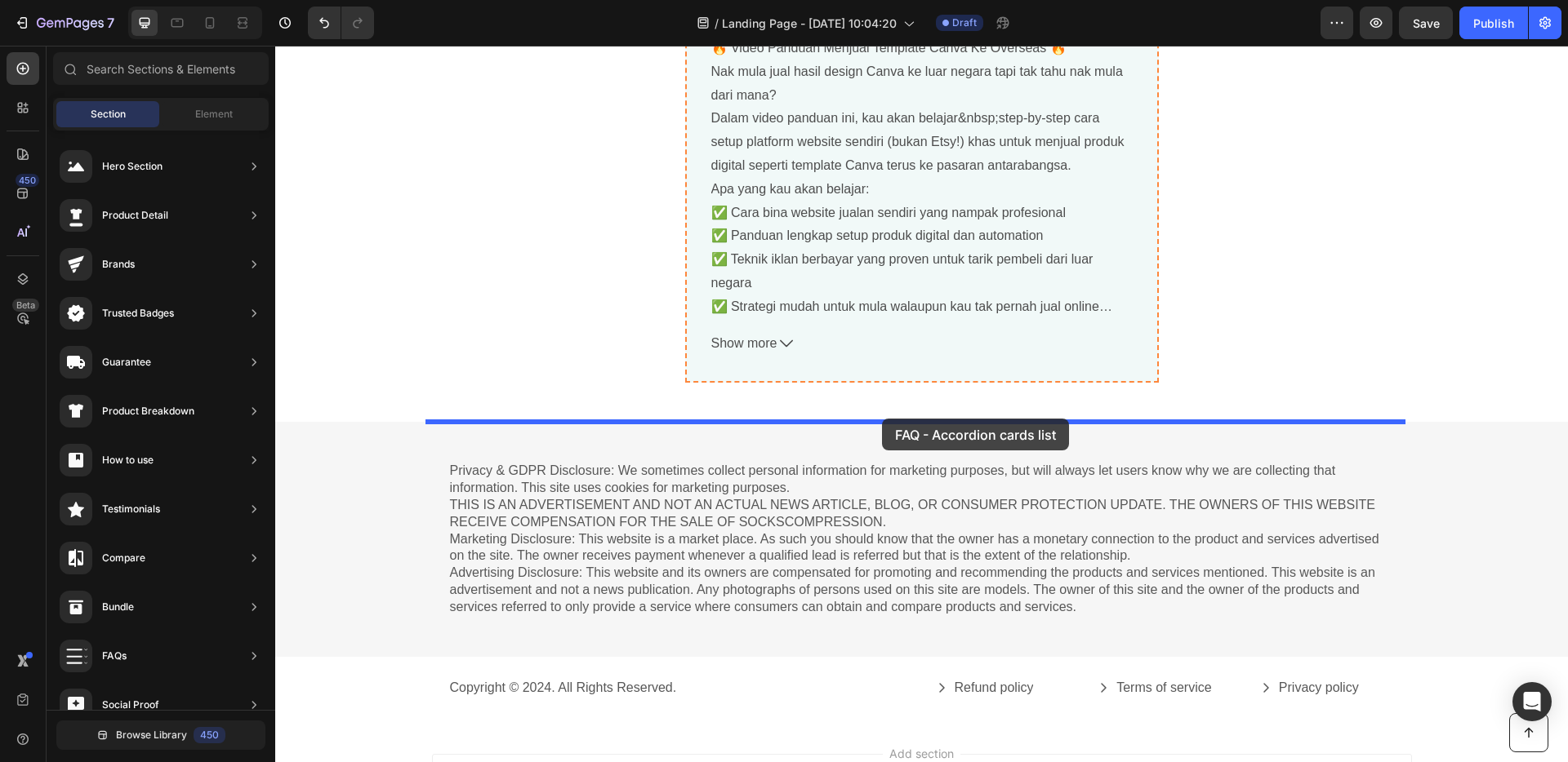
drag, startPoint x: 675, startPoint y: 564, endPoint x: 748, endPoint y: 556, distance: 73.4
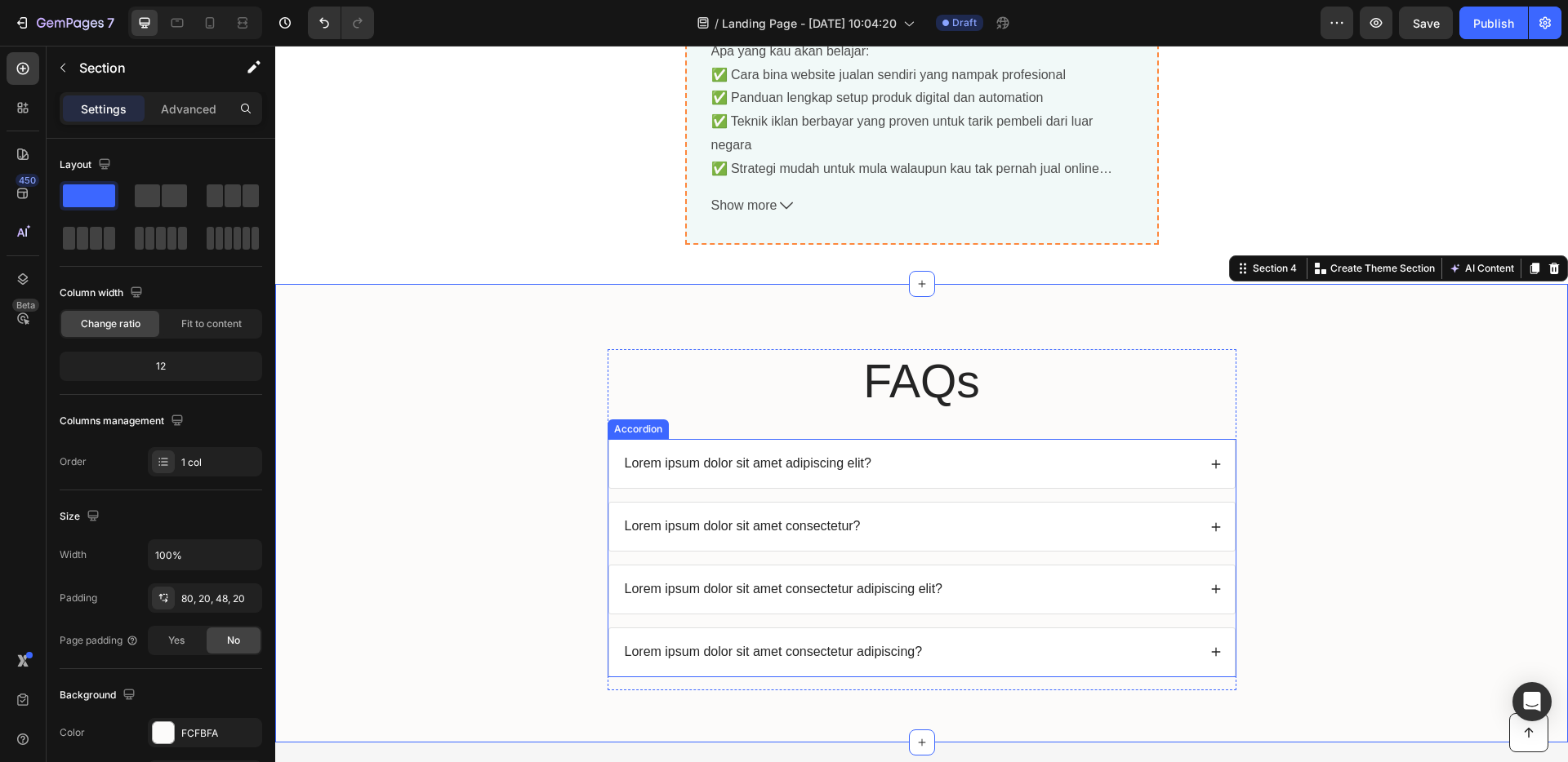
scroll to position [6257, 0]
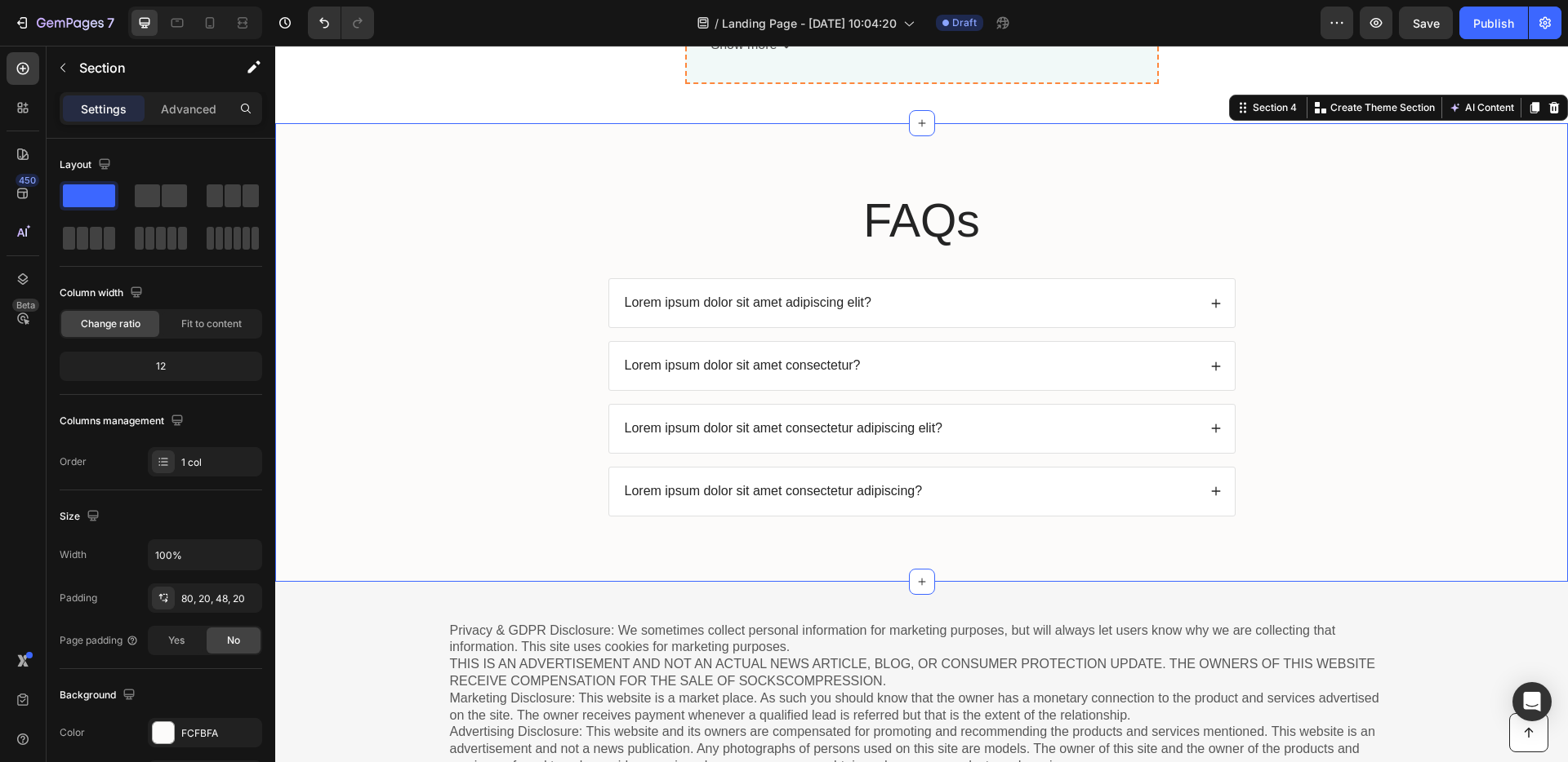
click at [809, 304] on p "Lorem ipsum dolor sit amet adipiscing elit?" at bounding box center [747, 303] width 247 height 17
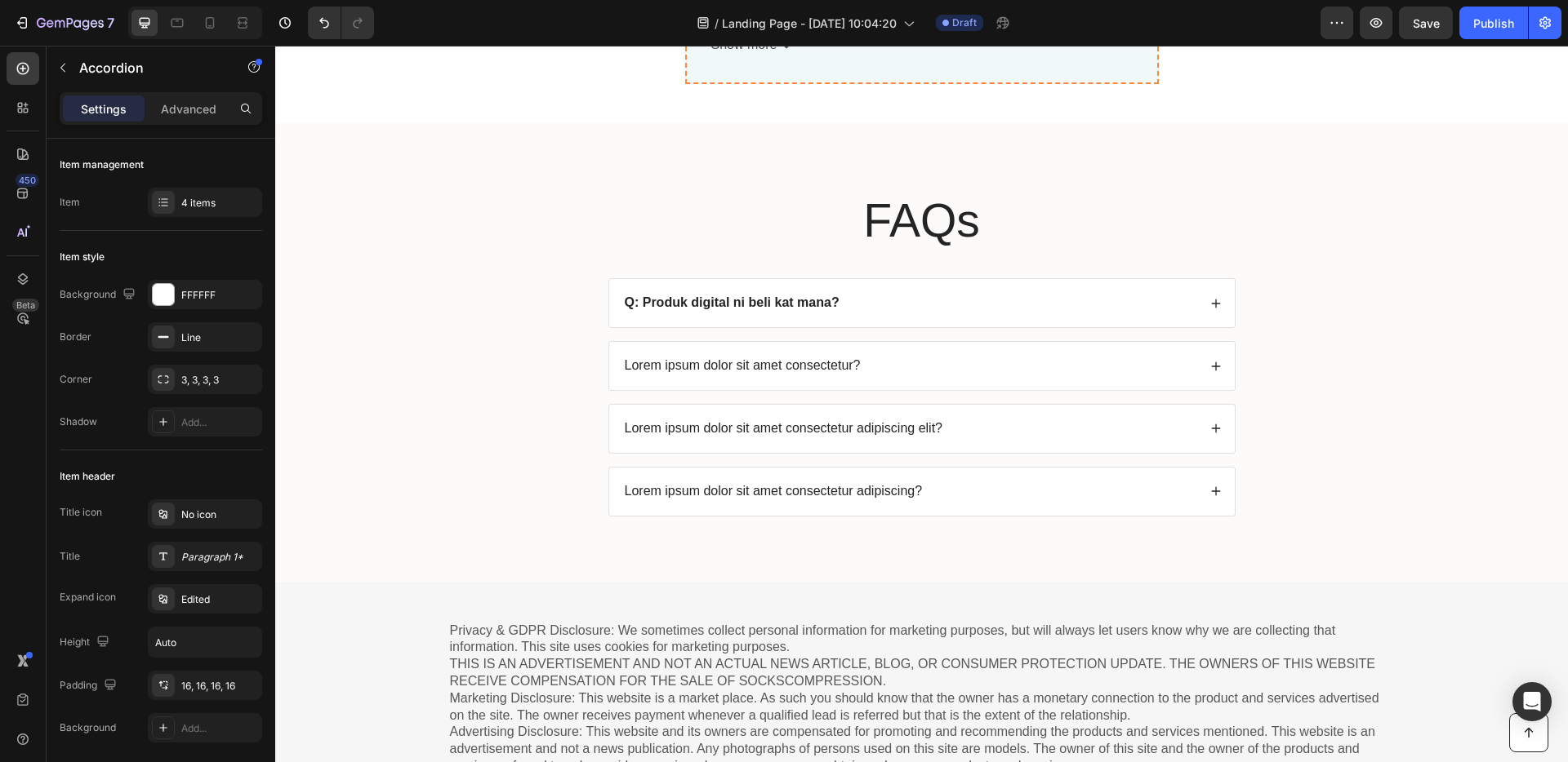
click at [911, 316] on div "Q: Produk digital ni beli kat mana?" at bounding box center [921, 304] width 625 height 48
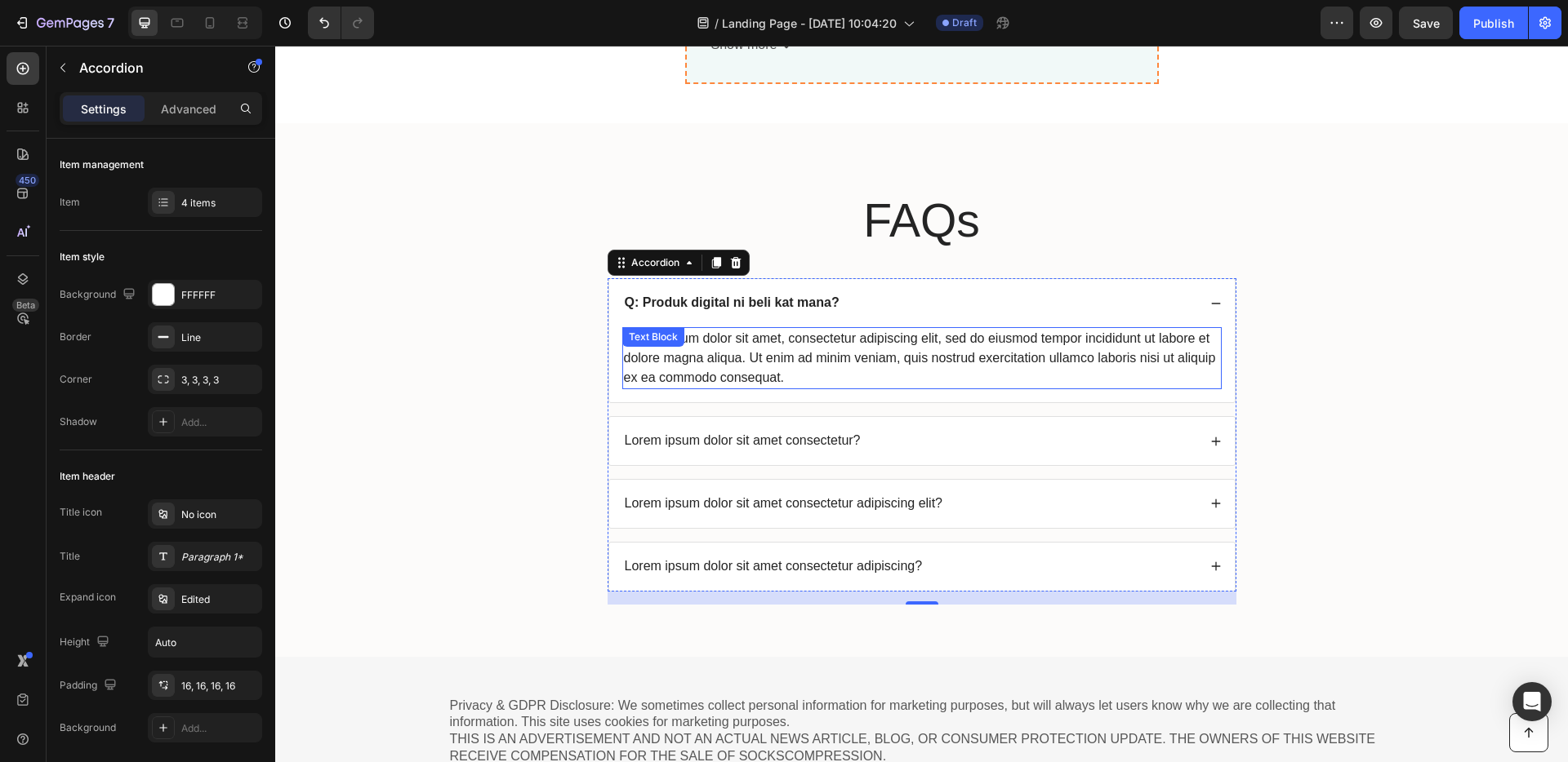
click at [838, 373] on div "Lorem ipsum dolor sit amet, consectetur adipiscing elit, sed do eiusmod tempor …" at bounding box center [921, 358] width 599 height 62
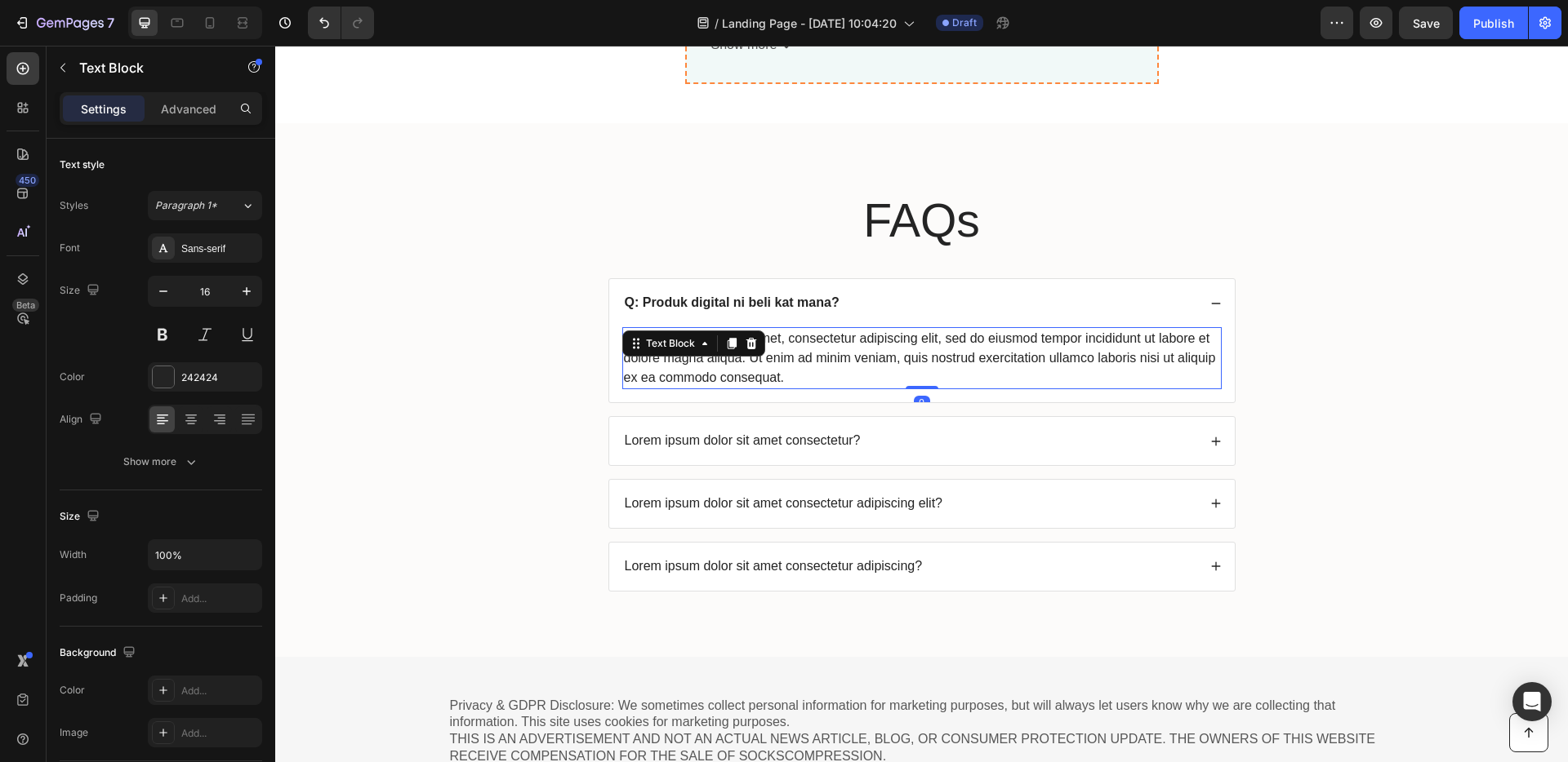
click at [838, 373] on div "Lorem ipsum dolor sit amet, consectetur adipiscing elit, sed do eiusmod tempor …" at bounding box center [921, 358] width 599 height 62
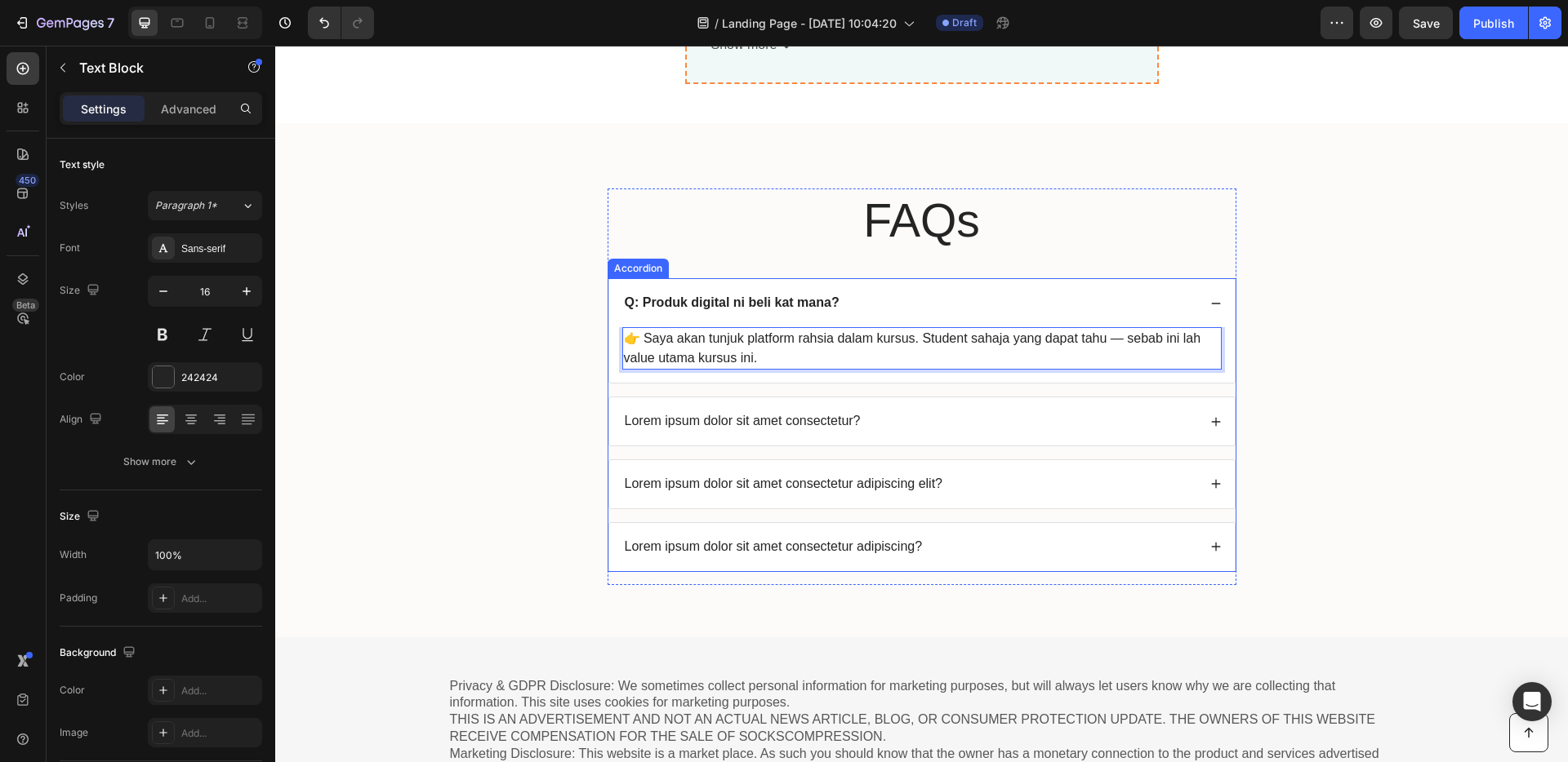
click at [883, 416] on div "Lorem ipsum dolor sit amet consectetur?" at bounding box center [909, 422] width 575 height 22
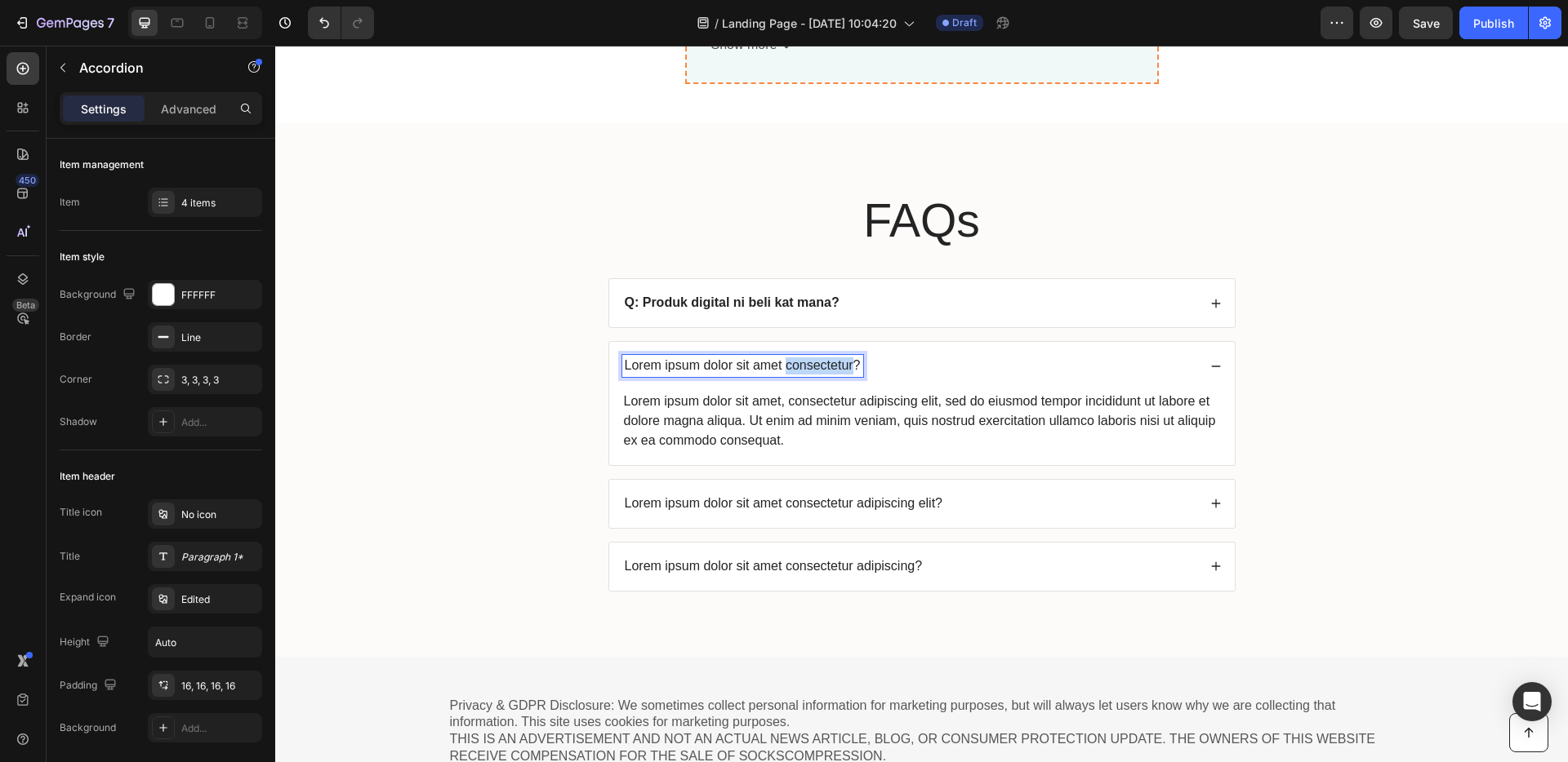
click at [789, 366] on p "Lorem ipsum dolor sit amet consectetur?" at bounding box center [742, 366] width 236 height 17
click at [820, 402] on div "Lorem ipsum dolor sit amet, consectetur adipiscing elit, sed do eiusmod tempor …" at bounding box center [921, 421] width 599 height 62
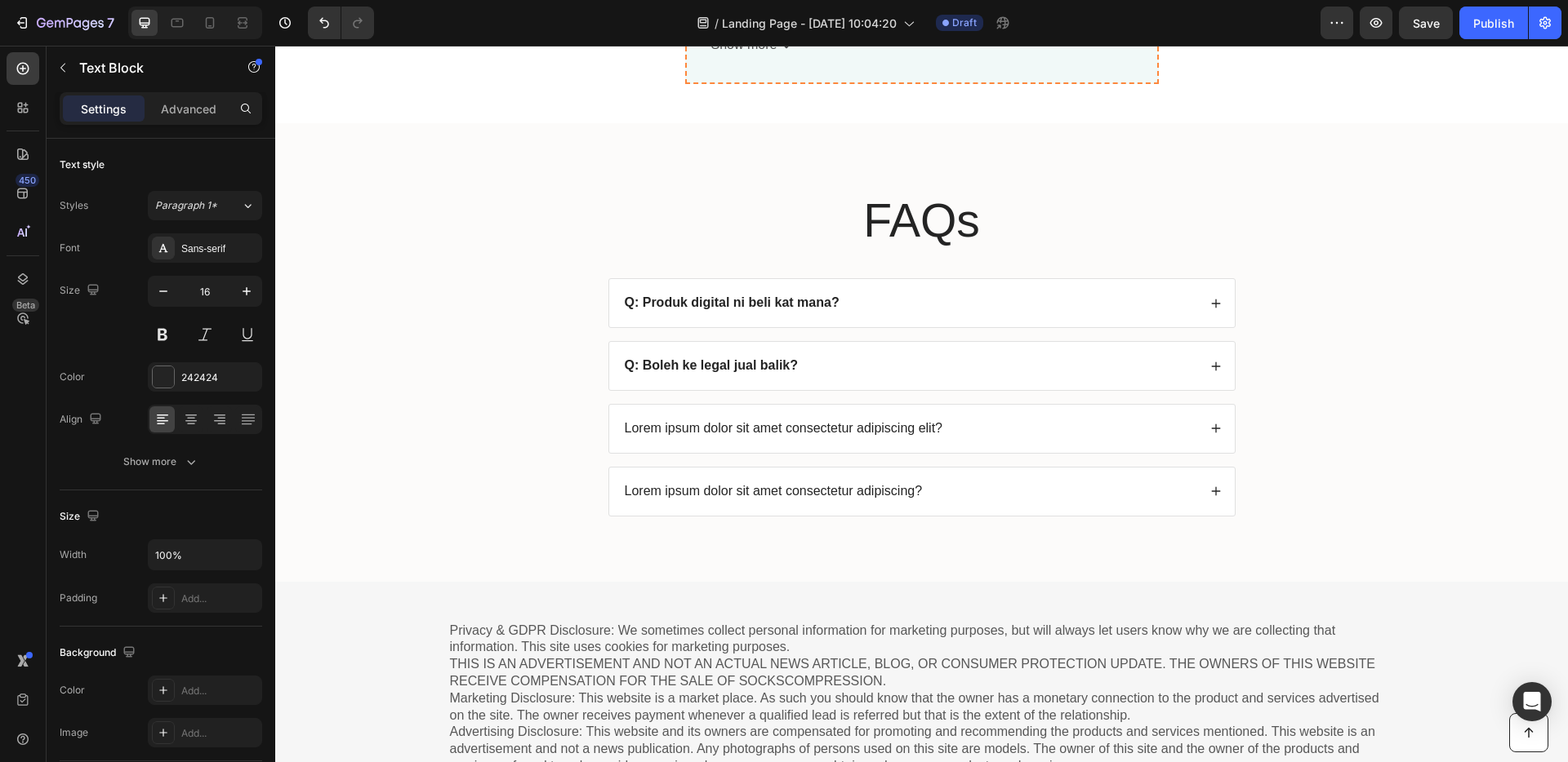
click at [834, 364] on div "Q: Boleh ke legal jual balik?" at bounding box center [909, 366] width 575 height 22
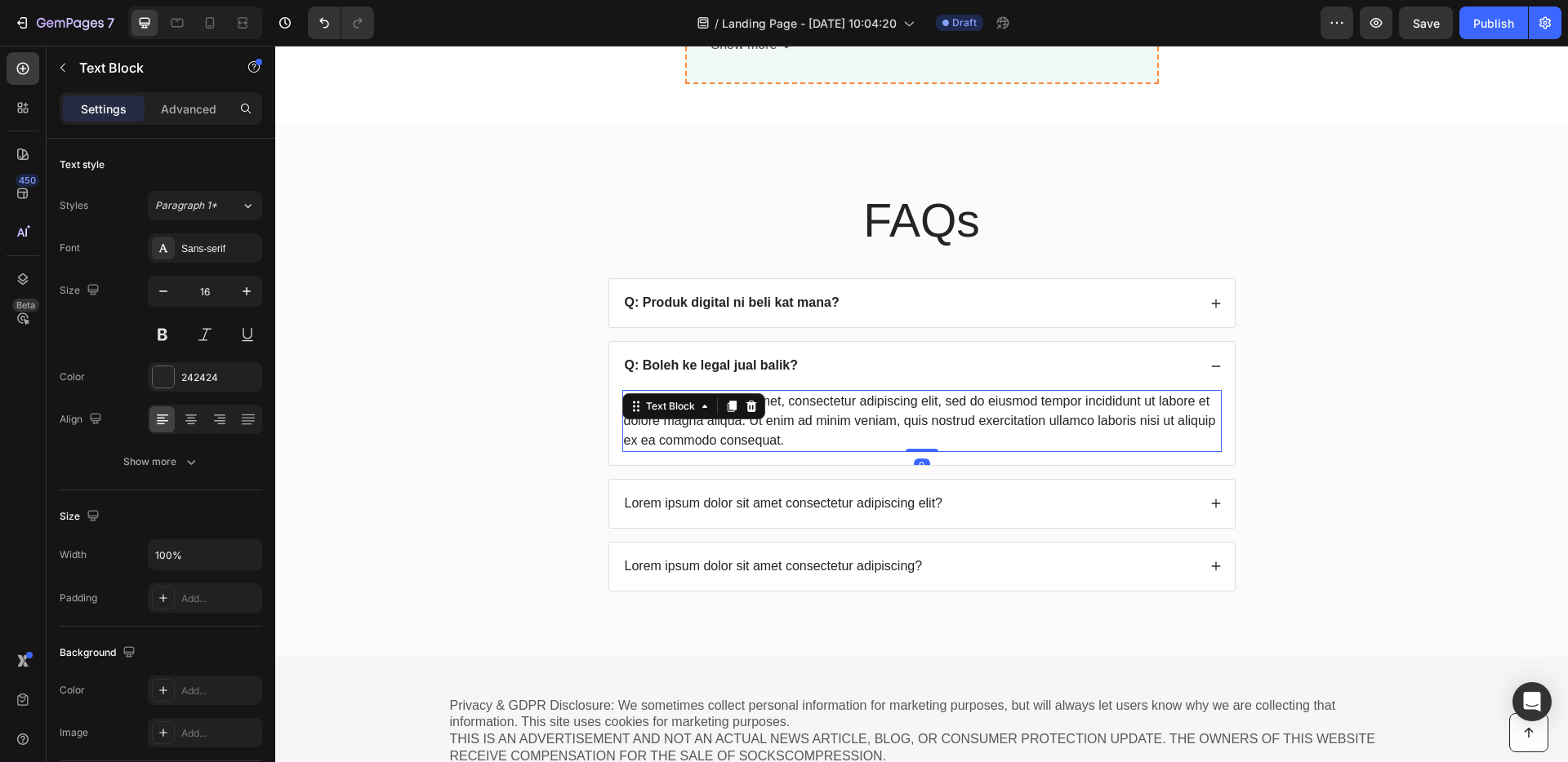
click at [821, 399] on div "Lorem ipsum dolor sit amet, consectetur adipiscing elit, sed do eiusmod tempor …" at bounding box center [921, 421] width 599 height 62
click at [812, 413] on div "Lorem ipsum dolor sit amet, consectetur adipiscing elit, sed do eiusmod tempor …" at bounding box center [921, 421] width 599 height 62
click at [814, 434] on p "Lorem ipsum dolor sit amet, consectetur adipiscing elit, sed do eiusmod tempor …" at bounding box center [921, 421] width 596 height 59
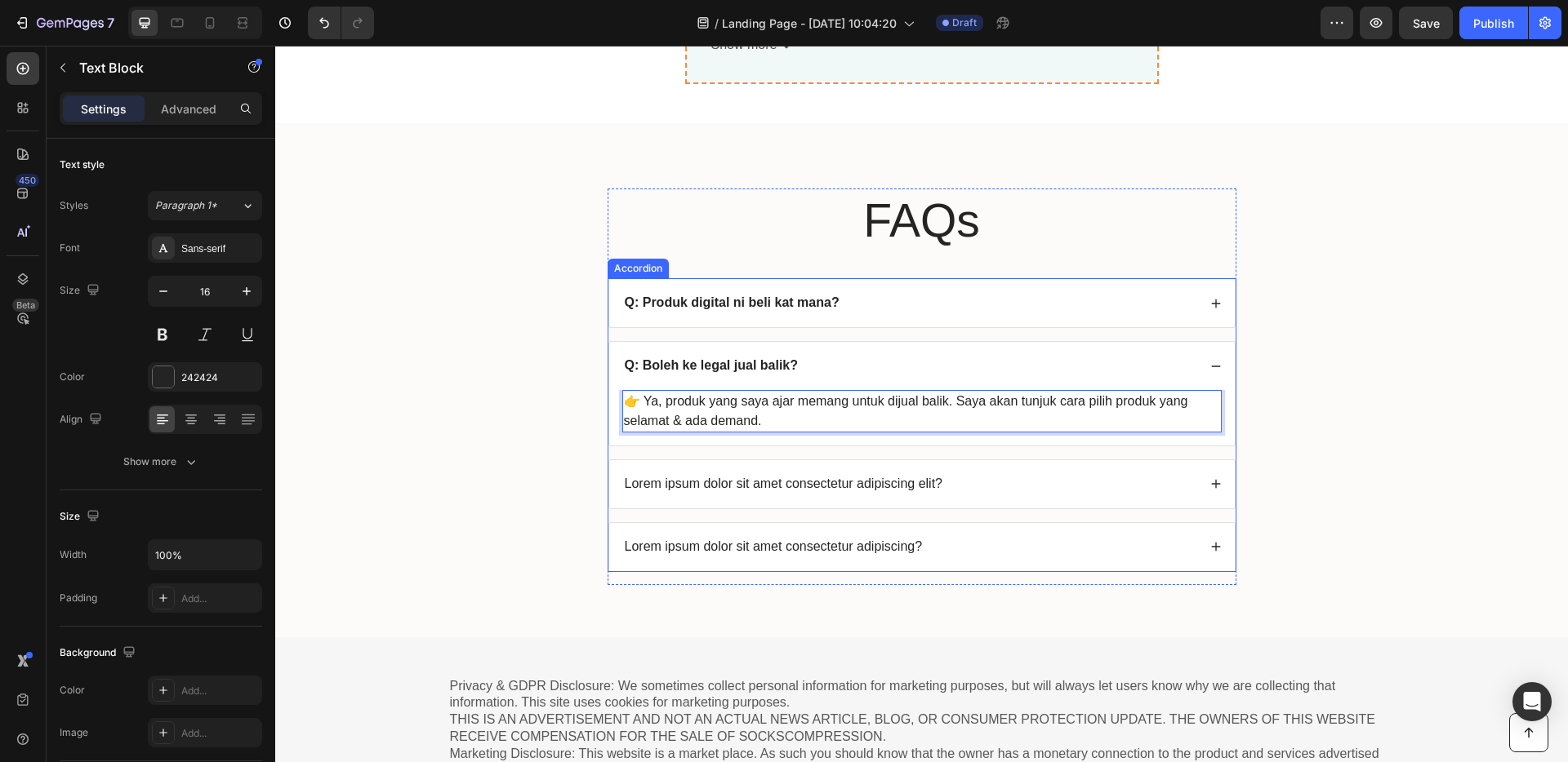
click at [880, 487] on p "Lorem ipsum dolor sit amet consectetur adipiscing elit?" at bounding box center [784, 484] width 319 height 17
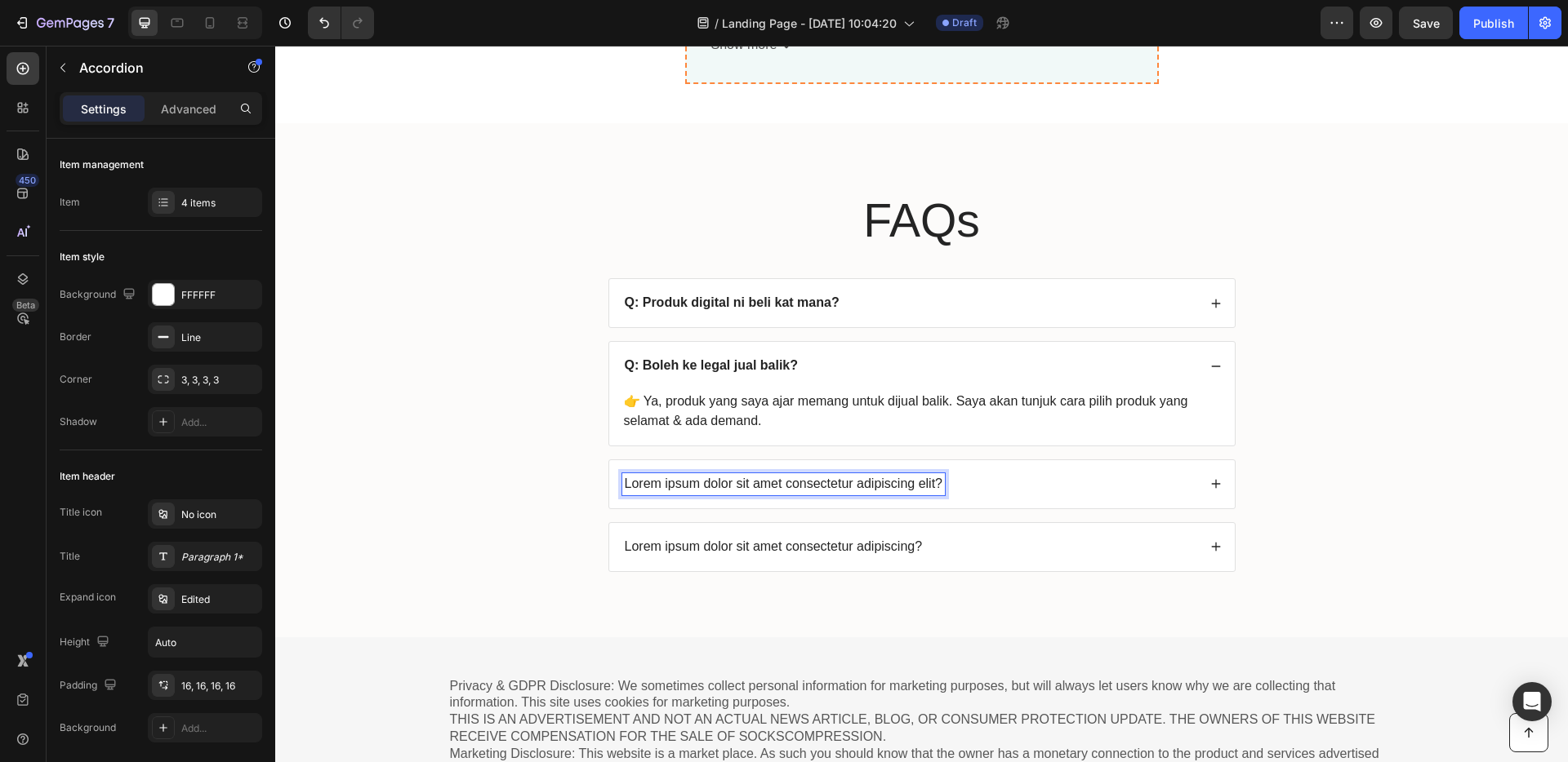
click at [877, 485] on p "Lorem ipsum dolor sit amet consectetur adipiscing elit?" at bounding box center [784, 484] width 319 height 17
click at [881, 483] on div "Q: Modal perlu banyak ke?" at bounding box center [909, 484] width 575 height 22
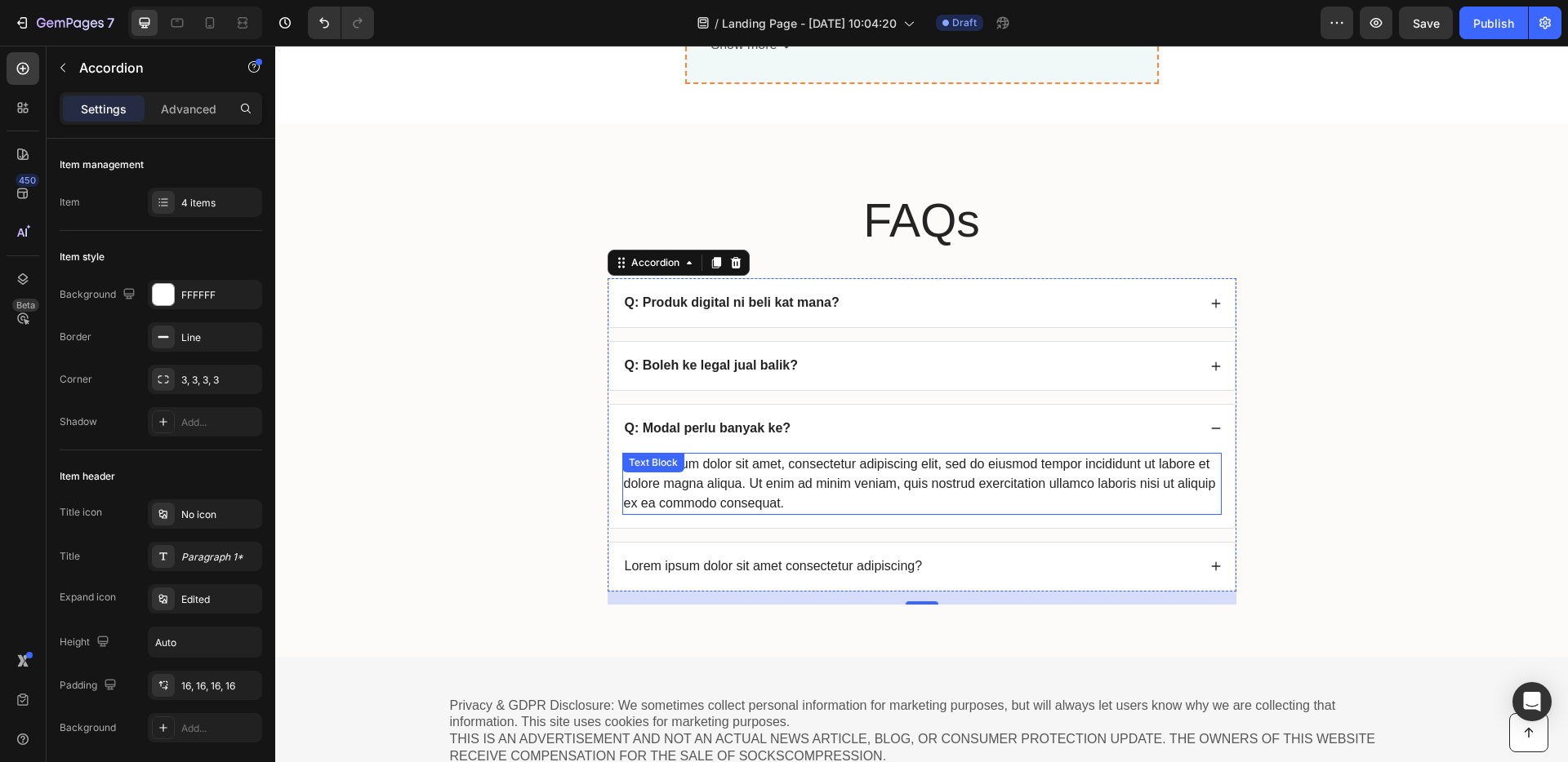
click at [866, 481] on div "Lorem ipsum dolor sit amet, consectetur adipiscing elit, sed do eiusmod tempor …" at bounding box center [921, 483] width 599 height 62
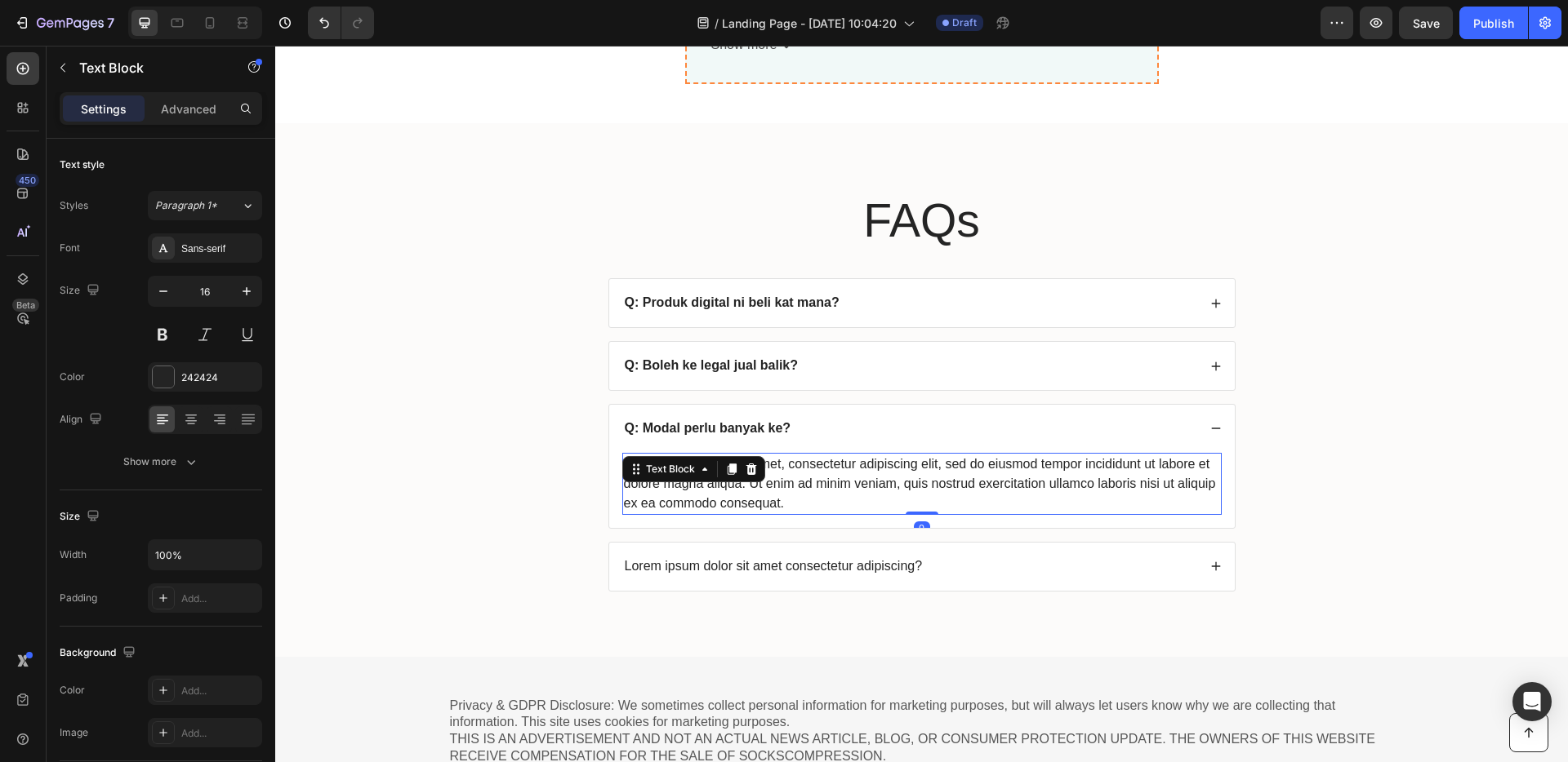
click at [866, 481] on div "Lorem ipsum dolor sit amet, consectetur adipiscing elit, sed do eiusmod tempor …" at bounding box center [921, 483] width 599 height 62
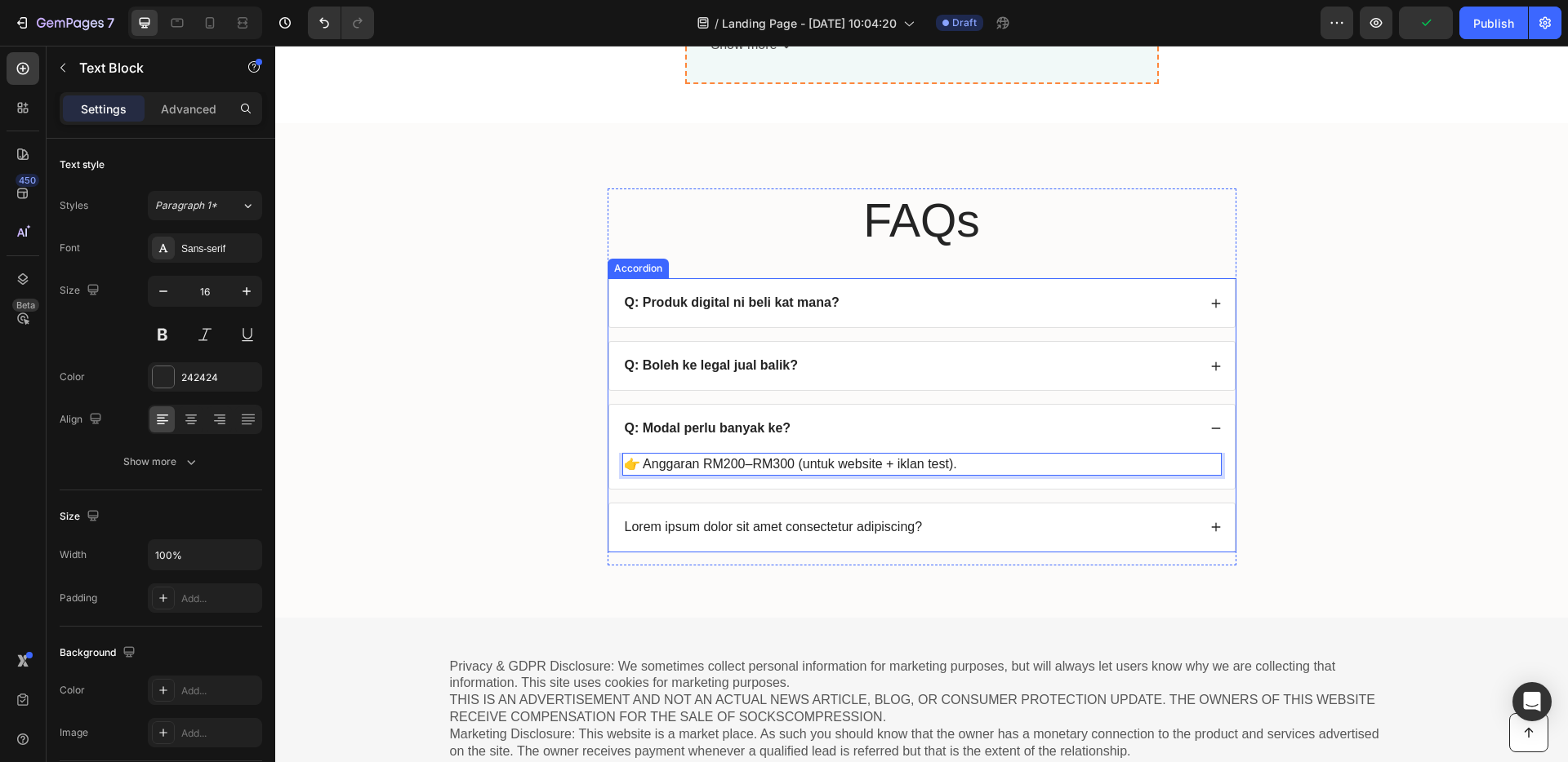
click at [880, 531] on p "Lorem ipsum dolor sit amet consectetur adipiscing?" at bounding box center [773, 527] width 298 height 17
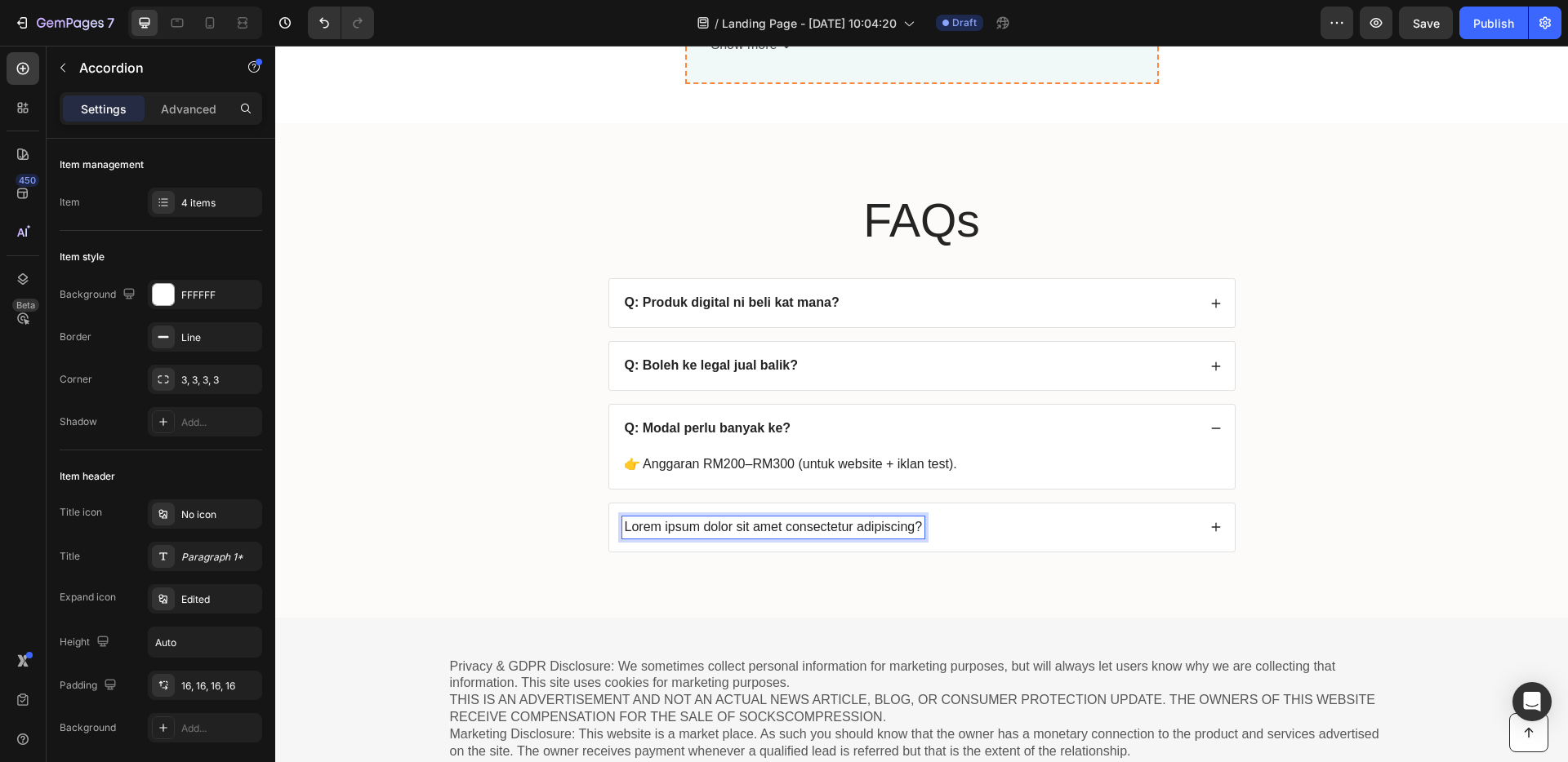
click at [881, 530] on p "Lorem ipsum dolor sit amet consectetur adipiscing?" at bounding box center [773, 527] width 298 height 17
click at [965, 535] on div "Q: Confirm ke menjadi kalau join ni?" at bounding box center [909, 528] width 575 height 22
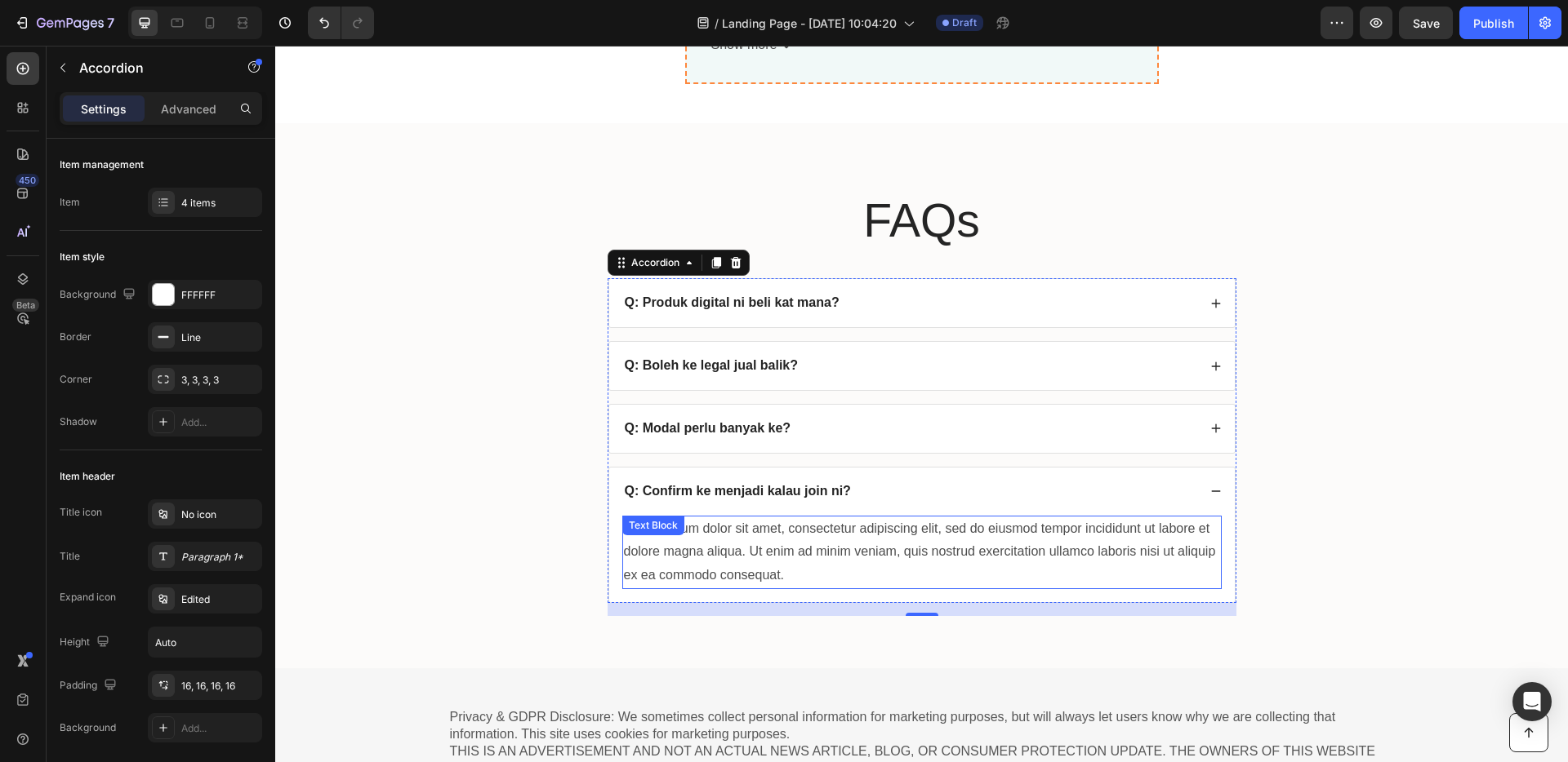
click at [852, 570] on div "Lorem ipsum dolor sit amet, consectetur adipiscing elit, sed do eiusmod tempor …" at bounding box center [921, 552] width 599 height 74
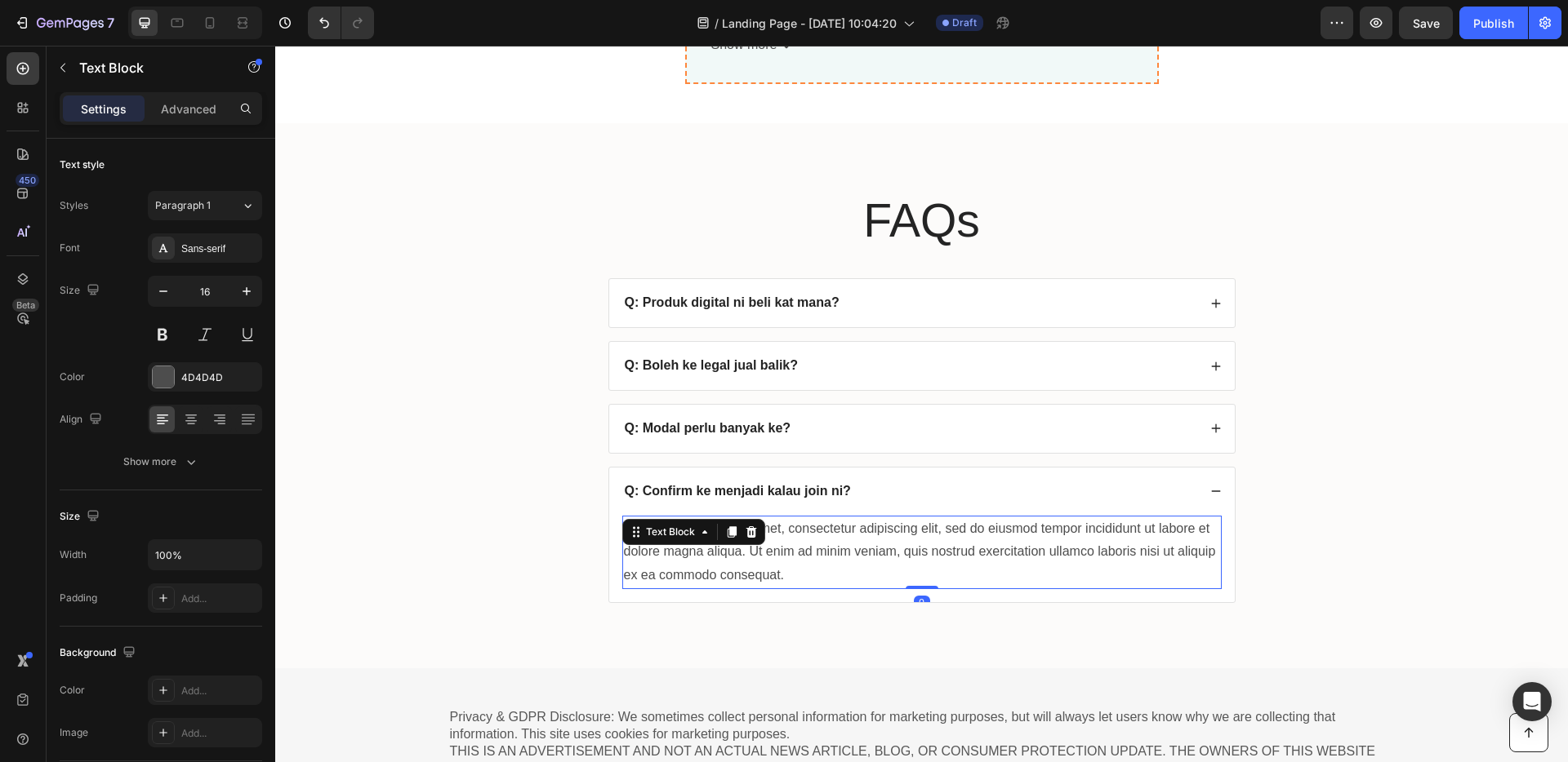
click at [848, 575] on div "Lorem ipsum dolor sit amet, consectetur adipiscing elit, sed do eiusmod tempor …" at bounding box center [921, 552] width 599 height 74
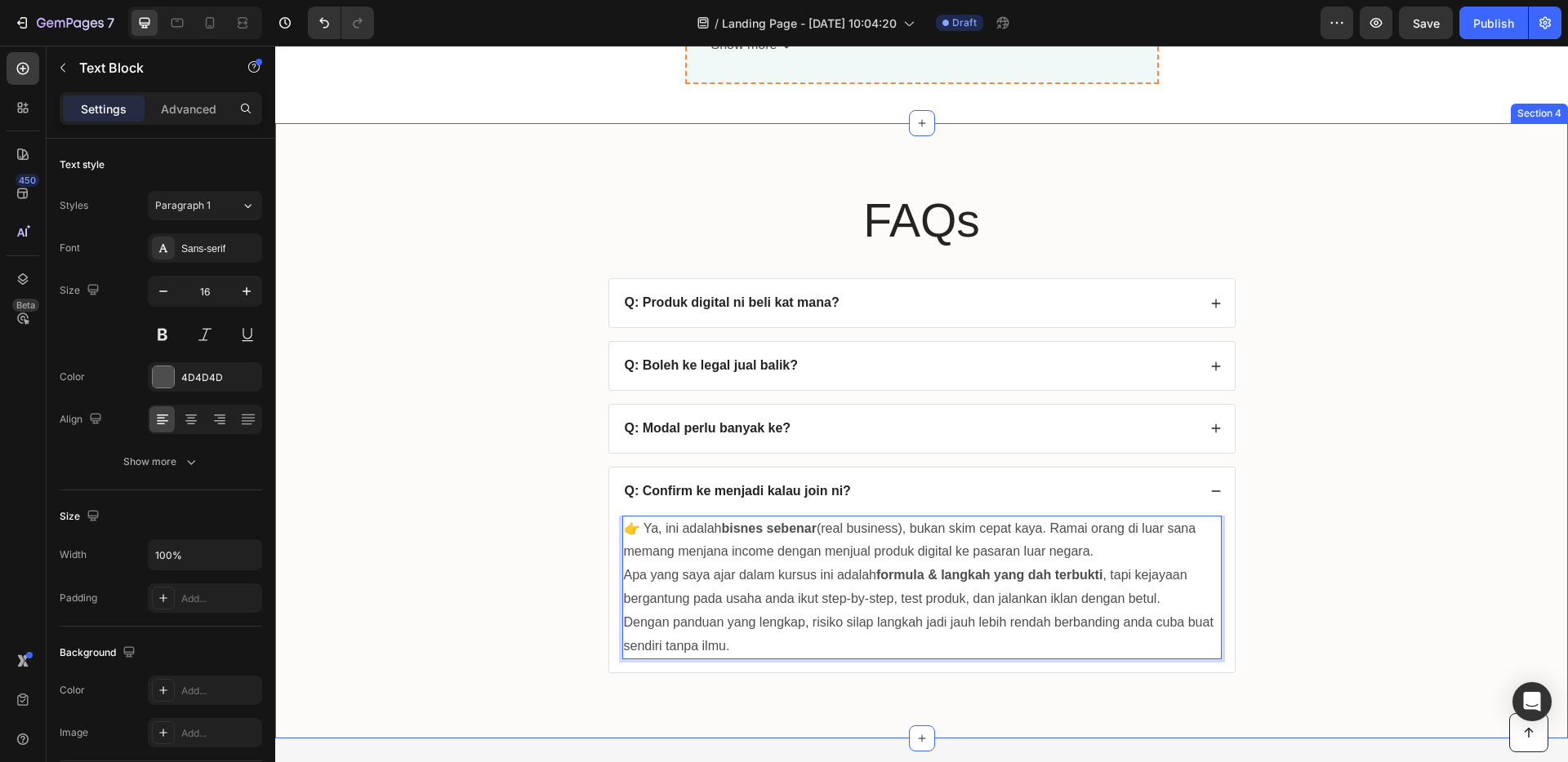
click at [1327, 511] on div "FAQs Heading Q: Produk digital ni beli kat mana? Q: Boleh ke legal jual balik? …" at bounding box center [921, 443] width 1260 height 511
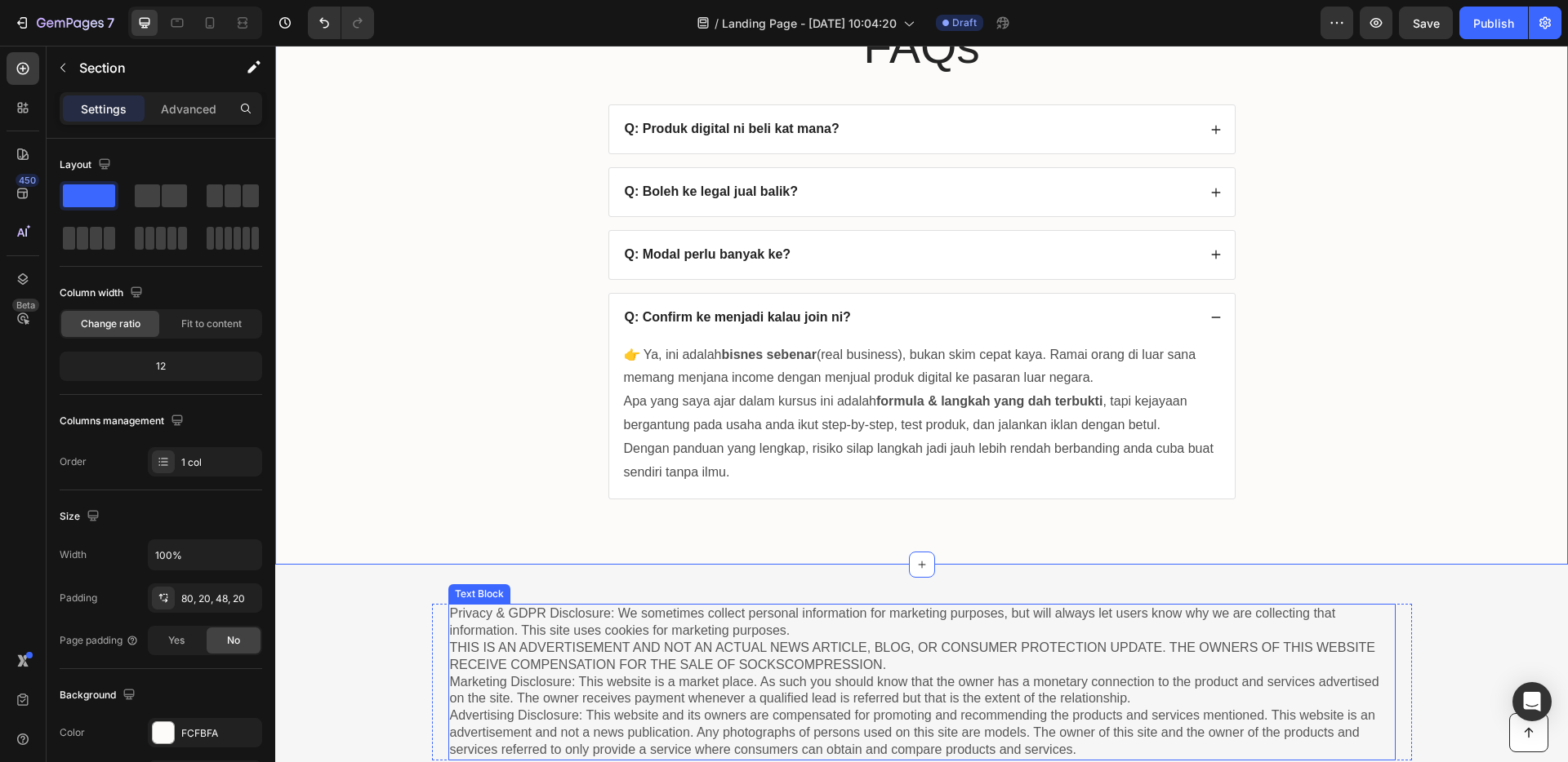
scroll to position [6605, 0]
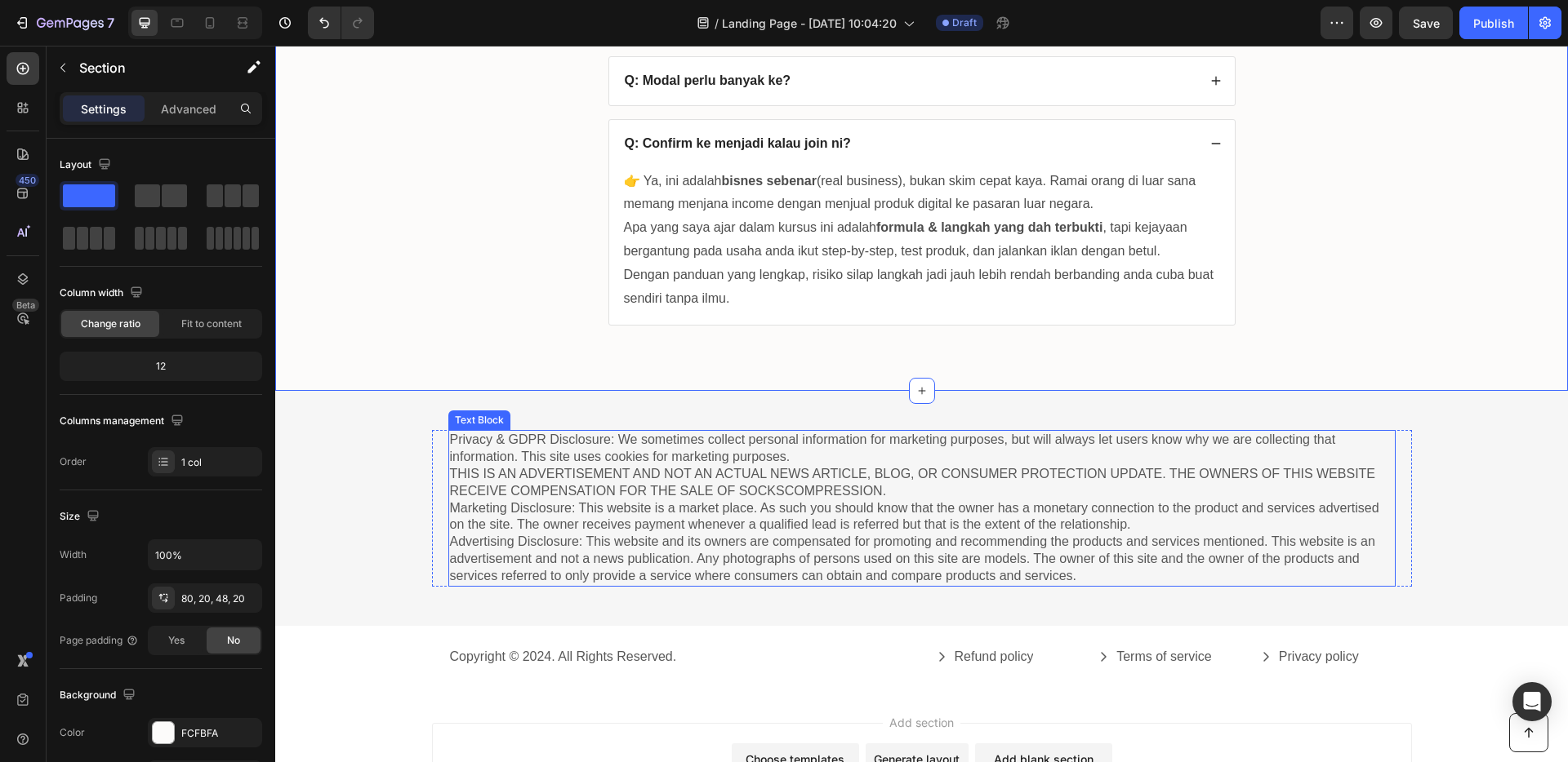
click at [845, 473] on p "Privacy & GDPR Disclosure: We sometimes collect personal information for market…" at bounding box center [921, 509] width 944 height 153
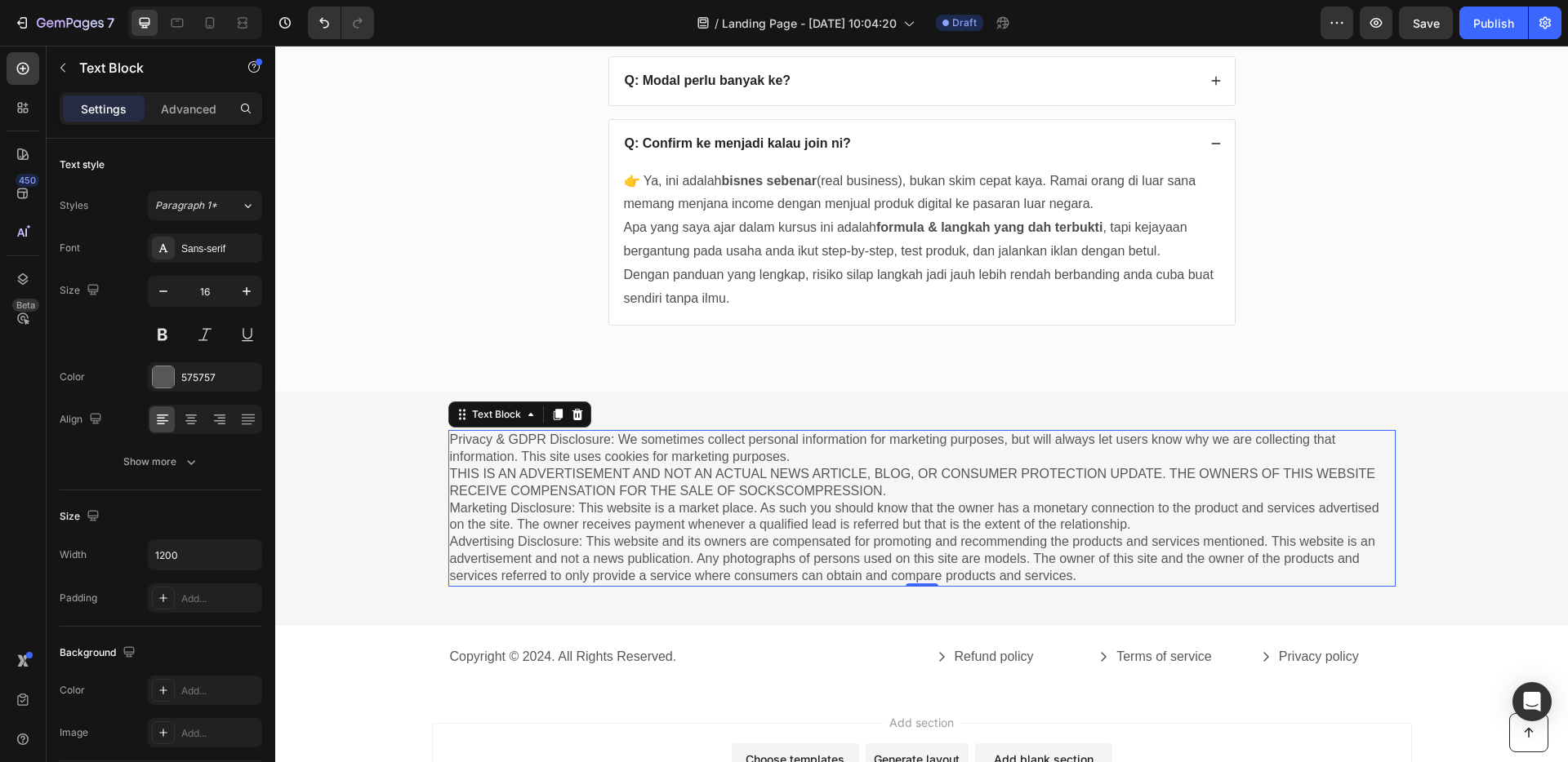
click at [823, 527] on p "Privacy & GDPR Disclosure: We sometimes collect personal information for market…" at bounding box center [921, 509] width 944 height 153
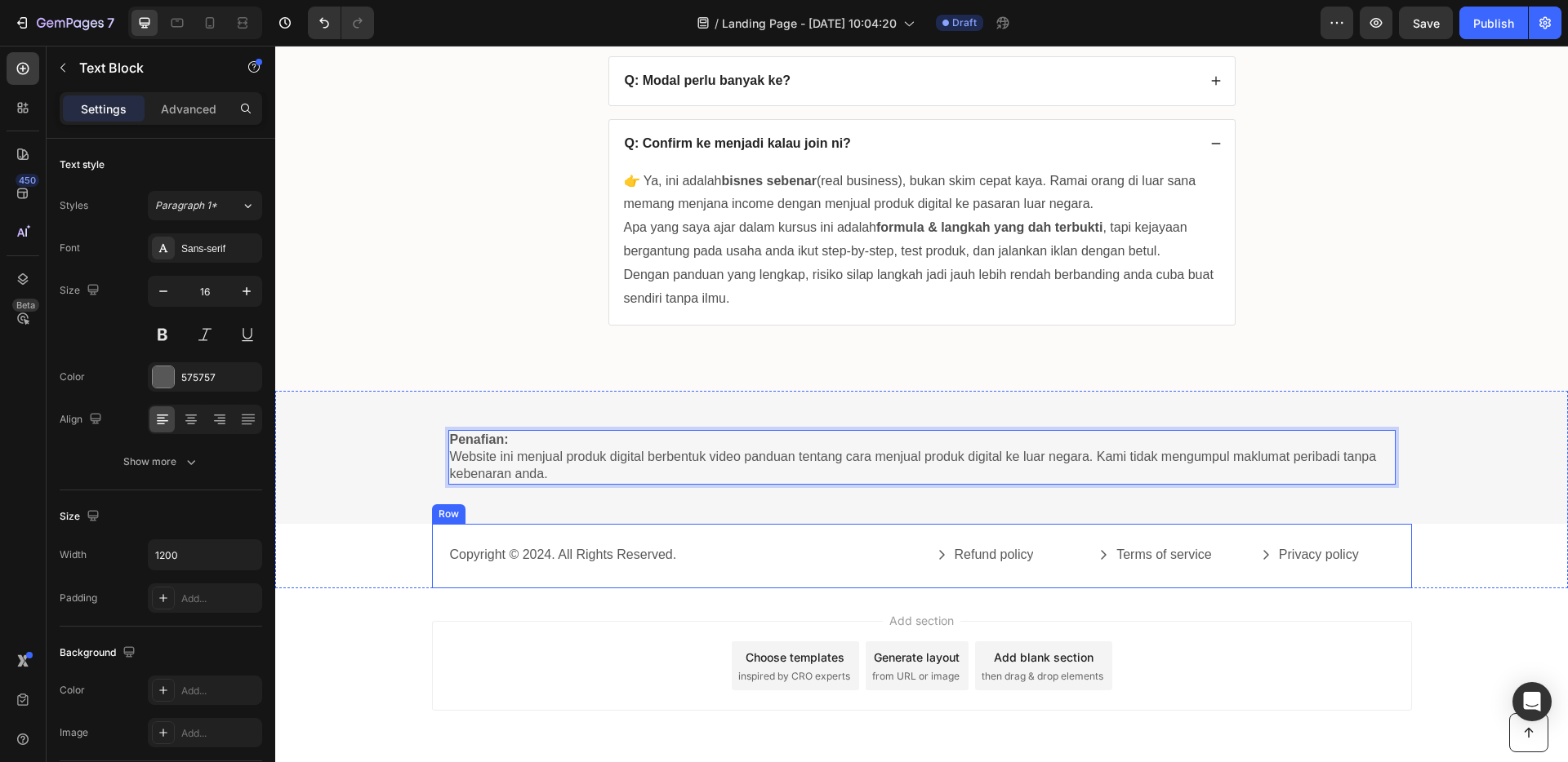
click at [809, 530] on div "Copyright © 2024. All Rights Reserved. Text Block Refund policy Button Terms of…" at bounding box center [922, 556] width 980 height 64
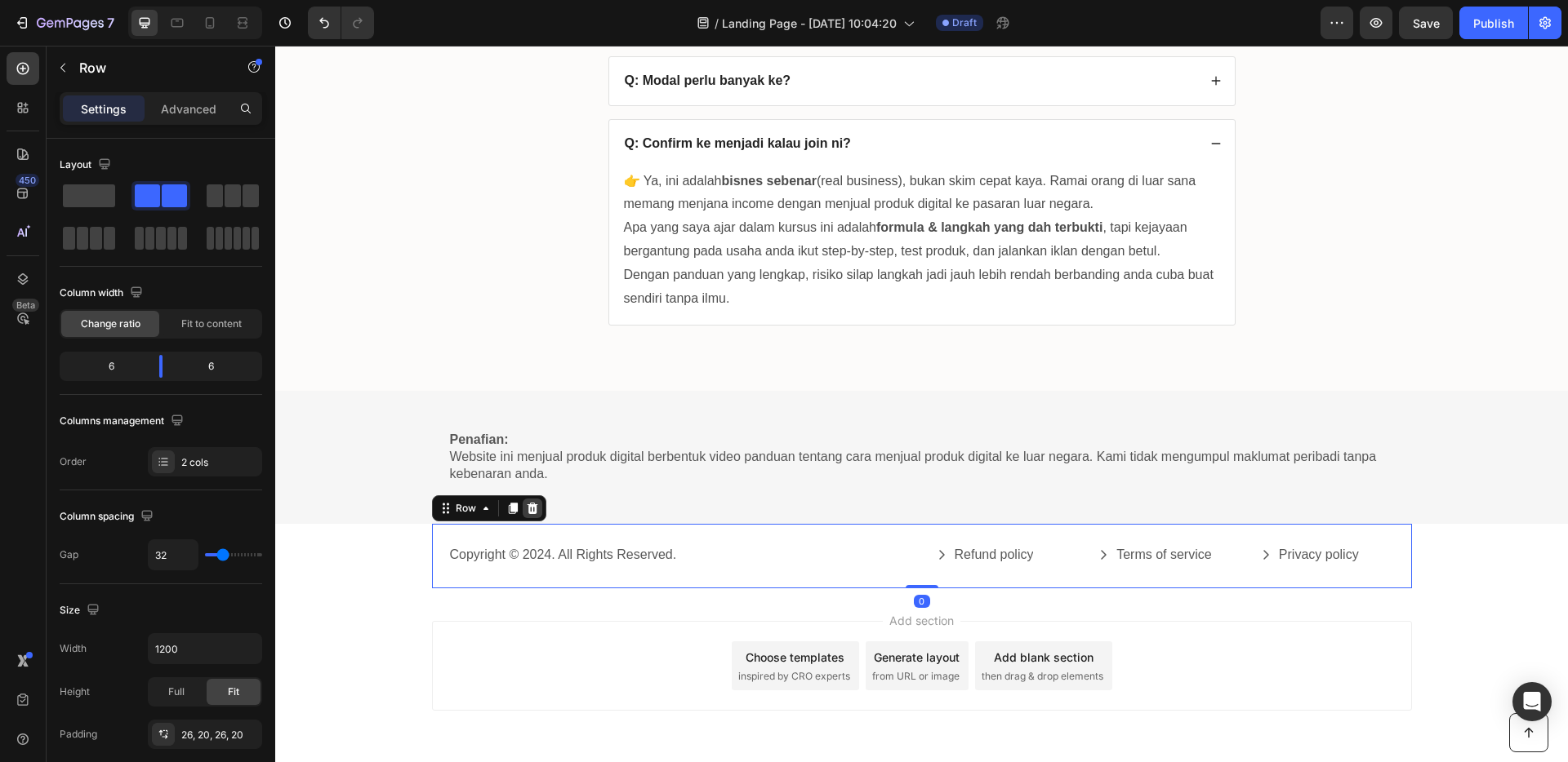
click at [526, 505] on icon at bounding box center [531, 509] width 10 height 11
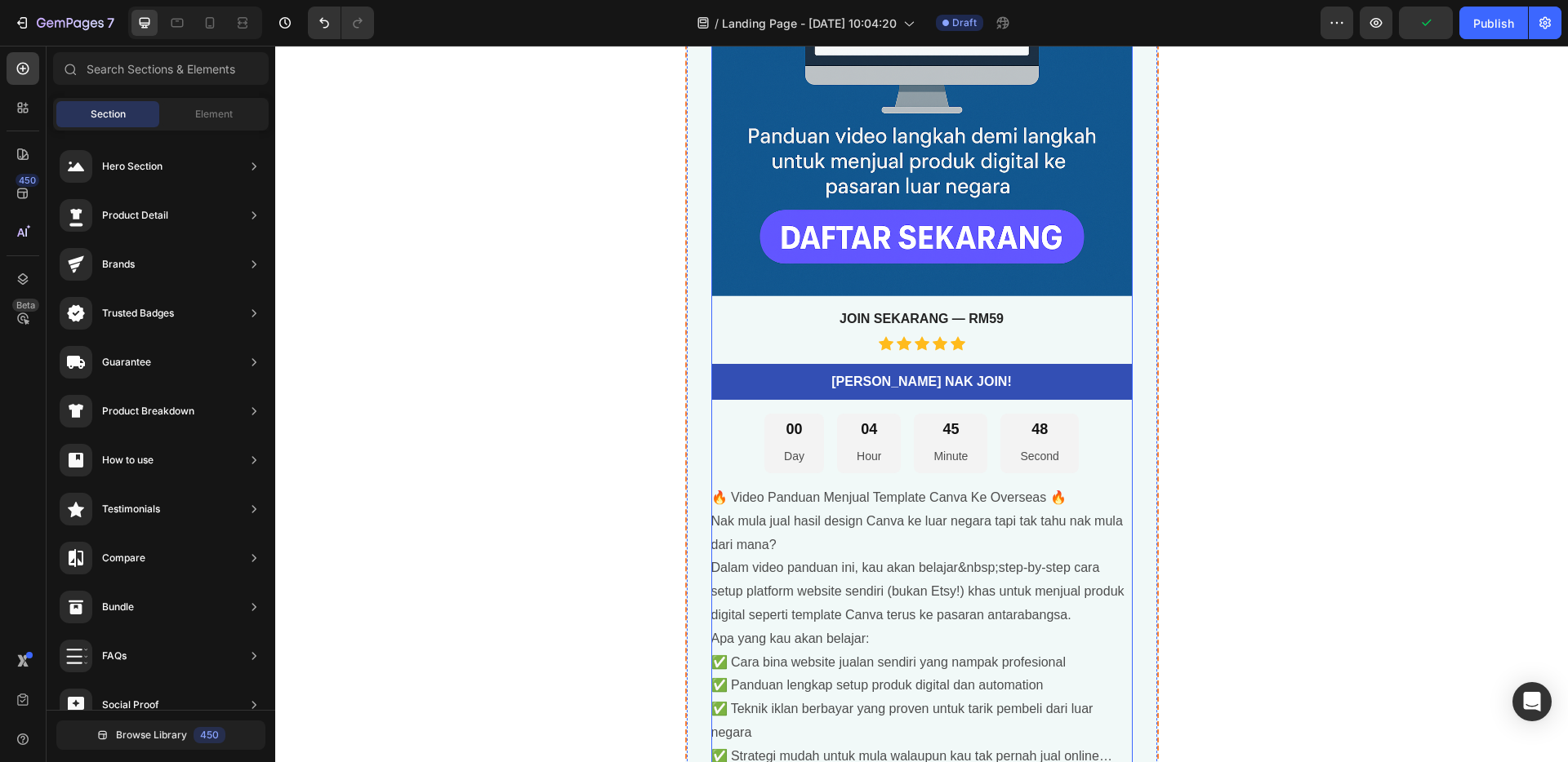
scroll to position [5549, 0]
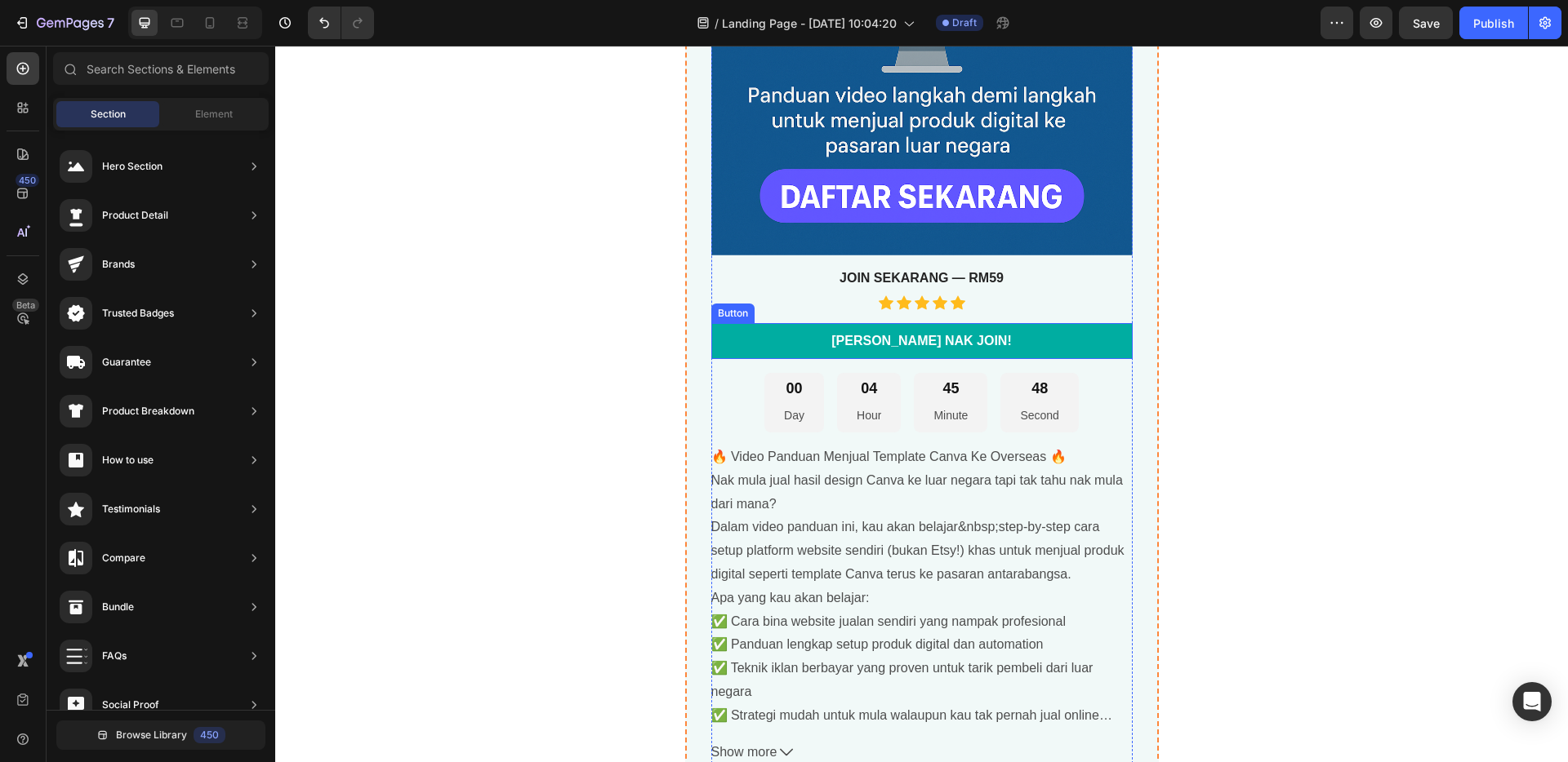
click at [1054, 336] on link "[PERSON_NAME] NAK JOIN!" at bounding box center [921, 341] width 421 height 36
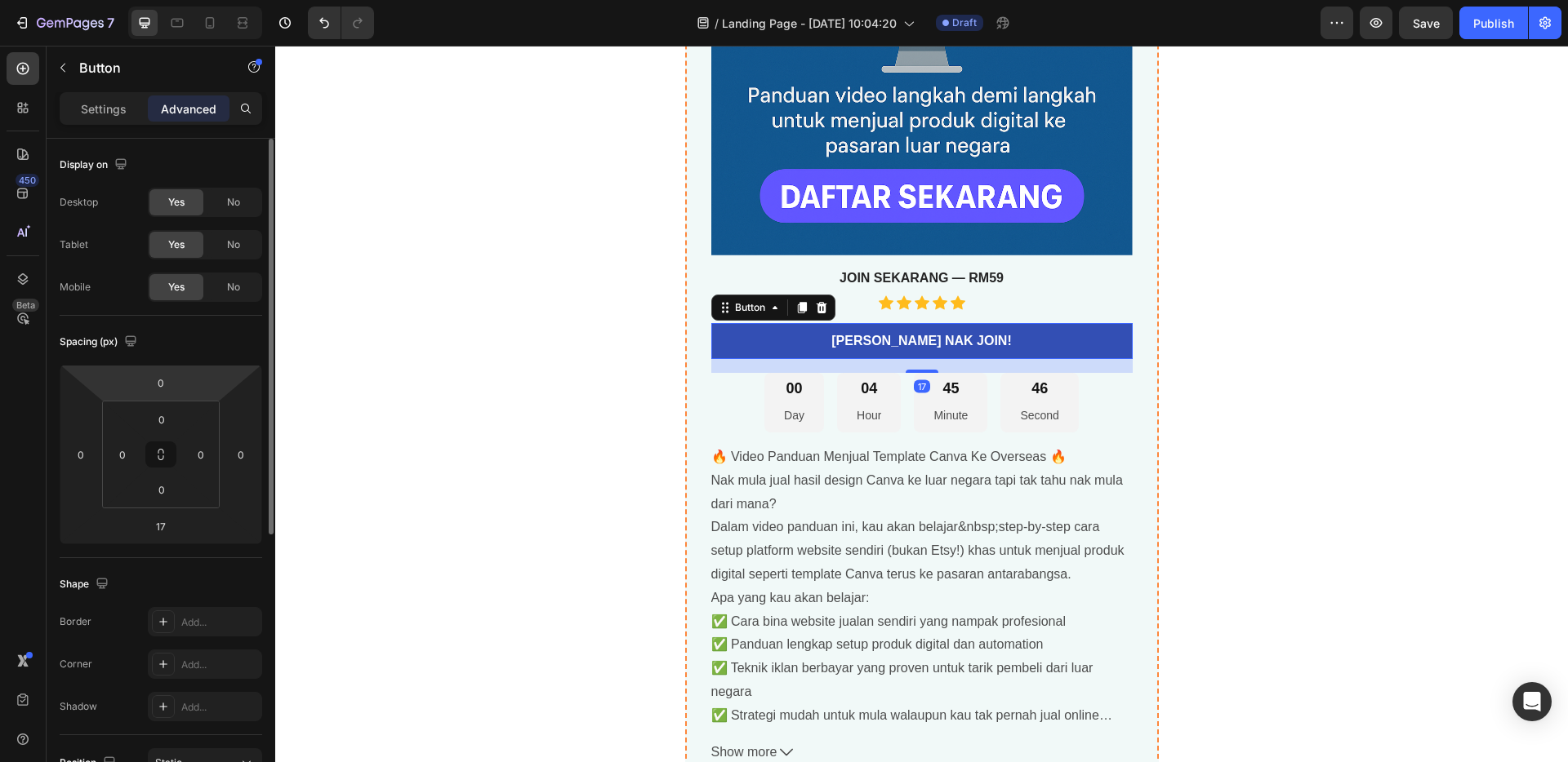
scroll to position [463, 0]
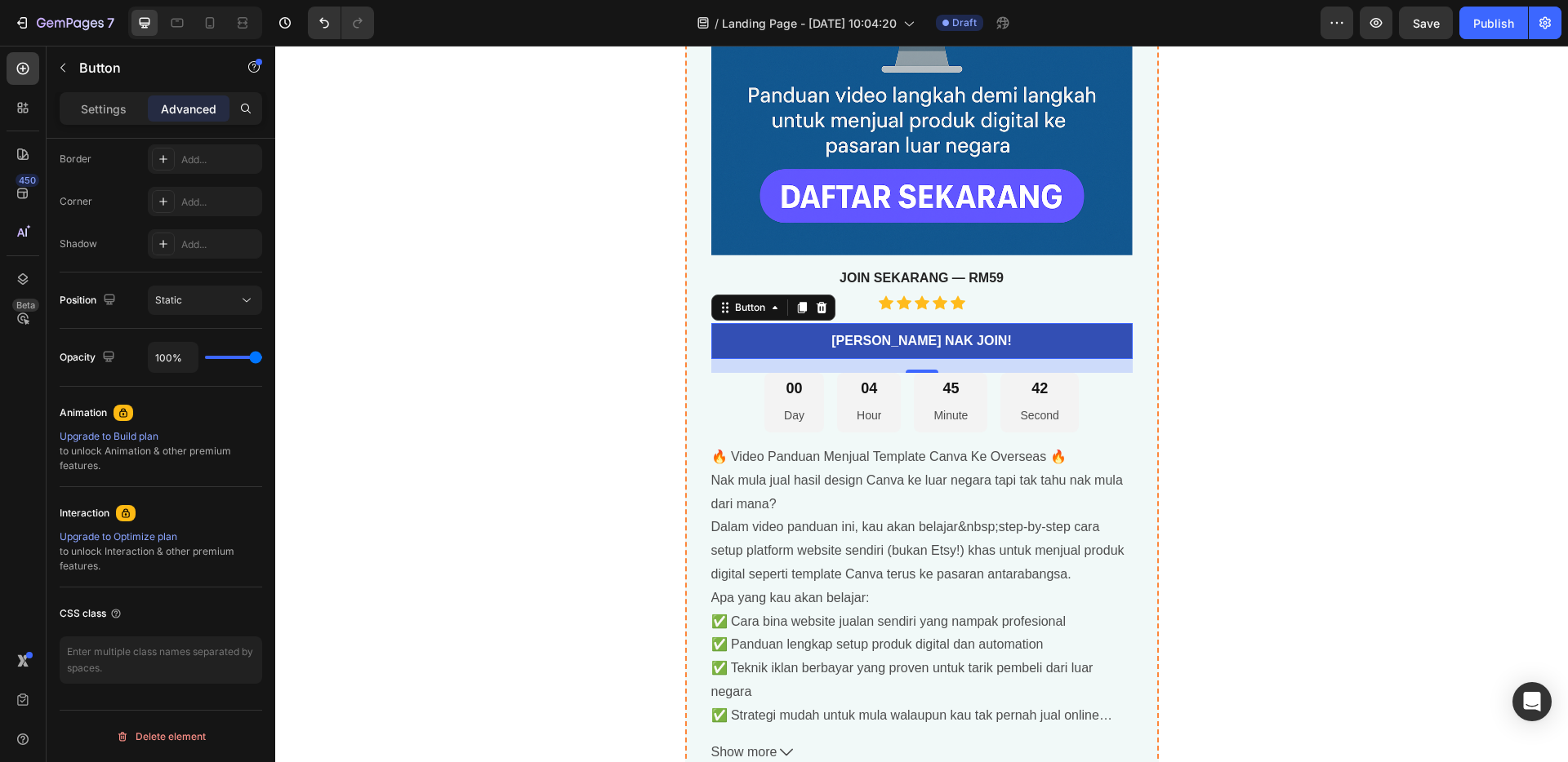
click at [183, 110] on p "Advanced" at bounding box center [189, 109] width 56 height 17
click at [109, 102] on p "Settings" at bounding box center [103, 109] width 46 height 17
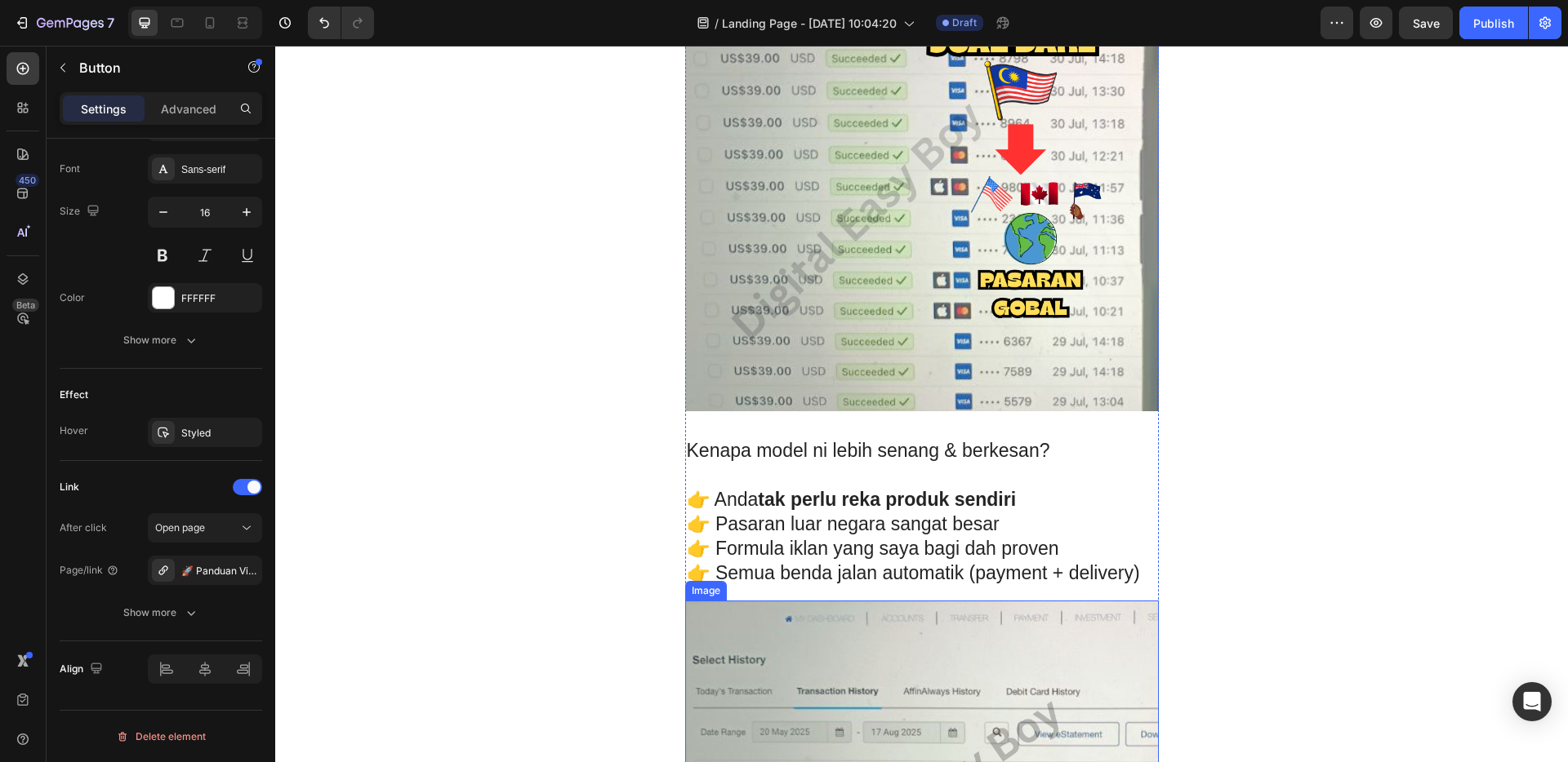
scroll to position [3428, 0]
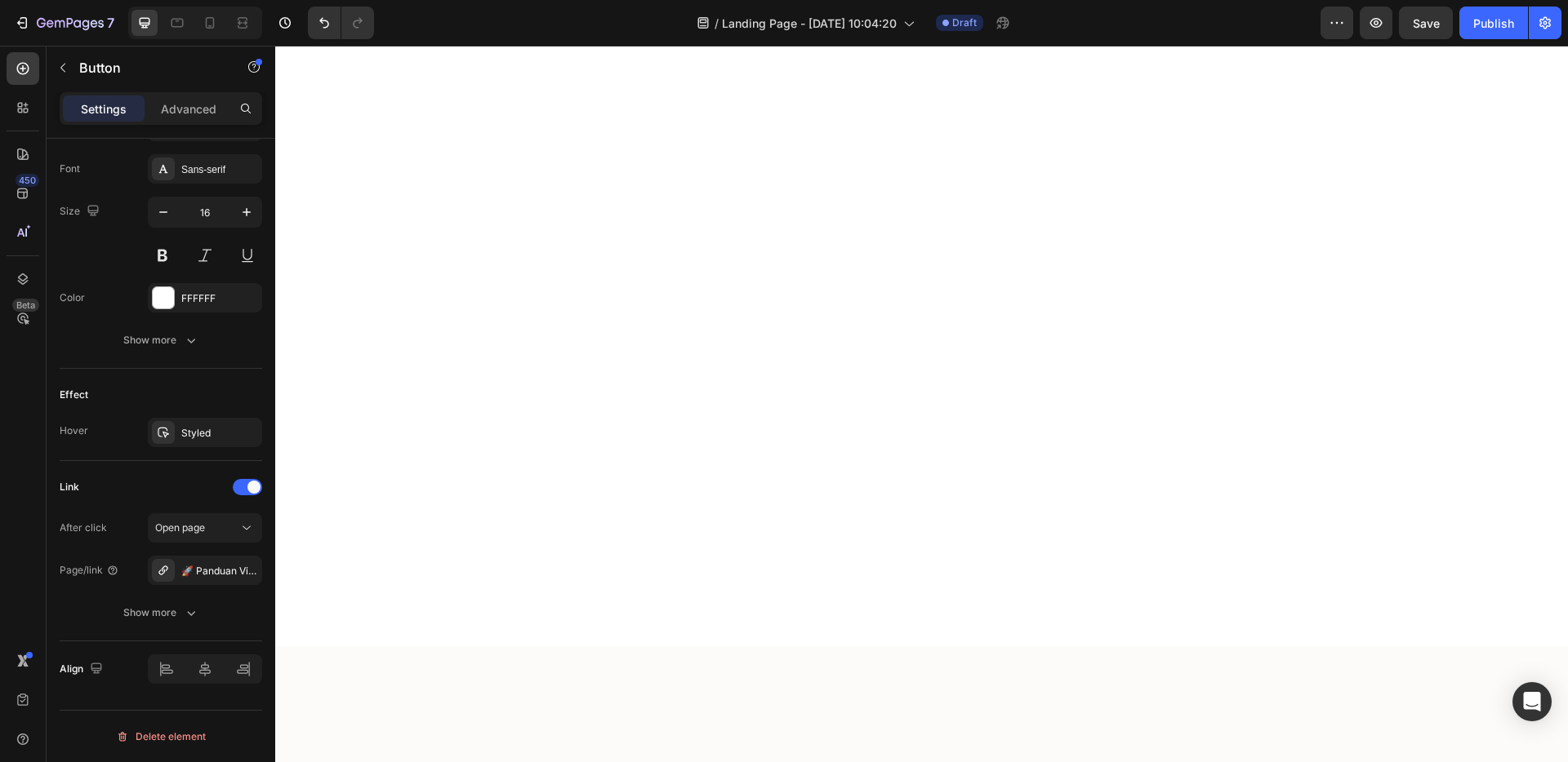
scroll to position [4428, 0]
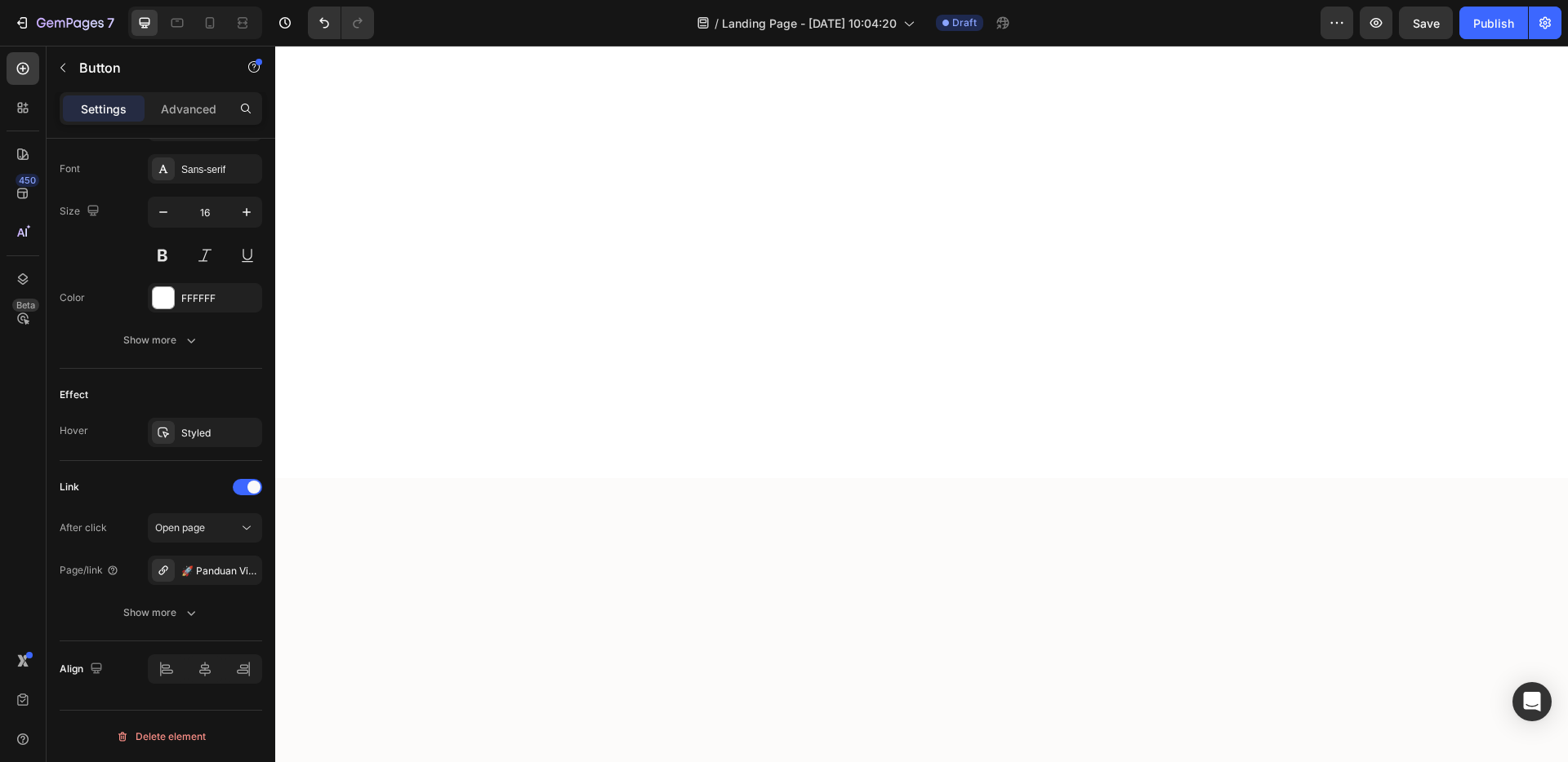
scroll to position [4252, 0]
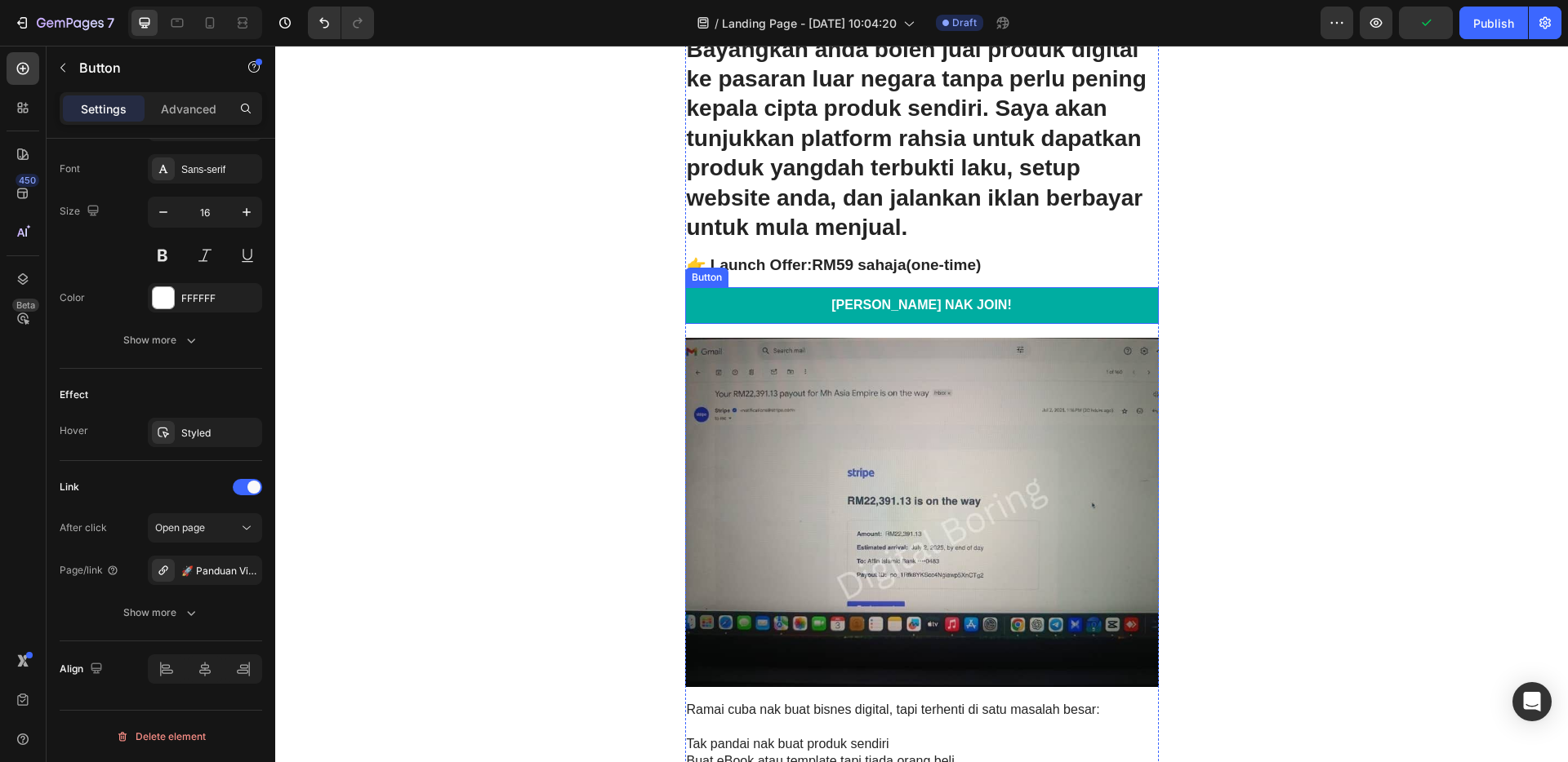
scroll to position [0, 0]
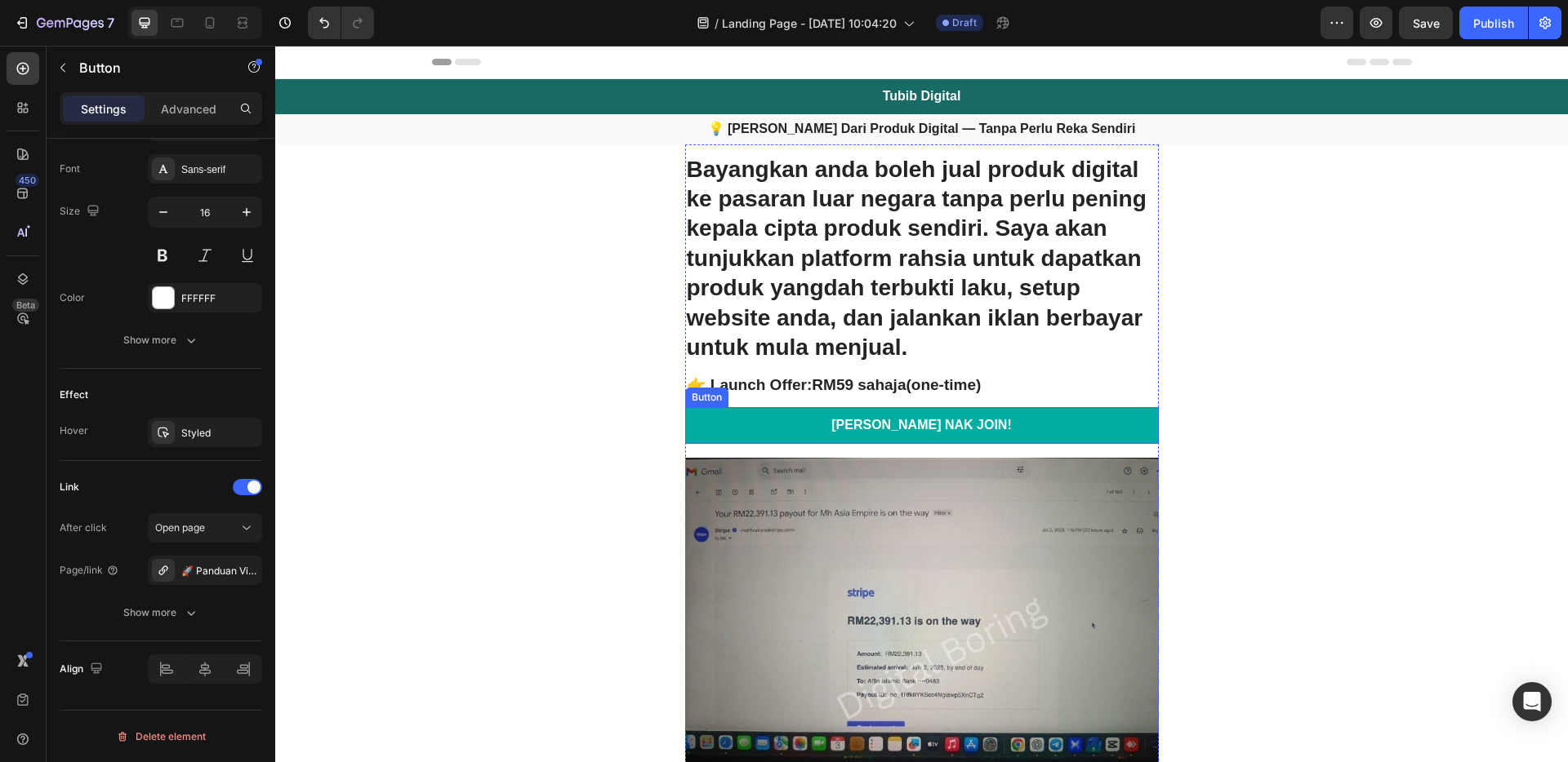
click at [1078, 432] on link "[PERSON_NAME] NAK JOIN!" at bounding box center [921, 425] width 473 height 36
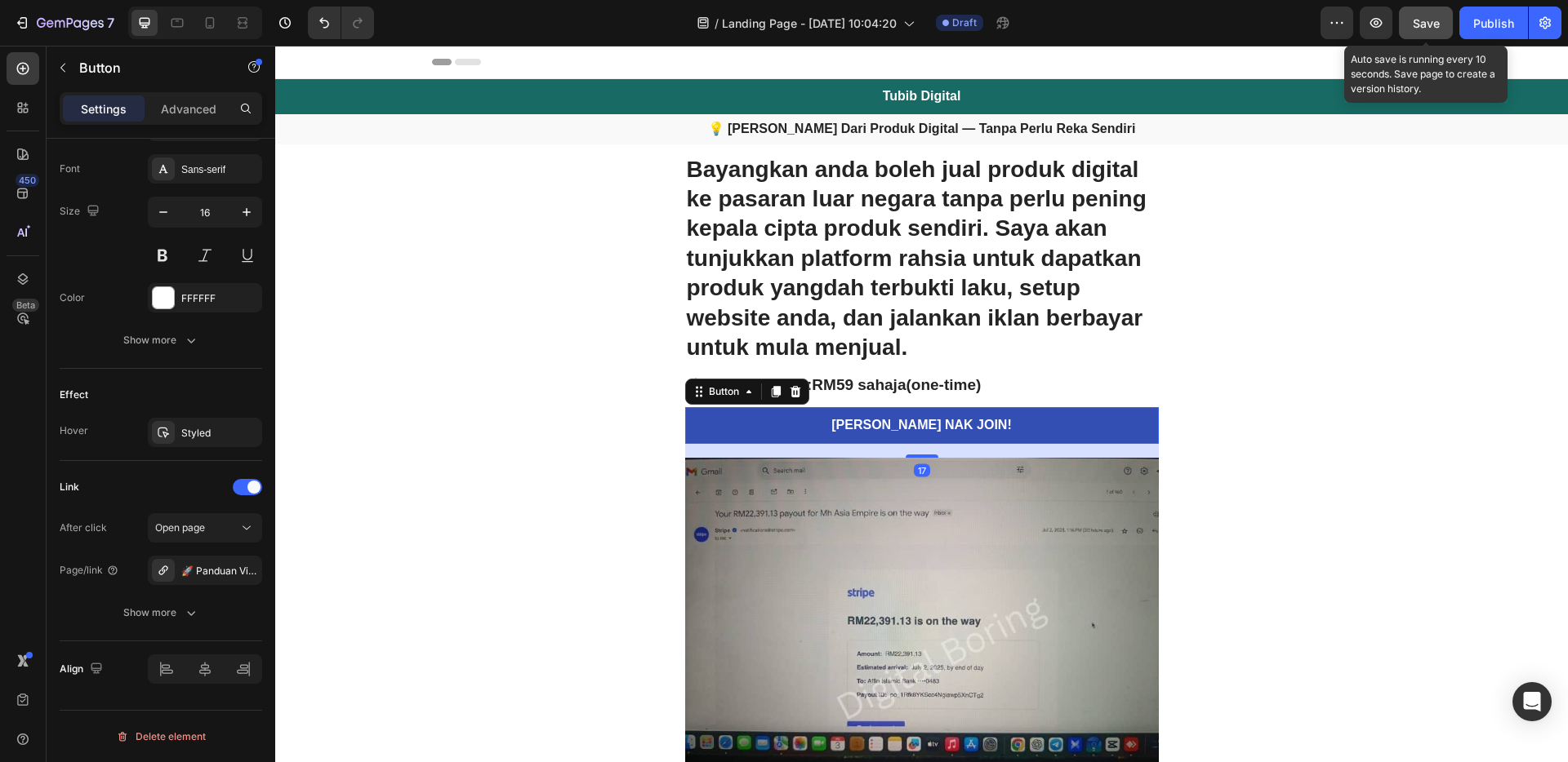
click at [1414, 21] on span "Save" at bounding box center [1425, 23] width 27 height 14
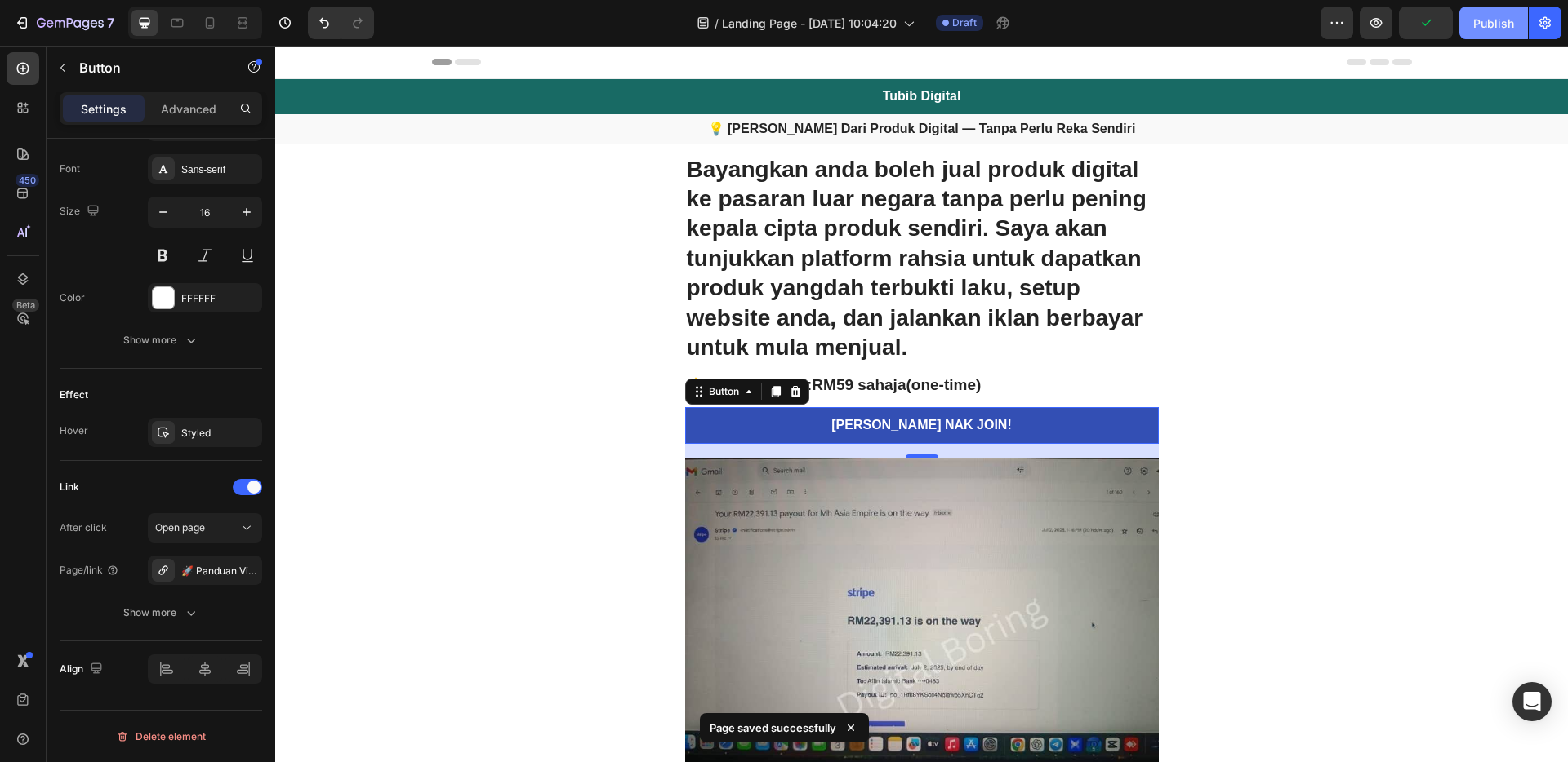
click at [1504, 21] on div "Publish" at bounding box center [1493, 23] width 41 height 17
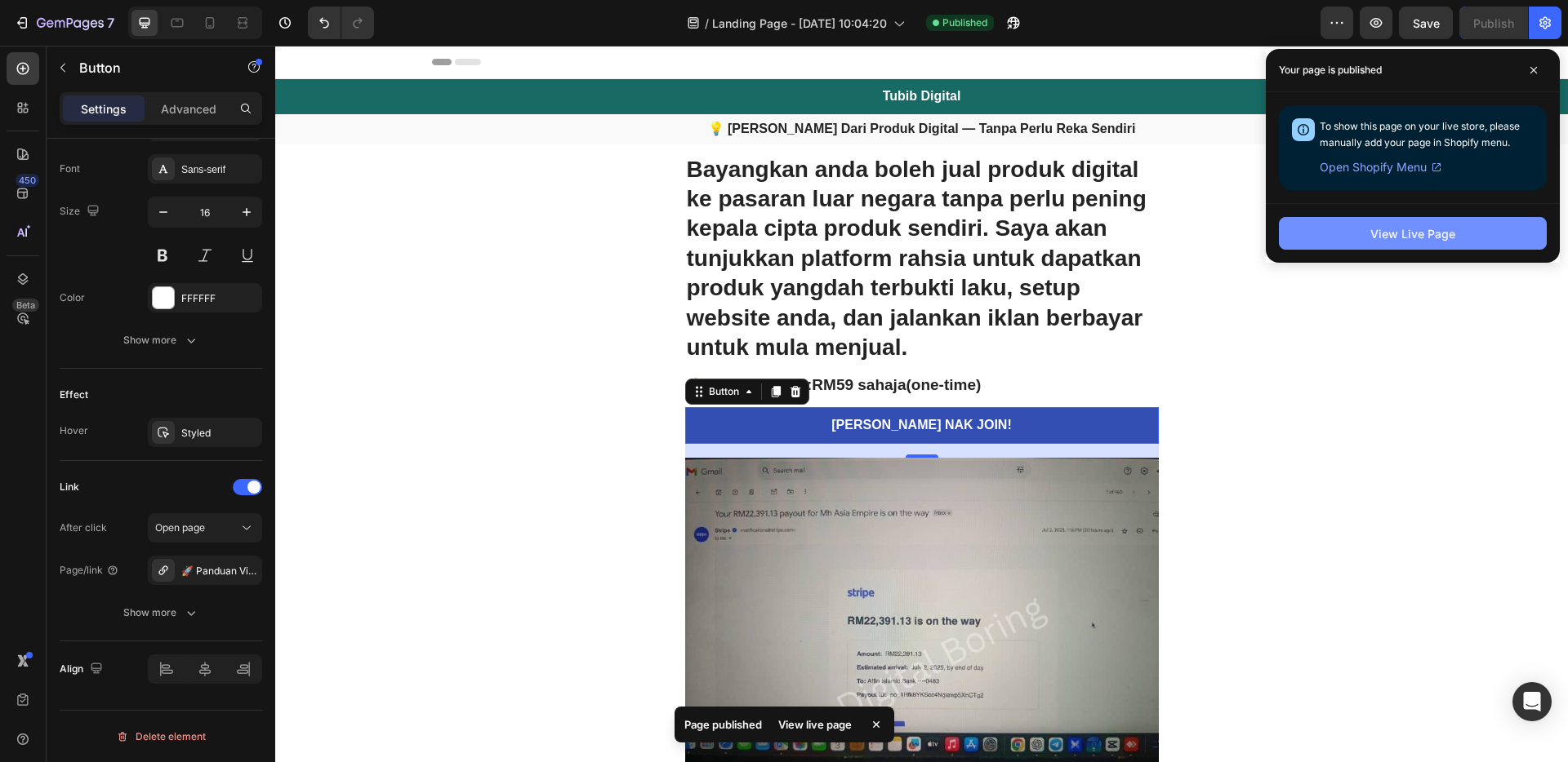
click at [1403, 239] on div "View Live Page" at bounding box center [1411, 234] width 85 height 17
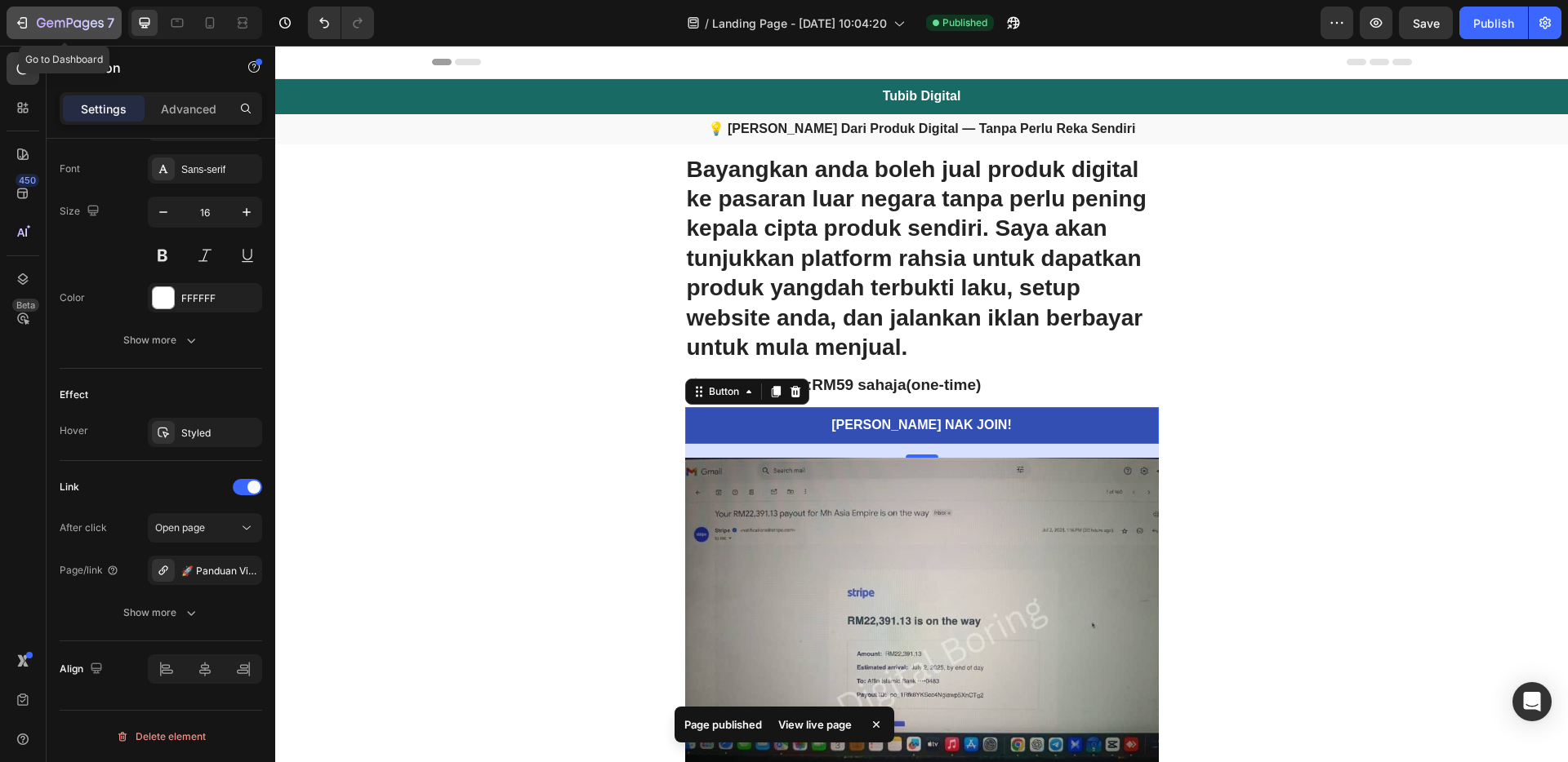
click at [73, 20] on icon "button" at bounding box center [70, 23] width 67 height 14
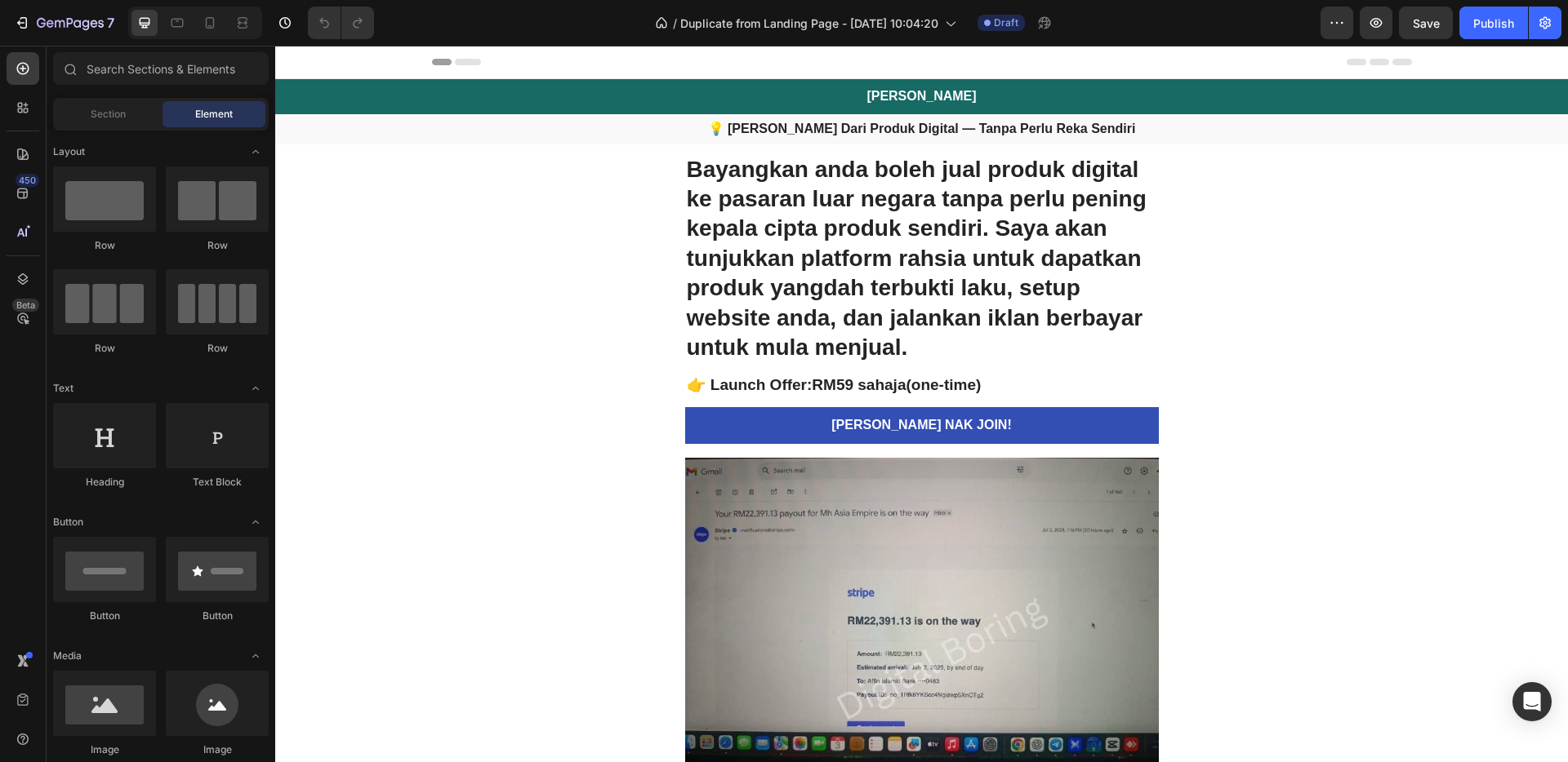
click at [644, 61] on div "Header" at bounding box center [922, 61] width 980 height 33
click at [326, 62] on span "Header" at bounding box center [324, 62] width 36 height 17
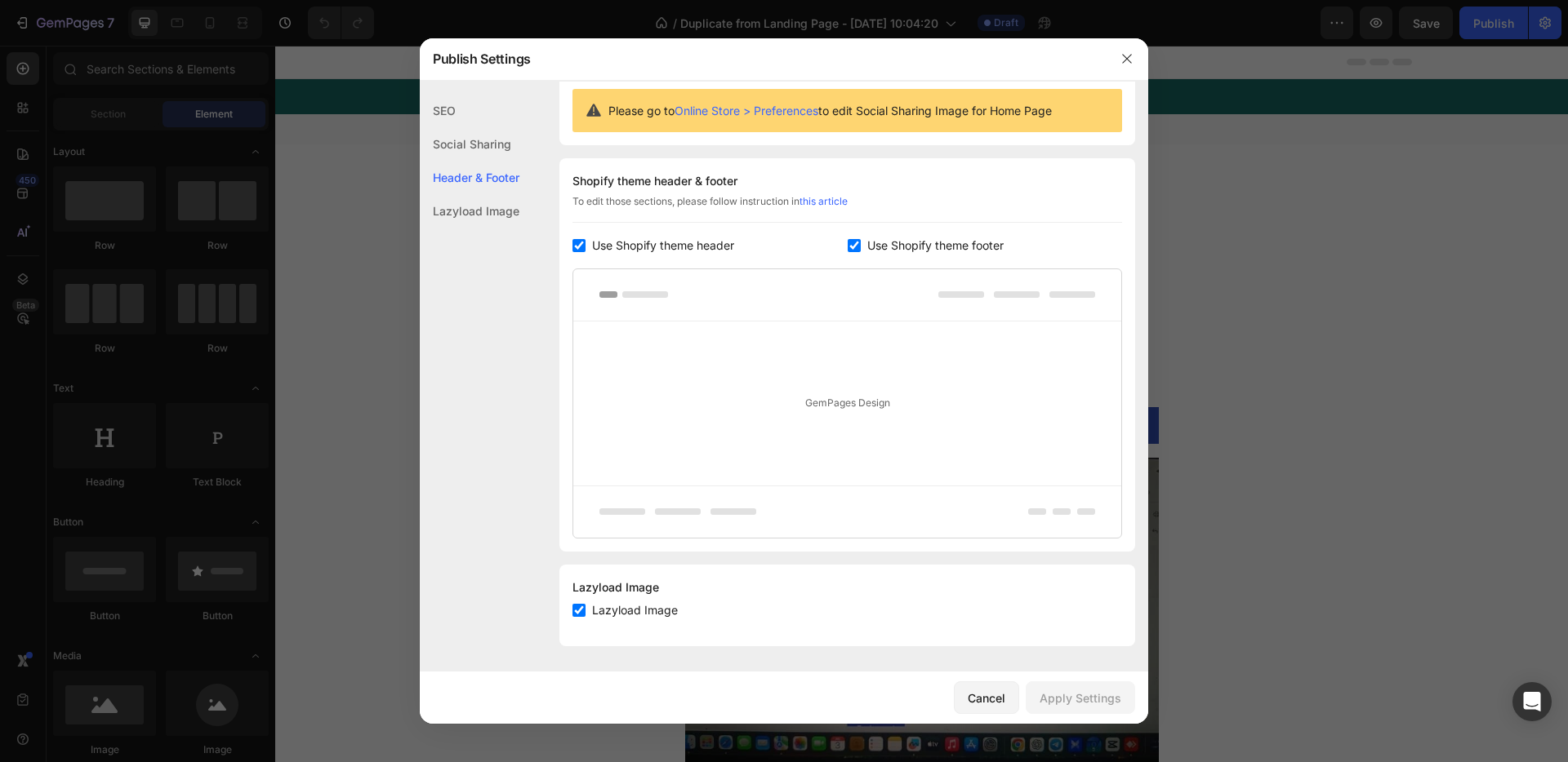
click at [604, 247] on span "Use Shopify theme header" at bounding box center [662, 245] width 142 height 20
checkbox input "false"
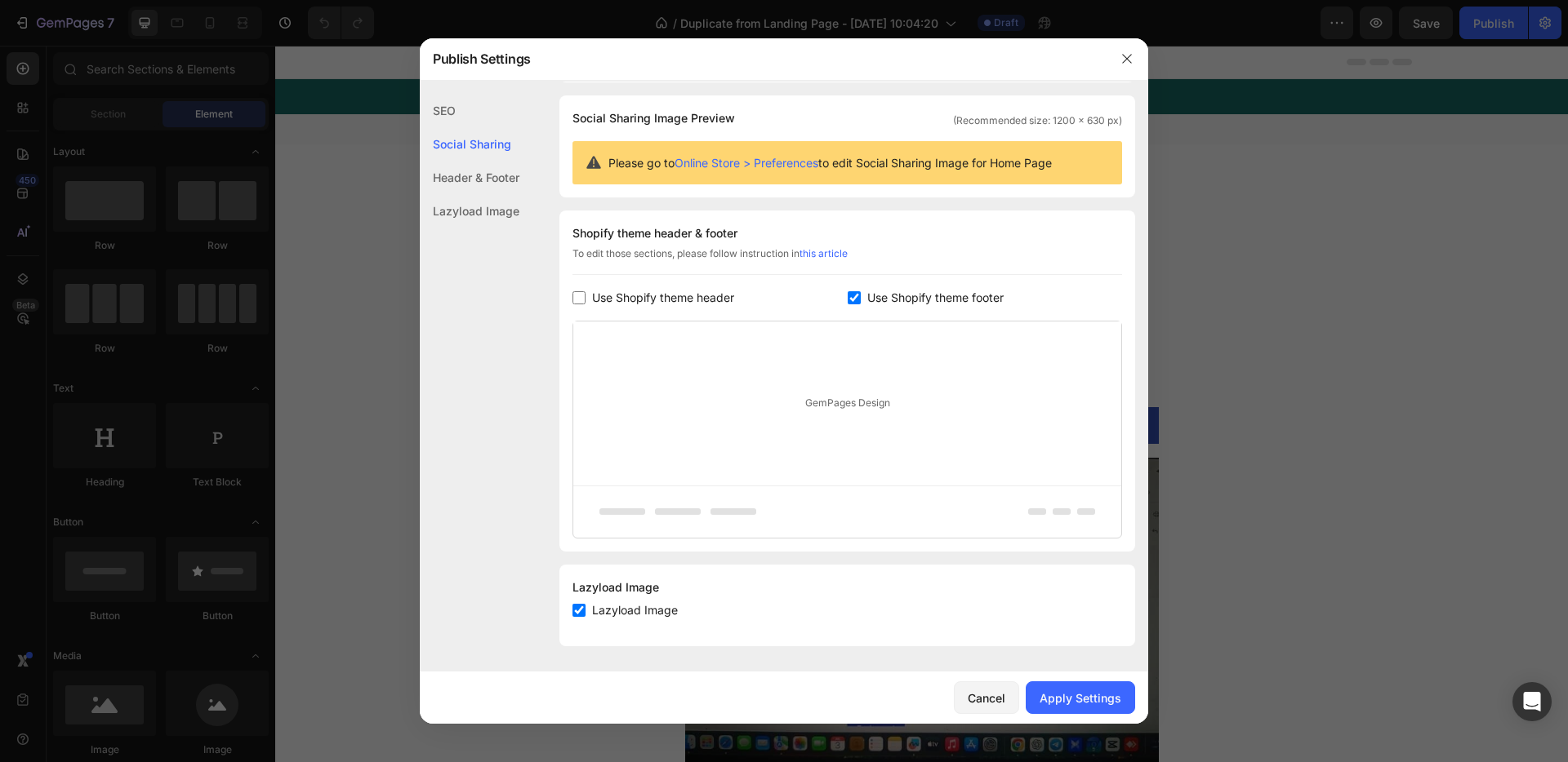
click at [894, 295] on span "Use Shopify theme footer" at bounding box center [935, 297] width 136 height 20
checkbox input "false"
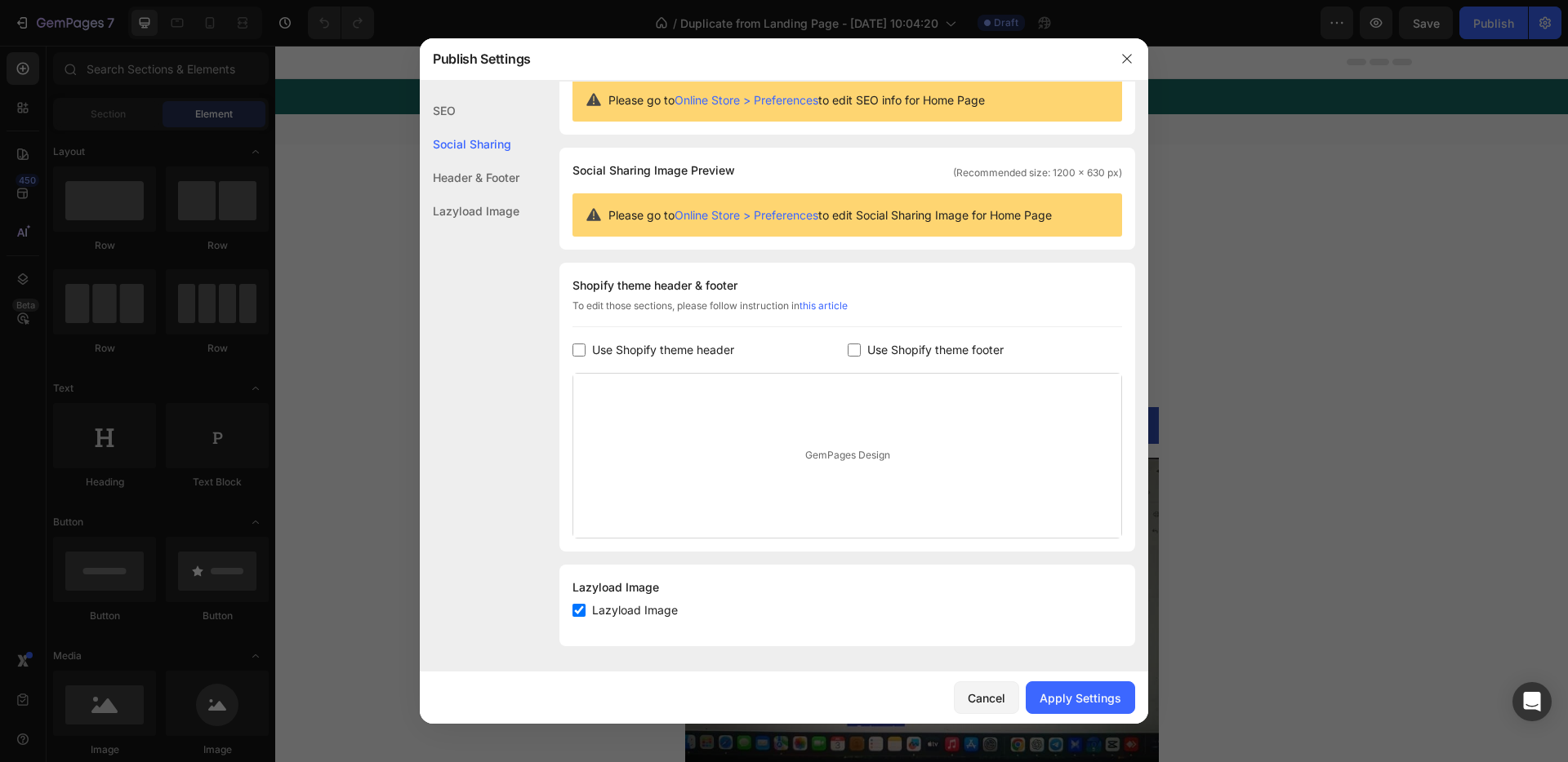
scroll to position [55, 0]
click at [1075, 695] on div "Apply Settings" at bounding box center [1081, 698] width 82 height 17
click at [1125, 58] on icon "button" at bounding box center [1126, 59] width 13 height 13
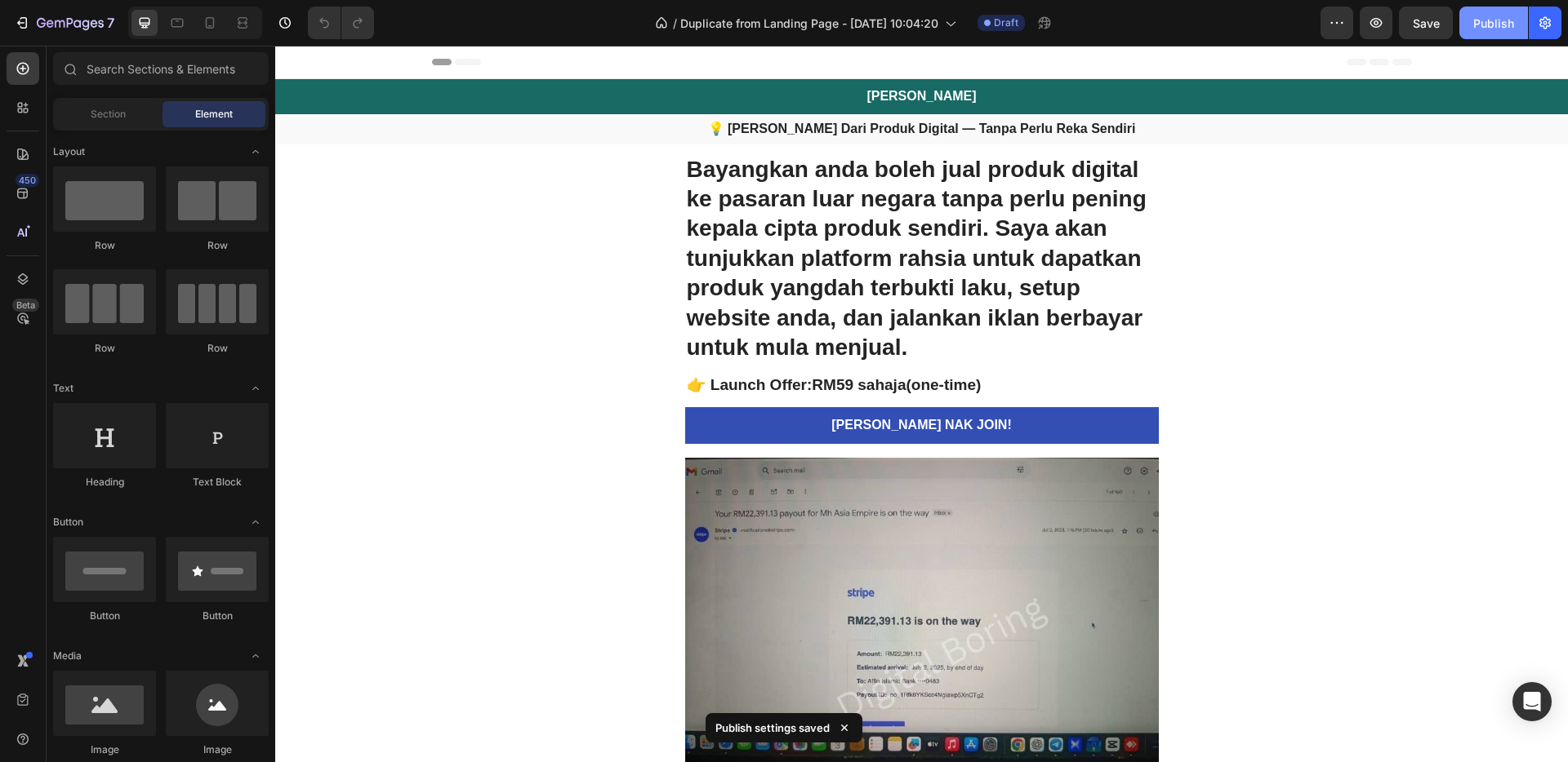
click at [1475, 16] on button "Publish" at bounding box center [1493, 22] width 69 height 33
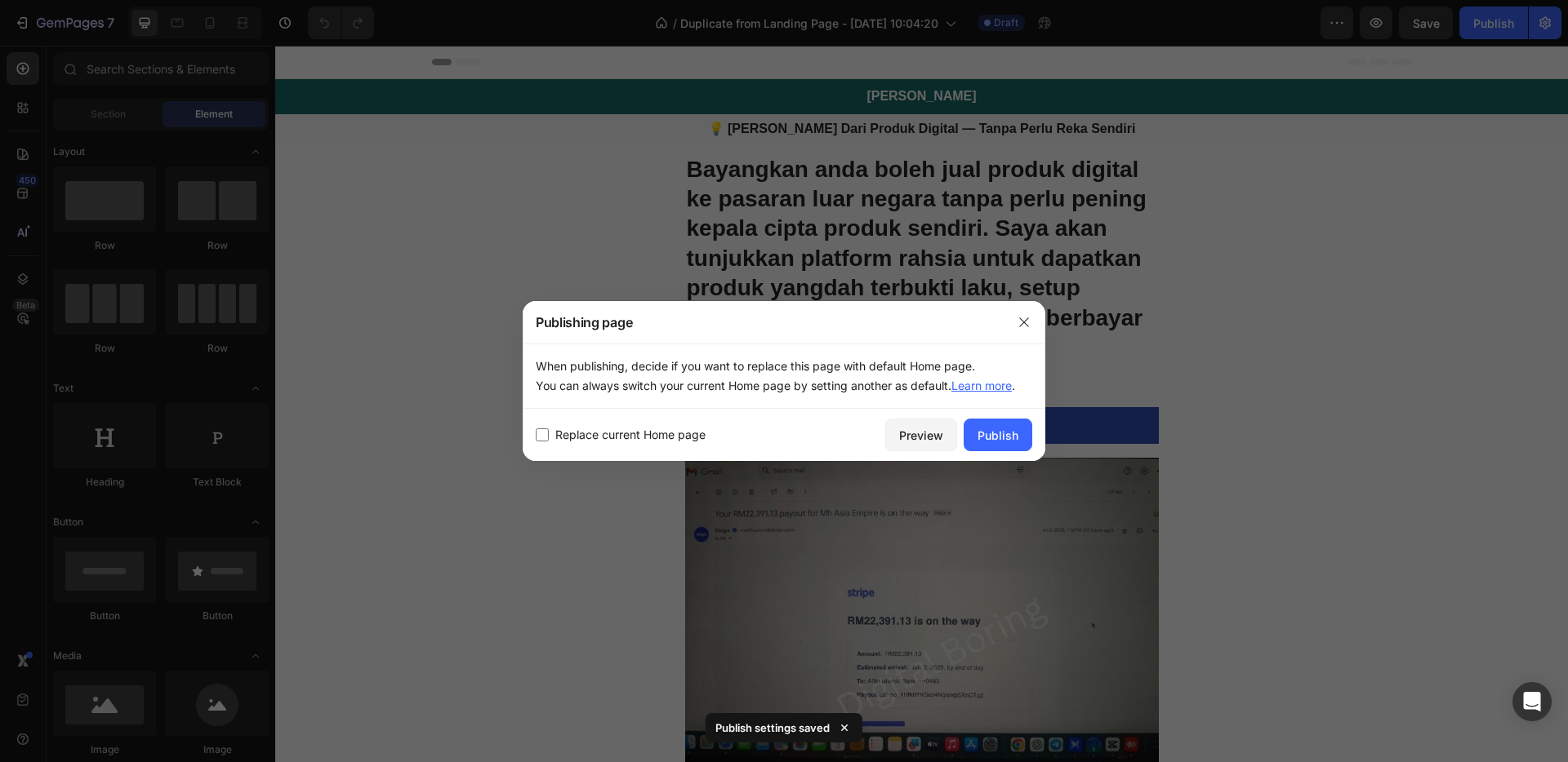
click at [673, 434] on span "Replace current Home page" at bounding box center [630, 435] width 150 height 20
checkbox input "true"
click at [1001, 435] on div "Publish" at bounding box center [998, 435] width 41 height 17
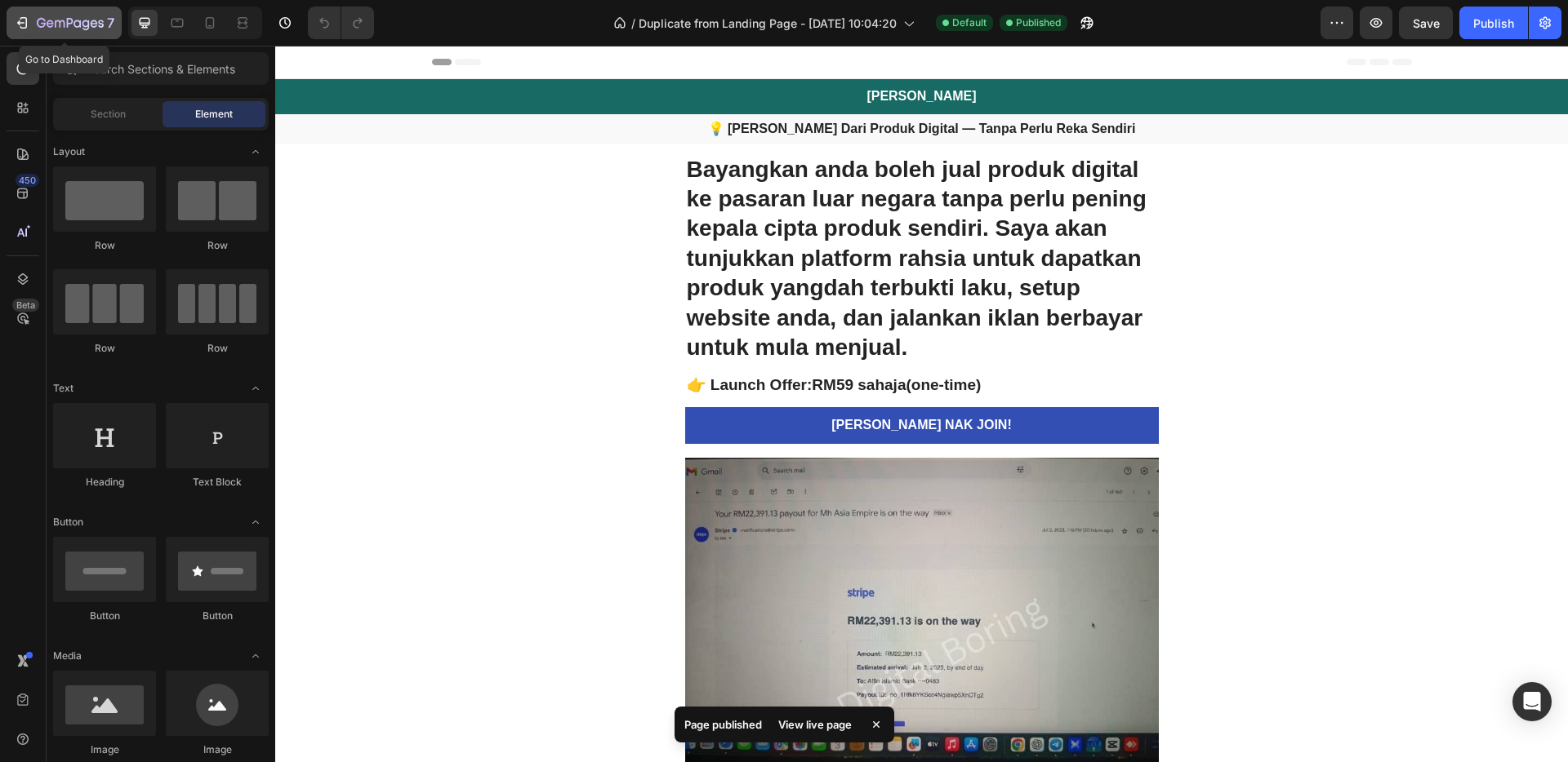
click at [47, 15] on div "7" at bounding box center [75, 22] width 77 height 20
